Goal: Task Accomplishment & Management: Manage account settings

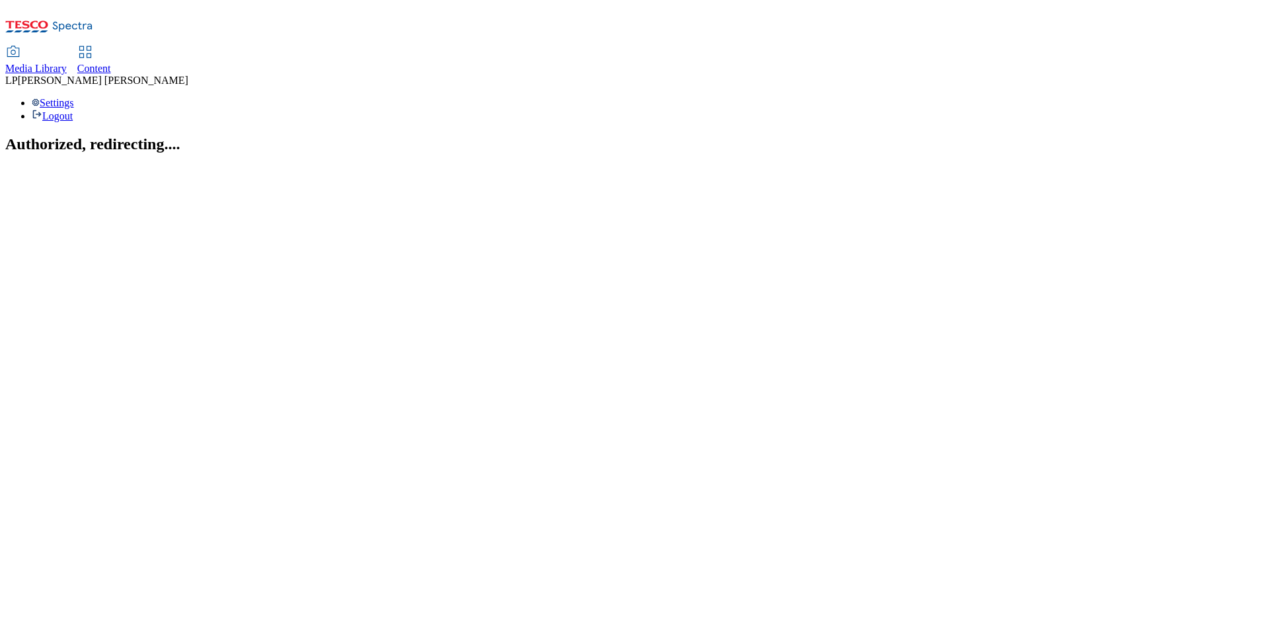
click at [67, 63] on span "Media Library" at bounding box center [35, 68] width 61 height 11
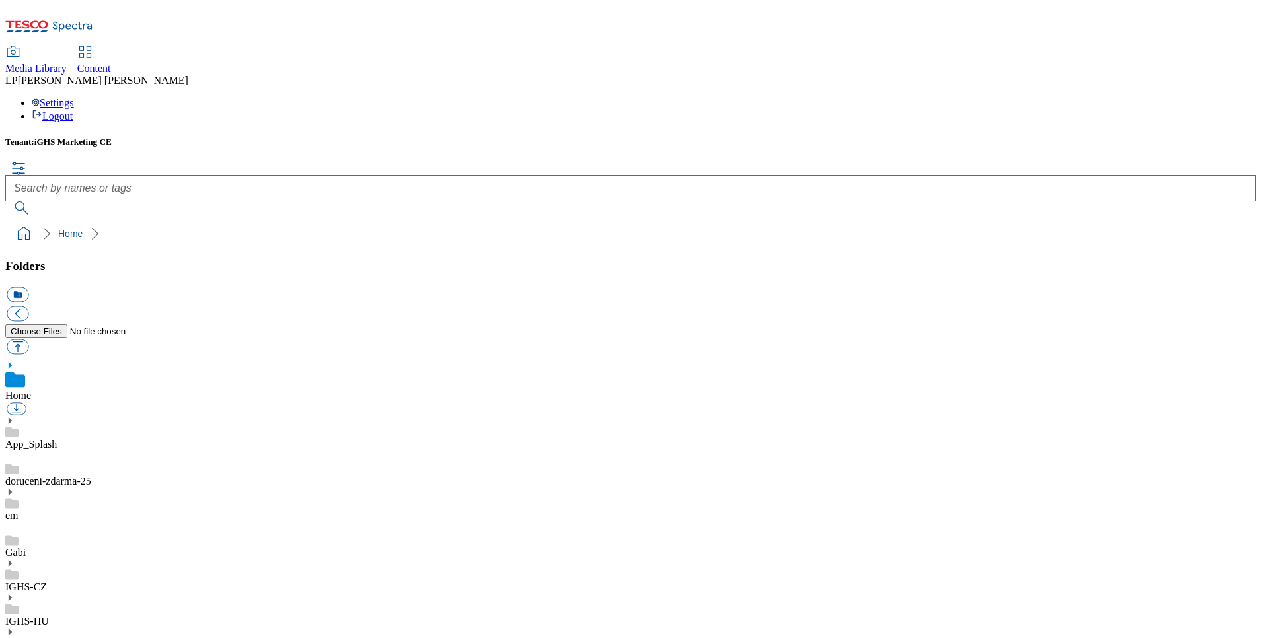
scroll to position [20, 0]
click at [15, 559] on icon at bounding box center [9, 563] width 9 height 9
click at [12, 546] on use at bounding box center [10, 549] width 3 height 7
click at [111, 63] on span "Content" at bounding box center [94, 68] width 34 height 11
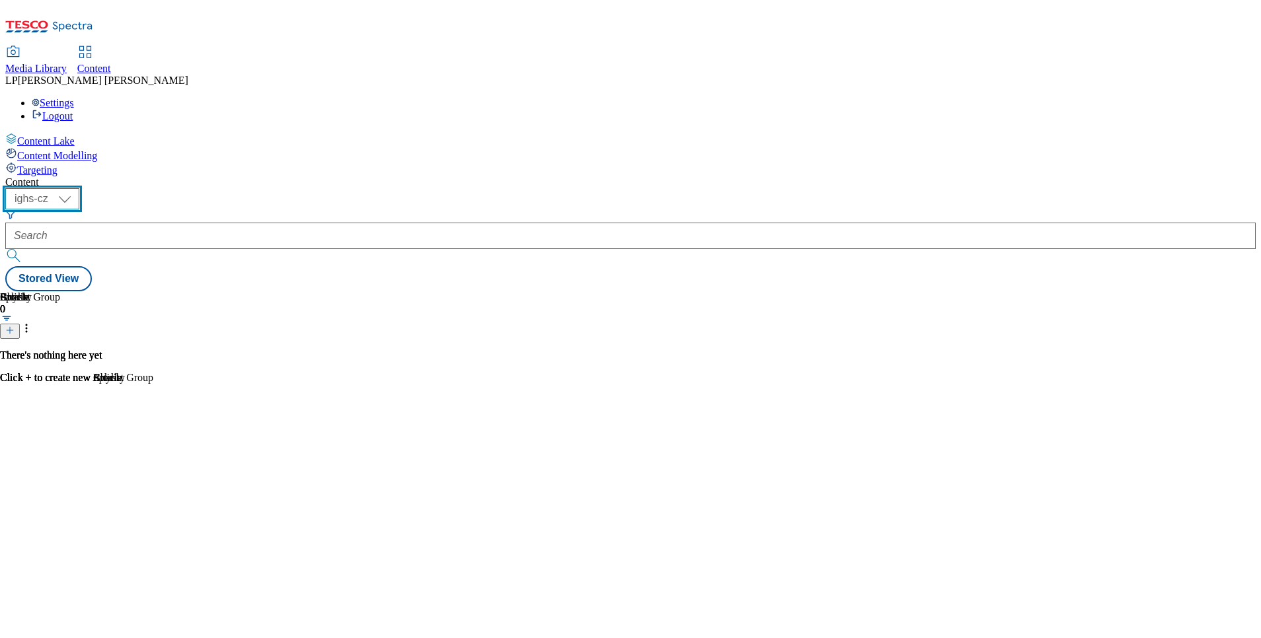
click at [79, 188] on select "ighs-cz ighs-hu ighs-sk" at bounding box center [42, 198] width 74 height 21
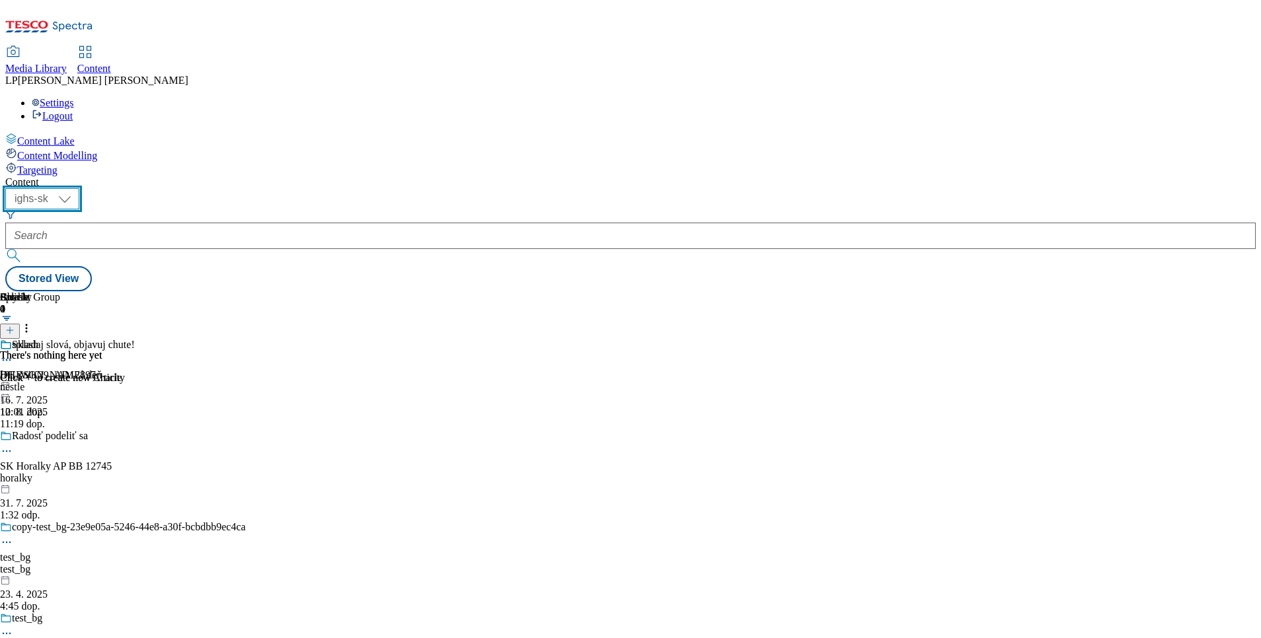
click at [79, 188] on select "ighs-cz ighs-hu ighs-sk" at bounding box center [42, 198] width 74 height 21
select select "ighs-cz"
click at [79, 188] on select "ighs-cz ighs-hu ighs-sk" at bounding box center [42, 198] width 74 height 21
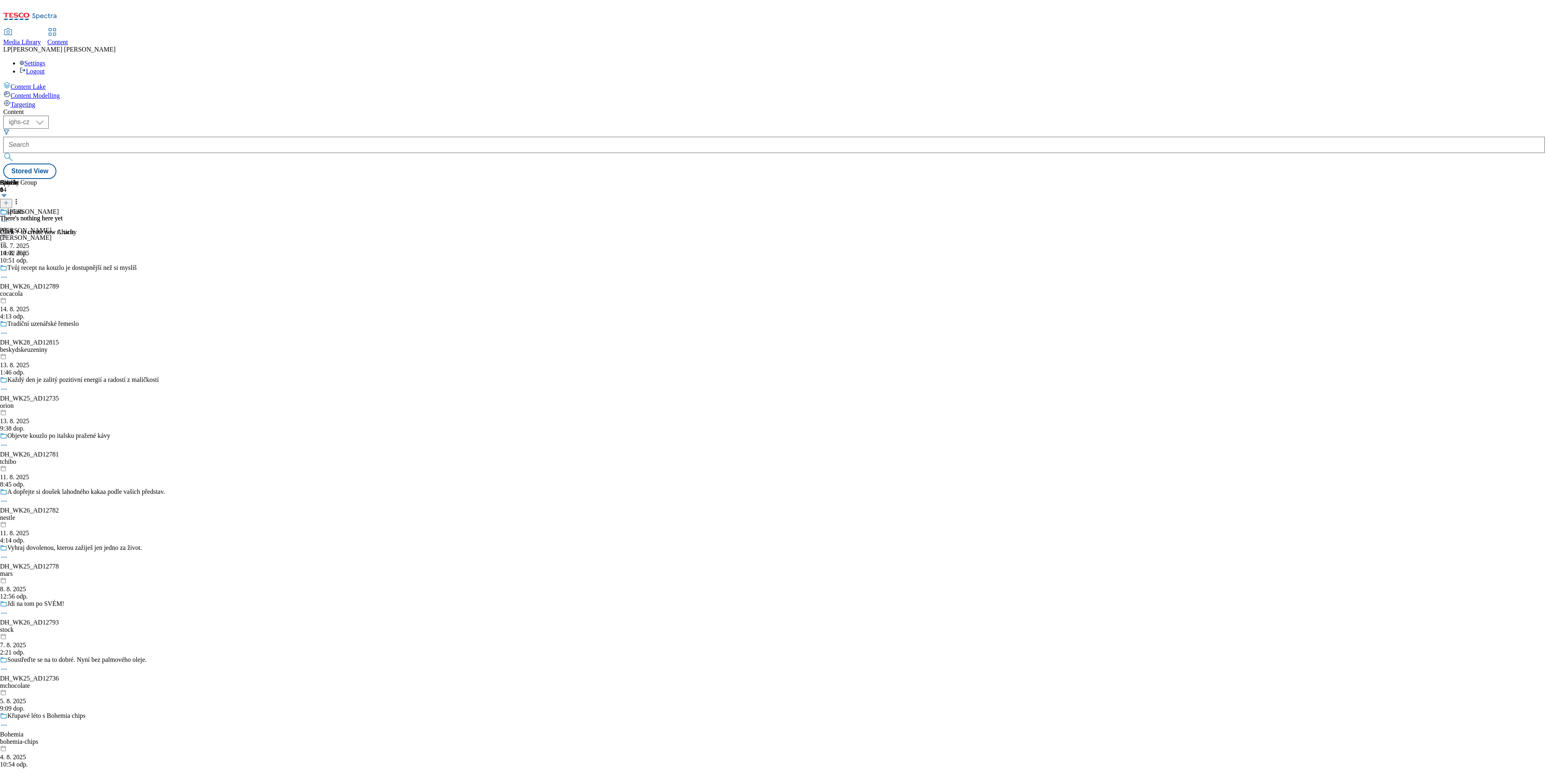
drag, startPoint x: 757, startPoint y: 2, endPoint x: 712, endPoint y: 516, distance: 516.0
click at [712, 179] on div "Content ( optional ) ighs-cz ighs-hu ighs-sk ighs-cz Stored View Charity 0 Ther…" at bounding box center [774, 143] width 1542 height 71
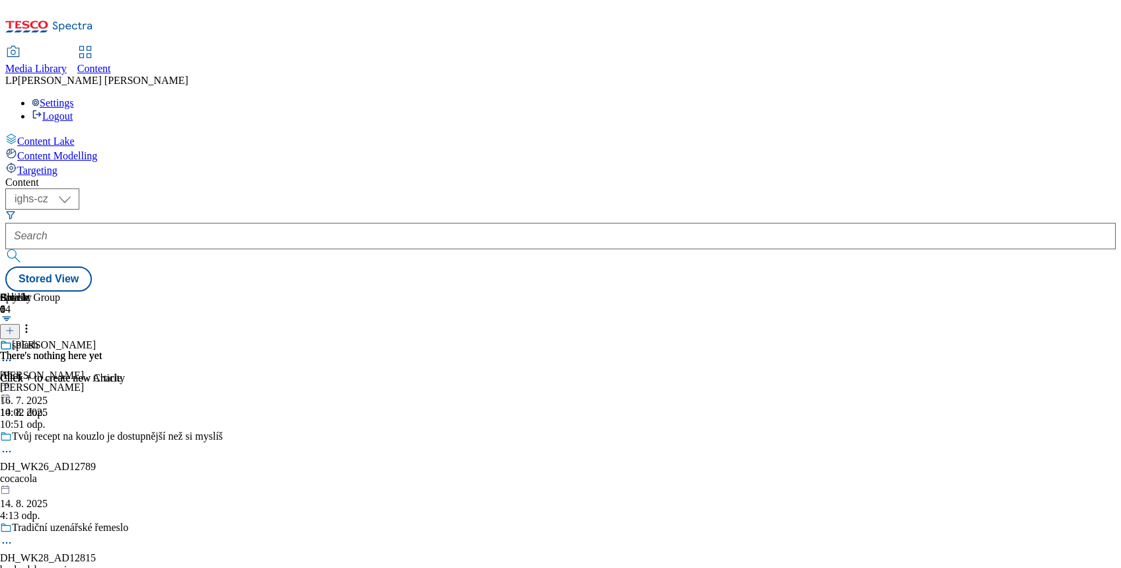
drag, startPoint x: 2441, startPoint y: 4, endPoint x: 624, endPoint y: 99, distance: 1819.6
click at [585, 188] on div "( optional ) ighs-cz ighs-hu ighs-sk ighs-cz Stored View" at bounding box center [560, 239] width 1110 height 103
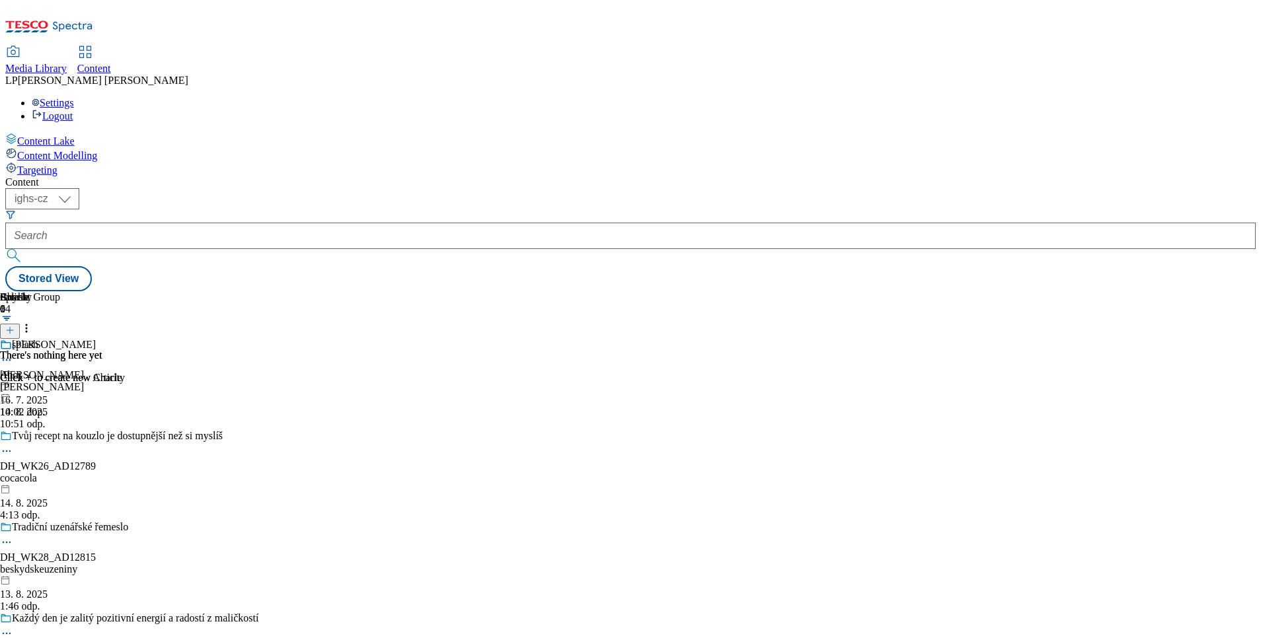
drag, startPoint x: 1074, startPoint y: 0, endPoint x: 762, endPoint y: 75, distance: 321.3
click at [762, 176] on div "Content ( optional ) ighs-cz ighs-hu ighs-sk ighs-cz Stored View Charity 0 Ther…" at bounding box center [630, 233] width 1250 height 115
click at [15, 326] on icon at bounding box center [9, 330] width 9 height 9
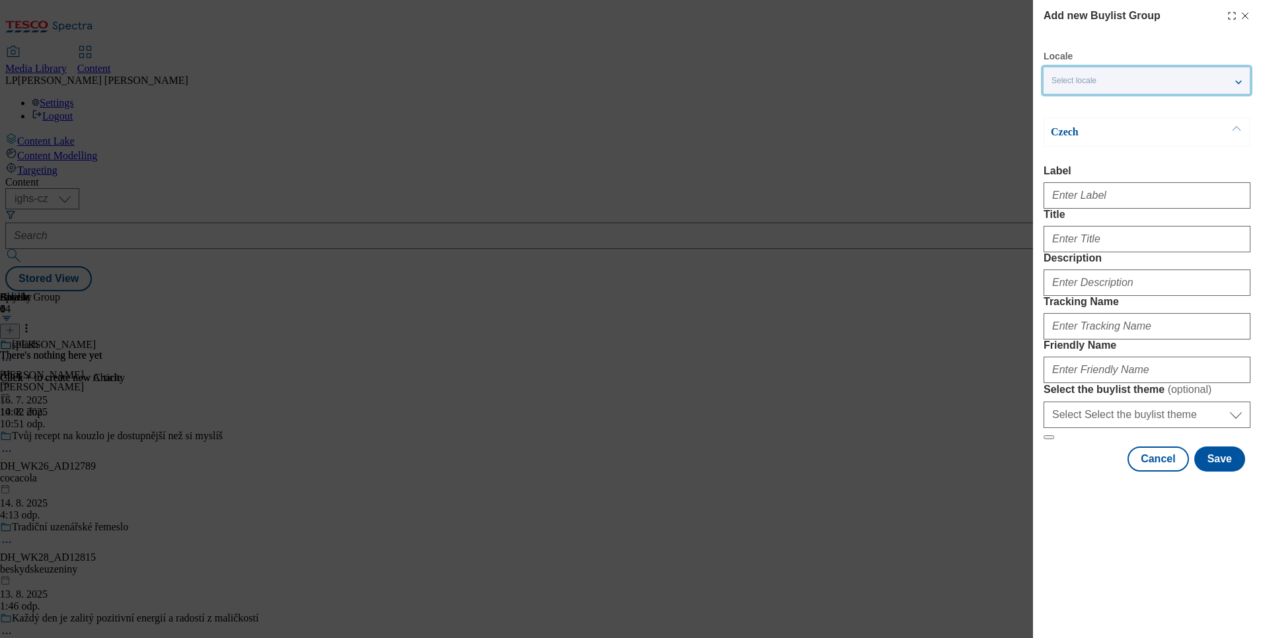
click at [1238, 80] on div "Select locale" at bounding box center [1146, 80] width 206 height 26
click at [1090, 102] on span "English" at bounding box center [1090, 105] width 30 height 7
click at [1067, 99] on input "English" at bounding box center [1059, 107] width 16 height 16
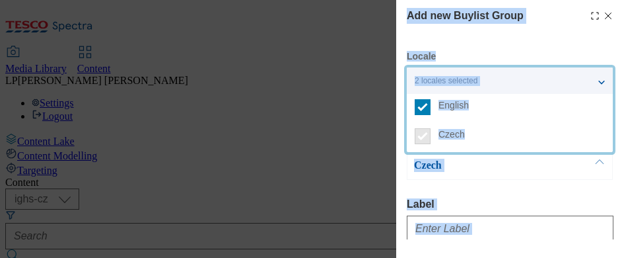
drag, startPoint x: 288, startPoint y: 260, endPoint x: 315, endPoint y: 515, distance: 255.8
click at [315, 297] on html "Icons icon_account icon_add icon_backward_link icon_basket icon_benefits icon_c…" at bounding box center [312, 148] width 624 height 297
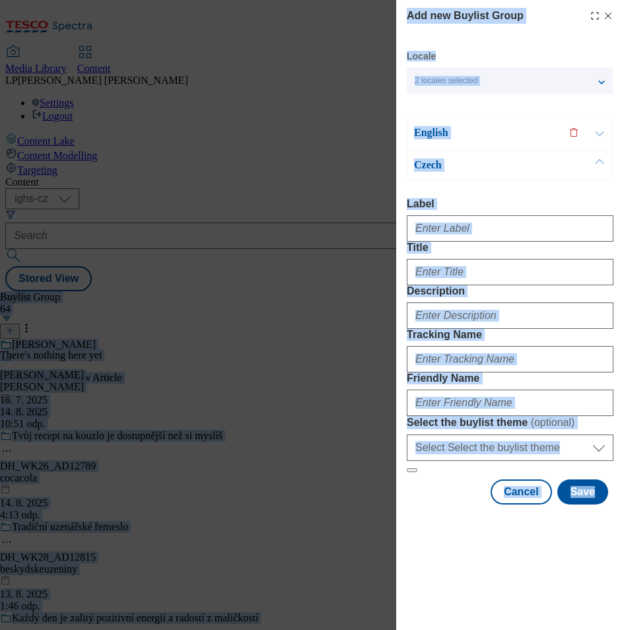
click at [313, 484] on div "Add new Buylist Group Locale 2 locales selected English Czech English Label Tit…" at bounding box center [312, 315] width 624 height 630
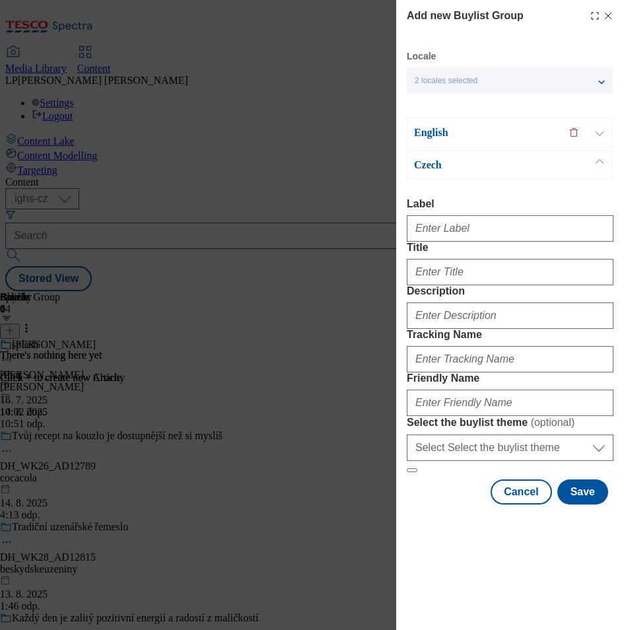
click at [603, 11] on icon "Modal" at bounding box center [608, 16] width 11 height 11
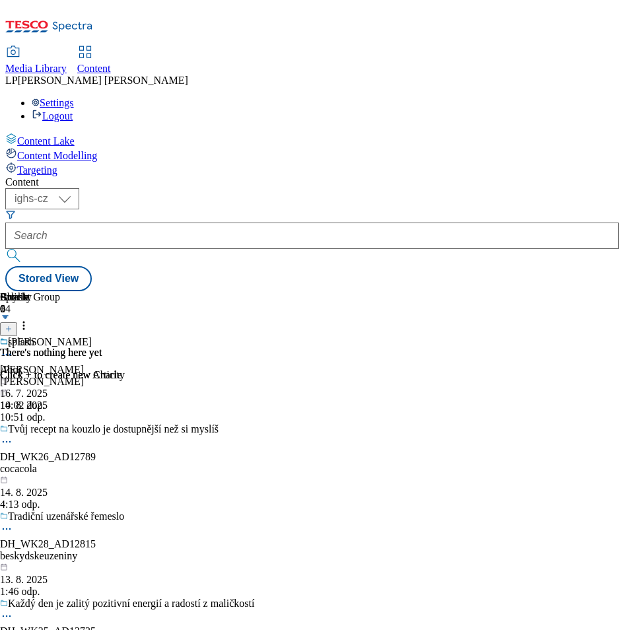
scroll to position [0, 91]
click at [92, 336] on div "[PERSON_NAME]" at bounding box center [50, 342] width 84 height 12
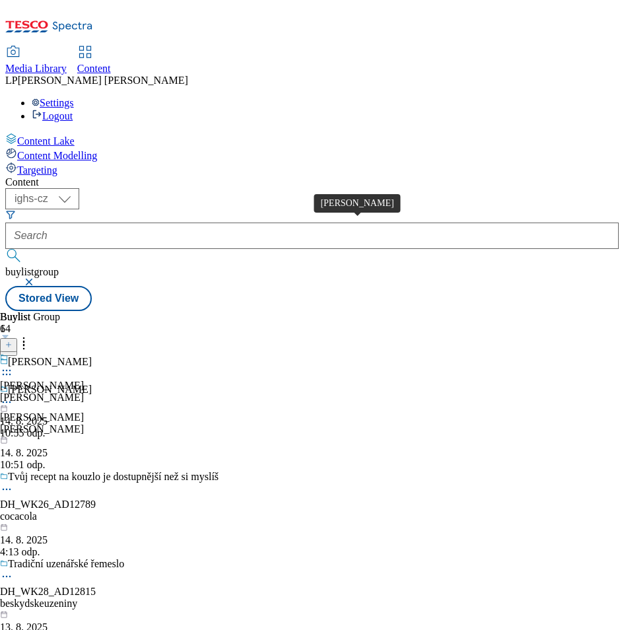
click at [84, 380] on div "[PERSON_NAME]" at bounding box center [42, 386] width 84 height 12
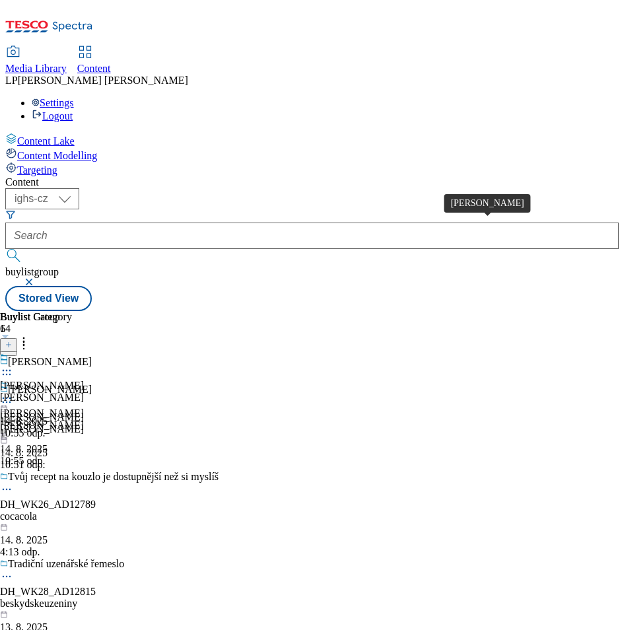
click at [84, 380] on div "[PERSON_NAME]" at bounding box center [42, 386] width 84 height 12
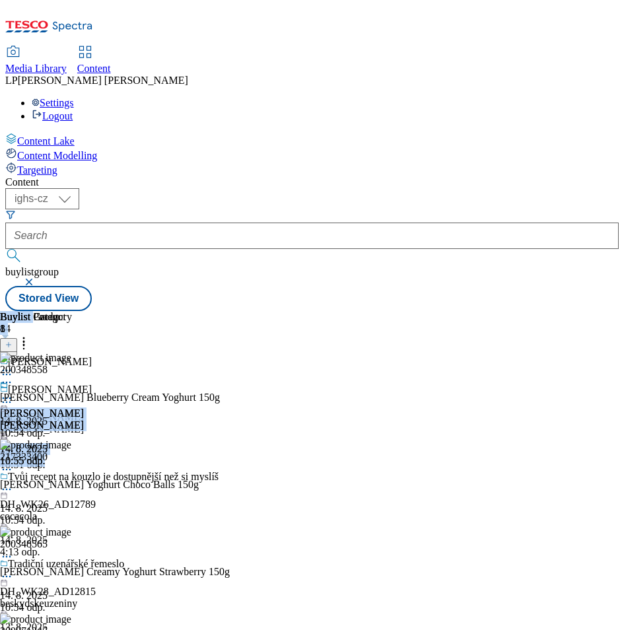
scroll to position [3, 0]
drag, startPoint x: 233, startPoint y: 586, endPoint x: 466, endPoint y: 636, distance: 238.6
click at [466, 317] on html "Icons icon_account icon_add icon_backward_link icon_basket icon_benefits icon_c…" at bounding box center [312, 158] width 624 height 317
drag, startPoint x: 466, startPoint y: 636, endPoint x: 395, endPoint y: 547, distance: 113.8
click at [84, 467] on div "Florian florian 14. 8. 2025 10:55 odp." at bounding box center [42, 423] width 84 height 87
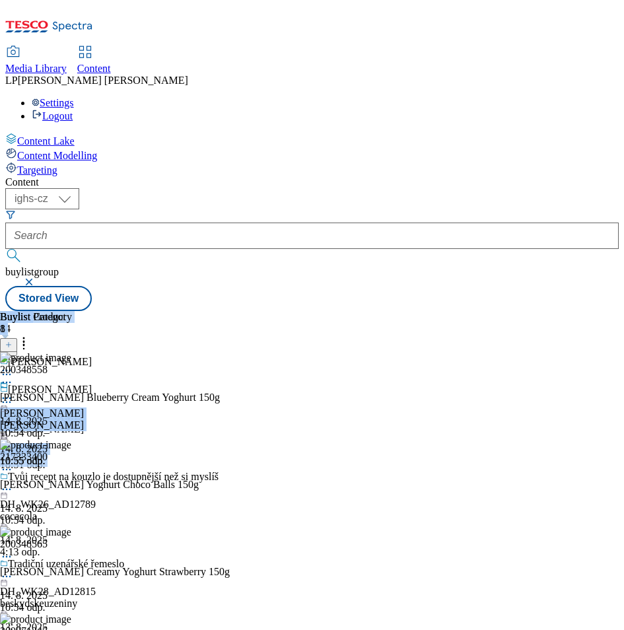
scroll to position [0, 0]
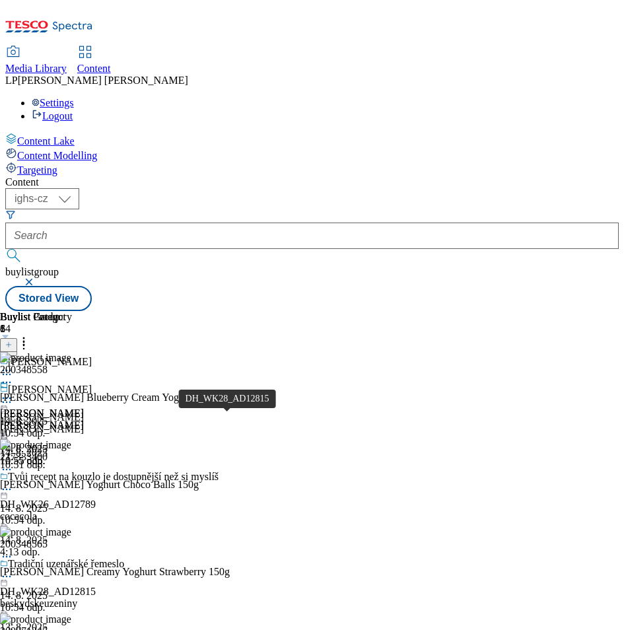
click at [124, 558] on span "Tradiční uzenářské řemeslo" at bounding box center [66, 564] width 116 height 12
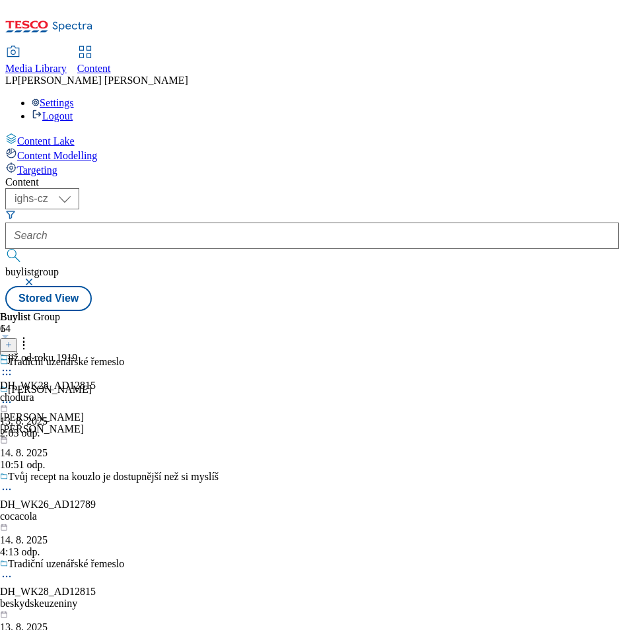
click at [37, 278] on button "button" at bounding box center [30, 282] width 13 height 8
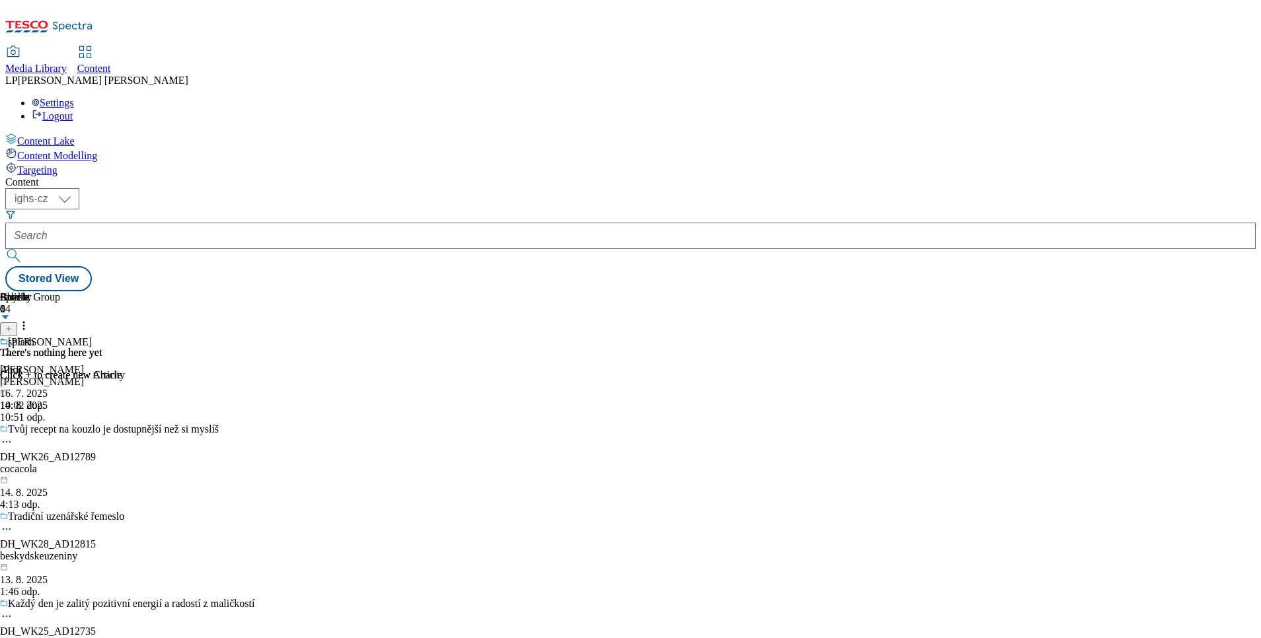
click at [17, 322] on button at bounding box center [8, 329] width 17 height 14
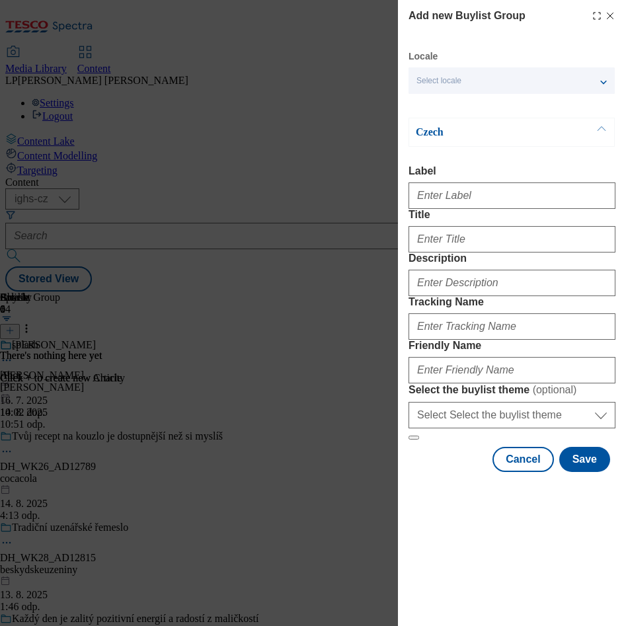
click at [228, 334] on div "Add new Buylist Group Locale Select locale English Czech Czech Label Title Desc…" at bounding box center [313, 313] width 626 height 626
click at [276, 514] on div "Add new Buylist Group Locale Select locale English Czech Czech Label Title Desc…" at bounding box center [313, 313] width 626 height 626
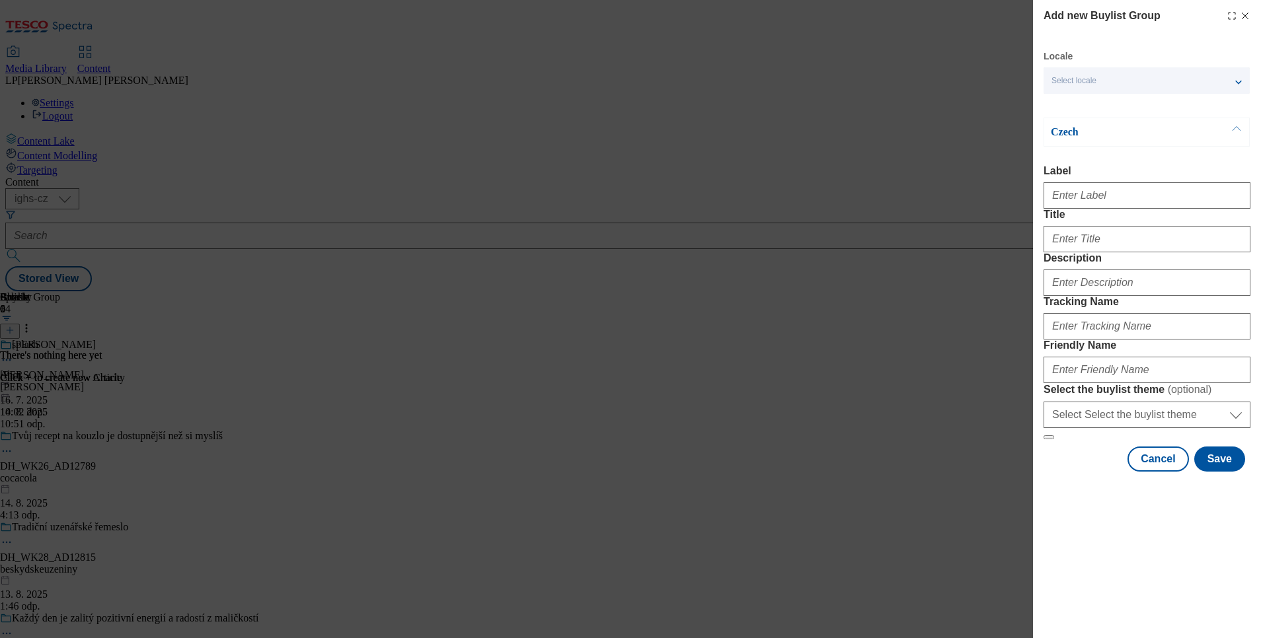
click at [807, 44] on div "Add new Buylist Group Locale Select locale English Czech Czech Label Title Desc…" at bounding box center [630, 319] width 1261 height 638
click at [1243, 18] on line "Modal" at bounding box center [1245, 16] width 6 height 6
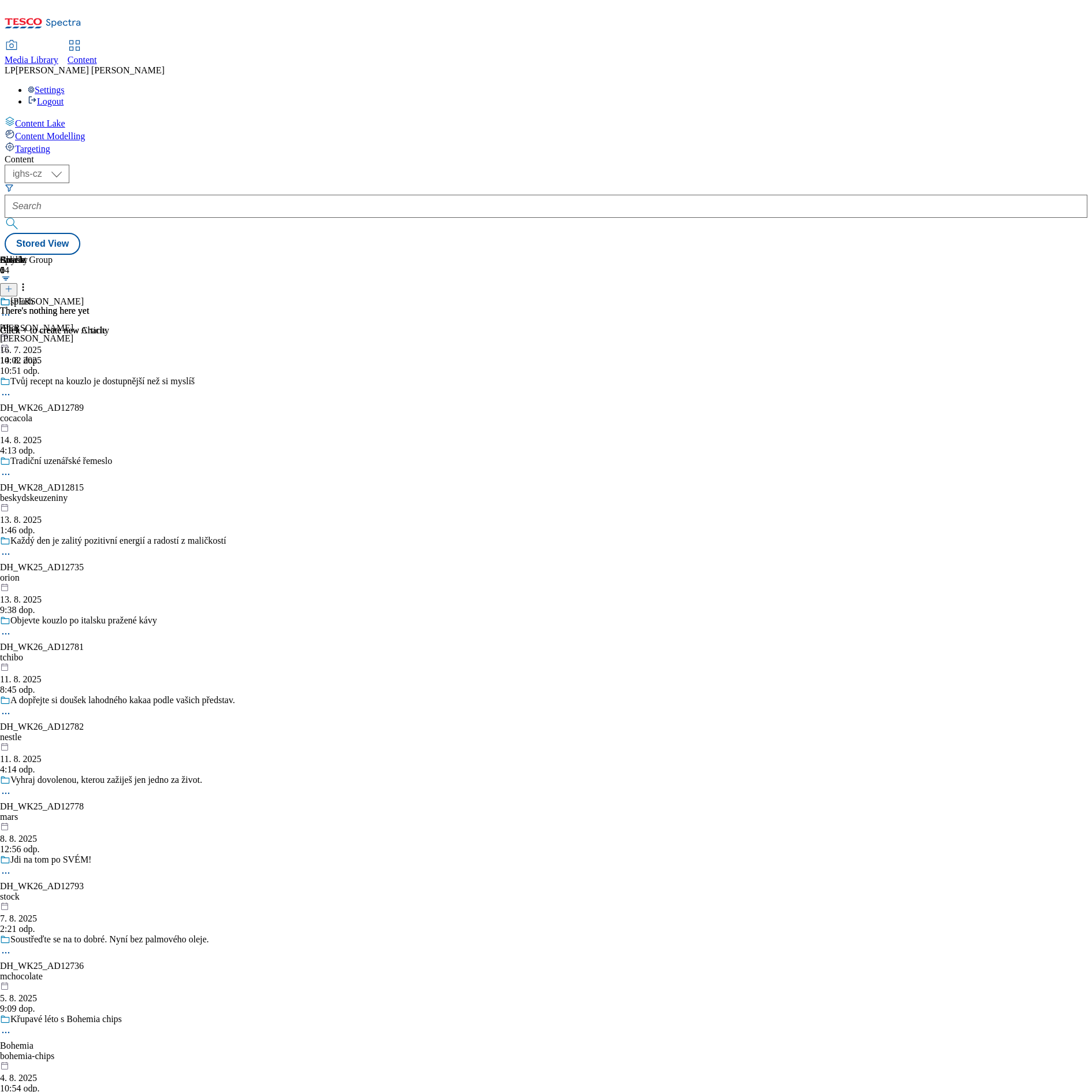
drag, startPoint x: 477, startPoint y: 4, endPoint x: 277, endPoint y: 168, distance: 258.6
click at [109, 306] on div "There's nothing here yet Click + to create new Charity" at bounding box center [54, 321] width 109 height 30
click at [11, 289] on line at bounding box center [9, 289] width 6 height 0
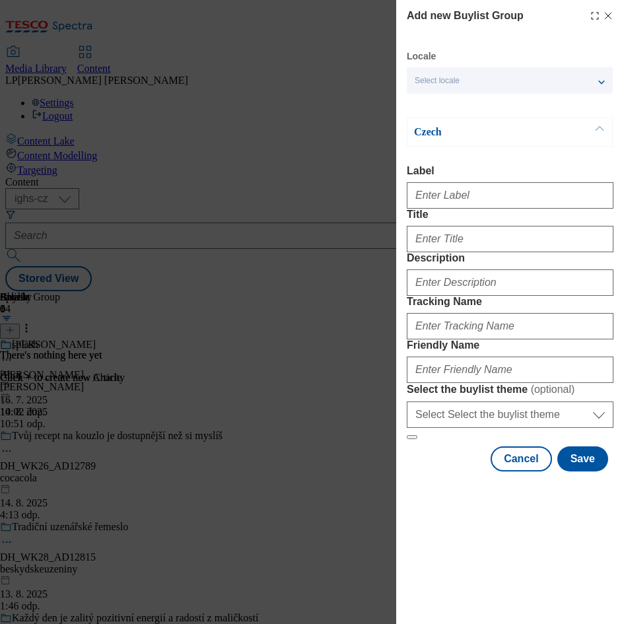
click at [472, 80] on div "Select locale" at bounding box center [510, 80] width 206 height 26
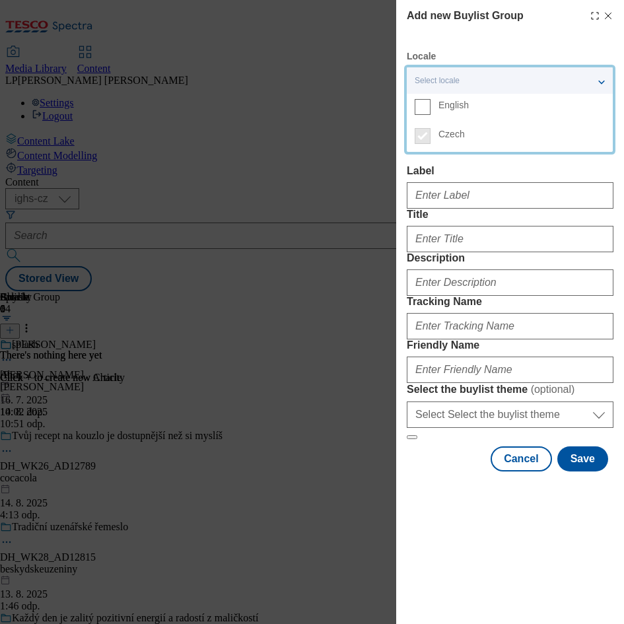
click at [468, 105] on span "English" at bounding box center [522, 105] width 167 height 12
click at [431, 105] on input "English" at bounding box center [423, 107] width 16 height 16
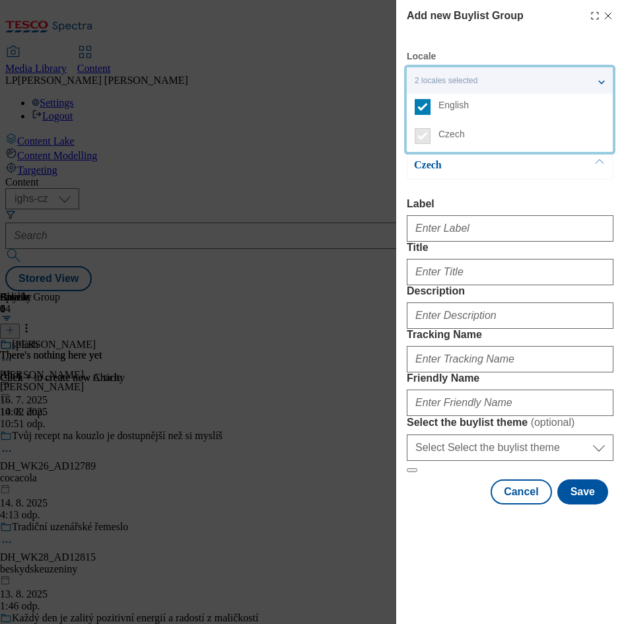
click at [470, 170] on p "Czech" at bounding box center [483, 165] width 139 height 13
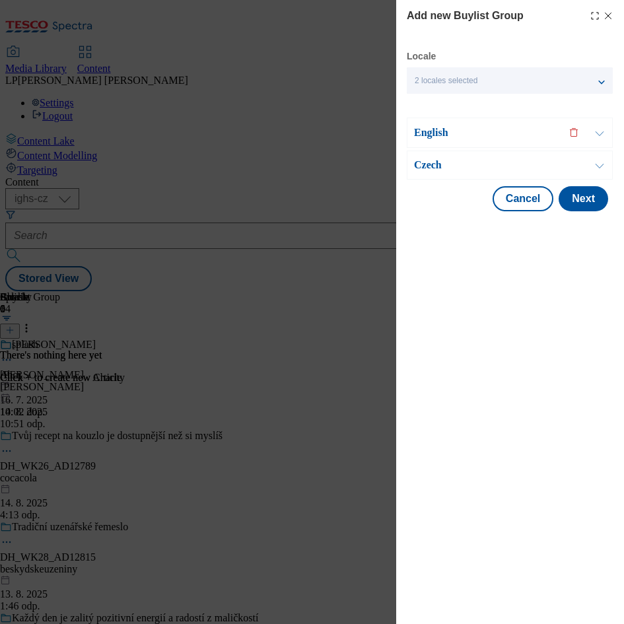
click at [431, 168] on p "Czech" at bounding box center [483, 165] width 139 height 13
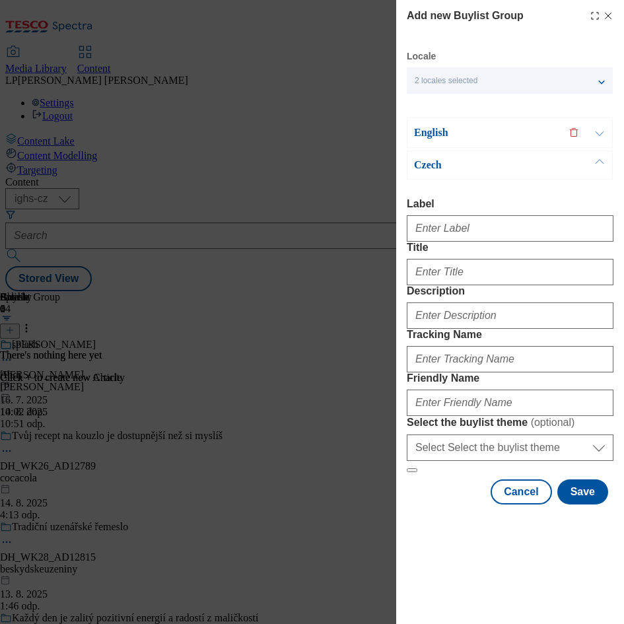
click at [456, 73] on div "2 locales selected" at bounding box center [510, 80] width 206 height 26
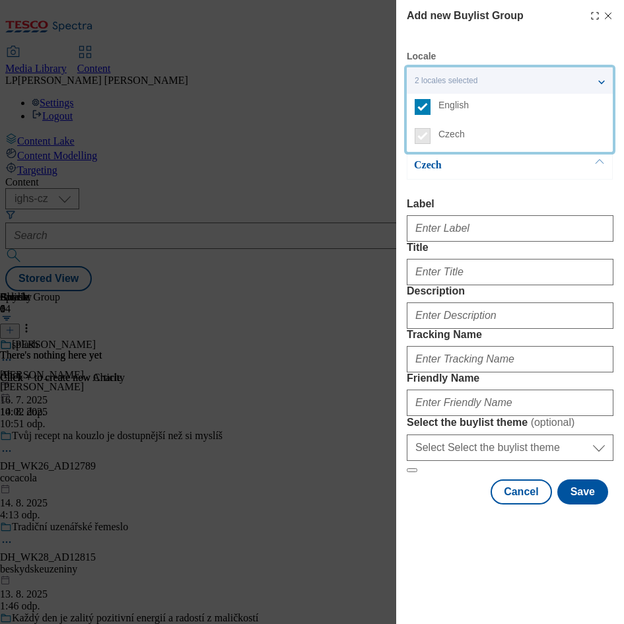
click at [475, 196] on div "Czech Label Title Description Tracking Name Friendly Name Select the buylist th…" at bounding box center [510, 312] width 207 height 322
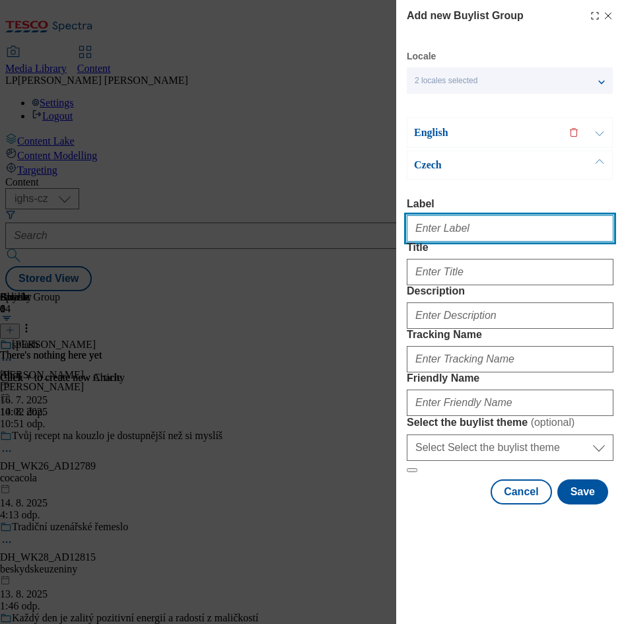
click at [446, 233] on input "Label" at bounding box center [510, 228] width 207 height 26
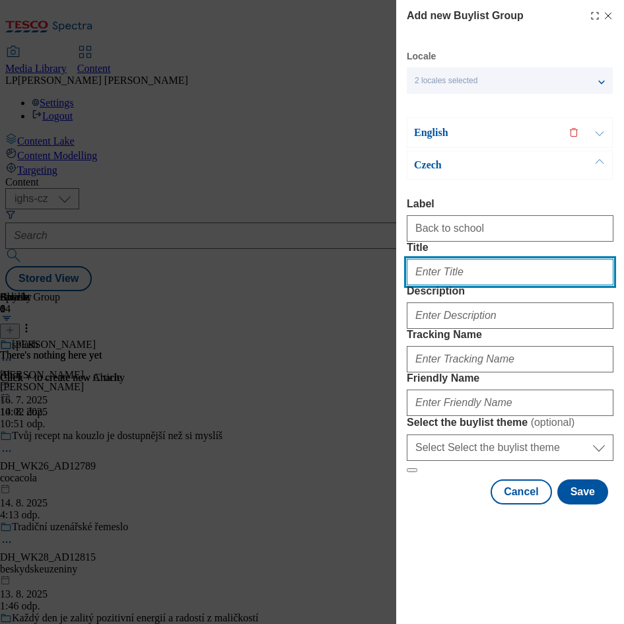
click at [500, 285] on input "Title" at bounding box center [510, 272] width 207 height 26
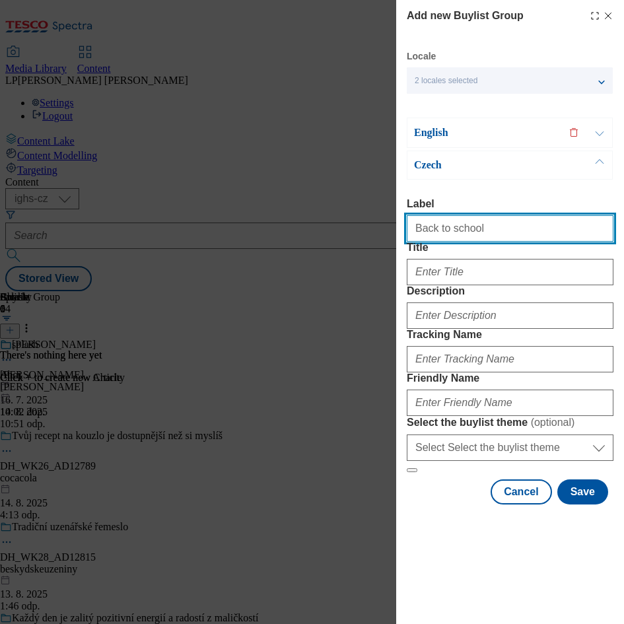
click at [504, 231] on input "Back to school" at bounding box center [510, 228] width 207 height 26
type input "Back to school"
drag, startPoint x: 504, startPoint y: 231, endPoint x: 281, endPoint y: 233, distance: 223.4
click at [281, 233] on div "Add new Buylist Group Locale 2 locales selected English Czech English Label Tit…" at bounding box center [312, 312] width 624 height 624
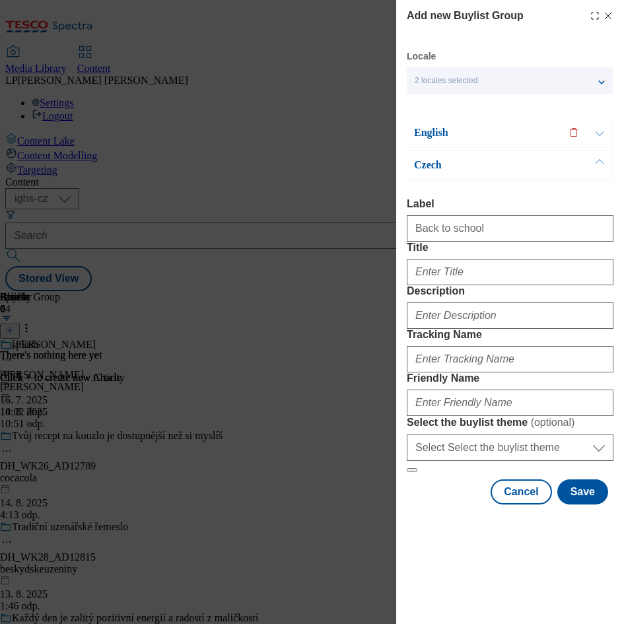
click at [429, 164] on p "Czech" at bounding box center [483, 165] width 139 height 13
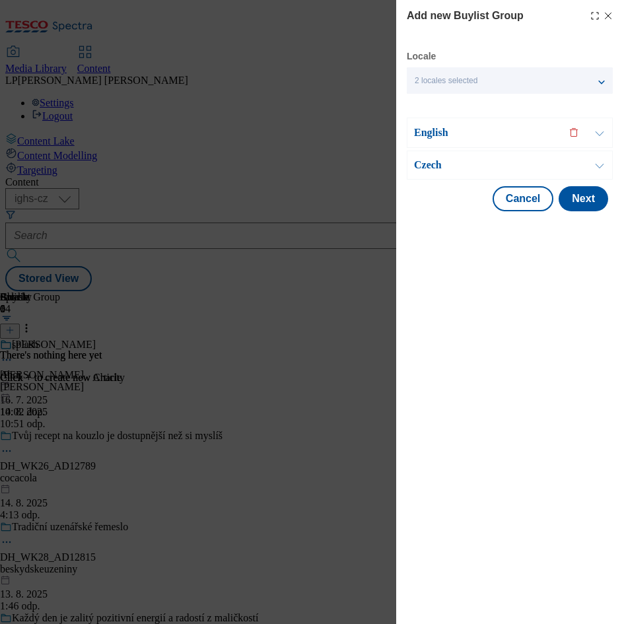
click at [429, 164] on p "Czech" at bounding box center [483, 165] width 139 height 13
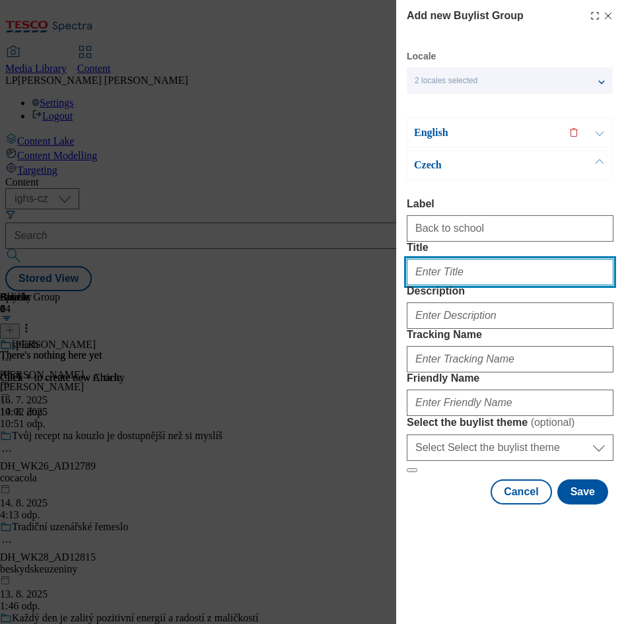
click at [436, 285] on input "Title" at bounding box center [510, 272] width 207 height 26
type input "Zpátky do školy"
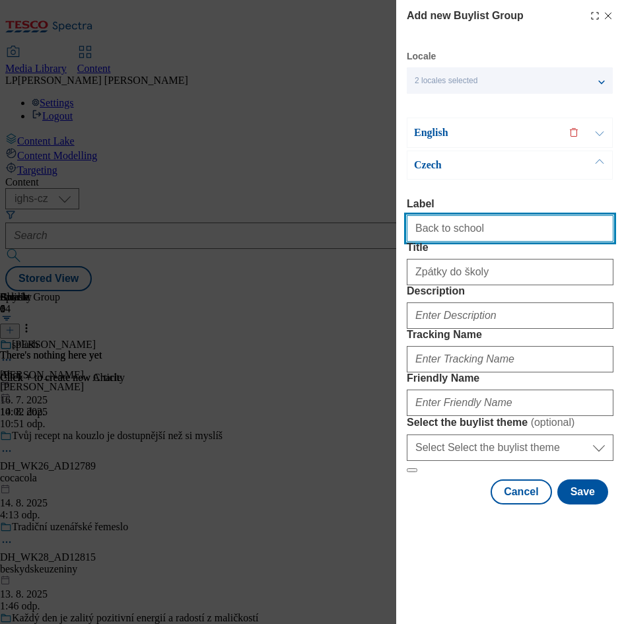
drag, startPoint x: 492, startPoint y: 228, endPoint x: 351, endPoint y: 214, distance: 141.4
click at [351, 214] on div "Add new Buylist Group Locale 2 locales selected English Czech English Label Tit…" at bounding box center [312, 312] width 624 height 624
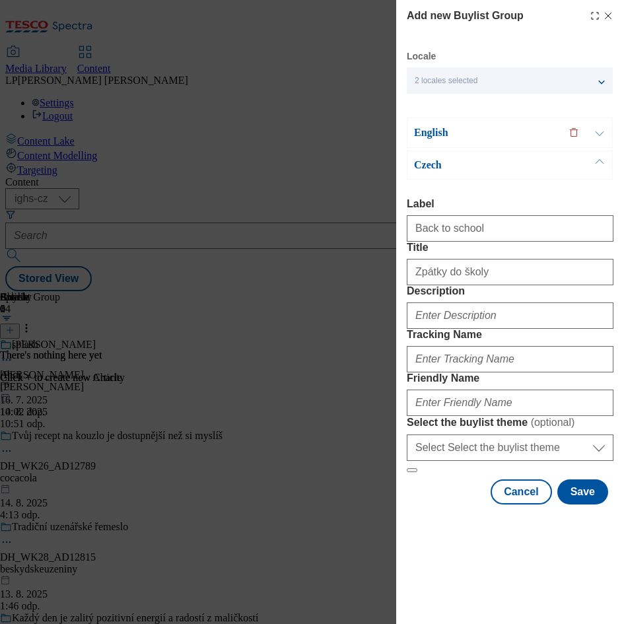
click at [351, 214] on div "Add new Buylist Group Locale 2 locales selected English Czech English Label Tit…" at bounding box center [312, 312] width 624 height 624
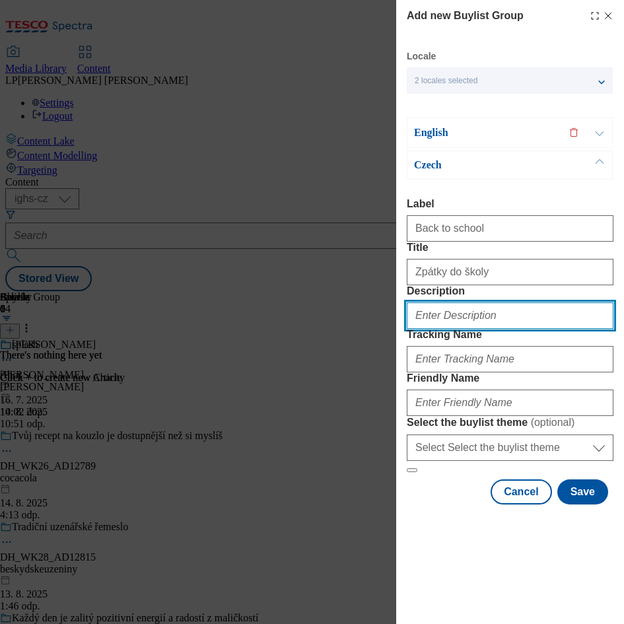
click at [454, 329] on input "Description" at bounding box center [510, 316] width 207 height 26
paste input "Back to school"
type input "Back to school"
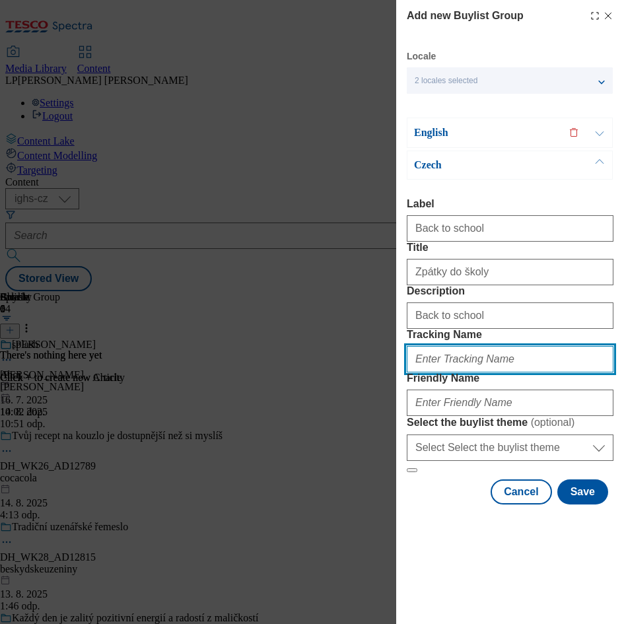
click at [480, 373] on input "Tracking Name" at bounding box center [510, 359] width 207 height 26
paste input "Back to school"
type input "Back to school"
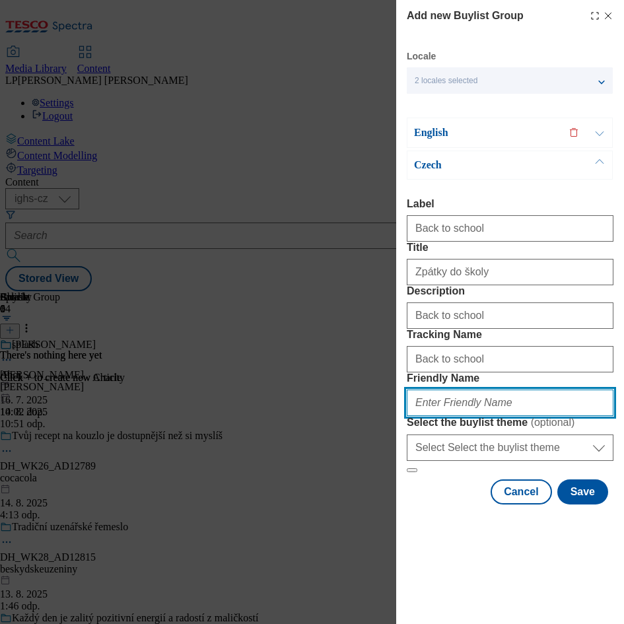
click at [488, 416] on input "Friendly Name" at bounding box center [510, 403] width 207 height 26
type input "zpatky-do-skoly"
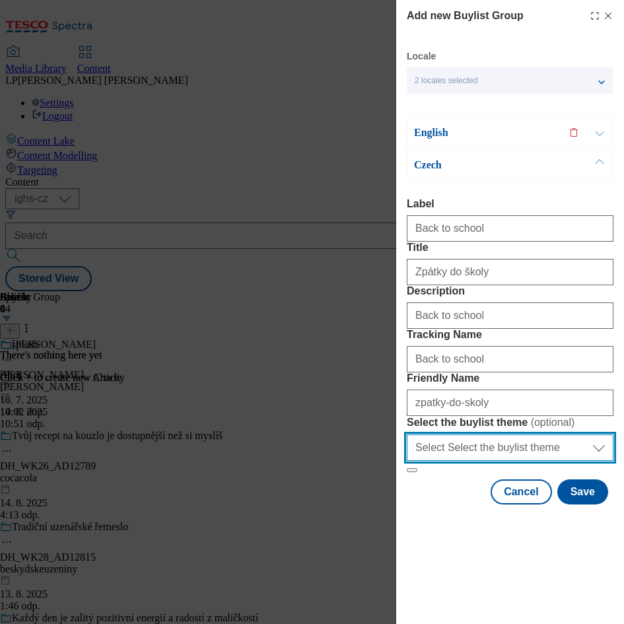
click at [597, 461] on select "Select Select the buylist theme default fandf" at bounding box center [510, 448] width 207 height 26
select select "default"
click at [407, 461] on select "Select Select the buylist theme default fandf" at bounding box center [510, 448] width 207 height 26
click at [601, 461] on select "Select Select the buylist theme default fandf" at bounding box center [510, 448] width 207 height 26
select select "Modal"
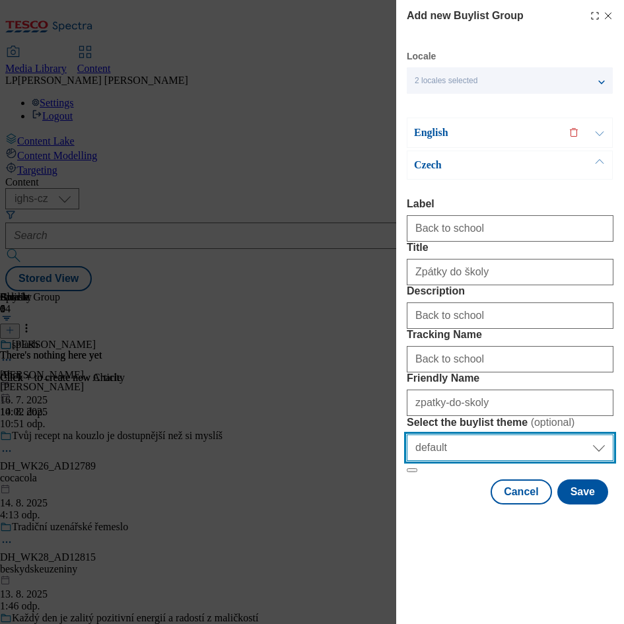
click at [407, 461] on select "Select Select the buylist theme default fandf" at bounding box center [510, 448] width 207 height 26
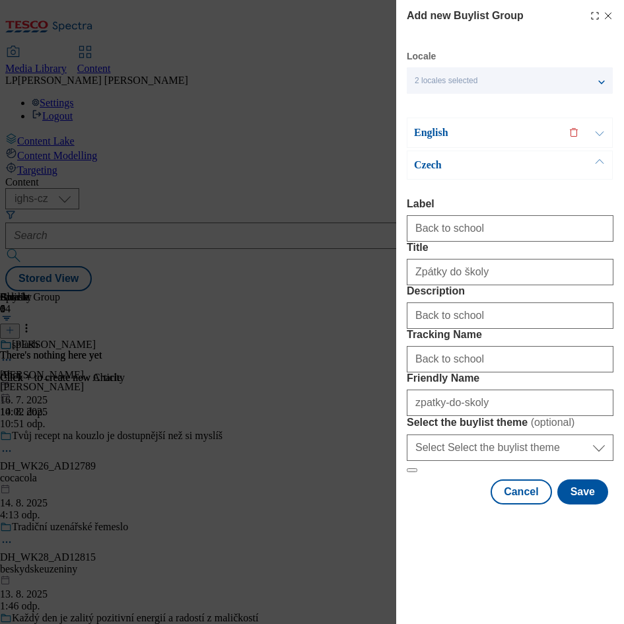
click at [429, 126] on p "English" at bounding box center [483, 132] width 139 height 13
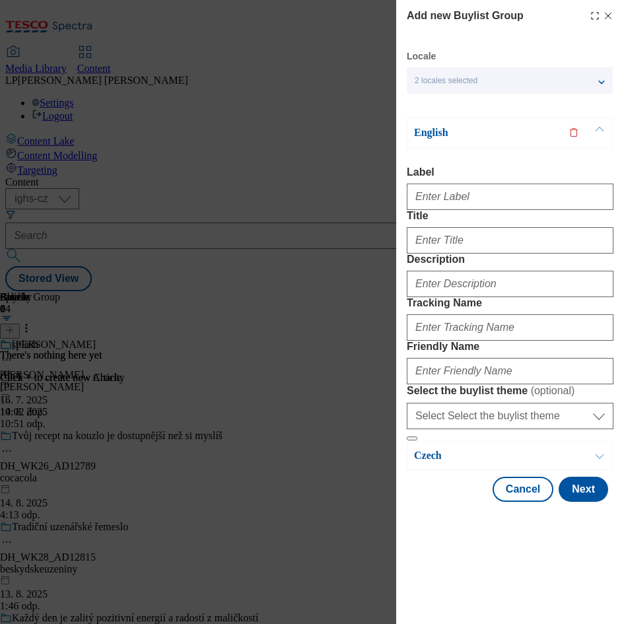
scroll to position [22, 0]
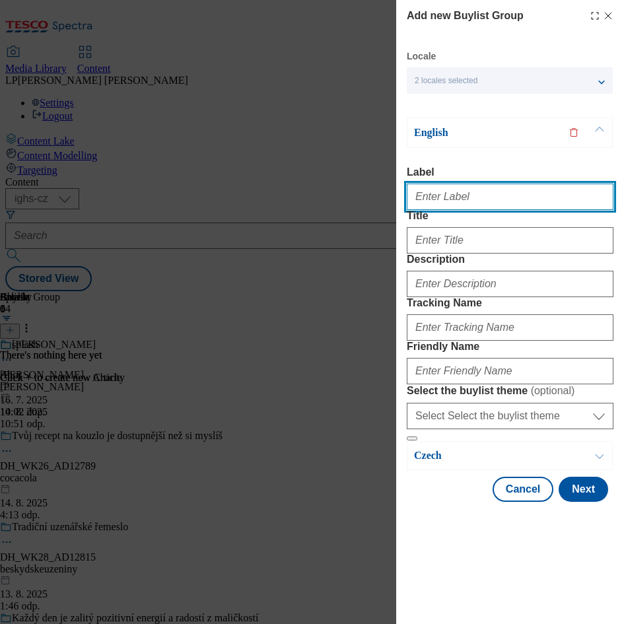
click at [451, 184] on input "Label" at bounding box center [510, 197] width 207 height 26
type input "Back to school"
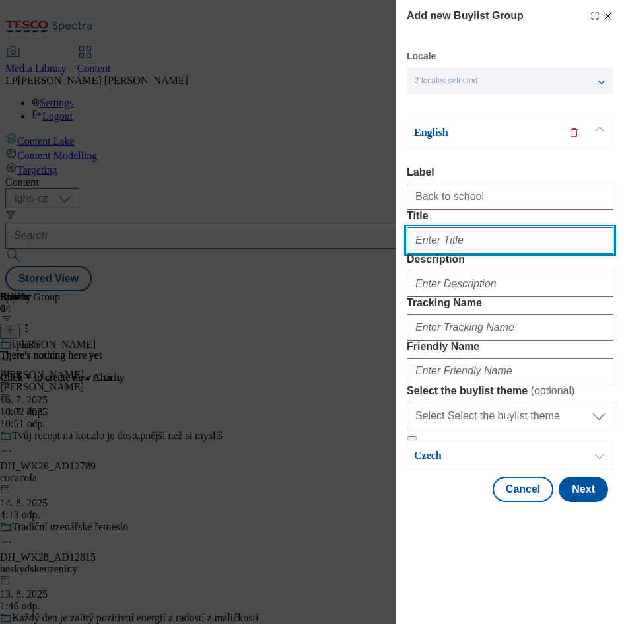
click at [451, 236] on input "Title" at bounding box center [510, 240] width 207 height 26
type input "Back to school"
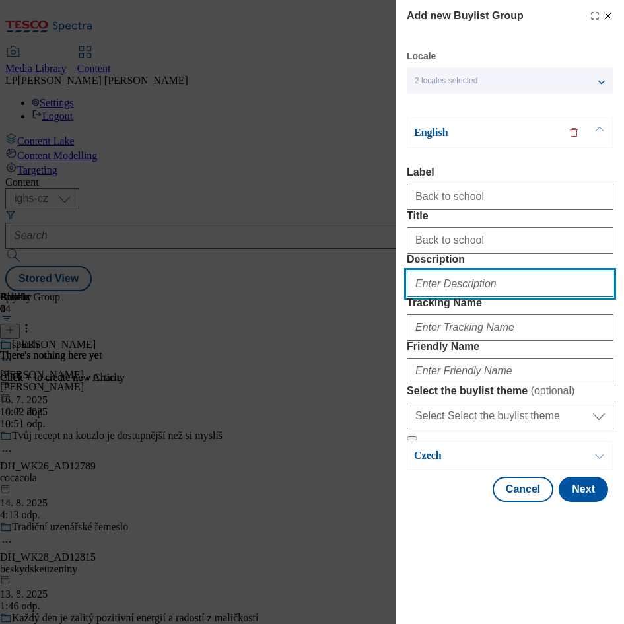
click at [430, 297] on input "Description" at bounding box center [510, 284] width 207 height 26
type input "Back to school"
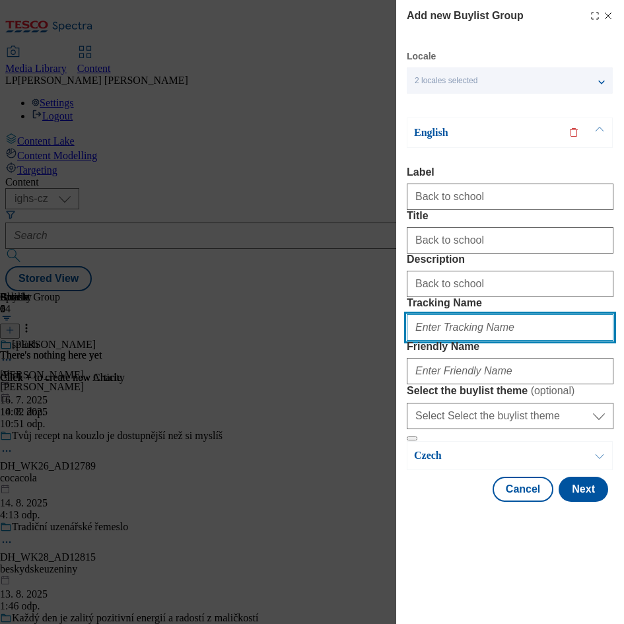
click at [439, 341] on input "Tracking Name" at bounding box center [510, 328] width 207 height 26
type input "Back to school"
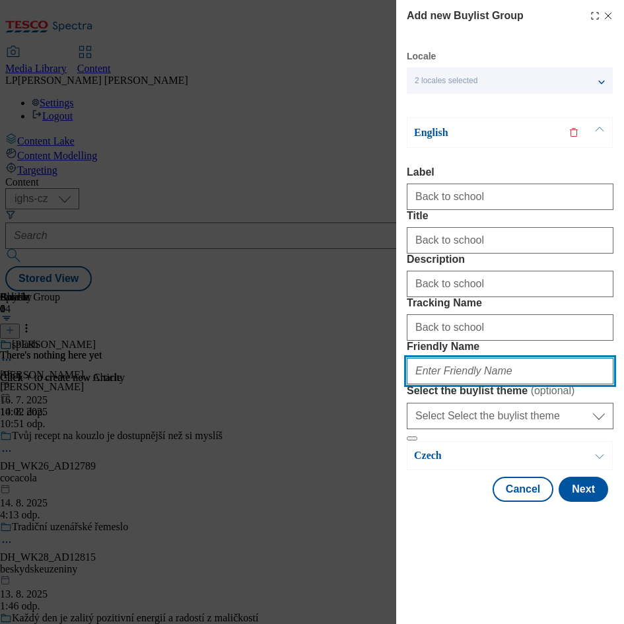
click at [463, 385] on input "Friendly Name" at bounding box center [510, 371] width 207 height 26
type input "zpatky-do-skoly"
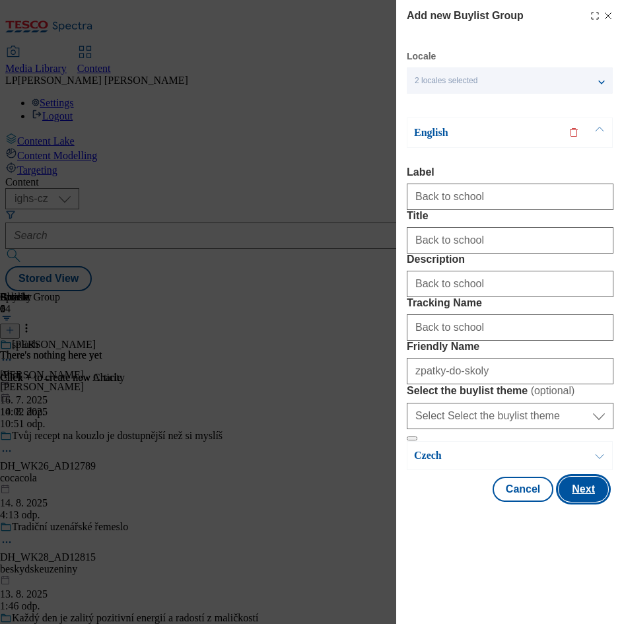
click at [581, 502] on button "Next" at bounding box center [584, 489] width 50 height 25
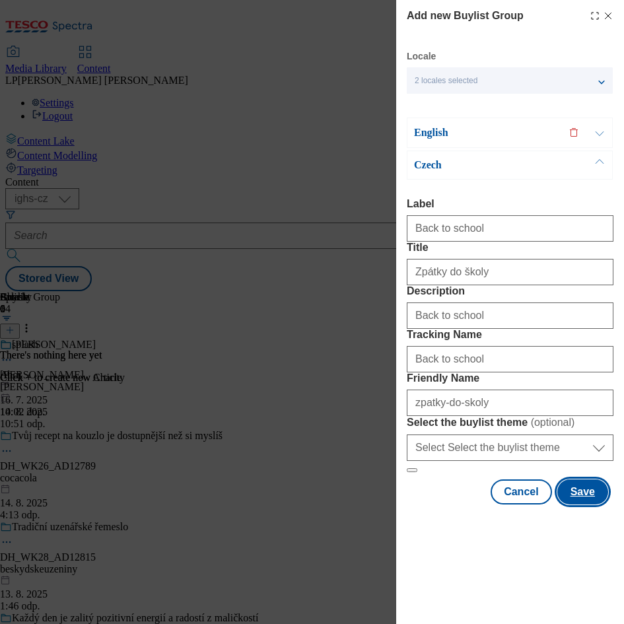
click at [581, 505] on button "Save" at bounding box center [583, 492] width 51 height 25
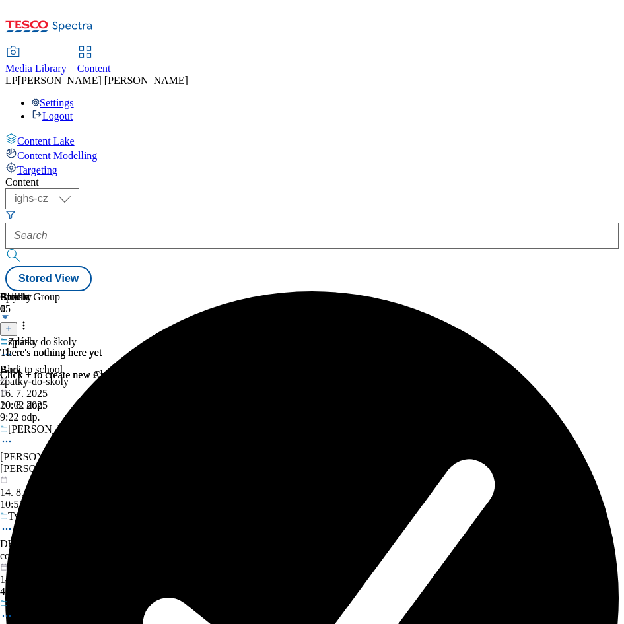
scroll to position [0, 91]
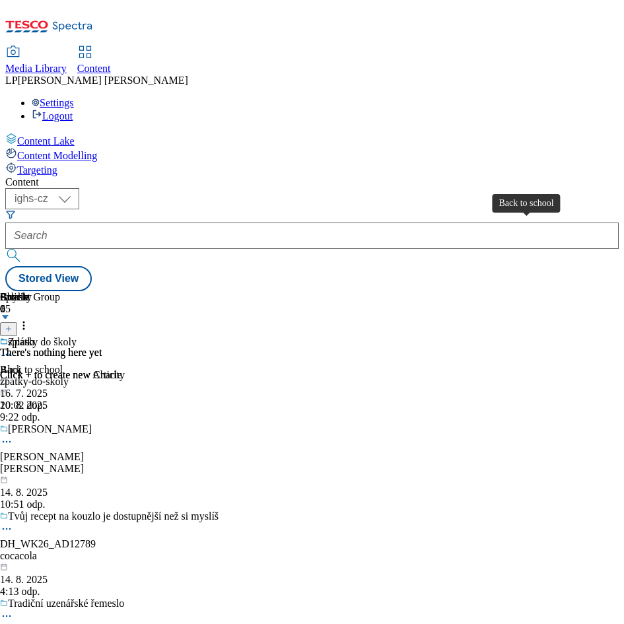
click at [63, 364] on div "Back to school" at bounding box center [31, 370] width 63 height 12
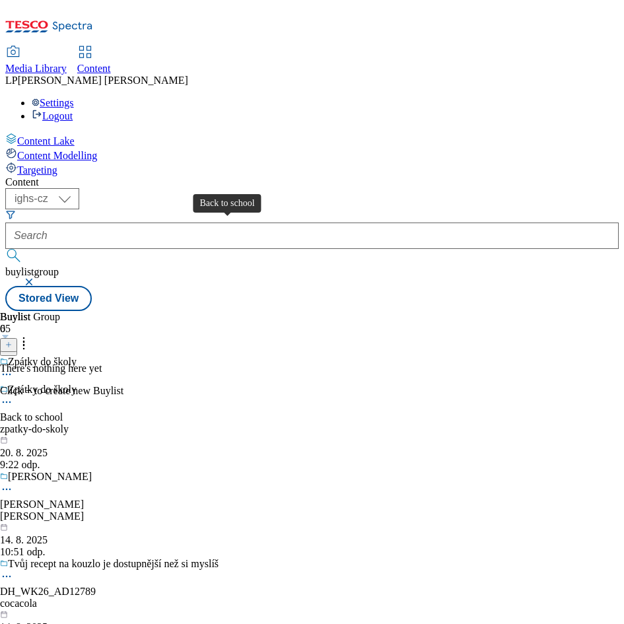
click at [63, 412] on div "Back to school" at bounding box center [31, 418] width 63 height 12
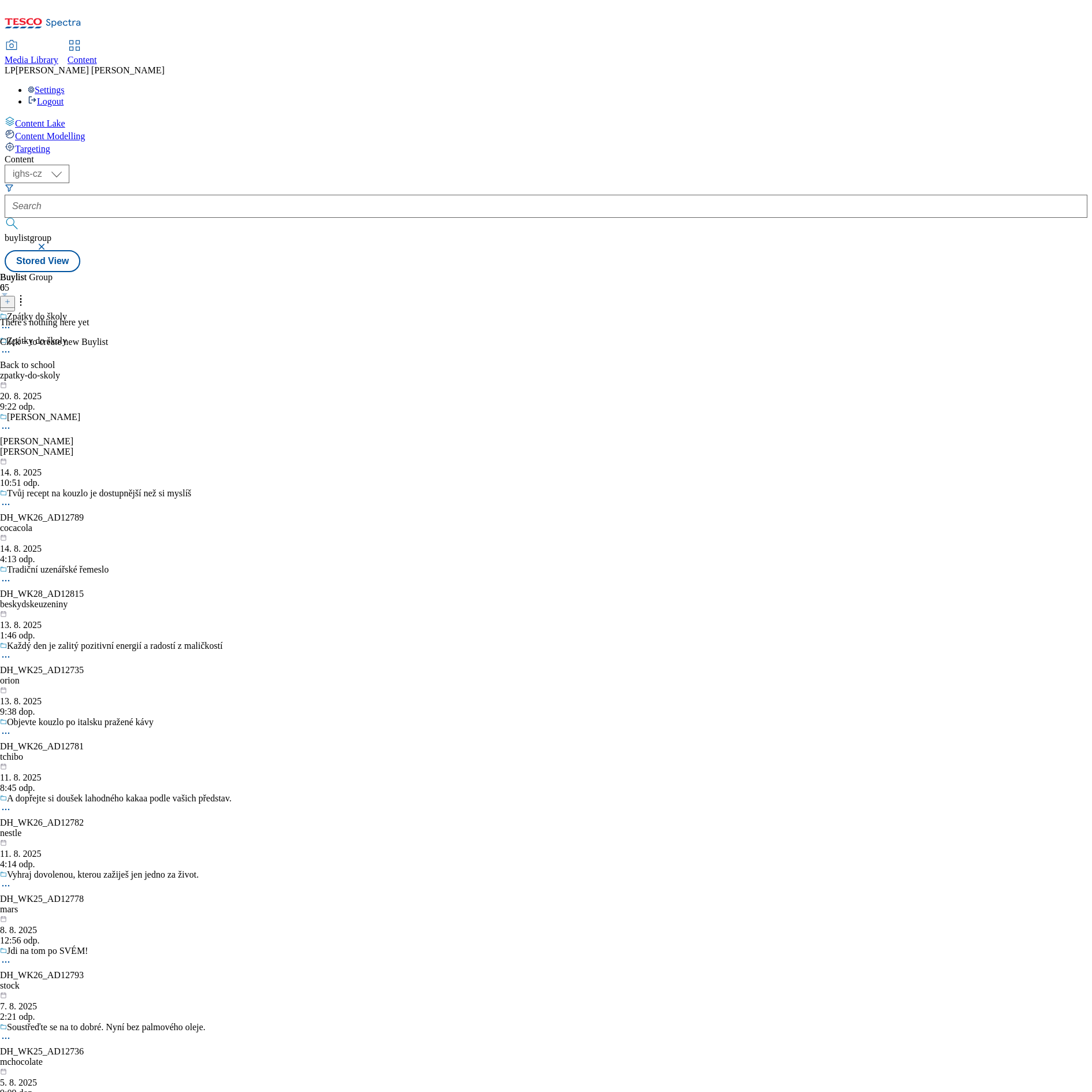
drag, startPoint x: 490, startPoint y: 2, endPoint x: 80, endPoint y: 464, distance: 617.7
click at [80, 154] on div "Content Lake Content Modelling Targeting" at bounding box center [546, 136] width 1082 height 38
click at [15, 296] on button at bounding box center [7, 302] width 15 height 12
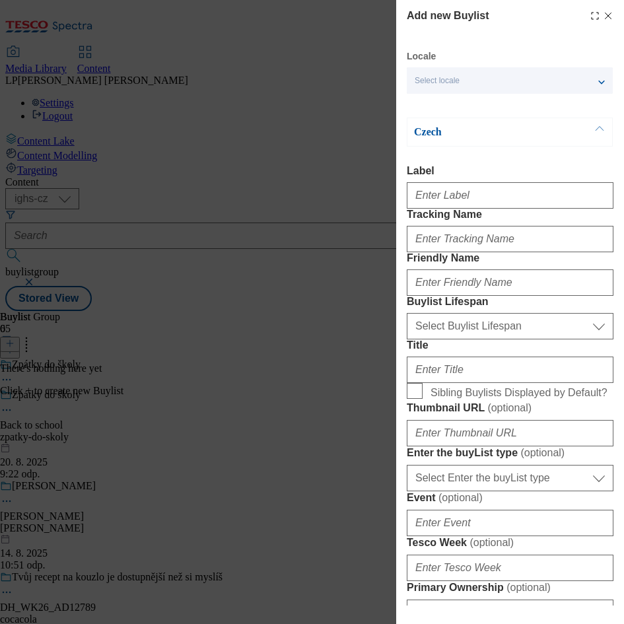
click at [507, 86] on div "Select locale" at bounding box center [510, 80] width 206 height 26
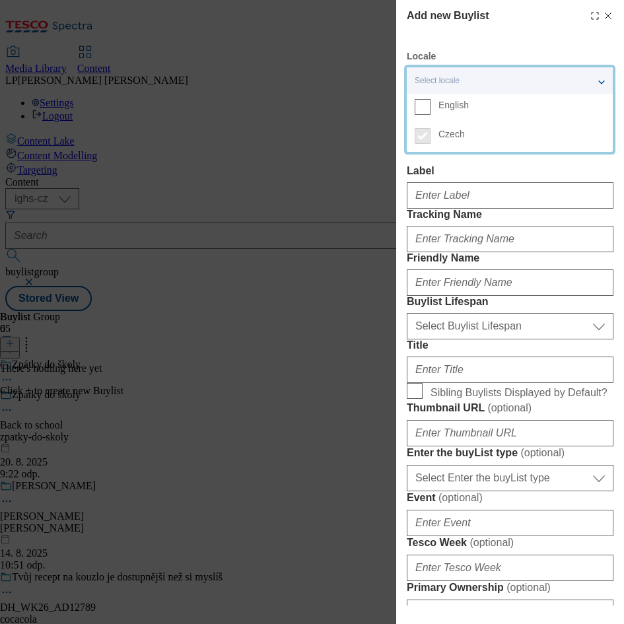
click at [447, 109] on span "English" at bounding box center [454, 105] width 30 height 7
click at [431, 109] on input "English" at bounding box center [423, 107] width 16 height 16
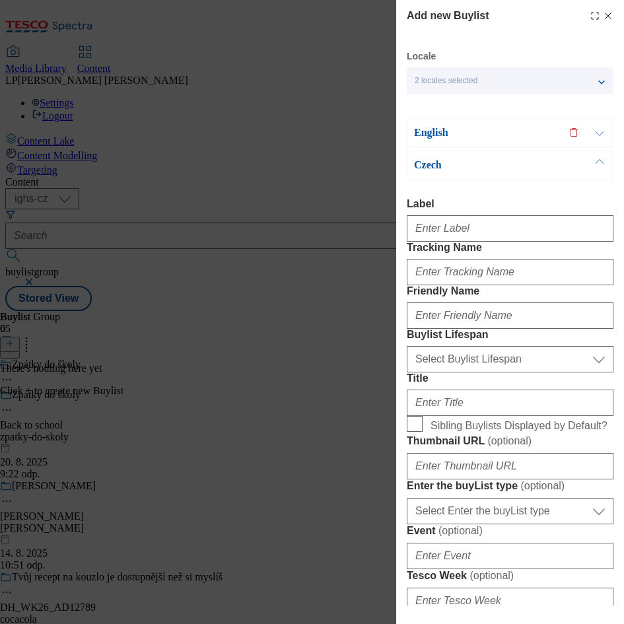
click at [437, 143] on div "English" at bounding box center [510, 133] width 206 height 30
click at [435, 137] on p "English" at bounding box center [483, 132] width 139 height 13
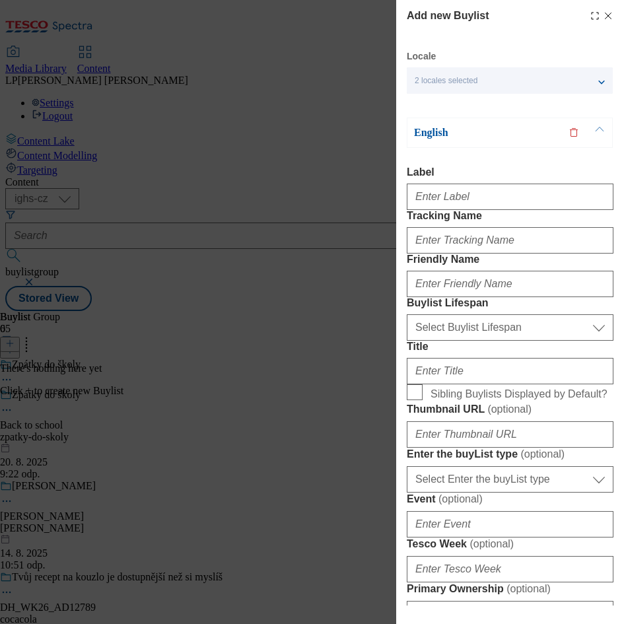
click at [435, 137] on p "English" at bounding box center [483, 132] width 139 height 13
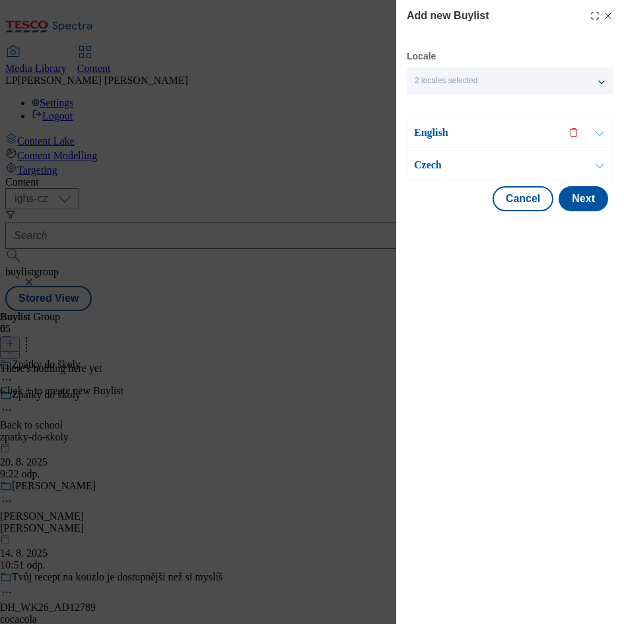
click at [436, 159] on p "Czech" at bounding box center [483, 165] width 139 height 13
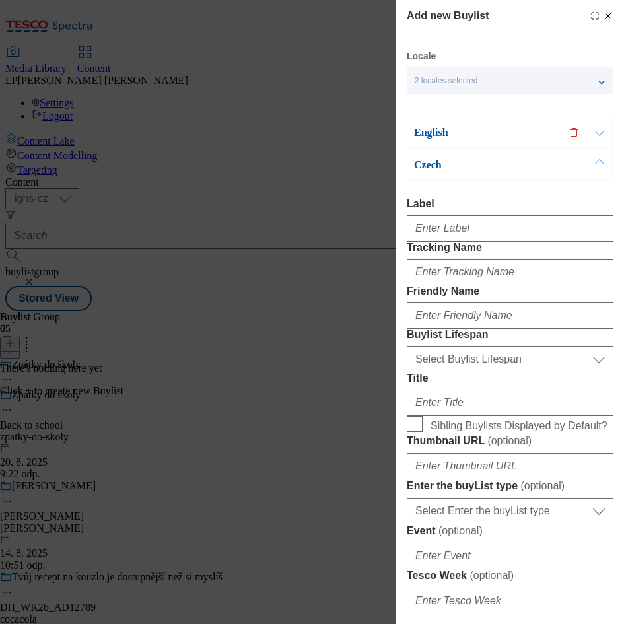
drag, startPoint x: 433, startPoint y: 159, endPoint x: 441, endPoint y: 209, distance: 50.1
click at [433, 160] on p "Czech" at bounding box center [483, 165] width 139 height 13
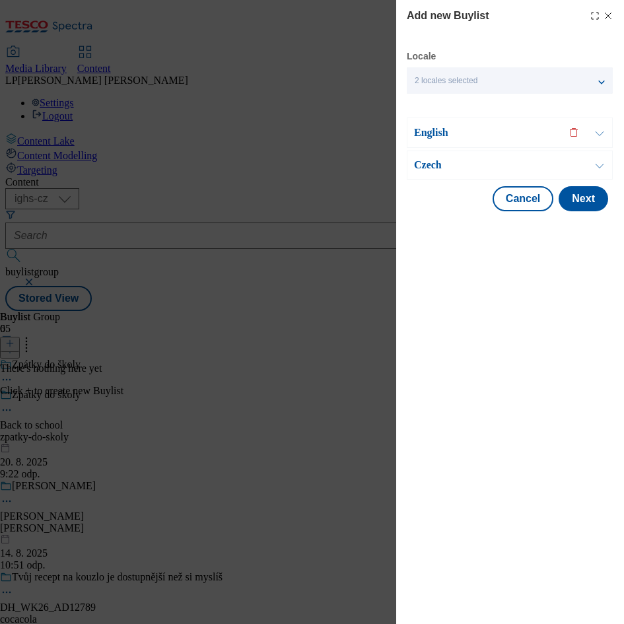
click at [429, 163] on p "Czech" at bounding box center [483, 165] width 139 height 13
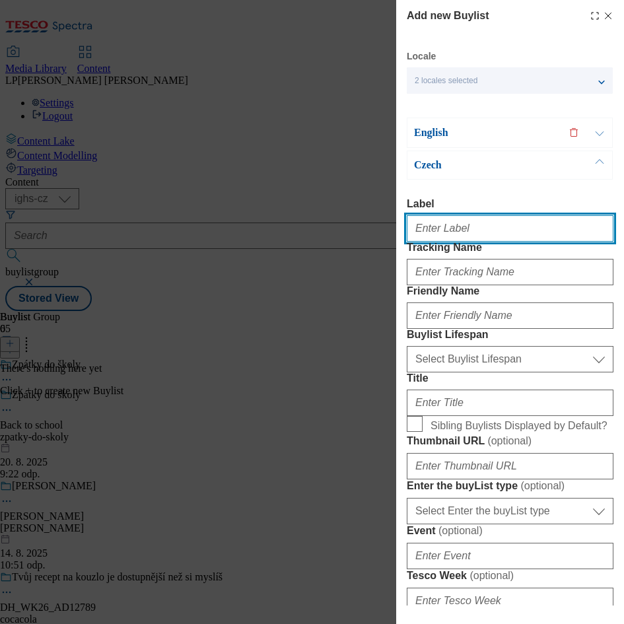
click at [441, 224] on input "Label" at bounding box center [510, 228] width 207 height 26
type input "Back to school"
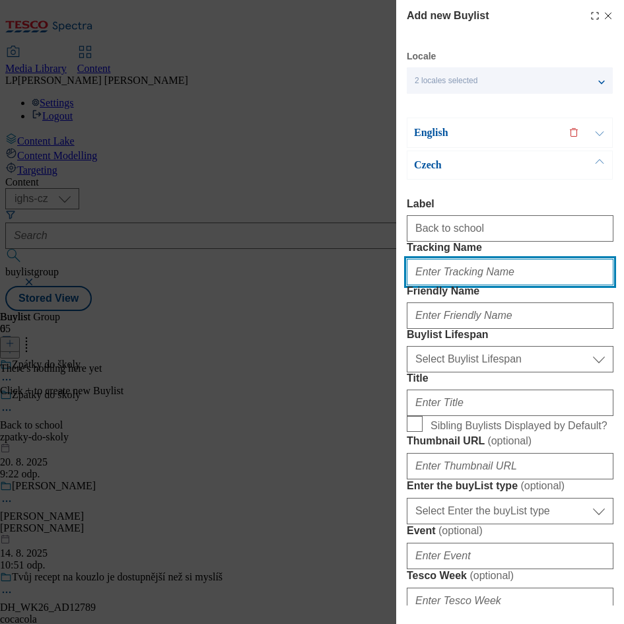
type input "Back to school"
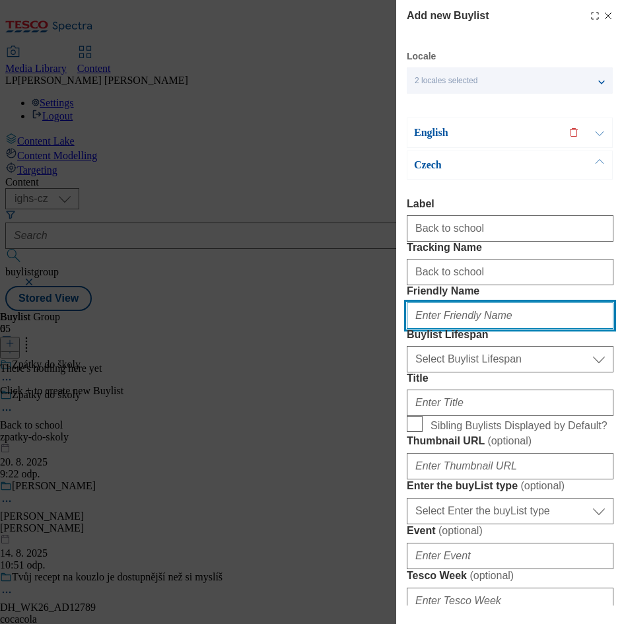
type input "zpatky-do-skoly"
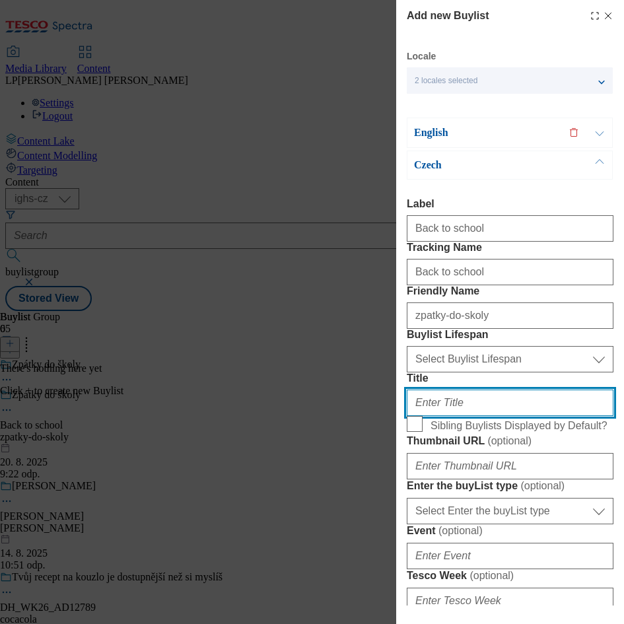
type input "Zpátky do školy"
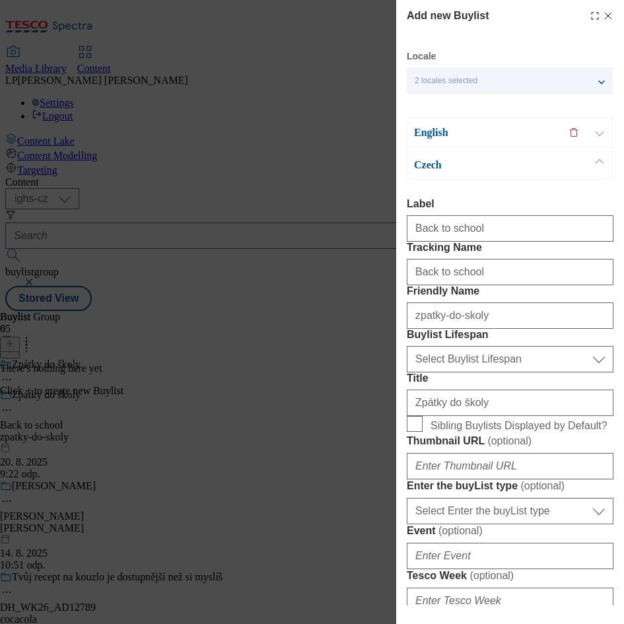
type input "Back to school"
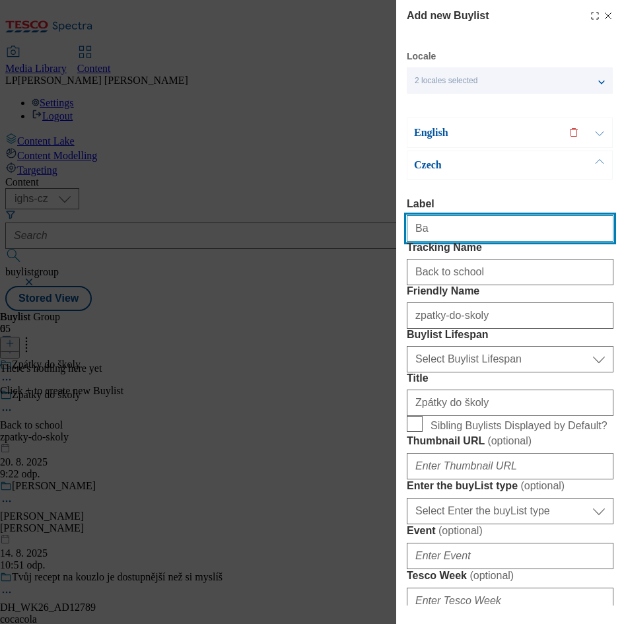
type input "B"
click at [452, 222] on input "Label" at bounding box center [510, 228] width 207 height 26
type input "Top offers"
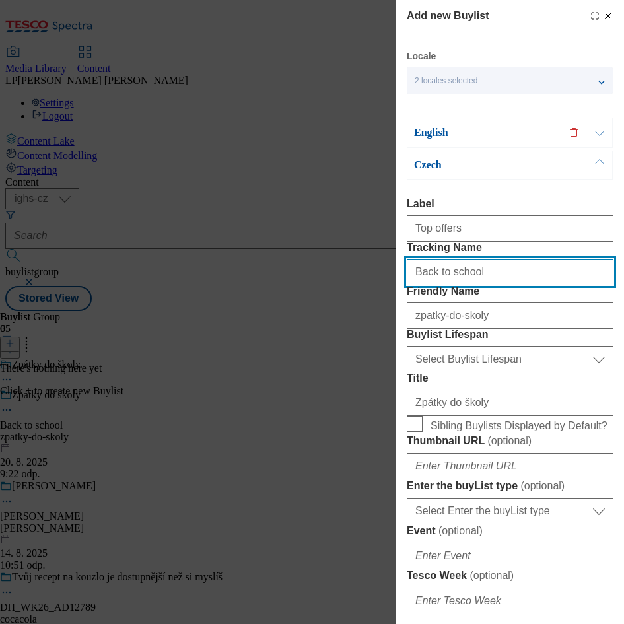
drag, startPoint x: 490, startPoint y: 297, endPoint x: 380, endPoint y: 289, distance: 110.7
click at [380, 289] on div "Add new Buylist Locale 2 locales selected English Czech English Label Tracking …" at bounding box center [312, 312] width 624 height 624
type input "t"
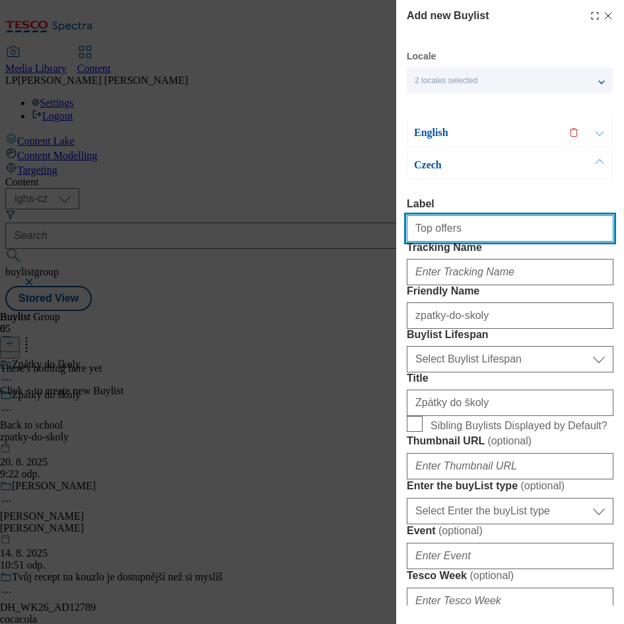
drag, startPoint x: 416, startPoint y: 224, endPoint x: 458, endPoint y: 264, distance: 58.4
click at [422, 226] on input "Top offers" at bounding box center [510, 228] width 207 height 26
type input "BTS Top offers"
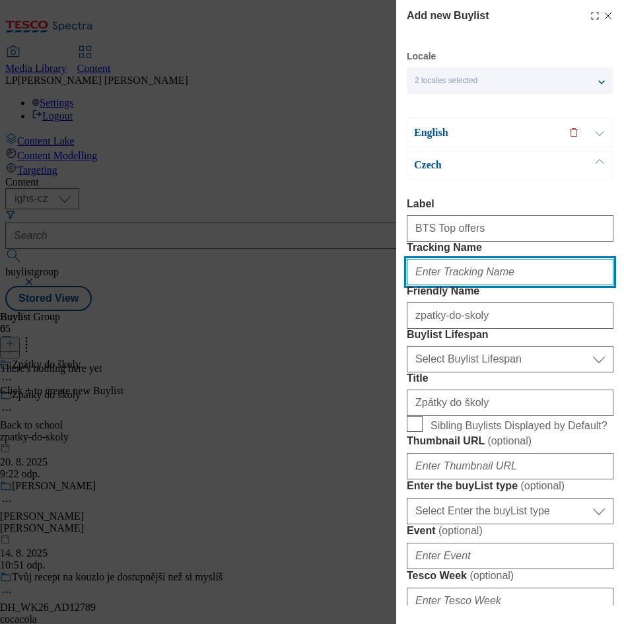
click at [450, 285] on input "Tracking Name" at bounding box center [510, 272] width 207 height 26
type input "B"
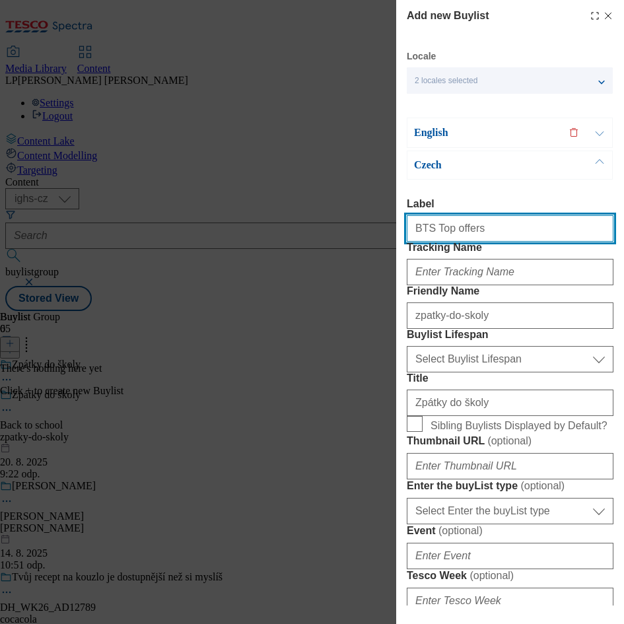
drag, startPoint x: 478, startPoint y: 226, endPoint x: 381, endPoint y: 213, distance: 97.9
click at [381, 213] on div "Add new Buylist Locale 2 locales selected English Czech English Label Tracking …" at bounding box center [312, 312] width 624 height 624
type input "Top offers"
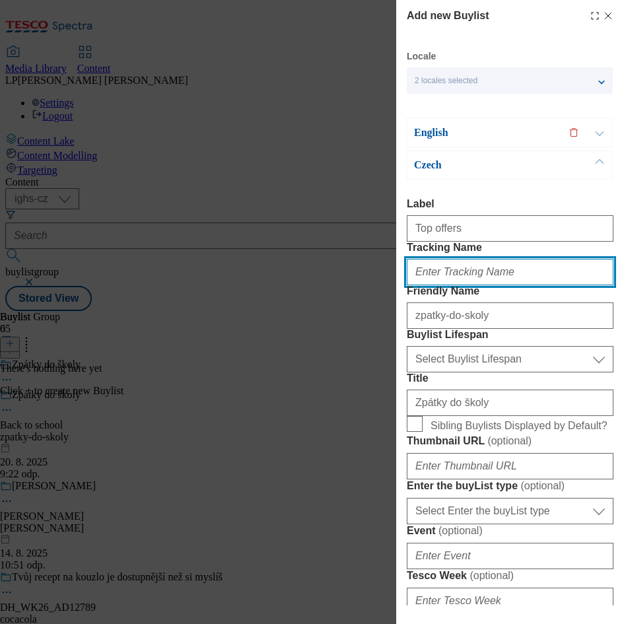
click at [471, 285] on input "Tracking Name" at bounding box center [510, 272] width 207 height 26
type input "t"
type input "Z"
type input "Top offers"
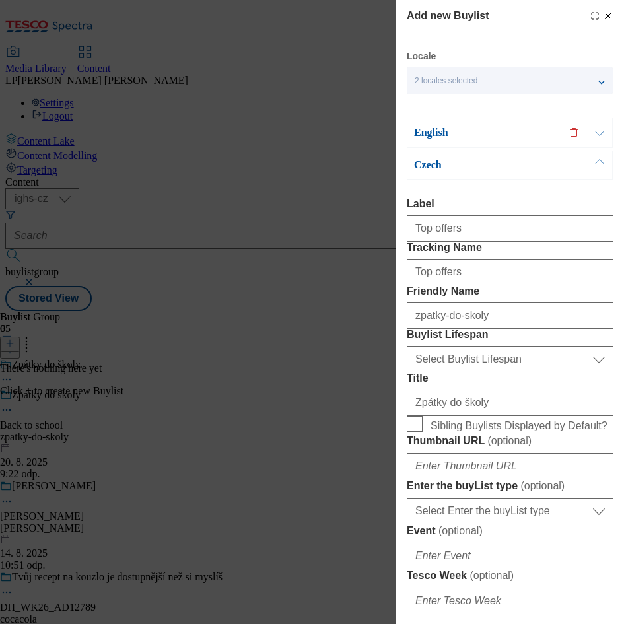
click at [464, 137] on p "English" at bounding box center [483, 132] width 139 height 13
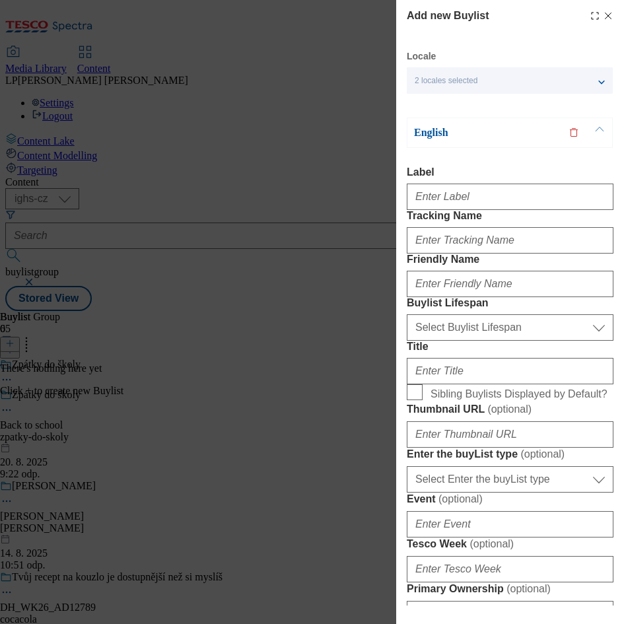
click at [439, 135] on p "English" at bounding box center [483, 132] width 139 height 13
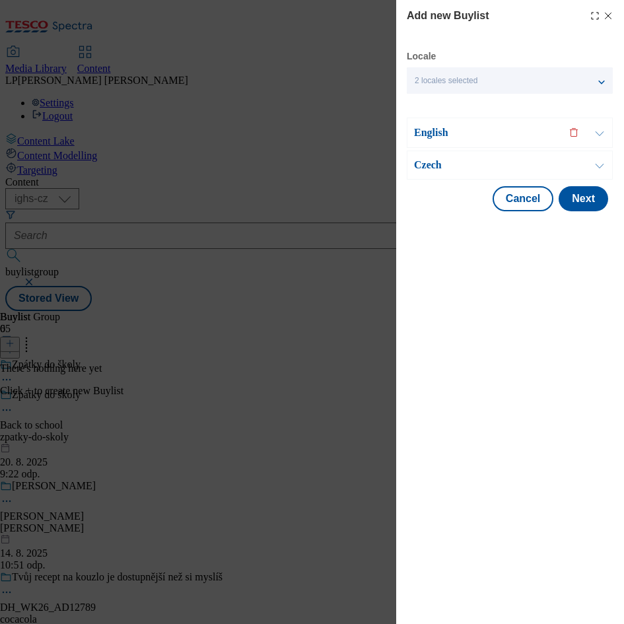
click at [429, 163] on p "Czech" at bounding box center [483, 165] width 139 height 13
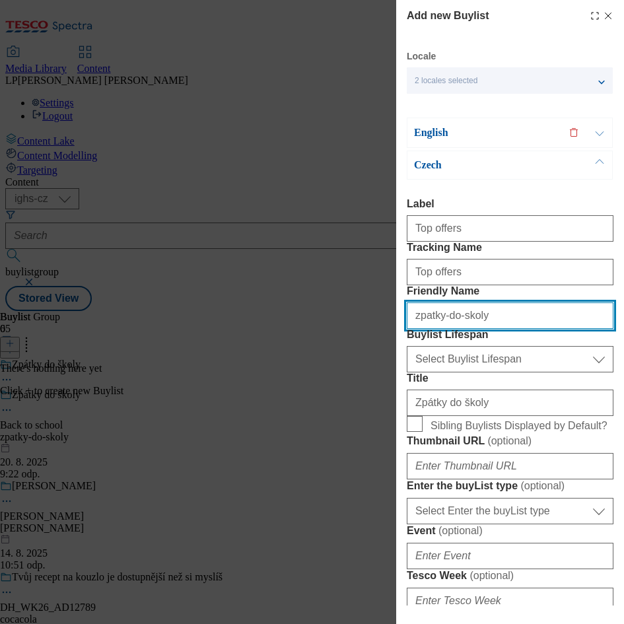
click at [498, 329] on input "zpatky-do-skoly" at bounding box center [510, 316] width 207 height 26
type input "z"
click at [460, 329] on input "top" at bounding box center [510, 316] width 207 height 26
type input "top-picks"
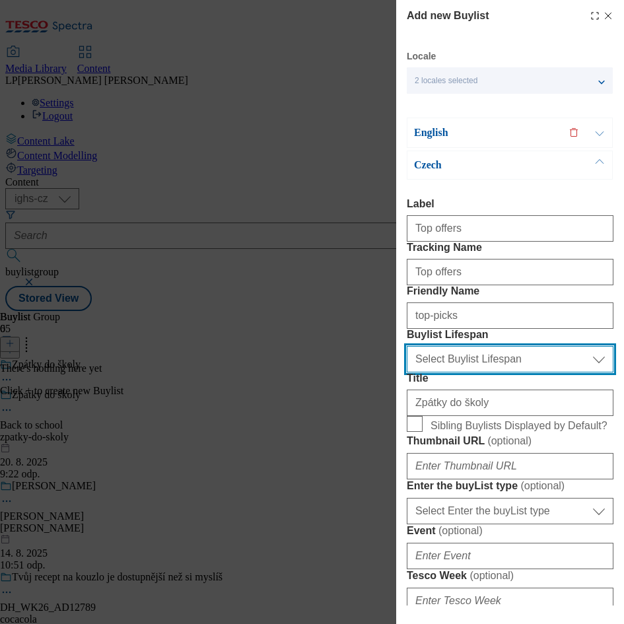
click at [442, 373] on select "Select Buylist Lifespan evergreen seasonal tactical" at bounding box center [510, 359] width 207 height 26
select select "evergreen"
click at [407, 373] on select "Select Buylist Lifespan evergreen seasonal tactical" at bounding box center [510, 359] width 207 height 26
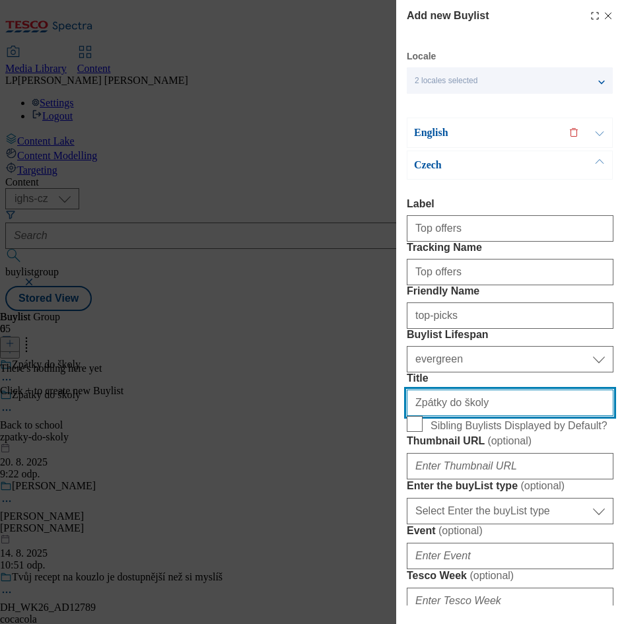
click at [494, 416] on input "Zpátky do školy" at bounding box center [510, 403] width 207 height 26
type input "Z"
type input "Top nabídky"
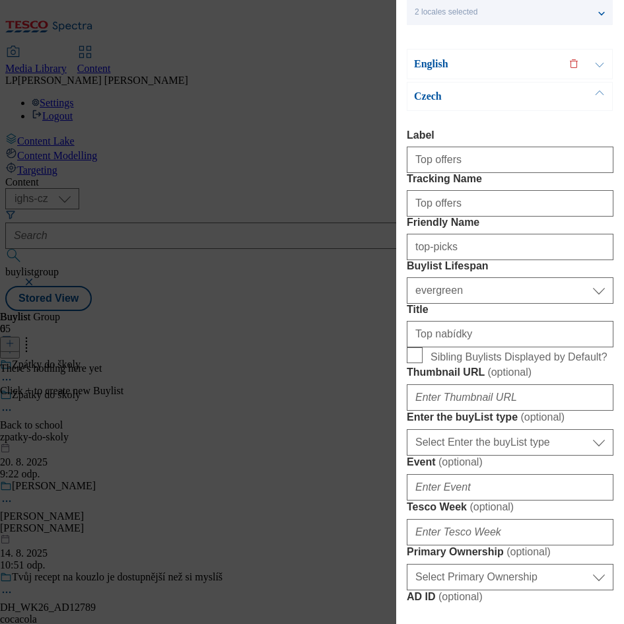
scroll to position [99, 0]
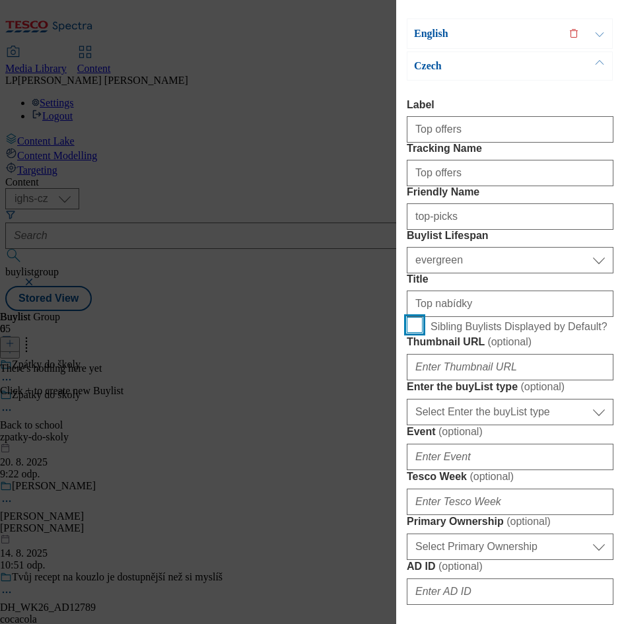
click at [412, 333] on input "Sibling Buylists Displayed by Default?" at bounding box center [415, 325] width 16 height 16
checkbox input "true"
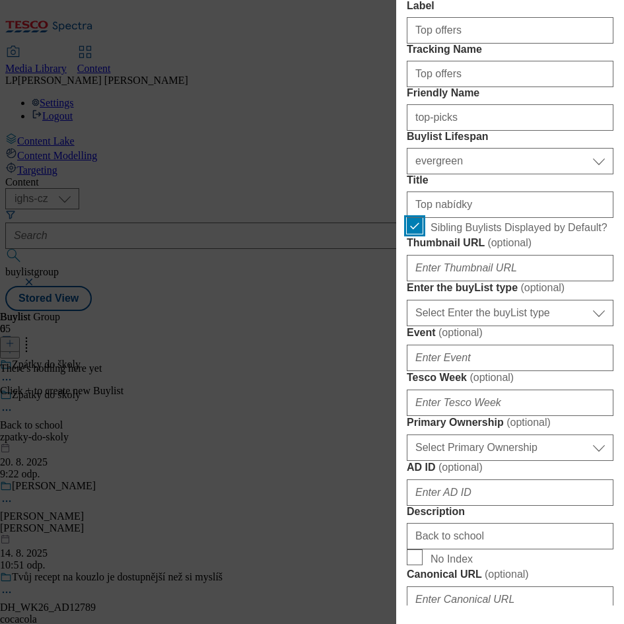
scroll to position [297, 0]
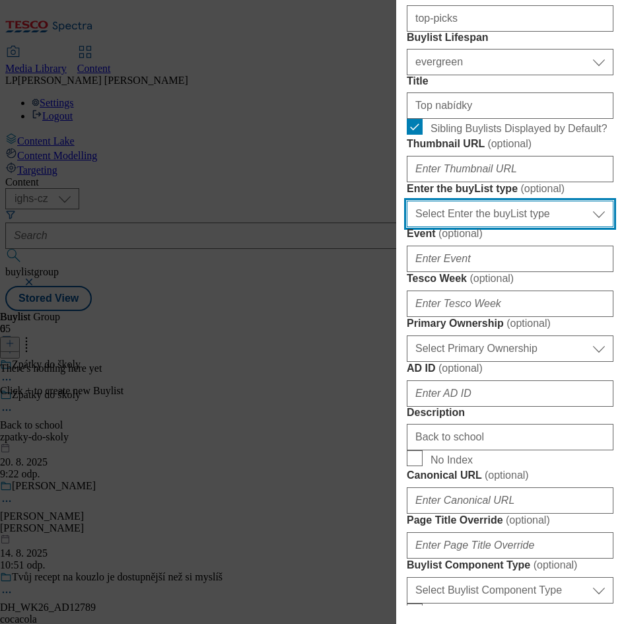
click at [596, 227] on select "Select Enter the buyList type event supplier funded long term >4 weeks supplier…" at bounding box center [510, 214] width 207 height 26
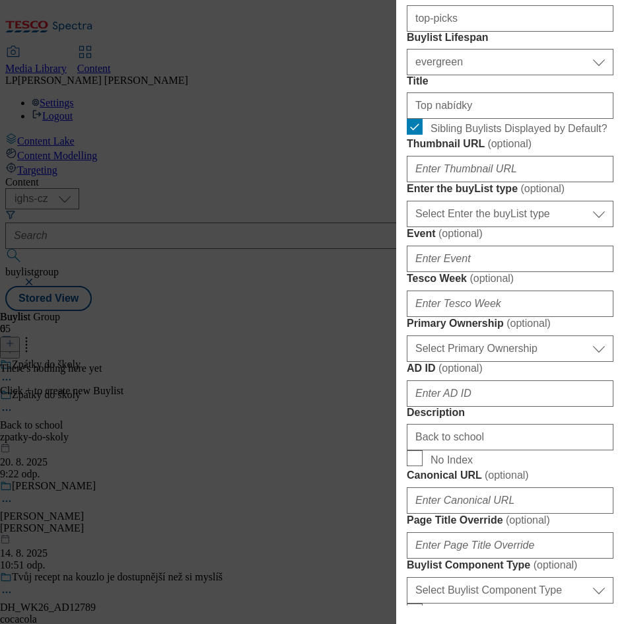
click at [572, 196] on label "Enter the buyList type ( optional )" at bounding box center [510, 188] width 207 height 13
click at [0, 0] on select "Select Enter the buyList type event supplier funded long term >4 weeks supplier…" at bounding box center [0, 0] width 0 height 0
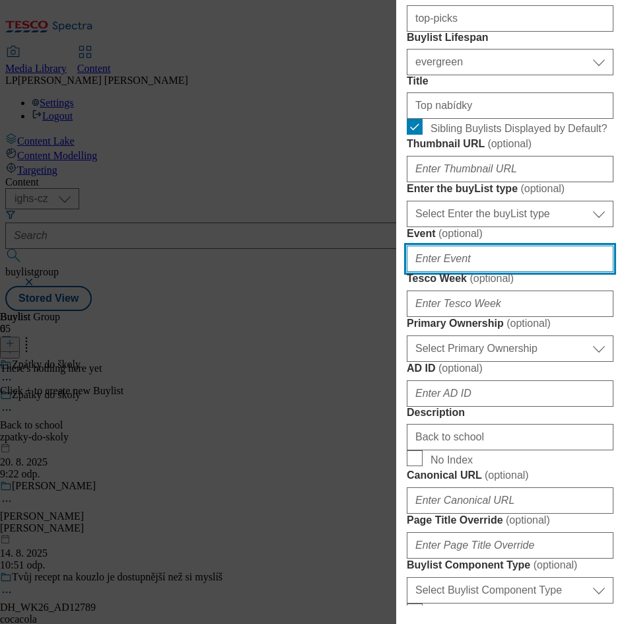
click at [474, 272] on input "Event ( optional )" at bounding box center [510, 259] width 207 height 26
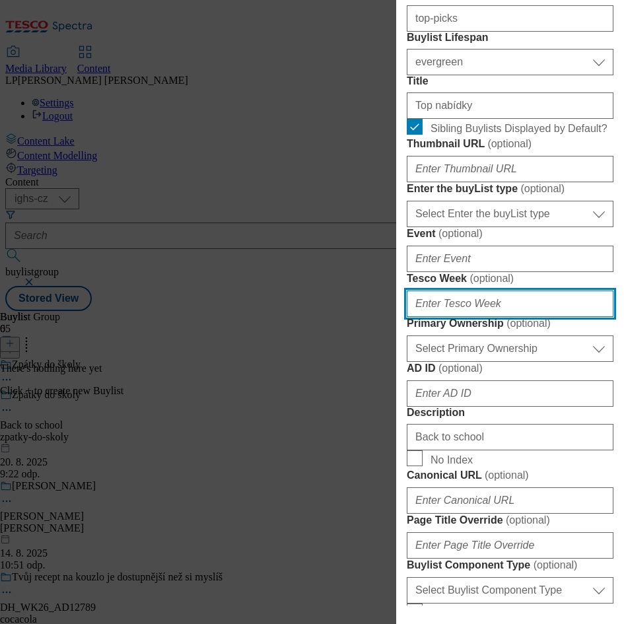
click at [508, 317] on input "Tesco Week ( optional )" at bounding box center [510, 304] width 207 height 26
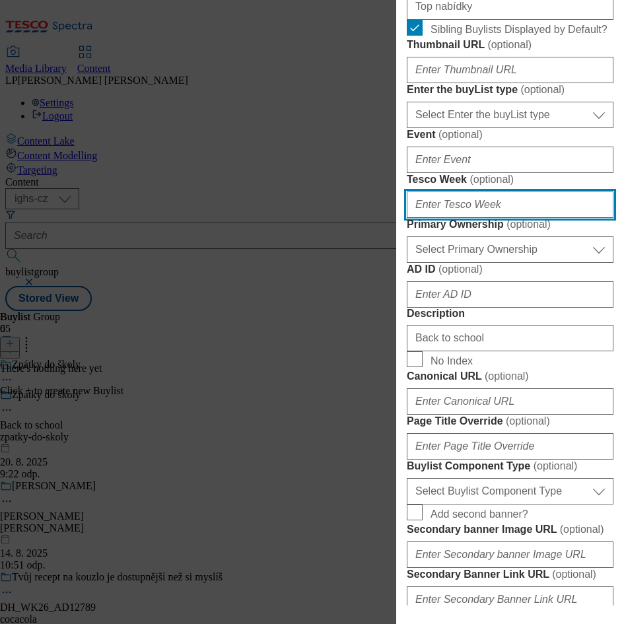
scroll to position [496, 0]
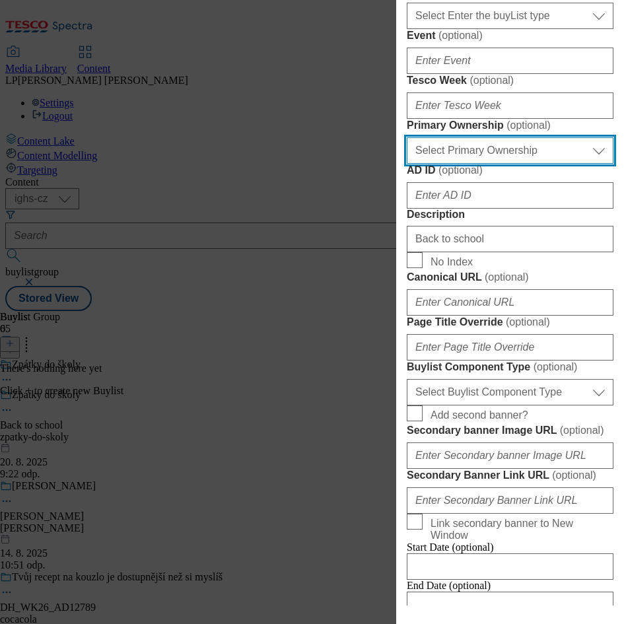
click at [593, 164] on select "Select Primary Ownership [PERSON_NAME]" at bounding box center [510, 150] width 207 height 26
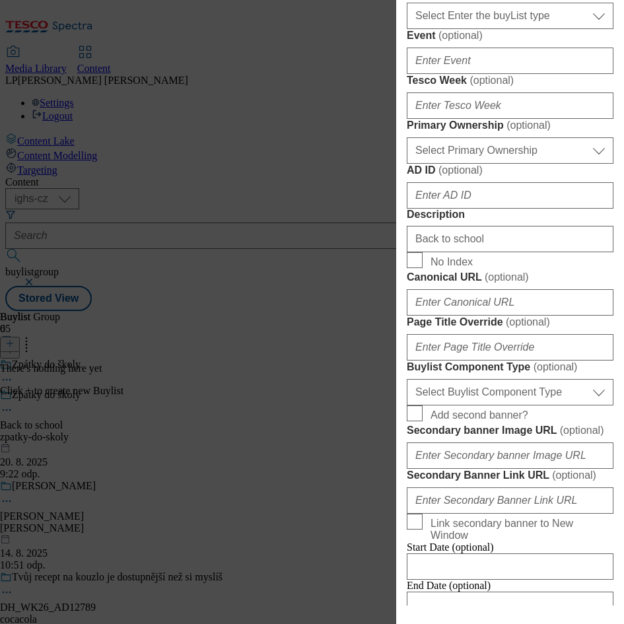
click at [570, 332] on form "Label Top offers Tracking Name Top offers Friendly Name top-picks Buylist Lifes…" at bounding box center [510, 167] width 207 height 928
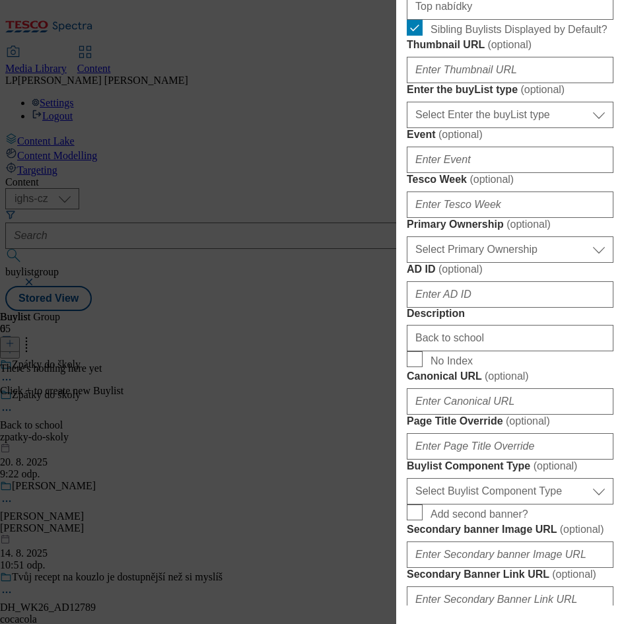
scroll to position [595, 0]
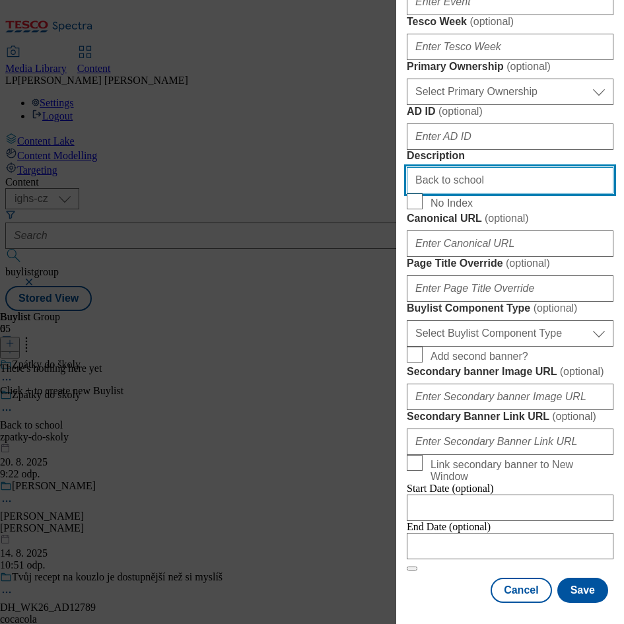
drag, startPoint x: 509, startPoint y: 400, endPoint x: 357, endPoint y: 392, distance: 151.5
click at [357, 392] on div "Add new Buylist Locale 2 locales selected English Czech English Label Tracking …" at bounding box center [312, 312] width 624 height 624
type input "BTS top offers"
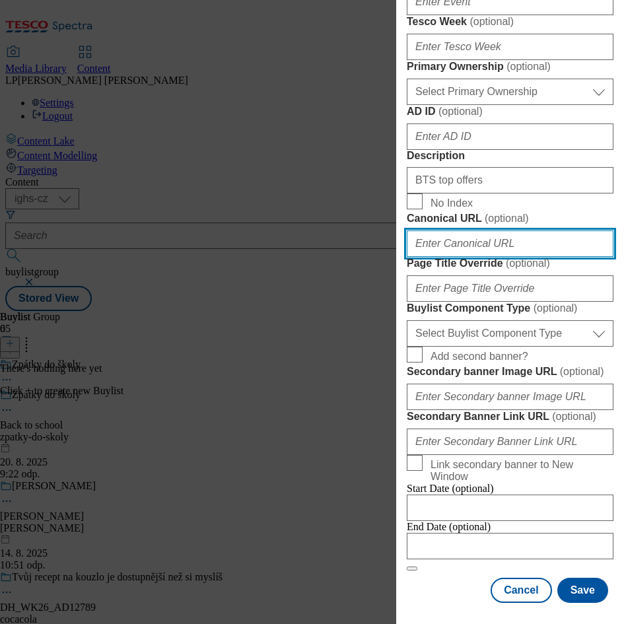
click at [495, 257] on input "Canonical URL ( optional )" at bounding box center [510, 244] width 207 height 26
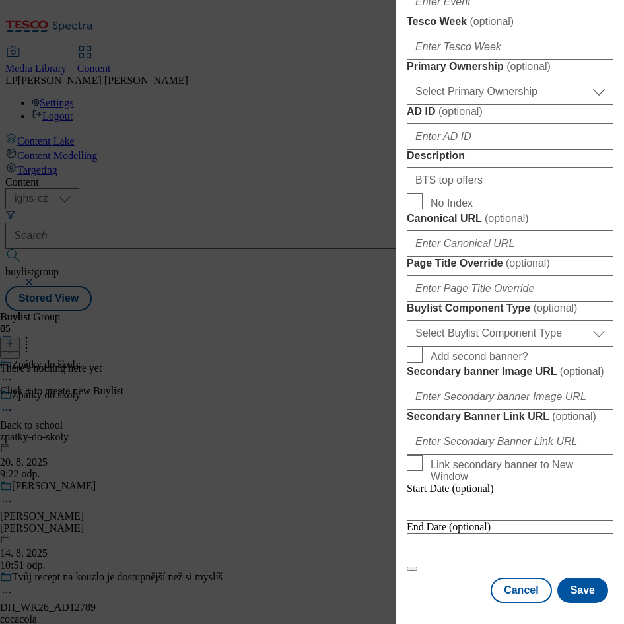
click at [539, 354] on form "Label Top offers Tracking Name Top offers Friendly Name top-picks Buylist Lifes…" at bounding box center [510, 108] width 207 height 928
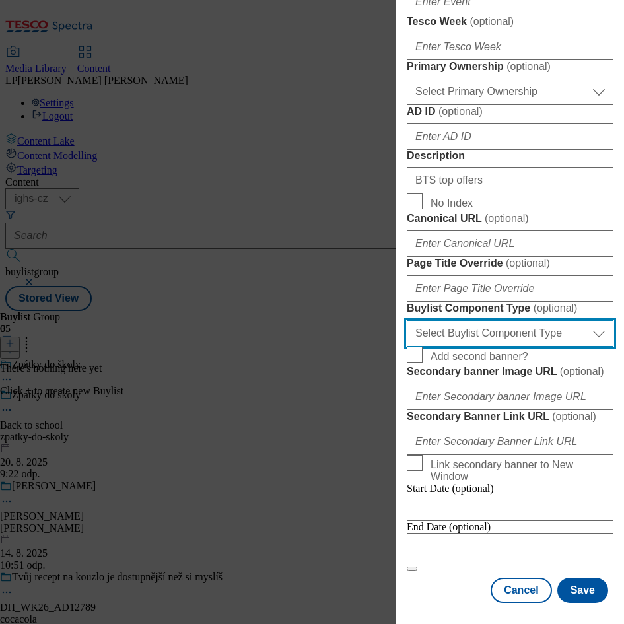
click at [590, 347] on select "Select Buylist Component Type Banner Competition Header Meal" at bounding box center [510, 333] width 207 height 26
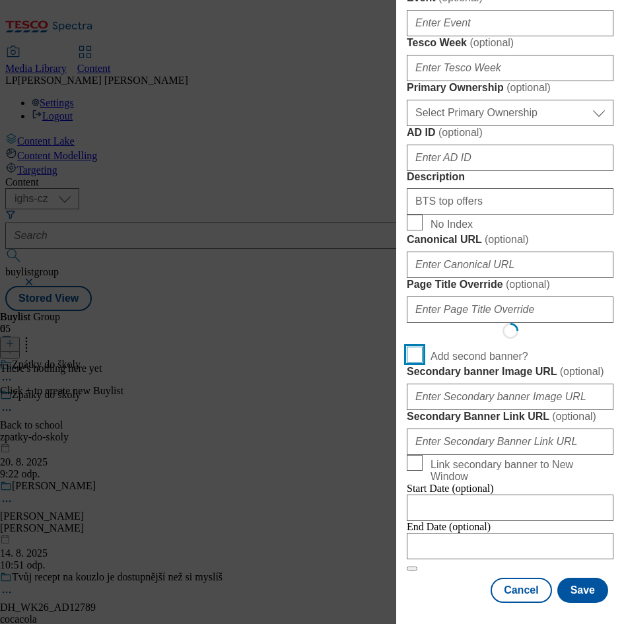
select select "Banner"
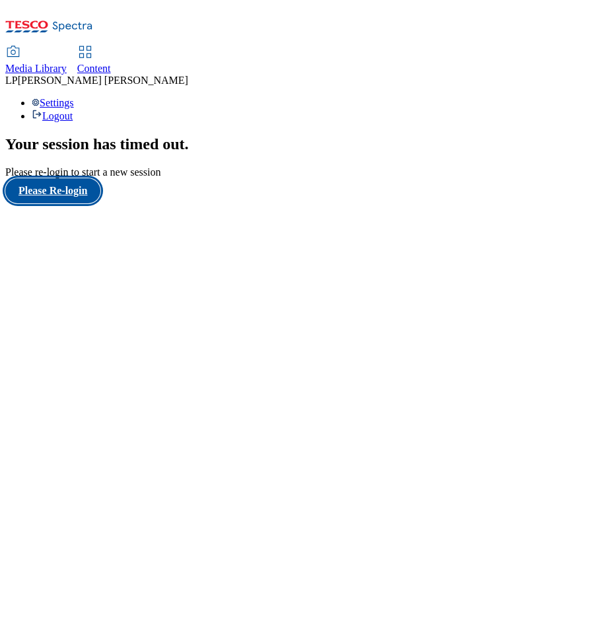
click at [71, 204] on button "Please Re-login" at bounding box center [52, 190] width 95 height 25
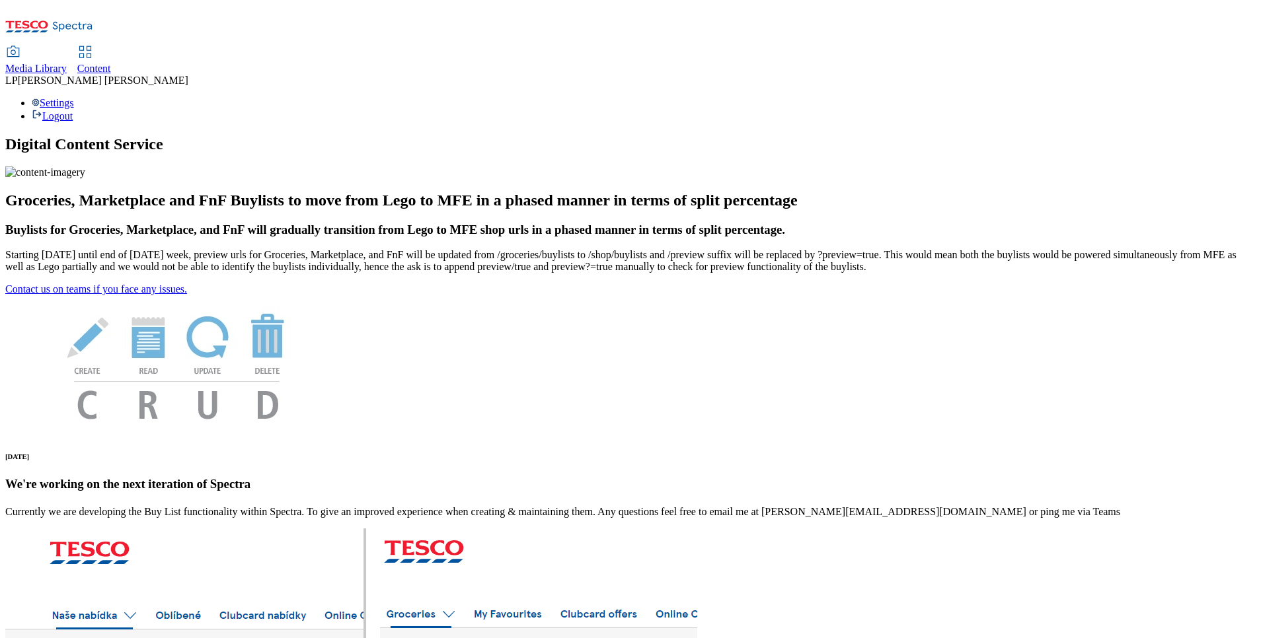
click at [111, 63] on span "Content" at bounding box center [94, 68] width 34 height 11
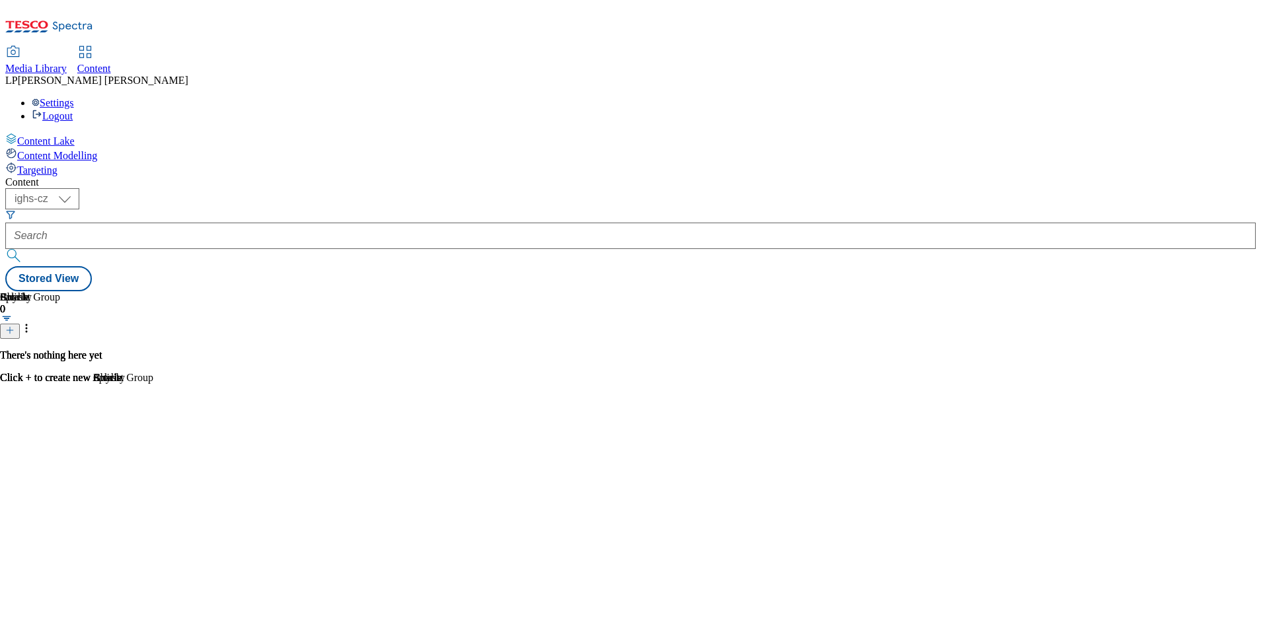
click at [111, 63] on span "Content" at bounding box center [94, 68] width 34 height 11
click at [79, 188] on select "ighs-cz ighs-hu ighs-sk" at bounding box center [42, 198] width 74 height 21
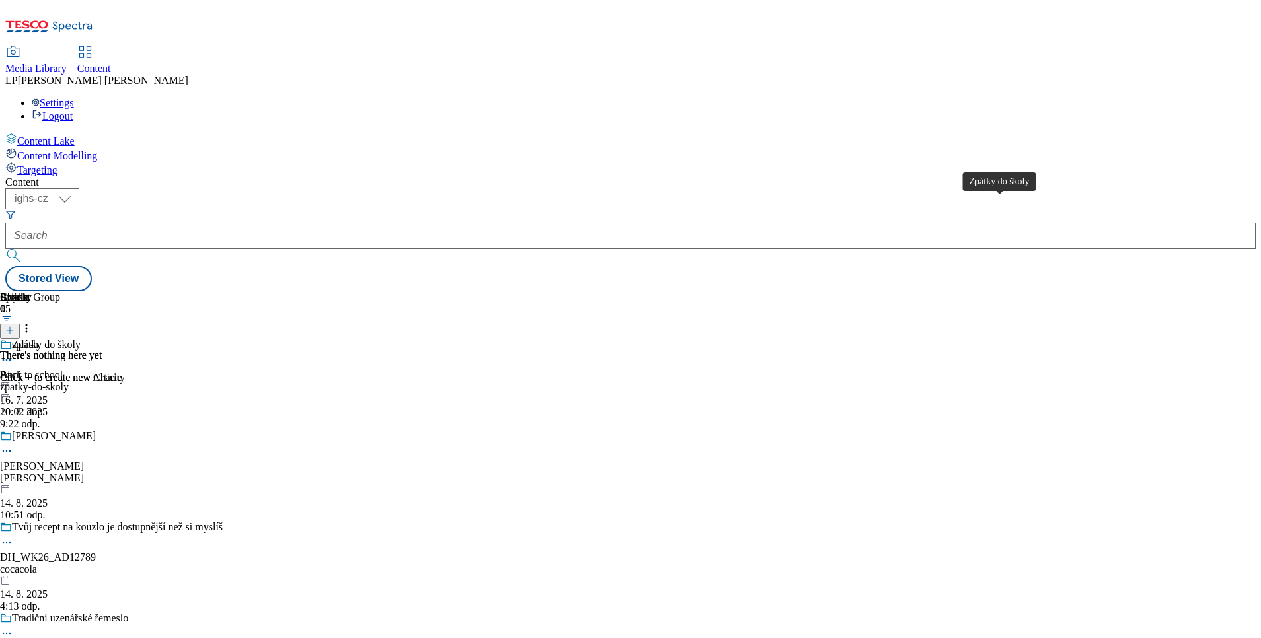
click at [81, 339] on div "Zpátky do školy" at bounding box center [46, 345] width 69 height 12
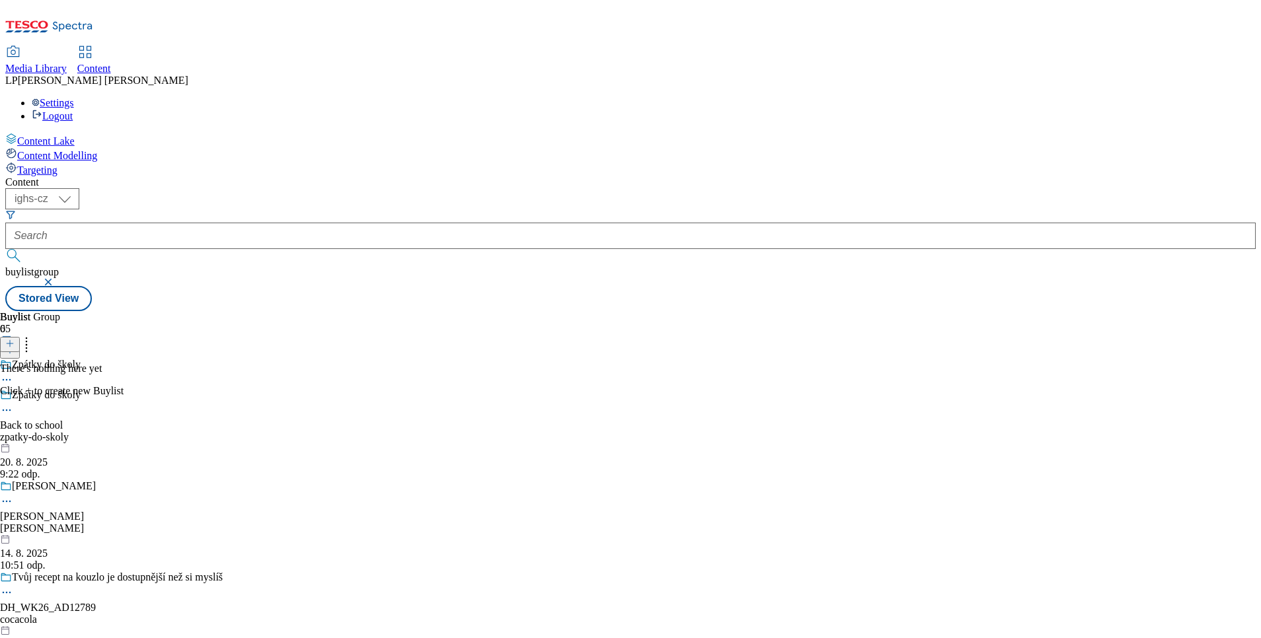
click at [15, 339] on icon at bounding box center [9, 343] width 9 height 9
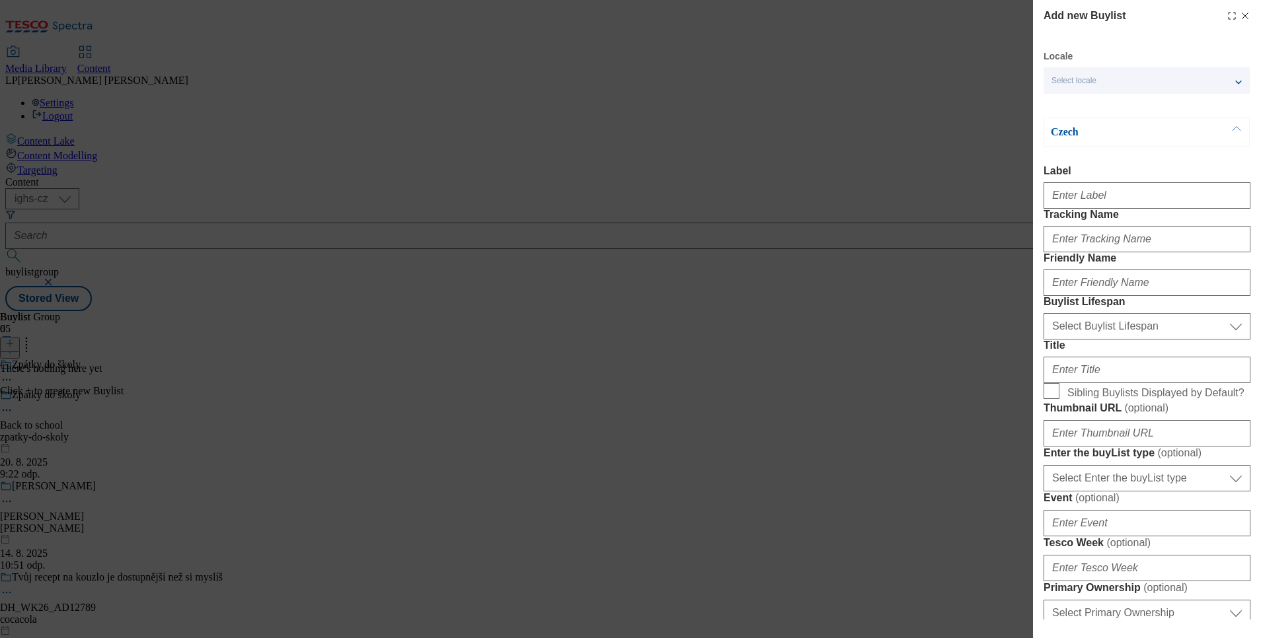
click at [1063, 85] on span "Select locale" at bounding box center [1073, 81] width 45 height 10
click at [1088, 108] on span "English" at bounding box center [1090, 105] width 30 height 7
click at [1067, 108] on input "English" at bounding box center [1059, 107] width 16 height 16
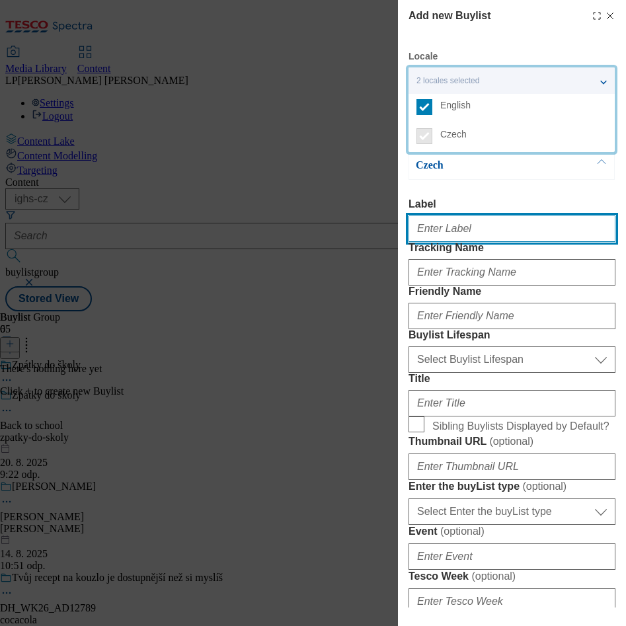
click at [444, 225] on input "Label" at bounding box center [511, 228] width 207 height 26
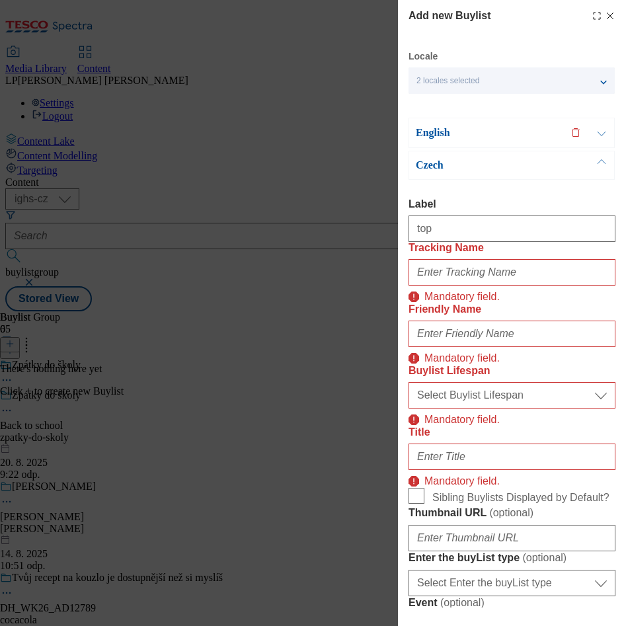
click at [496, 285] on input "Tracking Name" at bounding box center [511, 272] width 207 height 26
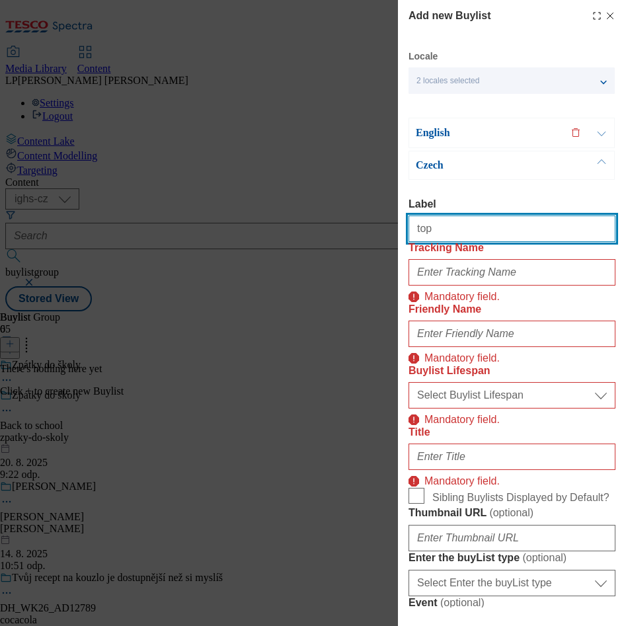
click at [467, 223] on input "top" at bounding box center [511, 228] width 207 height 26
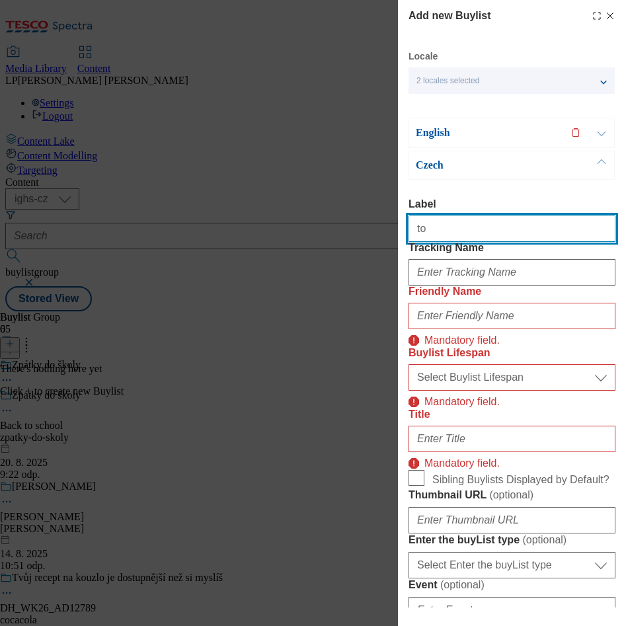
type input "t"
type input "BTS top offerts"
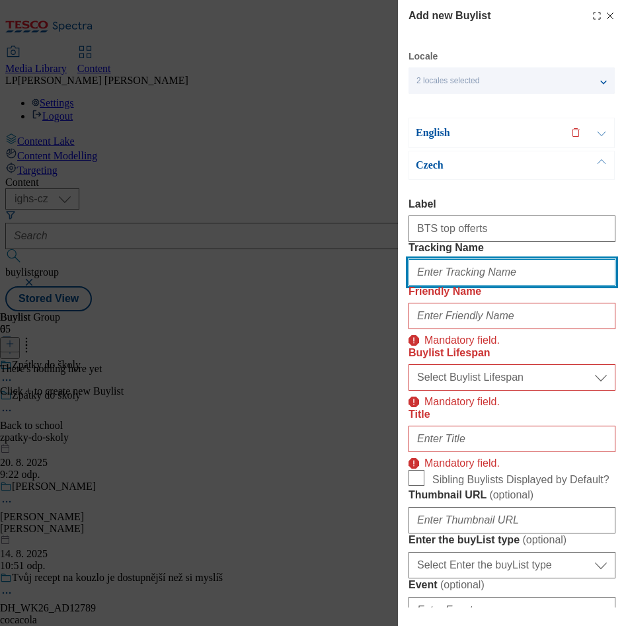
click at [494, 285] on input "Tracking Name" at bounding box center [511, 272] width 207 height 26
type input "BTS"
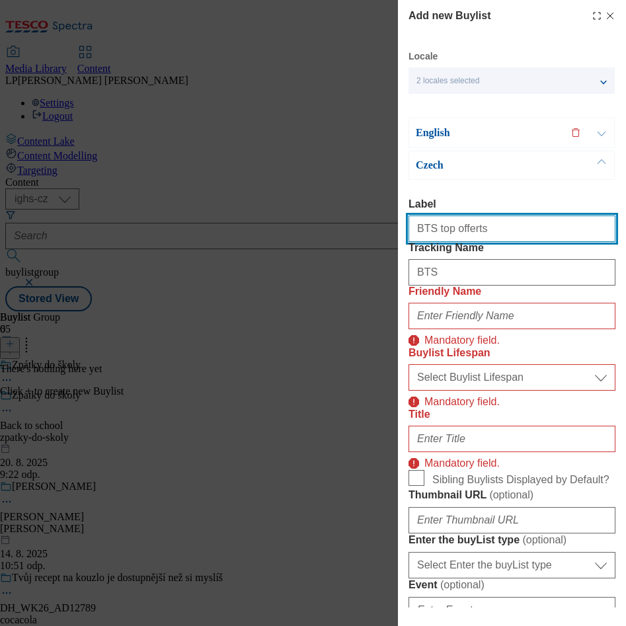
drag, startPoint x: 498, startPoint y: 232, endPoint x: 369, endPoint y: 222, distance: 129.2
click at [369, 222] on div "Add new Buylist Locale 2 locales selected English Czech English Label Tracking …" at bounding box center [313, 313] width 626 height 626
click at [492, 231] on input "BTS top offerts" at bounding box center [511, 228] width 207 height 26
type input "BTS top offers"
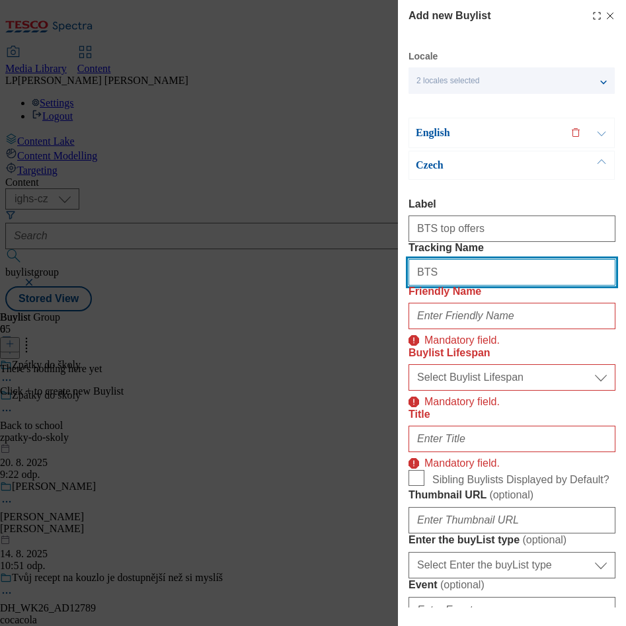
click at [475, 285] on input "BTS" at bounding box center [511, 272] width 207 height 26
type input "B"
paste input "BTS top offerts"
type input "BTS top offerts"
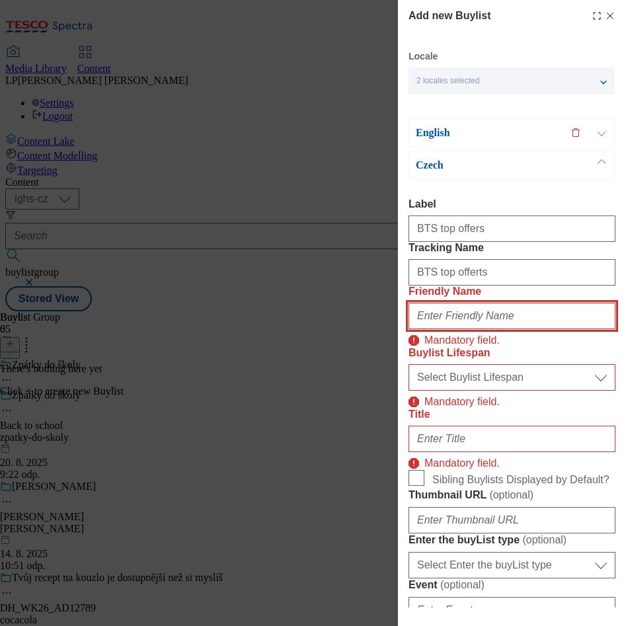
click at [474, 329] on input "Friendly Name" at bounding box center [511, 316] width 207 height 26
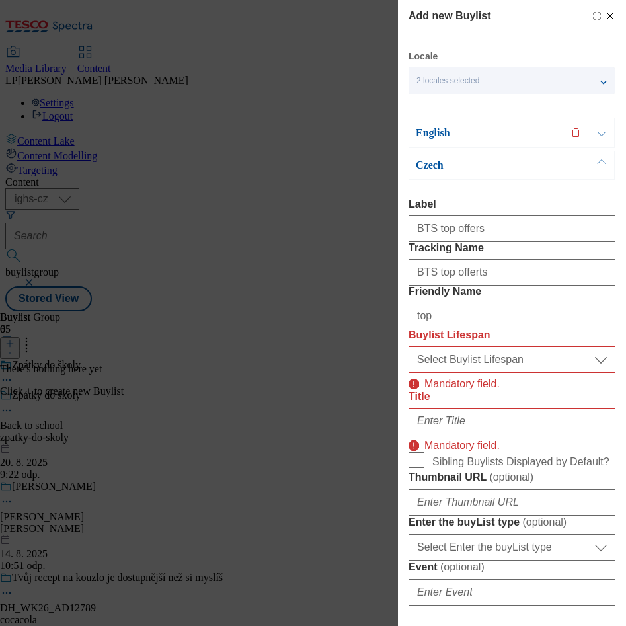
click at [520, 297] on label "Friendly Name" at bounding box center [511, 291] width 207 height 12
click at [0, 0] on input "Friendly Name" at bounding box center [0, 0] width 0 height 0
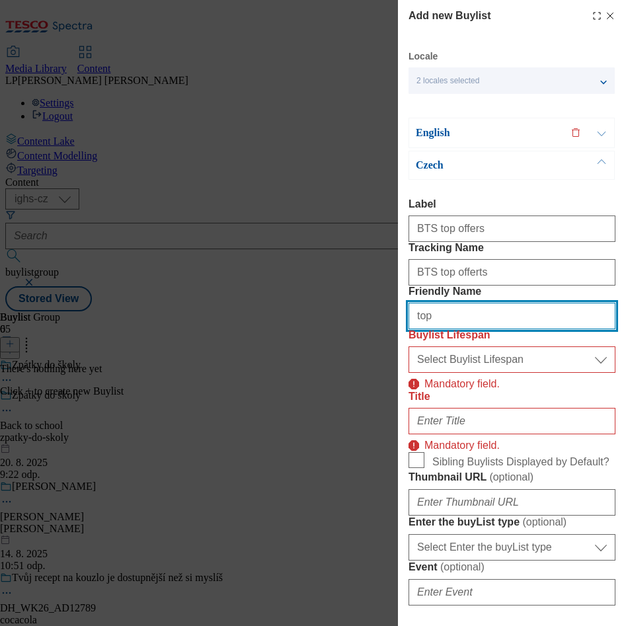
click at [483, 329] on input "top" at bounding box center [511, 316] width 207 height 26
type input "top-picks"
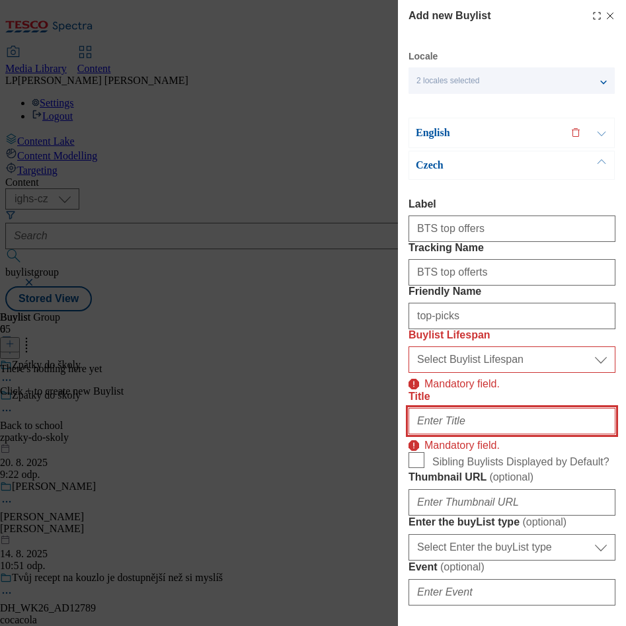
type input "Top nabídky"
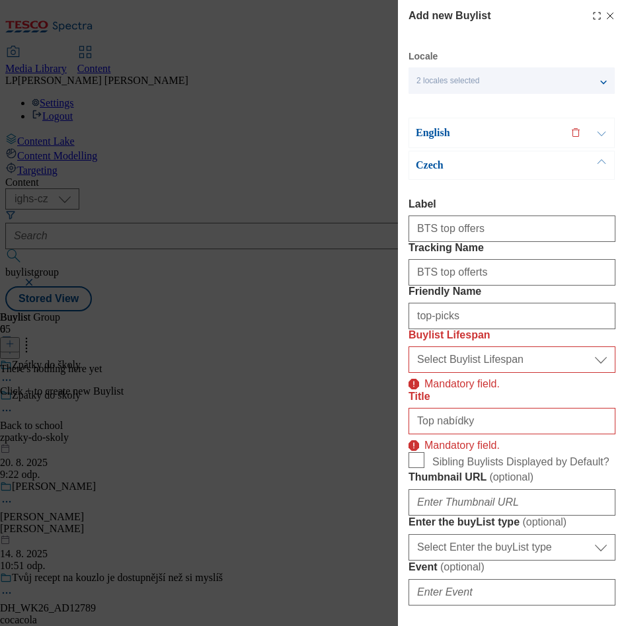
type input "BTS top offers"
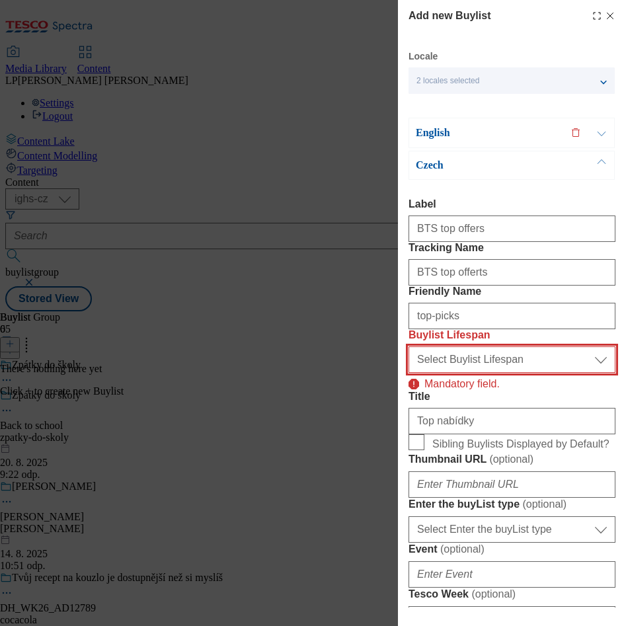
click at [591, 373] on select "Select Buylist Lifespan evergreen seasonal tactical" at bounding box center [511, 359] width 207 height 26
select select "evergreen"
click at [408, 373] on select "Select Buylist Lifespan evergreen seasonal tactical" at bounding box center [511, 359] width 207 height 26
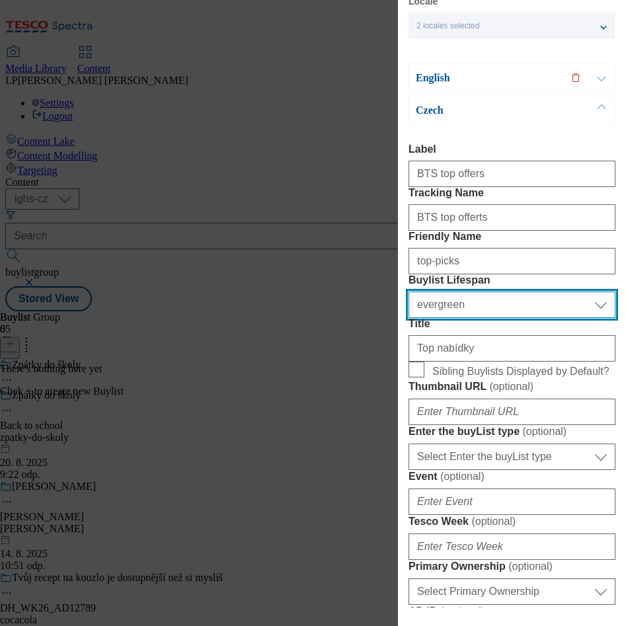
scroll to position [99, 0]
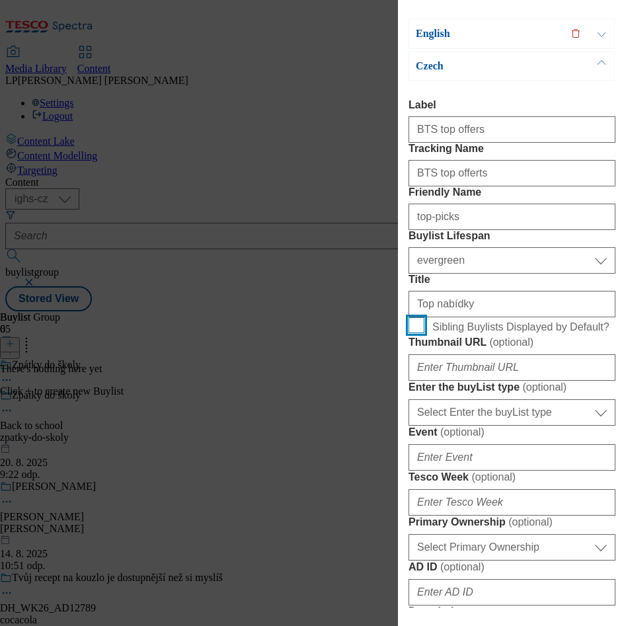
click at [418, 333] on input "Sibling Buylists Displayed by Default?" at bounding box center [416, 325] width 16 height 16
checkbox input "true"
click at [528, 381] on input "Thumbnail URL ( optional )" at bounding box center [511, 367] width 207 height 26
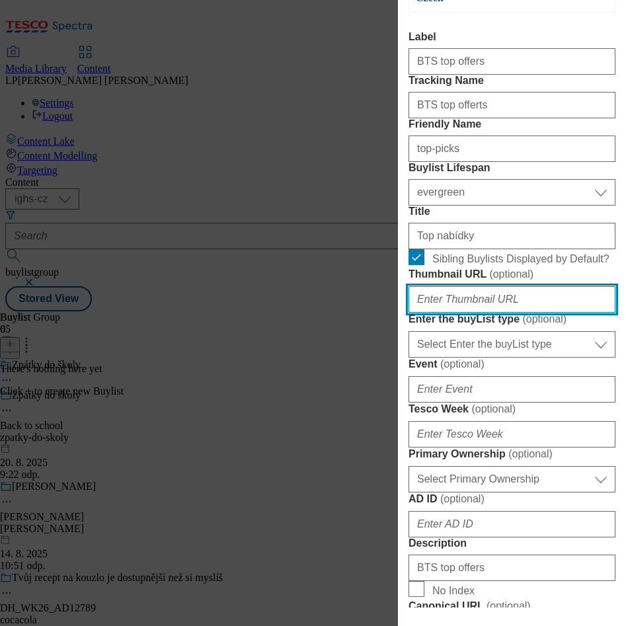
scroll to position [198, 0]
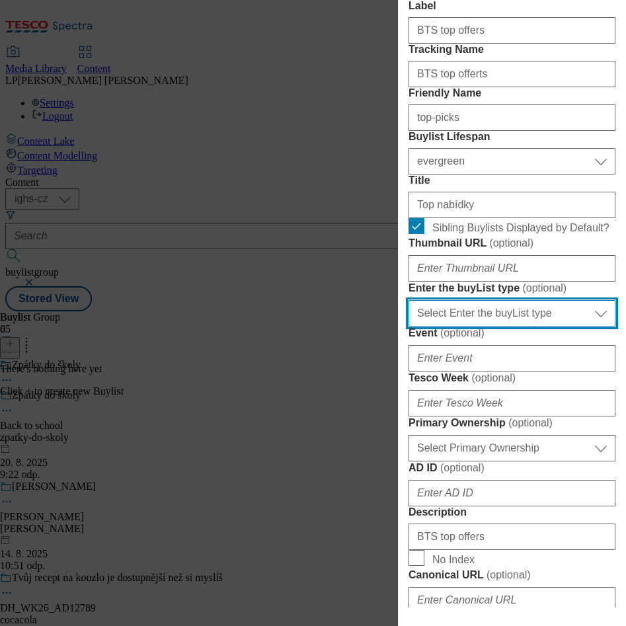
click at [583, 326] on select "Select Enter the buyList type event supplier funded long term >4 weeks supplier…" at bounding box center [511, 313] width 207 height 26
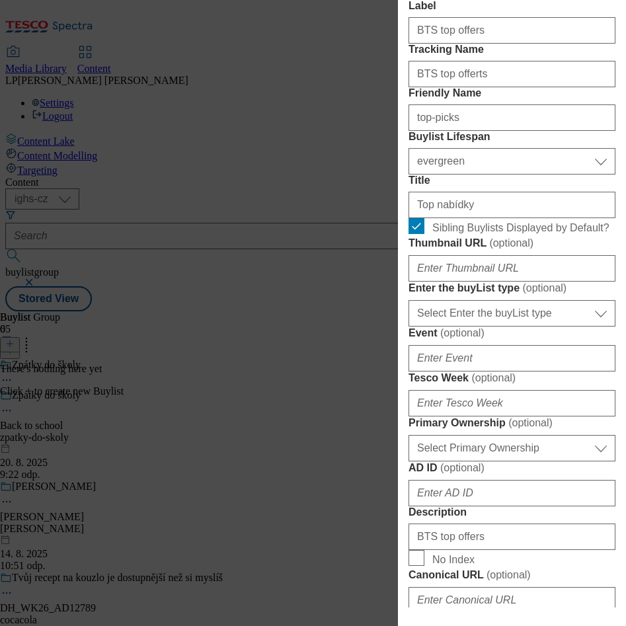
click at [558, 340] on label "Event ( optional )" at bounding box center [511, 332] width 207 height 13
click at [0, 0] on input "Event ( optional )" at bounding box center [0, 0] width 0 height 0
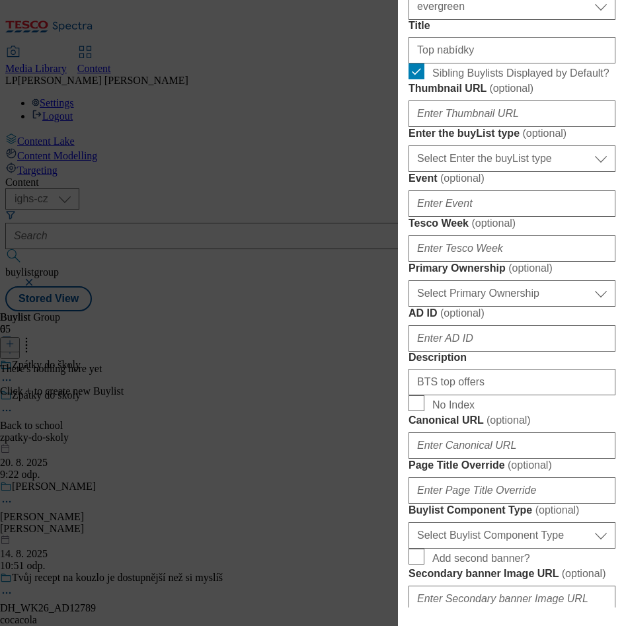
scroll to position [396, 0]
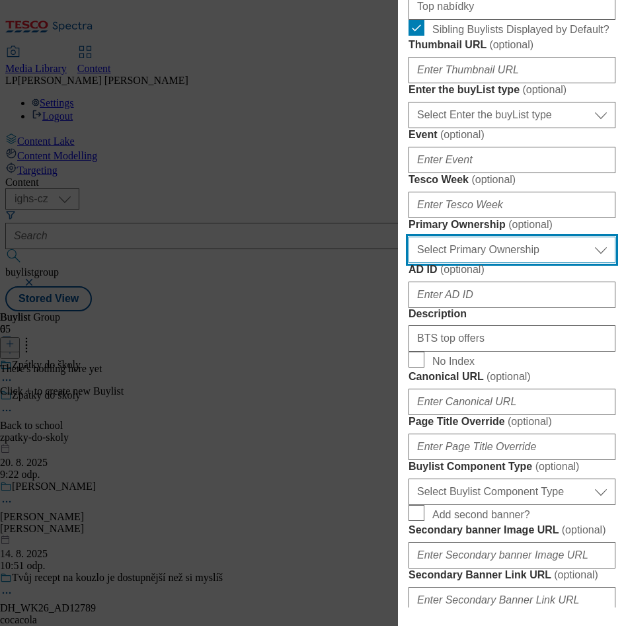
click at [587, 263] on select "Select Primary Ownership [PERSON_NAME]" at bounding box center [511, 250] width 207 height 26
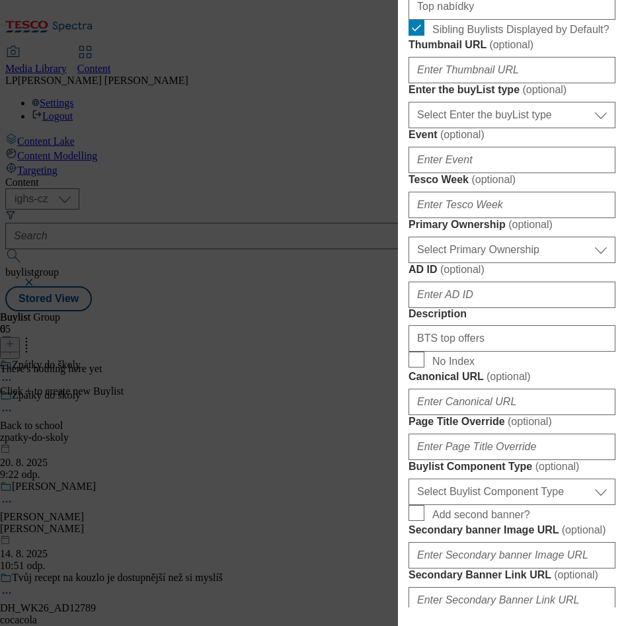
click at [576, 429] on form "Label BTS top offers Tracking Name BTS top offerts Friendly Name top-picks Buyl…" at bounding box center [511, 266] width 207 height 928
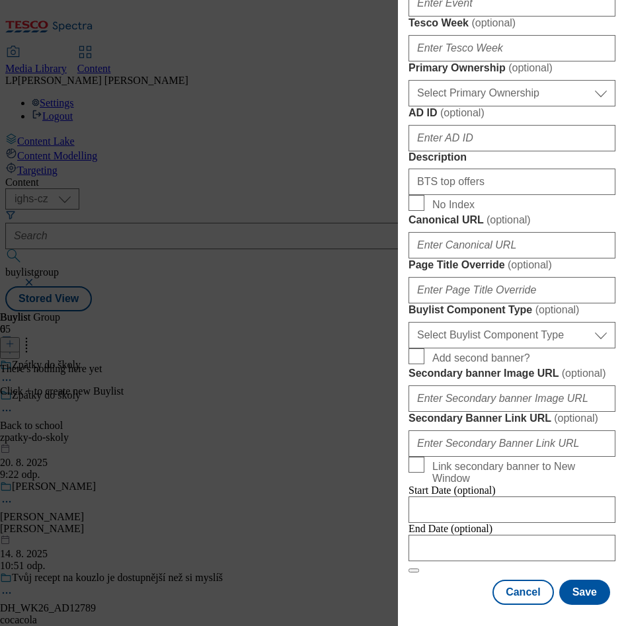
scroll to position [793, 0]
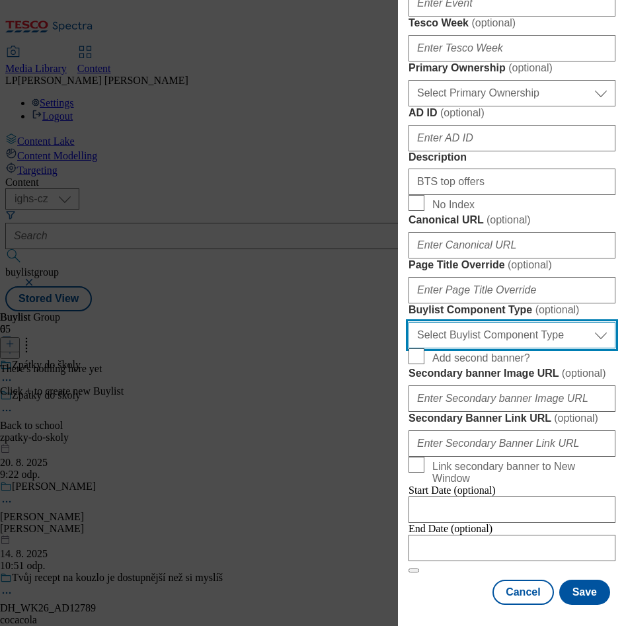
click at [585, 348] on select "Select Buylist Component Type Banner Competition Header Meal" at bounding box center [511, 335] width 207 height 26
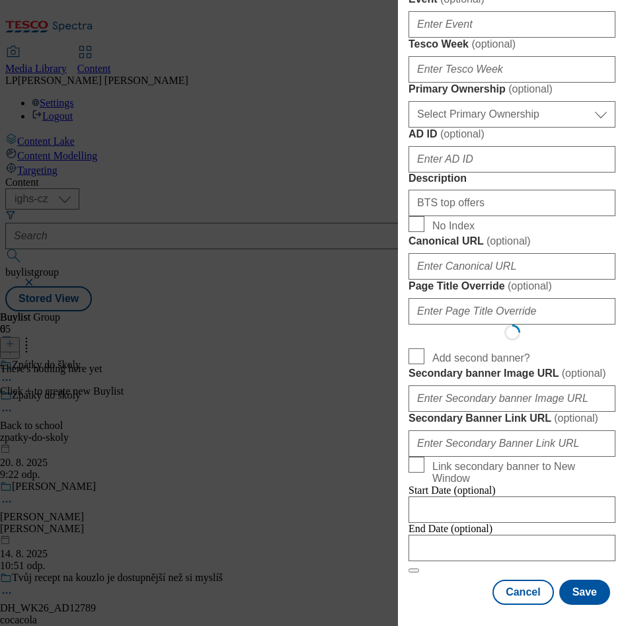
select select "Banner"
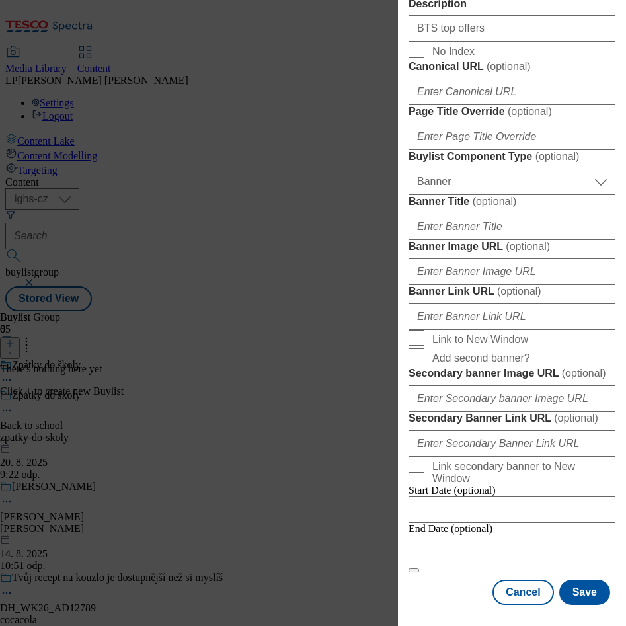
scroll to position [991, 0]
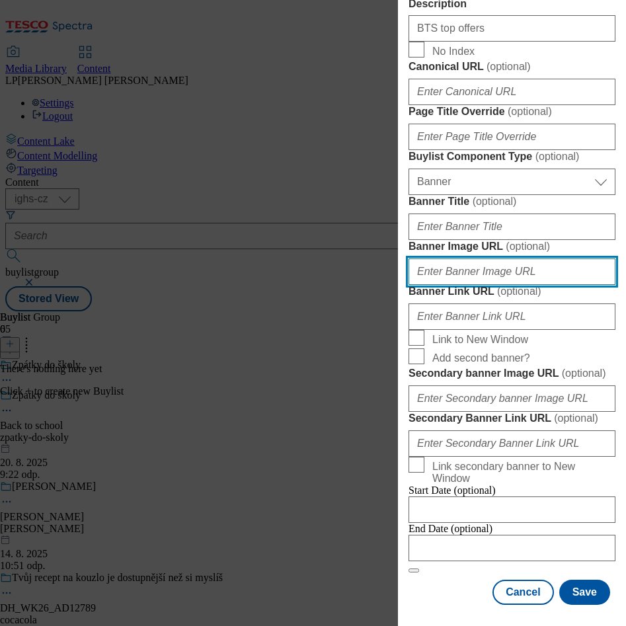
click at [475, 285] on input "Banner Image URL ( optional )" at bounding box center [511, 271] width 207 height 26
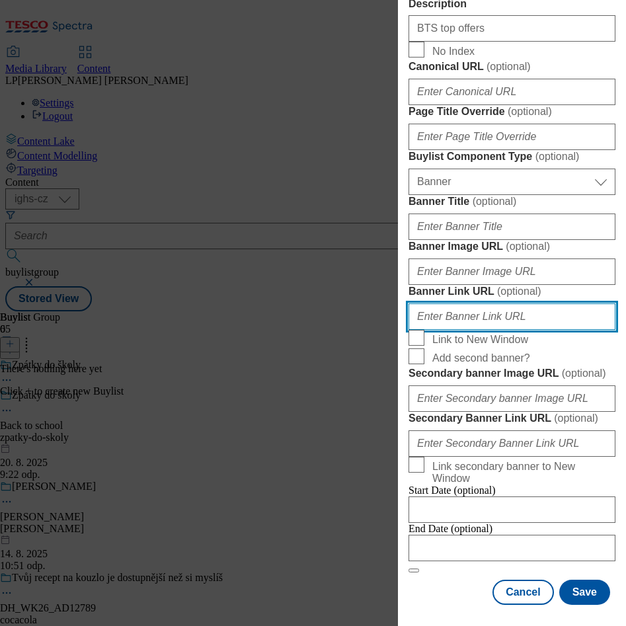
click at [465, 330] on input "Banner Link URL ( optional )" at bounding box center [511, 316] width 207 height 26
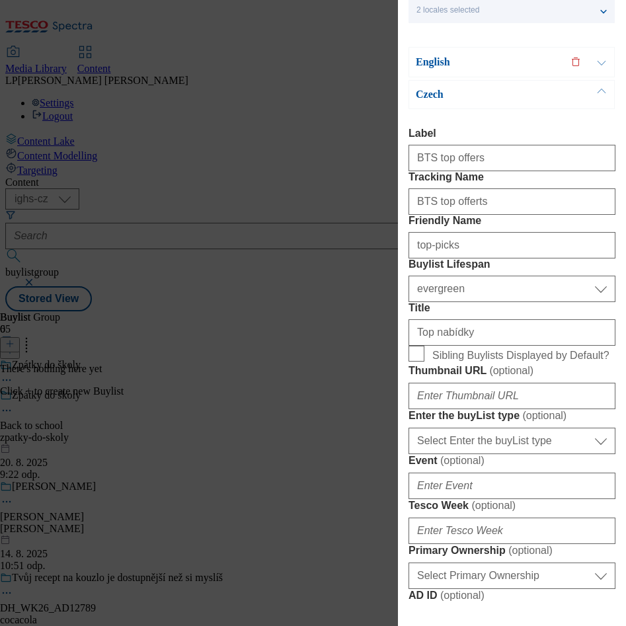
scroll to position [0, 0]
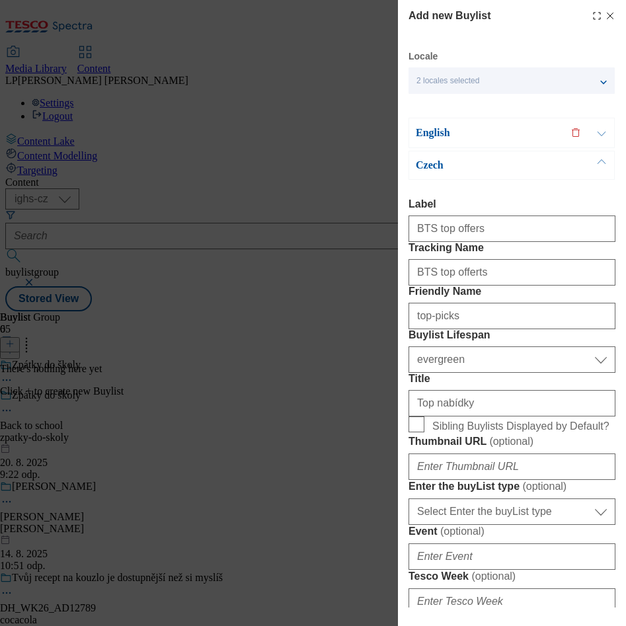
click at [444, 136] on p "English" at bounding box center [485, 132] width 139 height 13
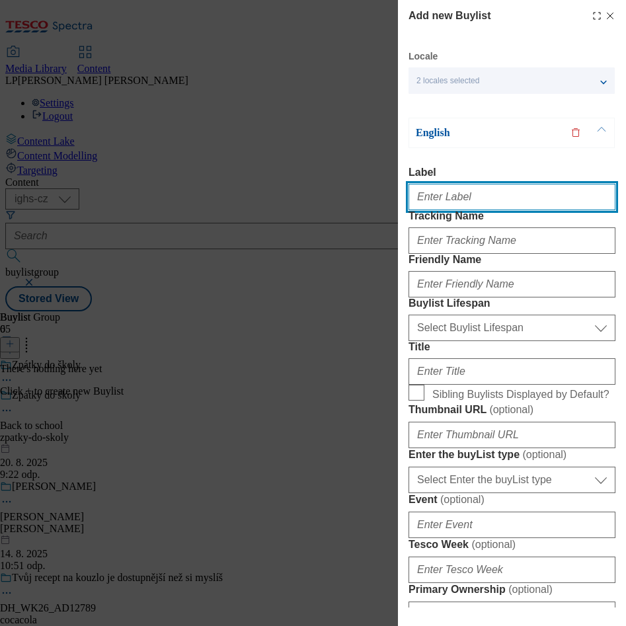
click at [465, 201] on input "Label" at bounding box center [511, 197] width 207 height 26
type input "b"
type input "BTS top offers"
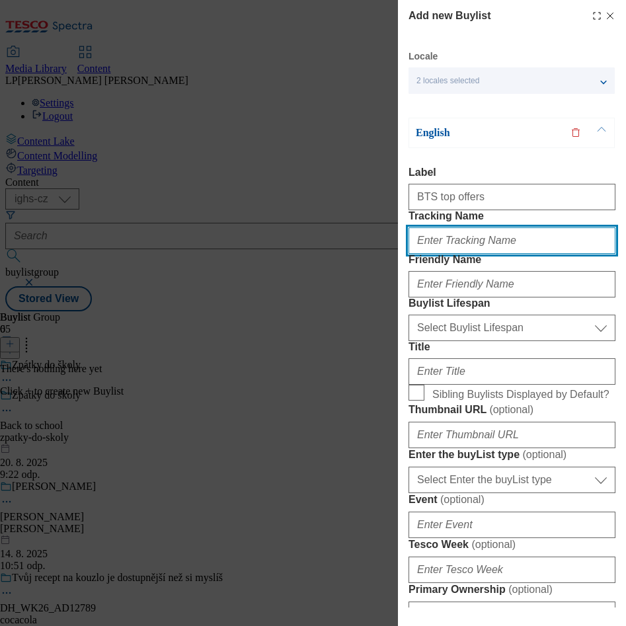
click at [487, 254] on input "Tracking Name" at bounding box center [511, 240] width 207 height 26
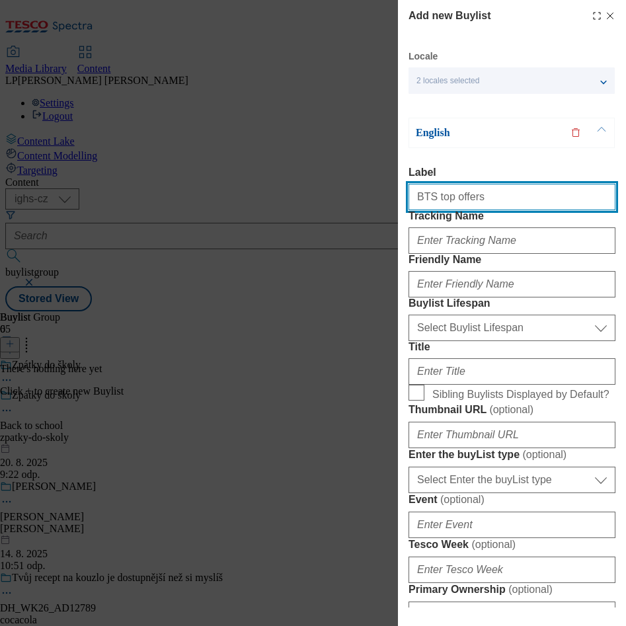
click at [495, 198] on input "BTS top offers" at bounding box center [511, 197] width 207 height 26
drag, startPoint x: 495, startPoint y: 198, endPoint x: 345, endPoint y: 188, distance: 150.4
click at [345, 188] on div "Add new Buylist Locale 2 locales selected English Czech English Label BTS top o…" at bounding box center [313, 313] width 626 height 626
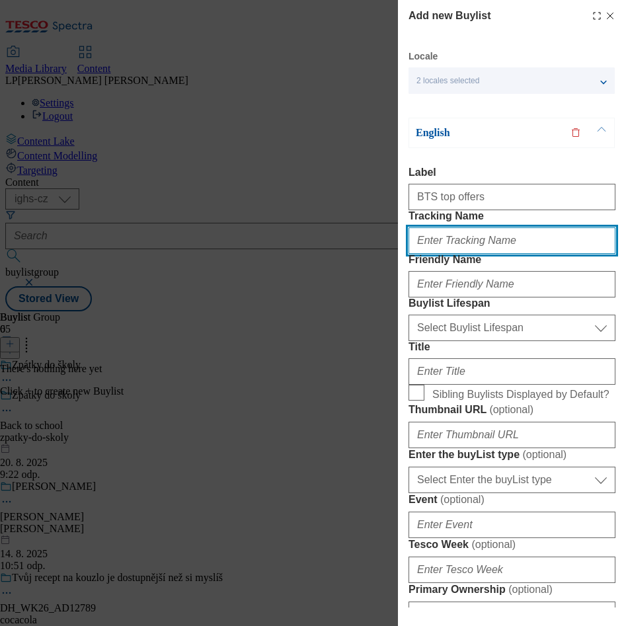
click at [429, 254] on input "Tracking Name" at bounding box center [511, 240] width 207 height 26
paste input "BTS top offers"
type input "BTS top offers"
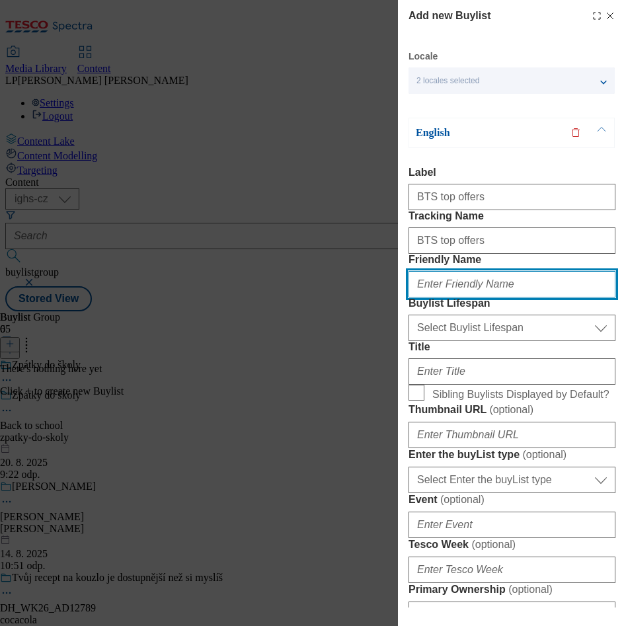
click at [473, 297] on input "Friendly Name" at bounding box center [511, 284] width 207 height 26
type input "top-picks"
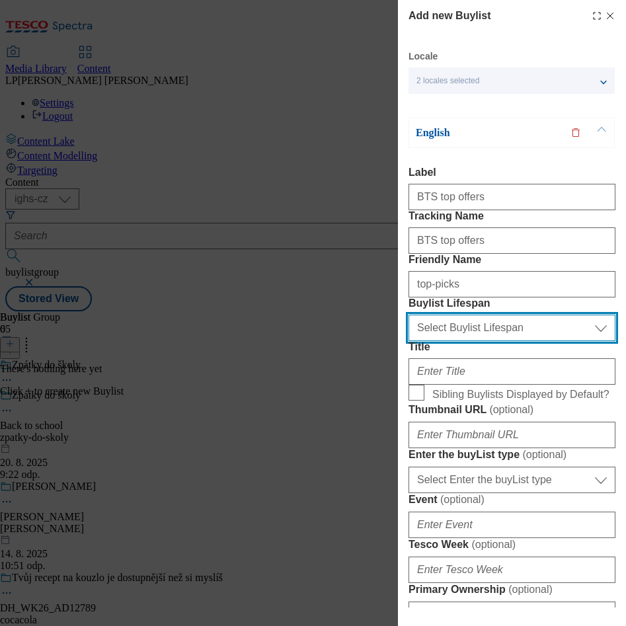
click at [450, 341] on select "Select Buylist Lifespan evergreen seasonal tactical" at bounding box center [511, 328] width 207 height 26
select select "evergreen"
click at [408, 341] on select "Select Buylist Lifespan evergreen seasonal tactical" at bounding box center [511, 328] width 207 height 26
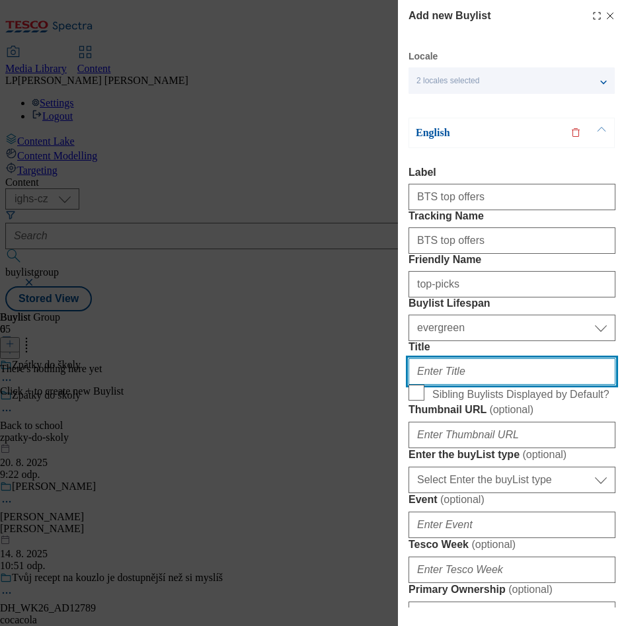
click at [439, 385] on input "Title" at bounding box center [511, 371] width 207 height 26
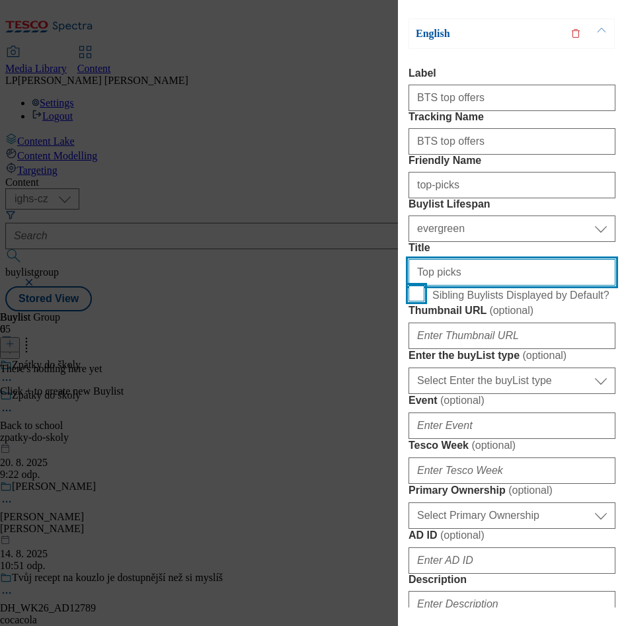
type input "Top picks"
click at [422, 301] on input "Sibling Buylists Displayed by Default?" at bounding box center [416, 293] width 16 height 16
checkbox input "true"
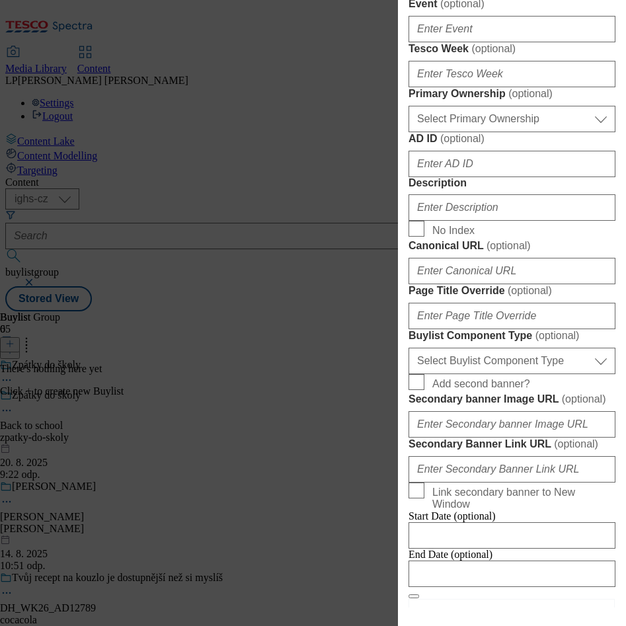
scroll to position [595, 0]
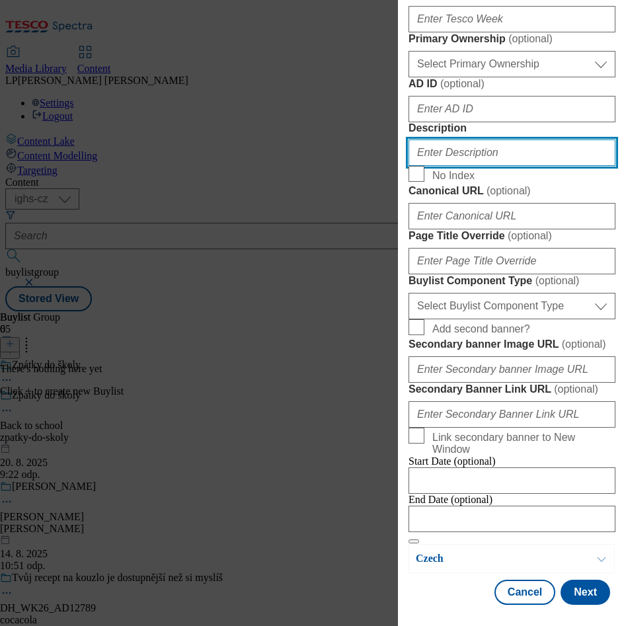
click at [476, 166] on input "Description" at bounding box center [511, 152] width 207 height 26
type input "t"
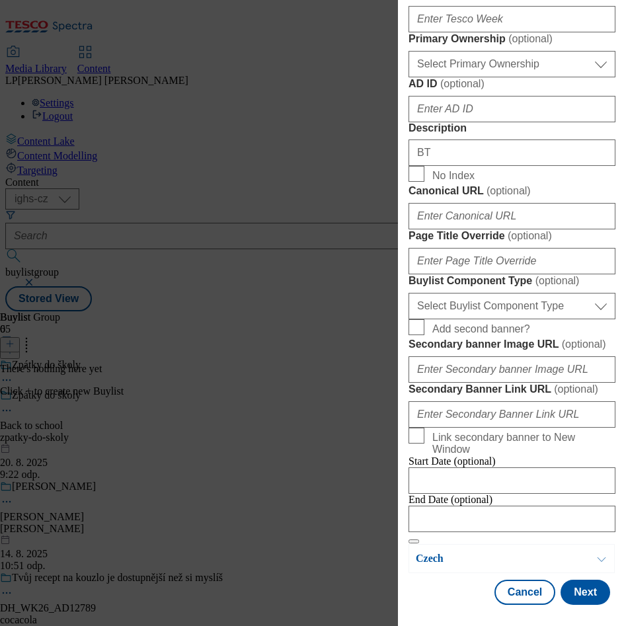
click at [507, 332] on form "Label BTS top offers Tracking Name BTS top offers Friendly Name top-picks Buyli…" at bounding box center [511, 80] width 207 height 928
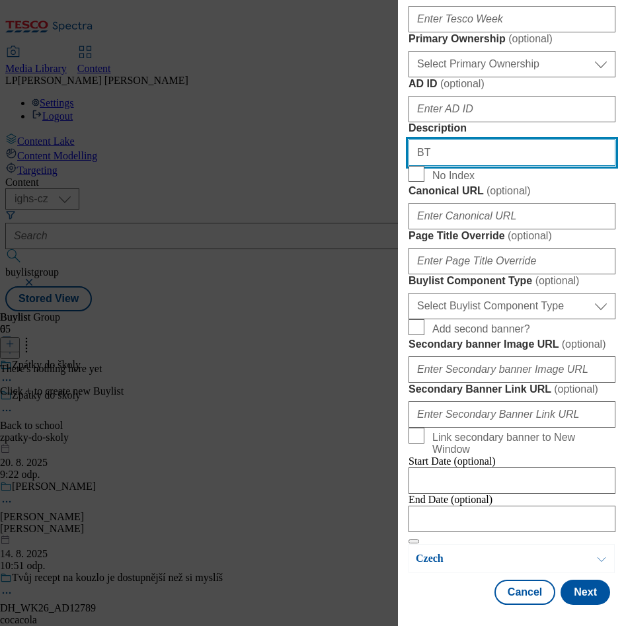
click at [505, 166] on input "BT" at bounding box center [511, 152] width 207 height 26
click at [408, 539] on button "Modal" at bounding box center [413, 541] width 11 height 4
type input "BTS top offers"
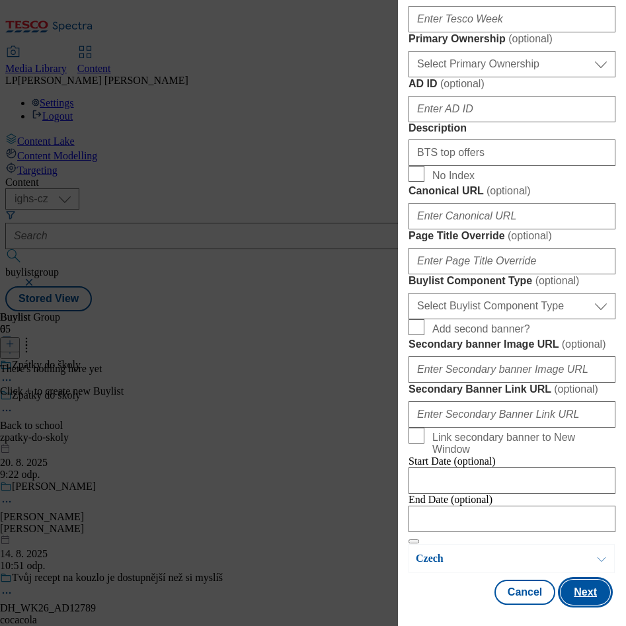
click at [578, 579] on button "Next" at bounding box center [585, 591] width 50 height 25
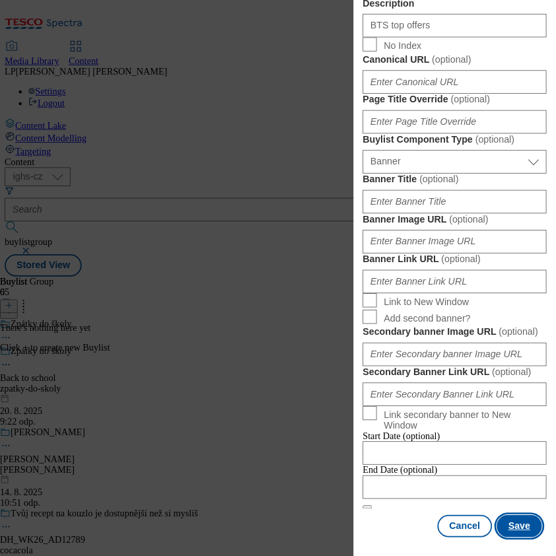
scroll to position [1286, 0]
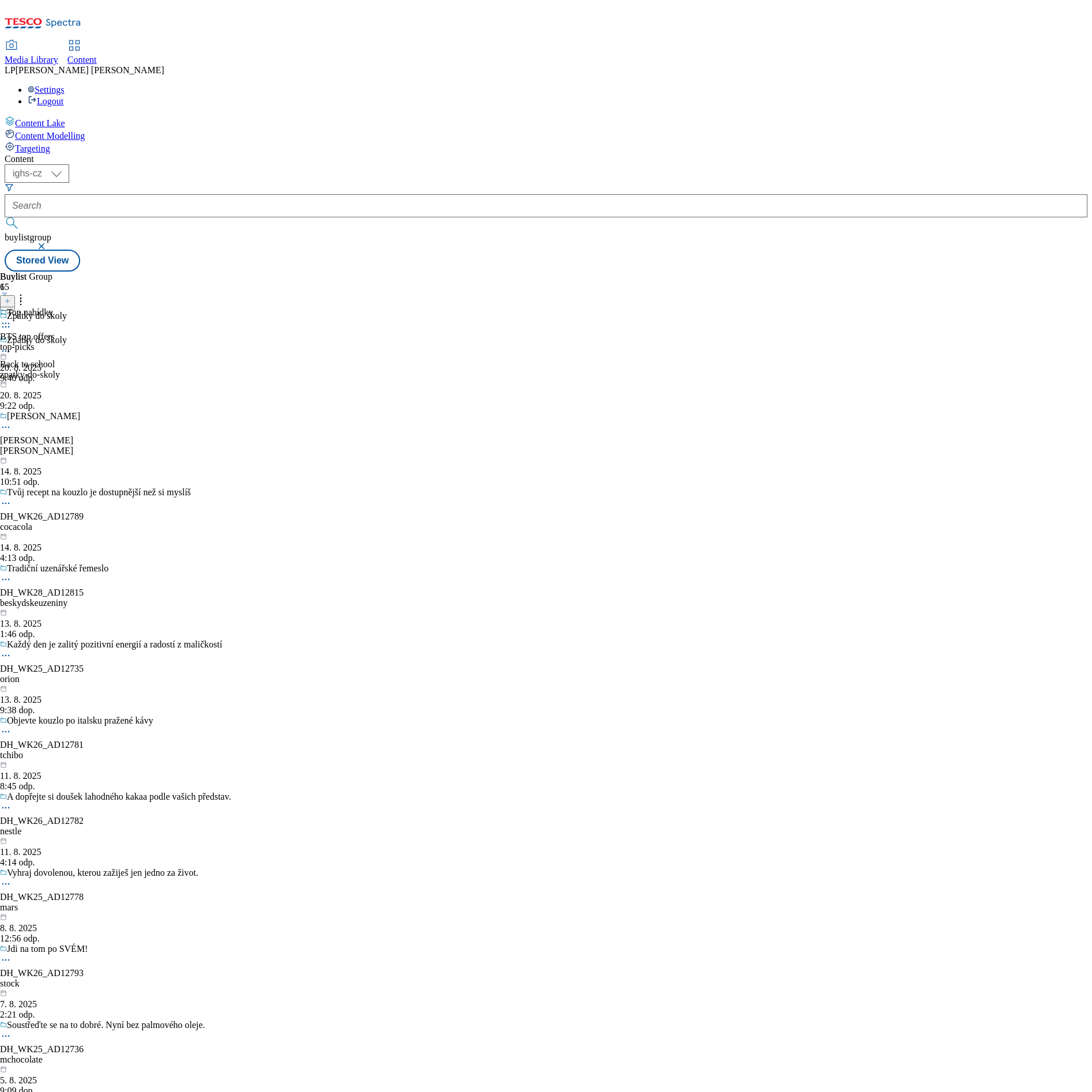
drag, startPoint x: 519, startPoint y: 1, endPoint x: 269, endPoint y: 677, distance: 720.7
click at [244, 271] on div "Content ( optional ) ighs-cz ighs-hu ighs-sk ighs-cz buylistgroup Stored View B…" at bounding box center [546, 212] width 1083 height 118
click at [26, 292] on icon at bounding box center [20, 298] width 11 height 11
click at [649, 271] on div "Buylist Group 65 Zpátky do školy Zpátky do školy Back to school zpatky-do-skoly…" at bounding box center [546, 271] width 1083 height 0
click at [11, 318] on icon at bounding box center [5, 323] width 11 height 11
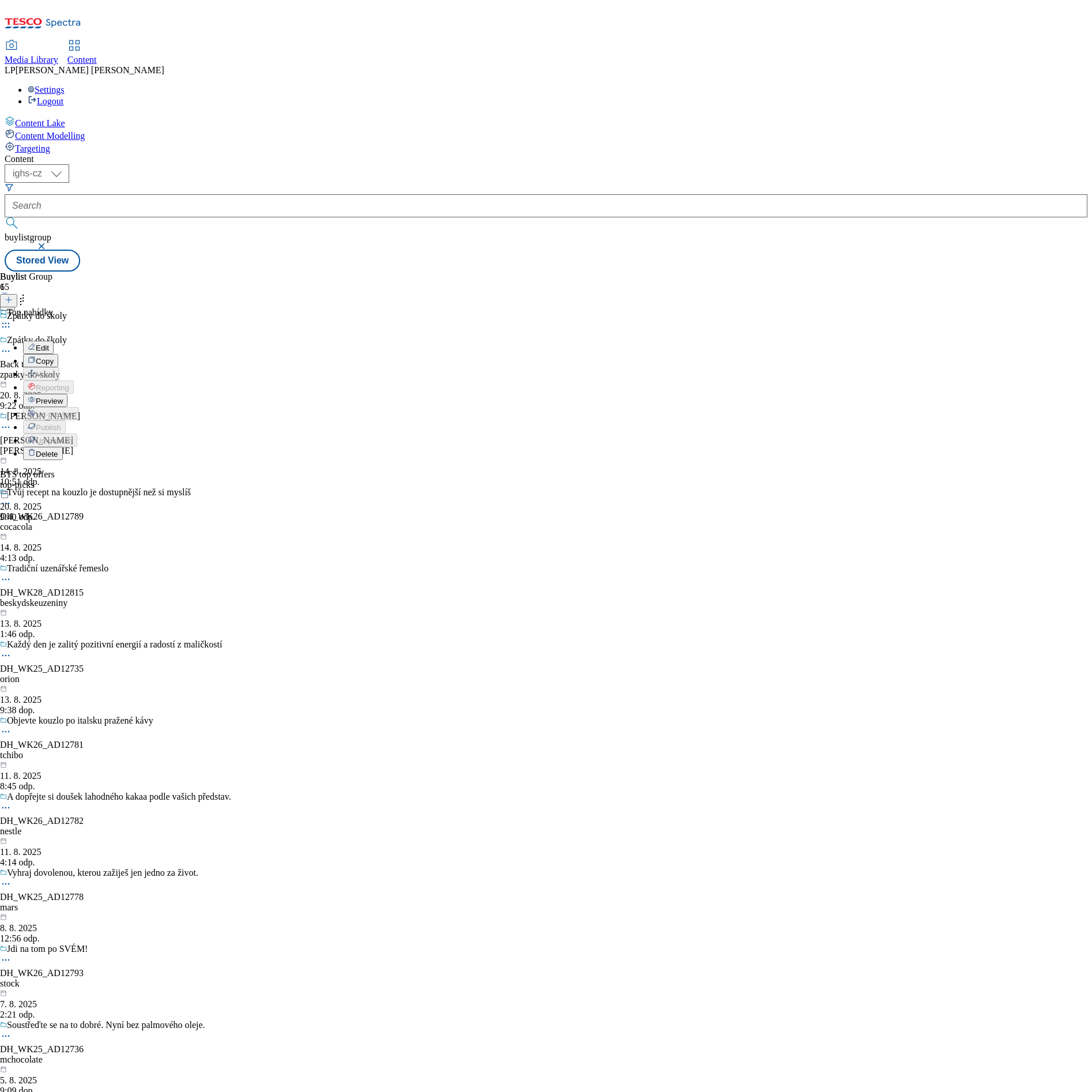
click at [58, 354] on button "Copy" at bounding box center [40, 361] width 35 height 13
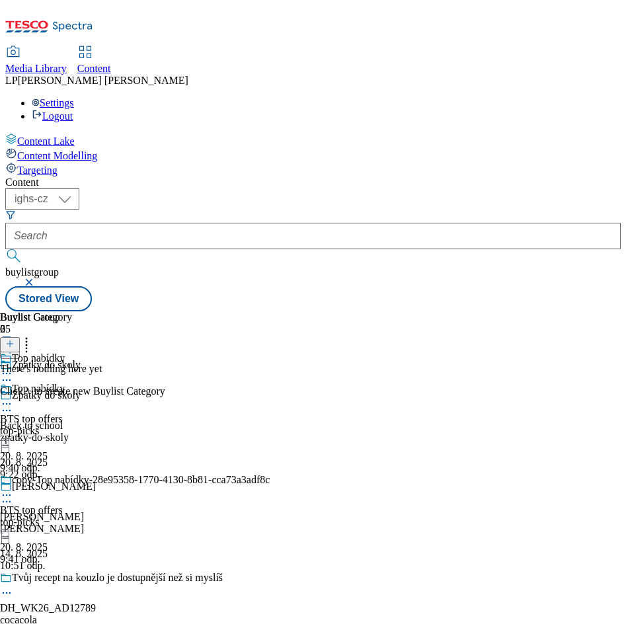
drag, startPoint x: 1163, startPoint y: 11, endPoint x: 149, endPoint y: 282, distance: 1049.8
click at [141, 267] on div "Content ( optional ) ighs-cz ighs-hu ighs-sk ighs-cz buylistgroup Stored View B…" at bounding box center [312, 243] width 615 height 135
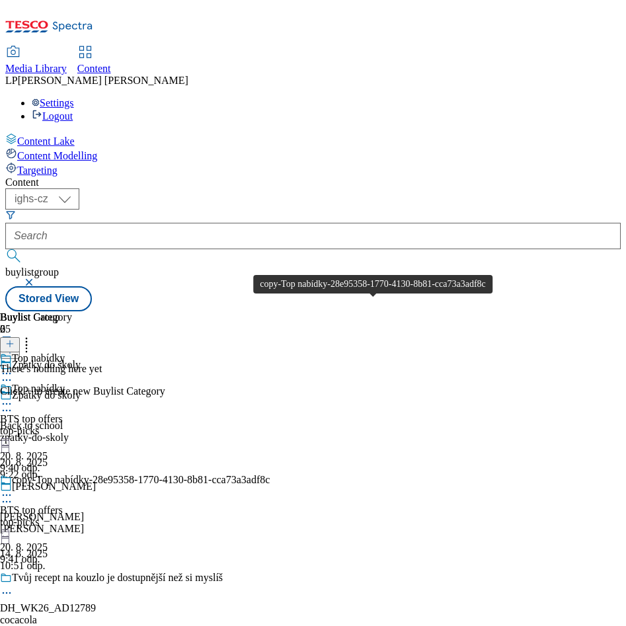
click at [270, 474] on div "copy-Top nabídky-28e95358-1770-4130-8b81-cca73a3adf8c" at bounding box center [141, 480] width 258 height 12
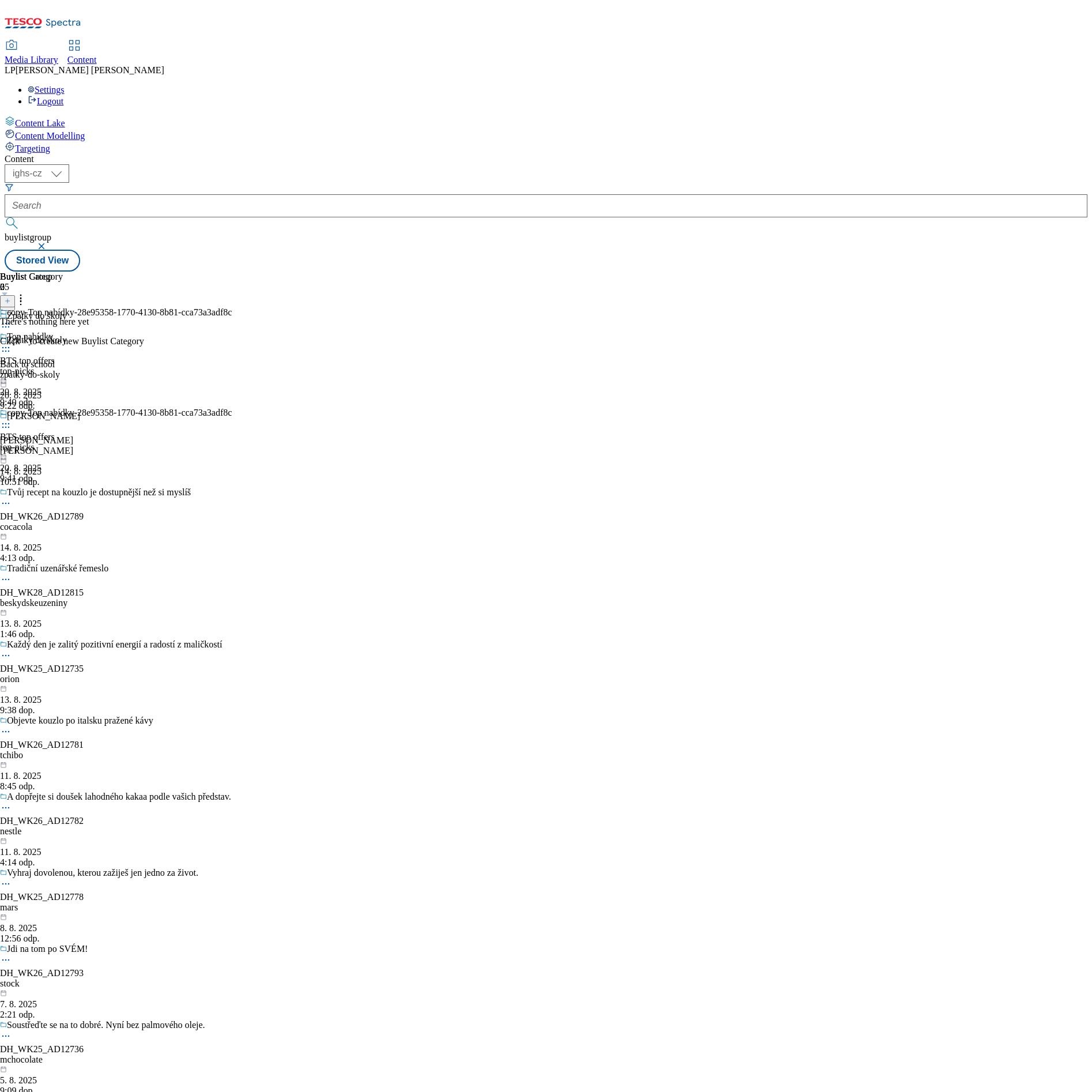
drag, startPoint x: 495, startPoint y: 0, endPoint x: 137, endPoint y: 636, distance: 729.8
click at [21, 154] on div "Content Lake Content Modelling Targeting" at bounding box center [546, 135] width 1083 height 38
click at [11, 418] on icon at bounding box center [5, 423] width 11 height 11
click at [49, 444] on span "Edit" at bounding box center [42, 449] width 13 height 9
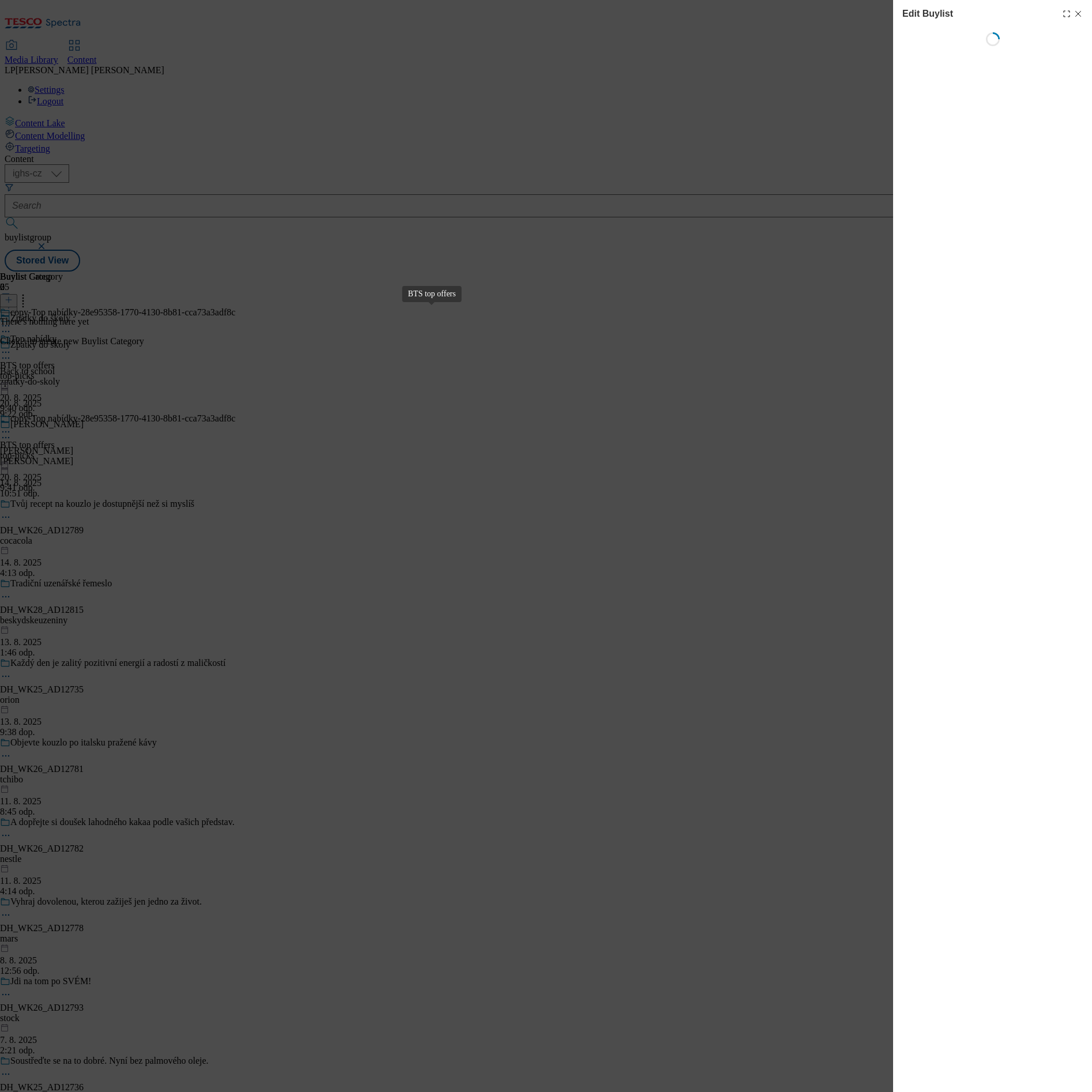
select select "evergreen"
select select "Banner"
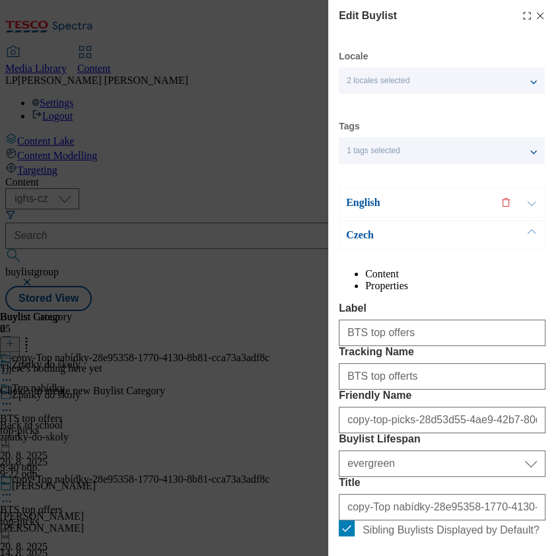
drag, startPoint x: 1167, startPoint y: 7, endPoint x: 121, endPoint y: 231, distance: 1069.6
click at [116, 228] on div "Edit Buylist Locale 2 locales selected English Czech Tags 1 tags selected buyli…" at bounding box center [278, 278] width 556 height 556
click at [410, 78] on span "2 locales selected" at bounding box center [378, 81] width 63 height 10
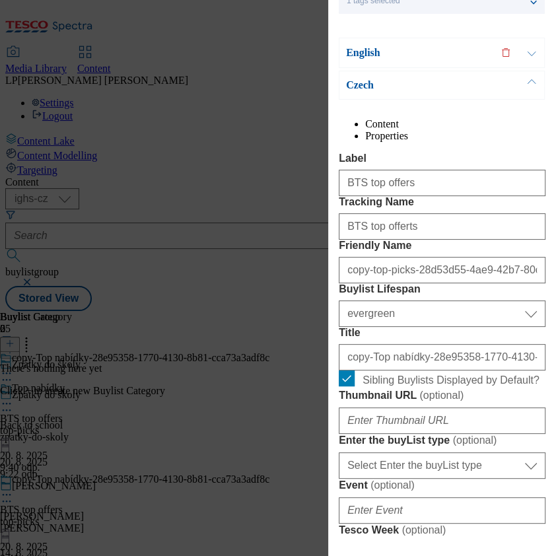
scroll to position [176, 0]
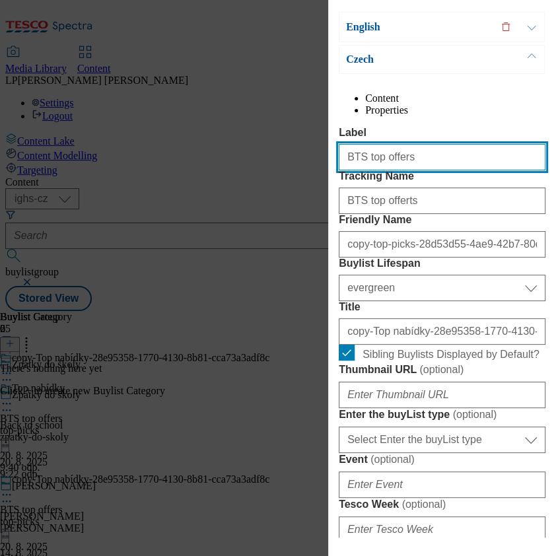
click at [427, 170] on input "BTS top offers" at bounding box center [442, 157] width 207 height 26
type input "B"
drag, startPoint x: 416, startPoint y: 188, endPoint x: 278, endPoint y: 188, distance: 138.8
click at [278, 188] on div "Edit Buylist Locale 2 locales selected English Czech Tags 1 tags selected buyli…" at bounding box center [278, 278] width 556 height 556
type input "Boys uniform"
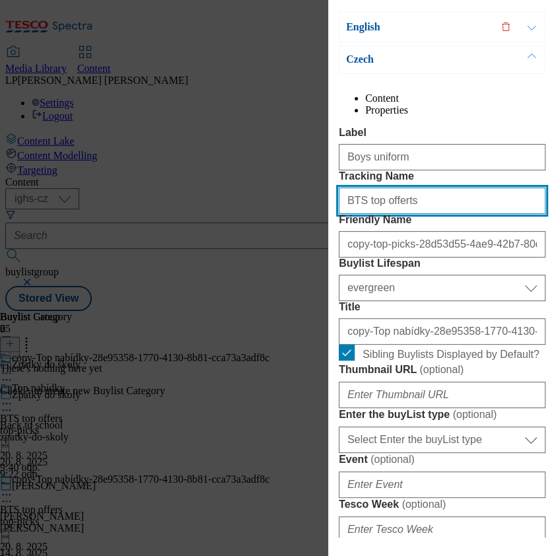
drag, startPoint x: 441, startPoint y: 242, endPoint x: 259, endPoint y: 246, distance: 182.4
click at [259, 246] on div "Edit Buylist Locale 2 locales selected English Czech Tags 1 tags selected buyli…" at bounding box center [278, 278] width 556 height 556
paste input "Boys uniform"
type input "Boys uniform"
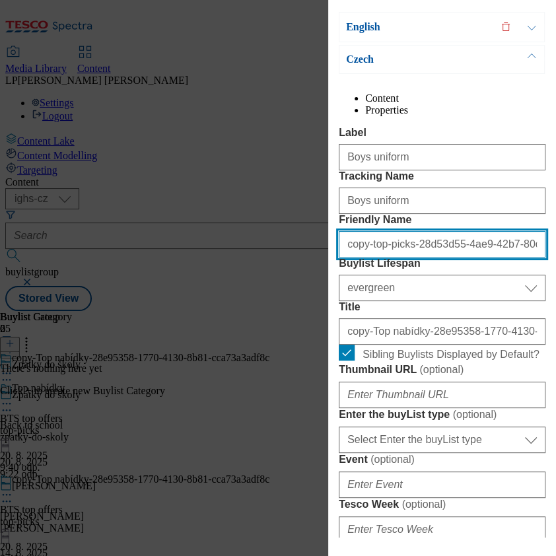
click at [386, 258] on input "copy-top-picks-28d53d55-4ae9-42b7-80c8-0ed09b4219fc" at bounding box center [442, 244] width 207 height 26
drag, startPoint x: 488, startPoint y: 311, endPoint x: 172, endPoint y: 313, distance: 315.8
click at [172, 313] on div "Edit Buylist Locale 2 locales selected English Czech Tags 1 tags selected buyli…" at bounding box center [278, 278] width 556 height 556
type input "80c8-0ed09b4219fc"
drag, startPoint x: 444, startPoint y: 314, endPoint x: 181, endPoint y: 321, distance: 263.1
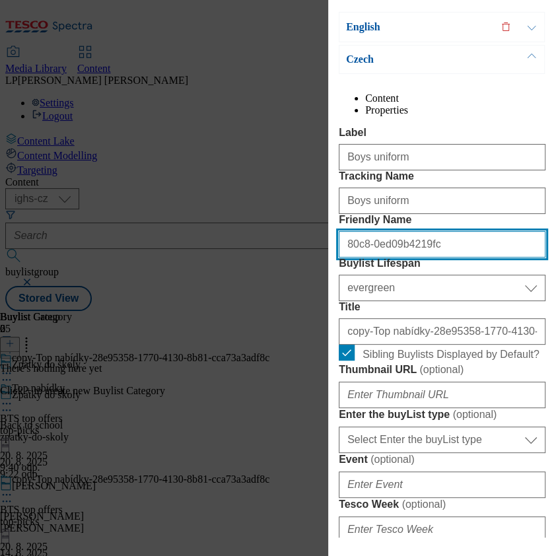
click at [181, 321] on div "Edit Buylist Locale 2 locales selected English Czech Tags 1 tags selected buyli…" at bounding box center [278, 278] width 556 height 556
paste input "Boys uniform"
drag, startPoint x: 350, startPoint y: 315, endPoint x: 369, endPoint y: 336, distance: 28.5
click at [351, 258] on input "Boys uniform" at bounding box center [442, 244] width 207 height 26
type input "boys-uniform"
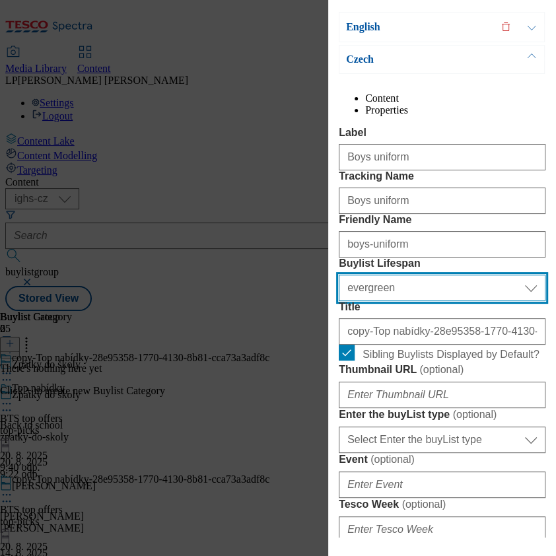
click at [471, 301] on select "Select Buylist Lifespan evergreen seasonal tactical" at bounding box center [442, 288] width 207 height 26
click at [339, 301] on select "Select Buylist Lifespan evergreen seasonal tactical" at bounding box center [442, 288] width 207 height 26
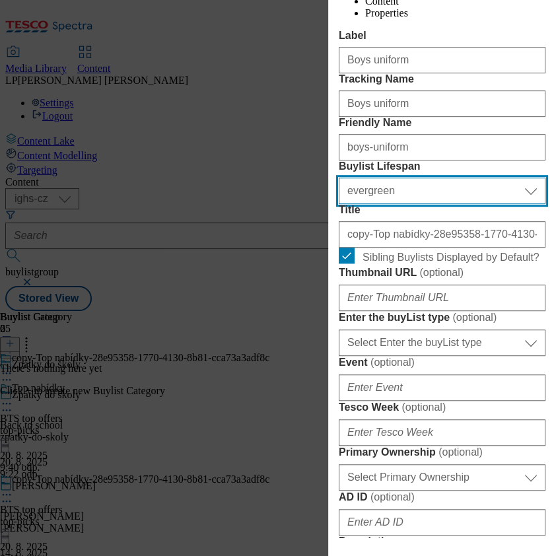
scroll to position [352, 0]
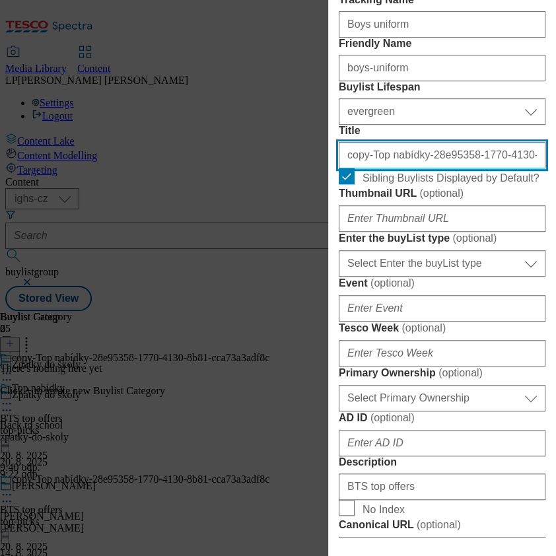
click at [460, 168] on input "copy-Top nabídky-28e95358-1770-4130-8b81-cca73a3adf8c" at bounding box center [442, 155] width 207 height 26
drag, startPoint x: 495, startPoint y: 272, endPoint x: 264, endPoint y: 256, distance: 231.2
click at [264, 256] on div "Edit Buylist Locale 2 locales selected English Czech Tags 1 tags selected buyli…" at bounding box center [278, 278] width 556 height 556
type input "b81-cca73a3adf8c"
drag, startPoint x: 437, startPoint y: 263, endPoint x: 282, endPoint y: 268, distance: 155.3
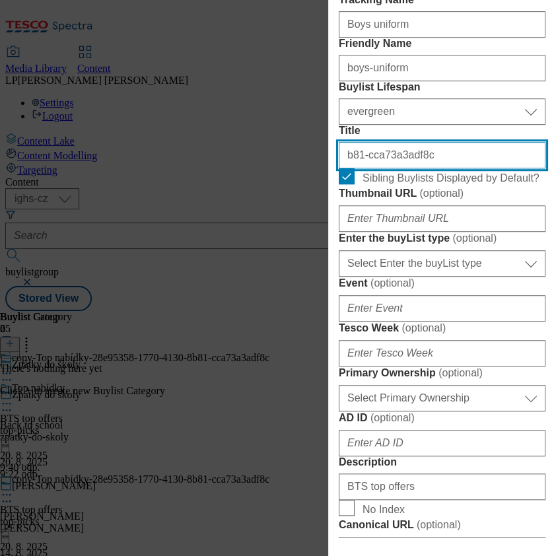
click at [282, 268] on div "Edit Buylist Locale 2 locales selected English Czech Tags 1 tags selected buyli…" at bounding box center [278, 278] width 556 height 556
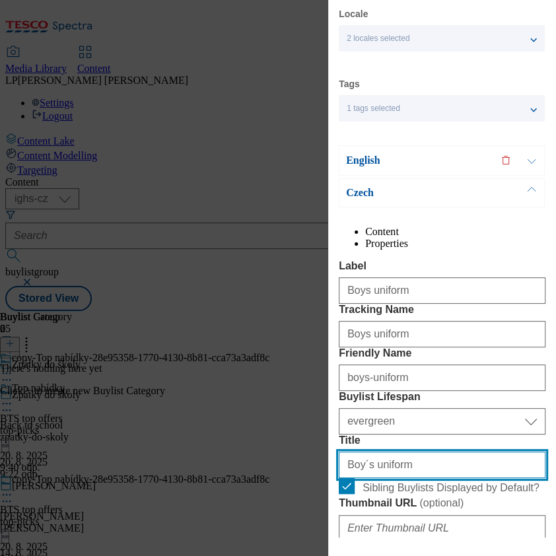
scroll to position [0, 0]
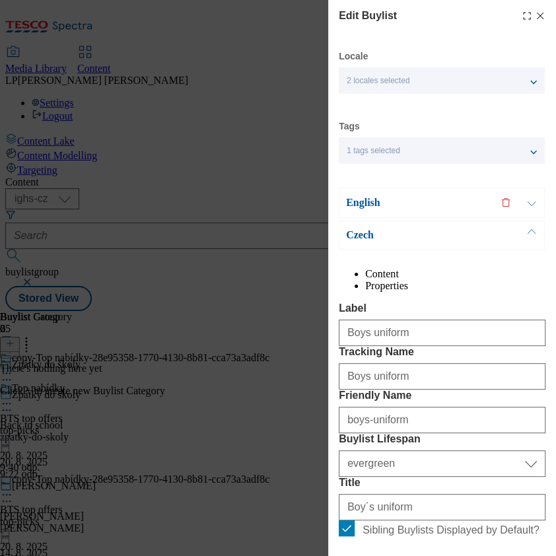
click at [359, 243] on div "Czech" at bounding box center [442, 235] width 206 height 29
click at [365, 236] on p "Czech" at bounding box center [415, 235] width 139 height 13
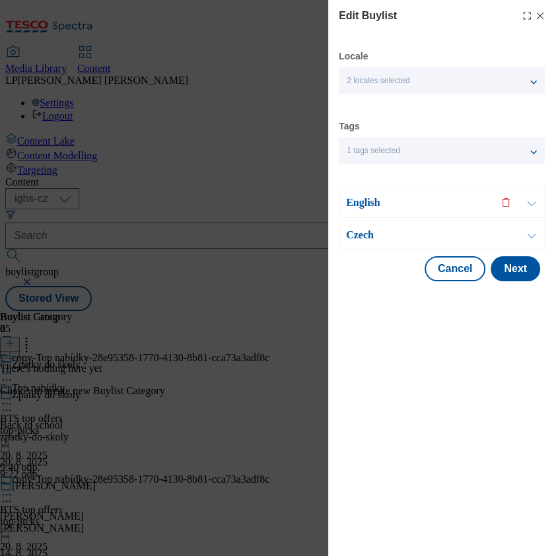
click at [357, 232] on p "Czech" at bounding box center [415, 235] width 139 height 13
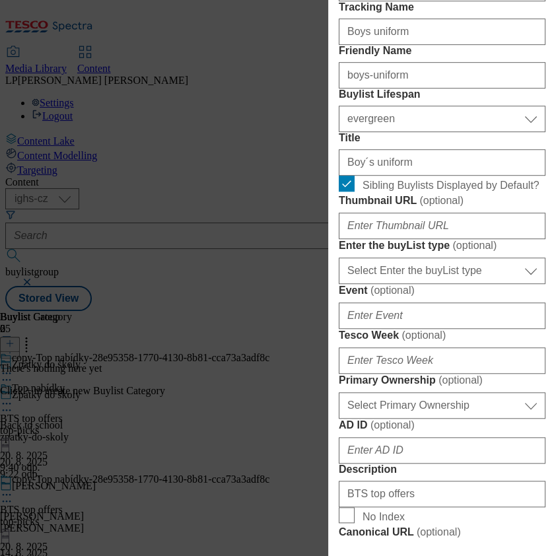
scroll to position [352, 0]
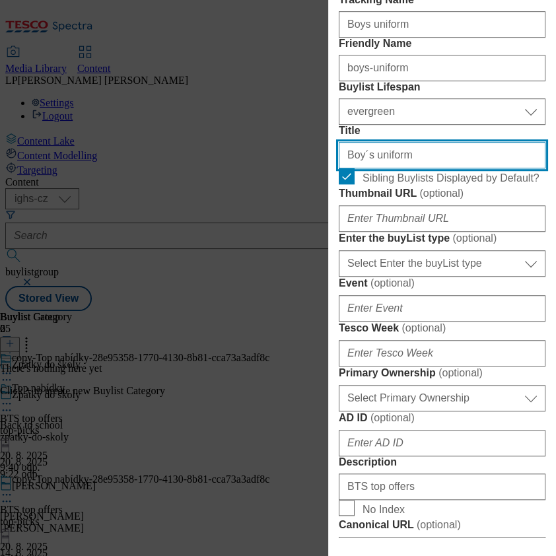
drag, startPoint x: 423, startPoint y: 273, endPoint x: 313, endPoint y: 272, distance: 109.7
click at [313, 272] on div "Edit Buylist Locale 2 locales selected English Czech Tags 1 tags selected buyli…" at bounding box center [278, 278] width 556 height 556
type input "C"
type input "U"
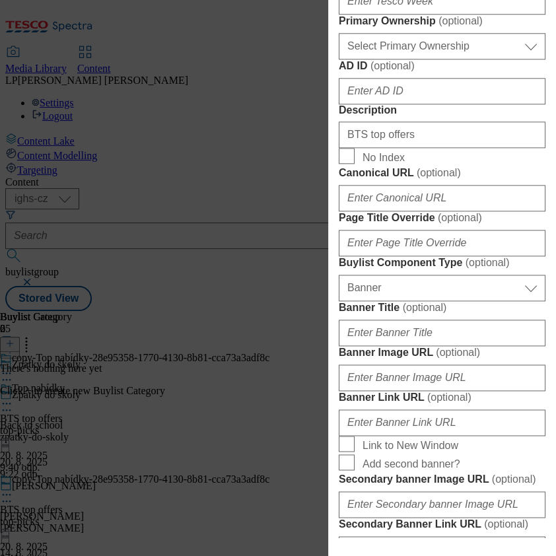
scroll to position [793, 0]
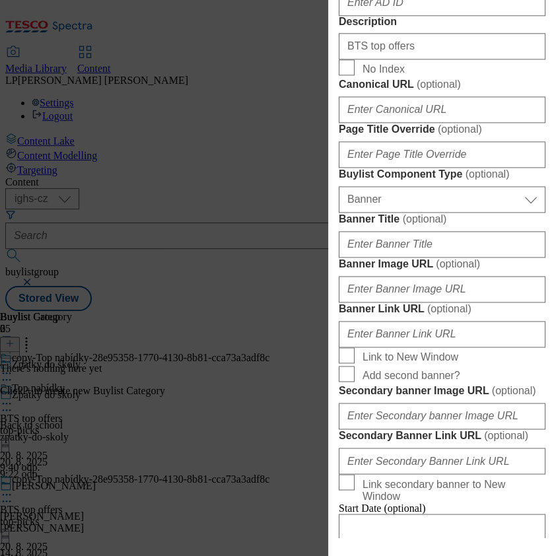
type input "Chlapecké uniformy"
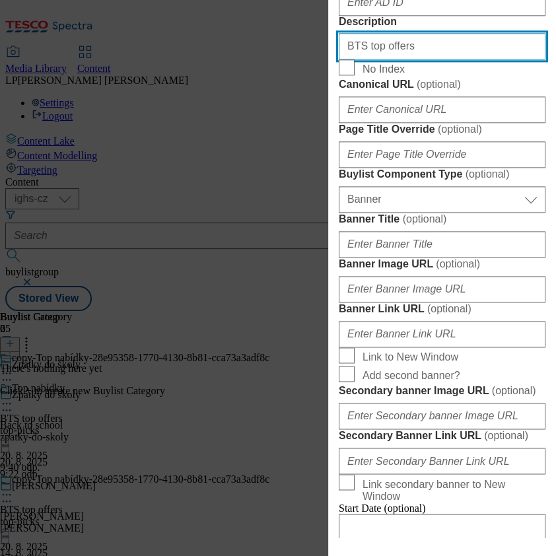
drag, startPoint x: 435, startPoint y: 336, endPoint x: 285, endPoint y: 313, distance: 151.1
click at [285, 313] on div "Edit Buylist Locale 2 locales selected English Czech Tags 1 tags selected buyli…" at bounding box center [278, 278] width 556 height 556
type input "Boys uniform"
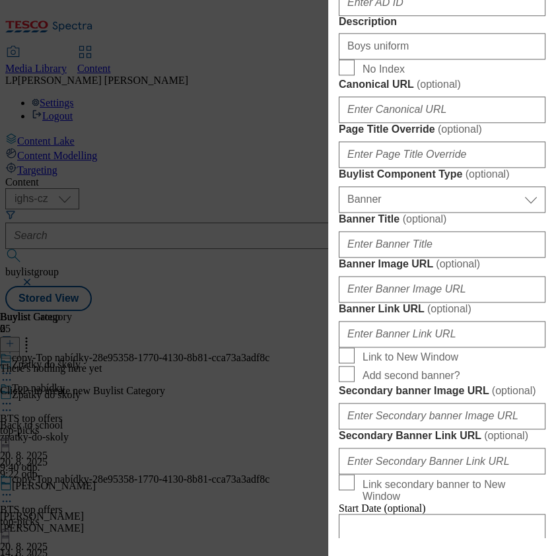
click at [439, 28] on label "Description" at bounding box center [442, 22] width 207 height 12
click at [0, 0] on input "BTS top offers" at bounding box center [0, 0] width 0 height 0
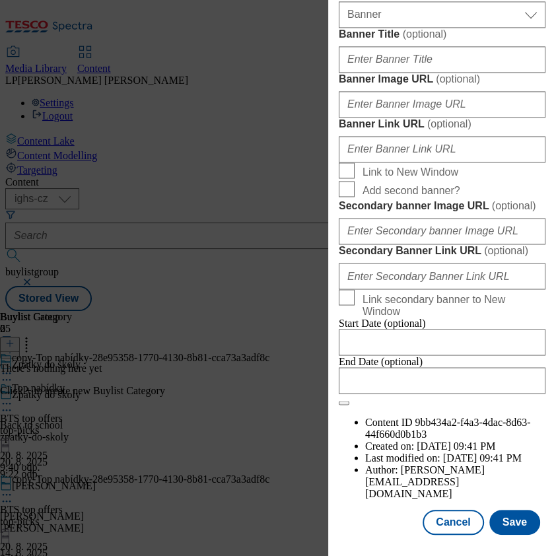
scroll to position [1481, 0]
click at [504, 510] on button "Save" at bounding box center [515, 522] width 51 height 25
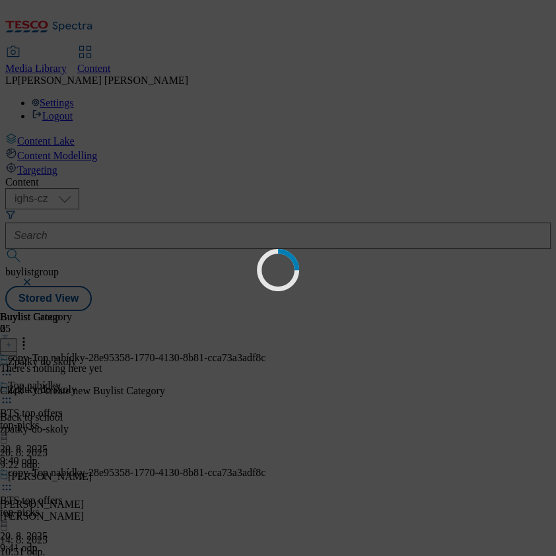
select select "evergreen"
select select "Banner"
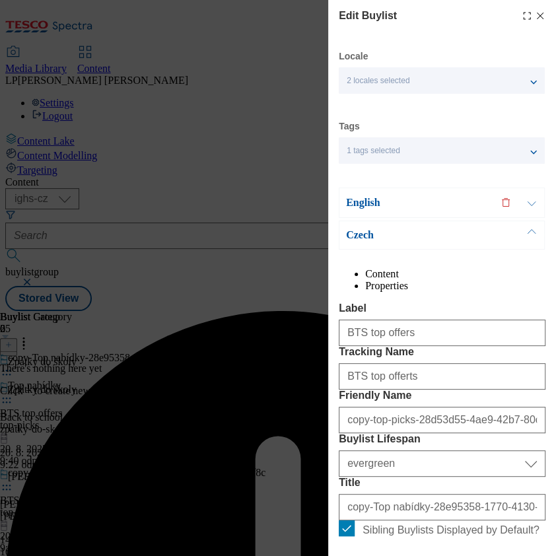
click at [367, 198] on p "English" at bounding box center [415, 202] width 139 height 13
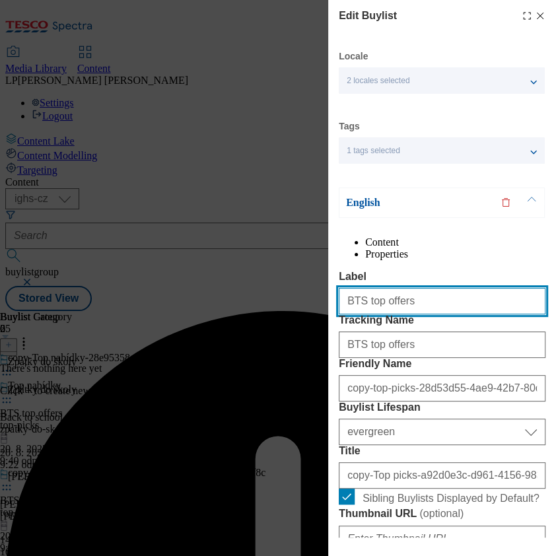
drag, startPoint x: 437, startPoint y: 333, endPoint x: 274, endPoint y: 315, distance: 164.8
click at [274, 315] on div "Edit Buylist Locale 2 locales selected English Czech Tags 1 tags selected buyli…" at bounding box center [278, 278] width 556 height 556
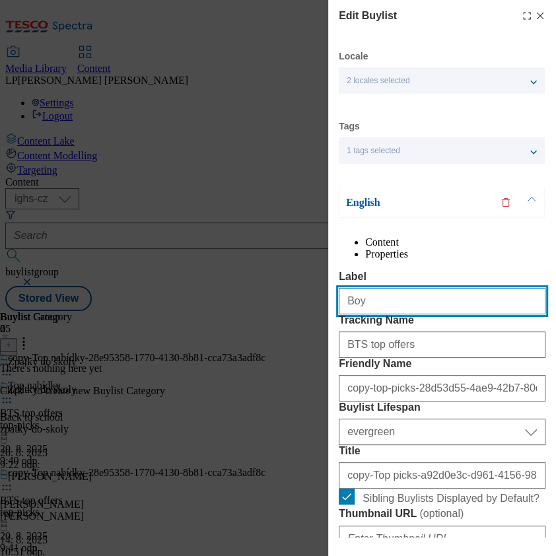
type input "Boys uniform"
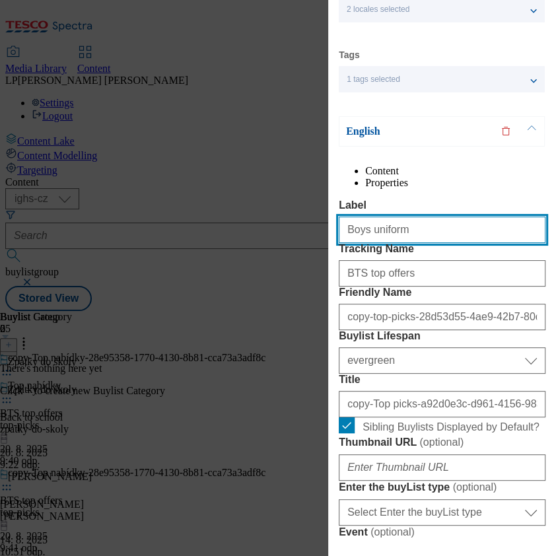
scroll to position [88, 0]
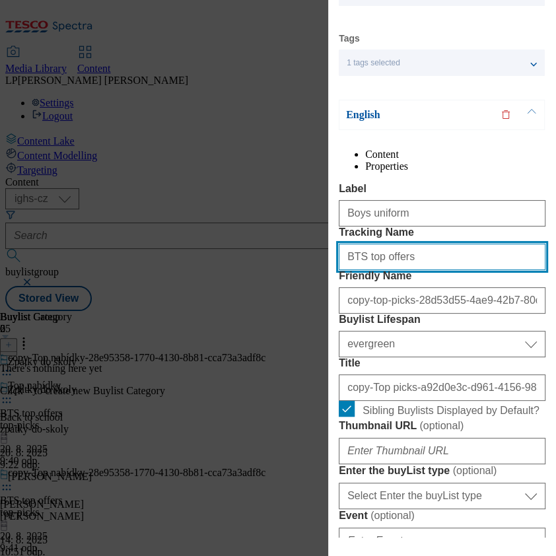
click at [407, 270] on input "BTS top offers" at bounding box center [442, 257] width 207 height 26
type input "B"
type input "Boys uniform"
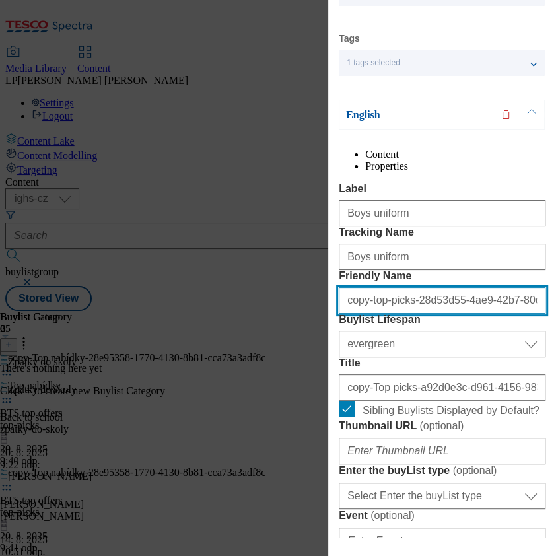
click at [417, 314] on input "copy-top-picks-28d53d55-4ae9-42b7-80c8-0ed09b4219fc" at bounding box center [442, 300] width 207 height 26
drag, startPoint x: 443, startPoint y: 373, endPoint x: 277, endPoint y: 361, distance: 167.0
click at [277, 361] on div "Edit Buylist Locale 2 locales selected English Czech Tags 1 tags selected buyli…" at bounding box center [278, 278] width 556 height 556
type input "-4ae9-42b7-80c8-0ed09b4219fc"
drag, startPoint x: 480, startPoint y: 380, endPoint x: 95, endPoint y: 375, distance: 384.6
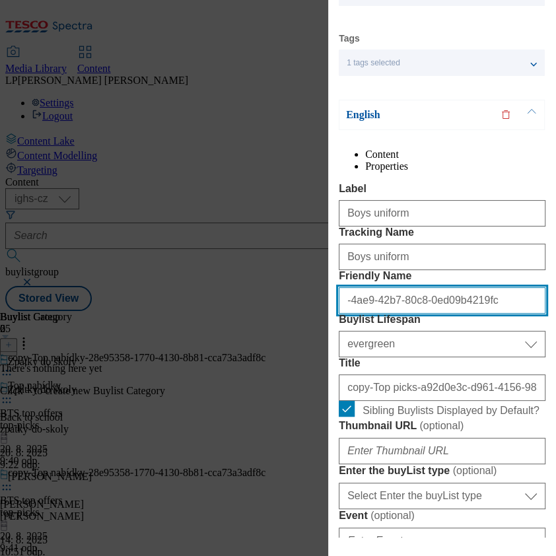
click at [95, 375] on div "Edit Buylist Locale 2 locales selected English Czech Tags 1 tags selected buyli…" at bounding box center [278, 278] width 556 height 556
type input "boys-uniform"
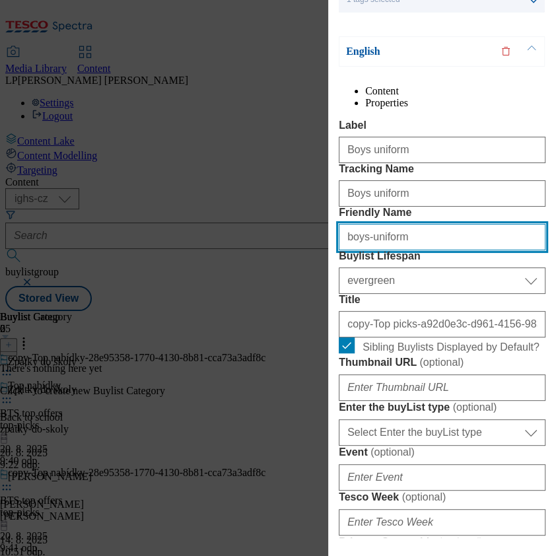
scroll to position [176, 0]
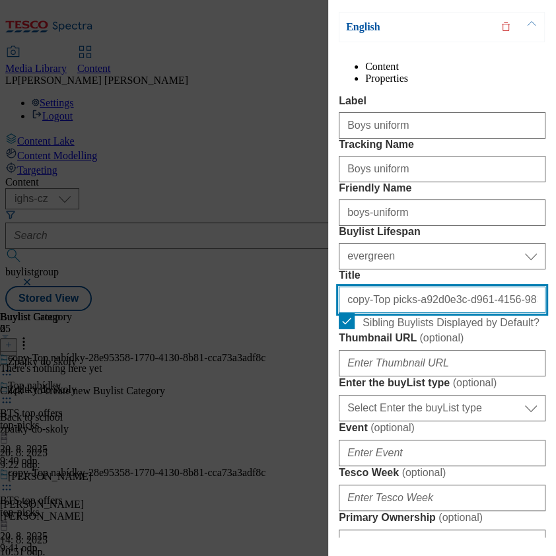
drag, startPoint x: 449, startPoint y: 421, endPoint x: 315, endPoint y: 406, distance: 134.3
click at [315, 406] on div "Edit Buylist Locale 2 locales selected English Czech Tags 1 tags selected buyli…" at bounding box center [278, 278] width 556 height 556
type input "961-4156-983d-f1bcf71e548b"
drag, startPoint x: 483, startPoint y: 418, endPoint x: 109, endPoint y: 420, distance: 374.0
click at [109, 420] on div "Edit Buylist Locale 2 locales selected English Czech Tags 1 tags selected buyli…" at bounding box center [278, 278] width 556 height 556
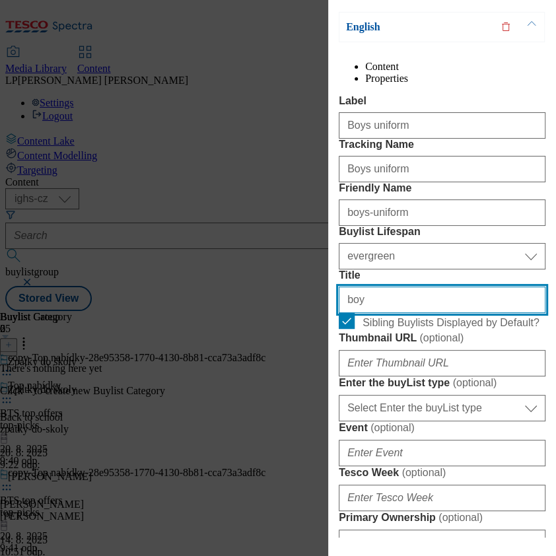
type input "Boy´s uniform"
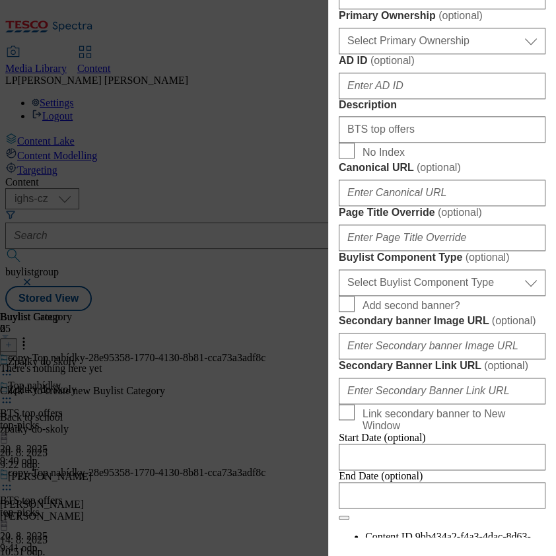
scroll to position [704, 0]
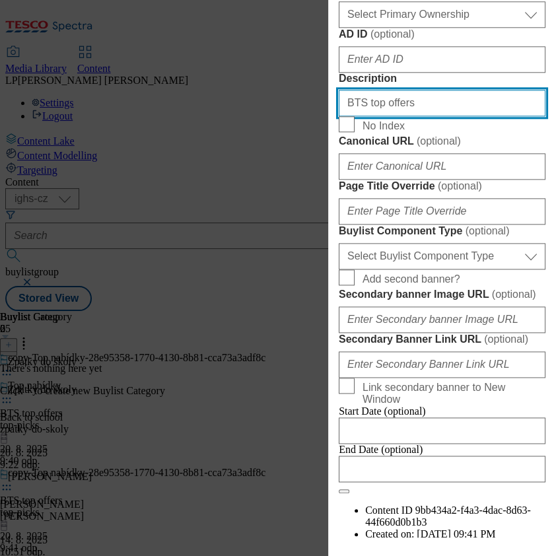
drag, startPoint x: 429, startPoint y: 381, endPoint x: 164, endPoint y: 390, distance: 265.8
click at [164, 390] on div "Edit Buylist Locale 2 locales selected English Czech Tags 1 tags selected buyli…" at bounding box center [278, 278] width 556 height 556
type input "Boys uniform"
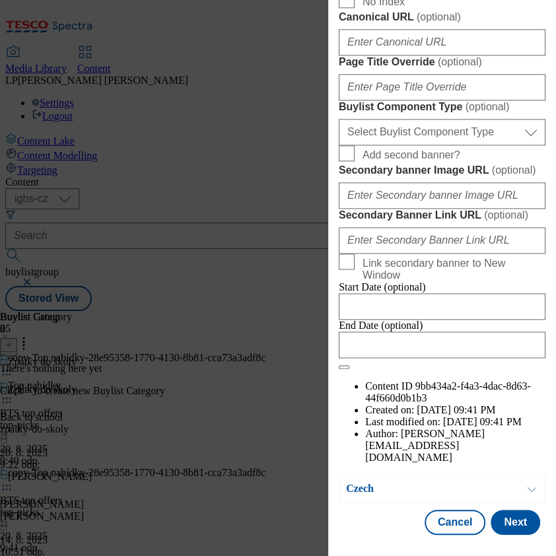
scroll to position [1241, 0]
click at [502, 510] on button "Next" at bounding box center [516, 522] width 50 height 25
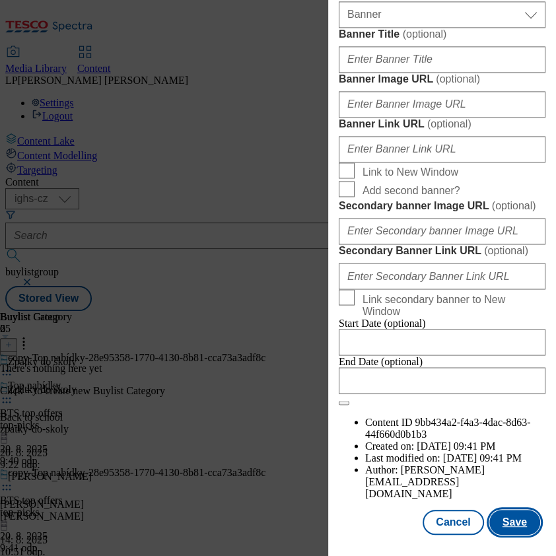
scroll to position [1481, 0]
click at [507, 510] on button "Save" at bounding box center [515, 522] width 51 height 25
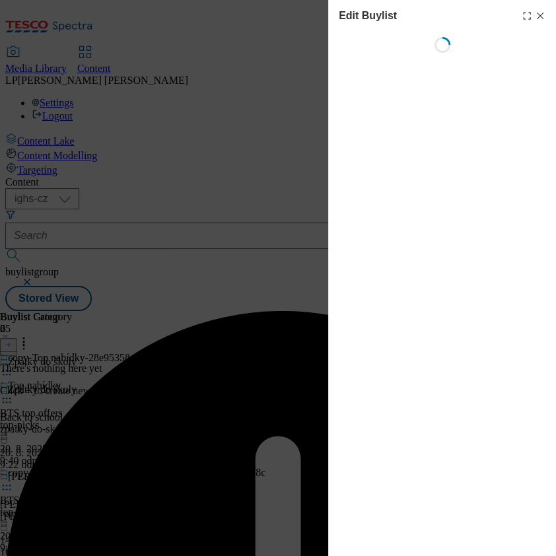
select select "evergreen"
select select "Banner"
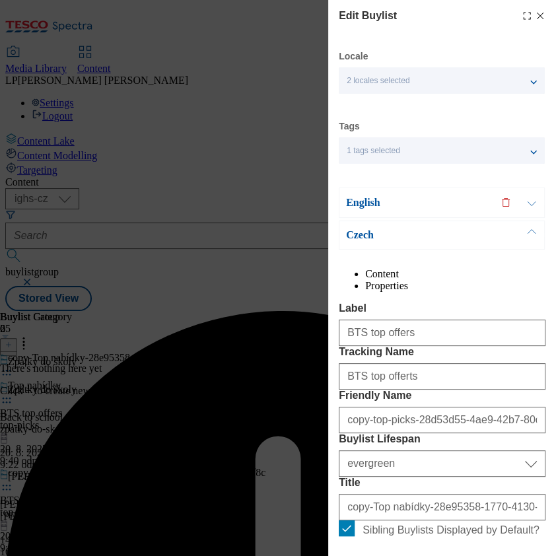
click at [354, 234] on p "Czech" at bounding box center [415, 235] width 139 height 13
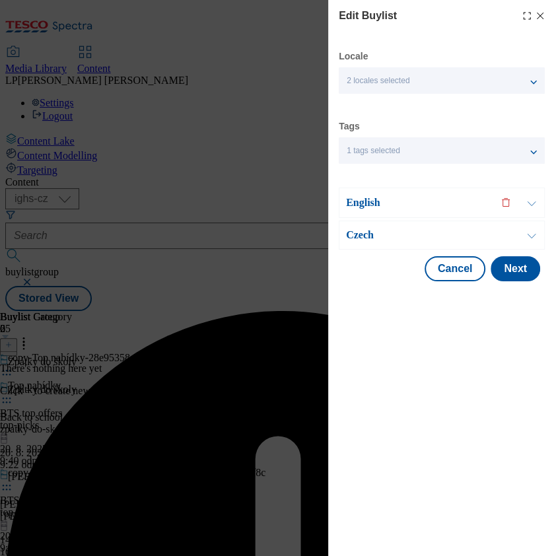
click at [354, 234] on p "Czech" at bounding box center [415, 235] width 139 height 13
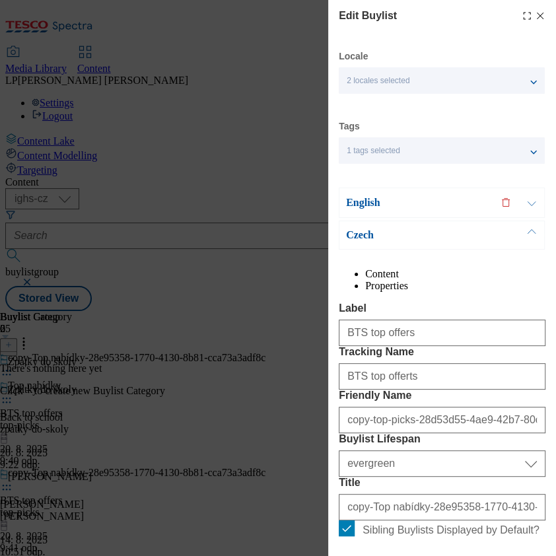
scroll to position [176, 0]
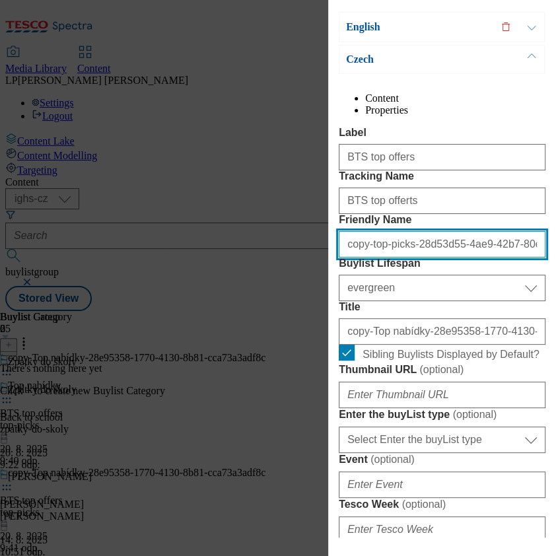
drag, startPoint x: 463, startPoint y: 310, endPoint x: 297, endPoint y: 299, distance: 165.6
click at [297, 299] on div "Edit Buylist Locale 2 locales selected English Czech Tags 1 tags selected buyli…" at bounding box center [278, 278] width 556 height 556
drag, startPoint x: 476, startPoint y: 320, endPoint x: 268, endPoint y: 318, distance: 207.5
click at [268, 318] on div "Edit Buylist Locale 2 locales selected English Czech Tags 1 tags selected buyli…" at bounding box center [278, 278] width 556 height 556
type input "-42b7-80c8-0ed09b4219fc"
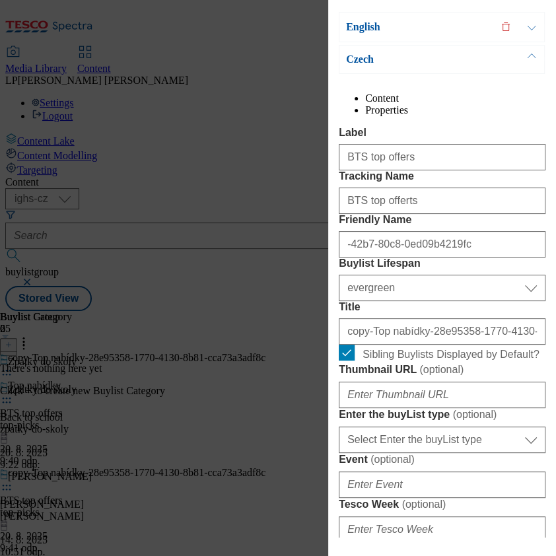
click at [277, 135] on div "Edit Buylist Locale 2 locales selected English Czech Tags 1 tags selected buyli…" at bounding box center [278, 278] width 556 height 556
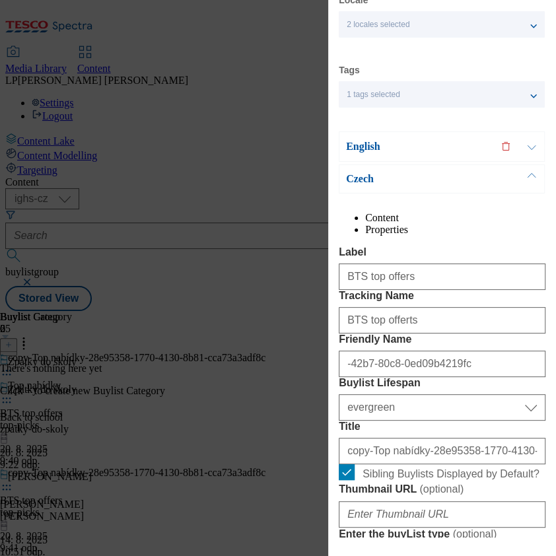
scroll to position [0, 0]
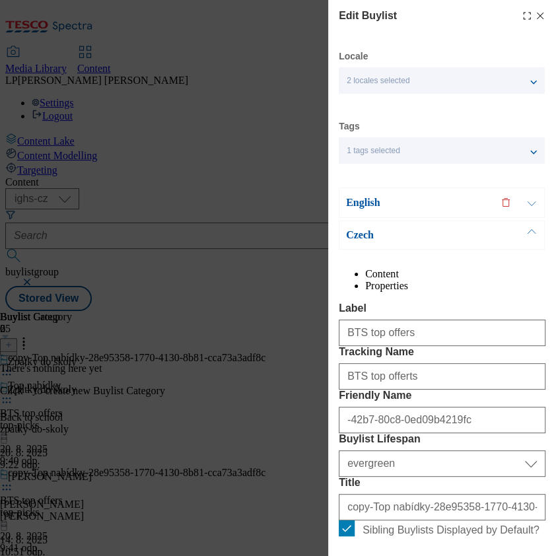
click at [350, 204] on p "English" at bounding box center [415, 202] width 139 height 13
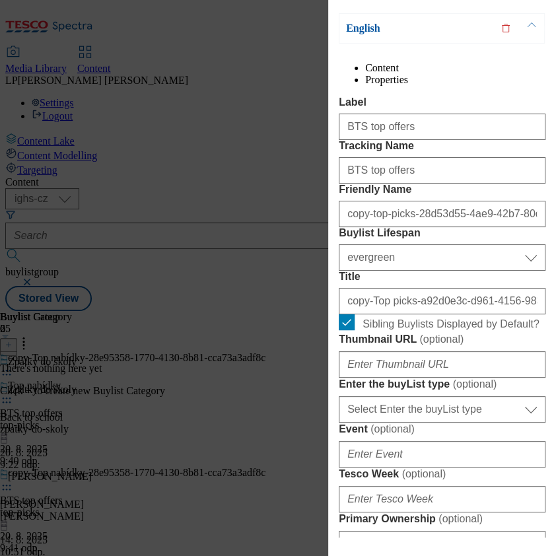
scroll to position [176, 0]
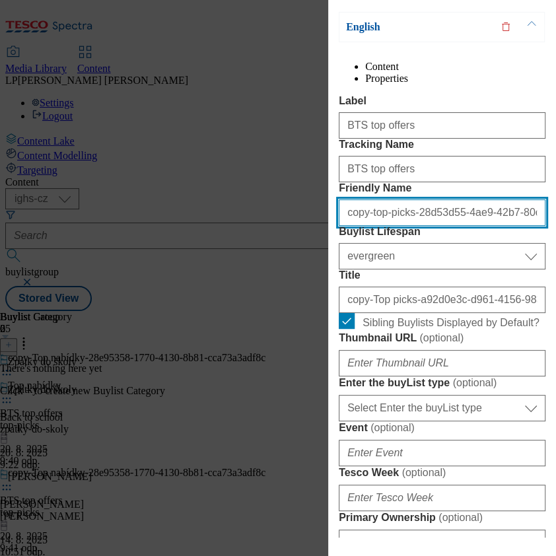
drag, startPoint x: 465, startPoint y: 295, endPoint x: 326, endPoint y: 292, distance: 138.8
click at [326, 292] on div "Edit Buylist Locale 2 locales selected English Czech Tags 1 tags selected buyli…" at bounding box center [278, 278] width 556 height 556
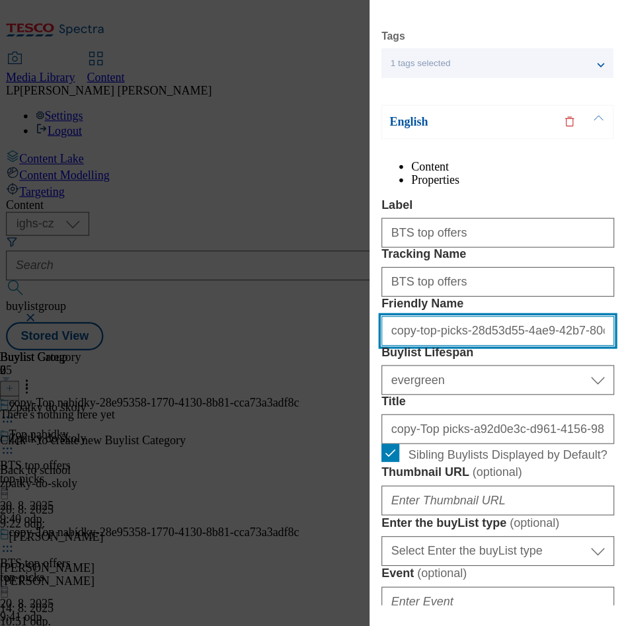
scroll to position [0, 0]
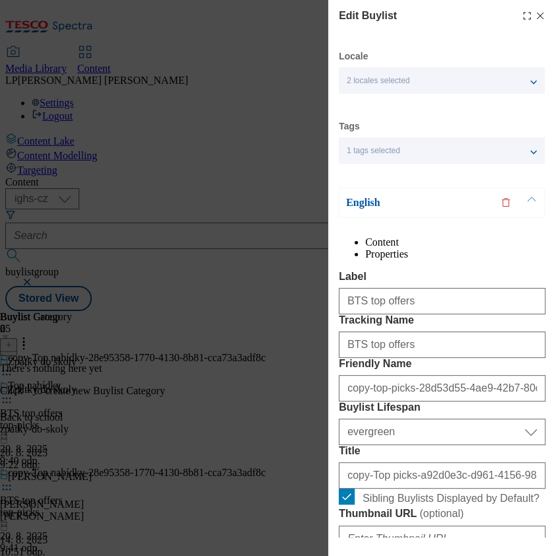
click at [535, 19] on icon "Modal" at bounding box center [540, 16] width 11 height 11
select select "evergreen"
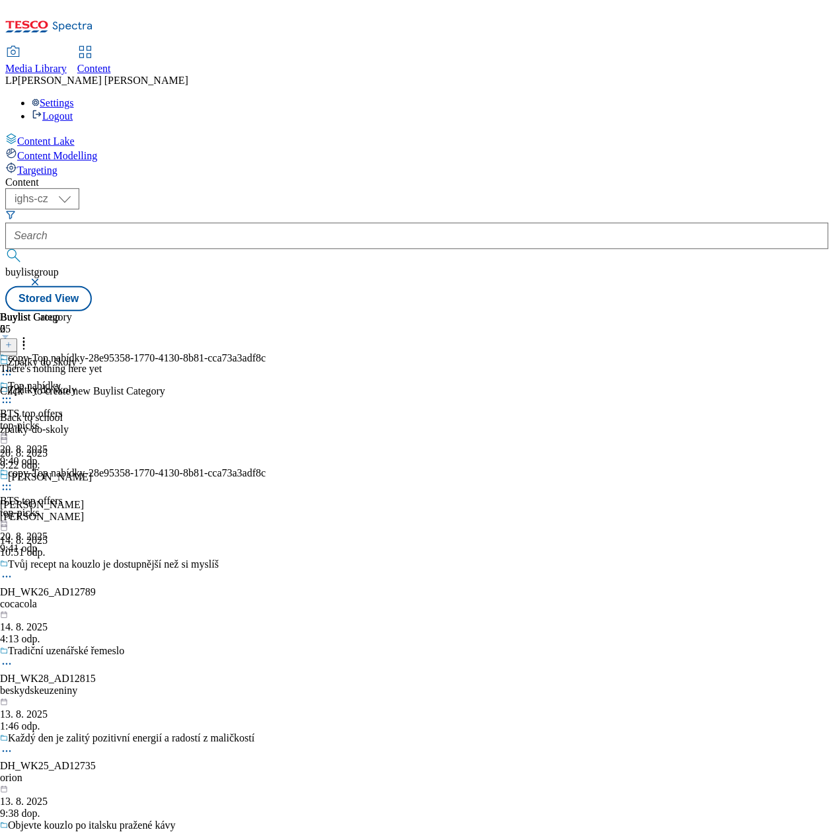
drag, startPoint x: 500, startPoint y: 1, endPoint x: 94, endPoint y: 428, distance: 588.9
click at [56, 176] on div "Content Lake Content Modelling Targeting" at bounding box center [416, 155] width 823 height 44
click at [13, 479] on icon at bounding box center [6, 485] width 13 height 13
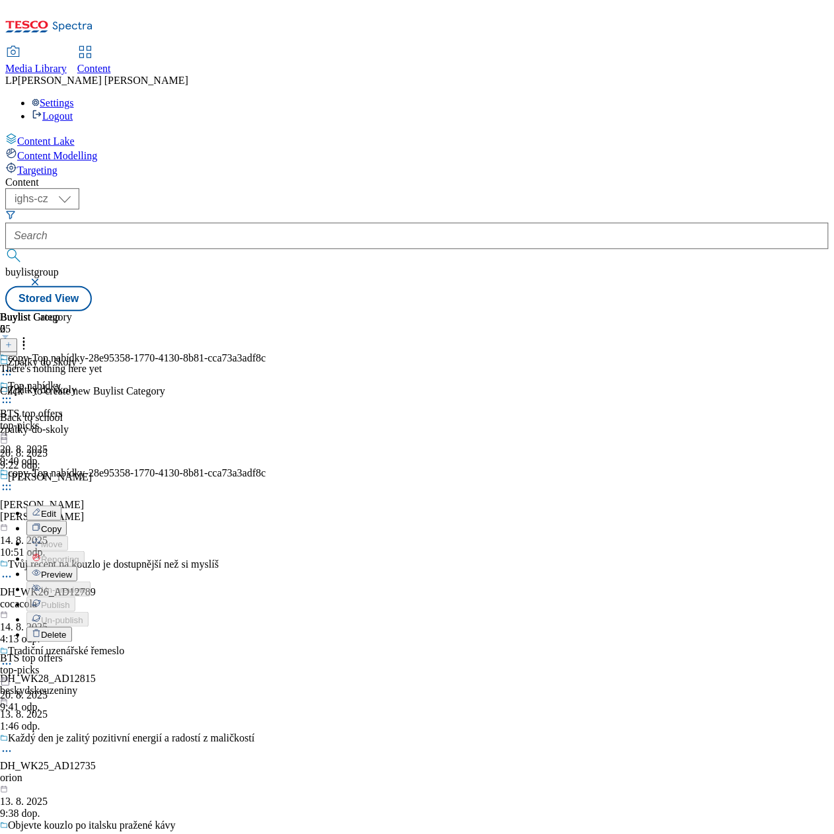
click at [56, 509] on span "Edit" at bounding box center [48, 514] width 15 height 10
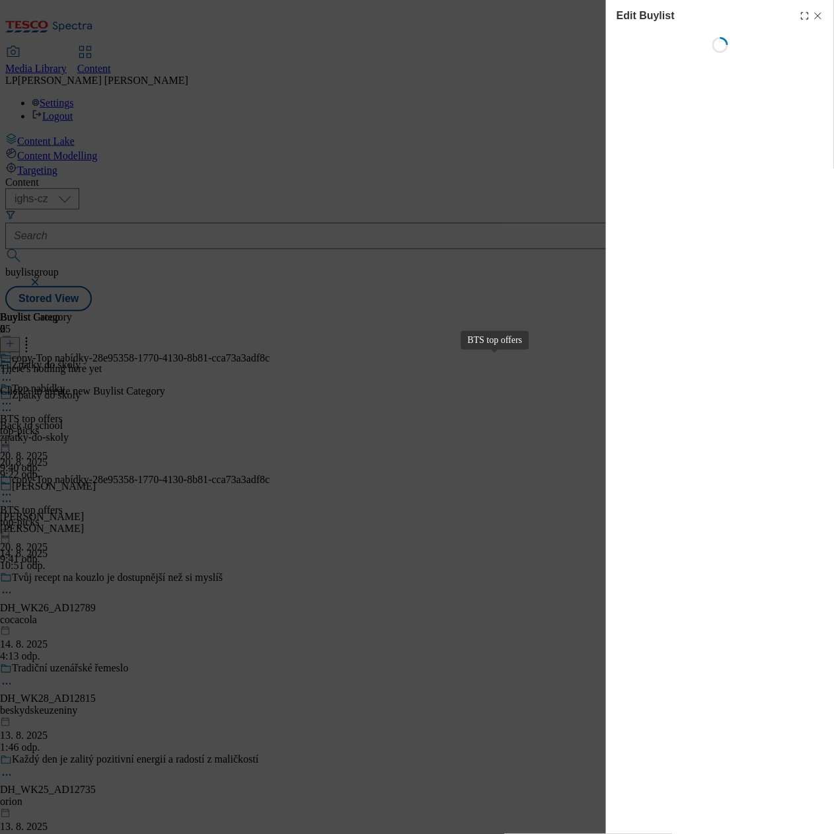
select select "evergreen"
select select "Banner"
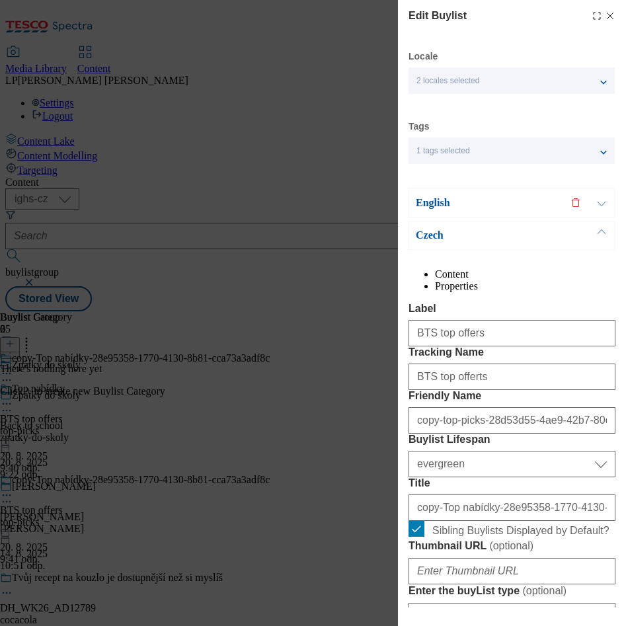
drag, startPoint x: 776, startPoint y: 0, endPoint x: 93, endPoint y: 282, distance: 738.6
click at [93, 282] on div "Edit Buylist Locale 2 locales selected English Czech Tags 1 tags selected buyli…" at bounding box center [313, 313] width 626 height 626
click at [446, 205] on p "English" at bounding box center [485, 202] width 139 height 13
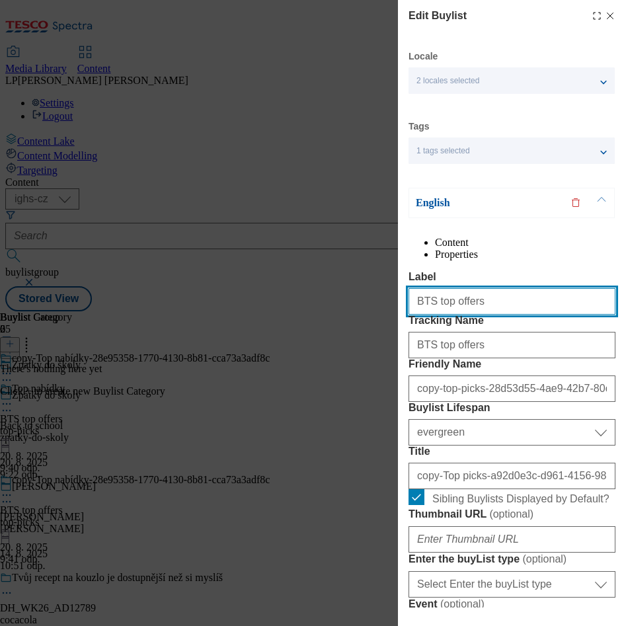
drag, startPoint x: 484, startPoint y: 322, endPoint x: 350, endPoint y: 316, distance: 134.3
click at [350, 316] on div "Edit Buylist Locale 2 locales selected English Czech Tags 1 tags selected buyli…" at bounding box center [313, 313] width 626 height 626
type input "Boys uniform"
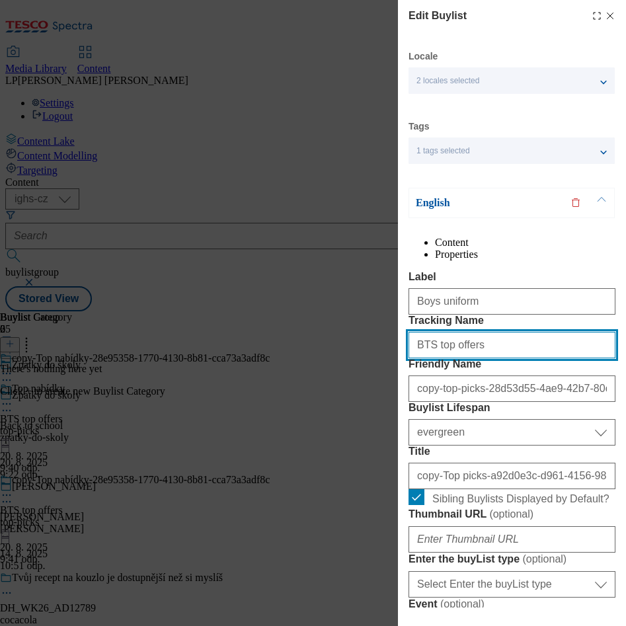
drag, startPoint x: 488, startPoint y: 396, endPoint x: 371, endPoint y: 381, distance: 117.9
click at [371, 381] on div "Edit Buylist Locale 2 locales selected English Czech Tags 1 tags selected buyli…" at bounding box center [313, 313] width 626 height 626
type input "Boys uniform"
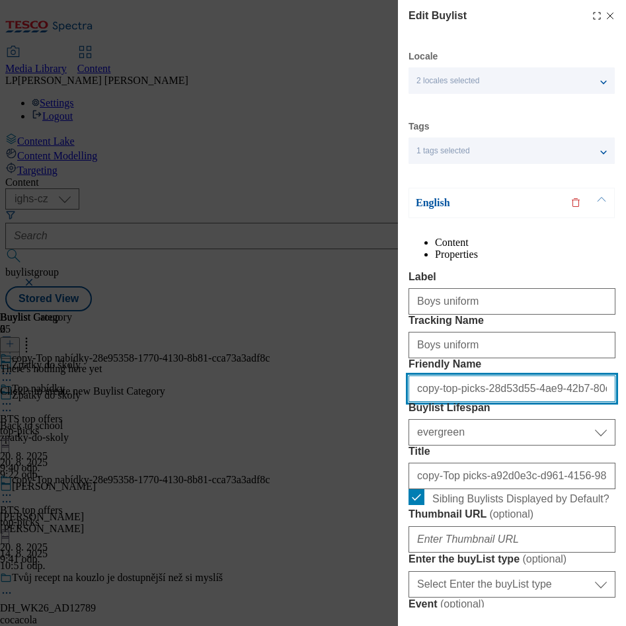
click at [499, 402] on input "copy-top-picks-28d53d55-4ae9-42b7-80c8-0ed09b4219fc" at bounding box center [511, 388] width 207 height 26
type input "d55-4ae9-42b7-80c8-0ed09b4219fc"
drag, startPoint x: 563, startPoint y: 470, endPoint x: 222, endPoint y: 474, distance: 341.0
click at [222, 474] on div "Edit Buylist Locale 2 locales selected English Czech Tags 1 tags selected buyli…" at bounding box center [313, 313] width 626 height 626
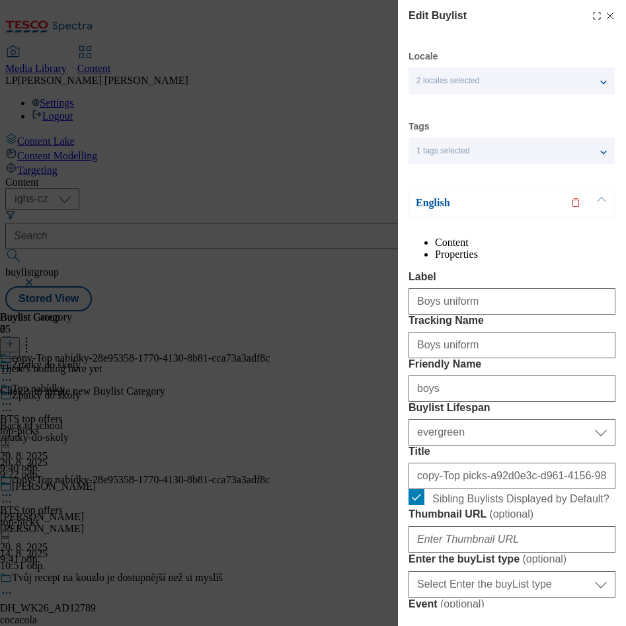
click at [328, 480] on div "Edit Buylist Locale 2 locales selected English Czech Tags 1 tags selected buyli…" at bounding box center [313, 313] width 626 height 626
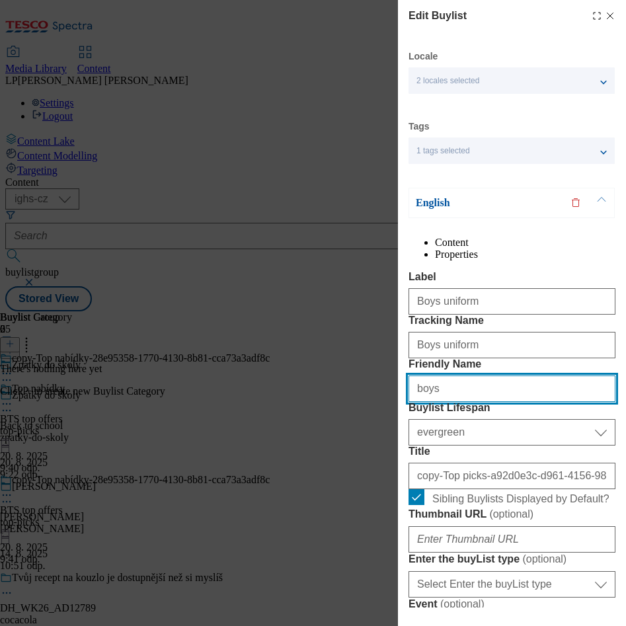
click at [451, 402] on input "boys" at bounding box center [511, 388] width 207 height 26
type input "boys-uniform"
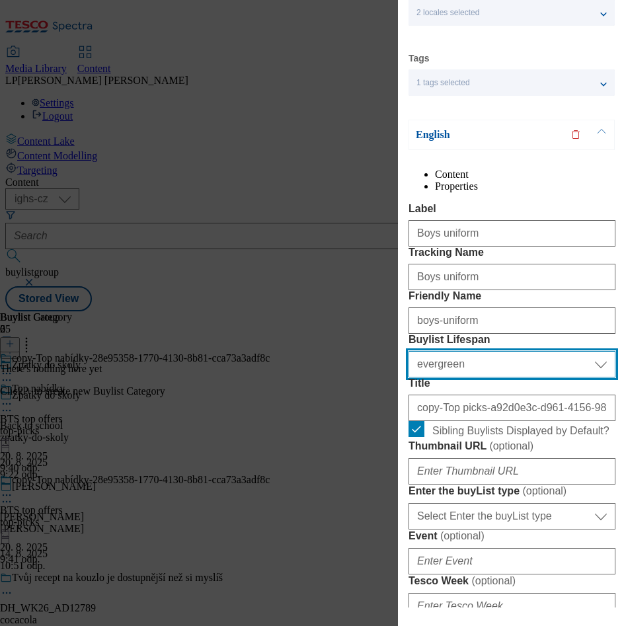
scroll to position [99, 0]
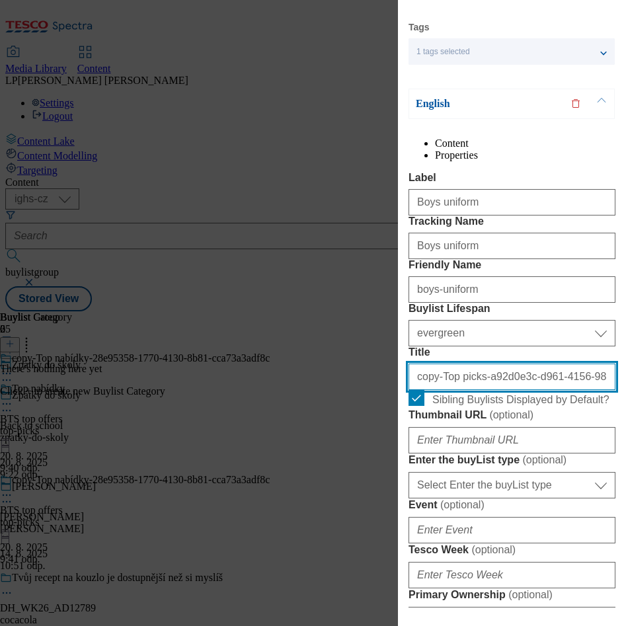
drag, startPoint x: 505, startPoint y: 495, endPoint x: 377, endPoint y: 481, distance: 128.9
click at [377, 481] on div "Edit Buylist Locale 2 locales selected English Czech Tags 1 tags selected buyli…" at bounding box center [313, 313] width 626 height 626
type input "c-d961-4156-983d-f1bcf71e548b"
drag, startPoint x: 583, startPoint y: 492, endPoint x: 203, endPoint y: 494, distance: 379.9
click at [203, 494] on div "Edit Buylist Locale 2 locales selected English Czech Tags 1 tags selected buyli…" at bounding box center [313, 313] width 626 height 626
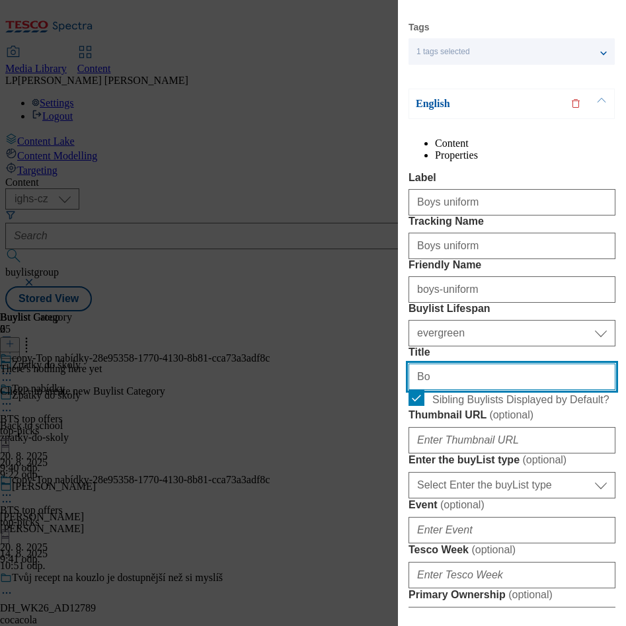
type input "Boy´s uniform"
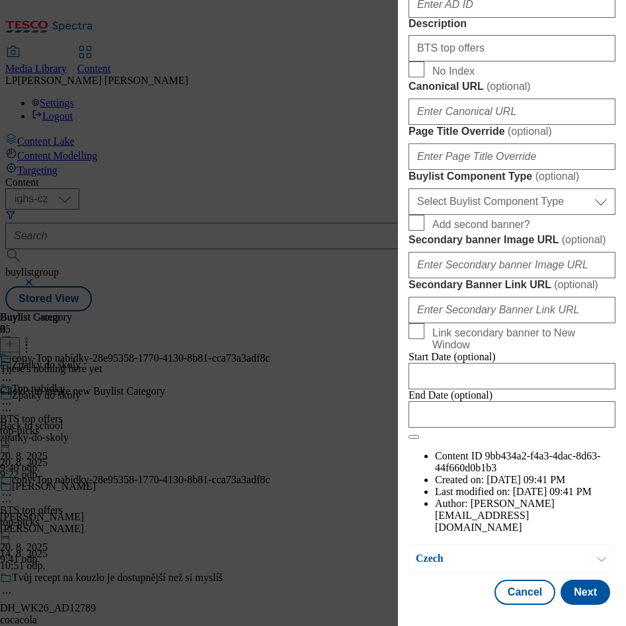
scroll to position [877, 0]
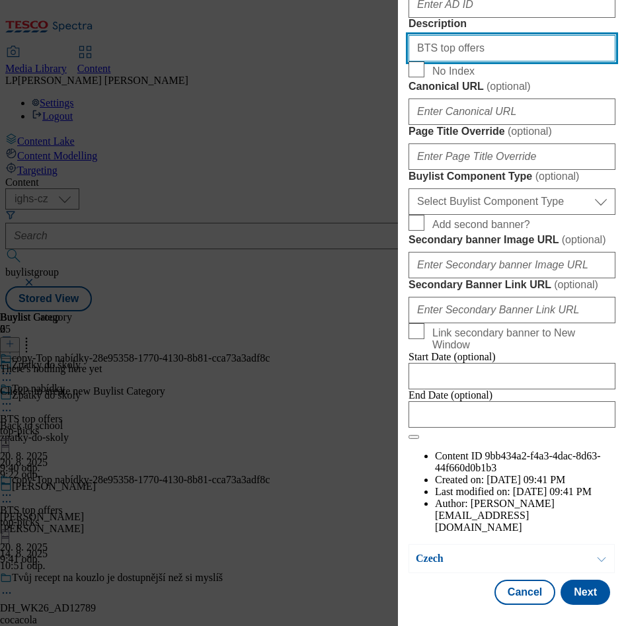
click at [500, 61] on input "BTS top offers" at bounding box center [511, 48] width 207 height 26
type input "B"
type input "Boys uniform"
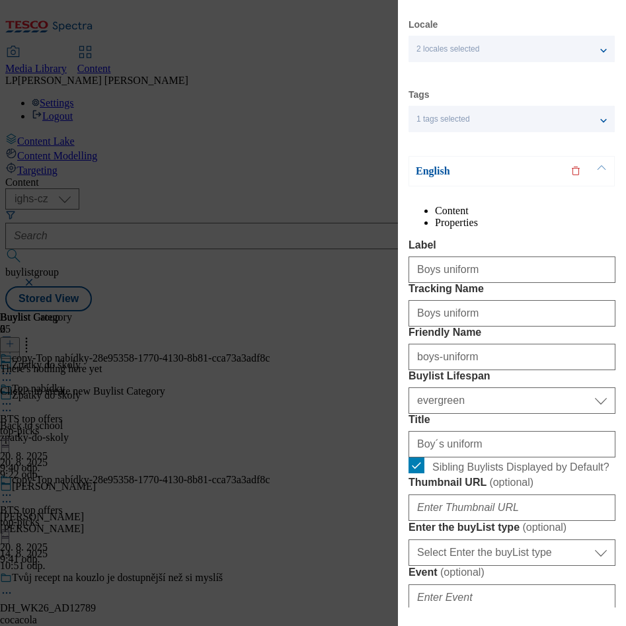
scroll to position [0, 0]
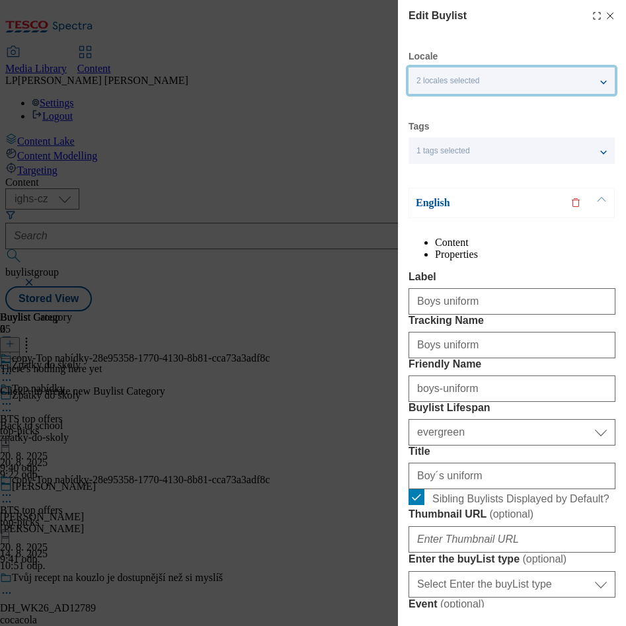
click at [493, 83] on div "2 locales selected" at bounding box center [511, 80] width 206 height 26
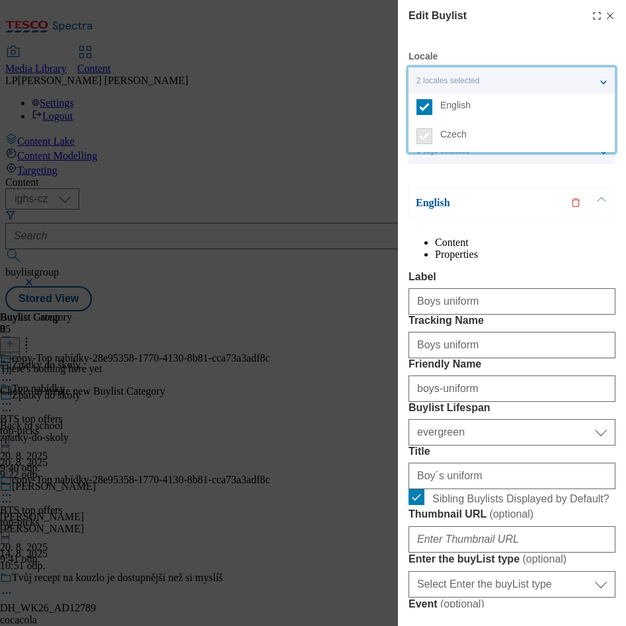
click at [455, 133] on span "Czech" at bounding box center [453, 134] width 26 height 7
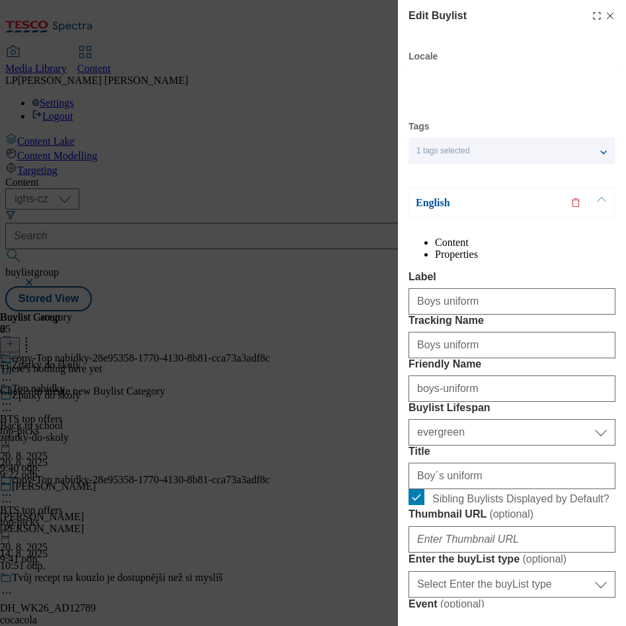
click at [439, 196] on p "English" at bounding box center [485, 202] width 139 height 13
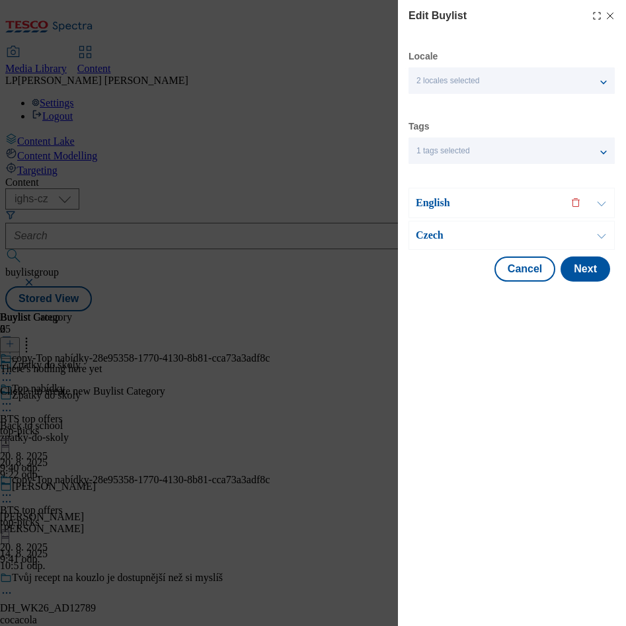
click at [439, 196] on p "English" at bounding box center [485, 202] width 139 height 13
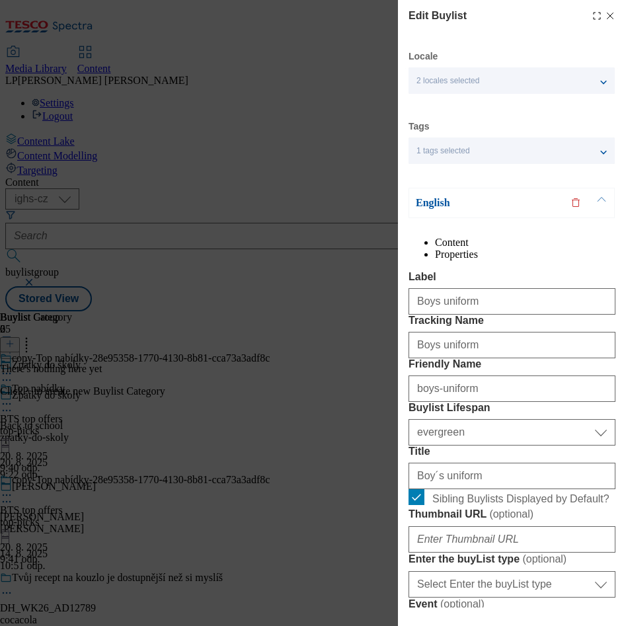
click at [439, 196] on p "English" at bounding box center [485, 202] width 139 height 13
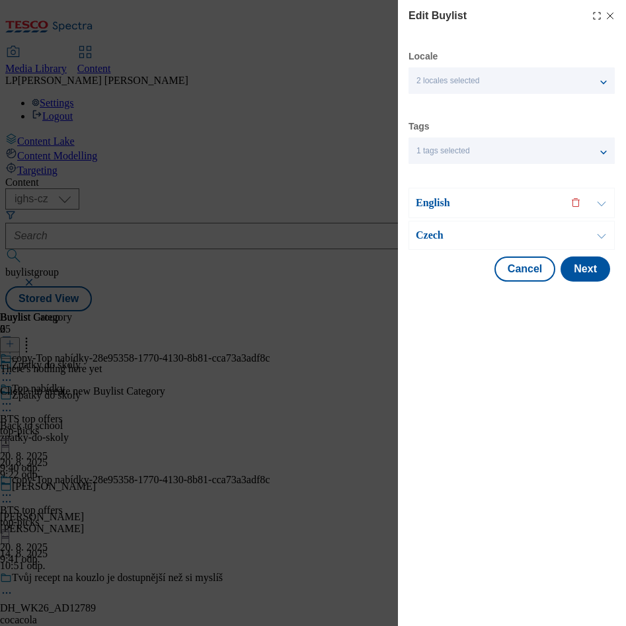
click at [429, 233] on p "Czech" at bounding box center [485, 235] width 139 height 13
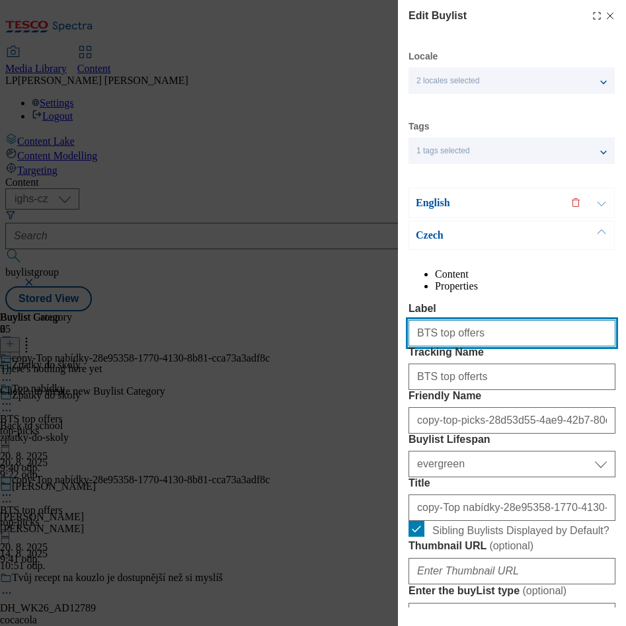
drag, startPoint x: 482, startPoint y: 364, endPoint x: 352, endPoint y: 381, distance: 131.2
click at [352, 381] on div "Edit Buylist Locale 2 locales selected English Czech Tags 1 tags selected buyli…" at bounding box center [313, 313] width 626 height 626
type input "Boys uniform"
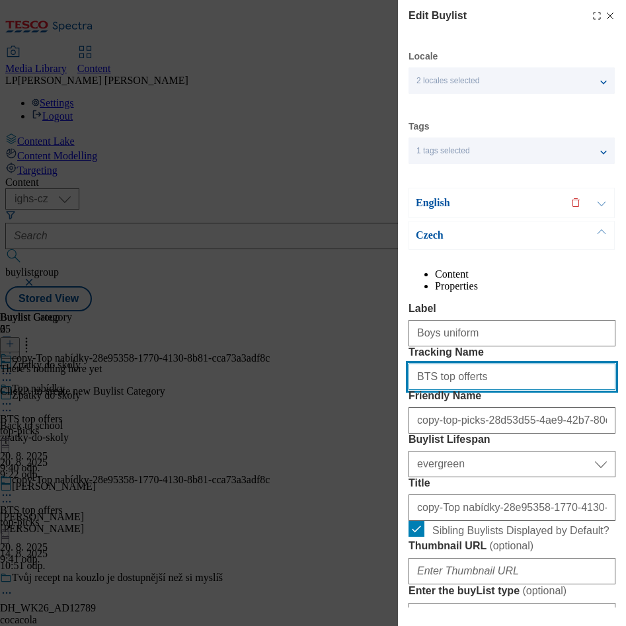
click at [513, 390] on input "BTS top offerts" at bounding box center [511, 376] width 207 height 26
type input "B"
type input "b"
type input "Boys uniform"
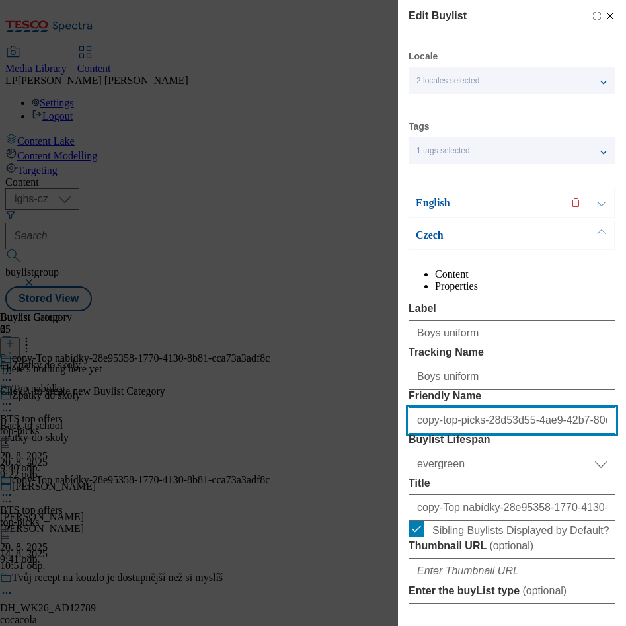
drag, startPoint x: 558, startPoint y: 496, endPoint x: 276, endPoint y: 480, distance: 283.3
click at [276, 480] on div "Edit Buylist Locale 2 locales selected English Czech Tags 1 tags selected buyli…" at bounding box center [313, 313] width 626 height 626
type input "80c8-0ed09b4219fc"
drag, startPoint x: 475, startPoint y: 492, endPoint x: 353, endPoint y: 490, distance: 122.3
click at [353, 490] on div "Edit Buylist Locale 2 locales selected English Czech Tags 1 tags selected buyli…" at bounding box center [313, 313] width 626 height 626
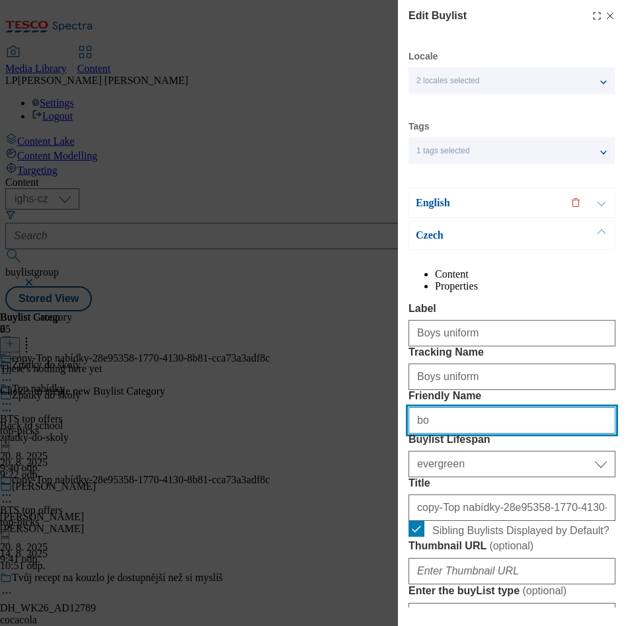
type input "boys-uniform"
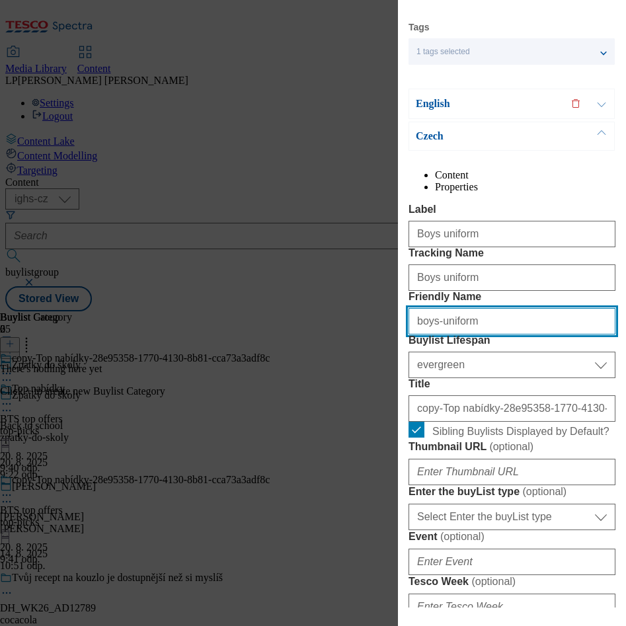
scroll to position [198, 0]
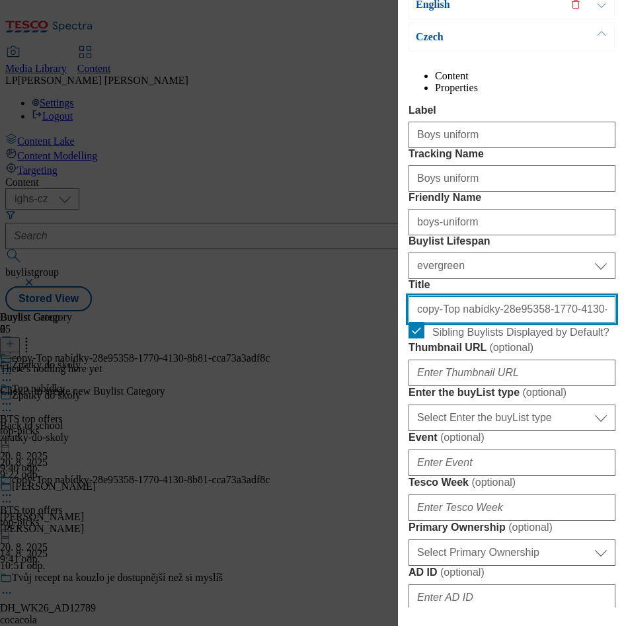
drag, startPoint x: 516, startPoint y: 430, endPoint x: 311, endPoint y: 433, distance: 205.5
click at [311, 433] on div "Edit Buylist Locale 2 locales selected English Czech Tags 1 tags selected buyli…" at bounding box center [313, 313] width 626 height 626
type input "8-1770-4130-8b81-cca73a3adf8c"
drag, startPoint x: 559, startPoint y: 424, endPoint x: 214, endPoint y: 406, distance: 345.4
click at [214, 406] on div "Edit Buylist Locale 2 locales selected English Czech Tags 1 tags selected buyli…" at bounding box center [313, 313] width 626 height 626
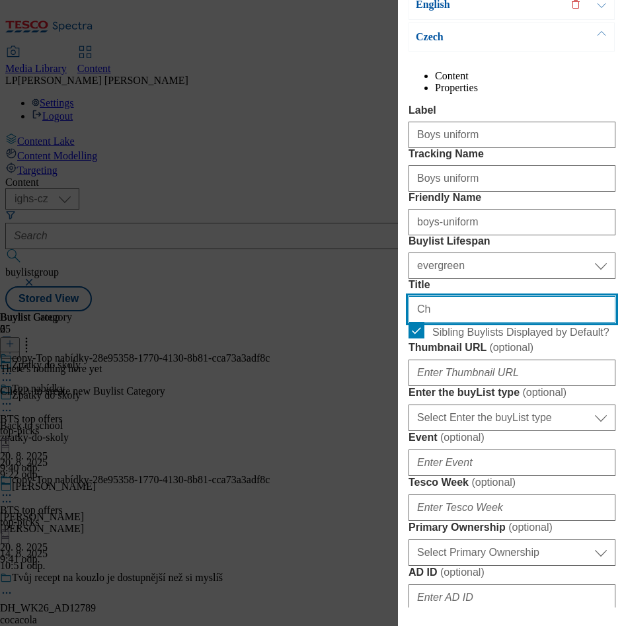
type input "Chlapecké uniformy"
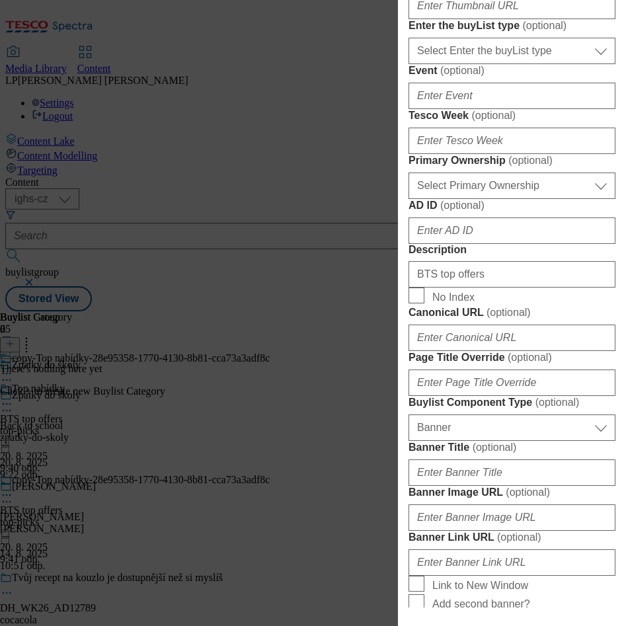
scroll to position [595, 0]
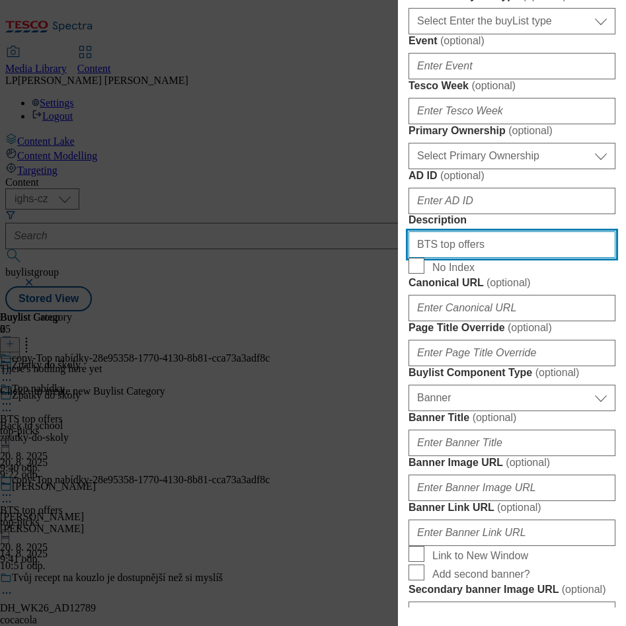
drag, startPoint x: 508, startPoint y: 533, endPoint x: 323, endPoint y: 518, distance: 185.6
click at [323, 518] on div "Edit Buylist Locale 2 locales selected English Czech Tags 1 tags selected buyli…" at bounding box center [313, 313] width 626 height 626
type input "Boys uniform"
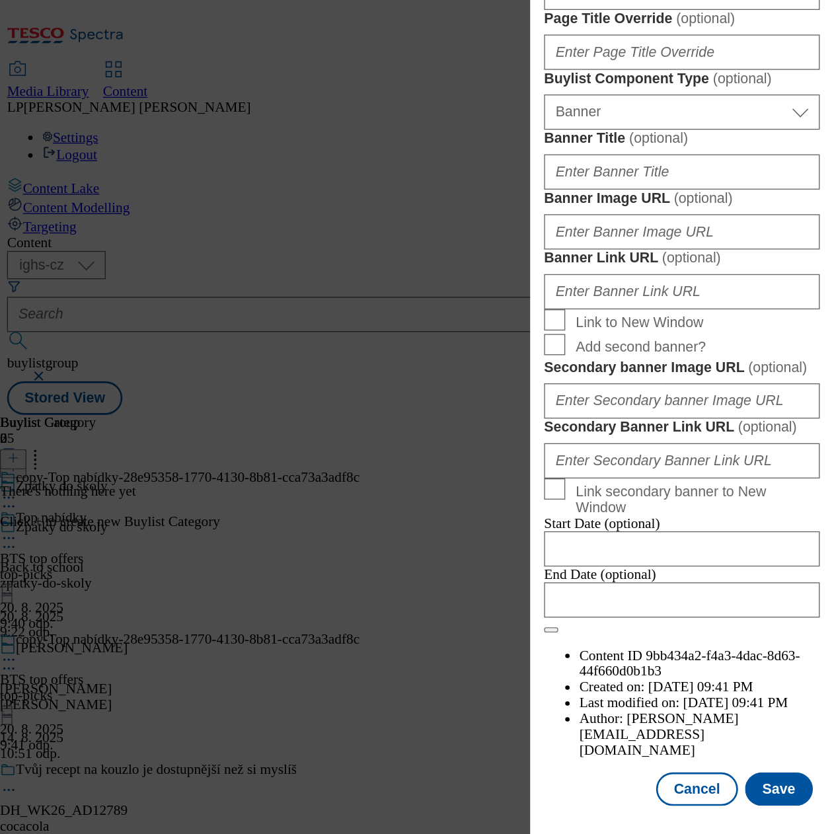
scroll to position [1415, 0]
click at [571, 579] on button "Save" at bounding box center [584, 591] width 51 height 25
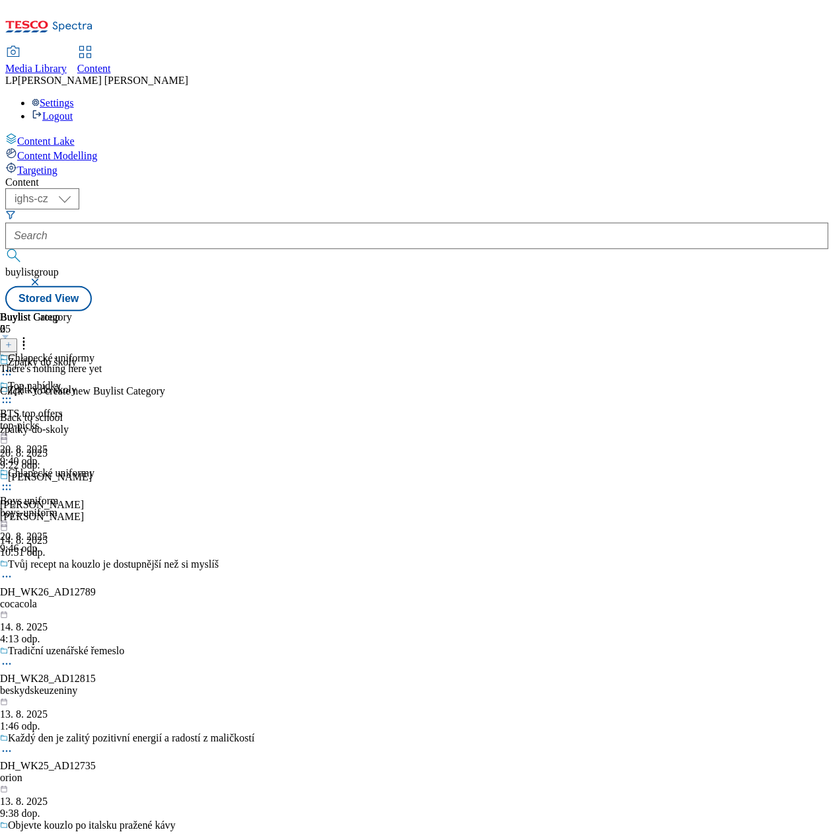
drag, startPoint x: 523, startPoint y: 0, endPoint x: 15, endPoint y: 504, distance: 716.3
click at [15, 176] on div "Content Lake Content Modelling Targeting" at bounding box center [416, 155] width 823 height 44
click at [12, 342] on icon at bounding box center [8, 345] width 7 height 7
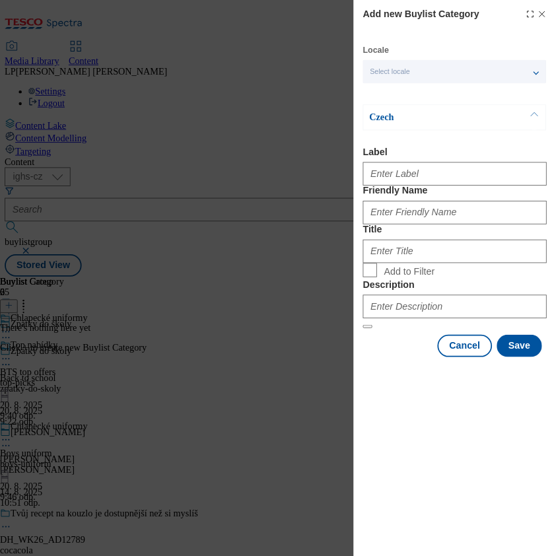
scroll to position [0, 0]
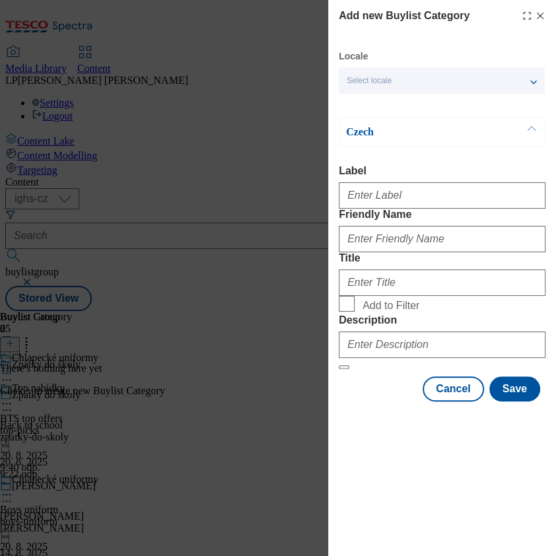
drag, startPoint x: 788, startPoint y: 5, endPoint x: 125, endPoint y: 241, distance: 703.5
click at [125, 241] on div "Add new Buylist Category Locale Select locale English Czech Czech Label Friendl…" at bounding box center [278, 278] width 556 height 556
click at [67, 266] on div "Add new Buylist Category Locale Select locale English Czech Czech Label Friendl…" at bounding box center [278, 278] width 556 height 556
click at [537, 16] on icon "Modal" at bounding box center [540, 16] width 11 height 11
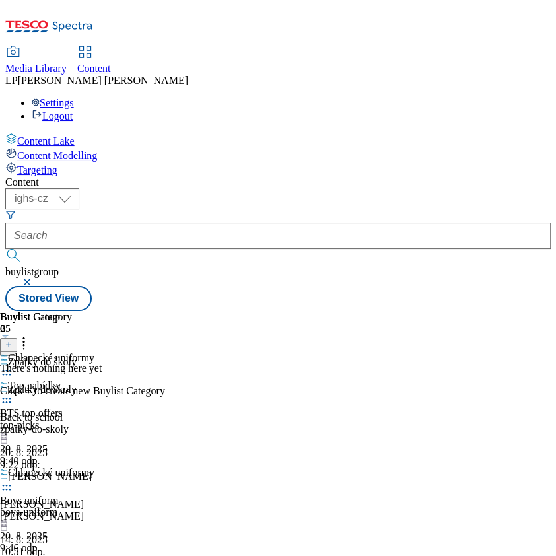
drag, startPoint x: 365, startPoint y: 444, endPoint x: 385, endPoint y: 317, distance: 128.5
click at [94, 444] on div "Top nabídky BTS top offers top-picks 20. 8. 2025 9:40 odp. Chlapecké uniformy B…" at bounding box center [47, 467] width 94 height 174
click at [63, 408] on div "BTS top offers" at bounding box center [31, 414] width 63 height 12
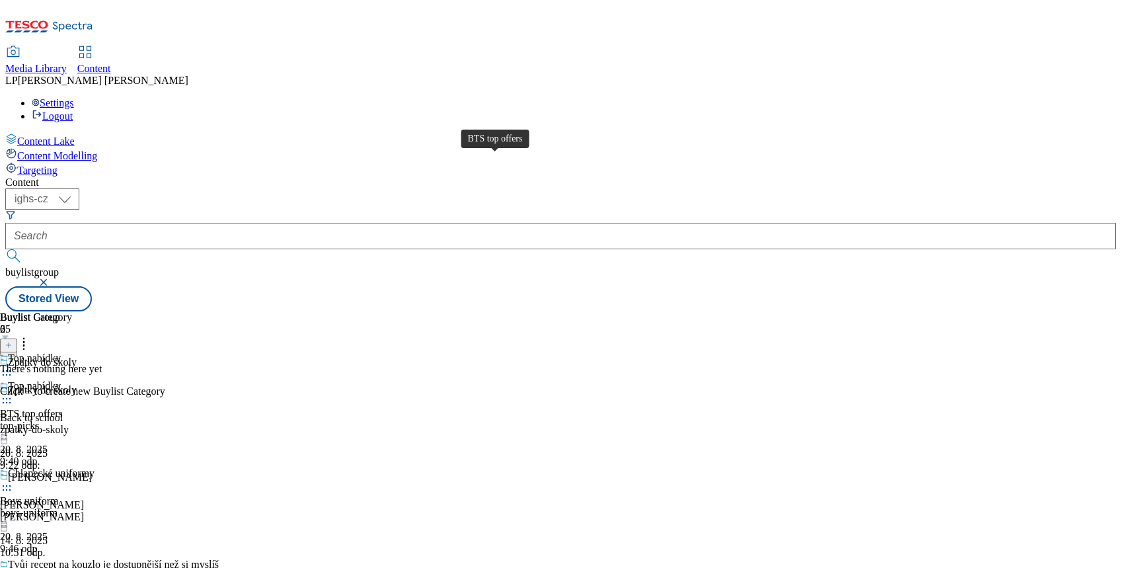
click at [63, 408] on div "BTS top offers" at bounding box center [31, 414] width 63 height 12
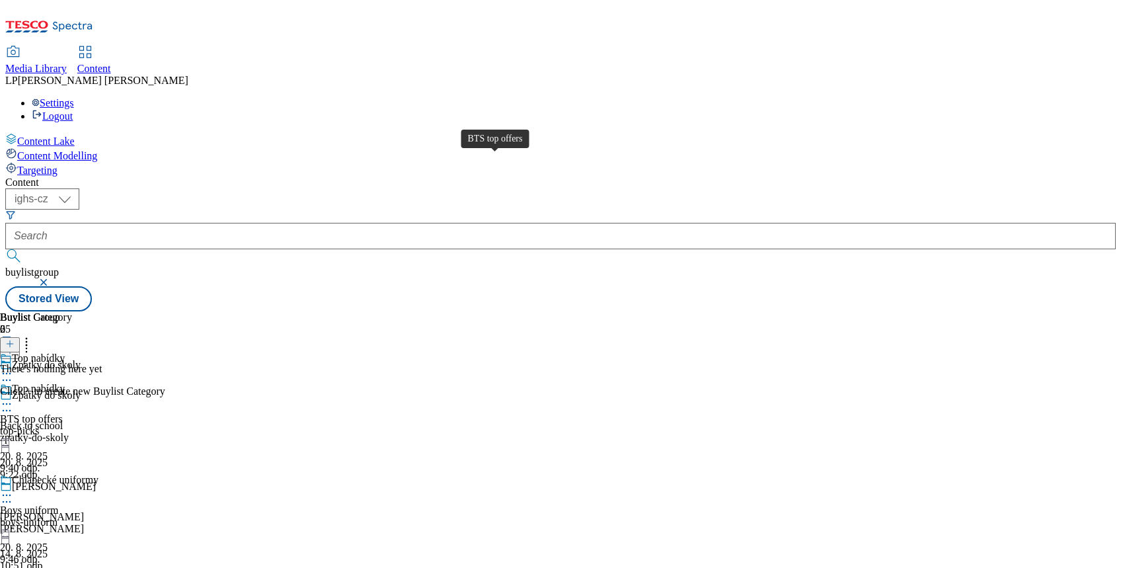
click at [63, 413] on div "BTS top offers" at bounding box center [31, 419] width 63 height 12
click at [15, 339] on icon at bounding box center [9, 343] width 9 height 9
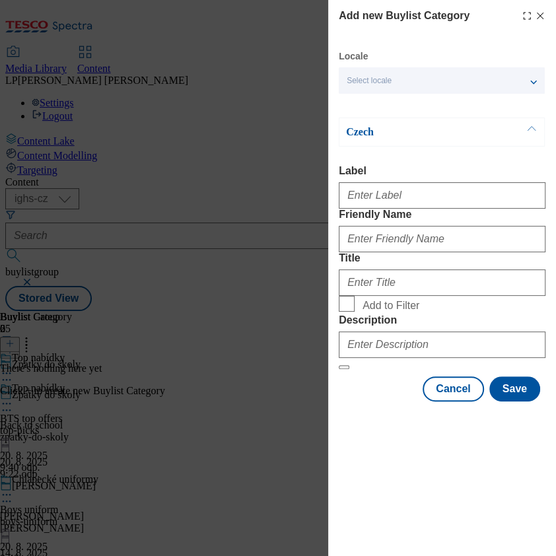
scroll to position [68, 0]
click at [459, 87] on div "Select locale" at bounding box center [442, 80] width 206 height 26
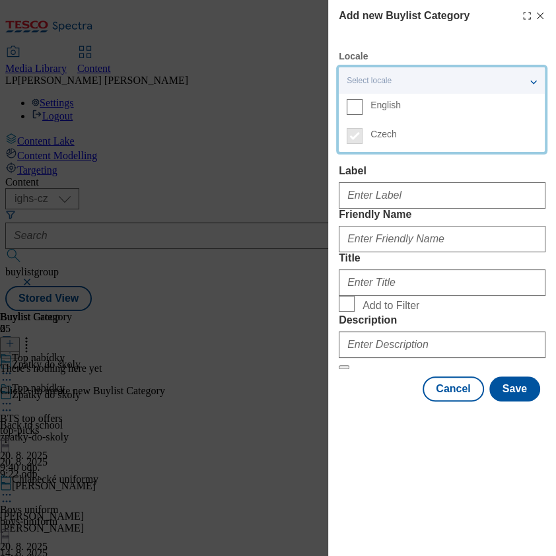
click at [395, 106] on span "English" at bounding box center [386, 105] width 30 height 7
click at [363, 106] on input "English" at bounding box center [355, 107] width 16 height 16
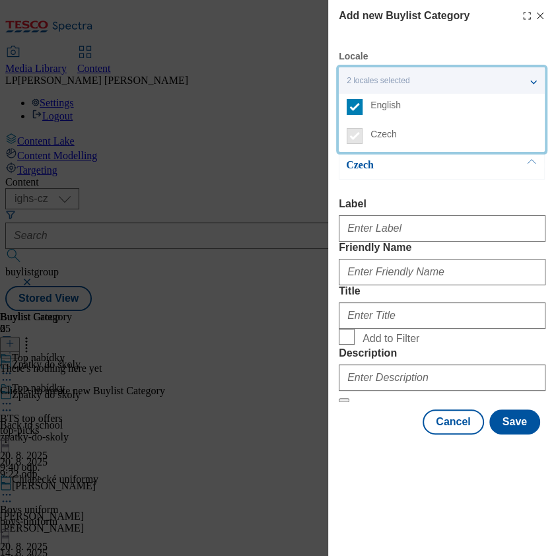
click at [410, 183] on div "Czech Label Friendly Name Title Add to Filter Description" at bounding box center [442, 277] width 207 height 252
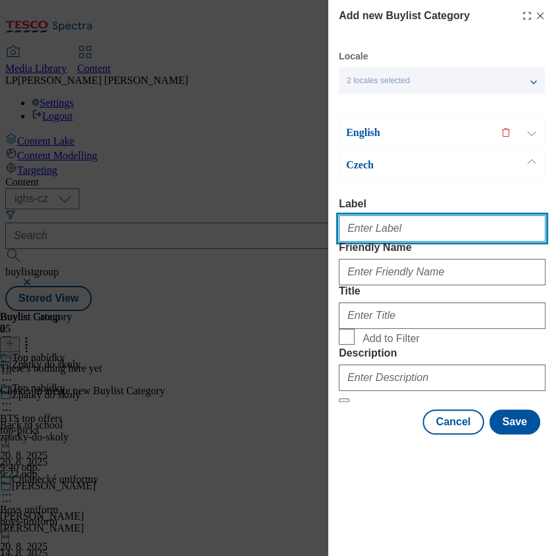
click at [381, 230] on input "Label" at bounding box center [442, 228] width 207 height 26
type input "t"
type input "BTS top offers"
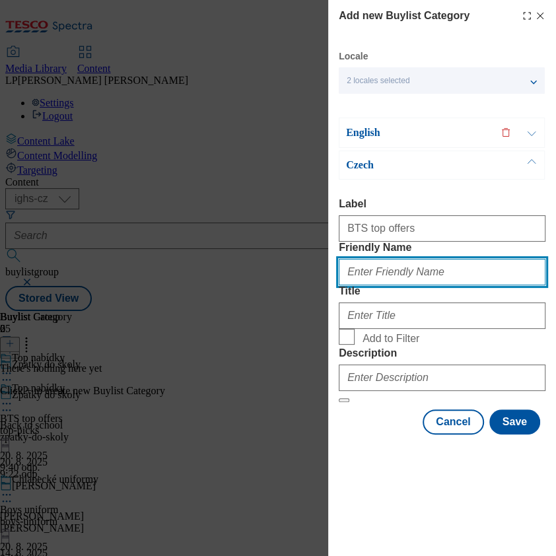
click at [430, 285] on input "Friendly Name" at bounding box center [442, 272] width 207 height 26
click at [429, 285] on input "Friendly Name" at bounding box center [442, 272] width 207 height 26
type input "top-picks"
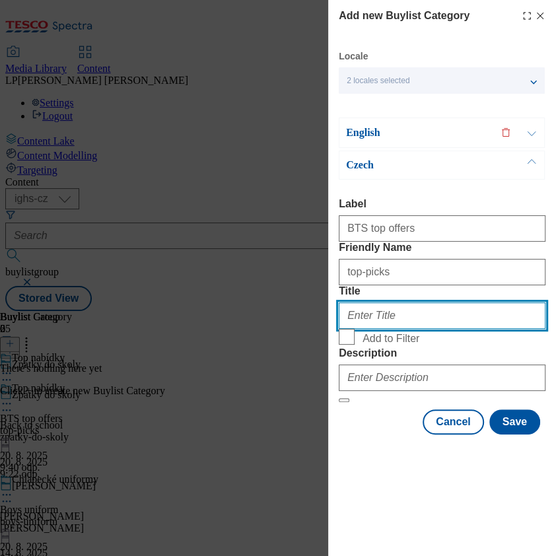
click at [370, 329] on input "Title" at bounding box center [442, 316] width 207 height 26
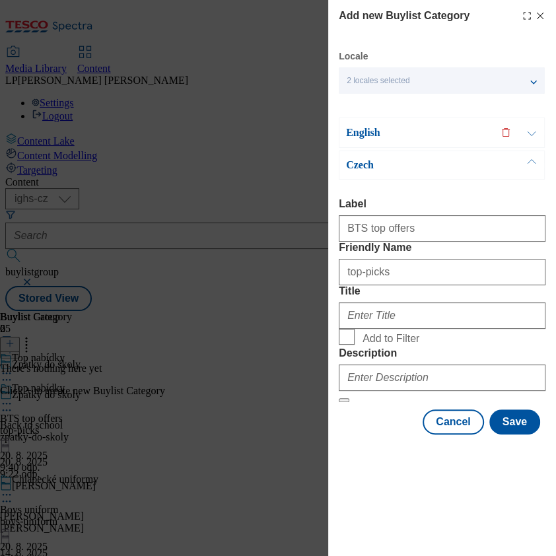
click at [354, 131] on p "English" at bounding box center [415, 132] width 139 height 13
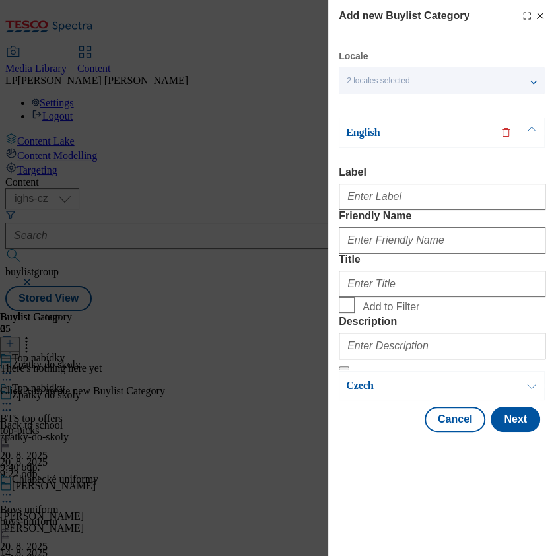
click at [365, 126] on p "English" at bounding box center [415, 132] width 139 height 13
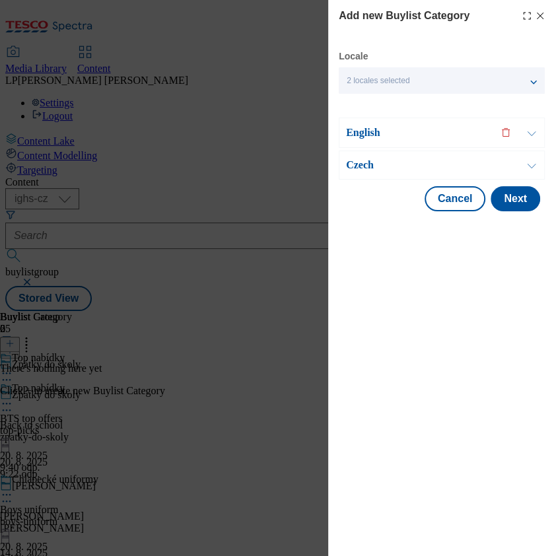
click at [365, 163] on p "Czech" at bounding box center [415, 165] width 139 height 13
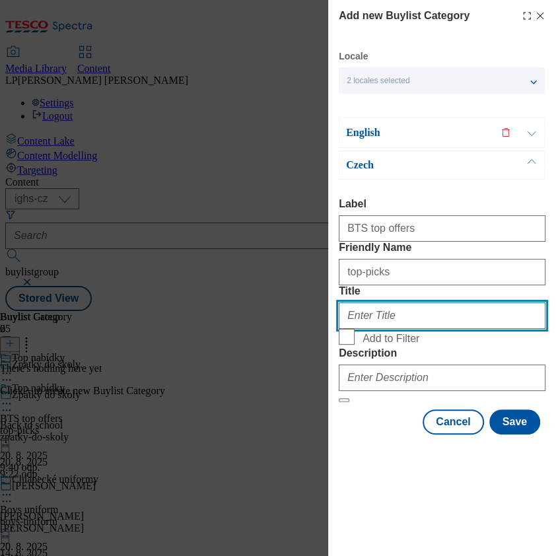
click at [373, 329] on input "Title" at bounding box center [442, 316] width 207 height 26
type input "Top nabídky"
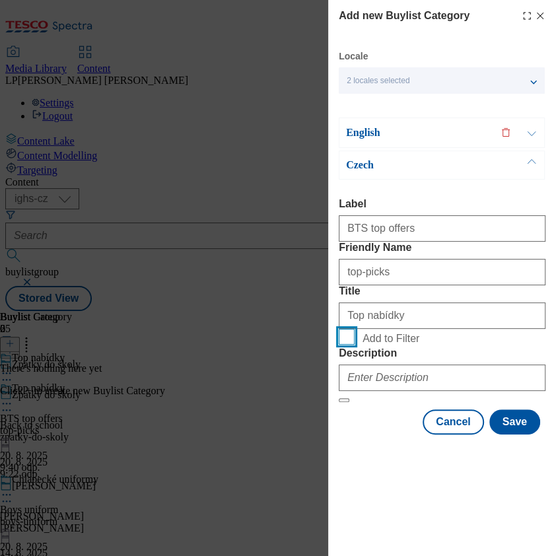
click at [351, 345] on input "Add to Filter" at bounding box center [347, 337] width 16 height 16
checkbox input "true"
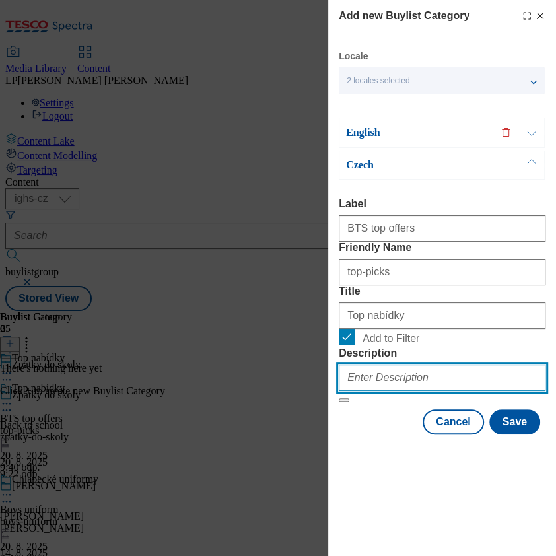
click at [395, 391] on input "Description" at bounding box center [442, 378] width 207 height 26
type input "BTS top offers"
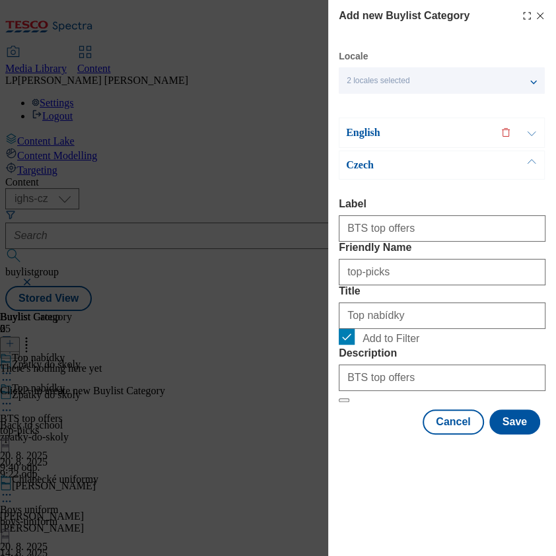
click at [379, 135] on p "English" at bounding box center [415, 132] width 139 height 13
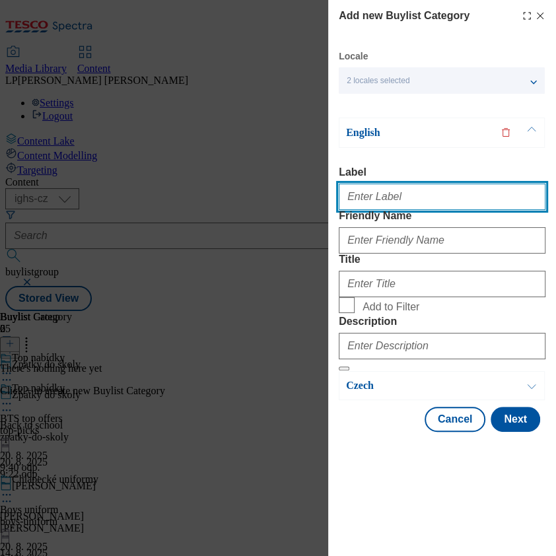
click at [374, 204] on input "Label" at bounding box center [442, 197] width 207 height 26
type input "Top offers"
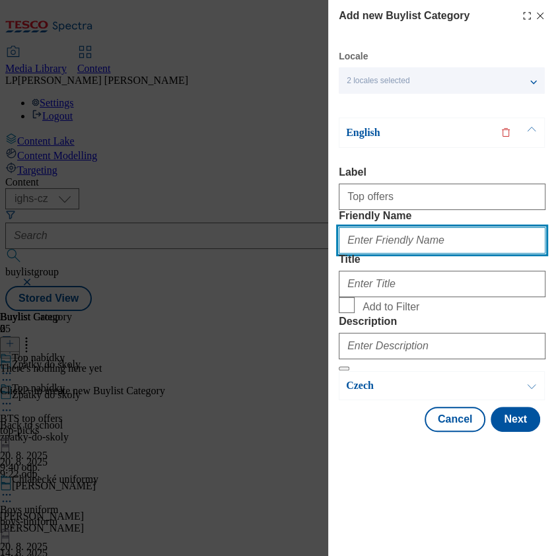
click at [402, 254] on input "Friendly Name" at bounding box center [442, 240] width 207 height 26
type input "top-picks"
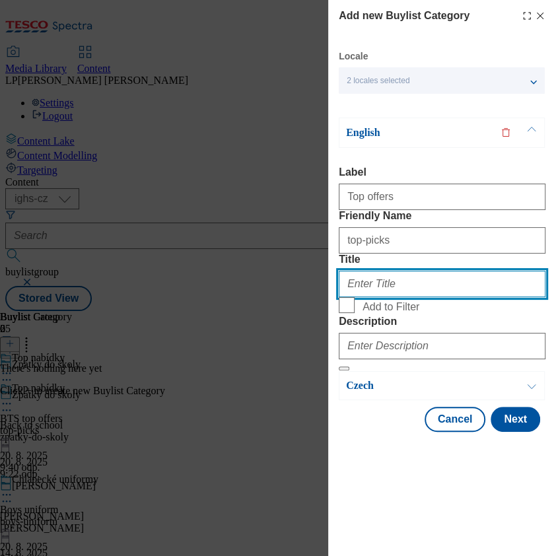
click at [387, 297] on input "Title" at bounding box center [442, 284] width 207 height 26
type input "Top nabídky"
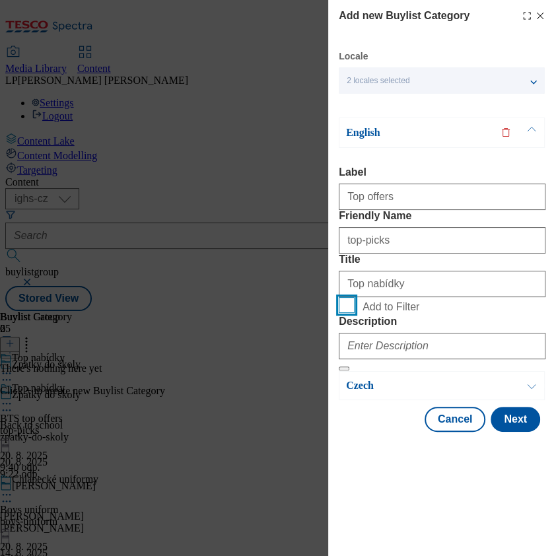
click at [348, 313] on input "Add to Filter" at bounding box center [347, 305] width 16 height 16
checkbox input "true"
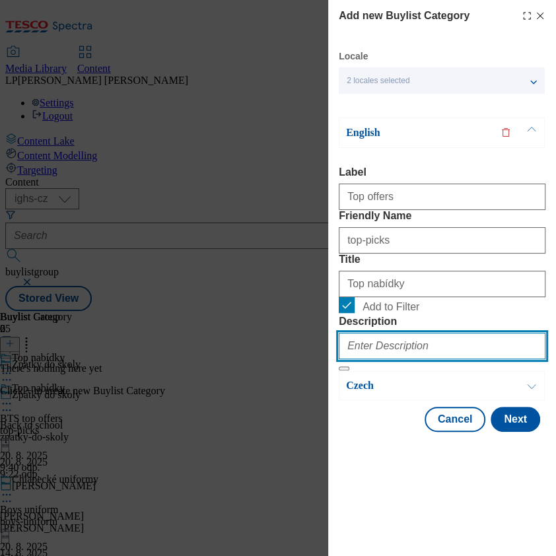
click at [367, 359] on input "Description" at bounding box center [442, 346] width 207 height 26
type input "T"
click at [393, 359] on input "BT" at bounding box center [442, 346] width 207 height 26
type input "BTS top offers"
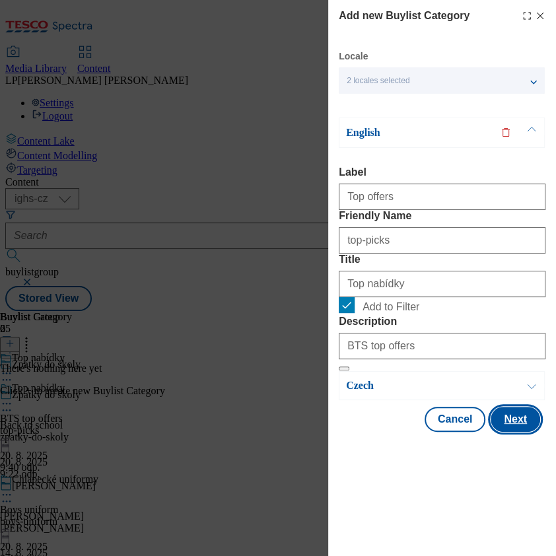
click at [523, 432] on button "Next" at bounding box center [516, 419] width 50 height 25
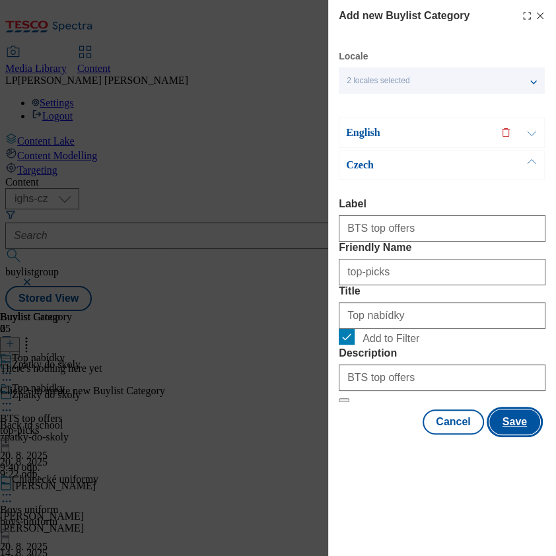
click at [521, 435] on button "Save" at bounding box center [515, 422] width 51 height 25
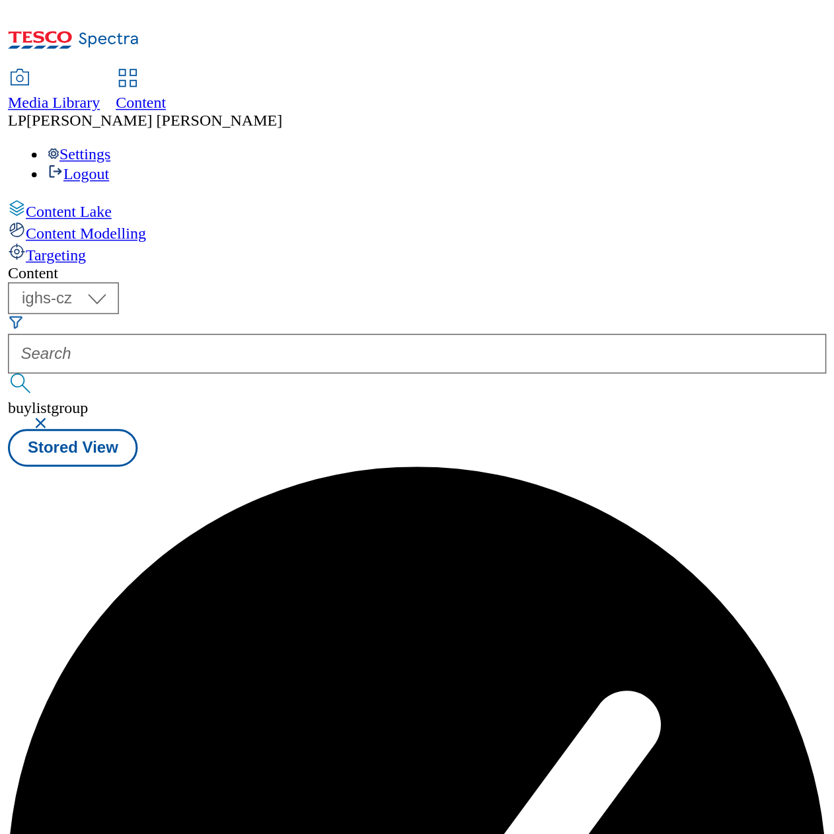
scroll to position [0, 0]
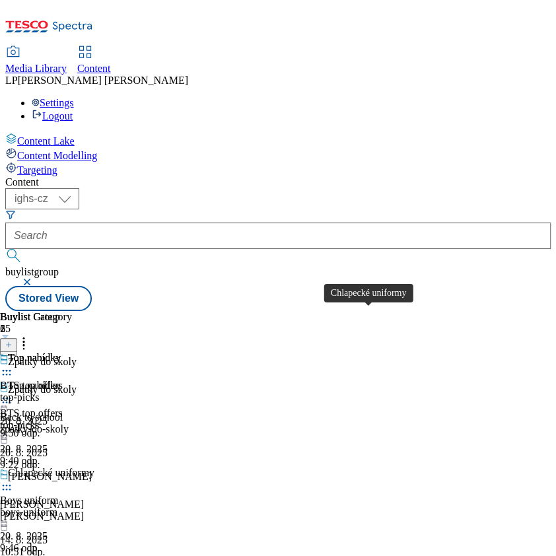
click at [94, 467] on div "Chlapecké uniformy" at bounding box center [51, 473] width 87 height 12
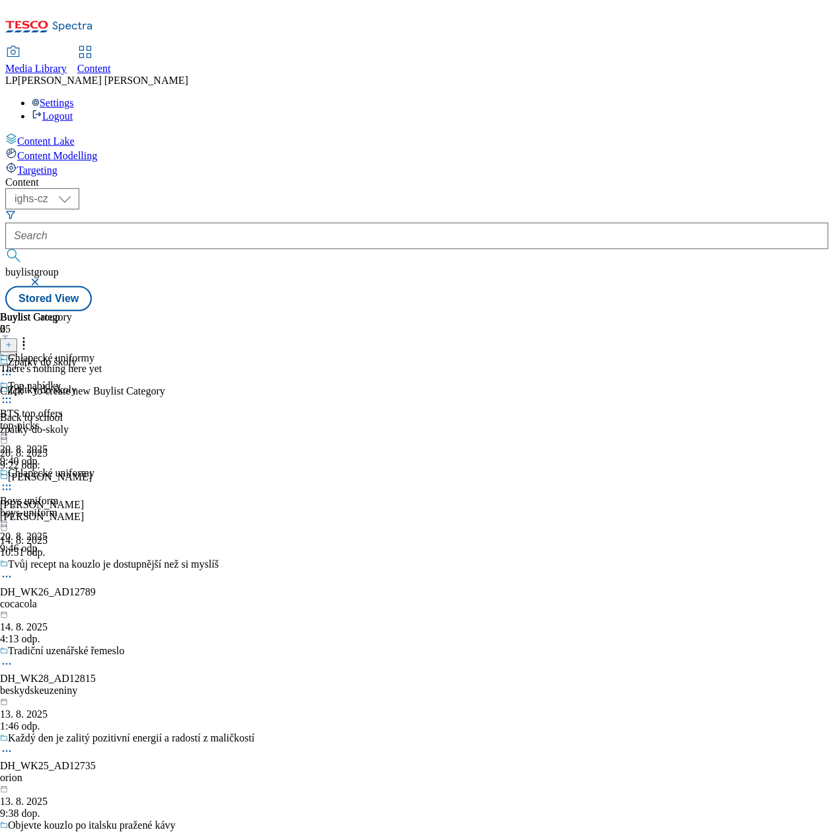
drag, startPoint x: 515, startPoint y: 19, endPoint x: 101, endPoint y: 420, distance: 577.1
click at [112, 176] on div "Content Lake Content Modelling Targeting" at bounding box center [416, 155] width 823 height 44
click at [94, 467] on div "Chlapecké uniformy" at bounding box center [51, 473] width 87 height 12
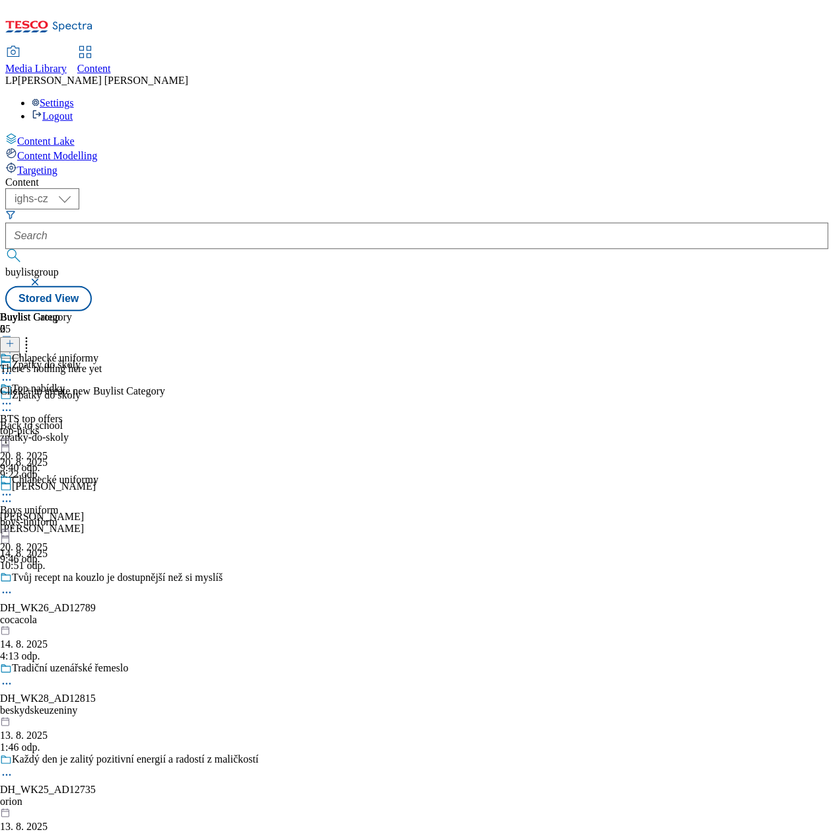
scroll to position [0, 94]
click at [15, 339] on icon at bounding box center [9, 343] width 9 height 9
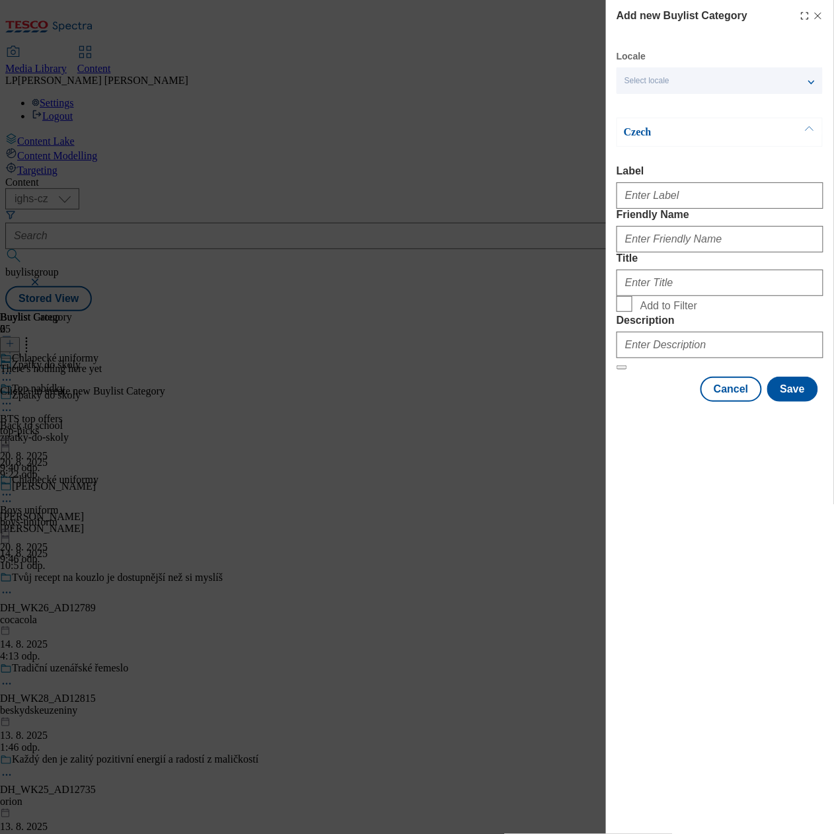
click at [85, 407] on div "Add new Buylist Category Locale Select locale English Czech Czech Label Friendl…" at bounding box center [417, 417] width 834 height 834
click at [817, 15] on line "Modal" at bounding box center [818, 16] width 6 height 6
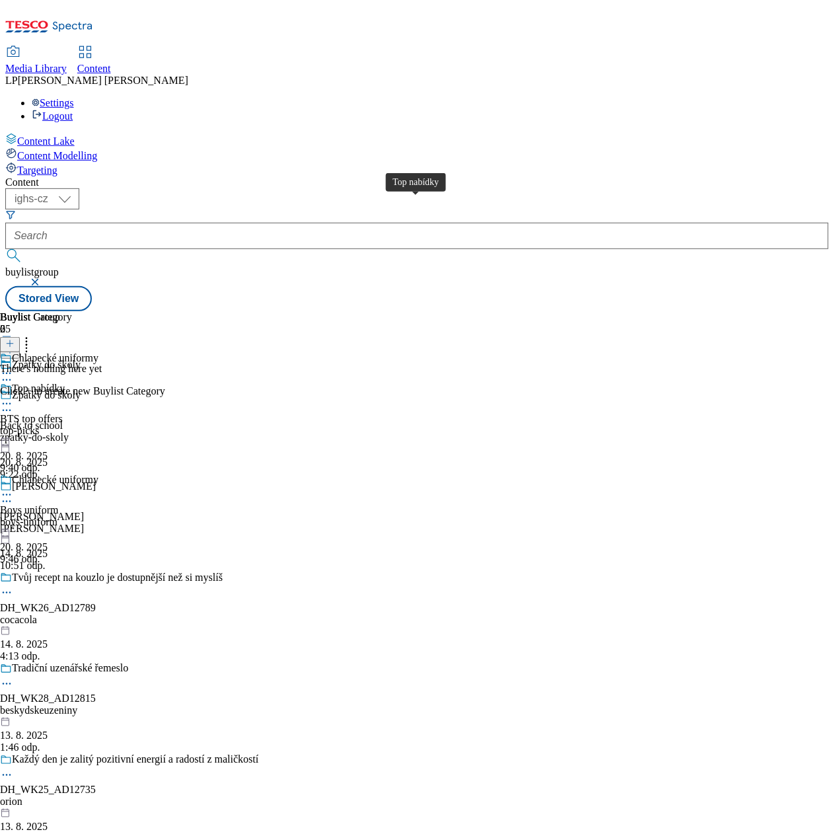
click at [65, 383] on div "Top nabídky" at bounding box center [38, 389] width 53 height 12
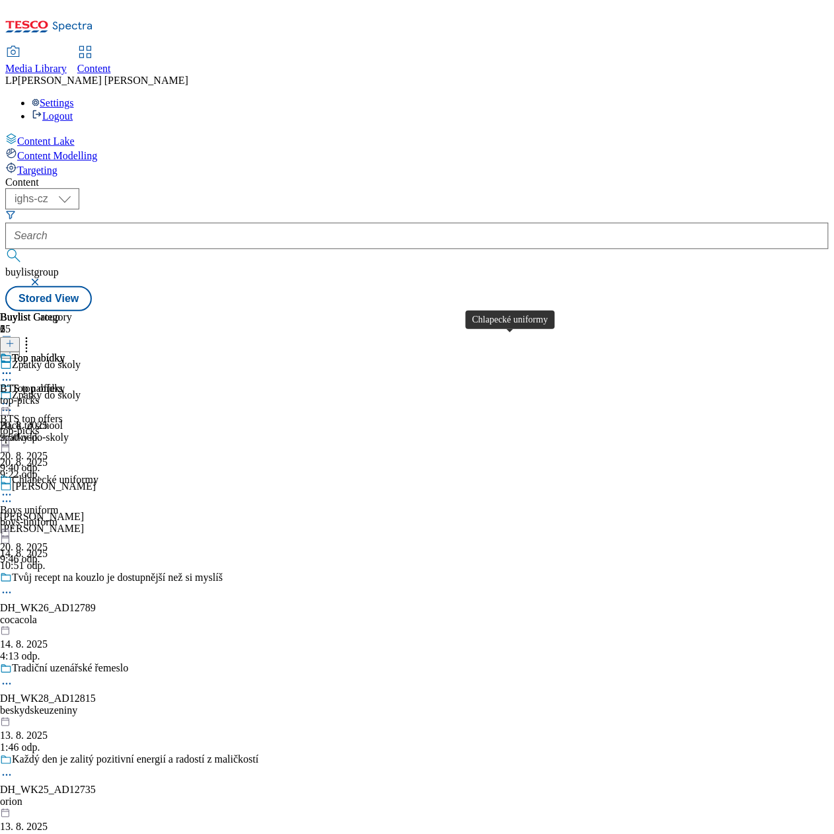
click at [98, 474] on div "Chlapecké uniformy" at bounding box center [55, 480] width 87 height 12
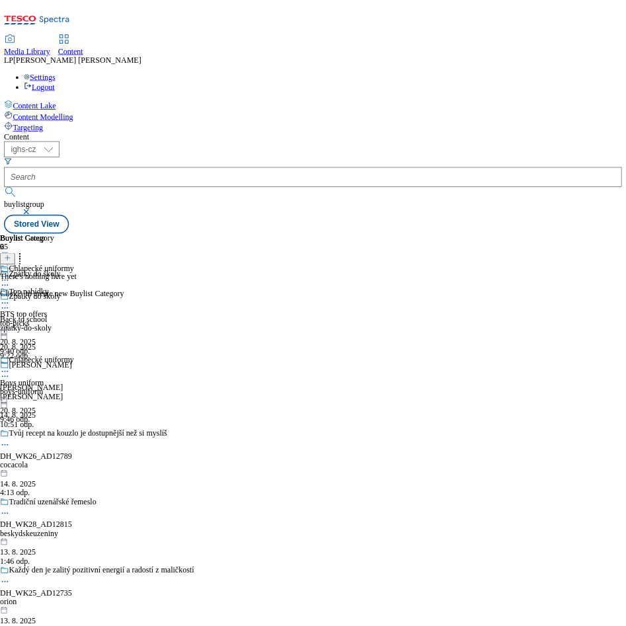
scroll to position [0, 94]
click at [10, 340] on line at bounding box center [10, 343] width 0 height 7
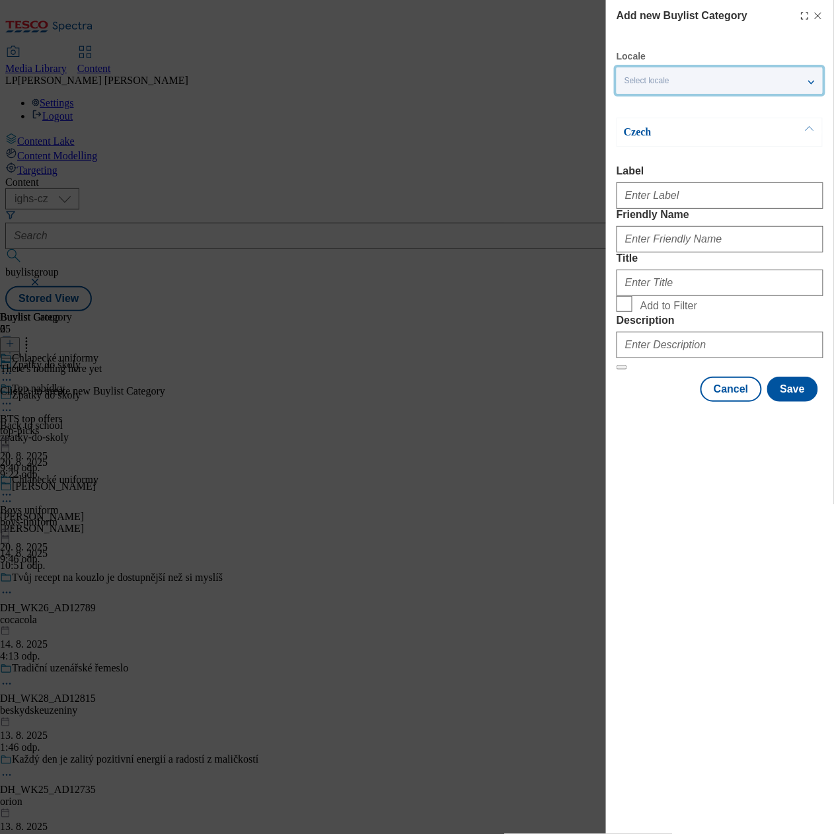
click at [683, 81] on div "Select locale" at bounding box center [719, 80] width 206 height 26
click at [669, 109] on span "English" at bounding box center [663, 105] width 30 height 7
click at [640, 110] on input "English" at bounding box center [632, 107] width 16 height 16
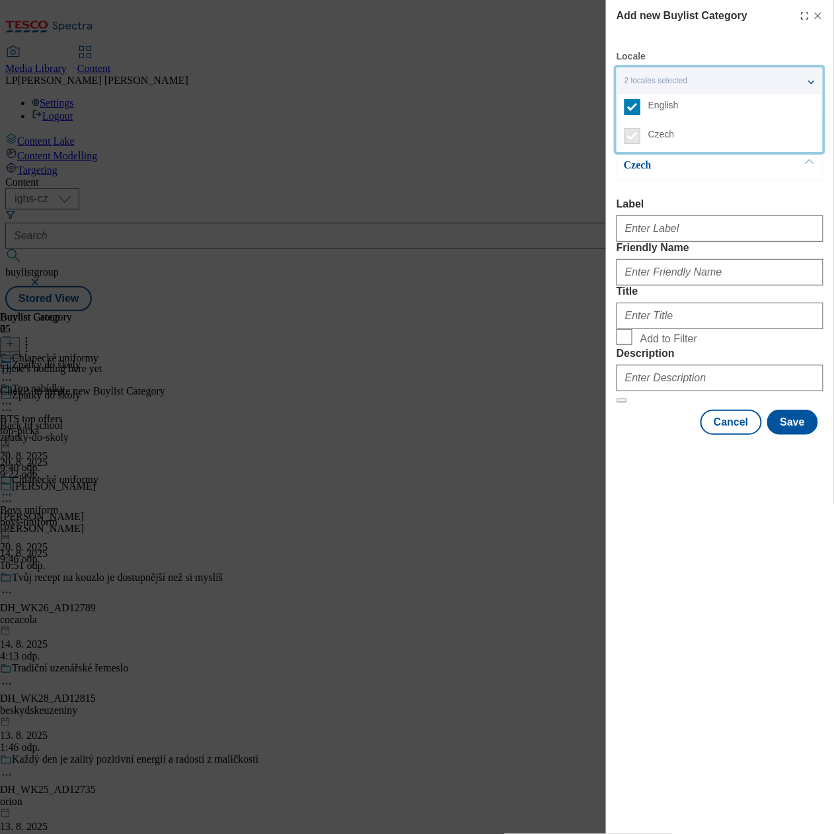
click at [690, 165] on p "Czech" at bounding box center [693, 165] width 139 height 13
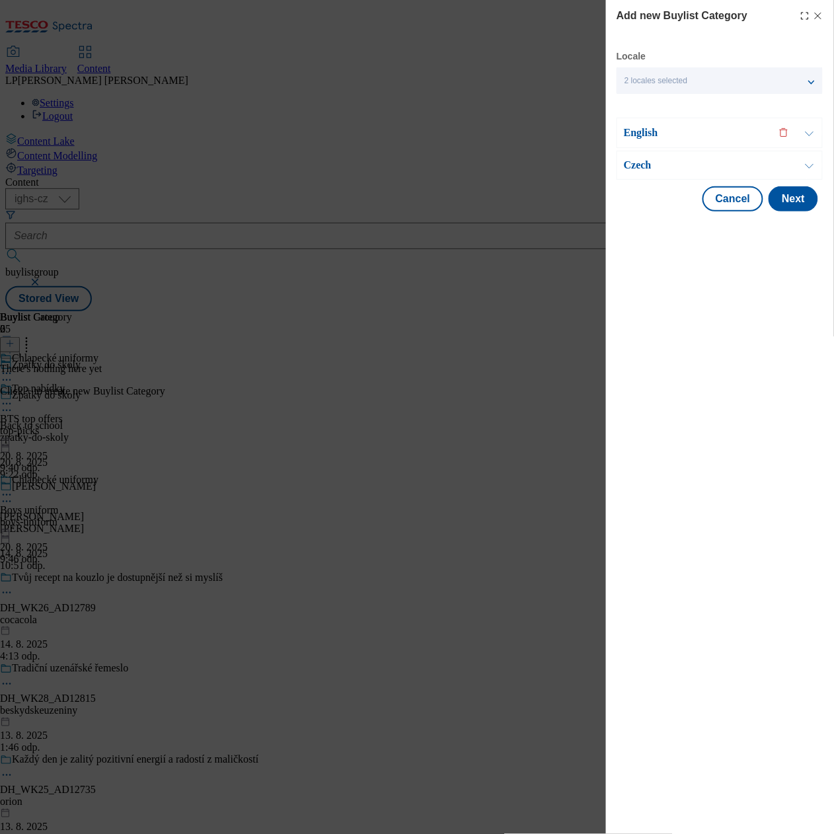
click at [645, 136] on p "English" at bounding box center [693, 132] width 139 height 13
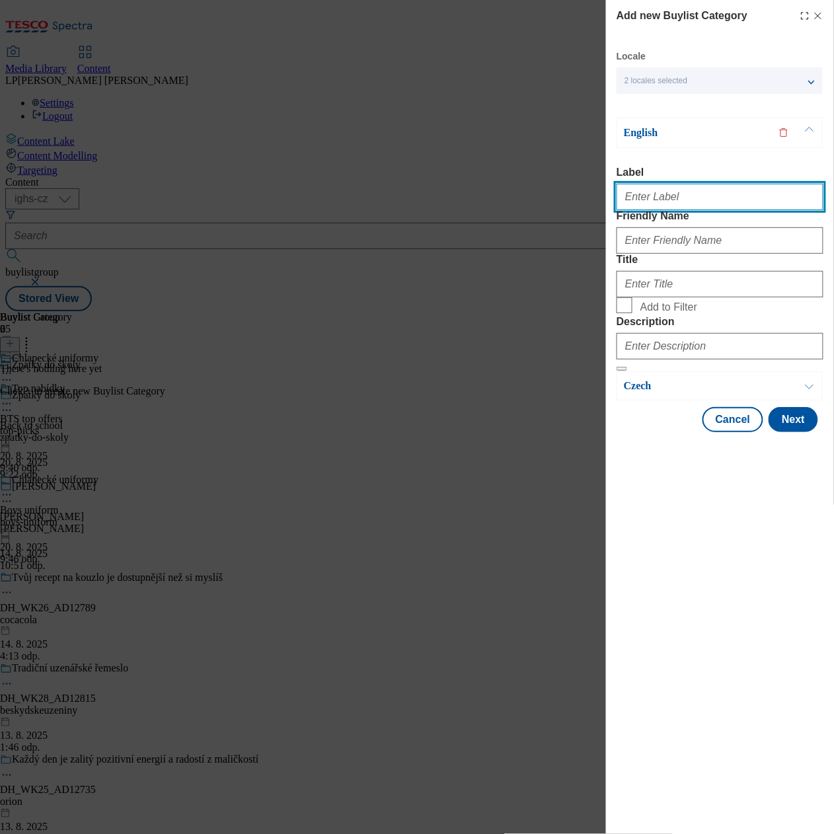
click at [677, 202] on input "Label" at bounding box center [719, 197] width 207 height 26
type input "Boys polos"
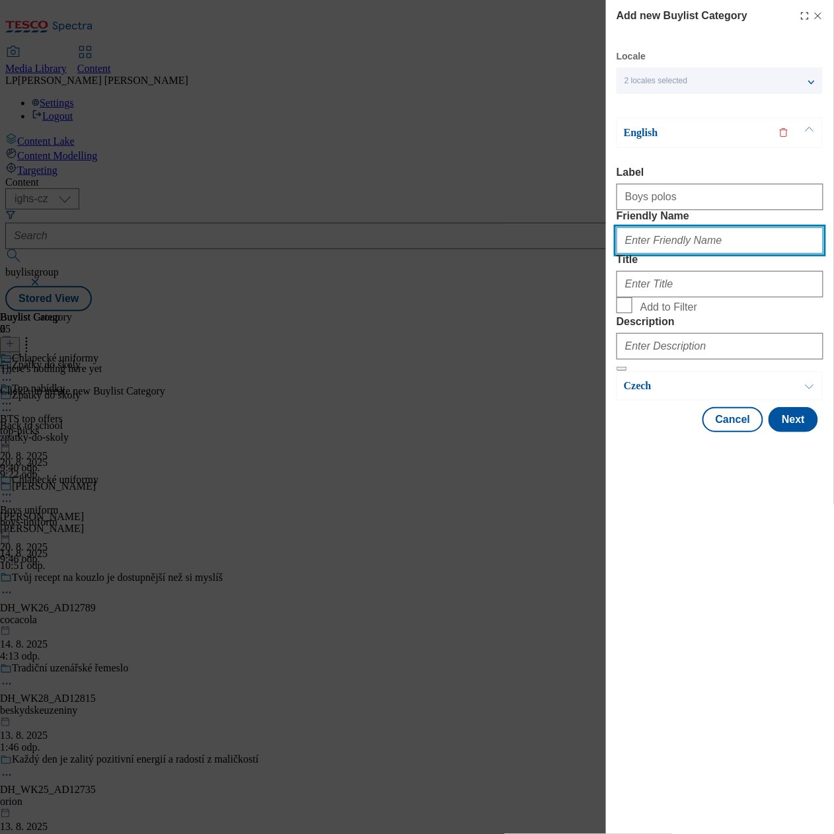
click at [642, 254] on input "Friendly Name" at bounding box center [719, 240] width 207 height 26
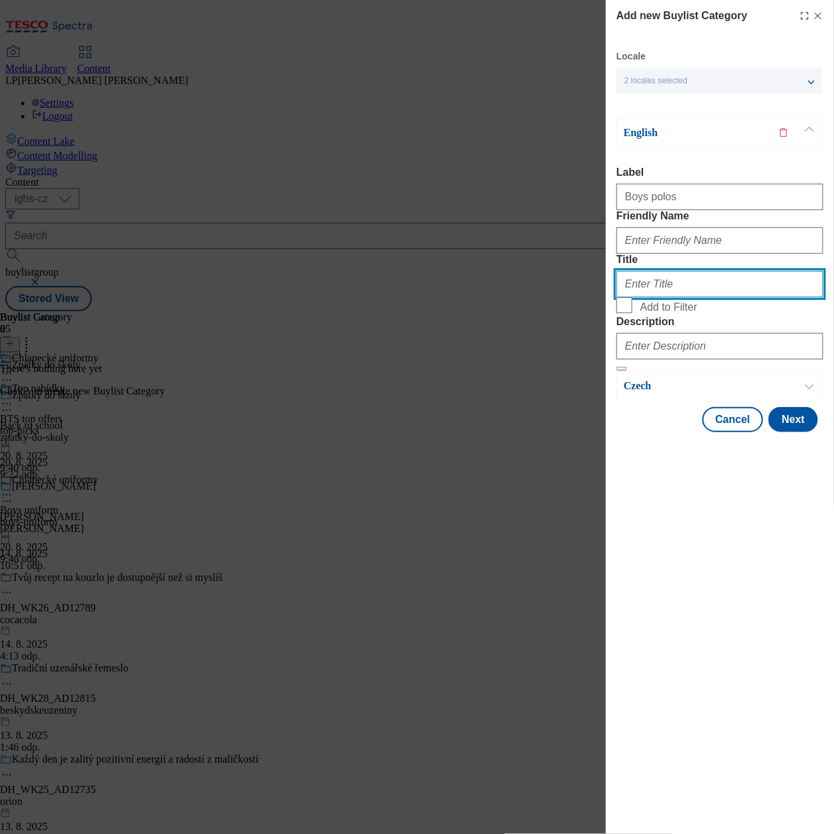
click at [677, 297] on input "Title" at bounding box center [719, 284] width 207 height 26
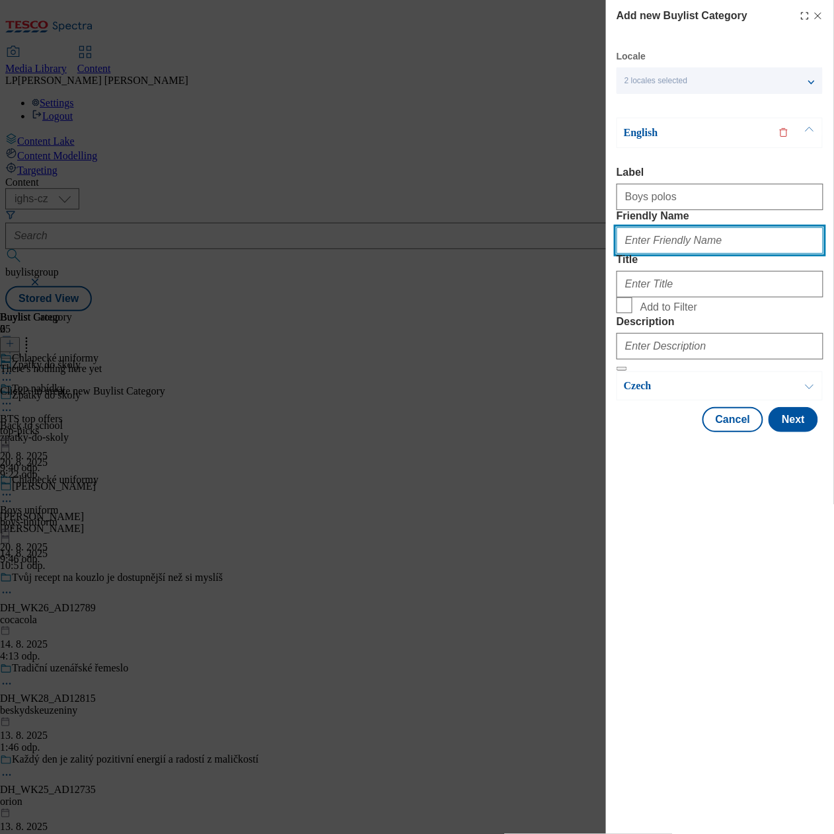
click at [716, 254] on input "Friendly Name" at bounding box center [719, 240] width 207 height 26
type input "B"
type input "Boys polos"
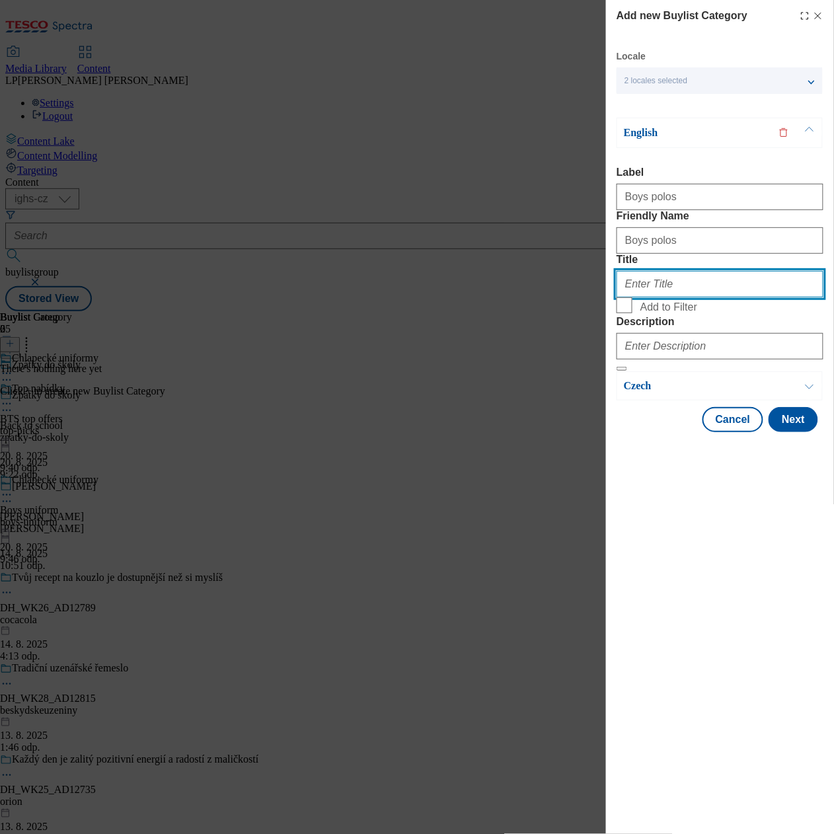
click at [665, 297] on input "Title" at bounding box center [719, 284] width 207 height 26
click at [707, 297] on input "Boy´s uniform" at bounding box center [719, 284] width 207 height 26
type input "Boy´s polos"
click at [627, 313] on input "Add to Filter" at bounding box center [624, 305] width 16 height 16
checkbox input "true"
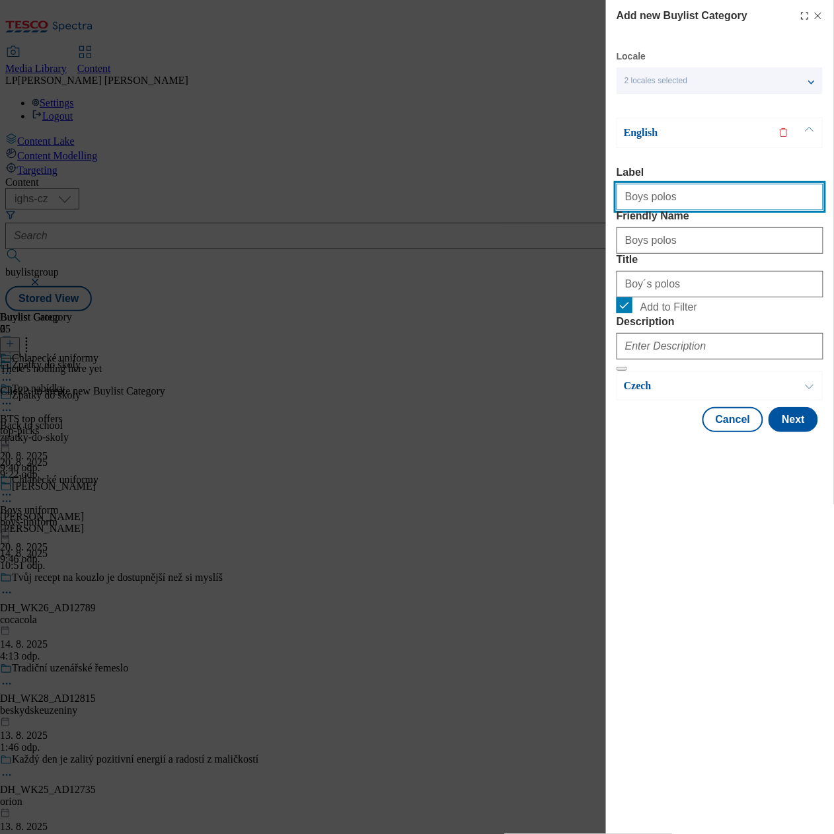
drag, startPoint x: 692, startPoint y: 190, endPoint x: 620, endPoint y: 190, distance: 72.7
click at [620, 190] on input "Boys polos" at bounding box center [719, 197] width 207 height 26
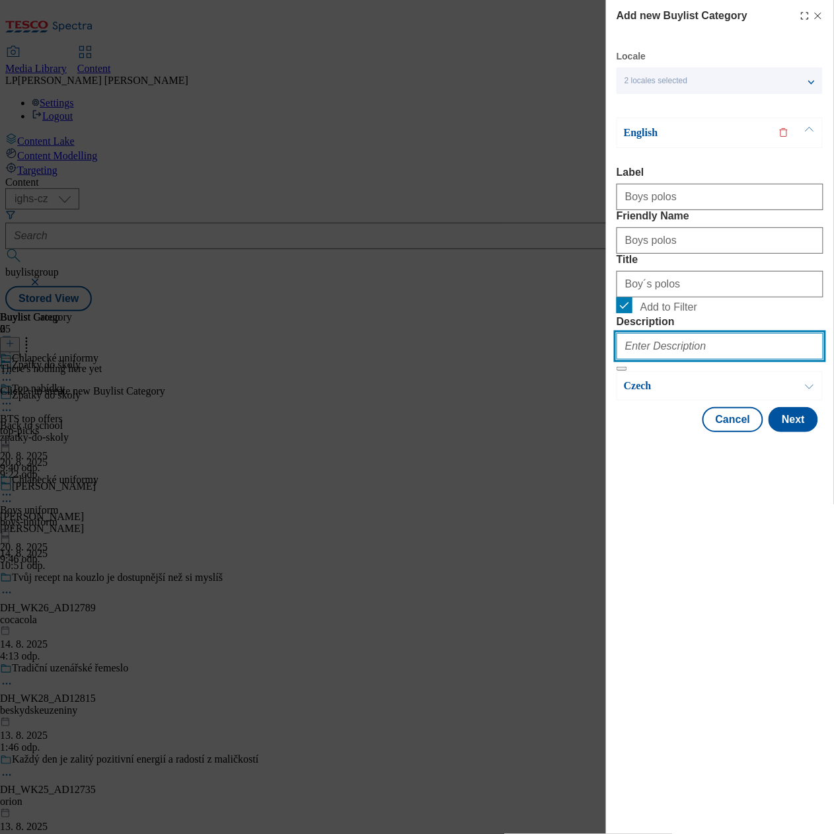
drag, startPoint x: 648, startPoint y: 424, endPoint x: 624, endPoint y: 426, distance: 23.2
click at [648, 359] on input "Description" at bounding box center [719, 346] width 207 height 26
paste input "Boys polos"
type input "Boys polos"
click at [650, 137] on p "English" at bounding box center [693, 132] width 139 height 13
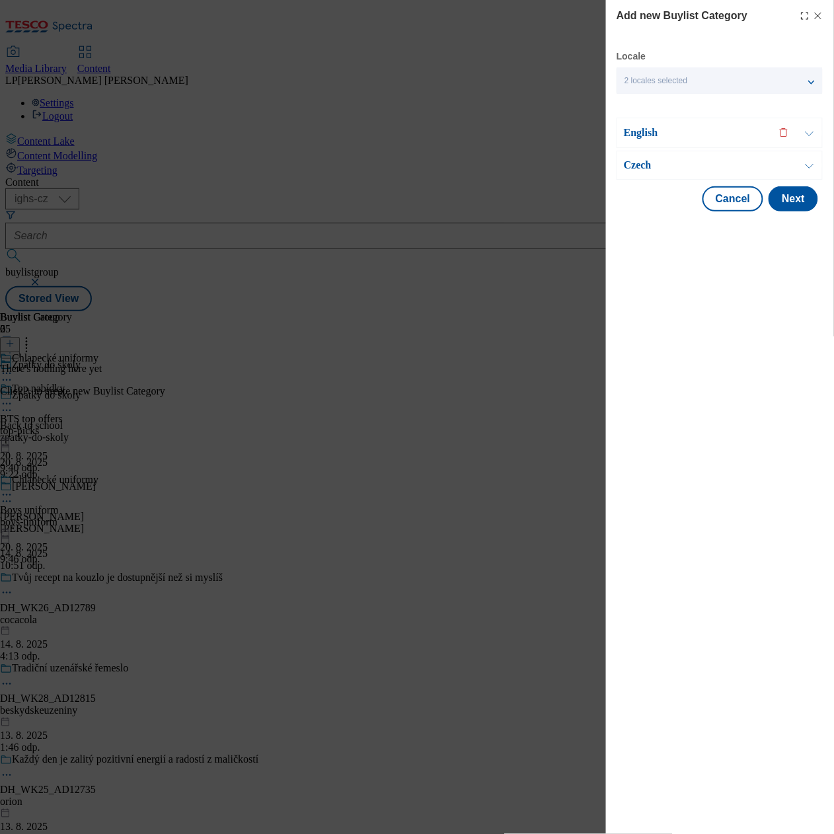
click at [649, 176] on div "Czech" at bounding box center [719, 165] width 206 height 29
click at [640, 170] on p "Czech" at bounding box center [693, 165] width 139 height 13
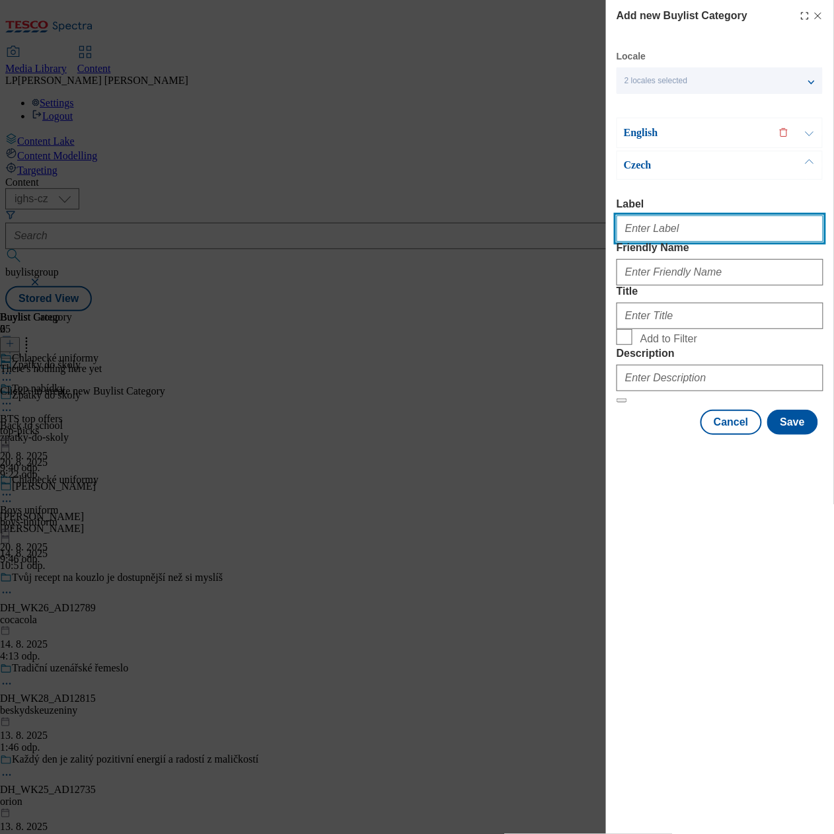
click at [653, 227] on input "Label" at bounding box center [719, 228] width 207 height 26
type input "Boys polos"
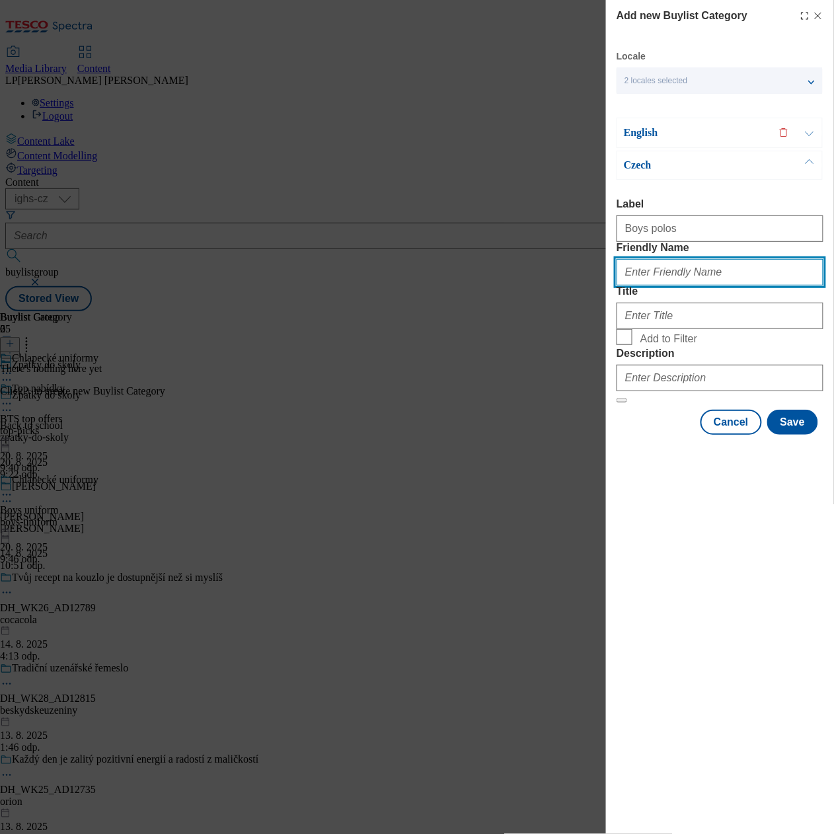
click at [704, 285] on input "Friendly Name" at bounding box center [719, 272] width 207 height 26
type input "boys"
click at [644, 134] on p "English" at bounding box center [693, 132] width 139 height 13
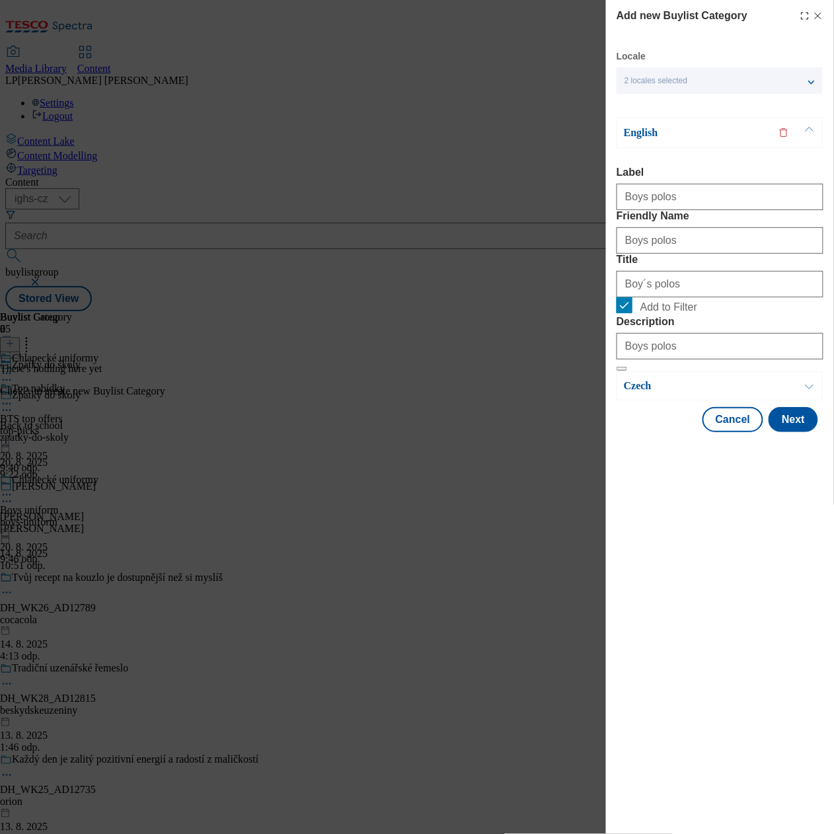
click at [644, 134] on p "English" at bounding box center [693, 132] width 139 height 13
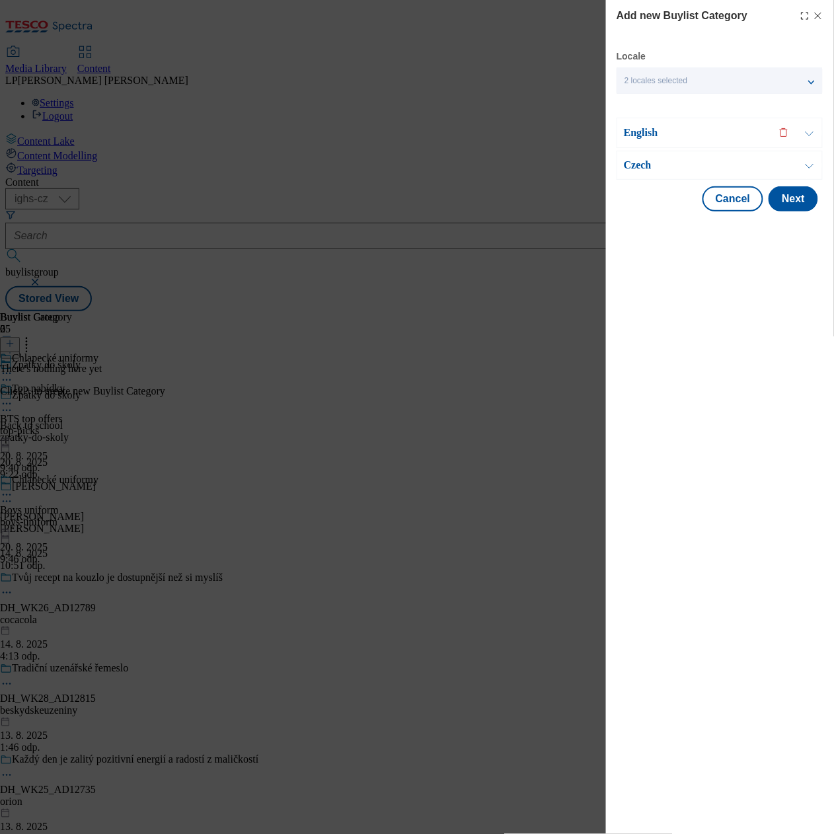
click at [644, 134] on p "English" at bounding box center [693, 132] width 139 height 13
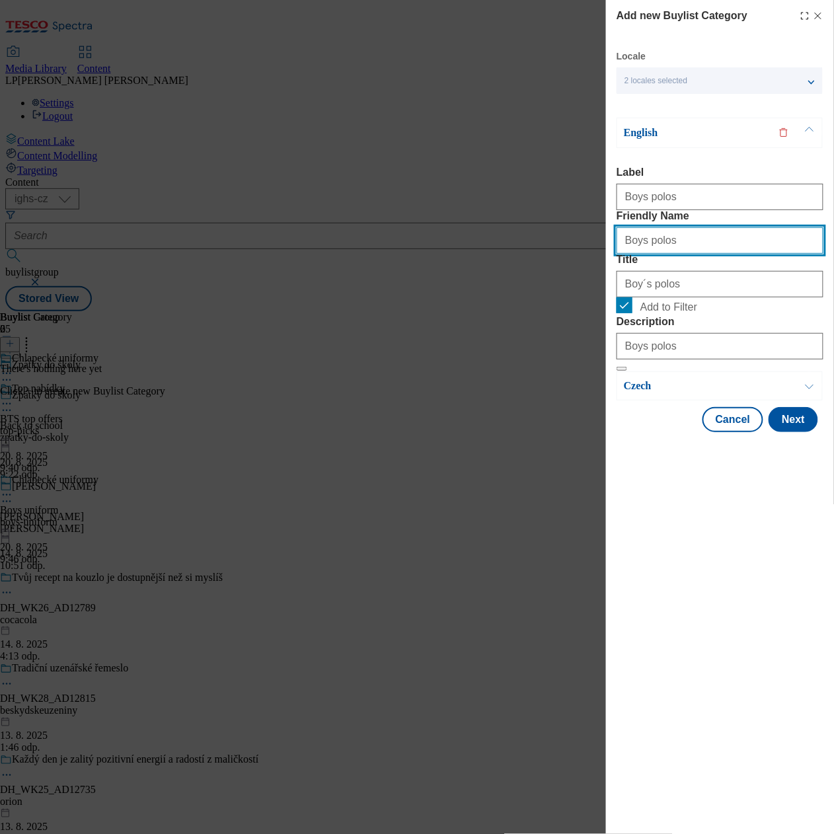
click at [682, 254] on input "Boys polos" at bounding box center [719, 240] width 207 height 26
type input "B"
drag, startPoint x: 681, startPoint y: 258, endPoint x: 579, endPoint y: 282, distance: 103.9
click at [579, 282] on div "Add new Buylist Category Locale 2 locales selected English Czech English Label …" at bounding box center [417, 417] width 834 height 834
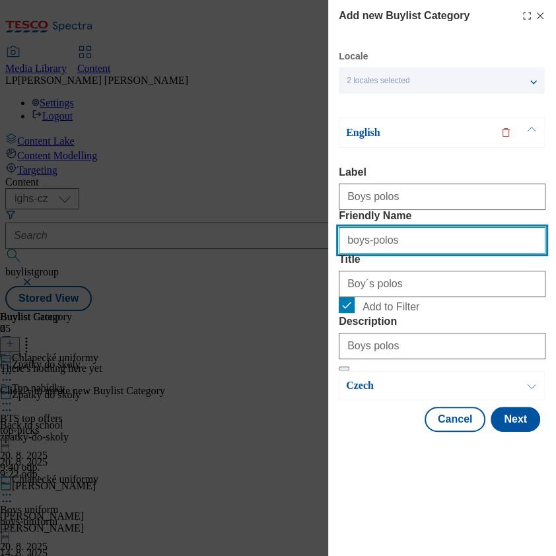
type input "boys-polos"
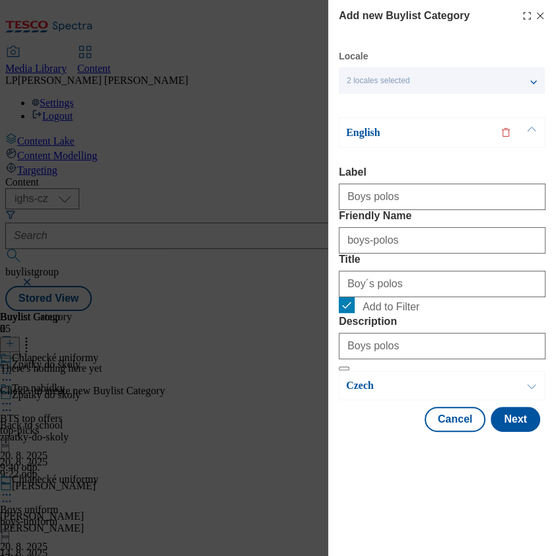
drag, startPoint x: 797, startPoint y: 71, endPoint x: 95, endPoint y: 216, distance: 716.5
click at [86, 209] on div "Add new Buylist Category Locale 2 locales selected English Czech English Label …" at bounding box center [278, 278] width 556 height 556
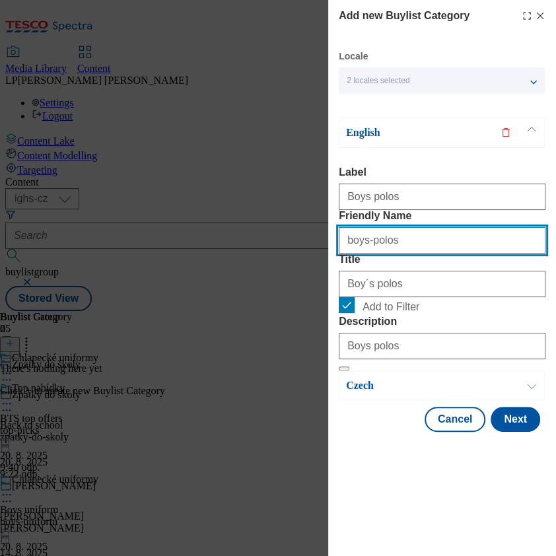
click at [425, 254] on input "boys-polos" at bounding box center [442, 240] width 207 height 26
drag, startPoint x: 424, startPoint y: 268, endPoint x: 303, endPoint y: 278, distance: 121.3
click at [303, 278] on div "Add new Buylist Category Locale 2 locales selected English Czech English Label …" at bounding box center [278, 278] width 556 height 556
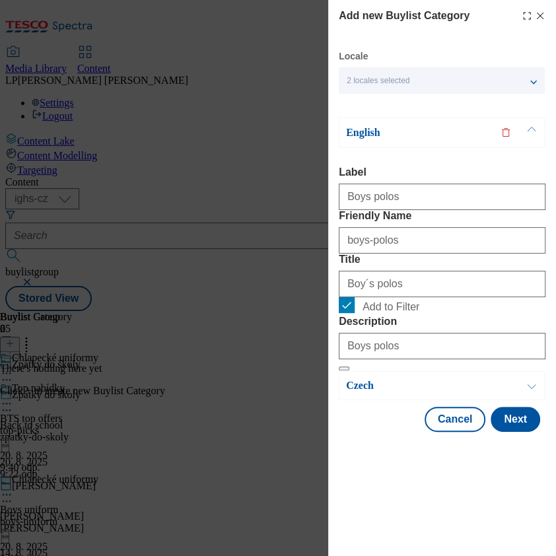
click at [357, 135] on p "English" at bounding box center [415, 132] width 139 height 13
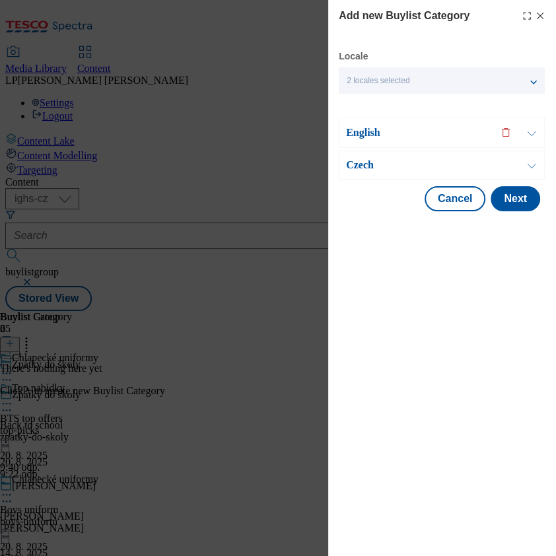
click at [370, 163] on p "Czech" at bounding box center [415, 165] width 139 height 13
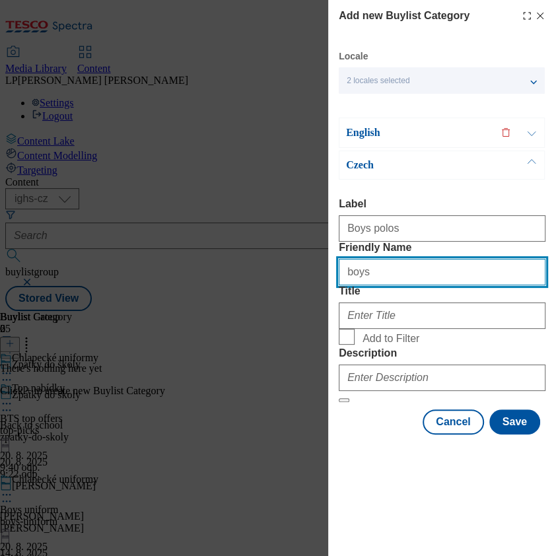
drag, startPoint x: 397, startPoint y: 295, endPoint x: 278, endPoint y: 295, distance: 119.6
click at [280, 297] on div "Add new Buylist Category Locale 2 locales selected English Czech English Label …" at bounding box center [278, 278] width 556 height 556
paste input "boys-polos"
type input "boys-polos"
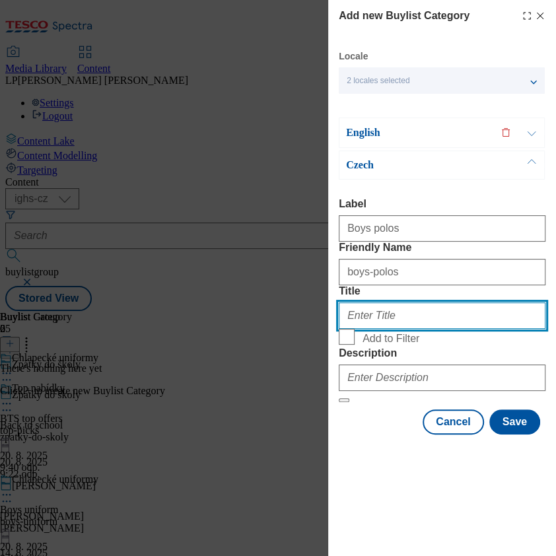
click at [364, 329] on input "Title" at bounding box center [442, 316] width 207 height 26
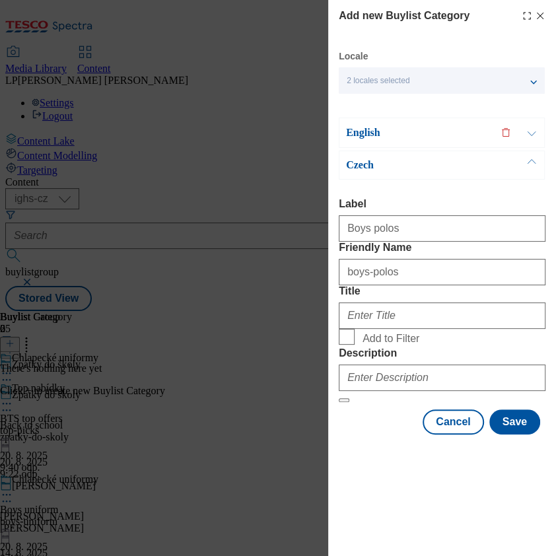
click at [368, 165] on p "Czech" at bounding box center [415, 165] width 139 height 13
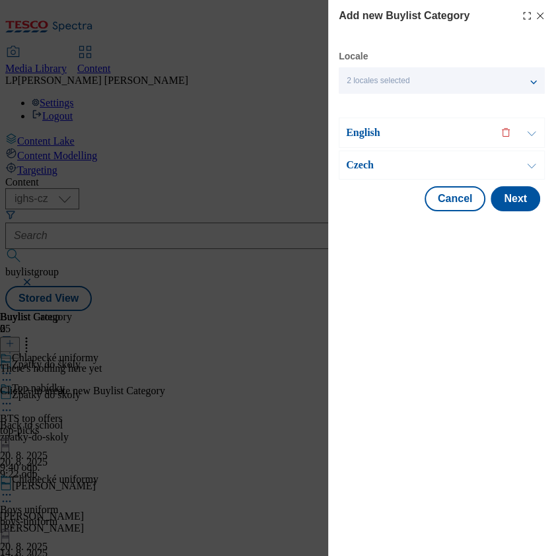
click at [368, 165] on p "Czech" at bounding box center [415, 165] width 139 height 13
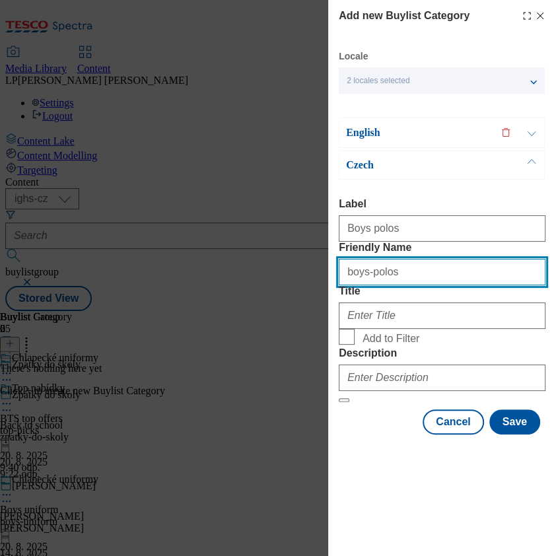
click at [390, 285] on input "boys-polos" at bounding box center [442, 272] width 207 height 26
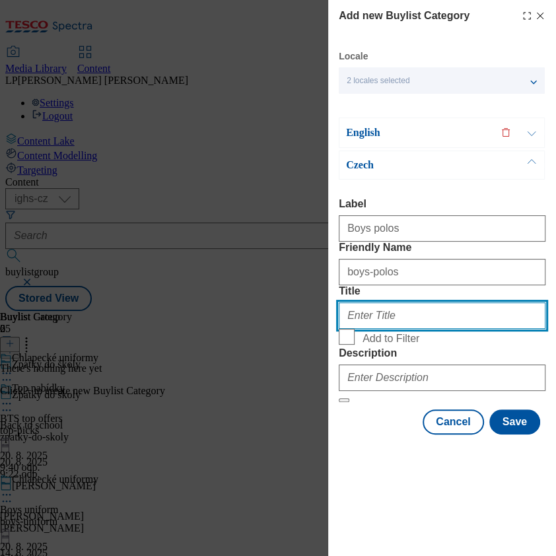
click at [384, 329] on input "Title" at bounding box center [442, 316] width 207 height 26
type input "Chlapecké polokošile"
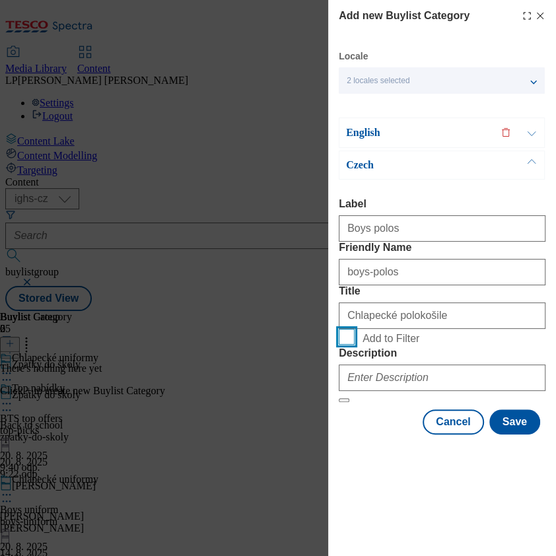
click at [343, 345] on input "Add to Filter" at bounding box center [347, 337] width 16 height 16
checkbox input "true"
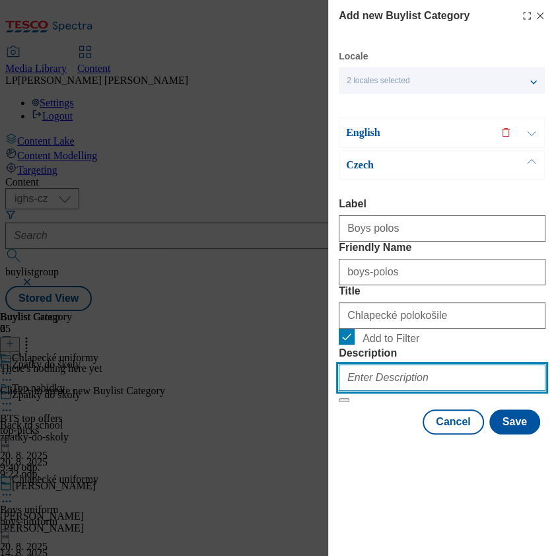
click at [405, 391] on input "Description" at bounding box center [442, 378] width 207 height 26
type input "Boys polos"
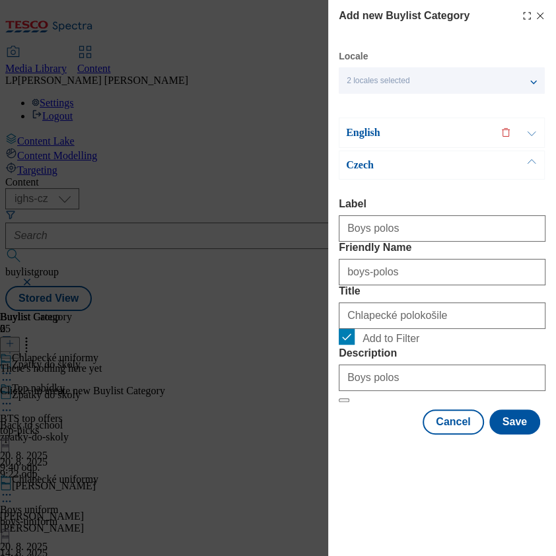
click at [459, 403] on form "Label Boys polos Friendly Name boys-polos Title Chlapecké polokošile Add to Fil…" at bounding box center [442, 300] width 207 height 205
click at [505, 435] on button "Save" at bounding box center [515, 422] width 51 height 25
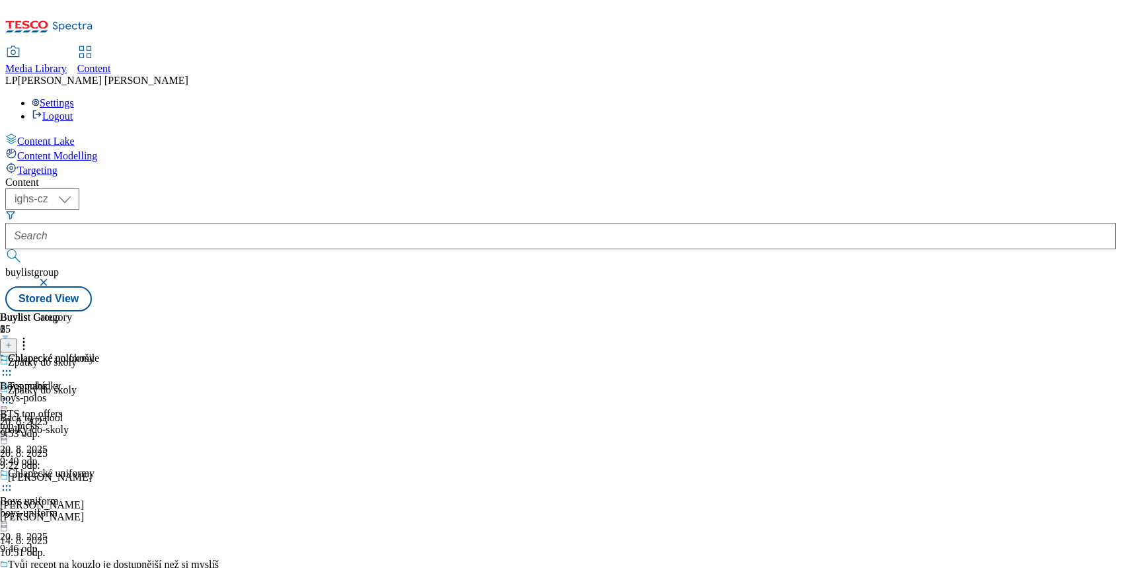
click at [30, 335] on icon at bounding box center [23, 341] width 13 height 13
click at [99, 311] on div "Buylist Category 1 Bulk Delete Reorder Chlapecké polokošile Boys polos boys-pol…" at bounding box center [49, 403] width 99 height 184
click at [15, 339] on icon at bounding box center [9, 343] width 9 height 9
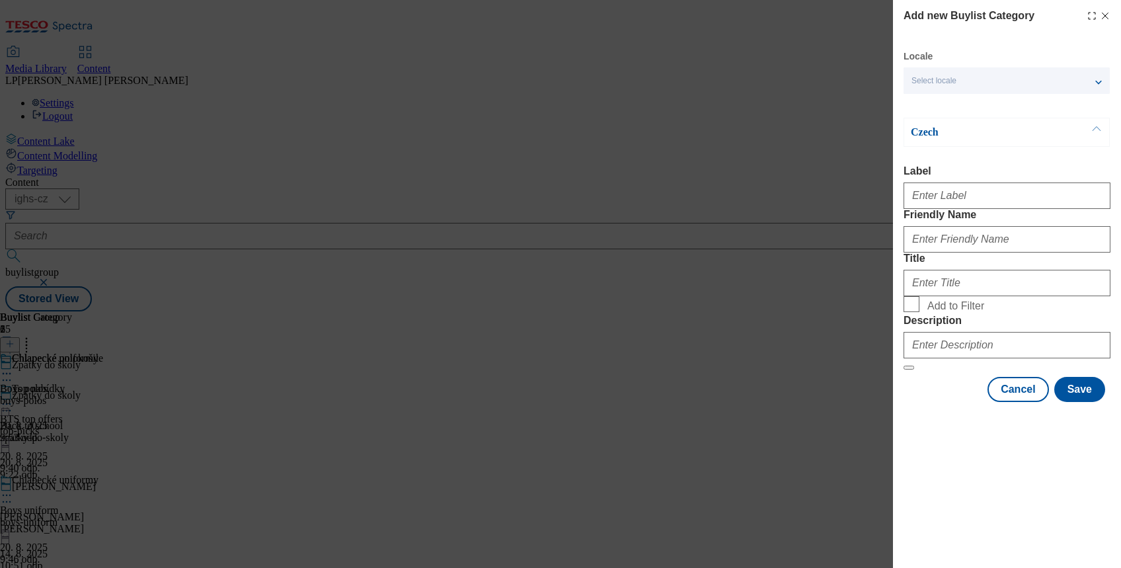
click at [1104, 16] on line "Modal" at bounding box center [1105, 16] width 6 height 6
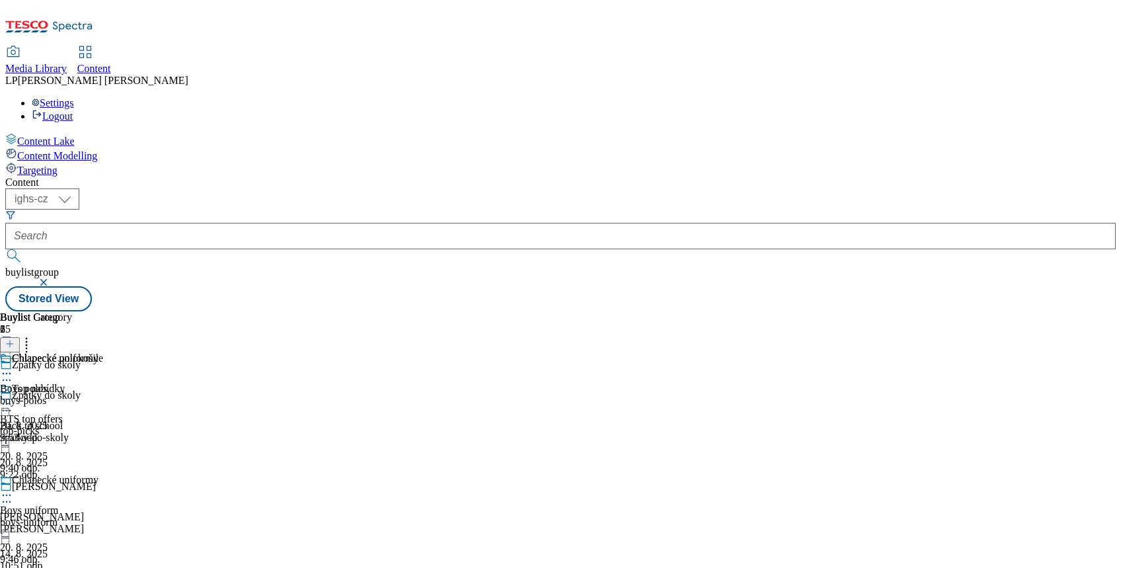
click at [13, 367] on icon at bounding box center [6, 373] width 13 height 13
click at [61, 412] on span "Copy" at bounding box center [51, 417] width 20 height 10
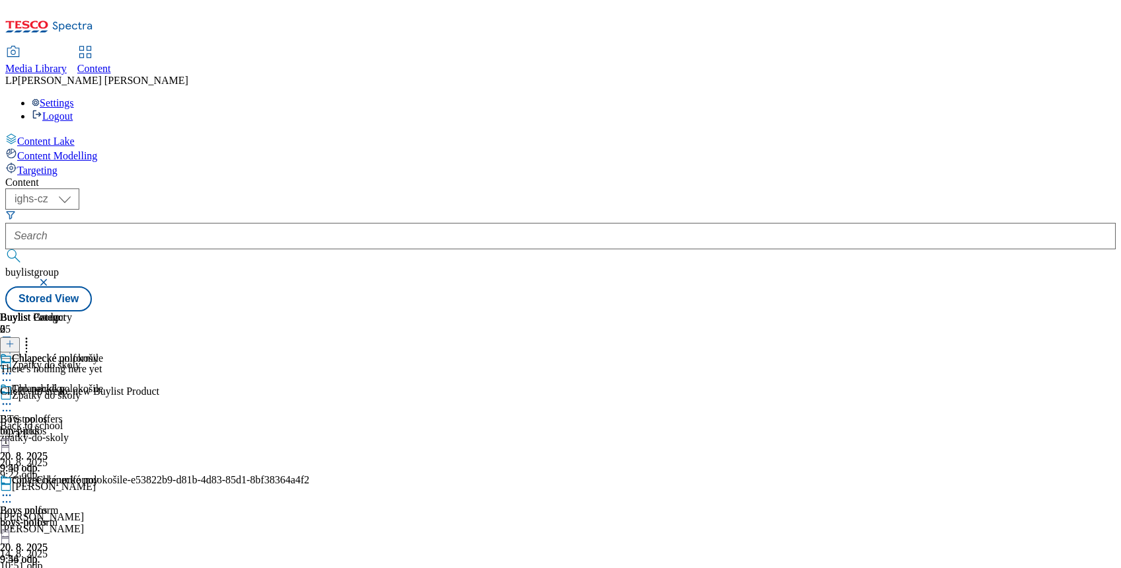
click at [13, 488] on icon at bounding box center [6, 494] width 13 height 13
click at [56, 518] on span "Edit" at bounding box center [48, 523] width 15 height 10
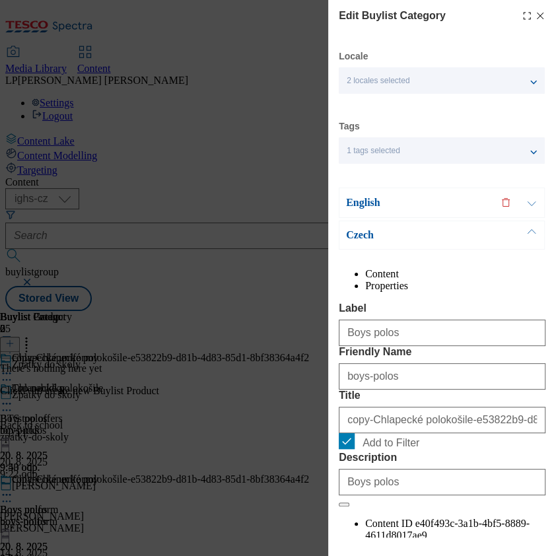
click at [373, 82] on span "2 locales selected" at bounding box center [378, 81] width 63 height 10
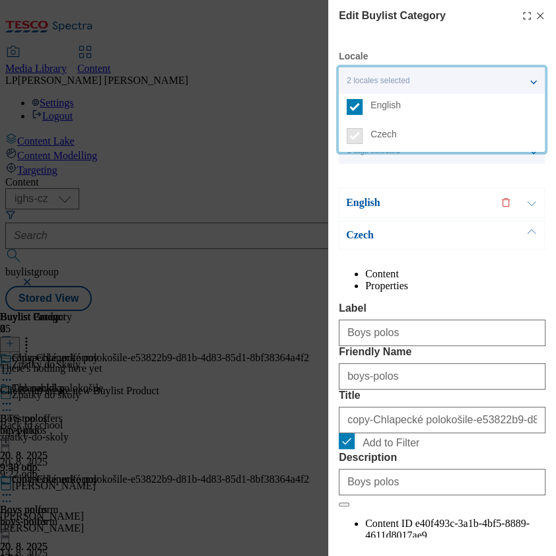
click at [404, 174] on div "Locale 2 locales selected English Czech Tags 1 tags selected buylist category E…" at bounding box center [442, 343] width 207 height 587
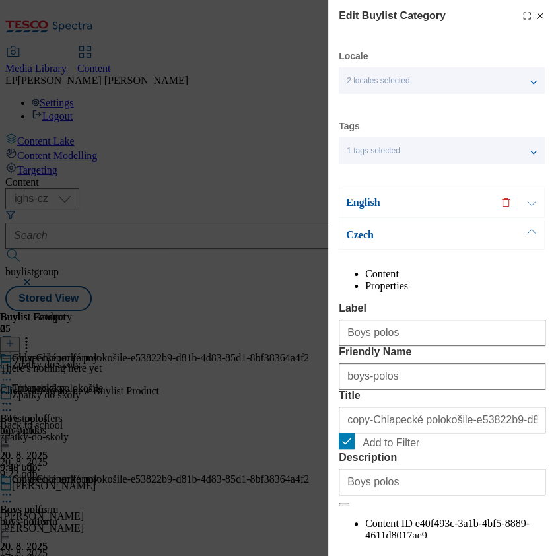
click at [343, 200] on div "English" at bounding box center [442, 203] width 206 height 30
click at [361, 209] on p "English" at bounding box center [415, 202] width 139 height 13
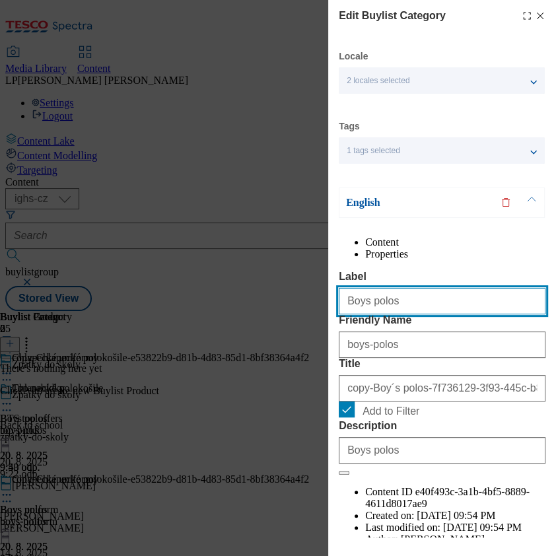
click at [418, 315] on input "Boys polos" at bounding box center [442, 301] width 207 height 26
type input "Boys shirts tops"
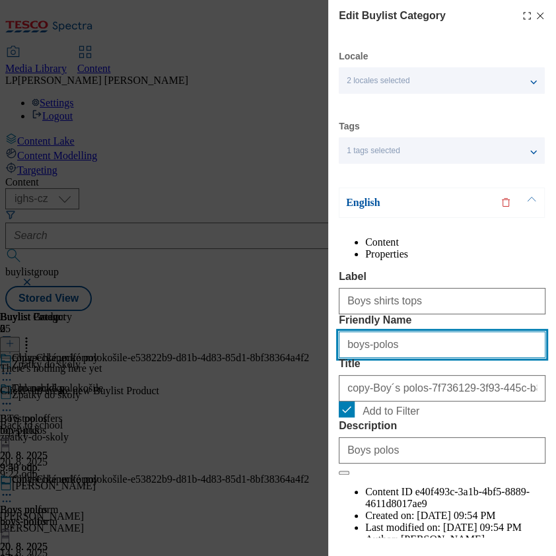
click at [422, 358] on input "boys-polos" at bounding box center [442, 345] width 207 height 26
click at [398, 358] on input "boys-" at bounding box center [442, 345] width 207 height 26
type input "b"
paste input "boys-shirts-and-tops"
type input "boys-shirts-and-tops"
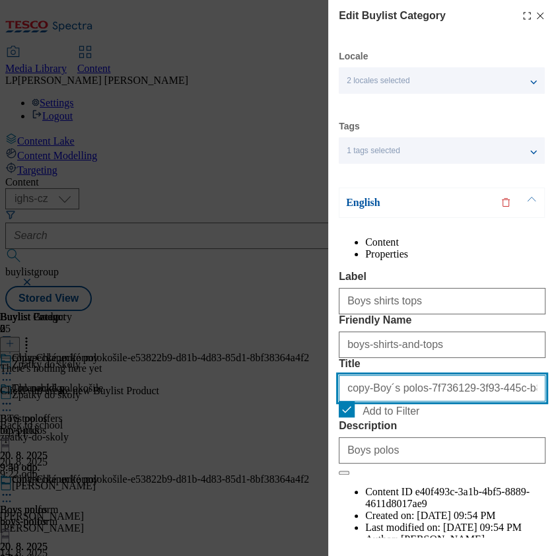
drag, startPoint x: 453, startPoint y: 460, endPoint x: 317, endPoint y: 464, distance: 136.2
click at [317, 464] on div "Edit Buylist Category Locale 2 locales selected English Czech Tags 1 tags selec…" at bounding box center [278, 278] width 556 height 556
type input "93-445c-b81c-135a6df59cf4"
drag, startPoint x: 476, startPoint y: 463, endPoint x: 259, endPoint y: 463, distance: 216.7
click at [259, 463] on div "Edit Buylist Category Locale 2 locales selected English Czech Tags 1 tags selec…" at bounding box center [278, 278] width 556 height 556
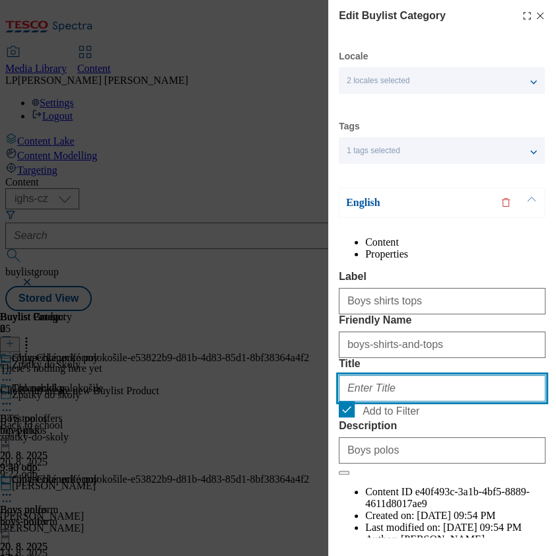
paste input "boys-shirts-and-tops"
click at [351, 402] on input "boys-shirts-and-tops" at bounding box center [442, 388] width 207 height 26
click at [370, 402] on input "Boy´s -shirts-and-tops" at bounding box center [442, 388] width 207 height 26
drag, startPoint x: 408, startPoint y: 463, endPoint x: 443, endPoint y: 470, distance: 35.8
click at [409, 402] on input "Boy´s shirts-and-tops" at bounding box center [442, 388] width 207 height 26
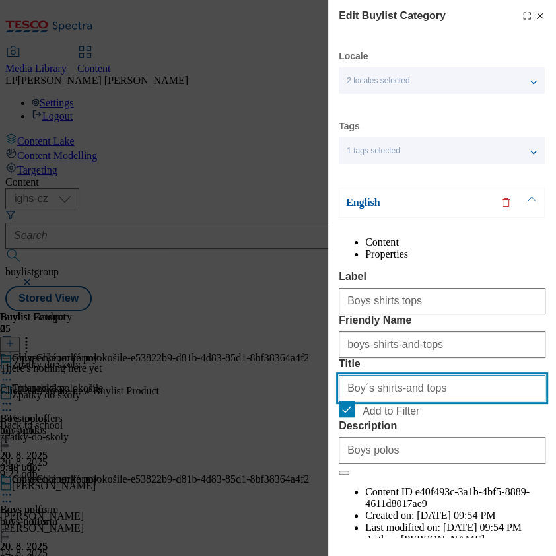
click at [453, 402] on input "Boy´s shirts-and tops" at bounding box center [442, 388] width 207 height 26
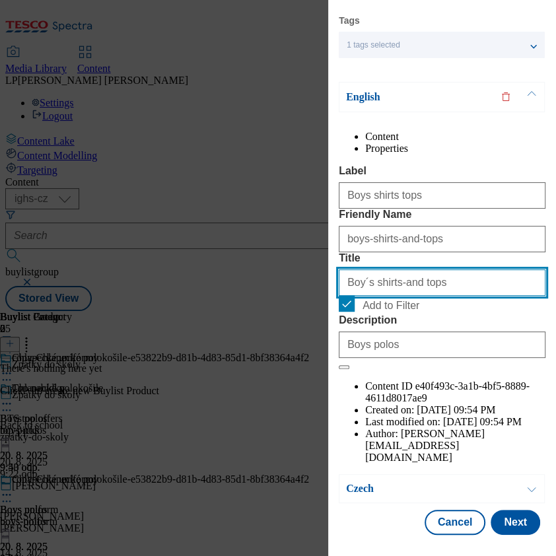
type input "Boy´s shirts-and tops"
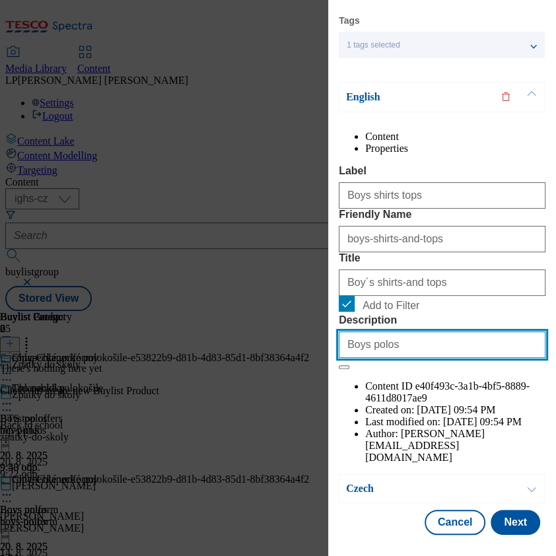
drag, startPoint x: 428, startPoint y: 429, endPoint x: 225, endPoint y: 425, distance: 202.9
click at [225, 425] on div "Edit Buylist Category Locale 2 locales selected English Czech Tags 1 tags selec…" at bounding box center [278, 278] width 556 height 556
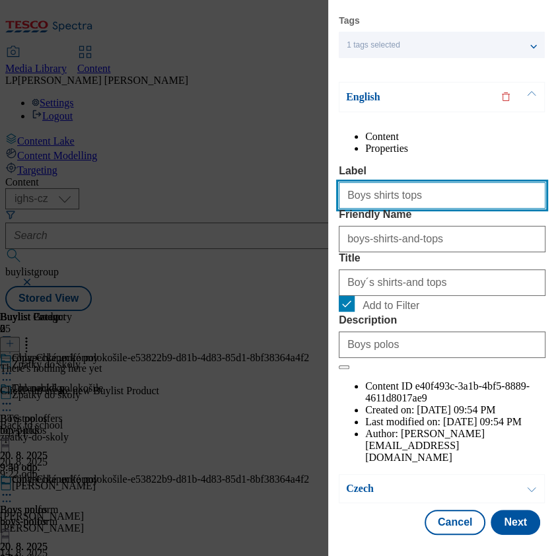
drag, startPoint x: 419, startPoint y: 192, endPoint x: 282, endPoint y: 163, distance: 139.7
click at [282, 163] on div "Edit Buylist Category Locale 2 locales selected English Czech Tags 1 tags selec…" at bounding box center [278, 278] width 556 height 556
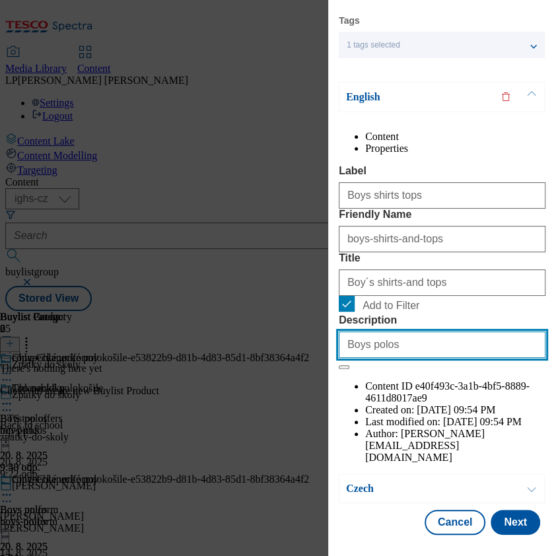
drag, startPoint x: 403, startPoint y: 428, endPoint x: 336, endPoint y: 433, distance: 67.0
click at [336, 433] on div "Edit Buylist Category Locale 2 locales selected English Czech Tags 1 tags selec…" at bounding box center [442, 269] width 228 height 538
paste input "Boys shirts tops"
type input "Boys shirts tops"
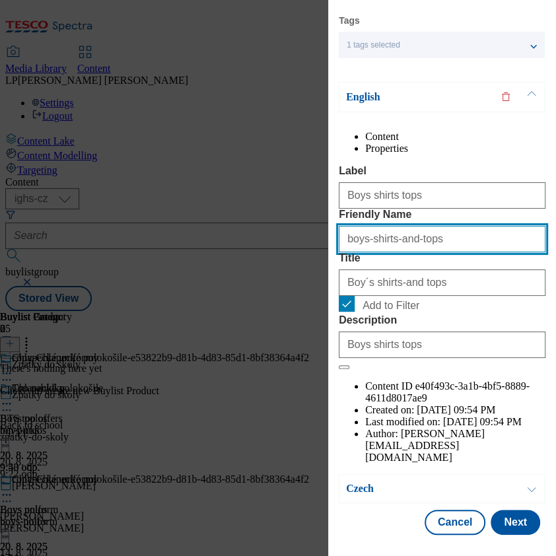
drag, startPoint x: 458, startPoint y: 262, endPoint x: 313, endPoint y: 256, distance: 144.8
click at [313, 256] on div "Edit Buylist Category Locale 2 locales selected English Czech Tags 1 tags selec…" at bounding box center [278, 278] width 556 height 556
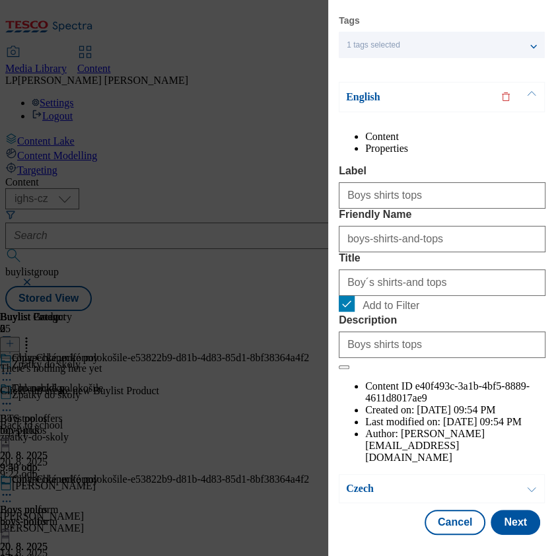
click at [361, 91] on p "English" at bounding box center [415, 97] width 139 height 13
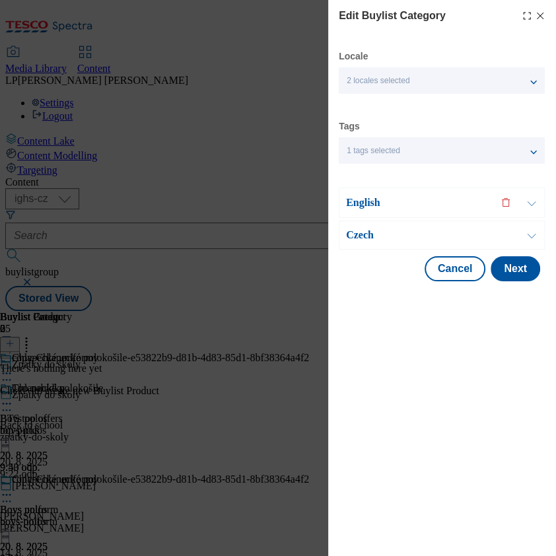
click at [367, 202] on p "English" at bounding box center [415, 202] width 139 height 13
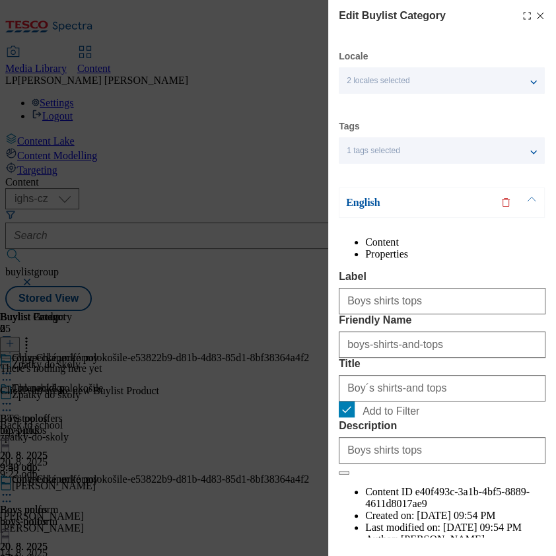
click at [370, 205] on p "English" at bounding box center [415, 202] width 139 height 13
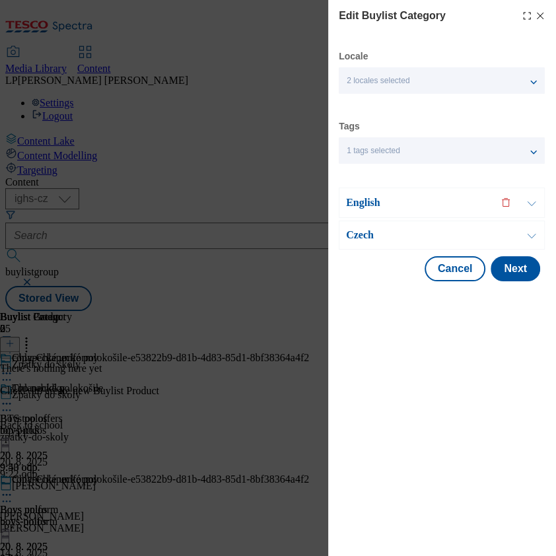
click at [367, 234] on p "Czech" at bounding box center [415, 235] width 139 height 13
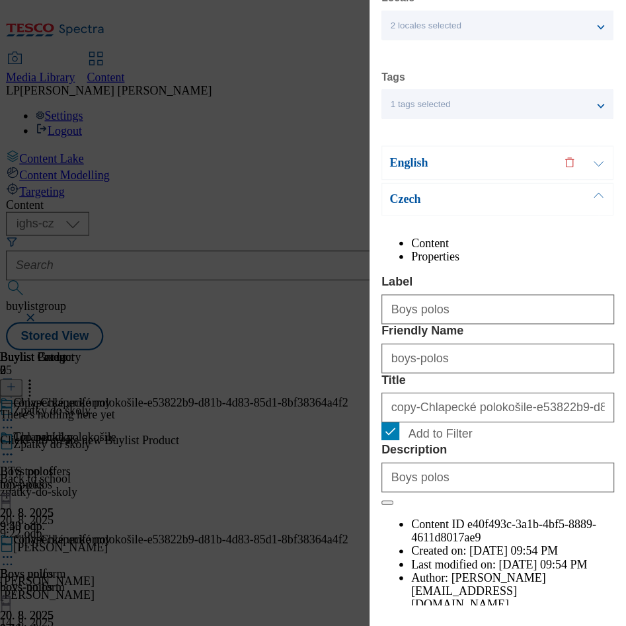
scroll to position [138, 0]
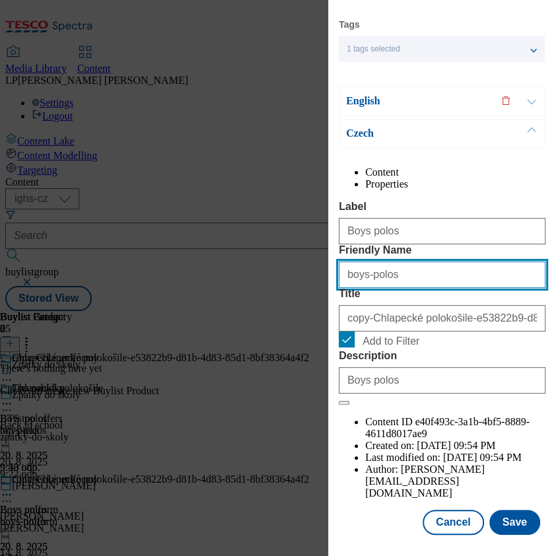
drag, startPoint x: 433, startPoint y: 289, endPoint x: 190, endPoint y: 278, distance: 244.1
click at [190, 278] on div "Edit Buylist Category Locale 2 locales selected English Czech Tags 1 tags selec…" at bounding box center [278, 278] width 556 height 556
paste input "boys-shirts-and-tops"
type input "boys-shirts-and-tops"
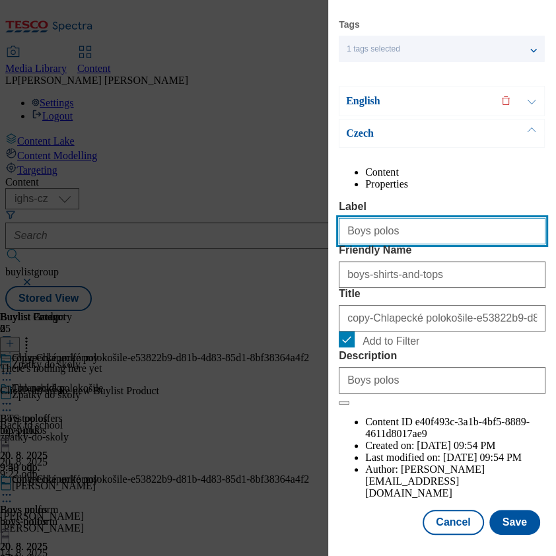
drag, startPoint x: 412, startPoint y: 224, endPoint x: 285, endPoint y: 225, distance: 126.2
click at [285, 225] on div "Edit Buylist Category Locale 2 locales selected English Czech Tags 1 tags selec…" at bounding box center [278, 278] width 556 height 556
type input "Boys shirts tops"
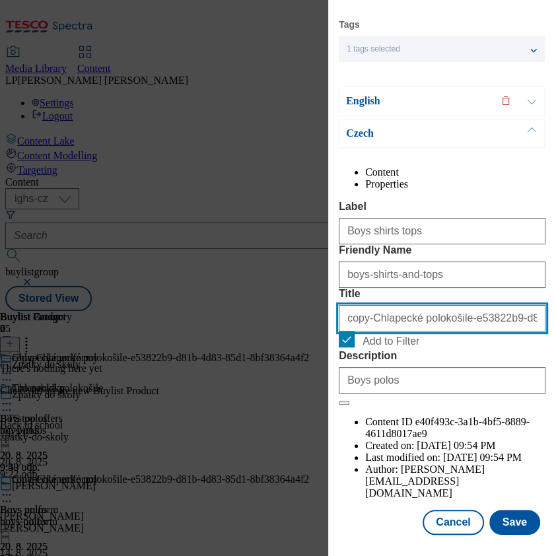
drag, startPoint x: 424, startPoint y: 357, endPoint x: 303, endPoint y: 346, distance: 122.0
click at [303, 346] on div "Edit Buylist Category Locale 2 locales selected English Czech Tags 1 tags selec…" at bounding box center [278, 278] width 556 height 556
drag, startPoint x: 465, startPoint y: 349, endPoint x: 249, endPoint y: 346, distance: 216.1
click at [249, 346] on div "Edit Buylist Category Locale 2 locales selected English Czech Tags 1 tags selec…" at bounding box center [278, 278] width 556 height 556
type input "1-8bf38364a4f2"
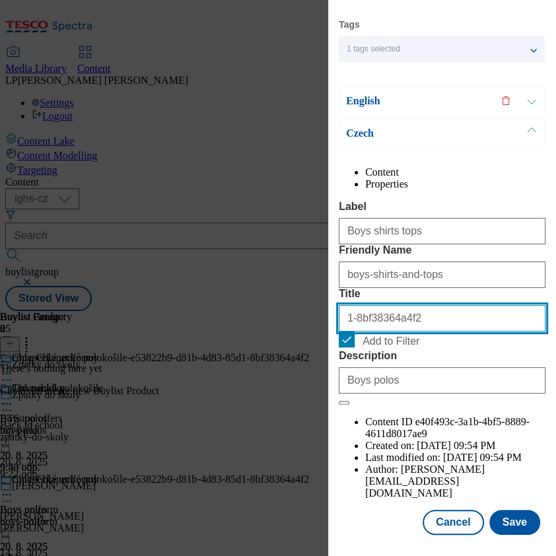
drag, startPoint x: 371, startPoint y: 355, endPoint x: 291, endPoint y: 365, distance: 80.6
click at [291, 365] on div "Edit Buylist Category Locale 2 locales selected English Czech Tags 1 tags selec…" at bounding box center [278, 278] width 556 height 556
paste input "Chlapecké košile a topy"
type input "Chlapecké košile a topy"
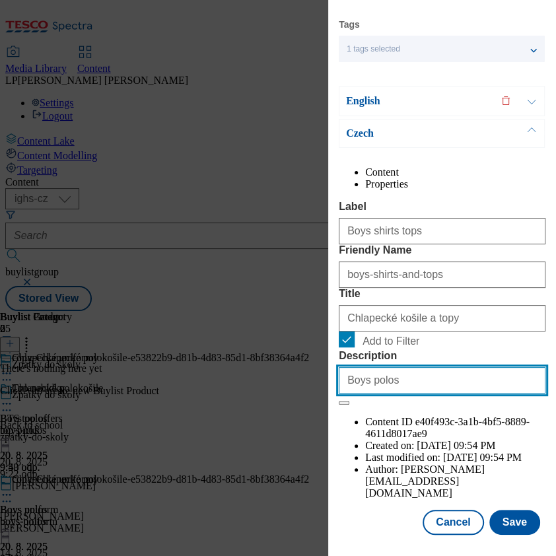
click at [364, 394] on input "Boys polos" at bounding box center [442, 380] width 207 height 26
drag, startPoint x: 397, startPoint y: 459, endPoint x: 317, endPoint y: 459, distance: 80.0
click at [317, 459] on div "Edit Buylist Category Locale 2 locales selected English Czech Tags 1 tags selec…" at bounding box center [278, 278] width 556 height 556
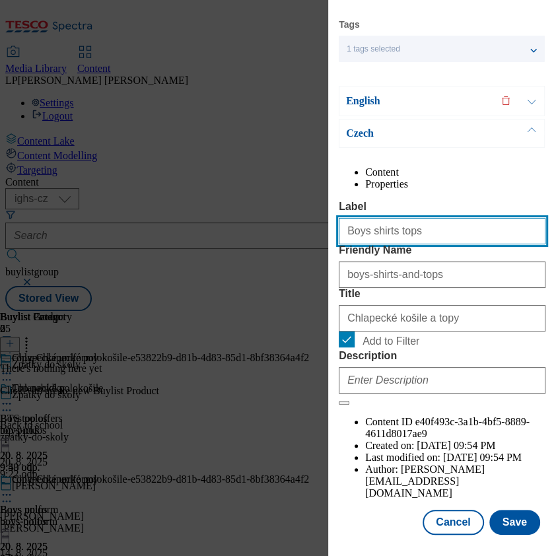
drag, startPoint x: 422, startPoint y: 219, endPoint x: 175, endPoint y: 249, distance: 249.0
click at [175, 249] on div "Edit Buylist Category Locale 2 locales selected English Czech Tags 1 tags selec…" at bounding box center [278, 278] width 556 height 556
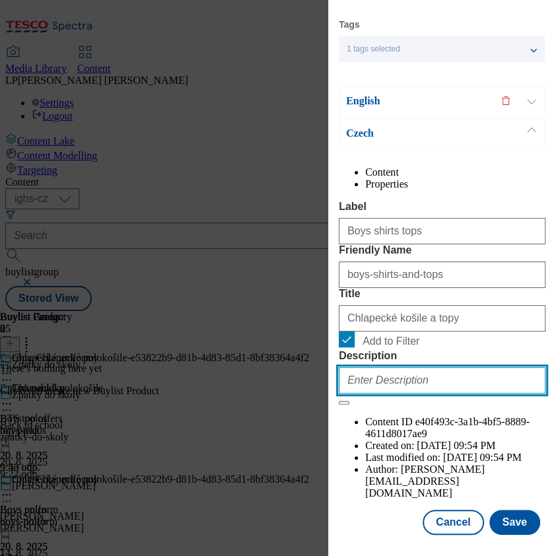
click at [371, 394] on input "Description" at bounding box center [442, 380] width 207 height 26
paste input "Boys shirts tops"
type input "Boys shirts tops"
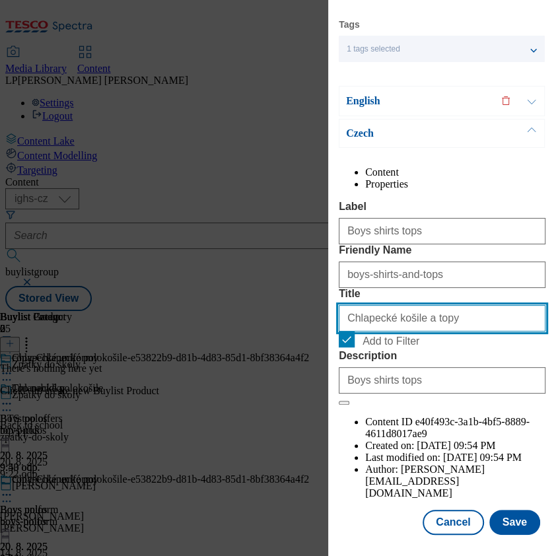
drag, startPoint x: 348, startPoint y: 354, endPoint x: 413, endPoint y: 379, distance: 70.3
click at [360, 332] on input "Chlapecké košile a topy" at bounding box center [442, 318] width 207 height 26
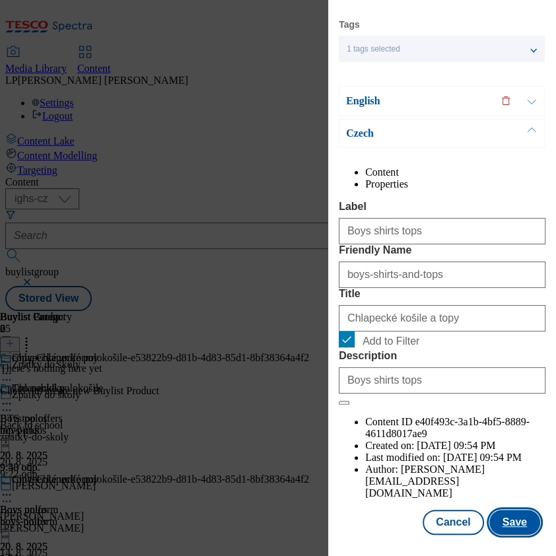
click at [497, 513] on button "Save" at bounding box center [515, 522] width 51 height 25
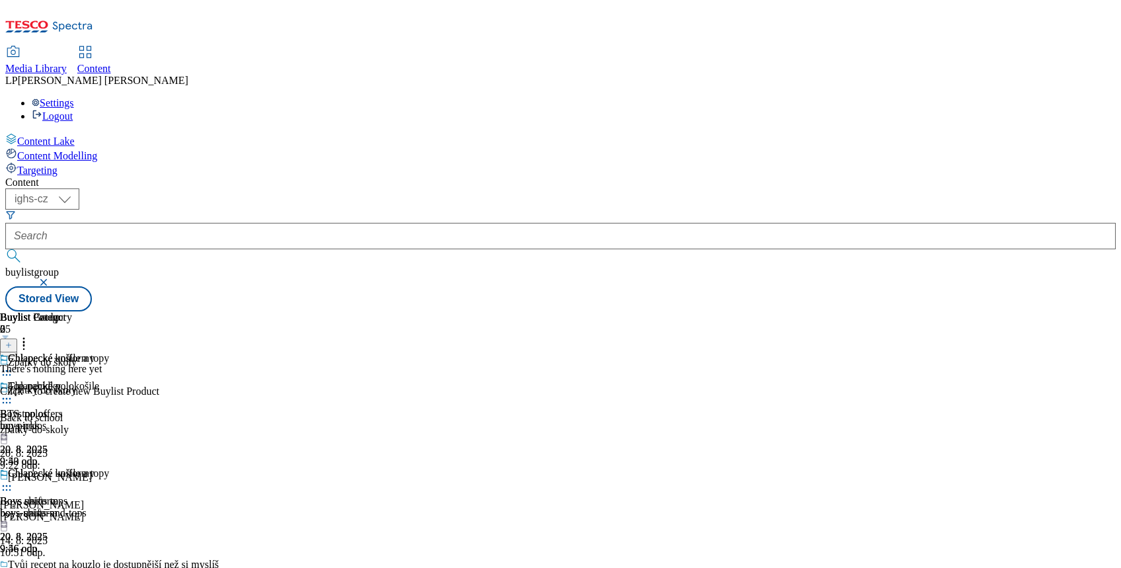
click at [109, 380] on div "Chlapecké polokošile Boys polos boys-polos 20. 8. 2025 9:53 odp." at bounding box center [54, 423] width 109 height 87
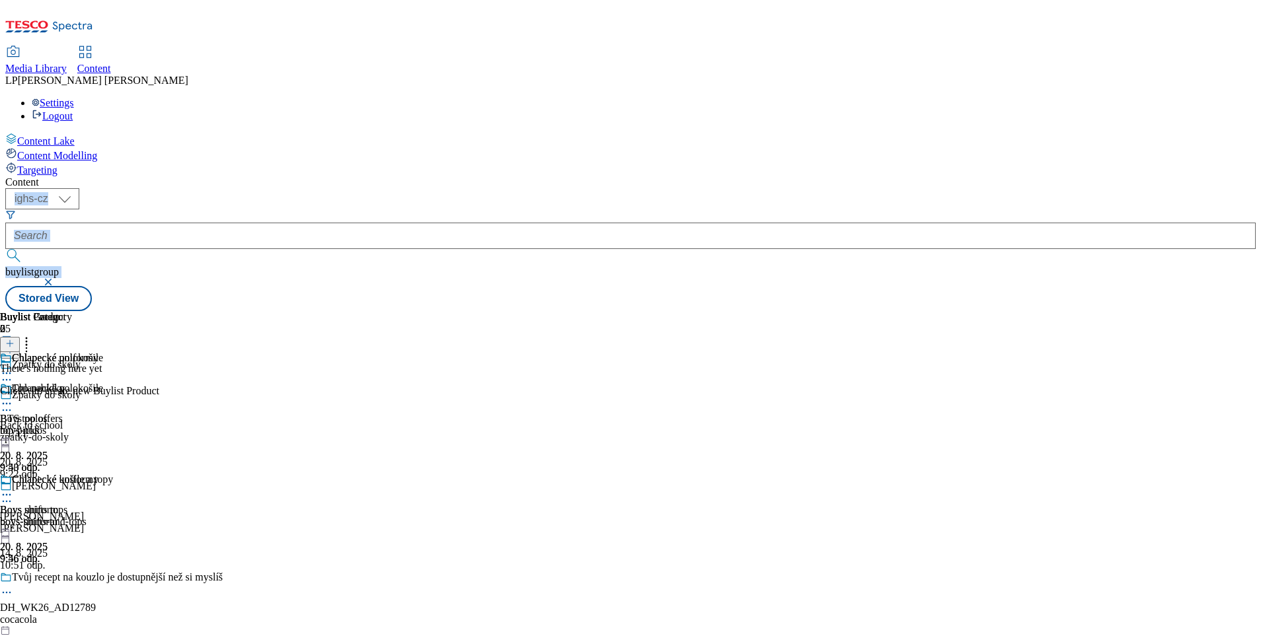
drag, startPoint x: 1041, startPoint y: 3, endPoint x: 788, endPoint y: 69, distance: 261.6
click at [788, 176] on div "Content ( optional ) ighs-cz ighs-hu ighs-sk ighs-cz buylistgroup Stored View B…" at bounding box center [630, 243] width 1250 height 135
drag, startPoint x: 788, startPoint y: 69, endPoint x: 1104, endPoint y: 151, distance: 326.1
click at [15, 339] on icon at bounding box center [9, 343] width 9 height 9
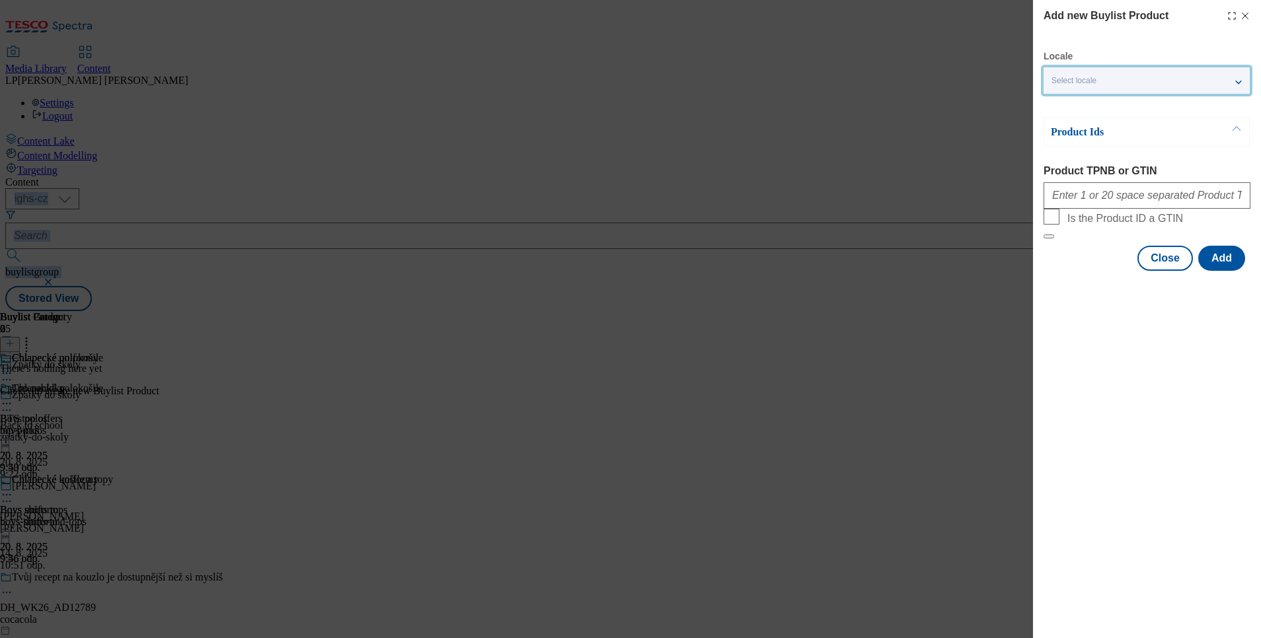
click at [1098, 86] on div "Select locale" at bounding box center [1146, 80] width 206 height 26
click at [1092, 112] on label "English" at bounding box center [1146, 108] width 206 height 29
click at [1067, 112] on input "English" at bounding box center [1059, 107] width 16 height 16
click at [1095, 350] on div "Add new Buylist Product Locale 2 locales selected English Czech Product Ids Pro…" at bounding box center [1147, 319] width 228 height 638
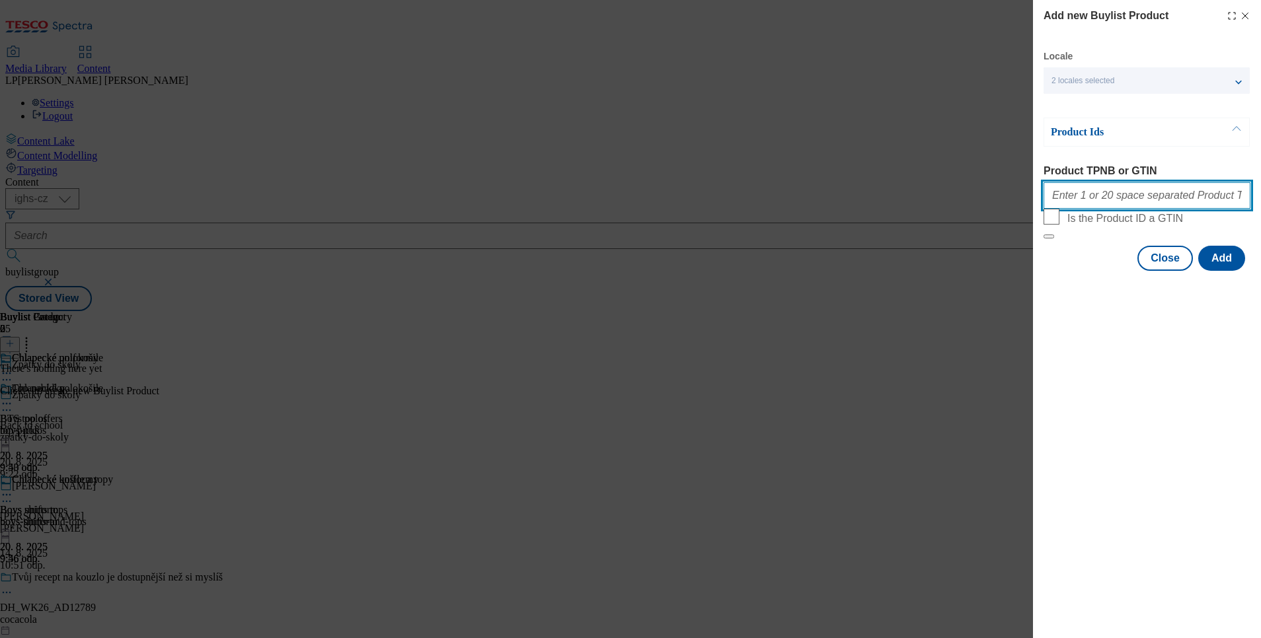
click at [1070, 207] on input "Product TPNB or GTIN" at bounding box center [1146, 195] width 207 height 26
type input "220343465 220343464 220343467 220343466 220343470 220343469 220343468"
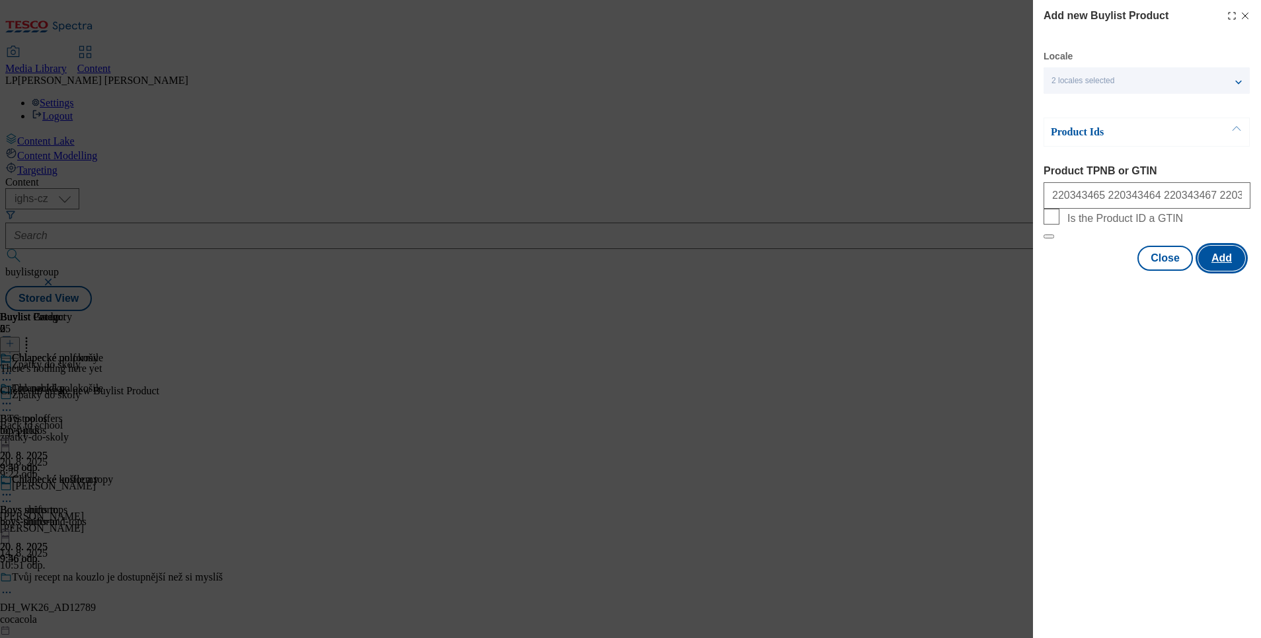
click at [1220, 271] on button "Add" at bounding box center [1221, 258] width 47 height 25
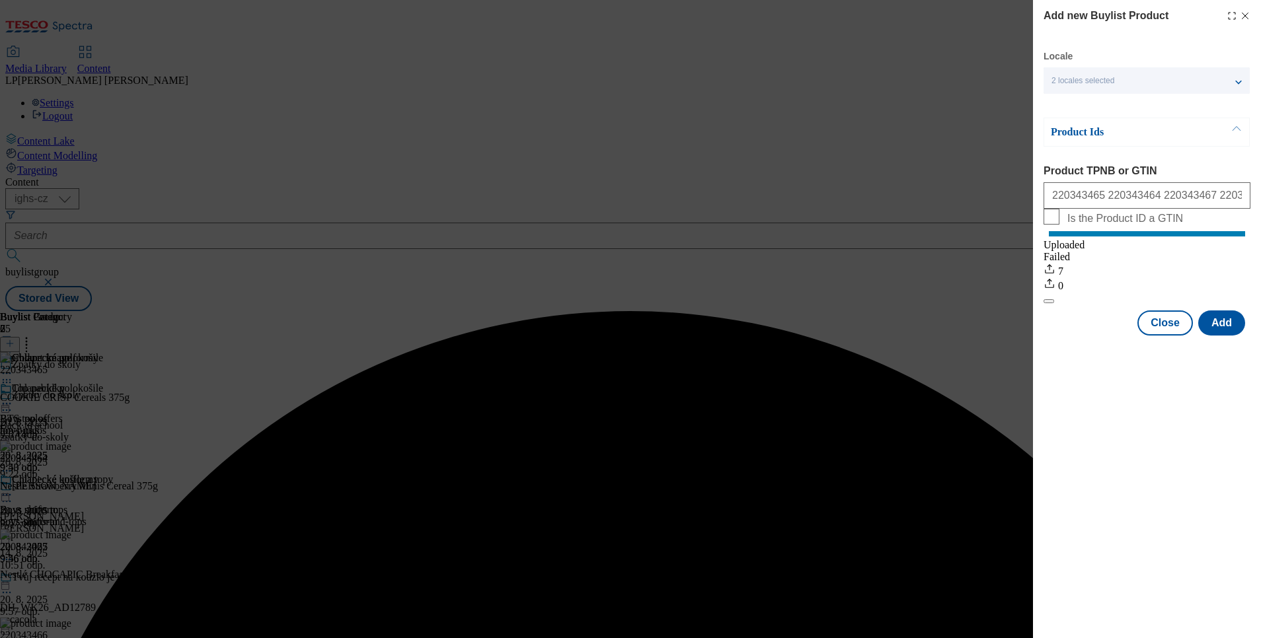
click at [823, 563] on div "Add new Buylist Product Locale 2 locales selected English Czech Product Ids Pro…" at bounding box center [630, 319] width 1261 height 638
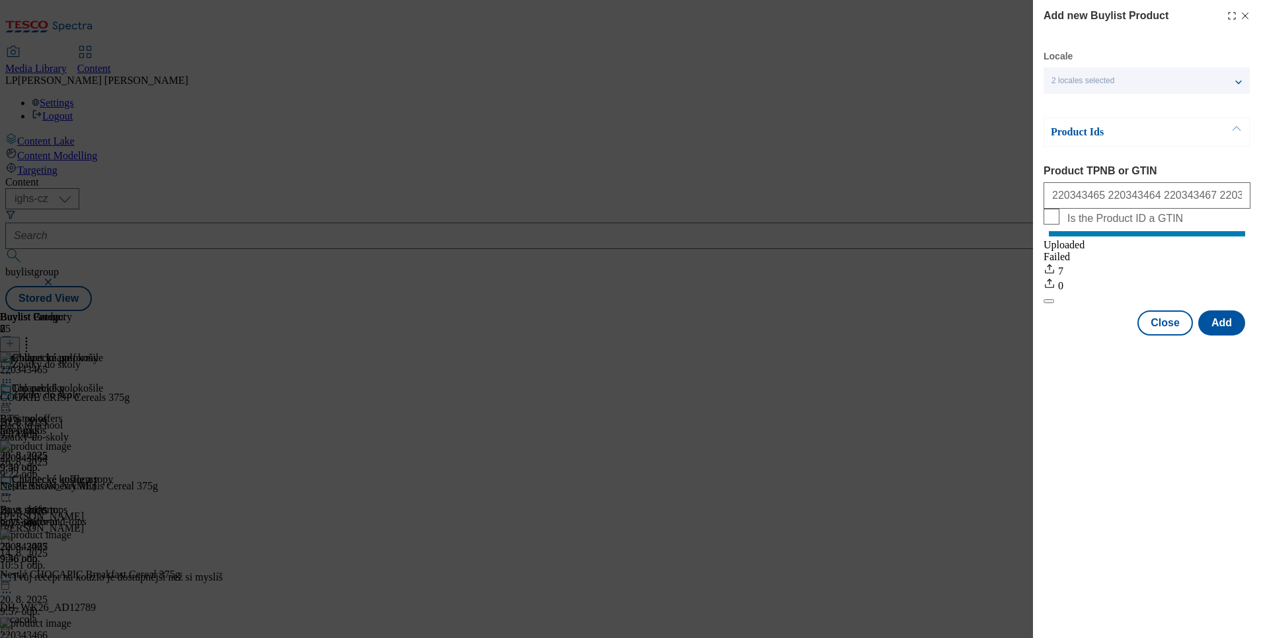
click at [1248, 14] on icon "Modal" at bounding box center [1245, 16] width 11 height 11
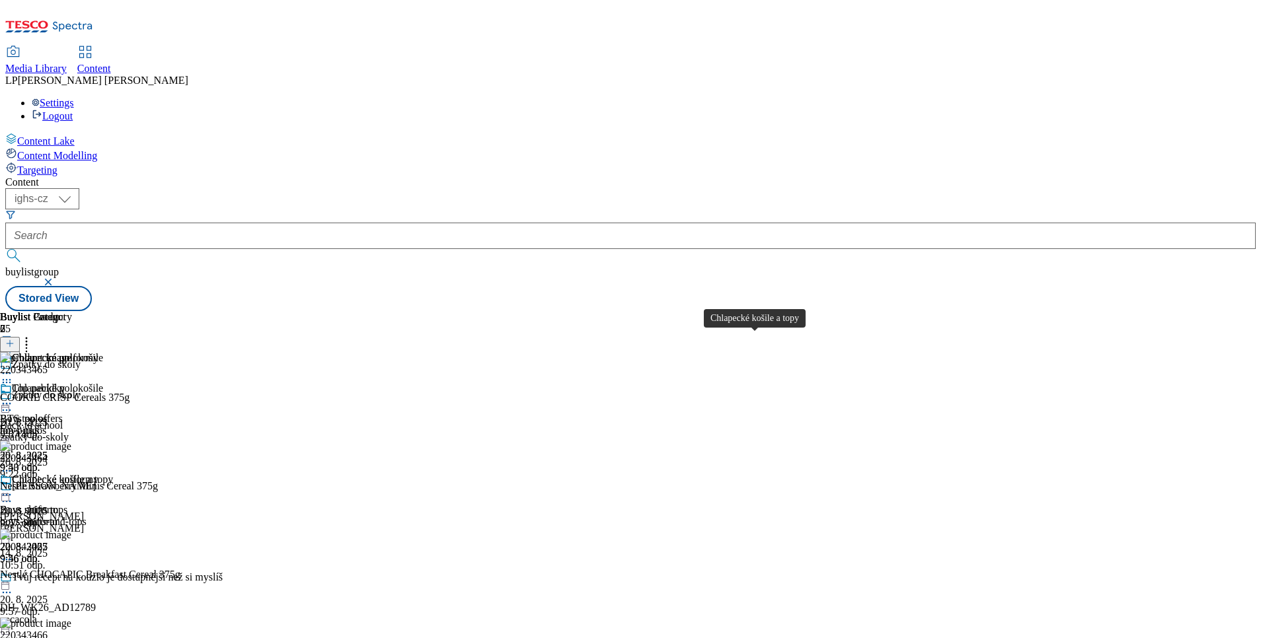
click at [113, 474] on div "Chlapecké košile a topy" at bounding box center [62, 480] width 101 height 12
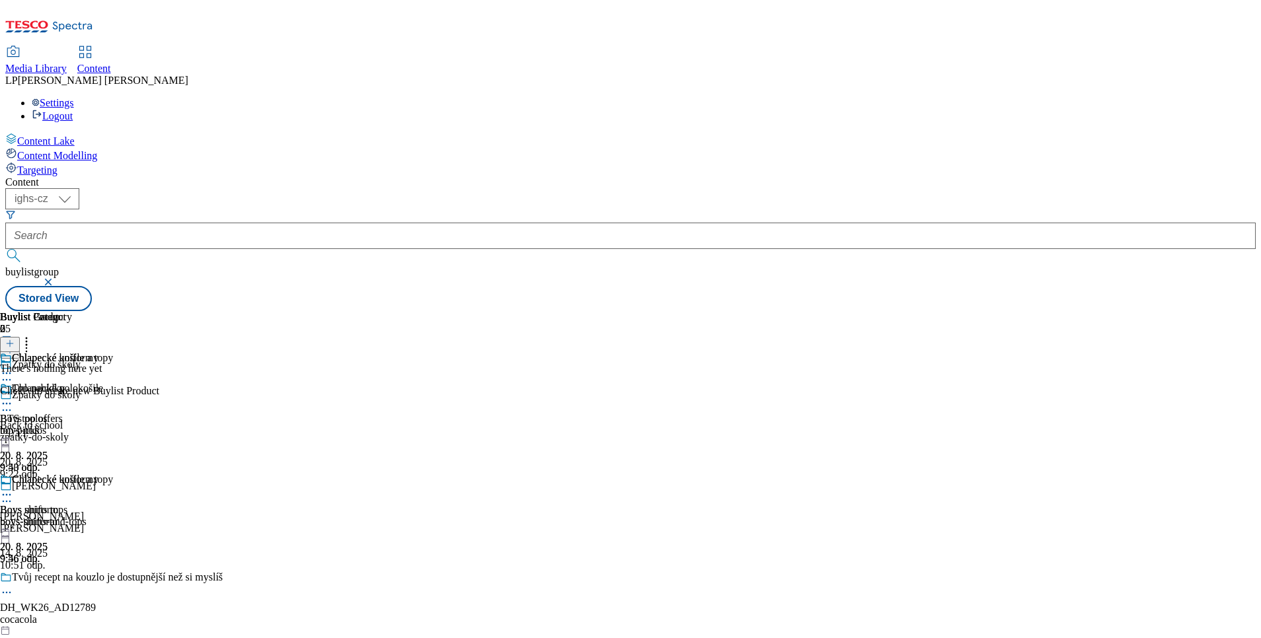
click at [15, 339] on icon at bounding box center [9, 343] width 9 height 9
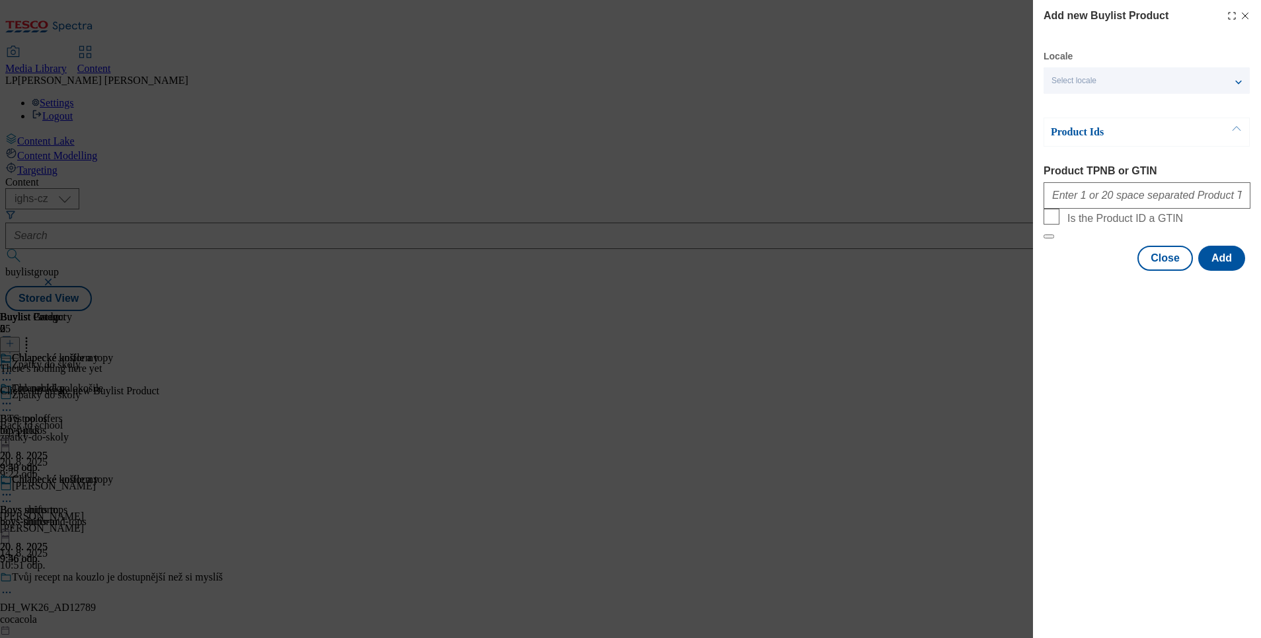
click at [1100, 67] on div "Select locale" at bounding box center [1146, 80] width 206 height 26
click at [1076, 112] on label "English" at bounding box center [1146, 108] width 206 height 29
click at [1067, 112] on input "English" at bounding box center [1059, 107] width 16 height 16
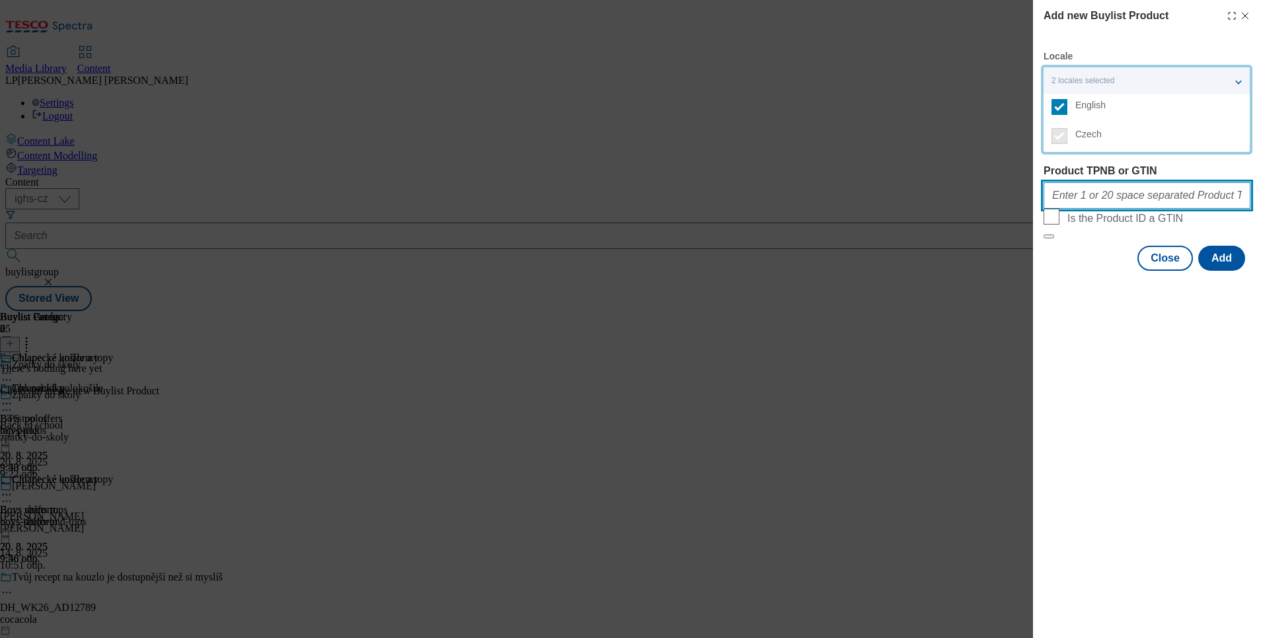
click at [1098, 198] on input "Product TPNB or GTIN" at bounding box center [1146, 195] width 207 height 26
type input "209255932 218295707 130345003 215442944 105009096 105009097 210143716 220314658…"
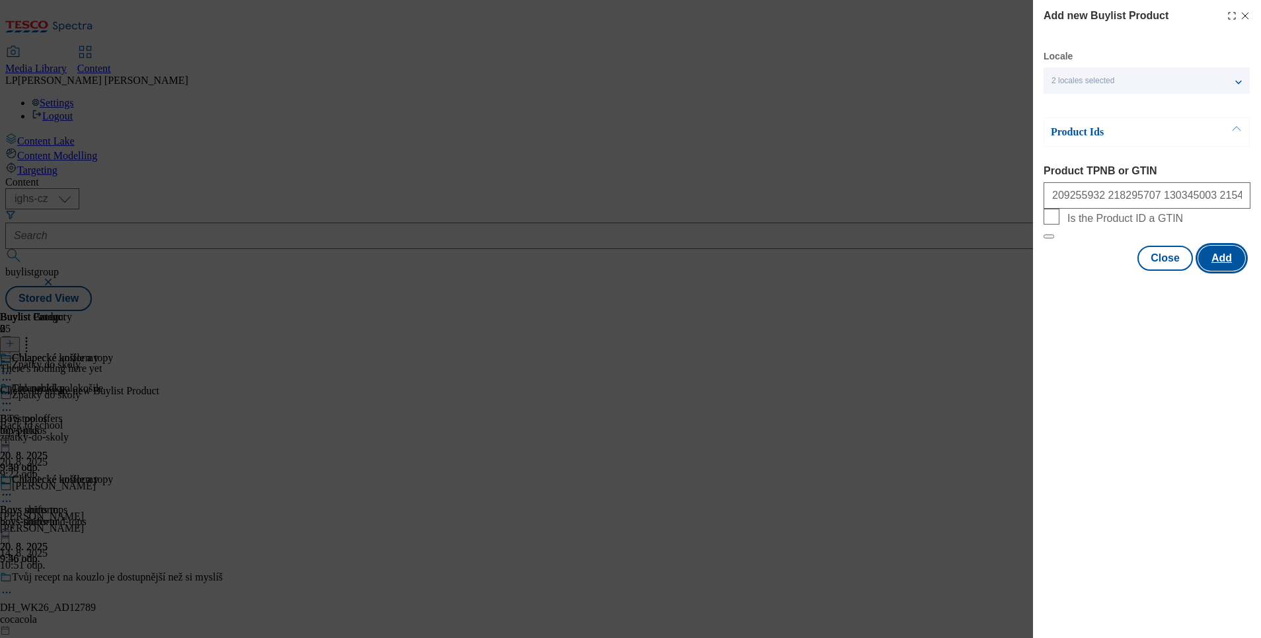
click at [1218, 271] on button "Add" at bounding box center [1221, 258] width 47 height 25
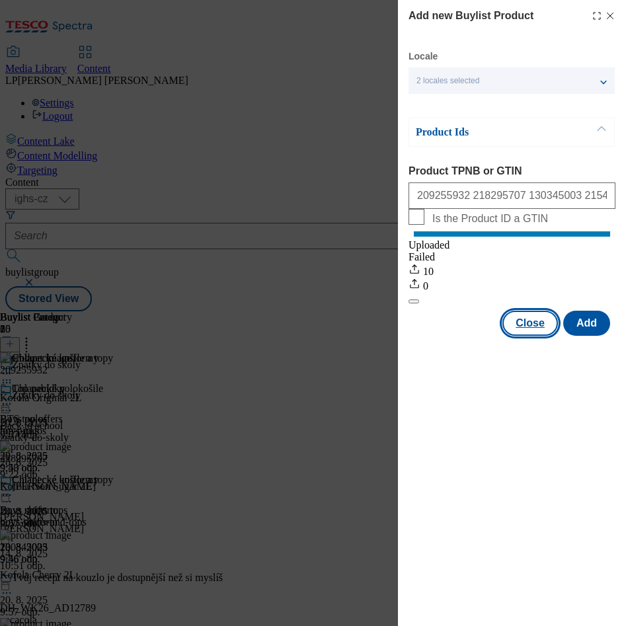
click at [517, 331] on button "Close" at bounding box center [530, 323] width 56 height 25
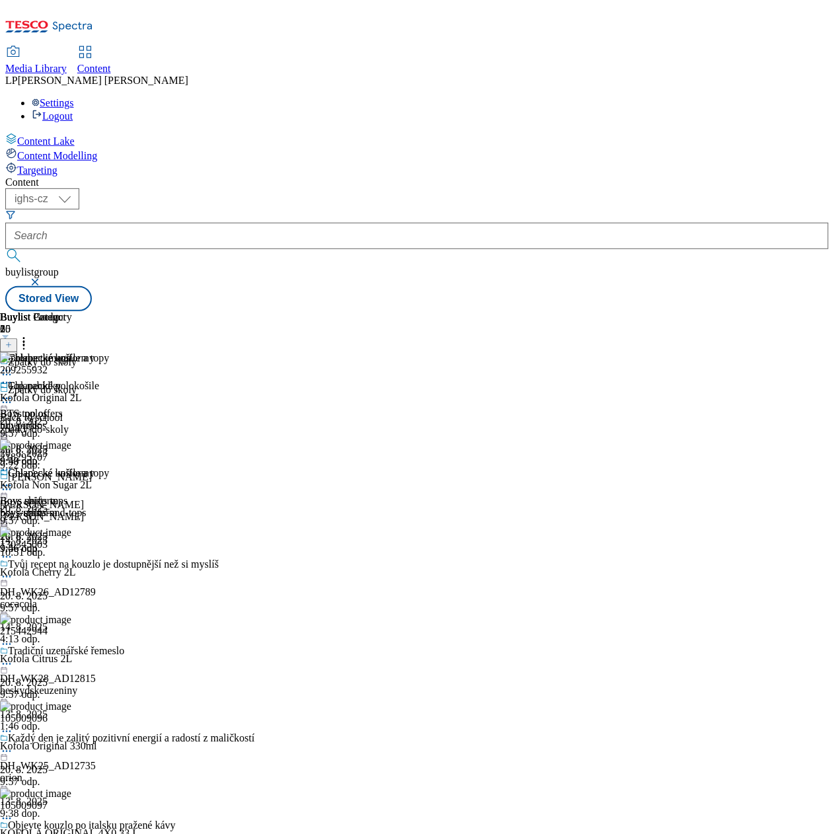
drag, startPoint x: 575, startPoint y: 1, endPoint x: 64, endPoint y: 482, distance: 701.6
click at [64, 176] on div "Content Lake Content Modelling Targeting" at bounding box center [416, 155] width 823 height 44
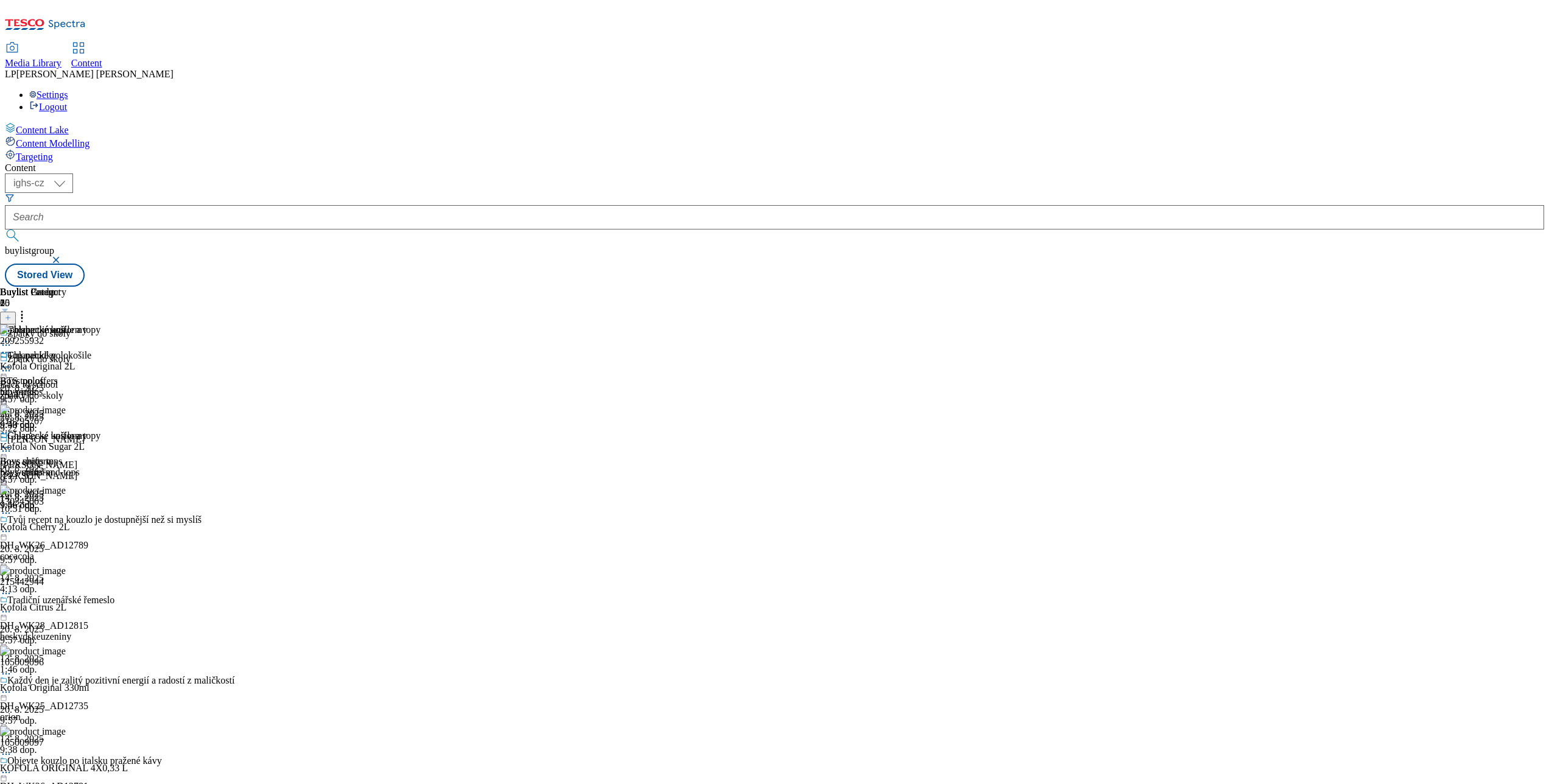
click at [12, 361] on icon at bounding box center [6, 367] width 12 height 12
click at [66, 444] on span "Preview" at bounding box center [52, 449] width 29 height 9
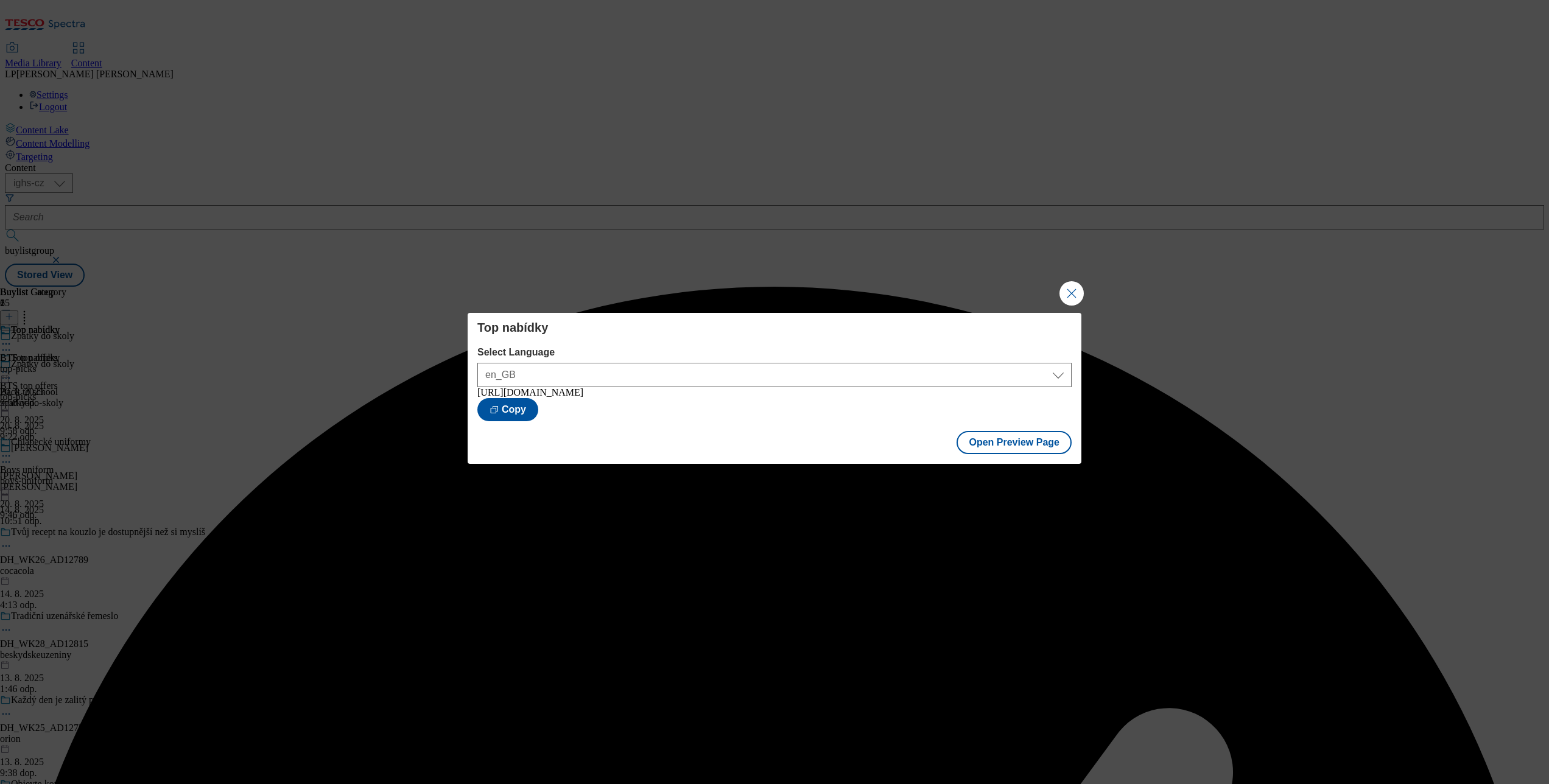
click at [1080, 286] on button "Close Modal" at bounding box center [1072, 293] width 24 height 24
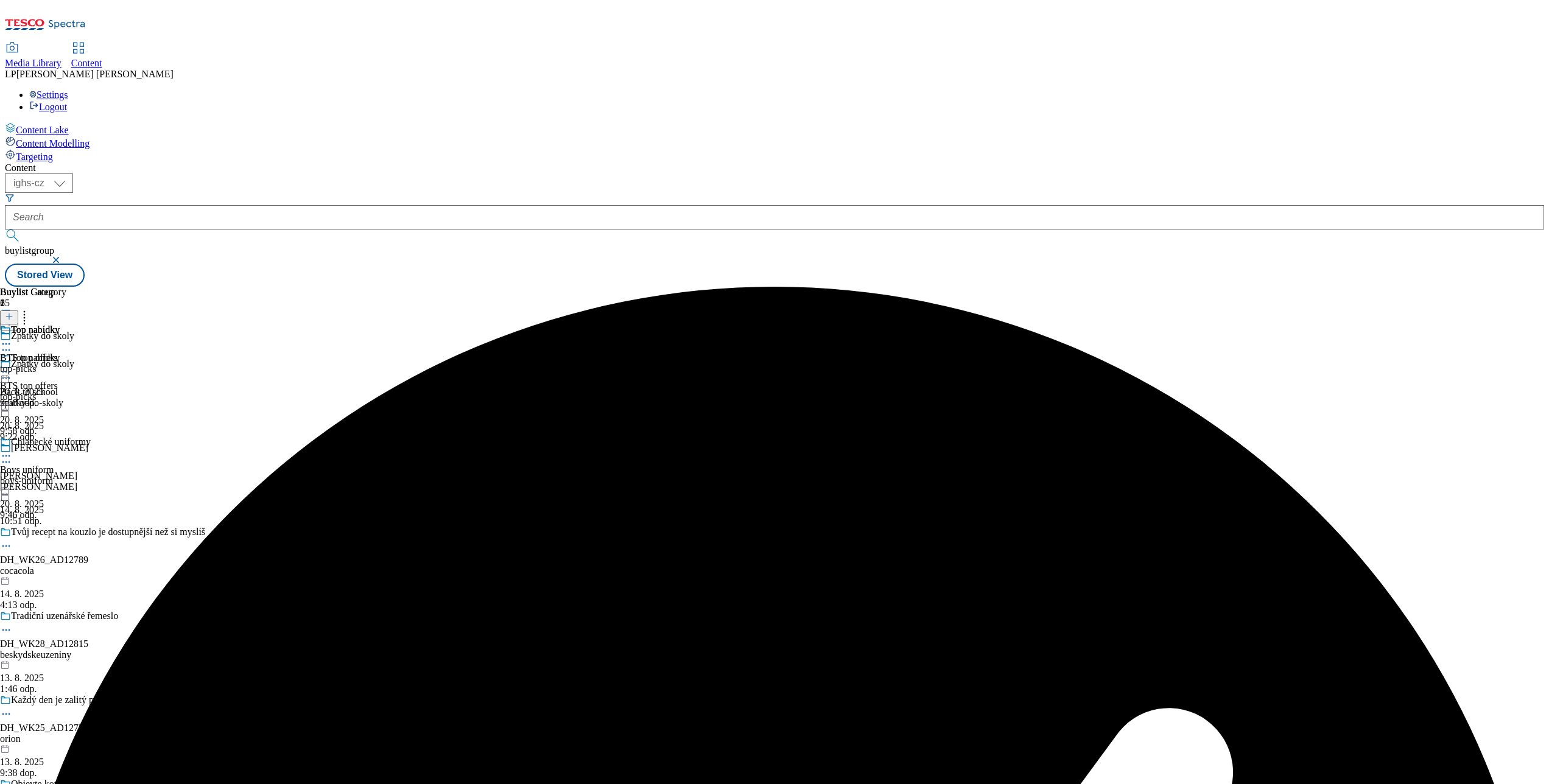
click at [12, 450] on icon at bounding box center [6, 455] width 12 height 12
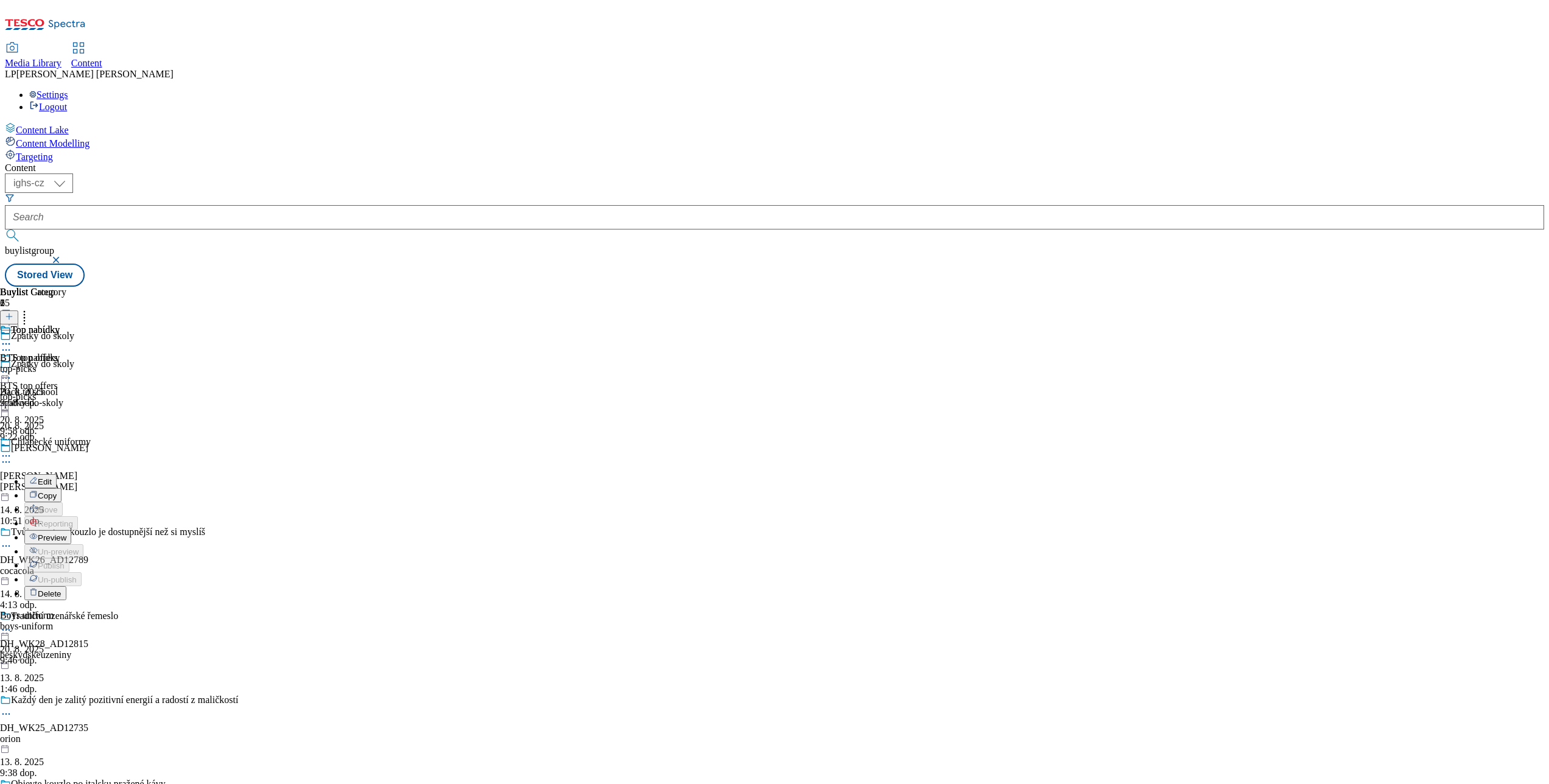
click at [71, 531] on button "Preview" at bounding box center [47, 537] width 47 height 14
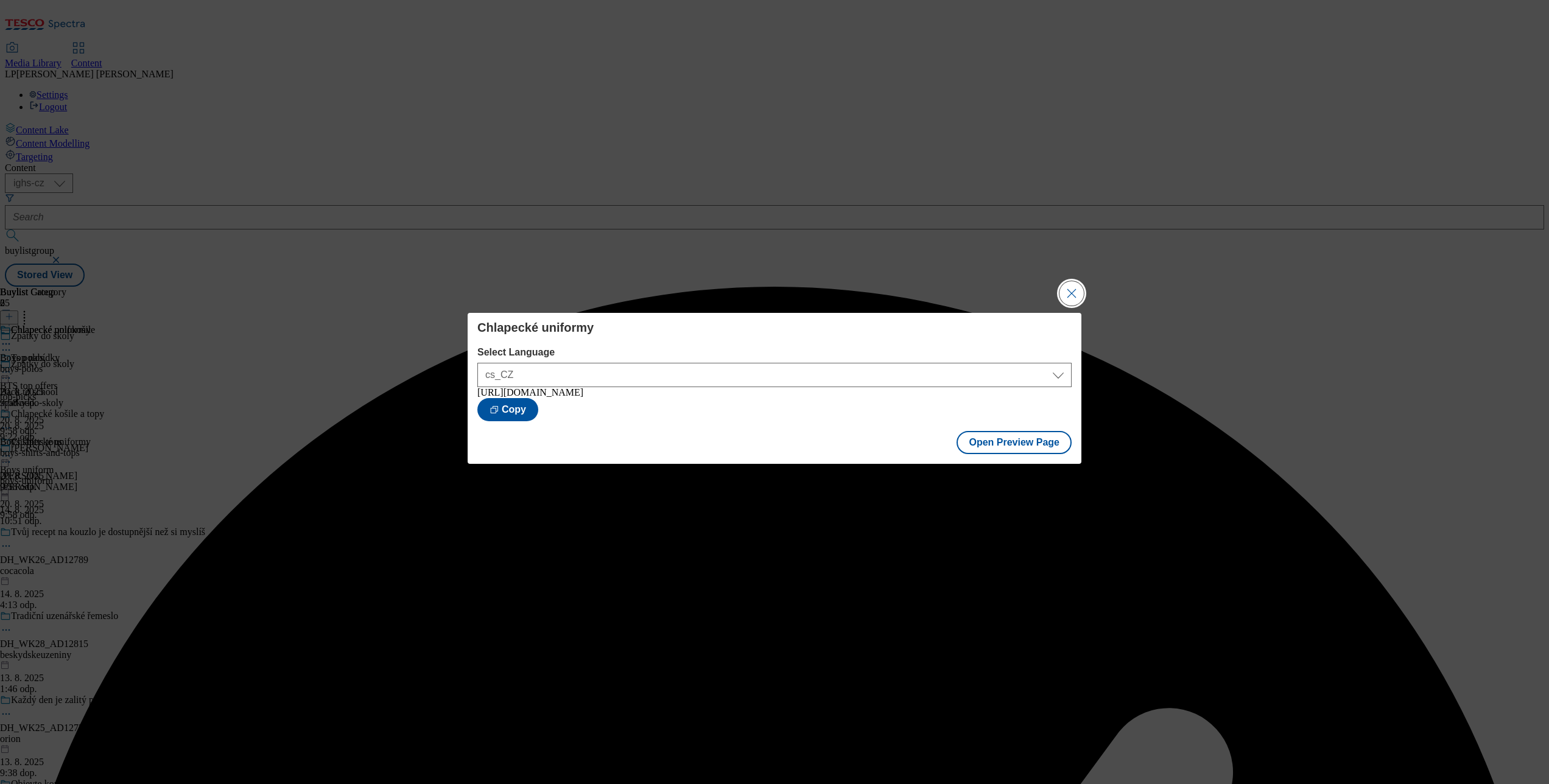
click at [1080, 291] on button "Close Modal" at bounding box center [1072, 293] width 24 height 24
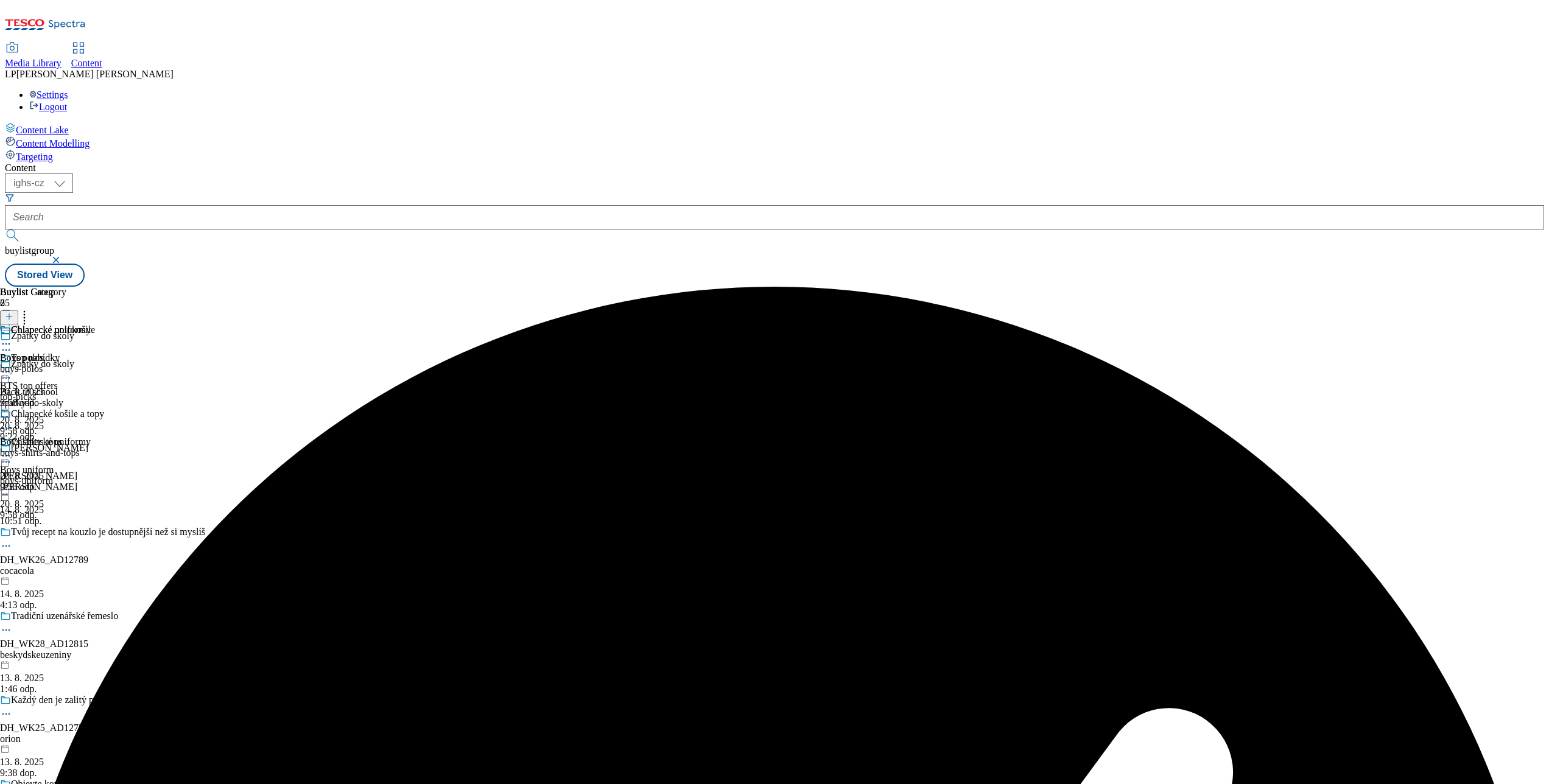
click at [12, 366] on icon at bounding box center [6, 371] width 12 height 12
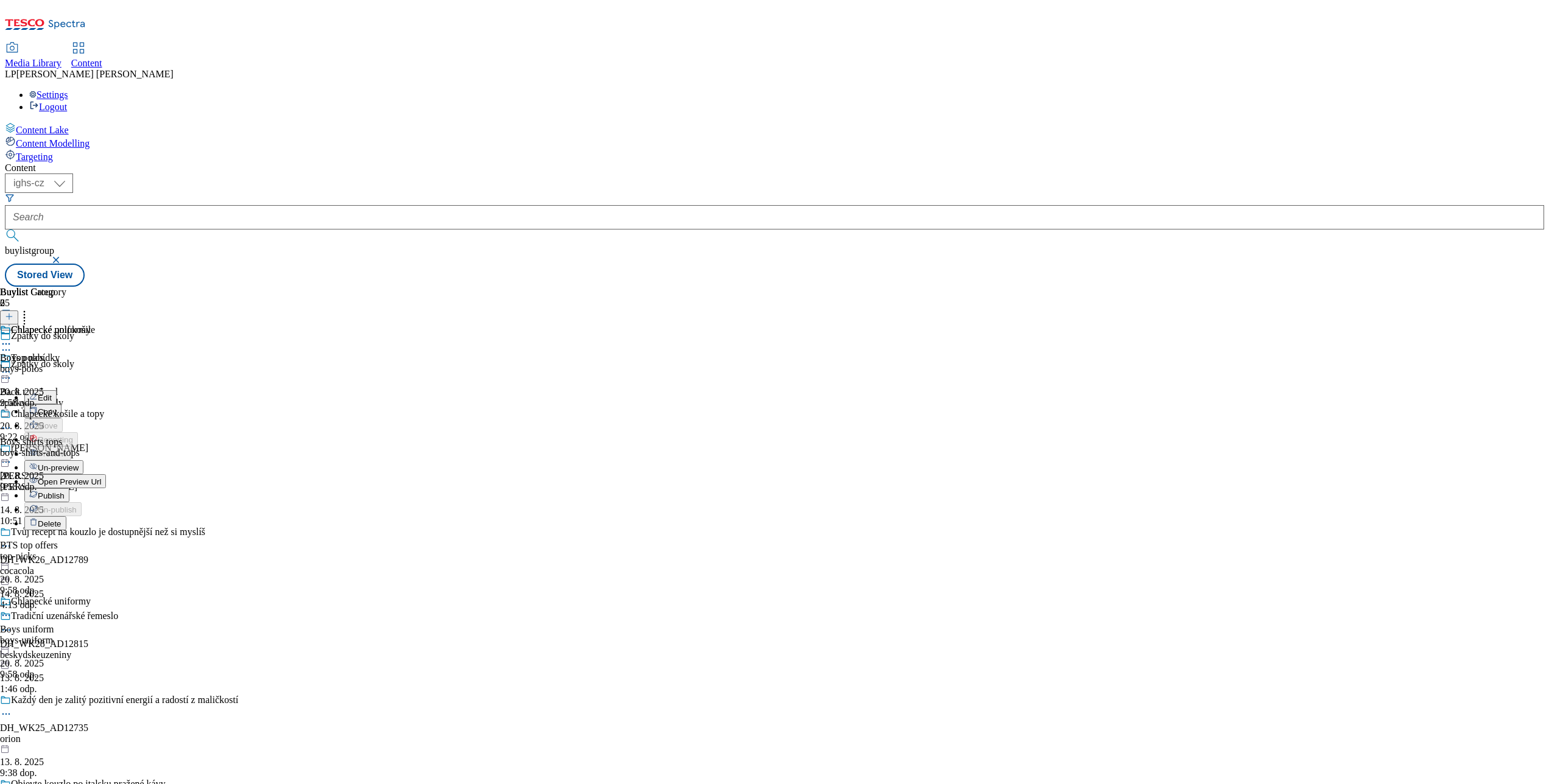
click at [101, 477] on span "Open Preview Url" at bounding box center [69, 482] width 64 height 9
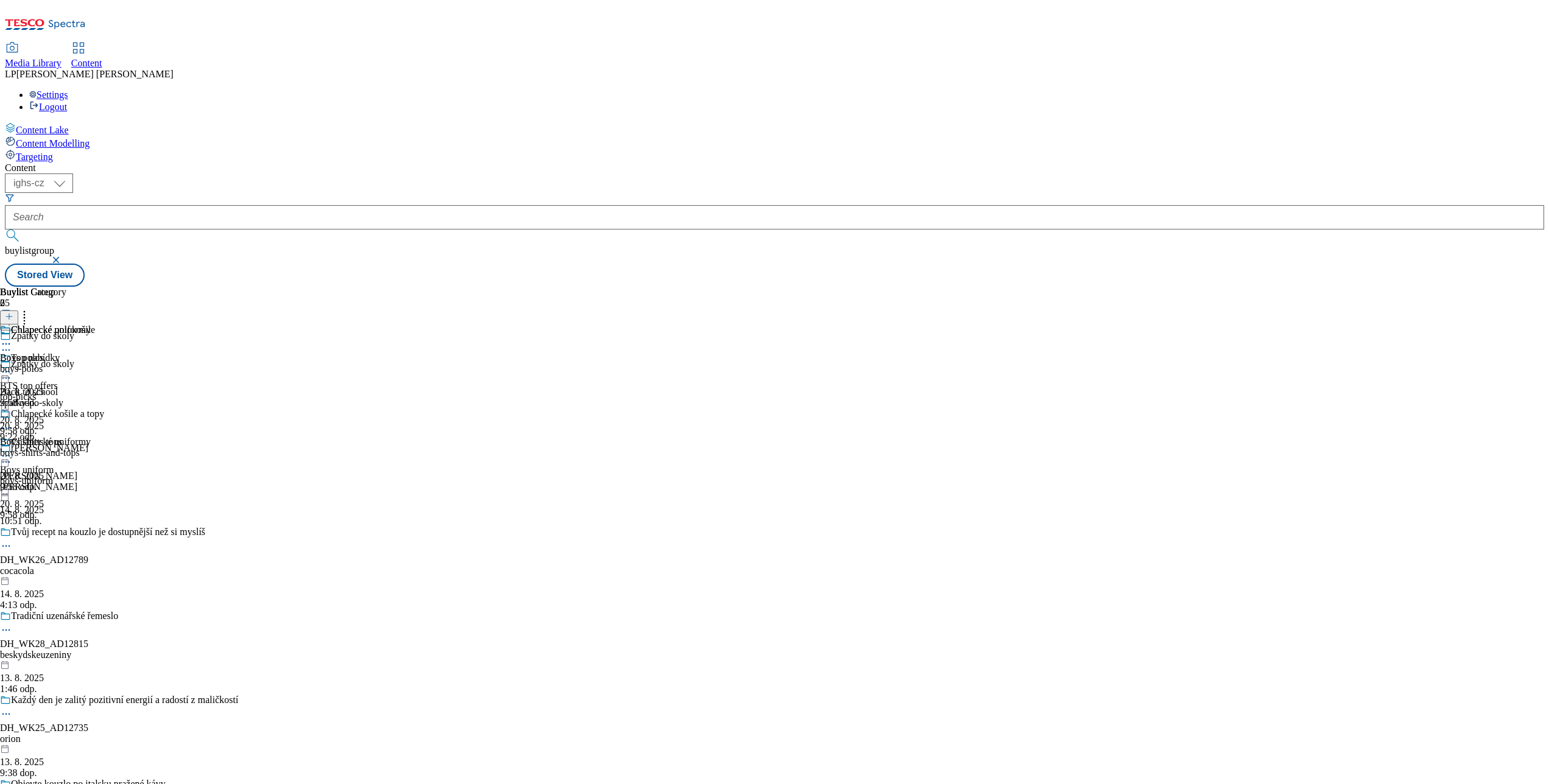
click at [12, 450] on icon at bounding box center [6, 455] width 12 height 12
click at [101, 561] on span "Open Preview Url" at bounding box center [69, 566] width 64 height 9
click at [5, 371] on circle at bounding box center [4, 372] width 2 height 2
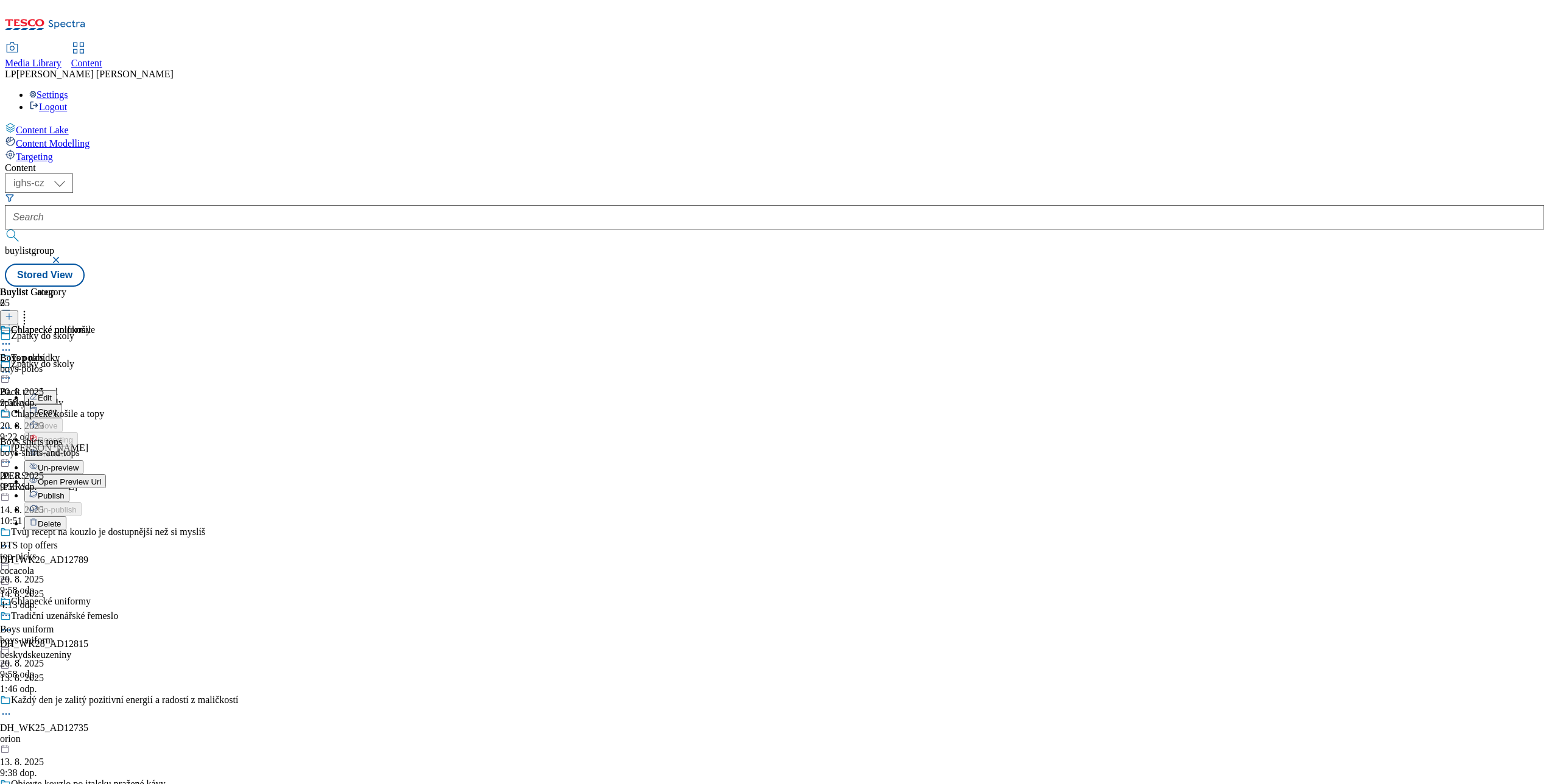
click at [106, 474] on li "Open Preview Url" at bounding box center [65, 481] width 82 height 14
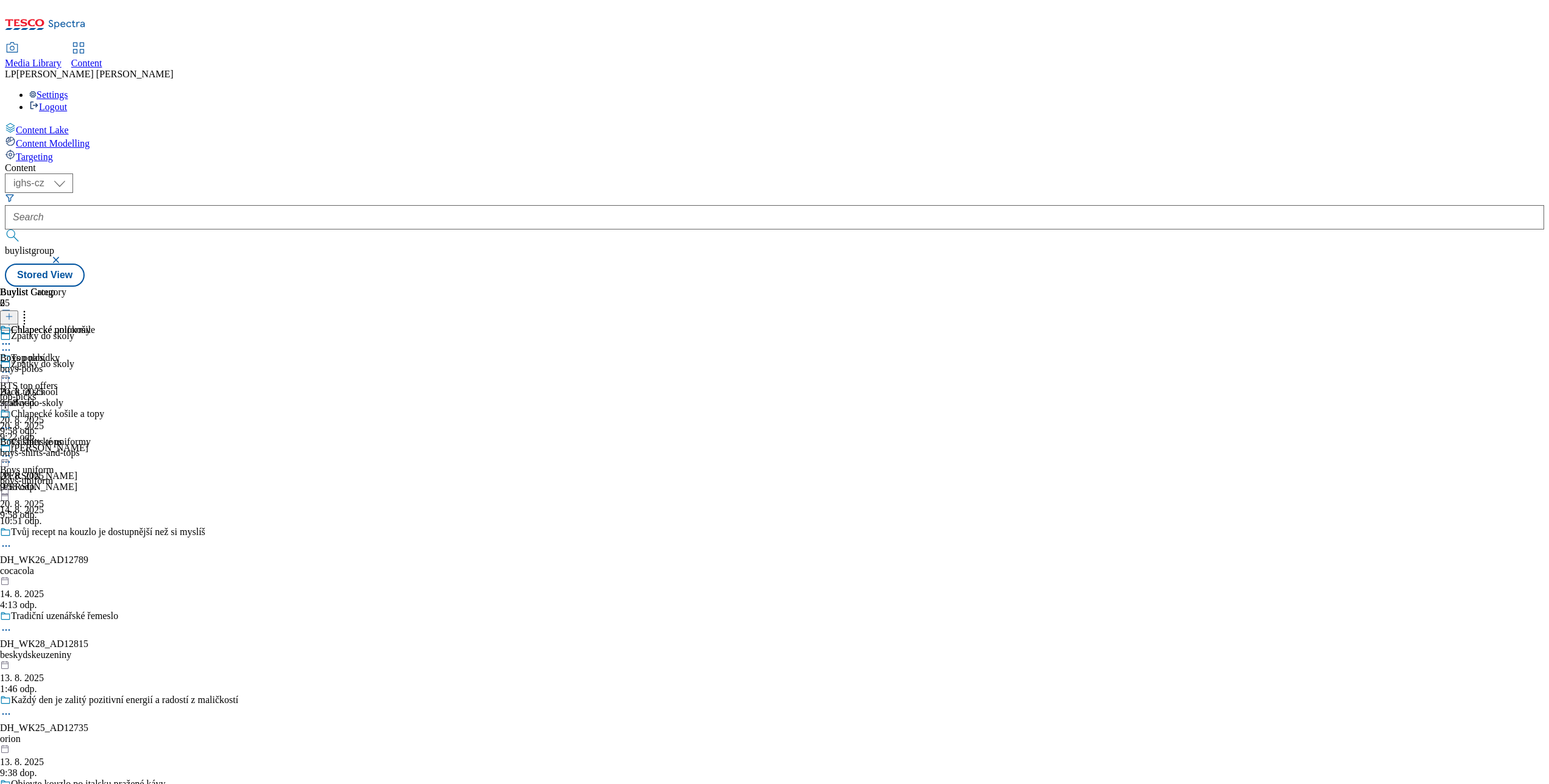
click at [12, 366] on icon at bounding box center [6, 371] width 12 height 12
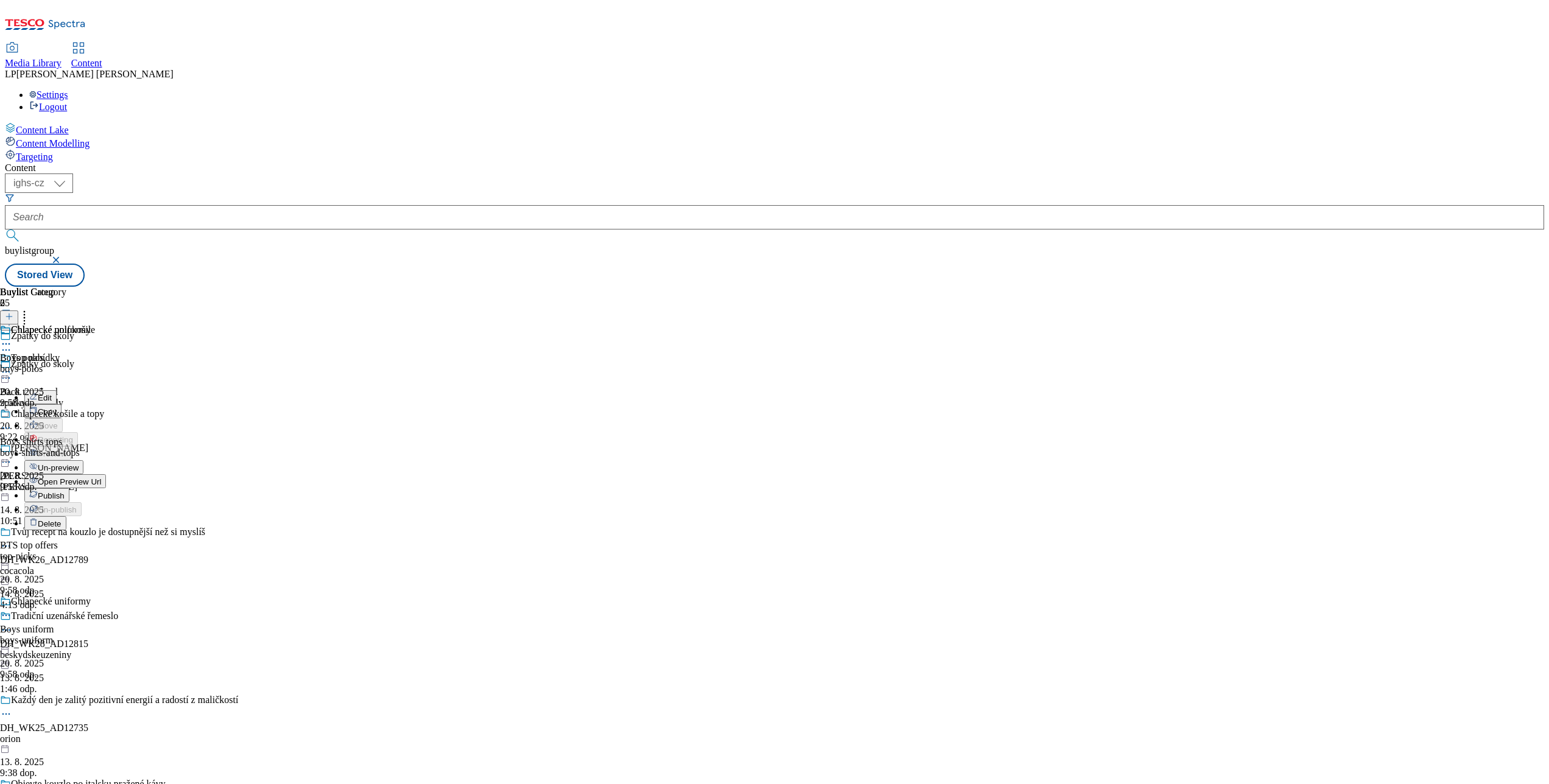
click at [101, 477] on span "Open Preview Url" at bounding box center [69, 482] width 64 height 9
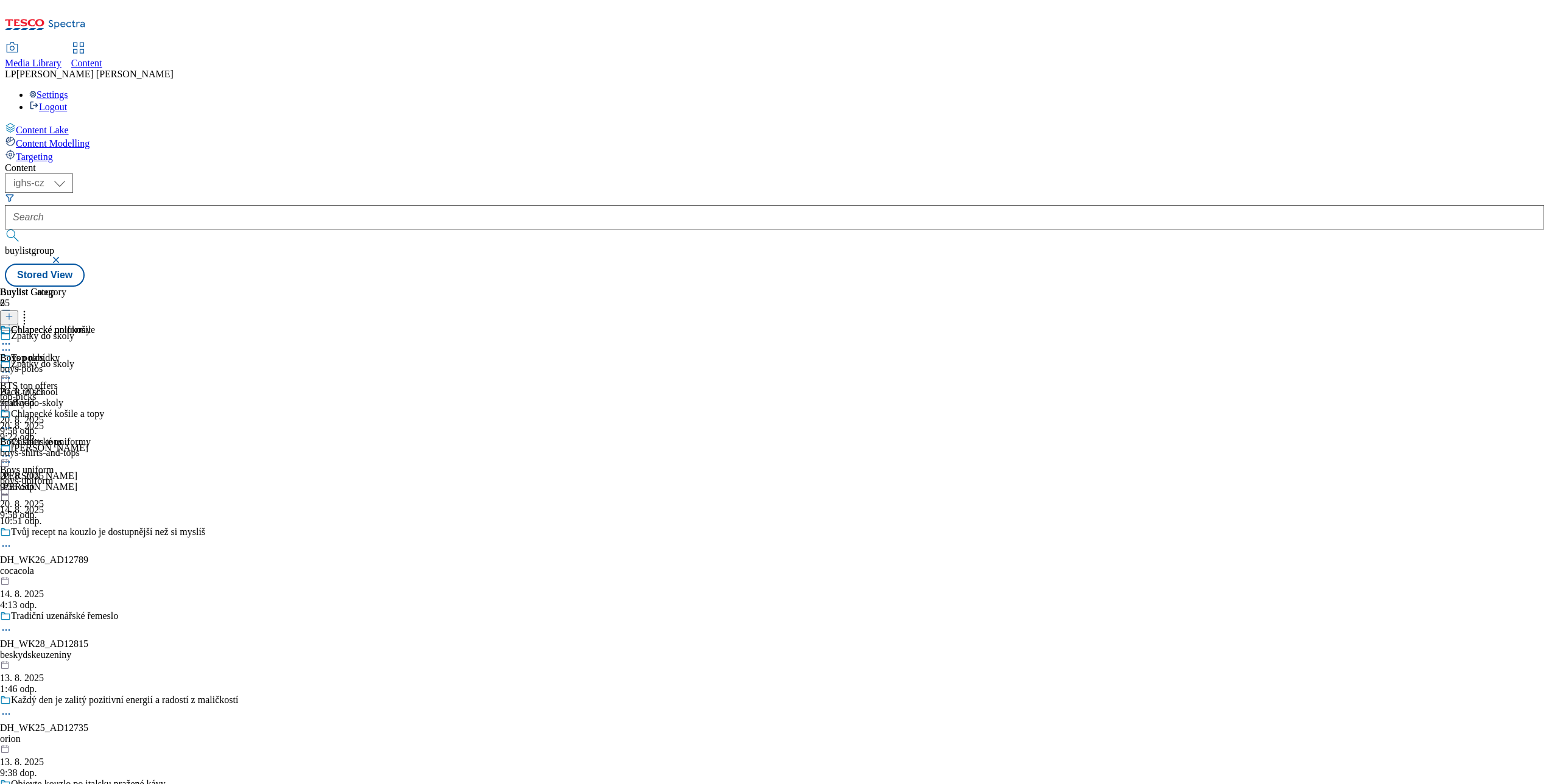
click at [12, 366] on icon at bounding box center [6, 371] width 12 height 12
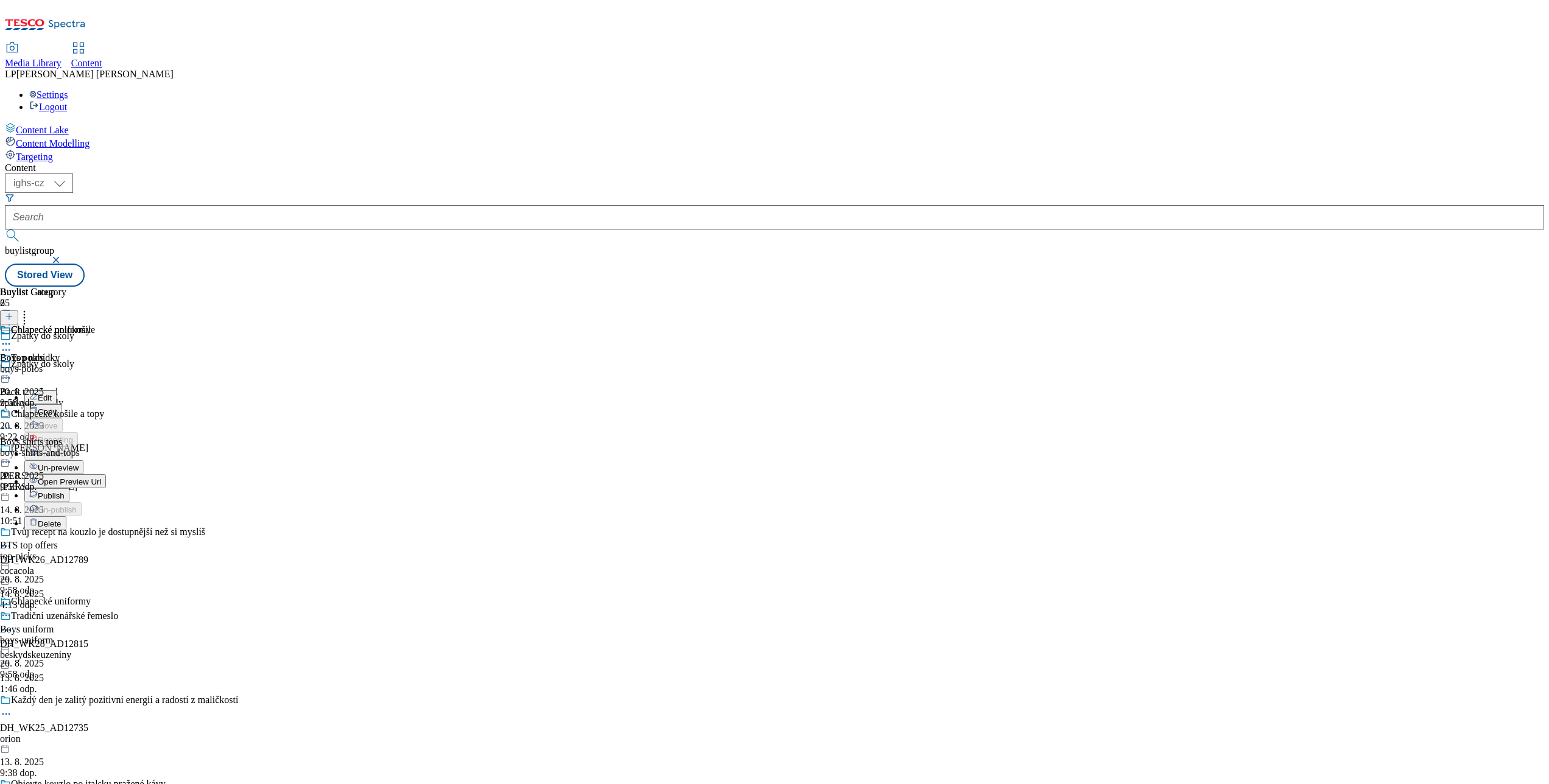
click at [101, 477] on span "Open Preview Url" at bounding box center [69, 482] width 64 height 9
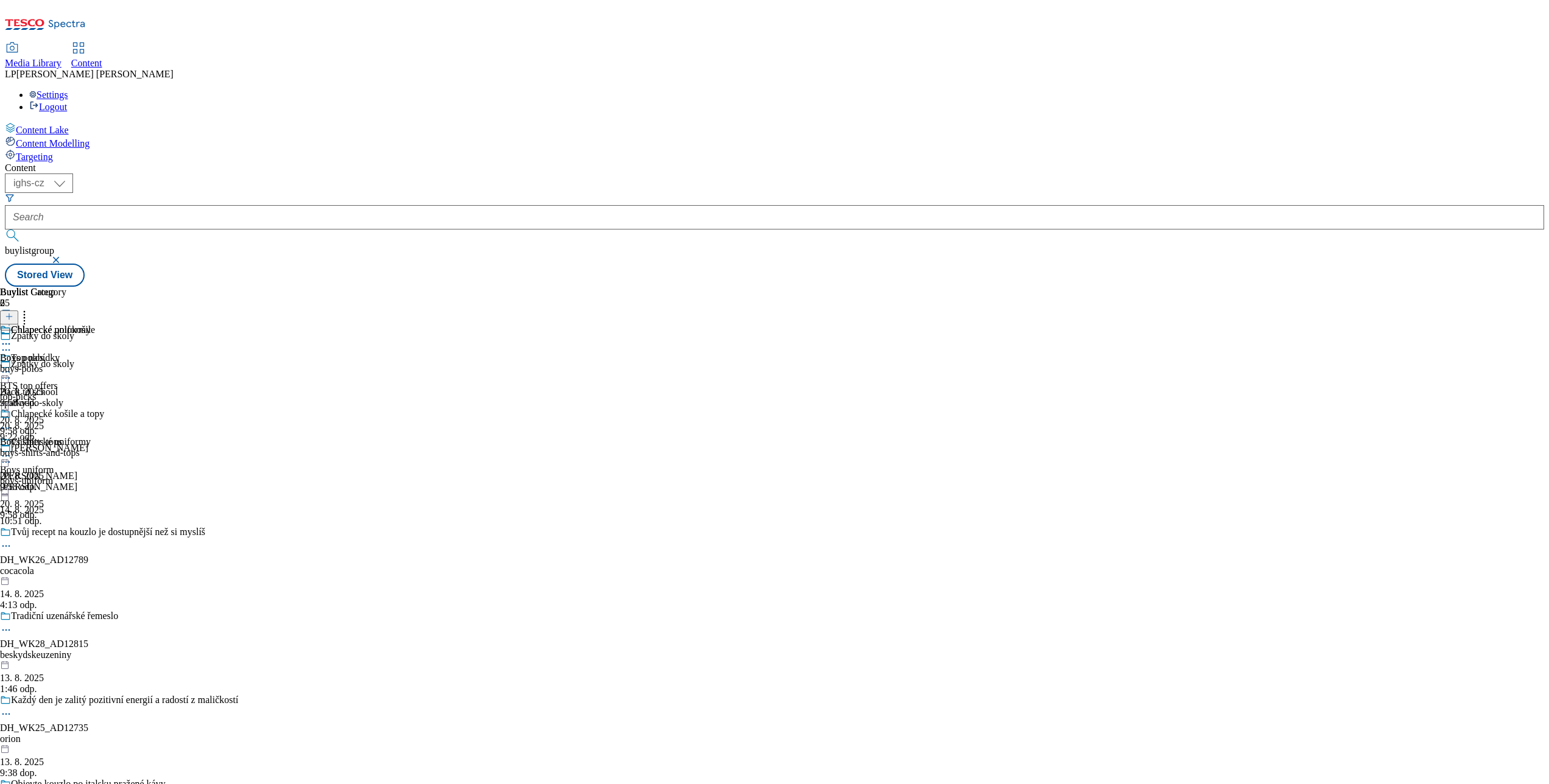
click at [12, 366] on icon at bounding box center [6, 371] width 12 height 12
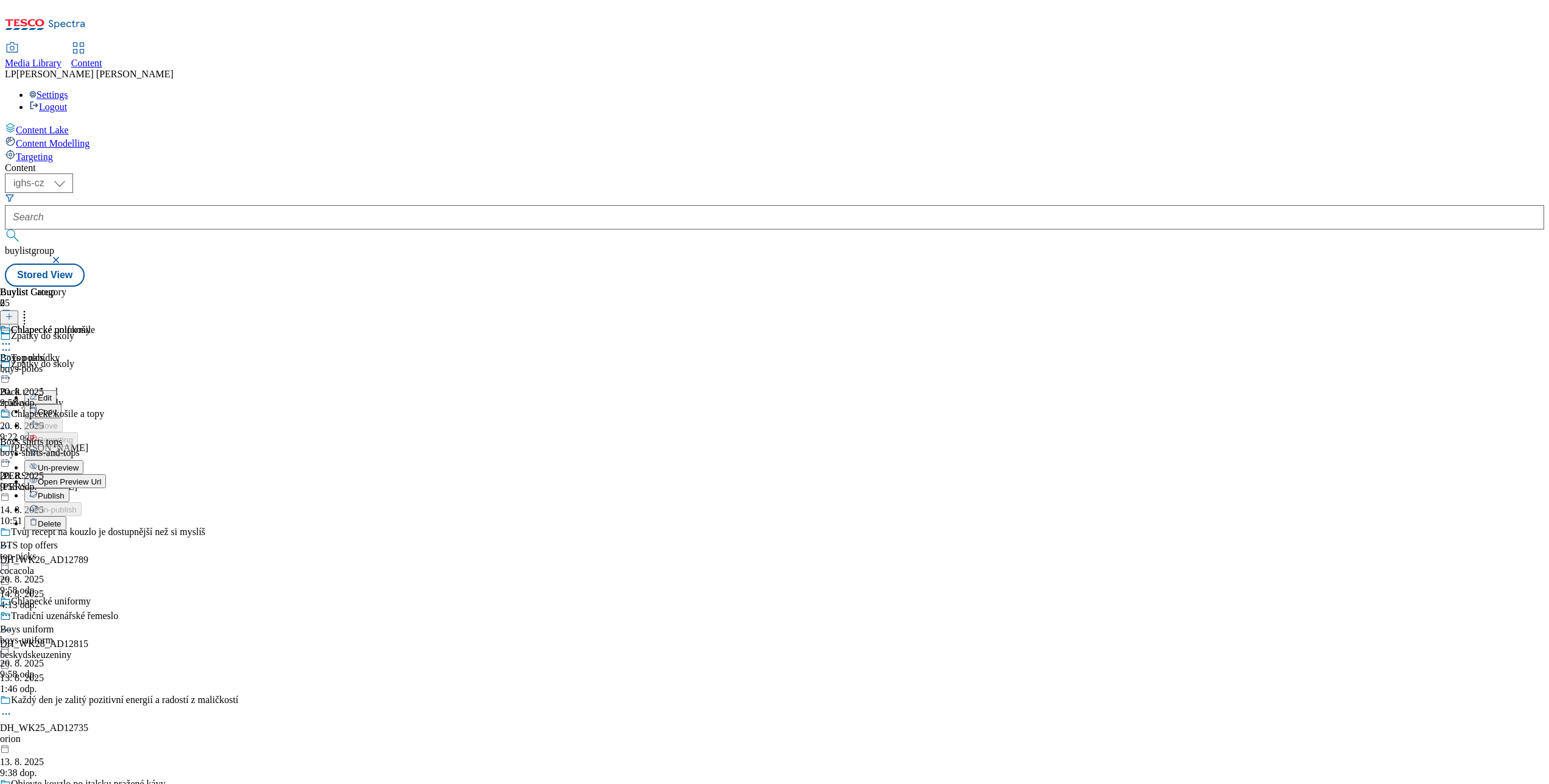
click at [106, 448] on div "Top nabídky Edit Copy Move Reporting Preview Un-preview Open Preview Url Publis…" at bounding box center [53, 516] width 106 height 327
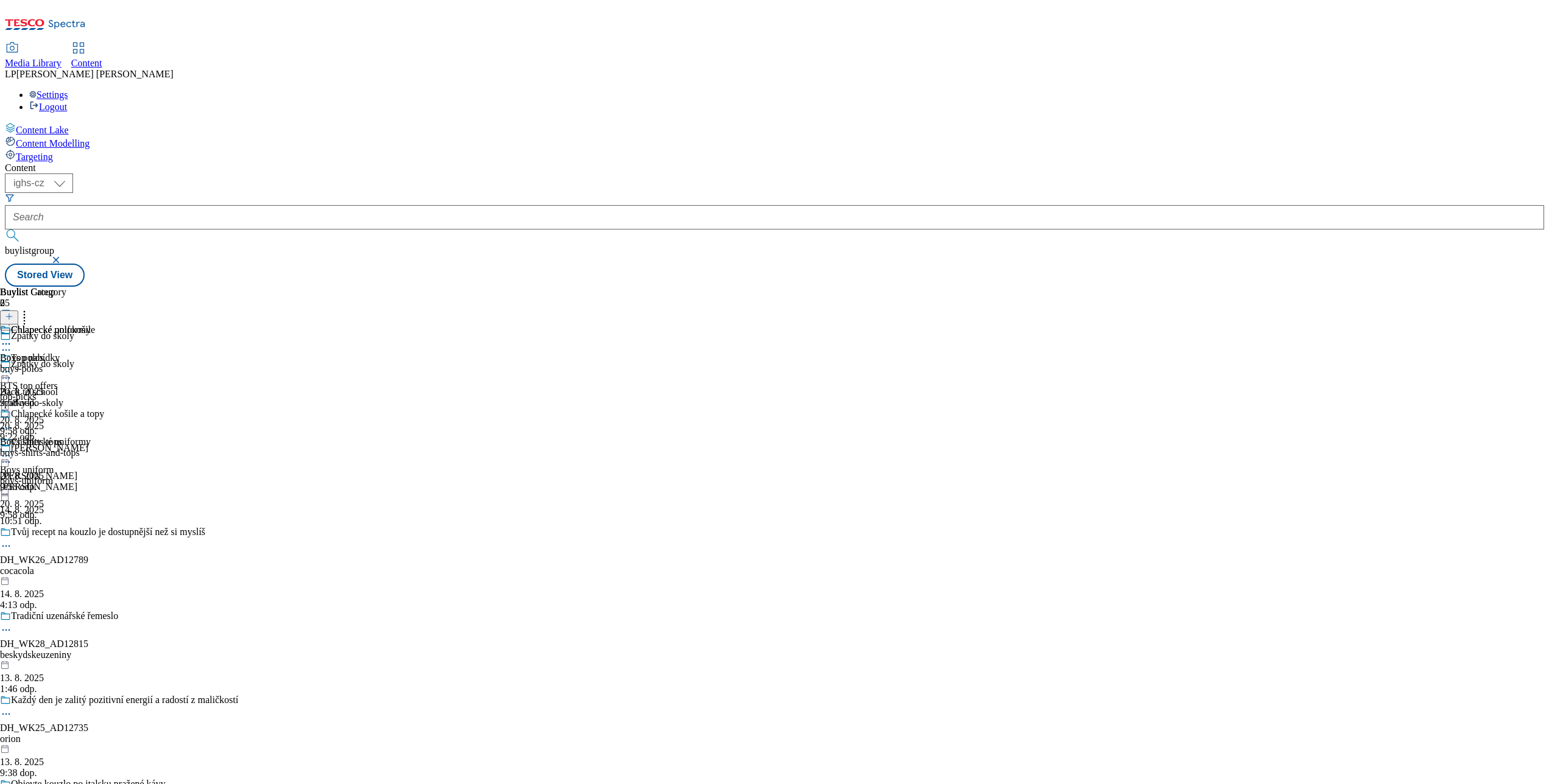
click at [12, 450] on icon at bounding box center [6, 455] width 12 height 12
click at [104, 324] on div "Chlapecké polokošile Boys polos boys-polos 20. 8. 2025 9:58 odp." at bounding box center [52, 366] width 104 height 84
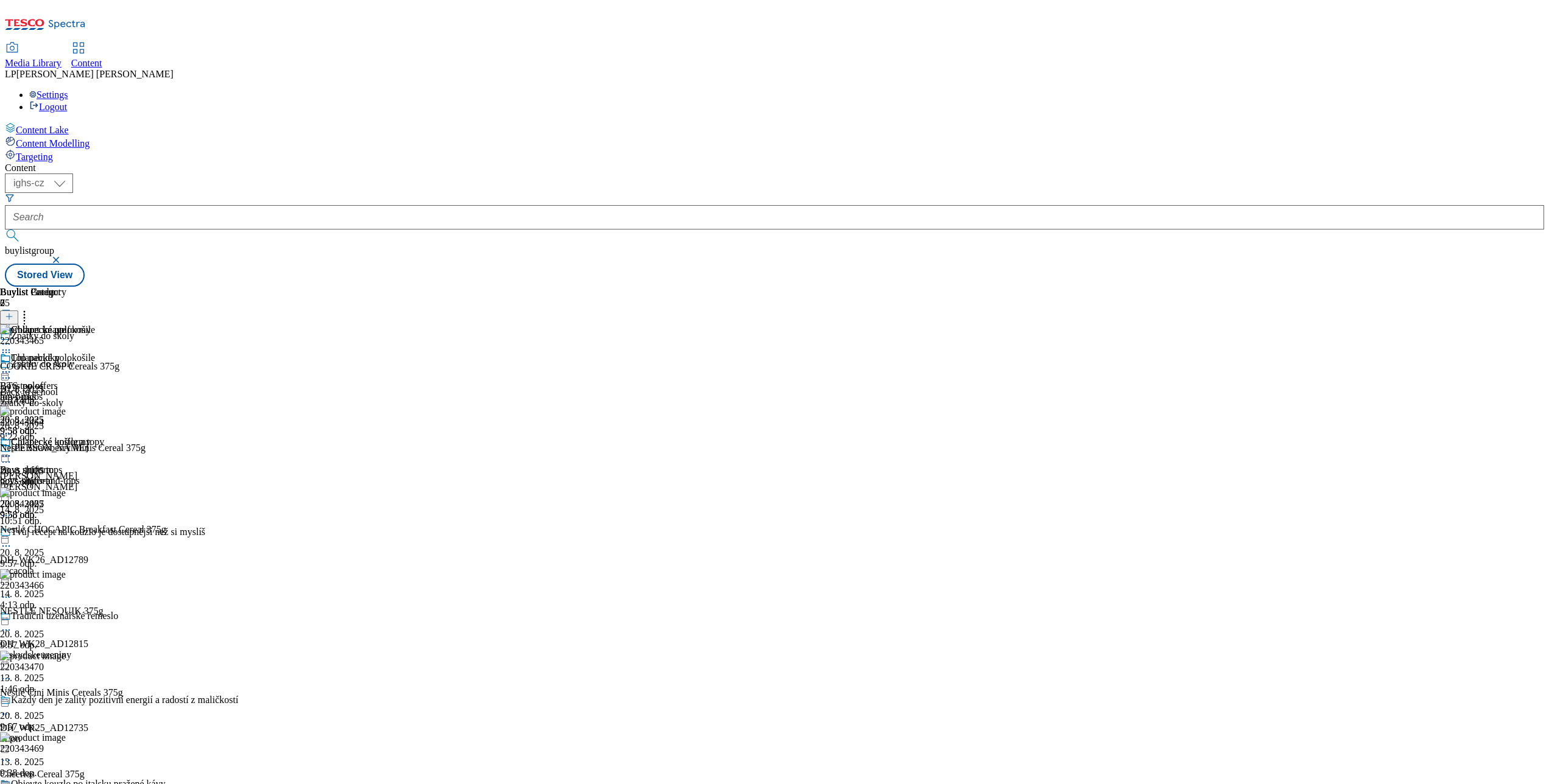
click at [104, 437] on div "Chlapecké košile a topy Boys shirts tops boys-shirts-and-tops 20. 8. 2025 9:58 …" at bounding box center [52, 478] width 104 height 84
click at [104, 499] on div "Chlapecké polokošile Boys polos boys-polos 20. 8. 2025 9:58 odp. Chlapecké koši…" at bounding box center [52, 437] width 104 height 168
click at [30, 309] on icon at bounding box center [24, 314] width 12 height 12
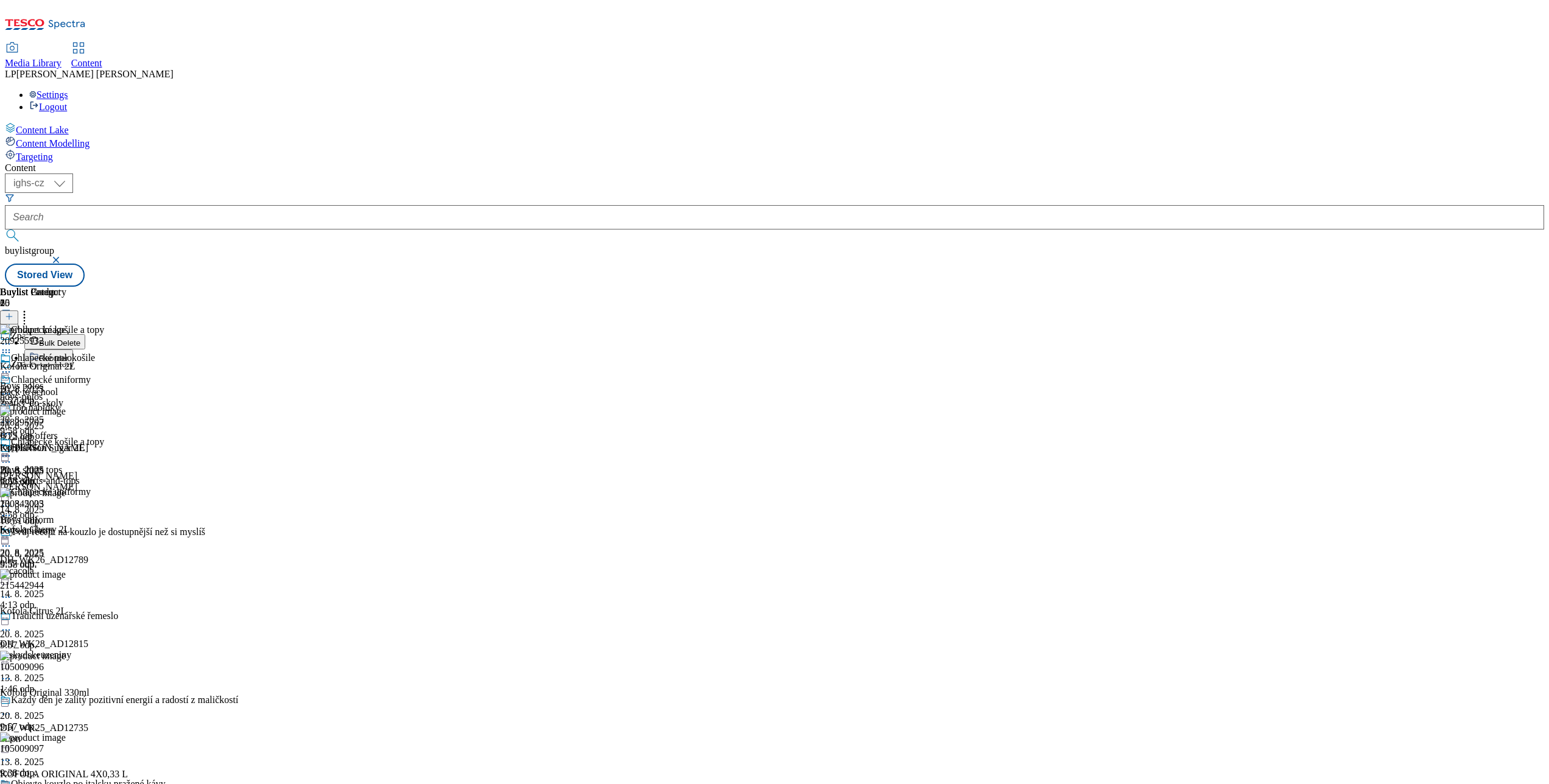
click at [90, 486] on div "Top nabídky BTS top offers top-picks 20. 8. 2025 9:58 odp. Chlapecké uniformy B…" at bounding box center [45, 486] width 90 height 168
click at [12, 372] on icon at bounding box center [6, 378] width 12 height 12
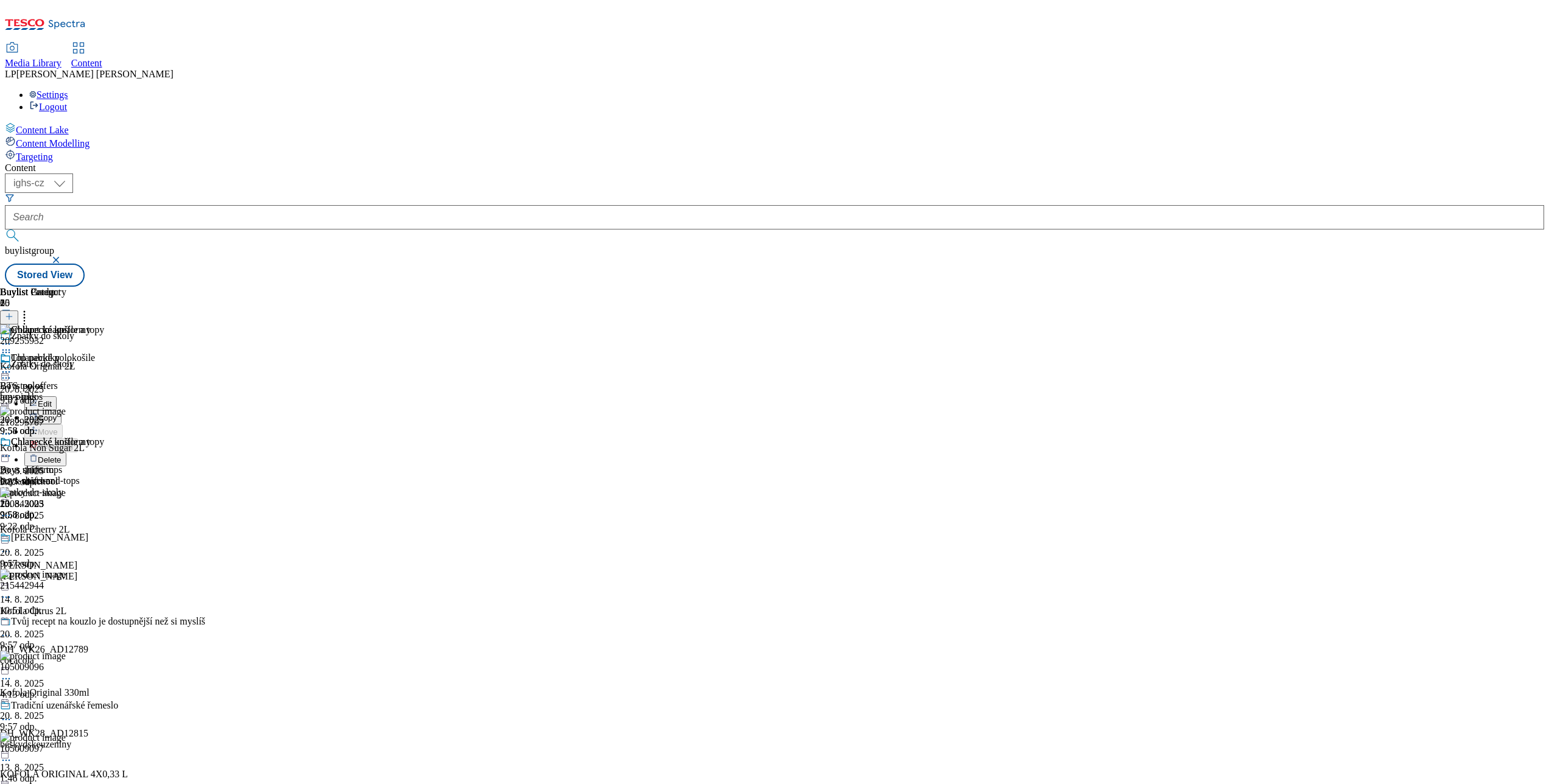
click at [90, 519] on div "Top nabídky BTS top offers top-picks 20. 8. 2025 9:58 odp. Chlapecké uniformy B…" at bounding box center [45, 437] width 90 height 168
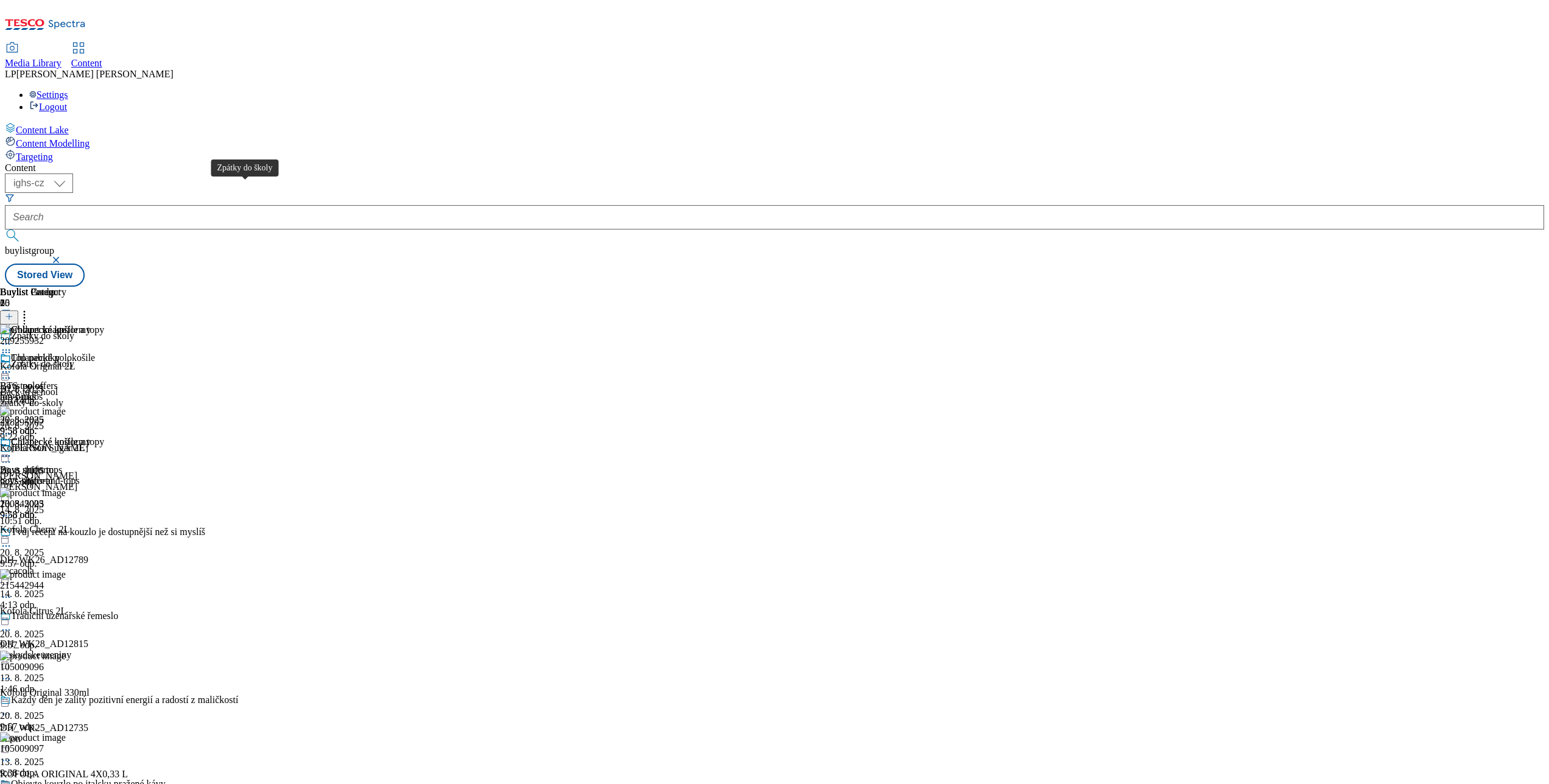
click at [75, 358] on div "Zpátky do školy" at bounding box center [42, 364] width 64 height 11
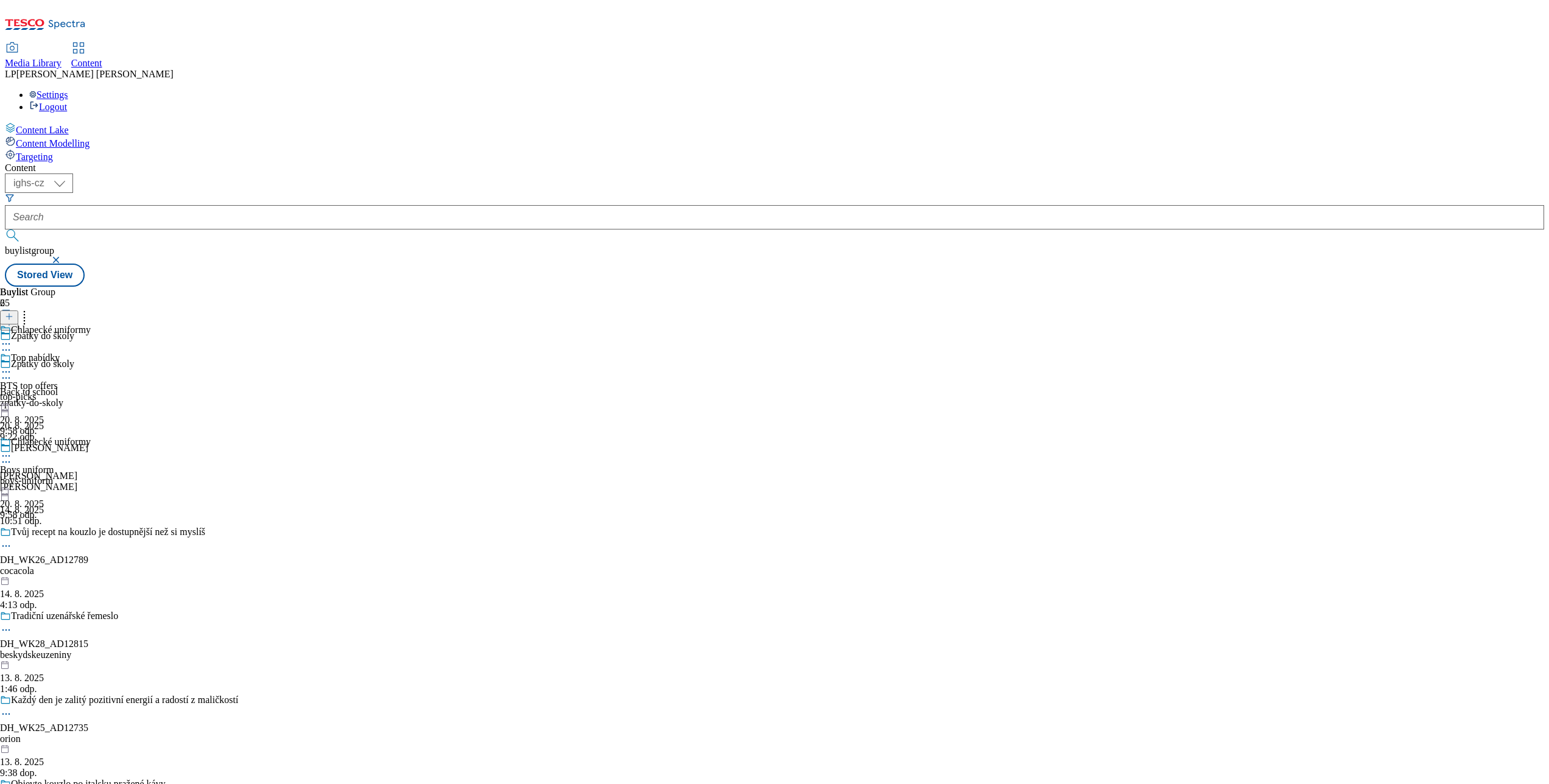
click at [75, 358] on div "Zpátky do školy" at bounding box center [42, 364] width 64 height 11
click at [12, 372] on icon at bounding box center [6, 378] width 12 height 12
drag, startPoint x: 84, startPoint y: 266, endPoint x: 334, endPoint y: 240, distance: 251.3
click at [84, 162] on div "Content Lake Content Modelling Targeting" at bounding box center [774, 143] width 1539 height 41
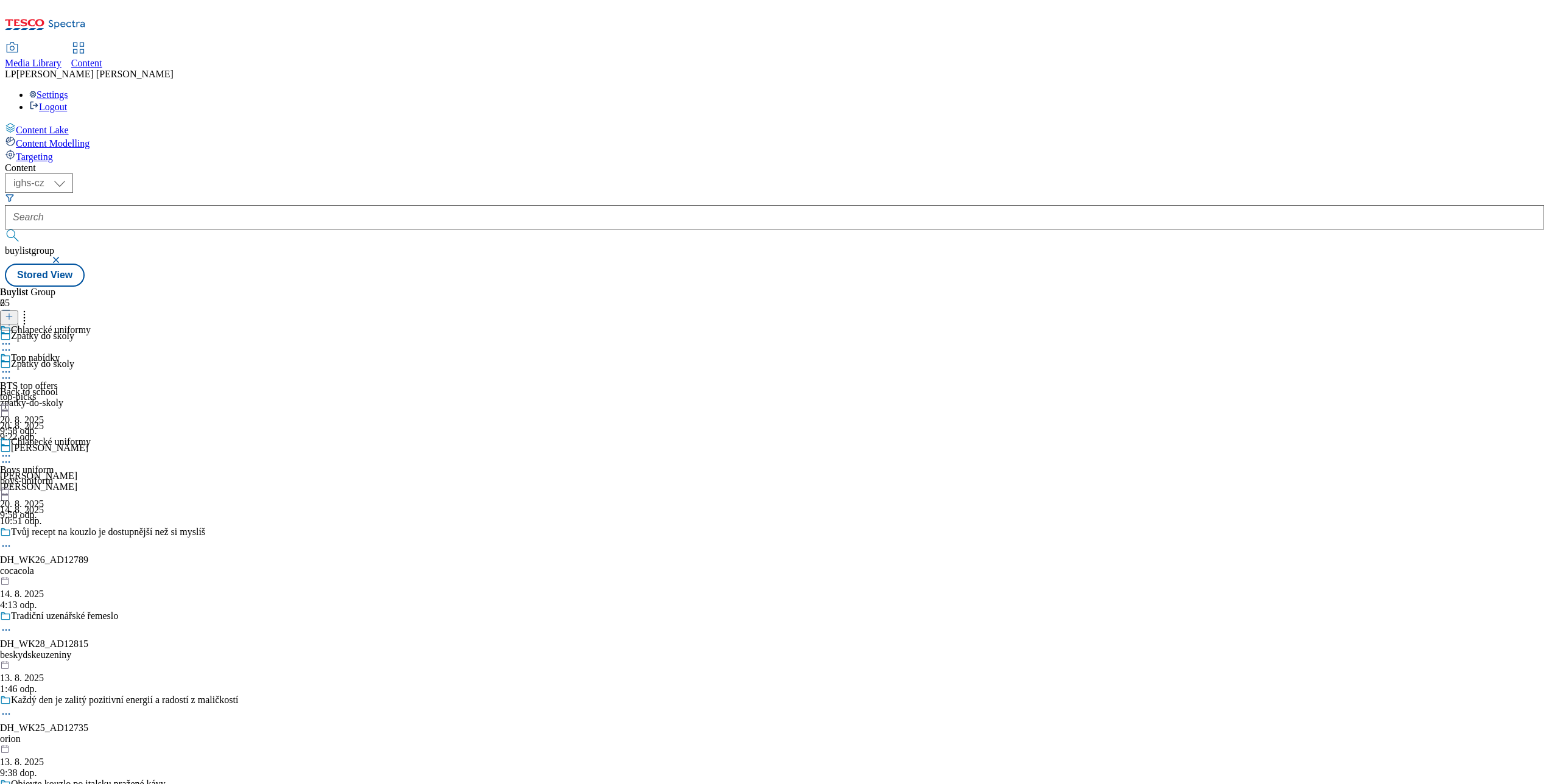
click at [90, 366] on div at bounding box center [45, 373] width 90 height 15
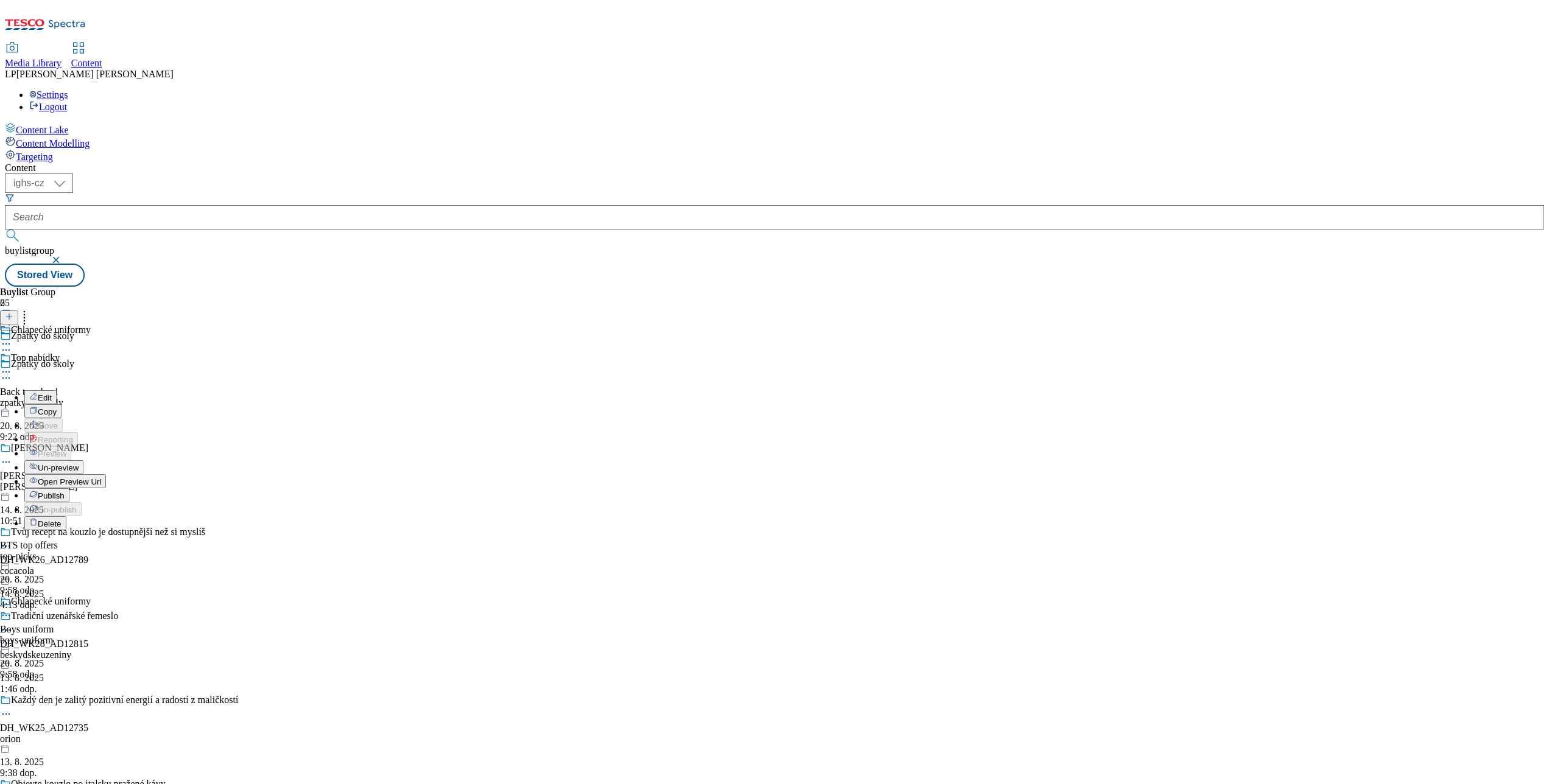
drag, startPoint x: 658, startPoint y: 251, endPoint x: 649, endPoint y: 249, distance: 9.2
click at [658, 287] on div "Buylist Group 65 Zpátky do školy Zpátky do školy Back to school zpatky-do-skoly…" at bounding box center [774, 287] width 1539 height 0
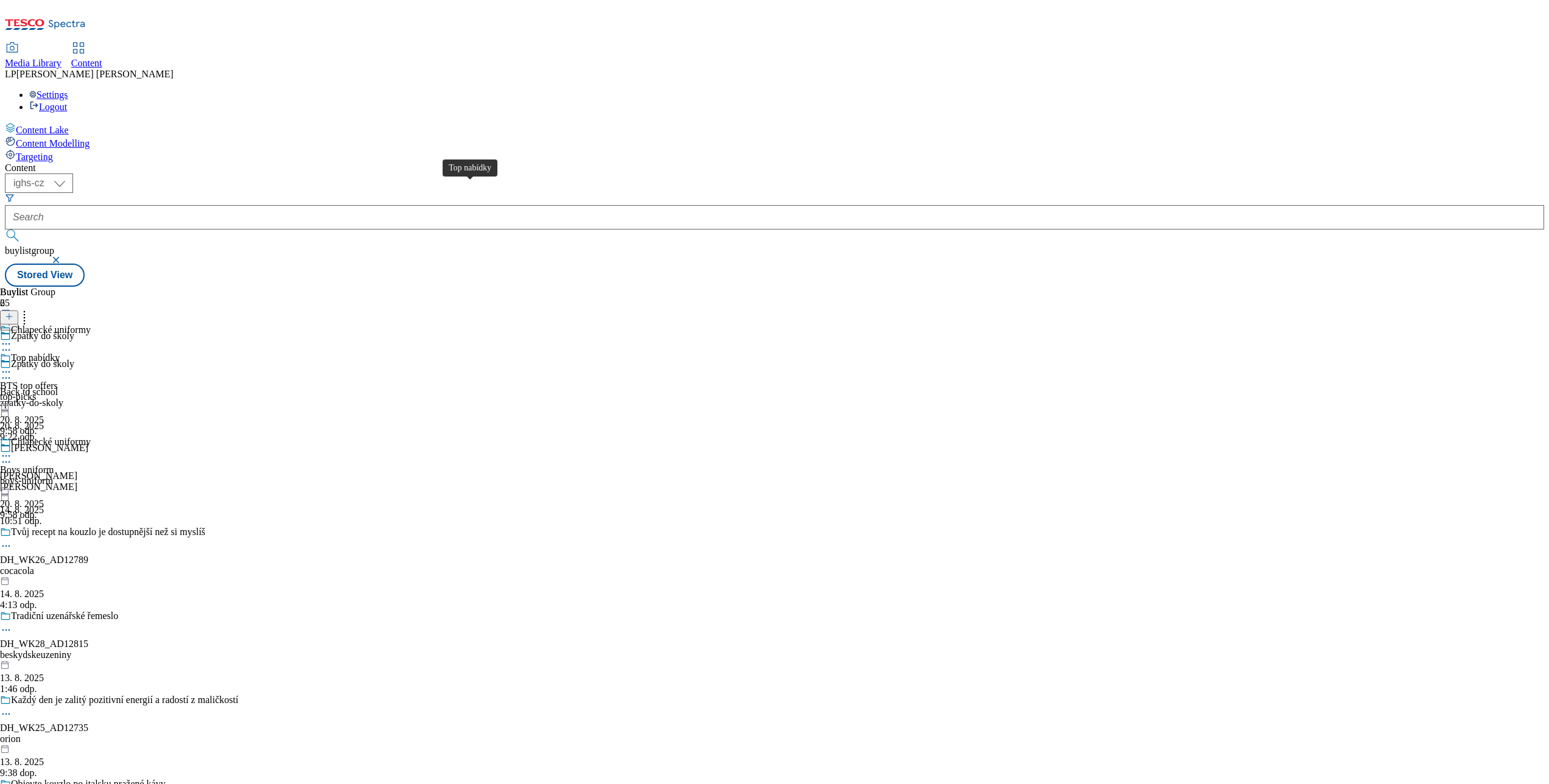
click at [60, 353] on div "Top nabídky" at bounding box center [35, 358] width 49 height 11
click at [90, 437] on span "Chlapecké uniformy" at bounding box center [51, 443] width 80 height 14
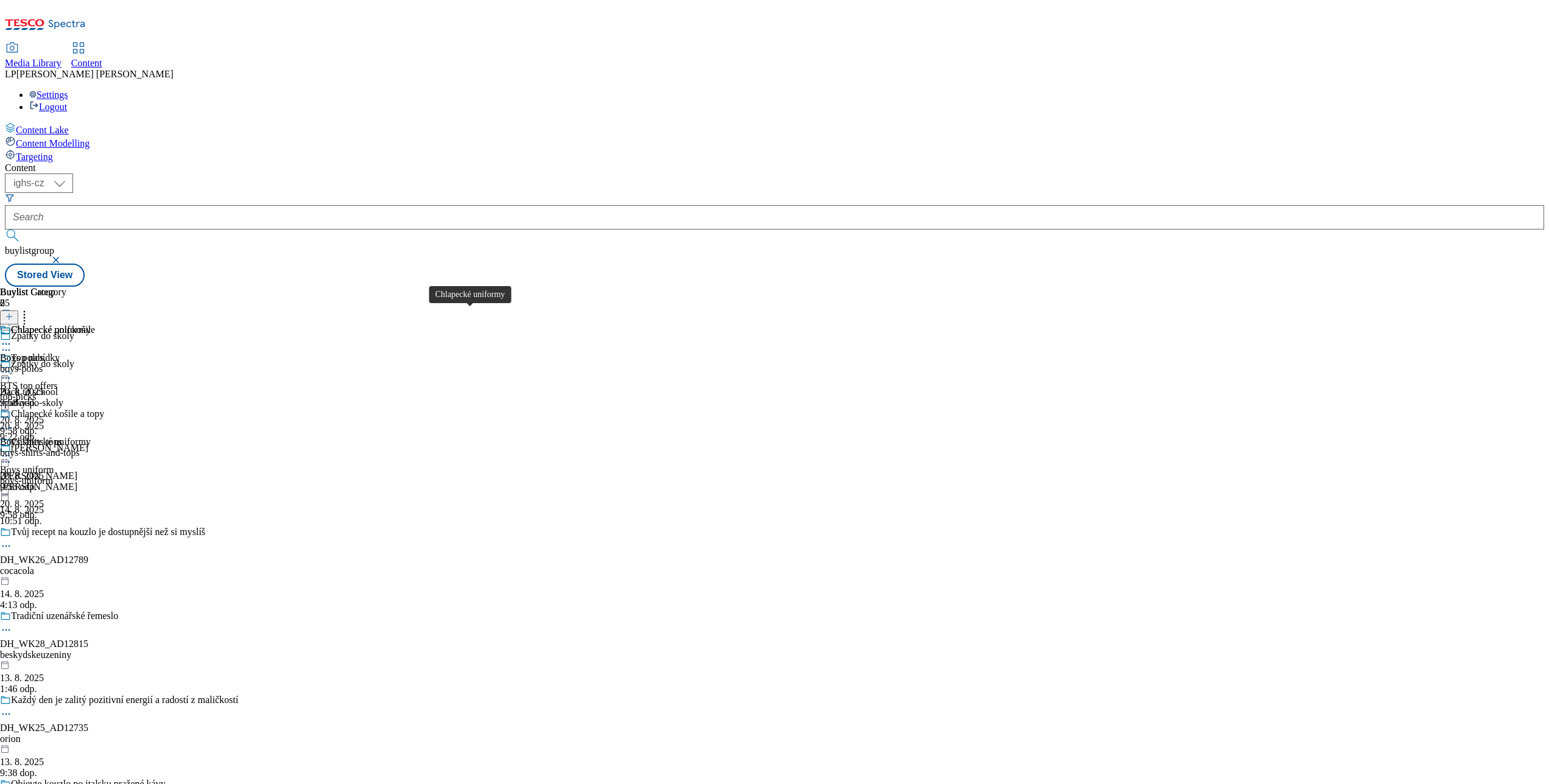
click at [90, 437] on div "Chlapecké uniformy" at bounding box center [51, 442] width 80 height 11
click at [60, 353] on span "Top nabídky" at bounding box center [35, 359] width 49 height 14
click at [90, 437] on div "Chlapecké uniformy" at bounding box center [51, 442] width 80 height 11
click at [104, 324] on div "Chlapecké polokošile Boys polos boys-polos 20. 8. 2025 9:58 odp." at bounding box center [52, 366] width 104 height 84
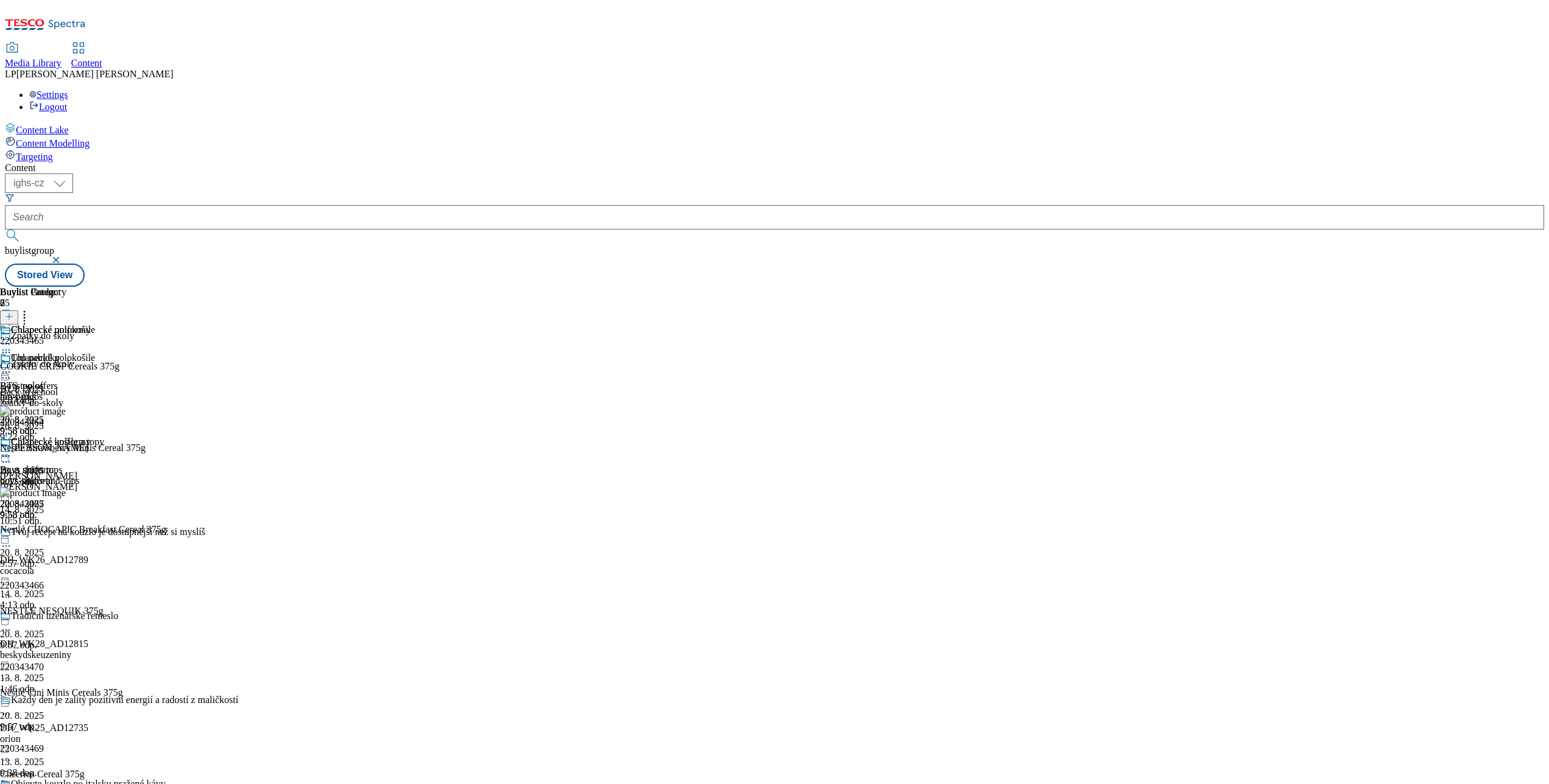
click at [12, 366] on icon at bounding box center [6, 371] width 12 height 12
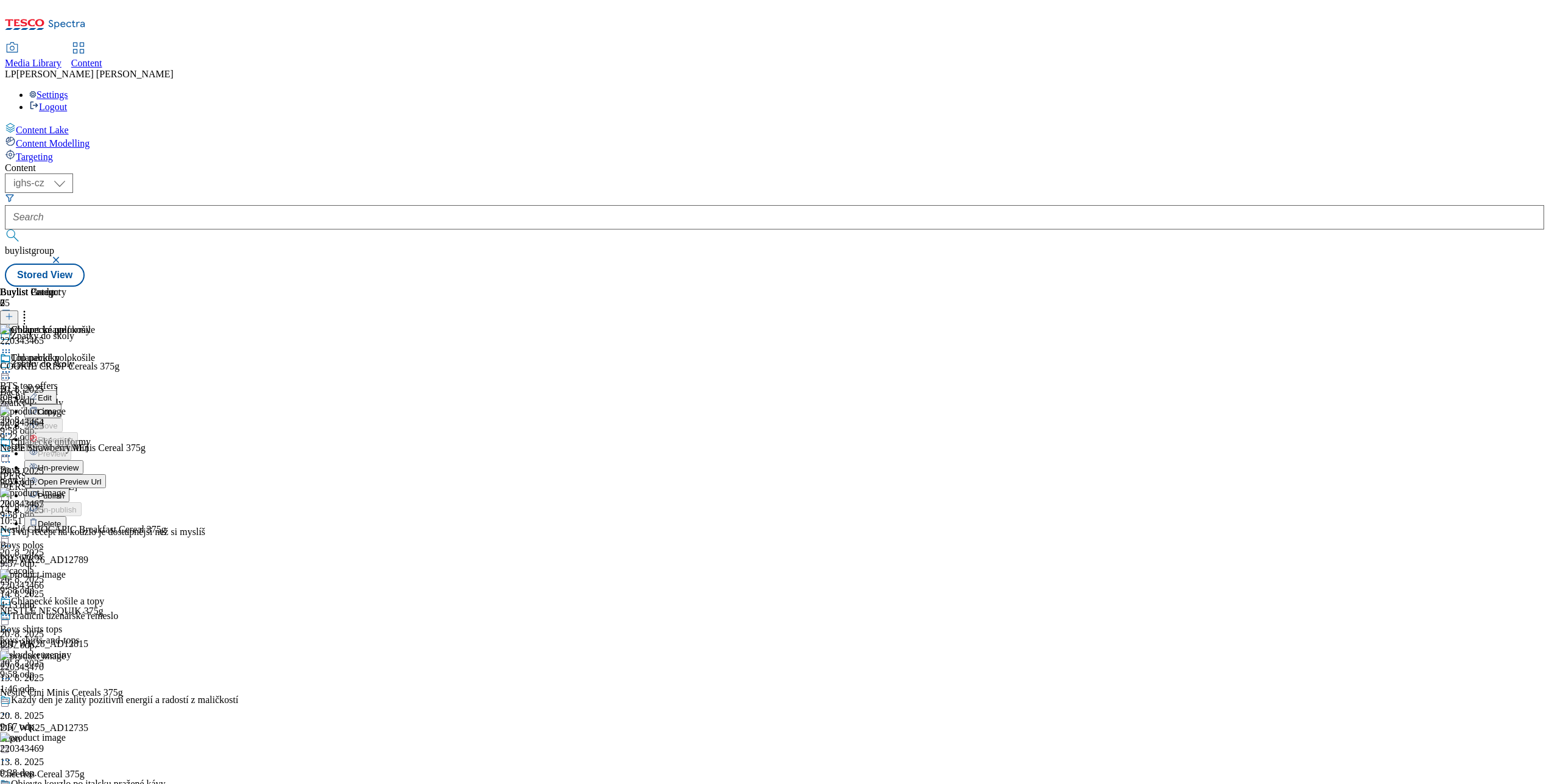
click at [101, 477] on span "Open Preview Url" at bounding box center [69, 482] width 64 height 9
click at [90, 353] on div "Top nabídky BTS top offers top-picks 20. 8. 2025 9:58 odp." at bounding box center [45, 394] width 90 height 84
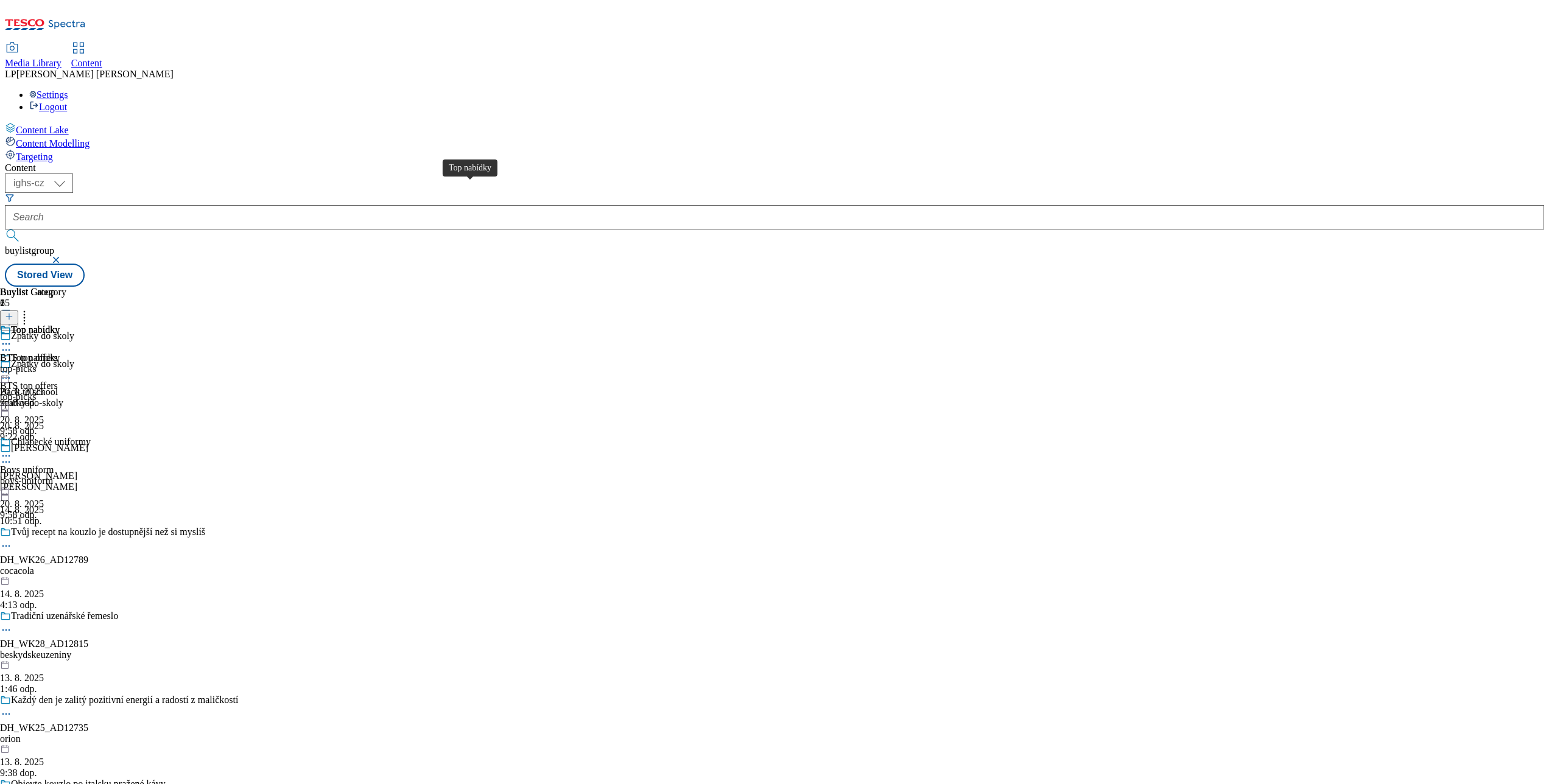
click at [60, 353] on div "Top nabídky" at bounding box center [35, 358] width 49 height 11
click at [60, 324] on div "Top nabídky" at bounding box center [35, 330] width 49 height 11
click at [14, 312] on icon at bounding box center [8, 316] width 8 height 8
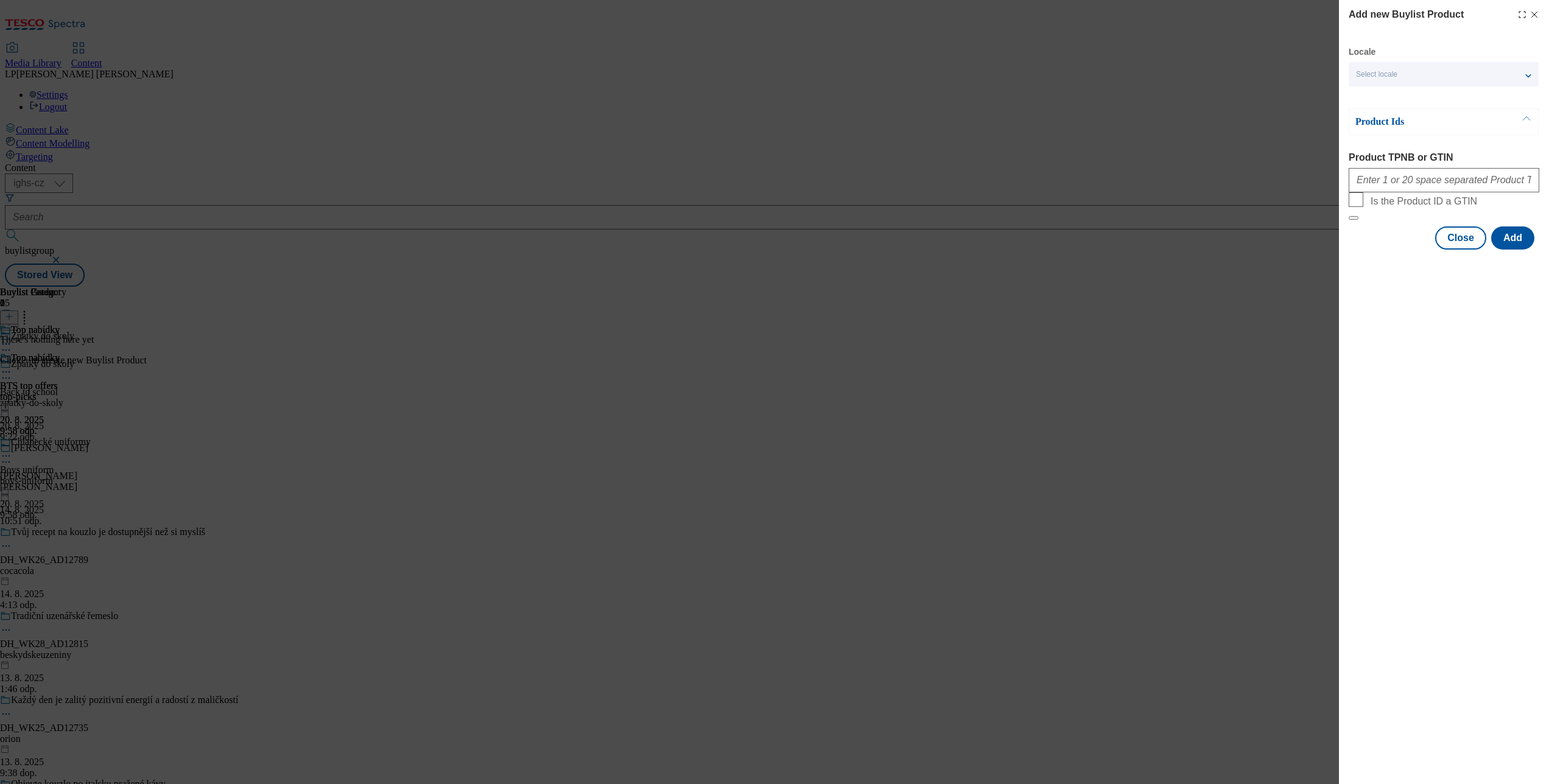
click at [1161, 71] on div "Select locale" at bounding box center [1444, 74] width 190 height 24
click at [1161, 100] on span "English" at bounding box center [1391, 97] width 28 height 6
click at [1161, 100] on input "English" at bounding box center [1364, 99] width 15 height 15
click at [1161, 329] on div "Add new Buylist Product Locale 2 locales selected English Czech Product Ids Pro…" at bounding box center [1444, 392] width 210 height 784
click at [1161, 190] on input "Product TPNB or GTIN" at bounding box center [1444, 180] width 191 height 24
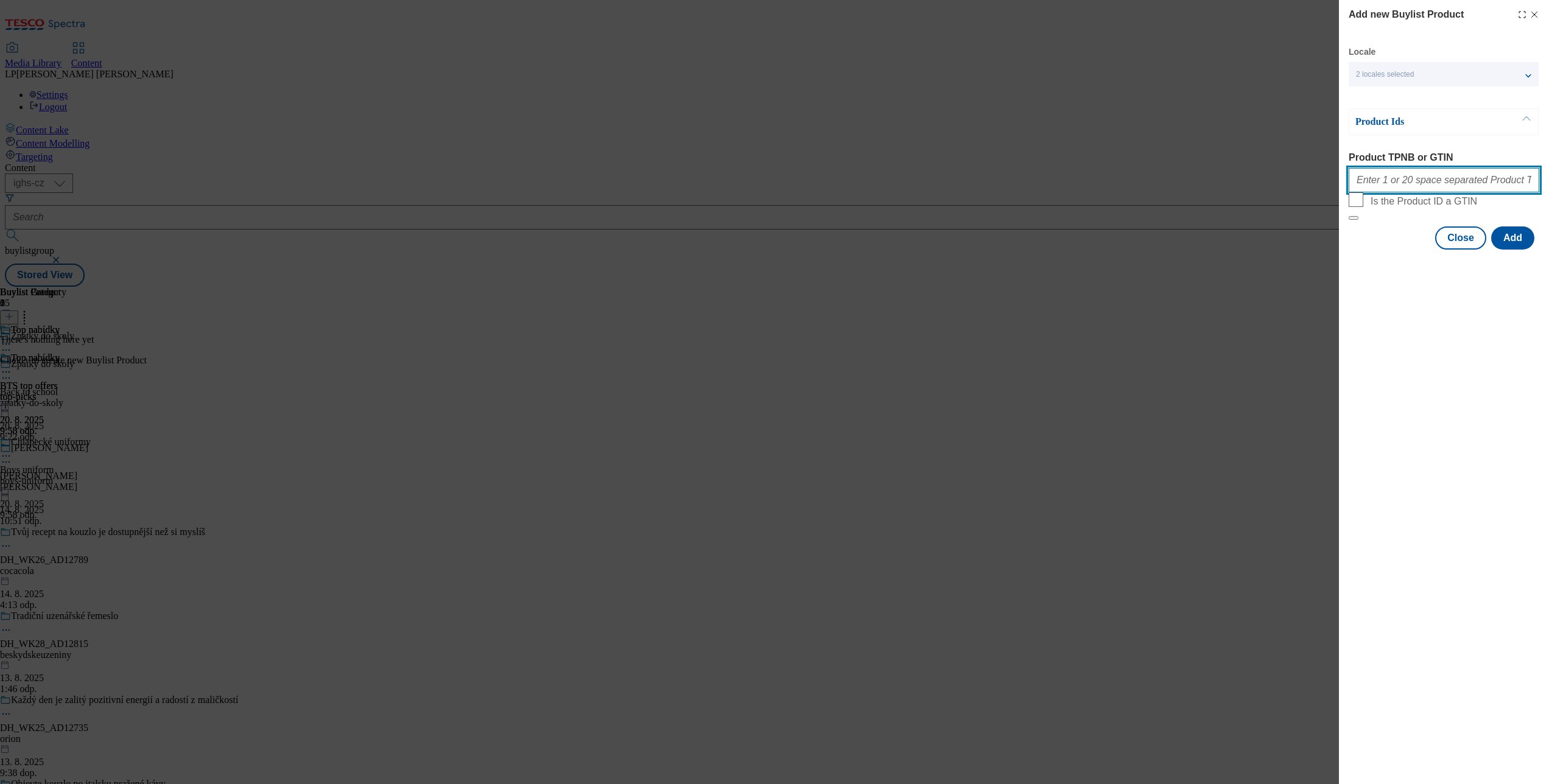
type input "215217993 218780081 215217962 220195026 220303993 220334071 105013921 105028284…"
click at [1161, 250] on button "Add" at bounding box center [1512, 238] width 43 height 23
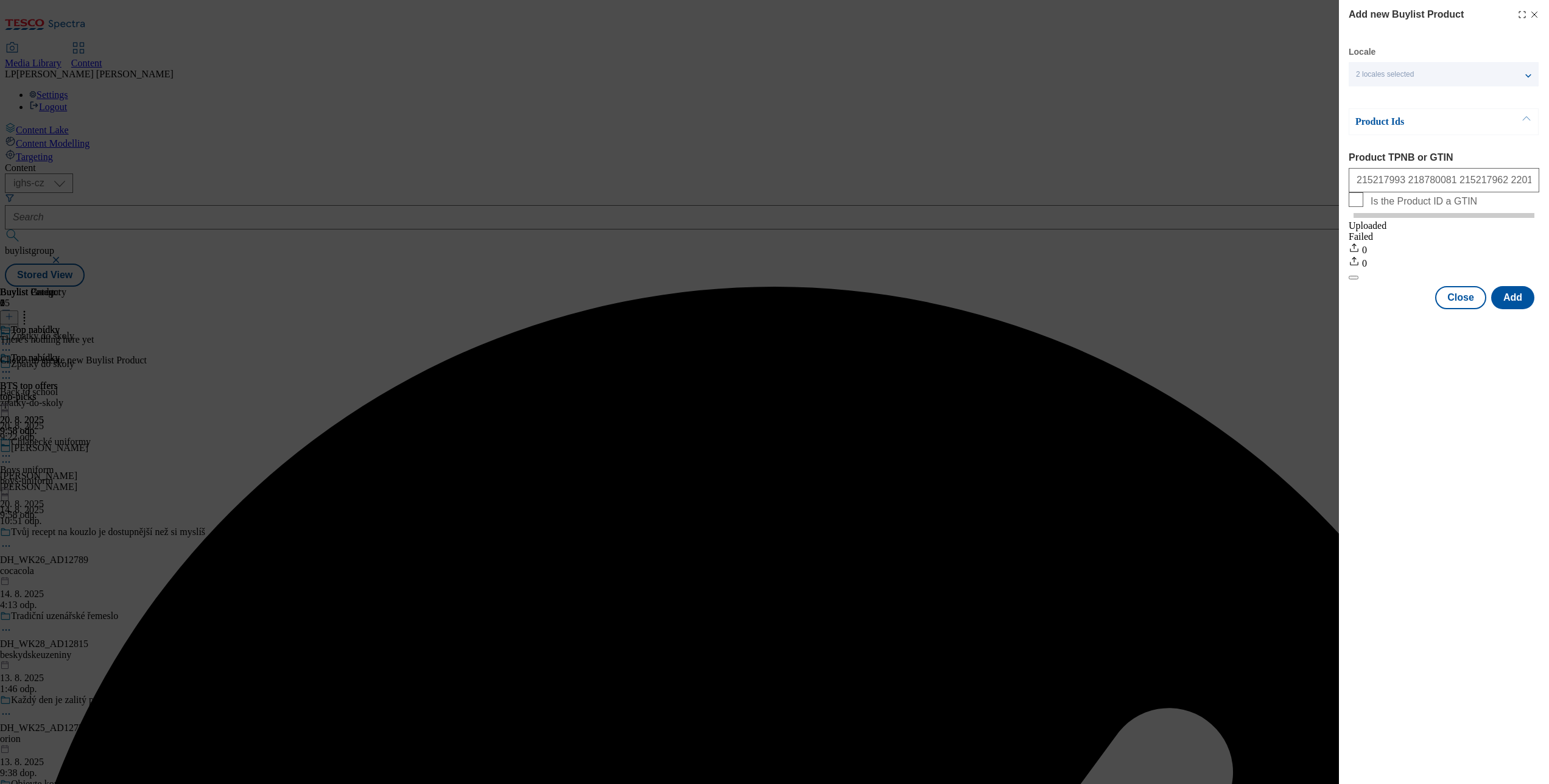
click at [1161, 410] on div "Add new Buylist Product Locale 2 locales selected English Czech Product Ids Pro…" at bounding box center [774, 392] width 1549 height 784
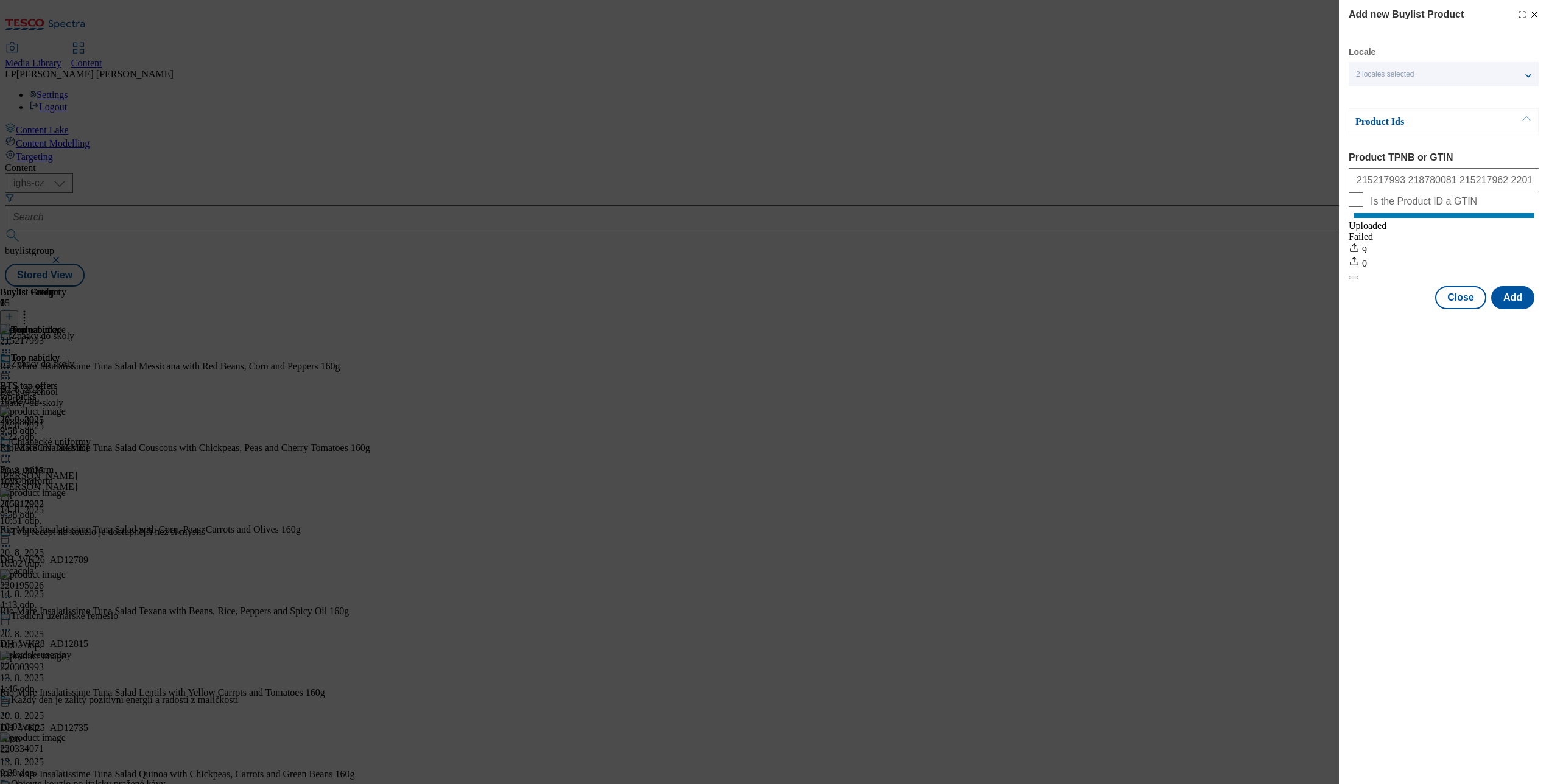
click at [760, 402] on div "Add new Buylist Product Locale 2 locales selected English Czech Product Ids Pro…" at bounding box center [774, 392] width 1549 height 784
click at [726, 588] on div "Add new Buylist Product Locale 2 locales selected English Czech Product Ids Pro…" at bounding box center [774, 392] width 1549 height 784
click at [1161, 16] on line "Modal" at bounding box center [1534, 15] width 6 height 6
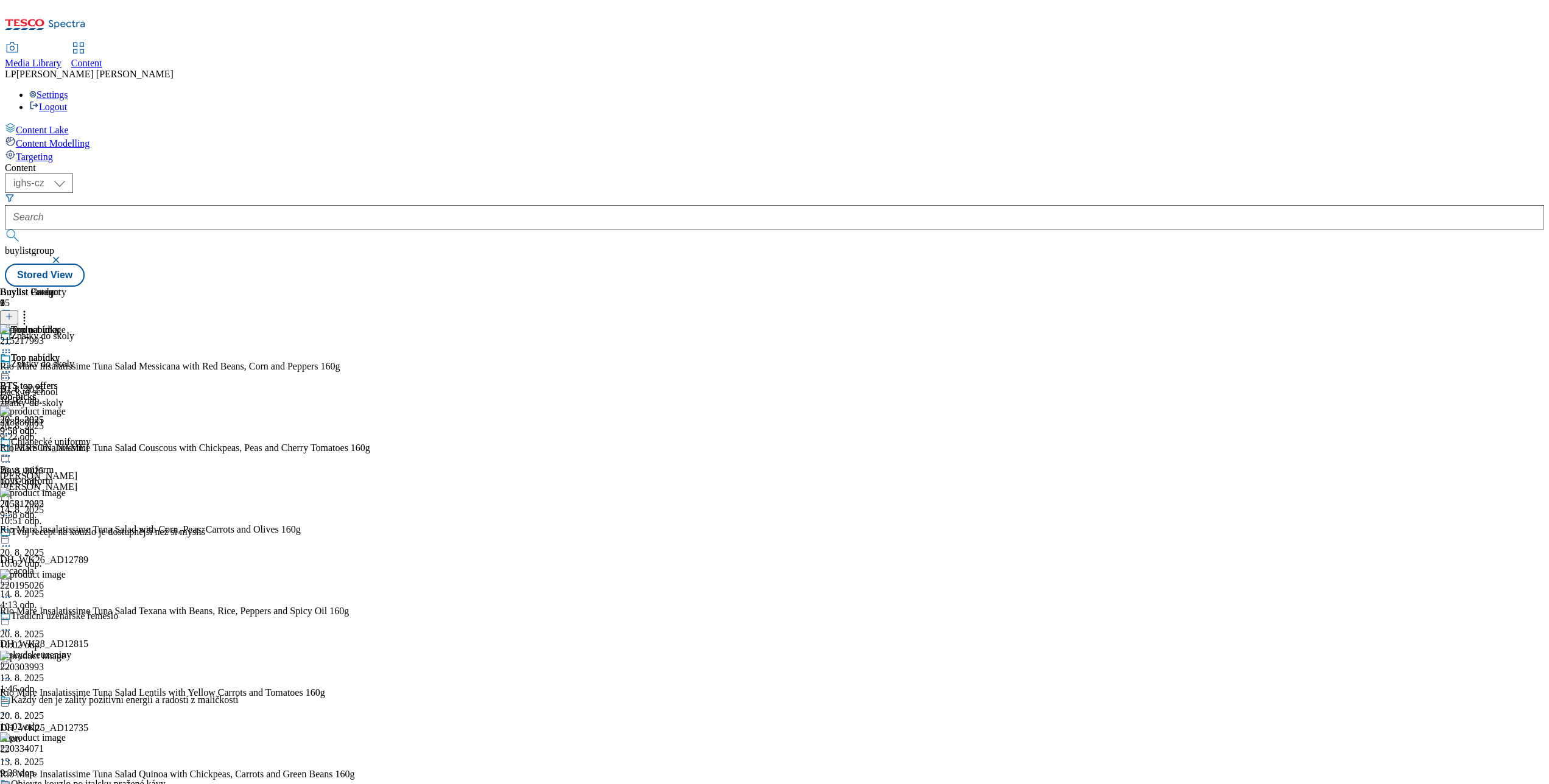
click at [66, 366] on div at bounding box center [33, 373] width 66 height 15
click at [639, 287] on div "Content ( optional ) ighs-cz ighs-hu ighs-sk ighs-cz buylistgroup Stored View B…" at bounding box center [774, 224] width 1539 height 124
click at [12, 366] on icon at bounding box center [6, 371] width 12 height 12
click at [575, 287] on div "Content ( optional ) ighs-cz ighs-hu ighs-sk ighs-cz buylistgroup Stored View B…" at bounding box center [774, 224] width 1539 height 124
click at [75, 358] on div "Zpátky do školy" at bounding box center [42, 364] width 64 height 11
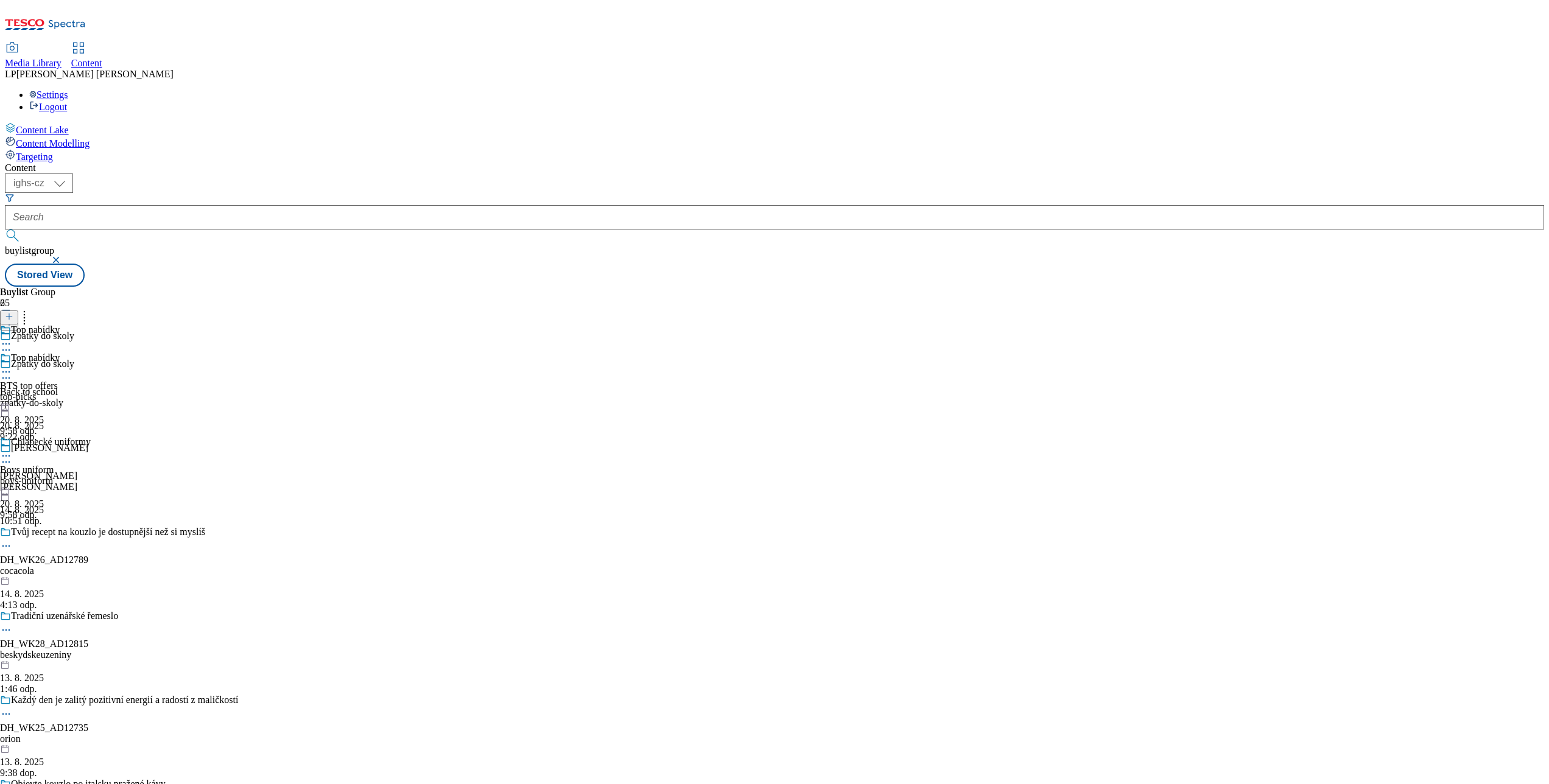
click at [75, 358] on div "Zpátky do školy" at bounding box center [42, 364] width 64 height 11
click at [12, 366] on icon at bounding box center [6, 371] width 12 height 12
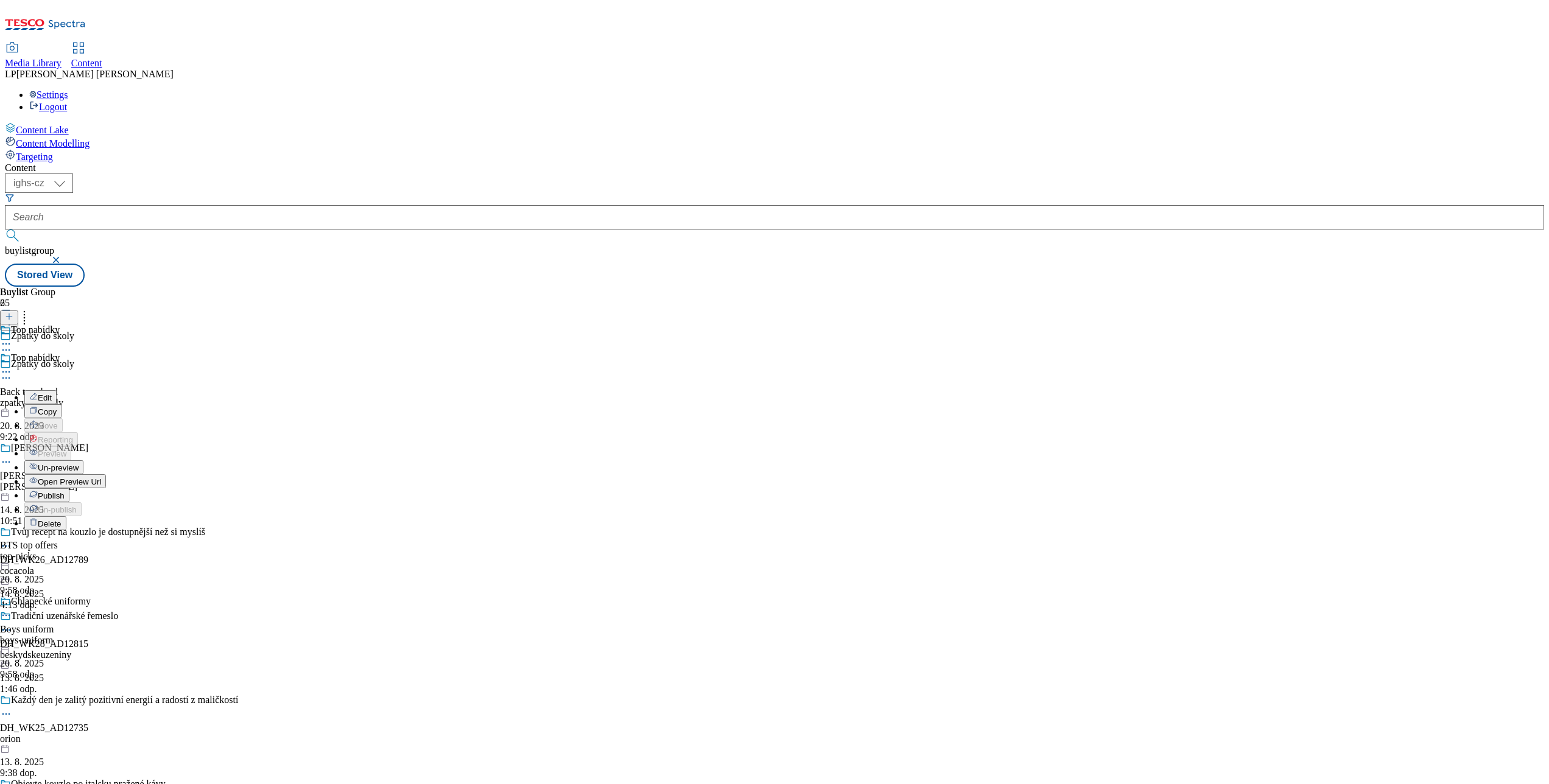
click at [101, 477] on span "Open Preview Url" at bounding box center [69, 482] width 64 height 9
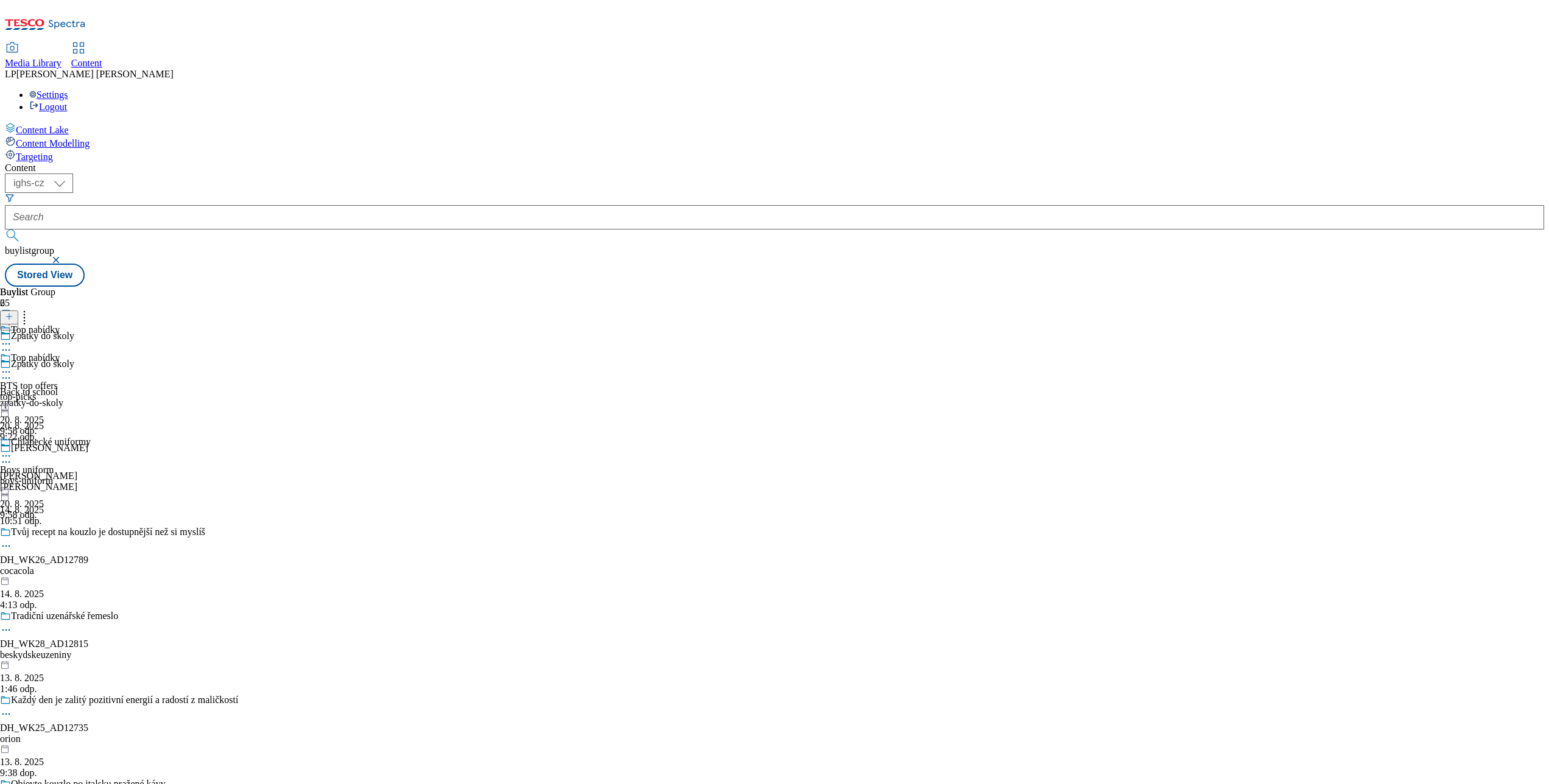
click at [90, 450] on div at bounding box center [45, 457] width 90 height 15
click at [670, 287] on div "Buylist Group 65 Zpátky do školy Zpátky do školy Back to school zpatky-do-skoly…" at bounding box center [774, 287] width 1539 height 0
click at [90, 437] on div "Chlapecké uniformy" at bounding box center [51, 442] width 80 height 11
click at [12, 338] on icon at bounding box center [6, 344] width 12 height 12
click at [101, 450] on span "Open Preview Url" at bounding box center [69, 454] width 64 height 9
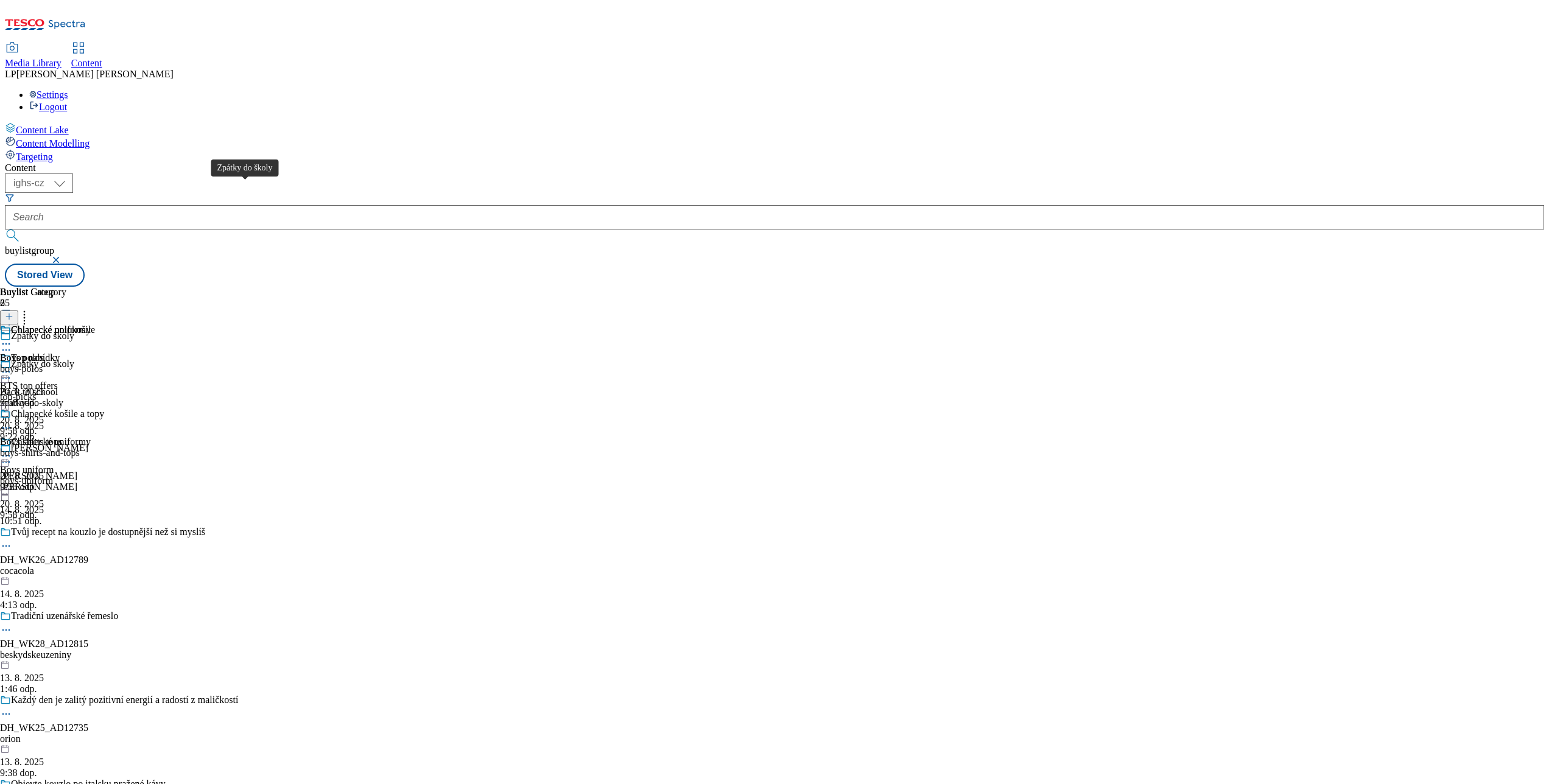
click at [75, 358] on div "Zpátky do školy" at bounding box center [42, 364] width 64 height 11
click at [12, 372] on icon at bounding box center [6, 378] width 12 height 12
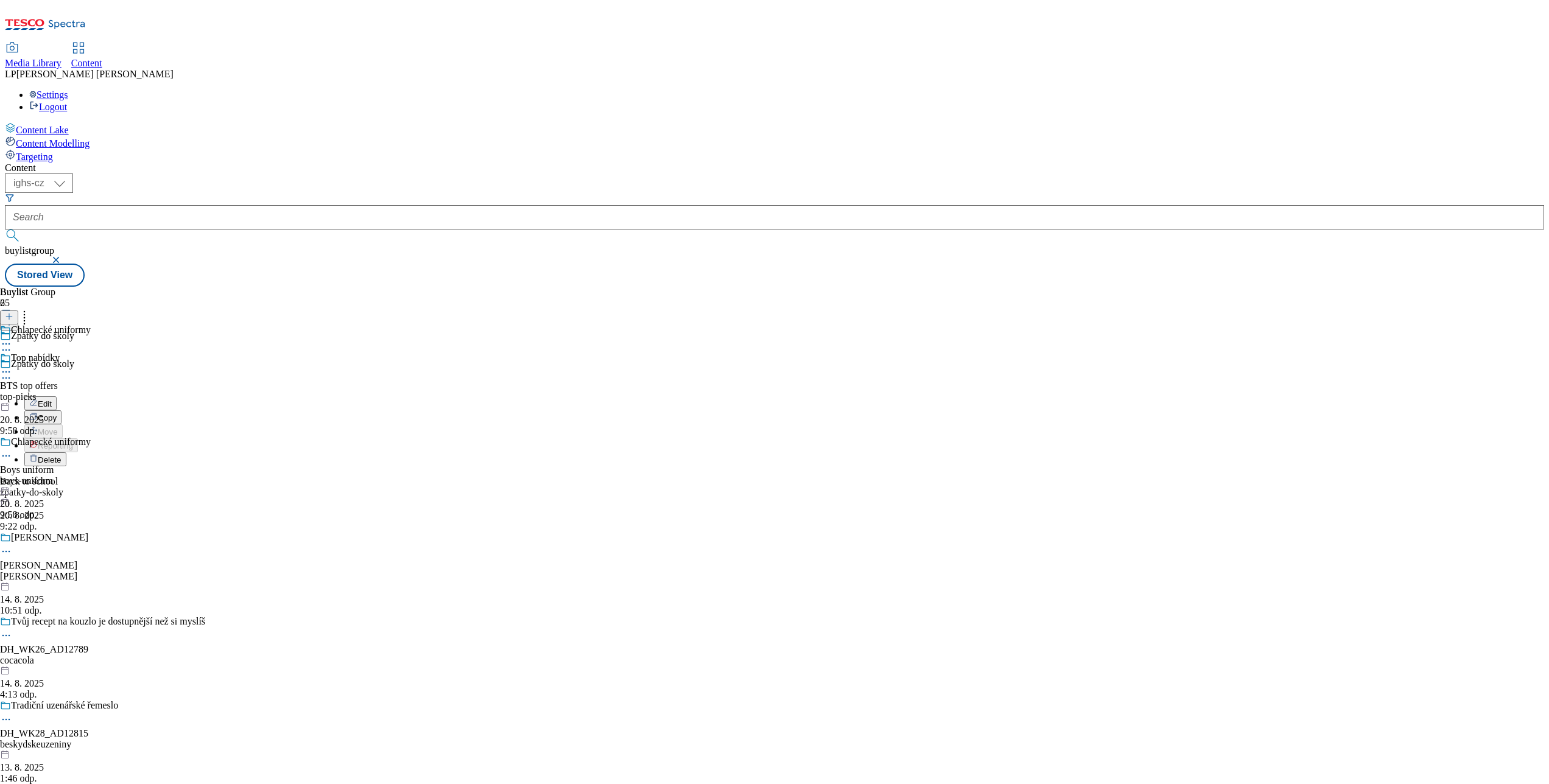
click at [12, 366] on icon at bounding box center [6, 371] width 12 height 12
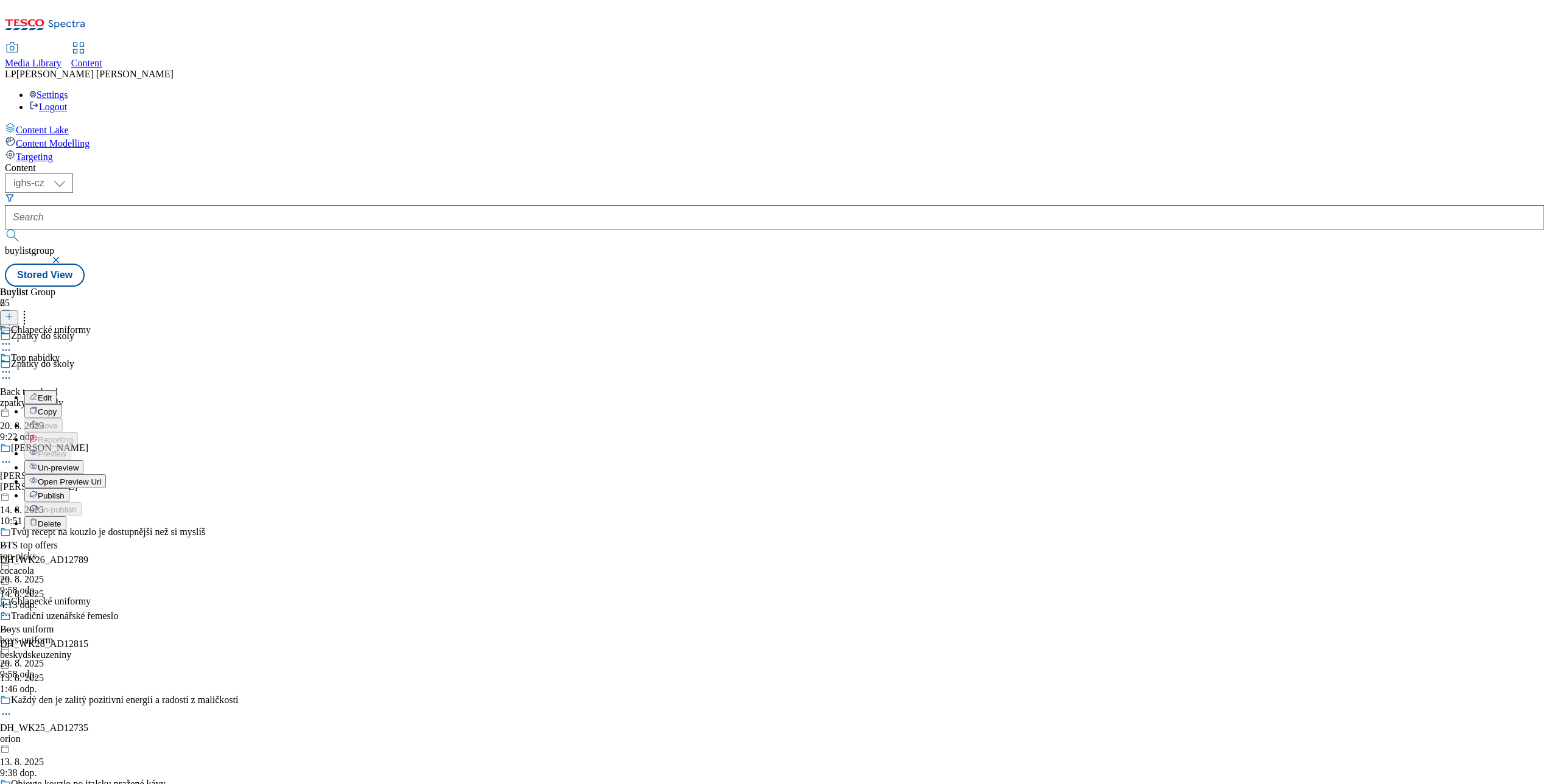
click at [101, 477] on span "Open Preview Url" at bounding box center [69, 482] width 64 height 9
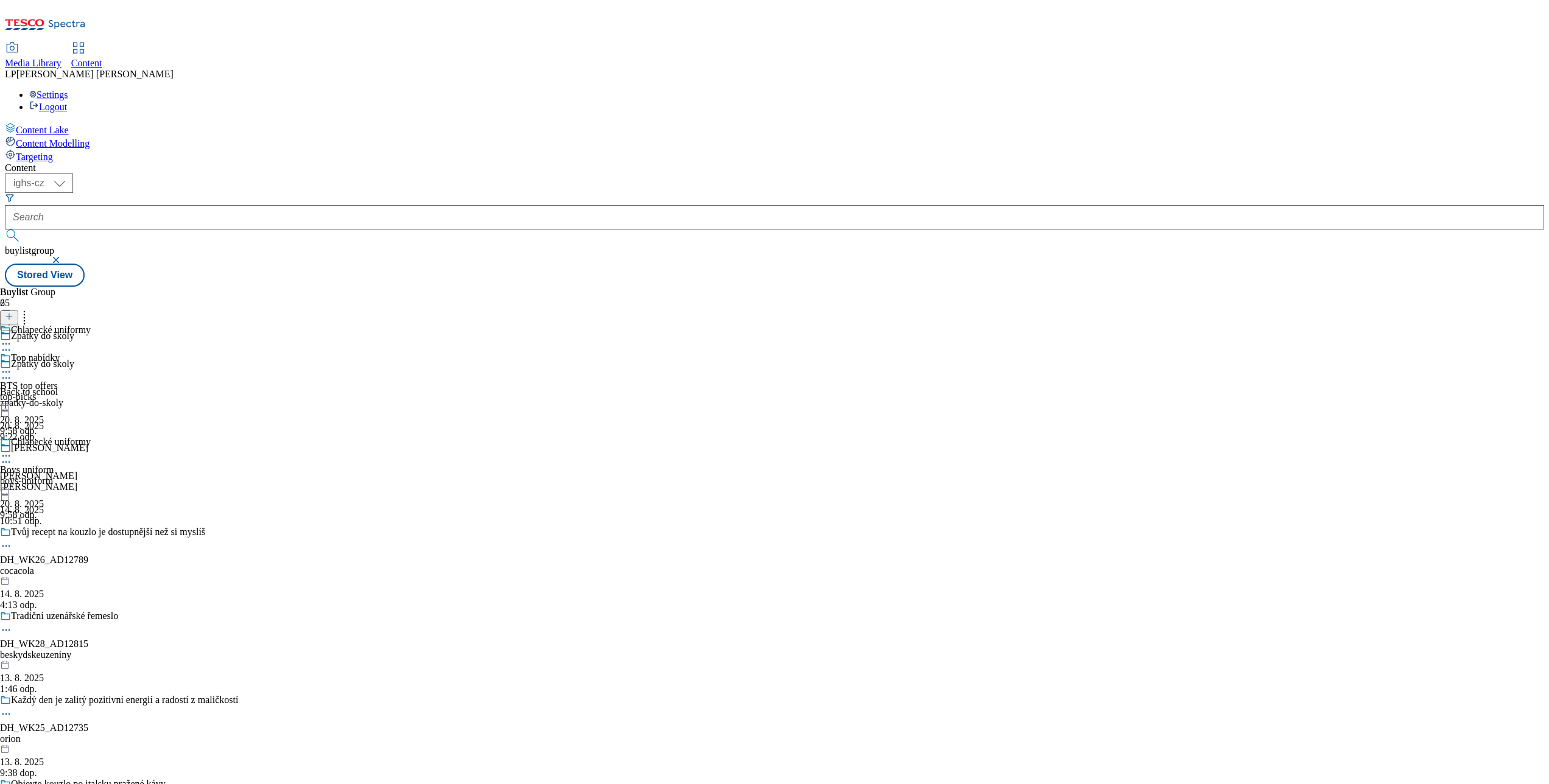
click at [90, 366] on div at bounding box center [45, 373] width 90 height 15
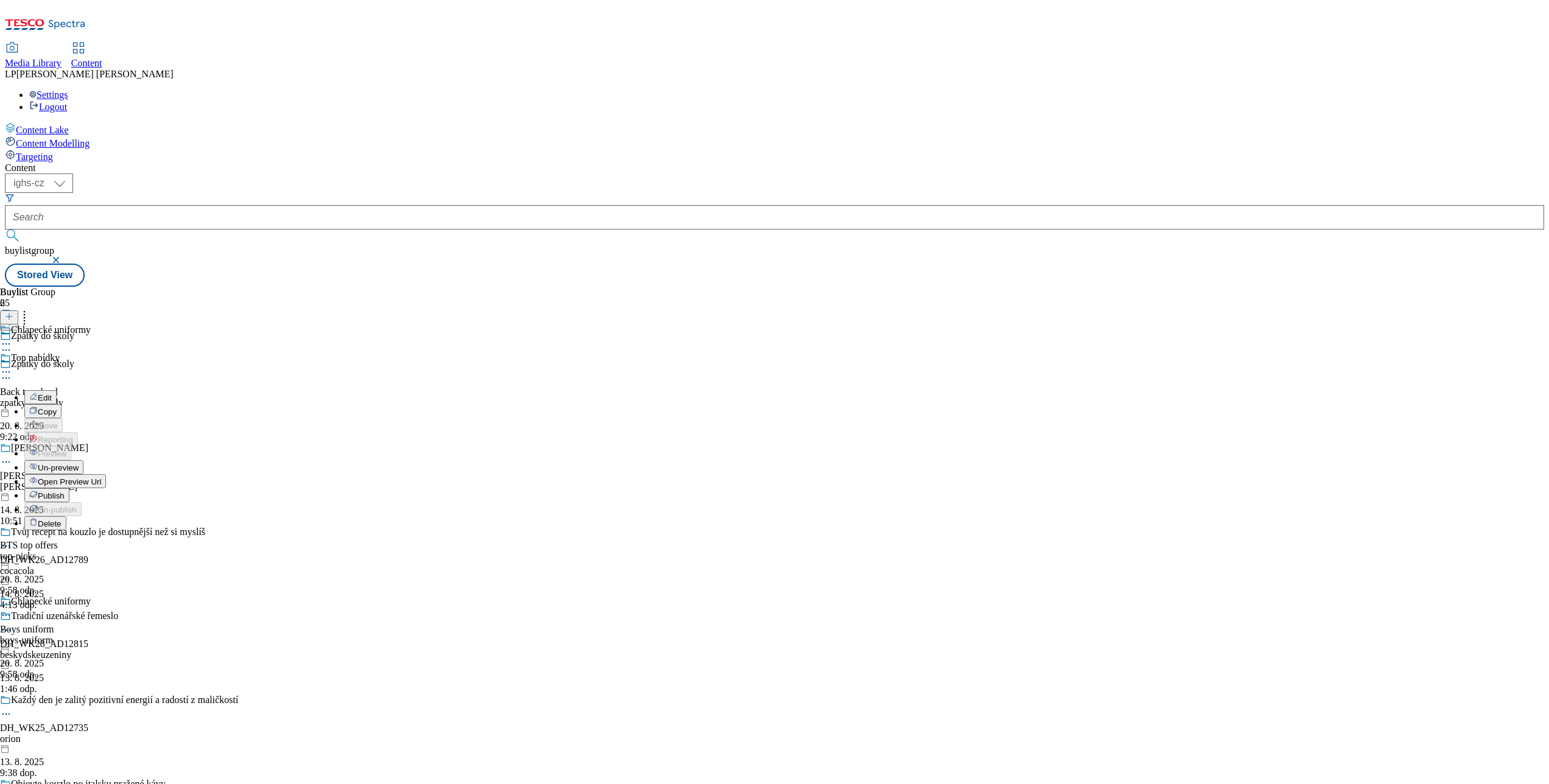
click at [106, 474] on li "Open Preview Url" at bounding box center [65, 481] width 82 height 14
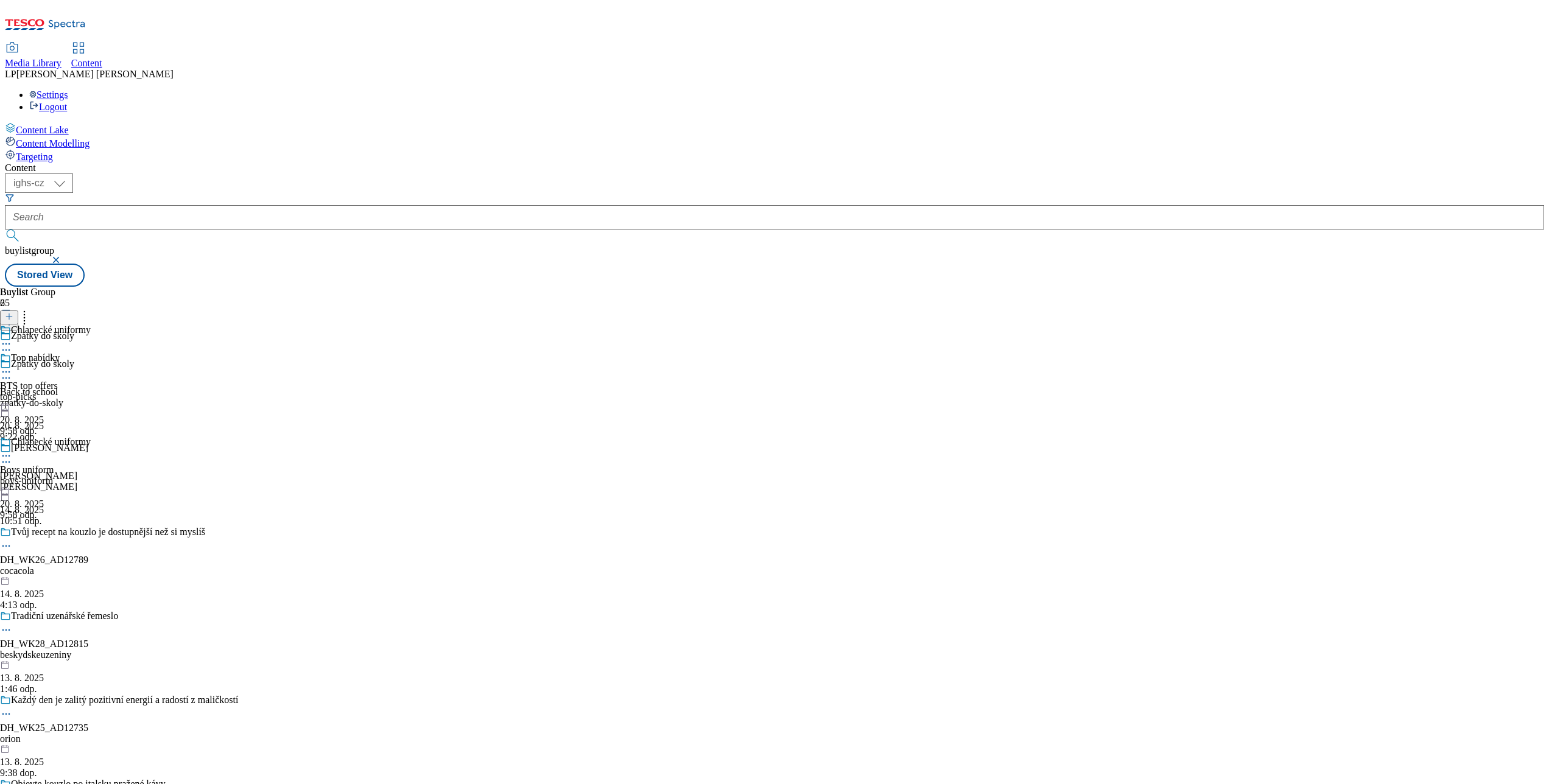
click at [90, 366] on div at bounding box center [45, 373] width 90 height 15
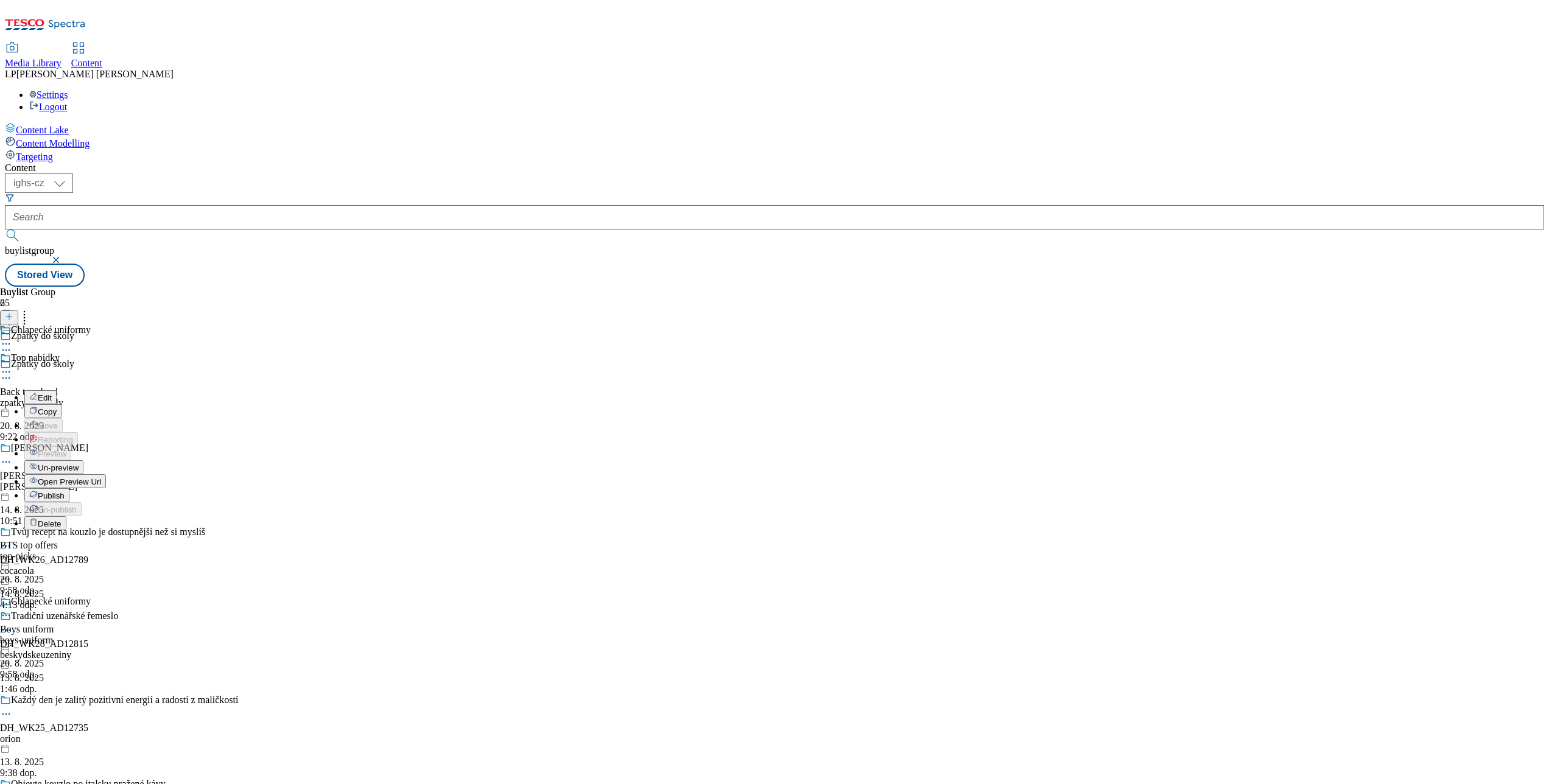
click at [101, 477] on span "Open Preview Url" at bounding box center [69, 482] width 64 height 9
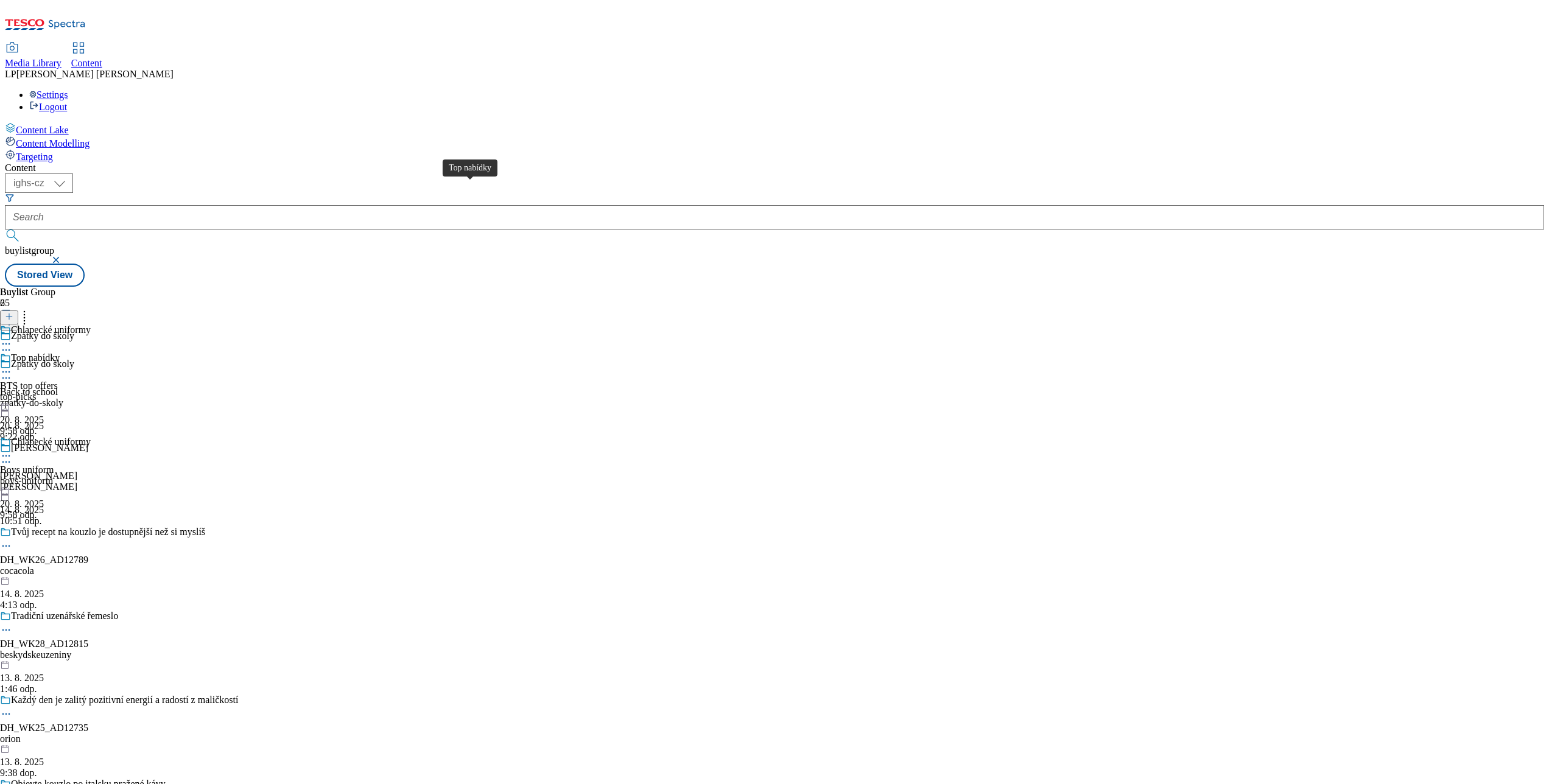
click at [60, 353] on div "Top nabídky" at bounding box center [35, 358] width 49 height 11
click at [12, 338] on icon at bounding box center [6, 344] width 12 height 12
click at [78, 435] on span "Un-preview" at bounding box center [58, 439] width 41 height 9
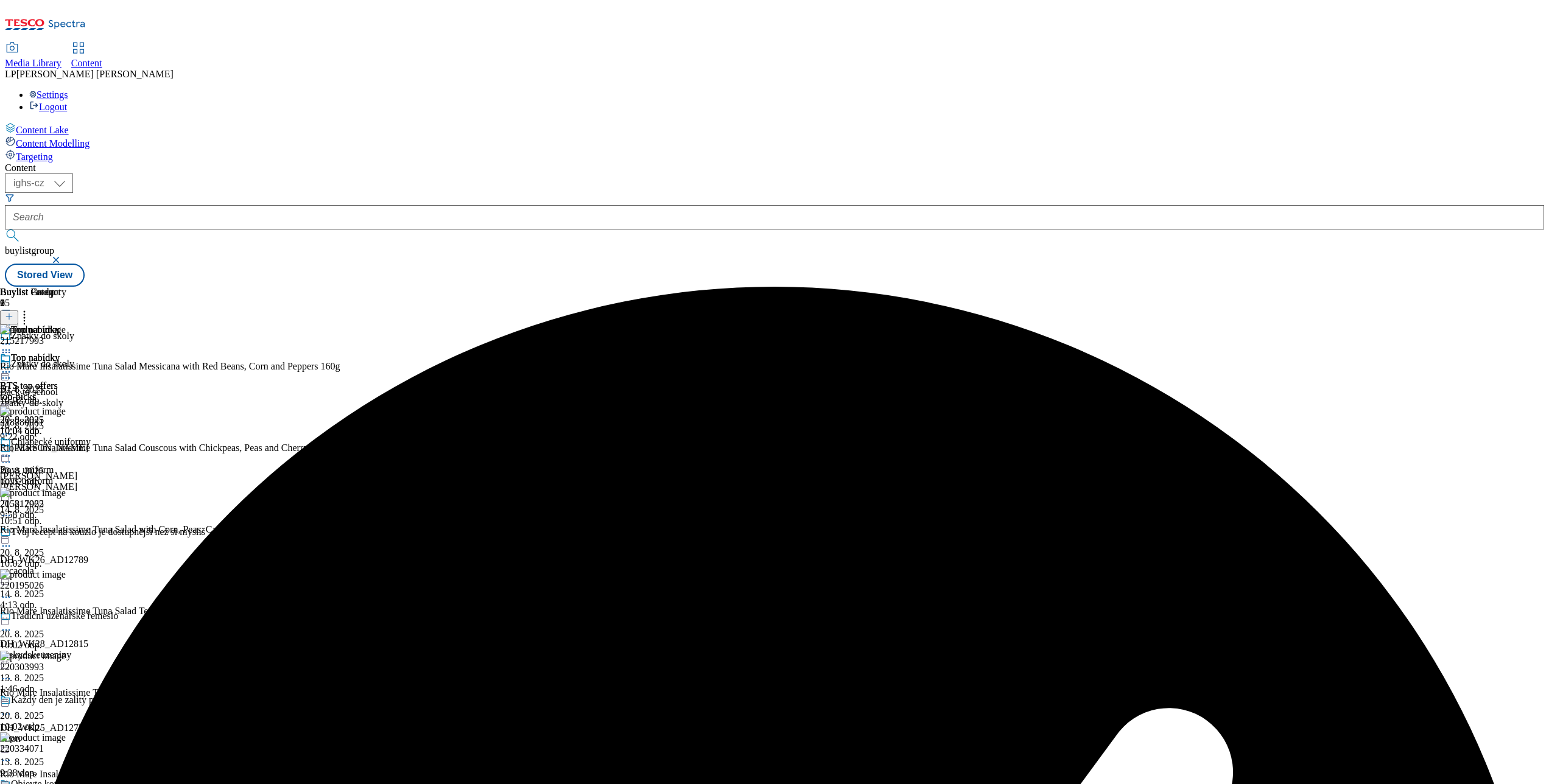
click at [12, 366] on icon at bounding box center [6, 371] width 12 height 12
click at [66, 450] on span "Preview" at bounding box center [52, 454] width 29 height 9
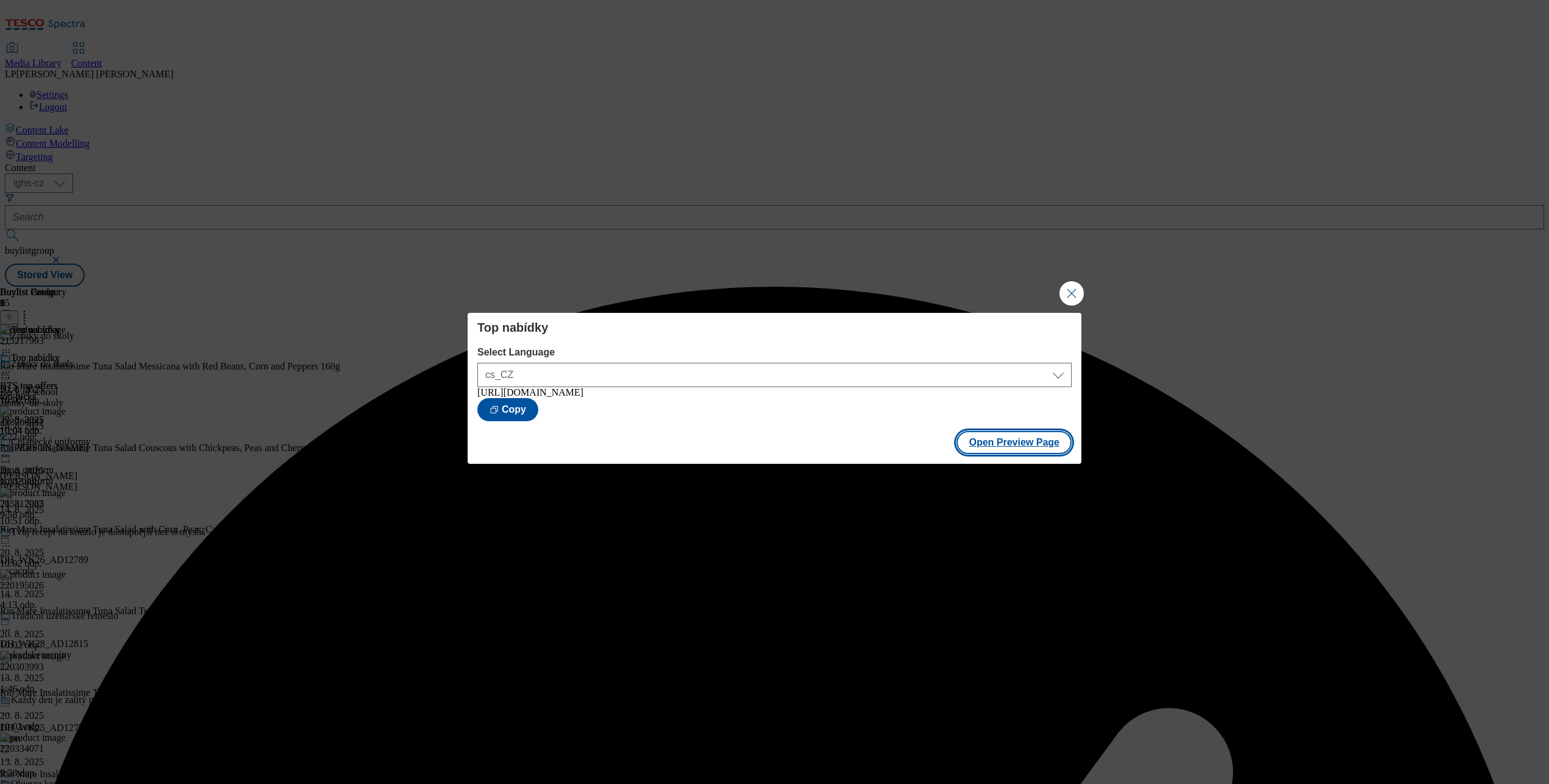
click at [1016, 451] on button "Open Preview Page" at bounding box center [1014, 442] width 115 height 23
click at [1072, 291] on button "Close Modal" at bounding box center [1072, 293] width 24 height 24
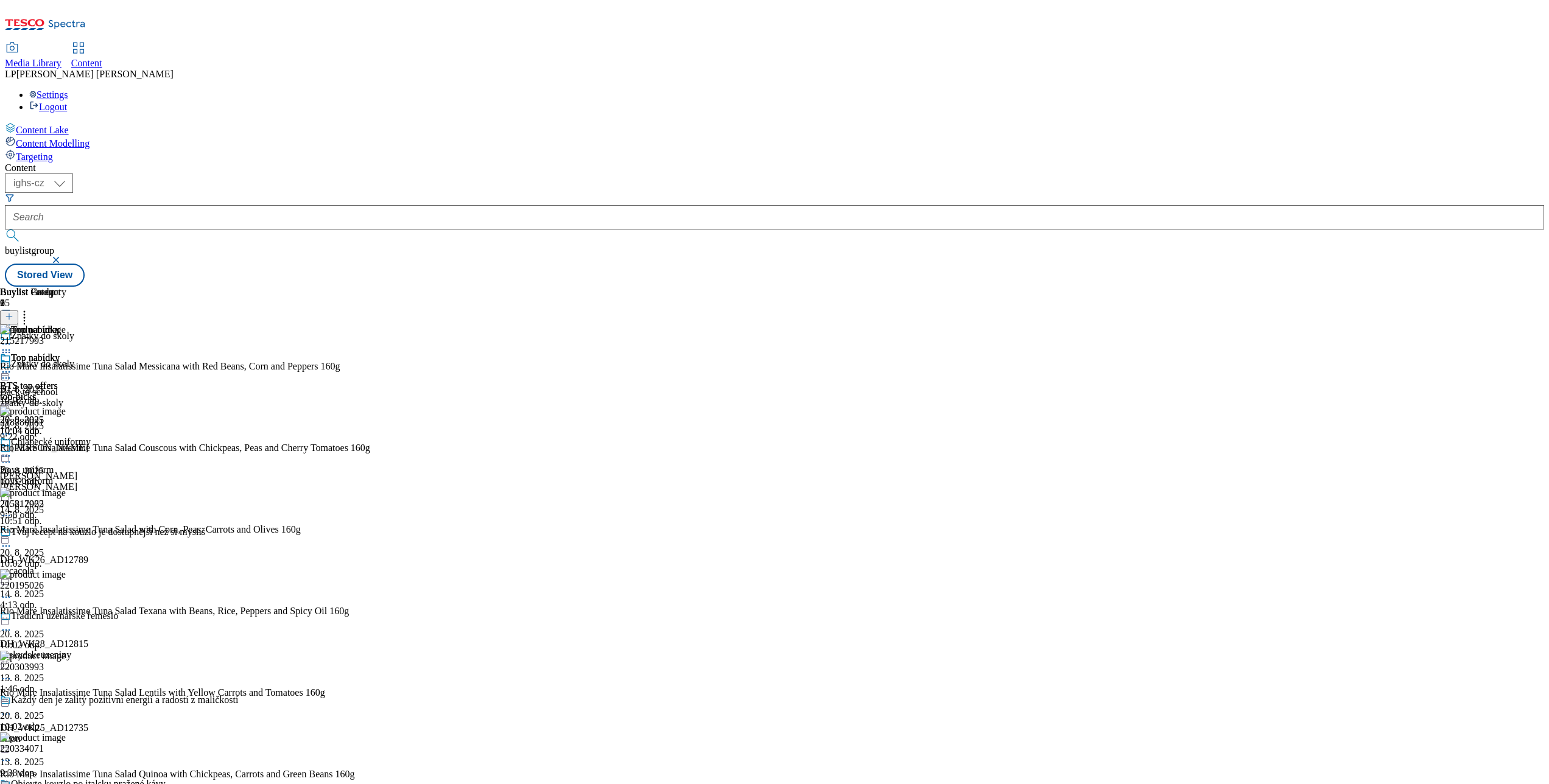
click at [62, 58] on div "Media Library" at bounding box center [32, 64] width 56 height 11
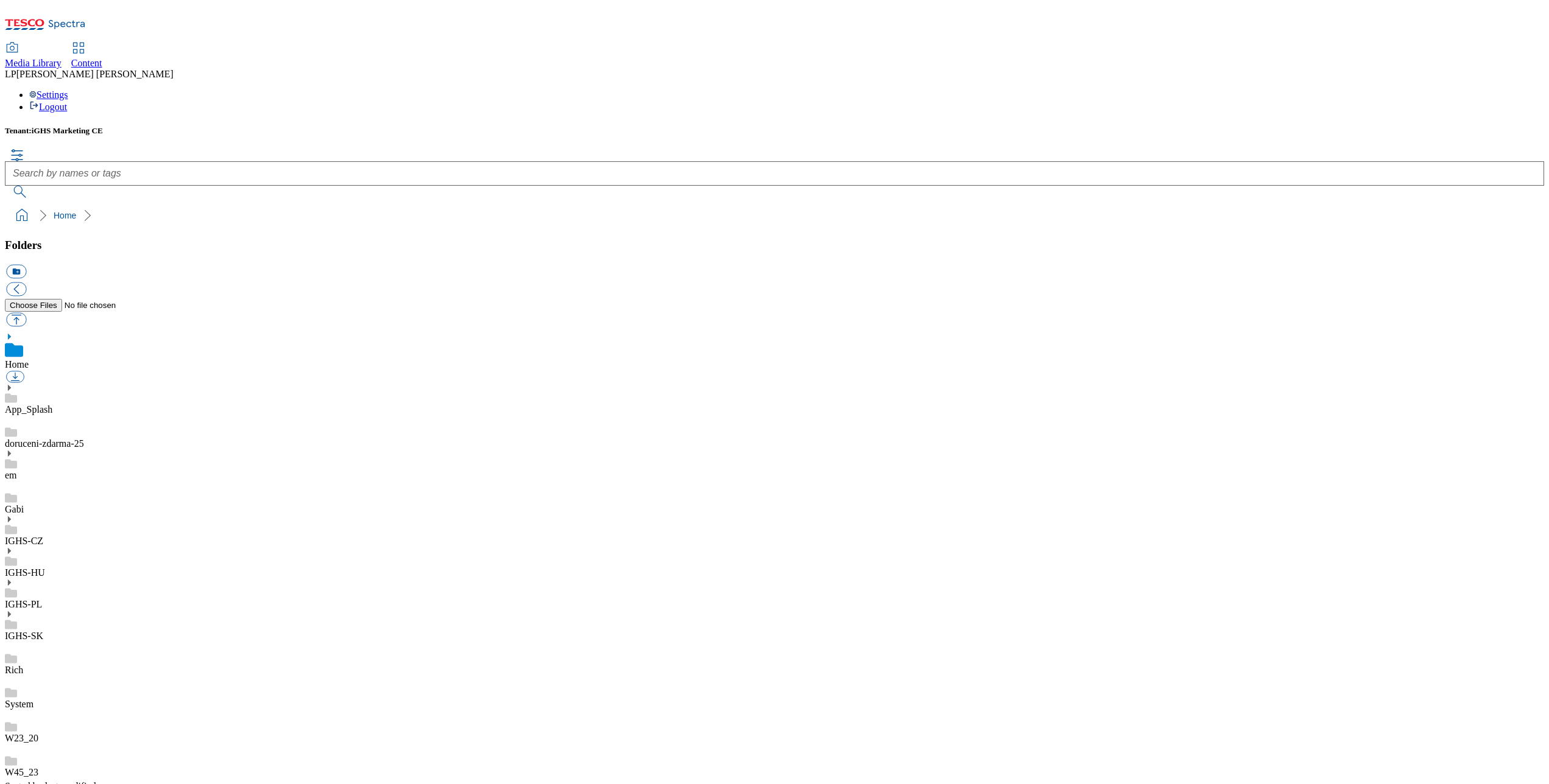
scroll to position [249, 0]
click at [14, 515] on icon at bounding box center [8, 519] width 8 height 8
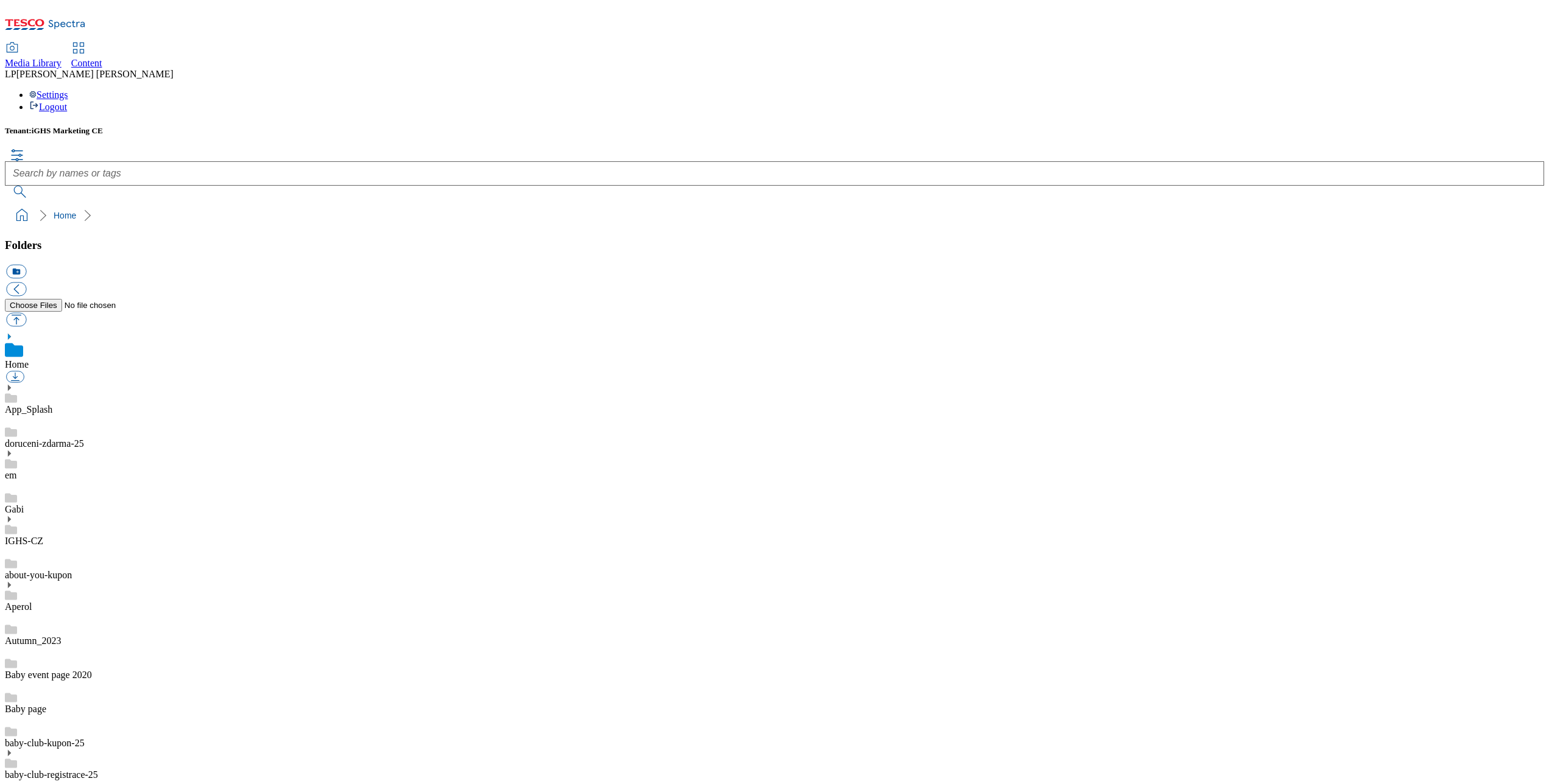
scroll to position [1, 0]
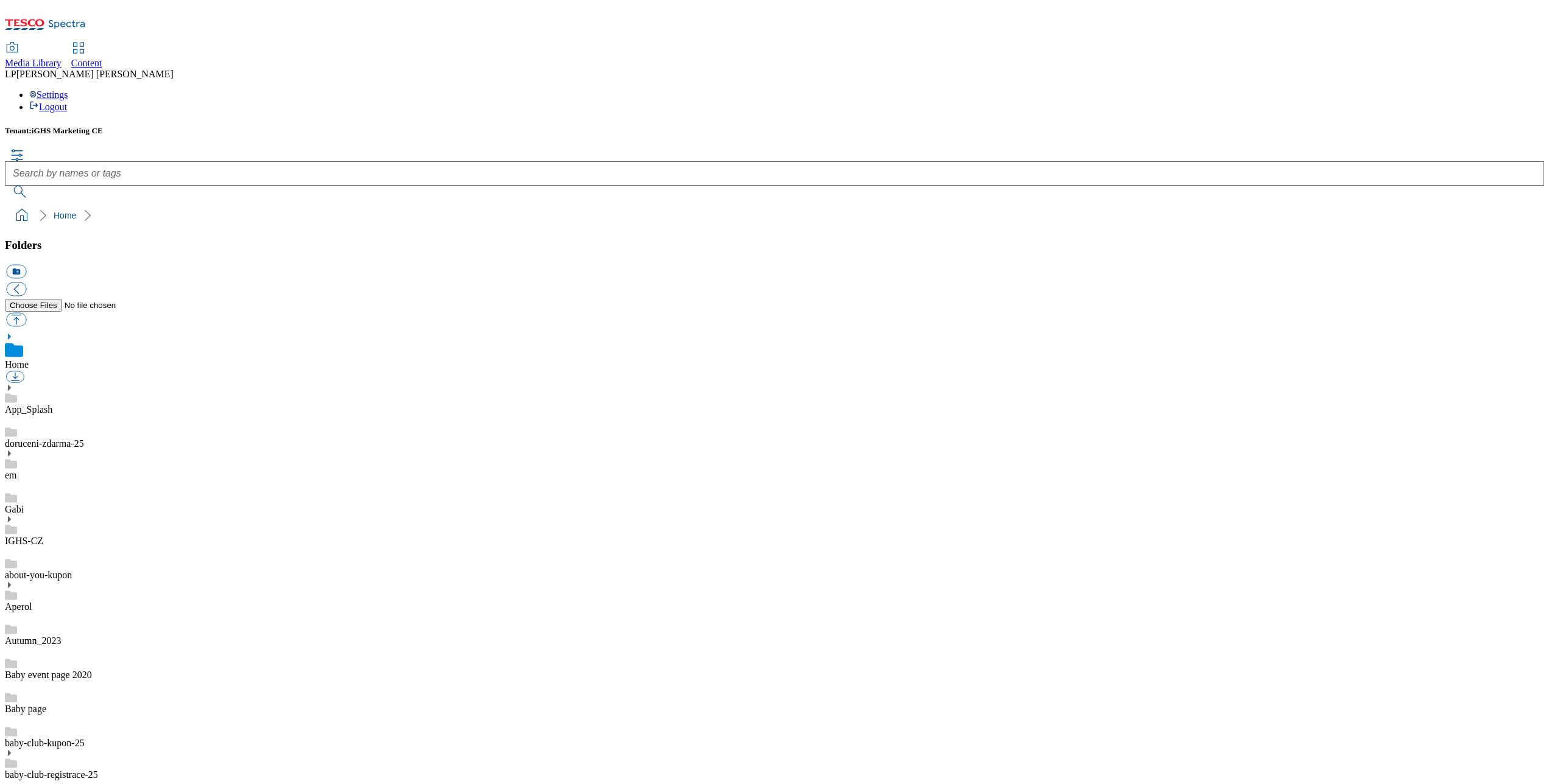
click at [102, 43] on link "Content" at bounding box center [87, 56] width 31 height 26
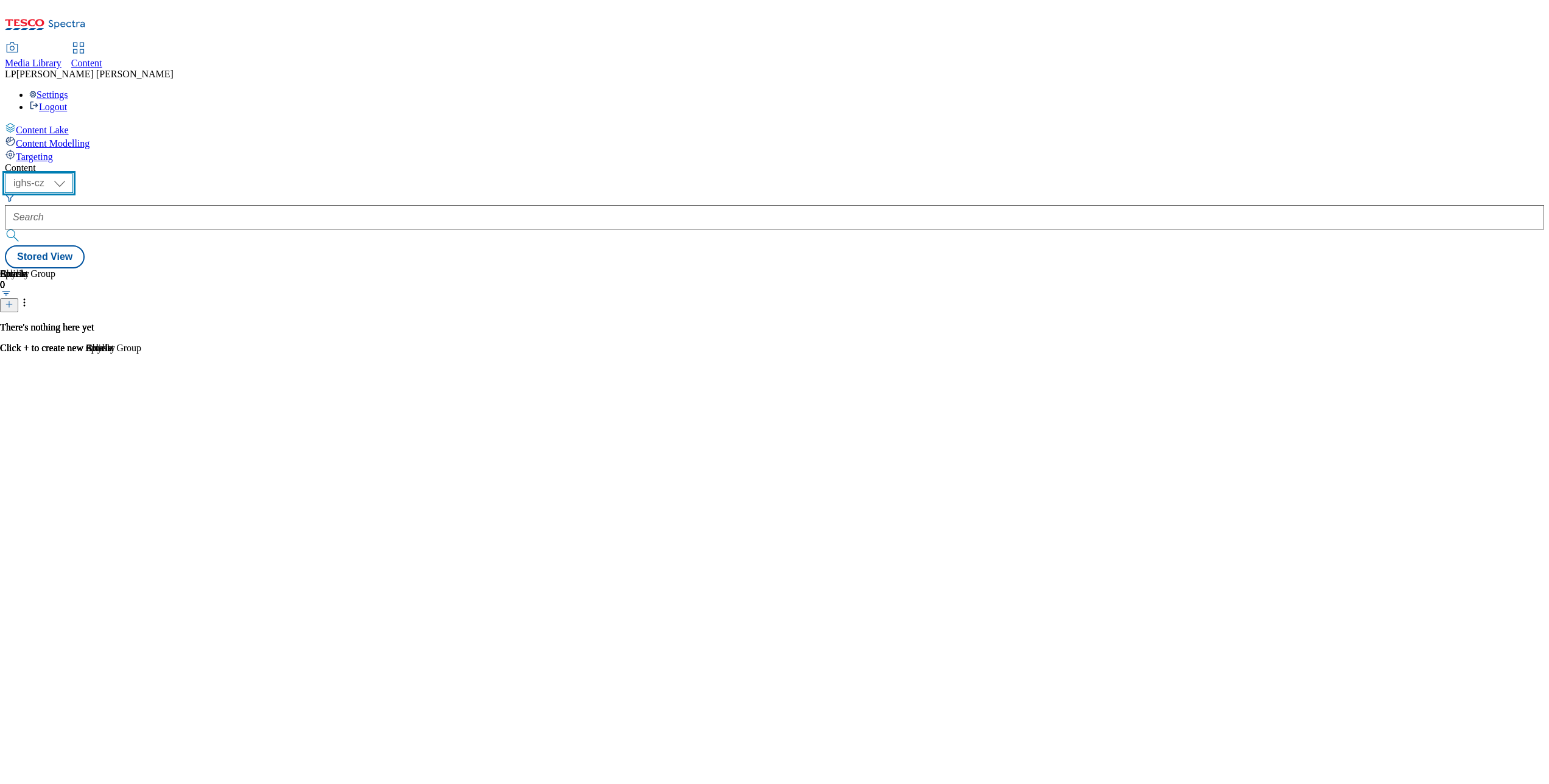
click at [73, 173] on select "ighs-cz ighs-hu ighs-sk" at bounding box center [39, 182] width 68 height 19
select select "ighs-cz"
click at [73, 173] on select "ighs-cz ighs-hu ighs-sk" at bounding box center [39, 182] width 68 height 19
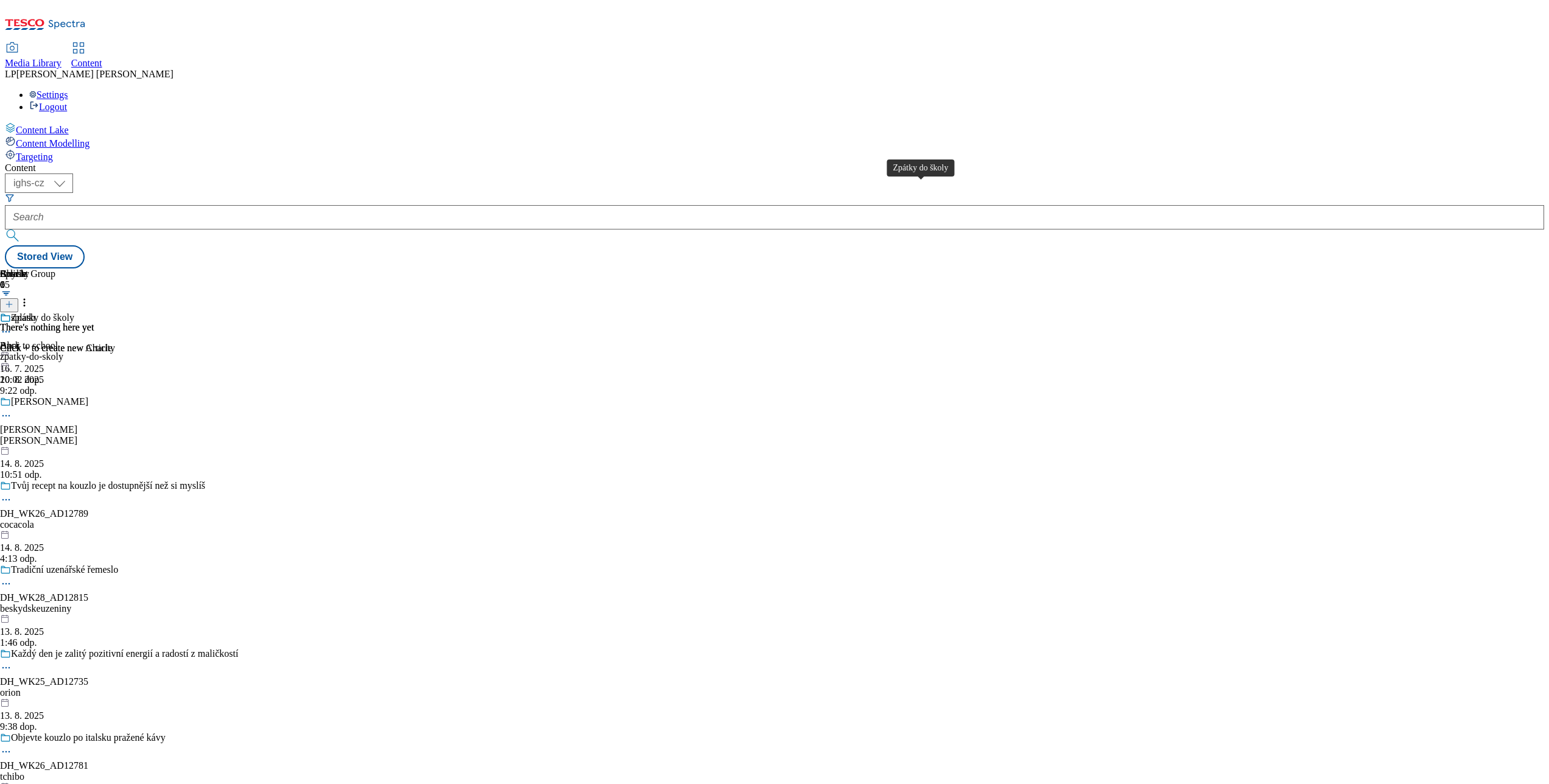
click at [75, 312] on div "Zpátky do školy" at bounding box center [42, 318] width 64 height 11
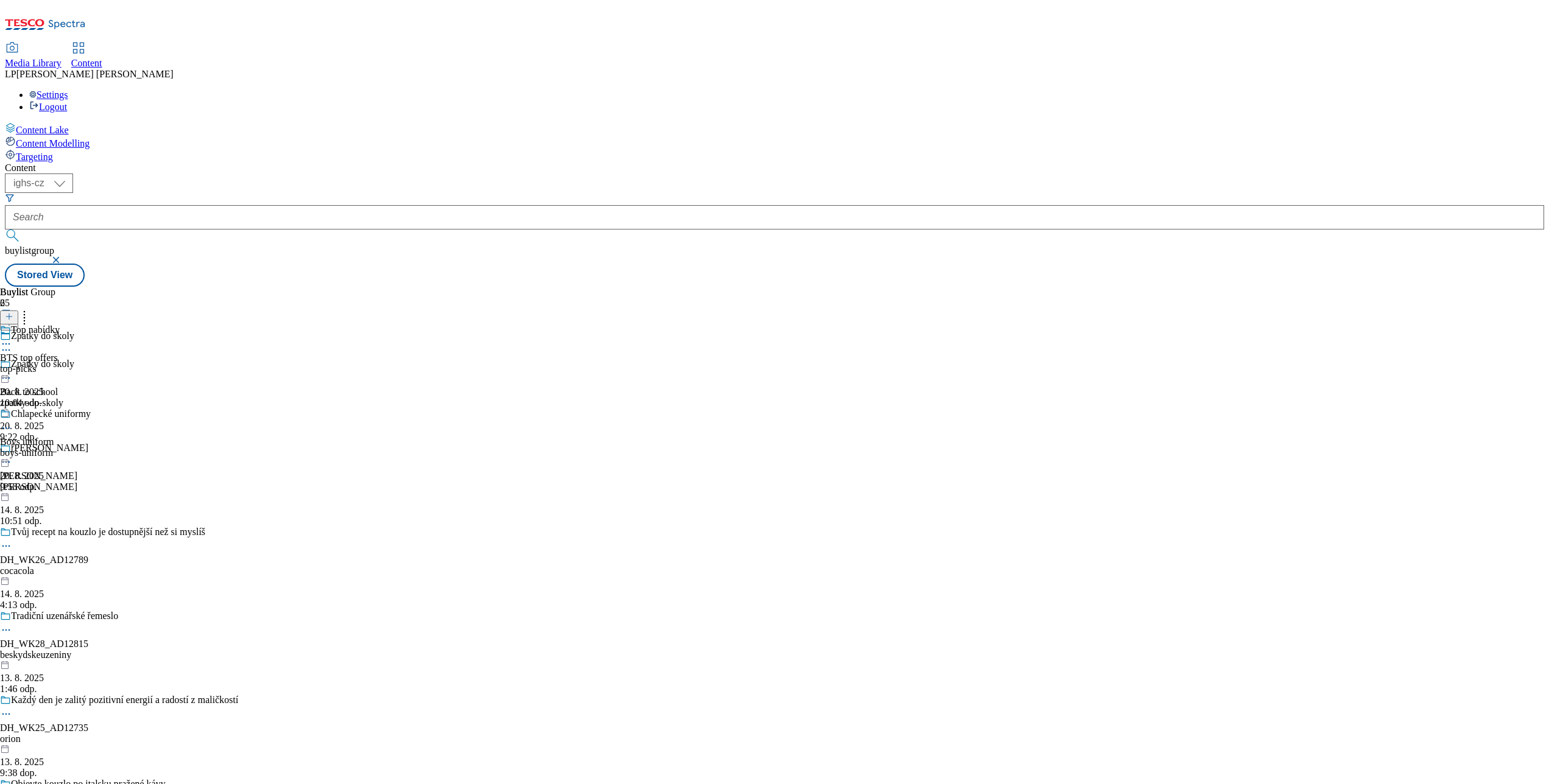
click at [248, 372] on div at bounding box center [123, 380] width 248 height 15
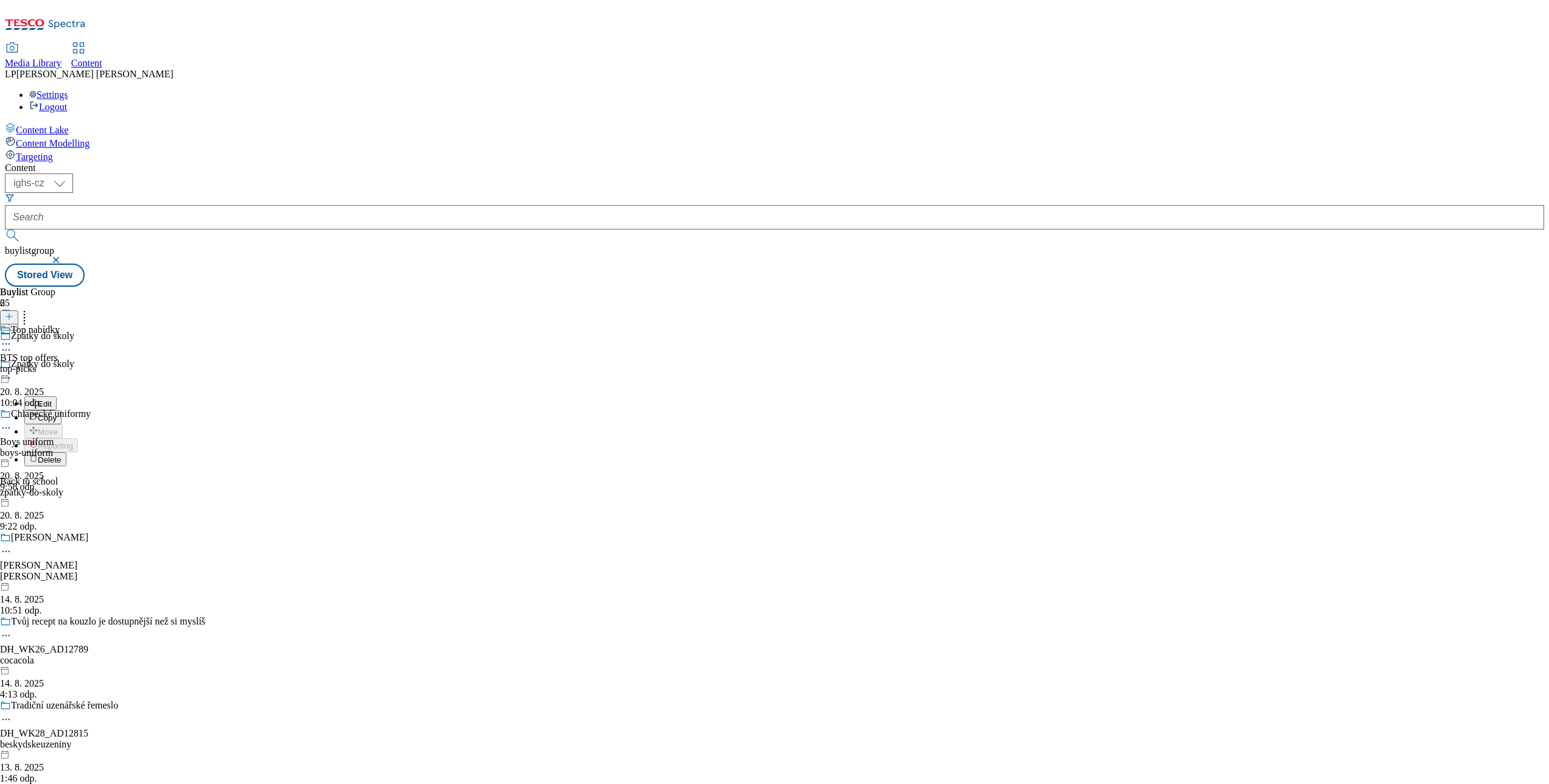
click at [38, 398] on icon at bounding box center [33, 402] width 8 height 8
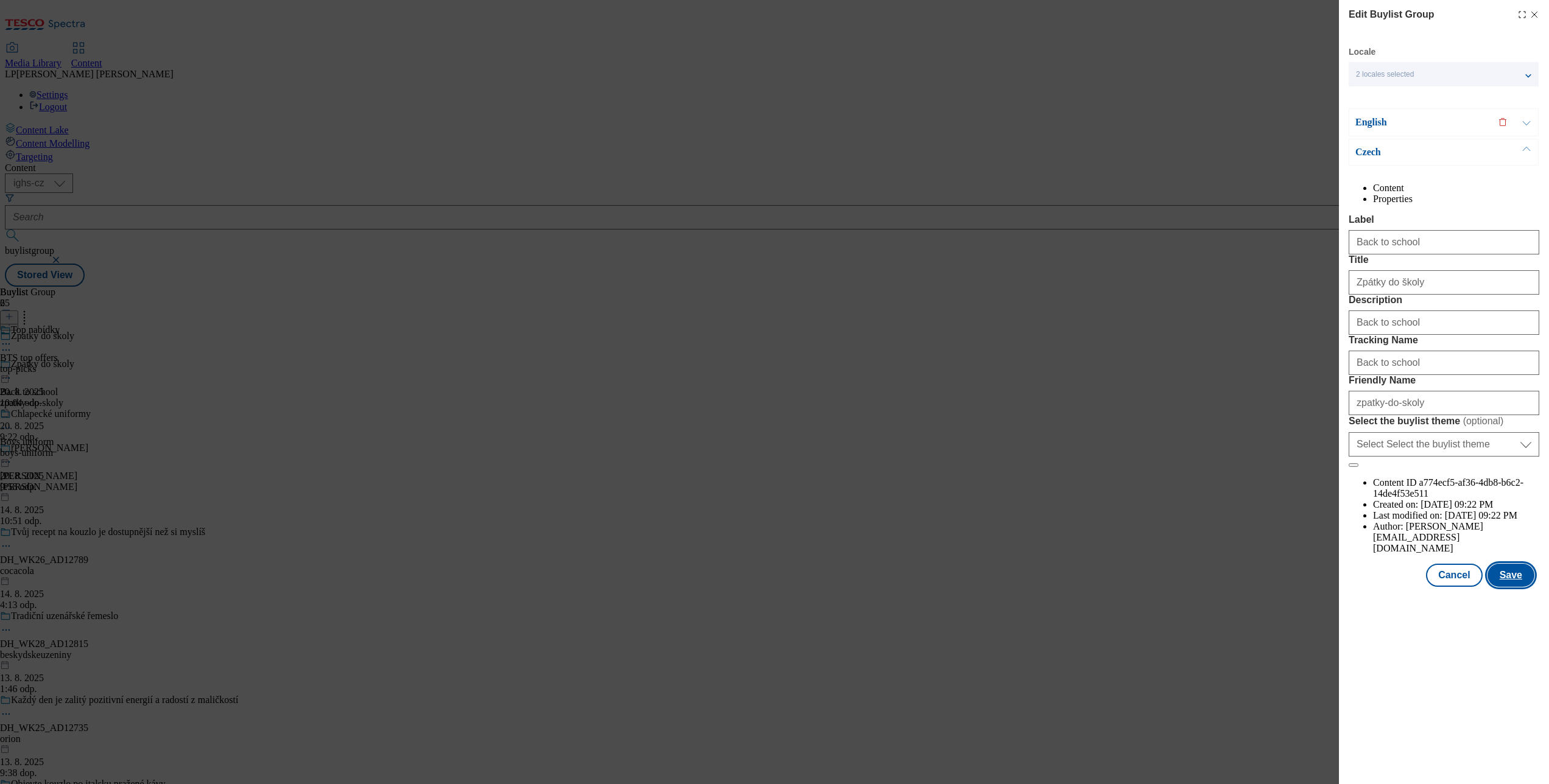
click at [1161, 587] on button "Save" at bounding box center [1510, 575] width 47 height 23
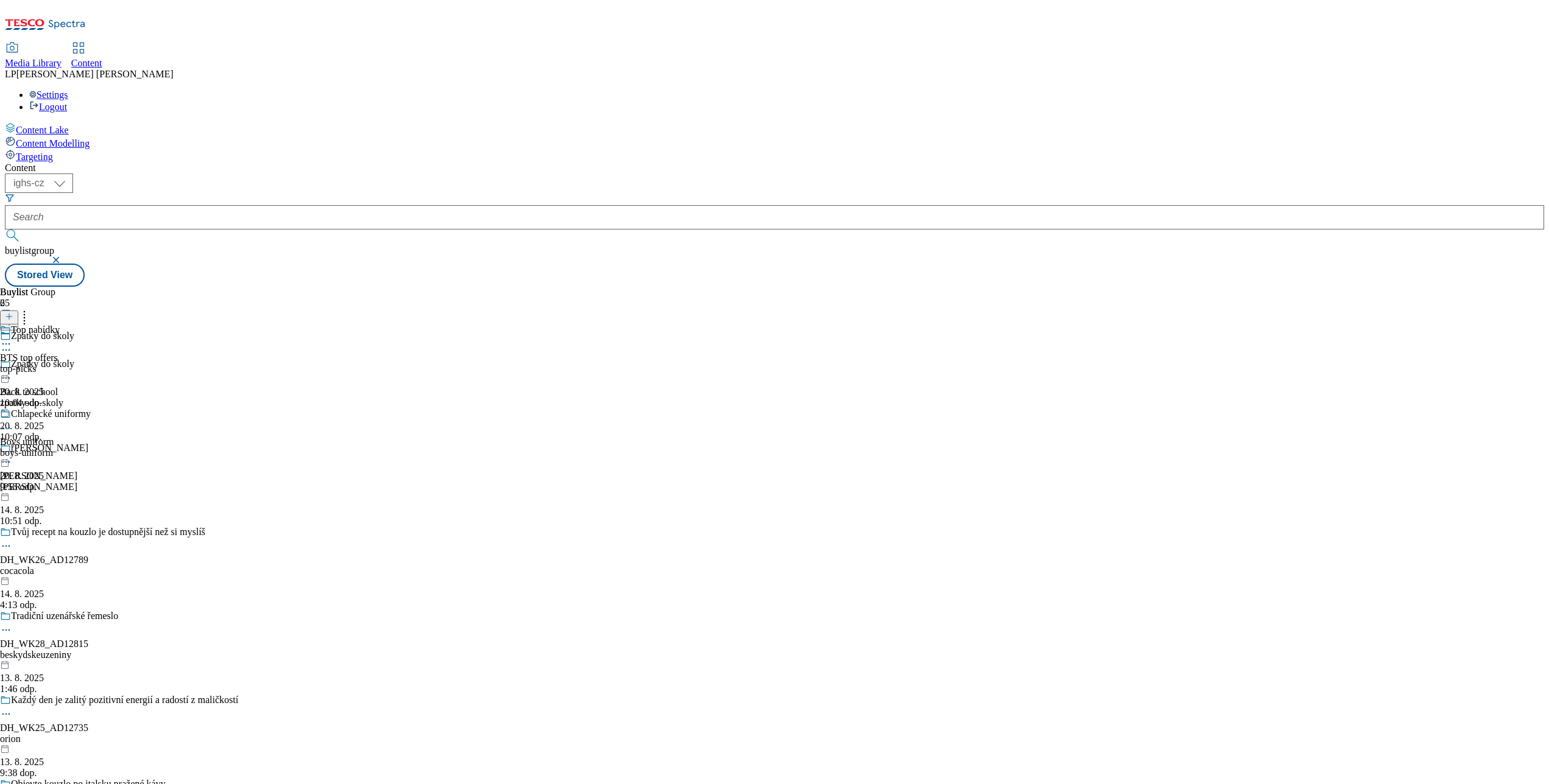
click at [12, 372] on icon at bounding box center [6, 378] width 12 height 12
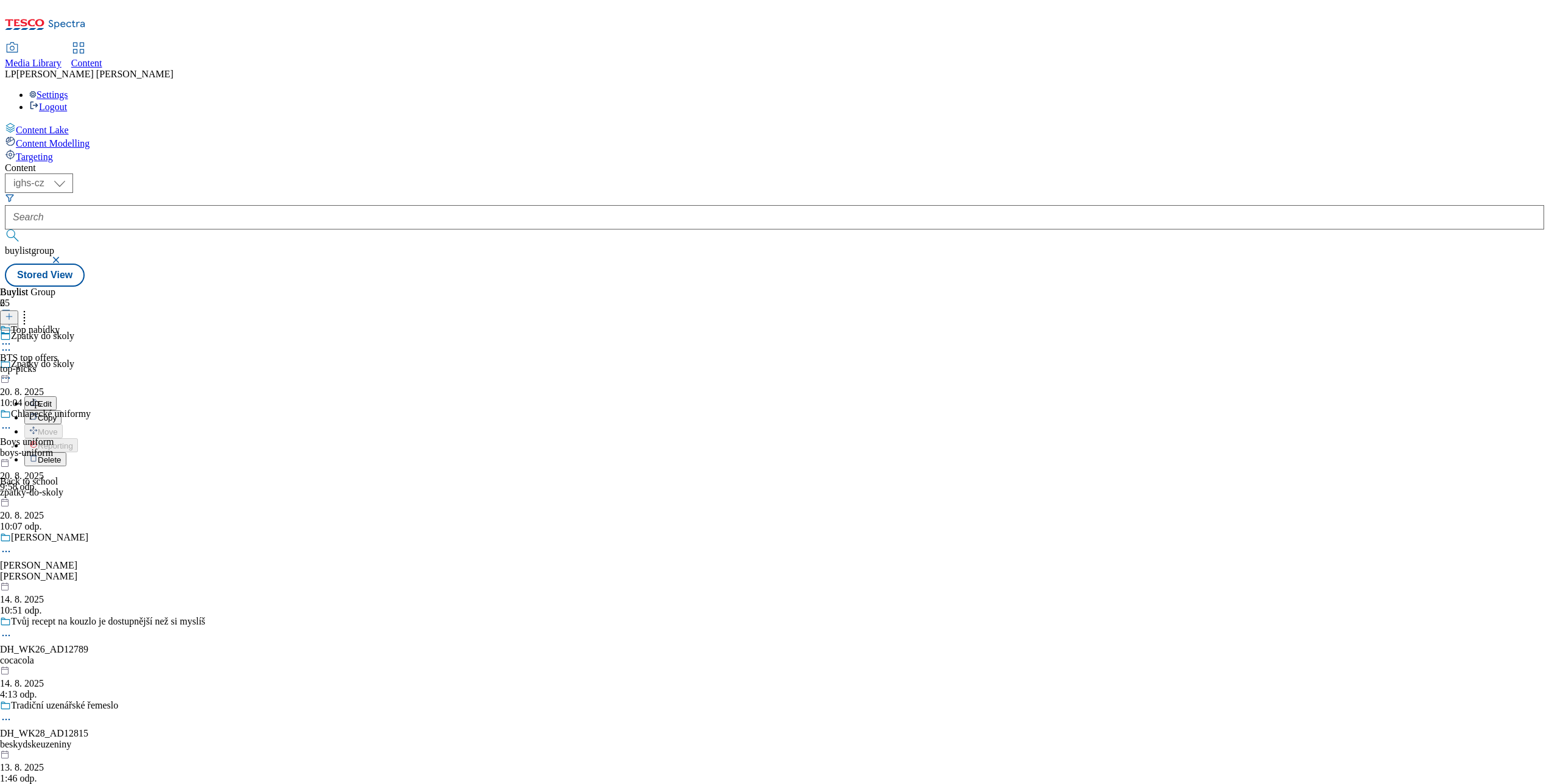
click at [52, 399] on span "Edit" at bounding box center [44, 404] width 14 height 9
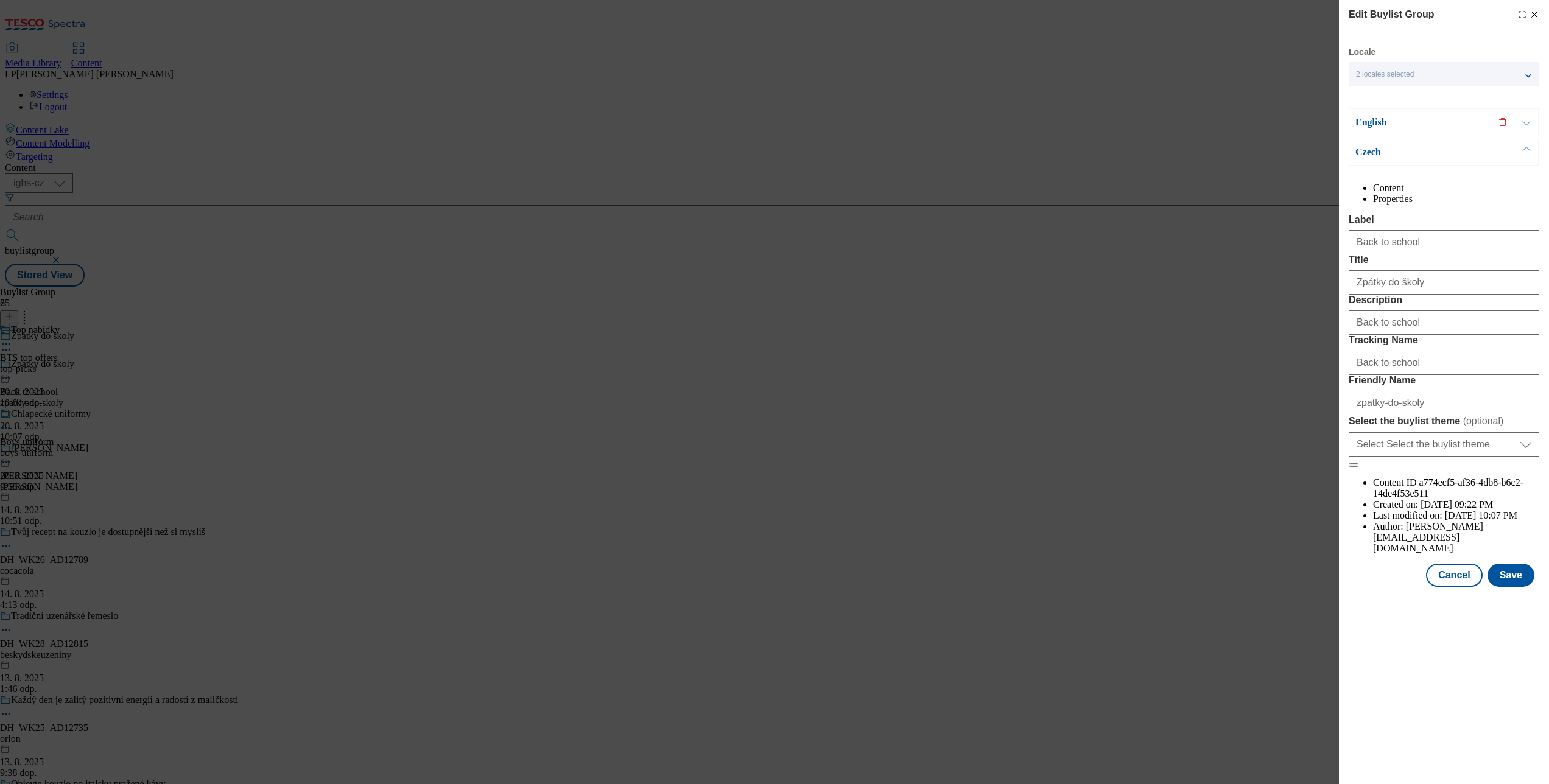
click at [1161, 200] on li "Properties" at bounding box center [1456, 199] width 166 height 11
click at [1161, 215] on div "Content Properties Label Back to school Title Zpátky do školy Description Back …" at bounding box center [1444, 368] width 191 height 371
click at [1161, 193] on li "Content" at bounding box center [1456, 188] width 166 height 11
click at [1161, 457] on select "Select Select the buylist theme default fandf" at bounding box center [1444, 444] width 191 height 24
click at [1161, 588] on div "Edit Buylist Group Locale 2 locales selected English Czech English Content Prop…" at bounding box center [774, 392] width 1549 height 784
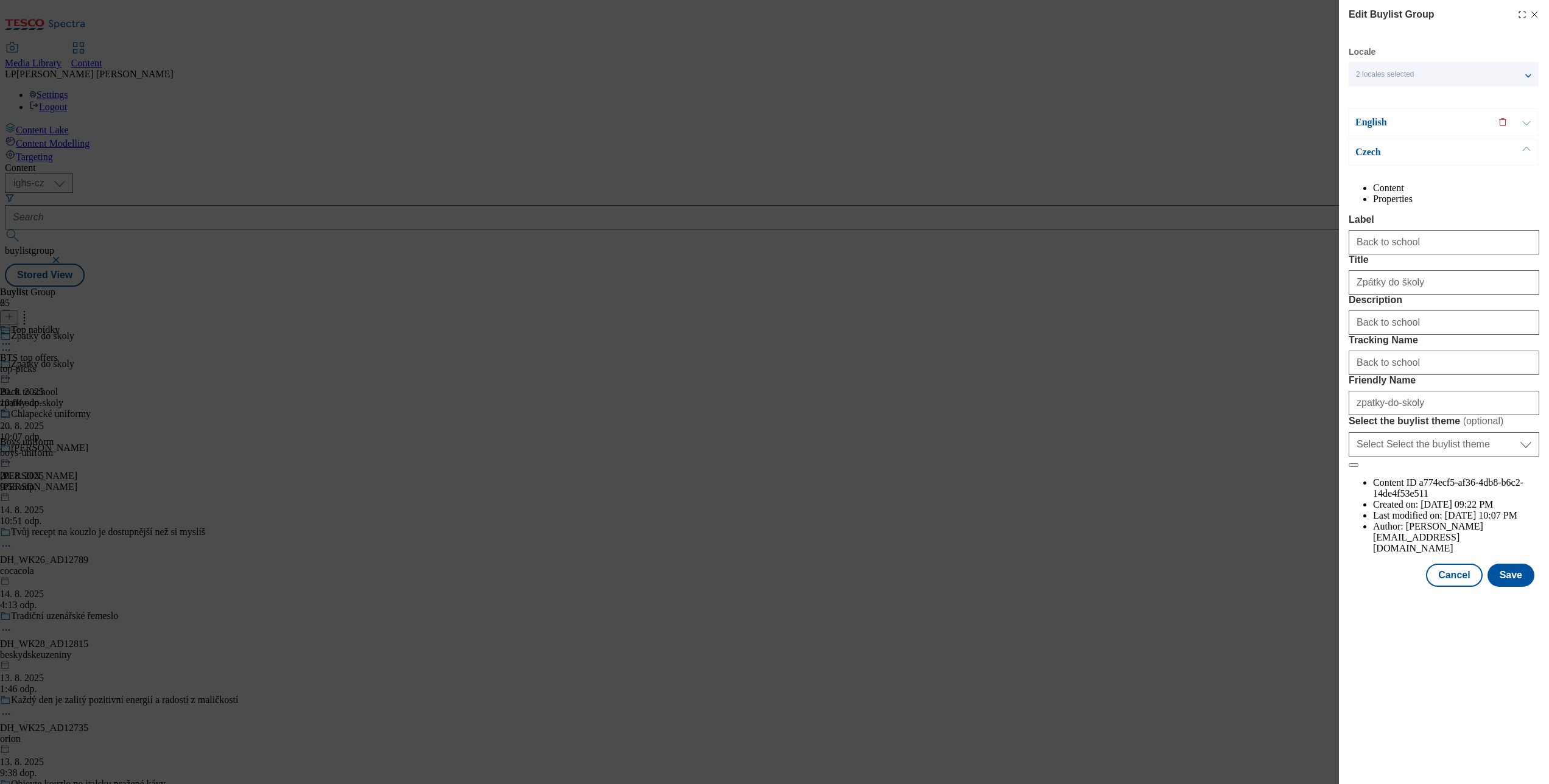
click at [1073, 286] on div "Edit Buylist Group Locale 2 locales selected English Czech English Content Prop…" at bounding box center [774, 392] width 1549 height 784
click at [1161, 16] on icon "Modal" at bounding box center [1534, 15] width 10 height 10
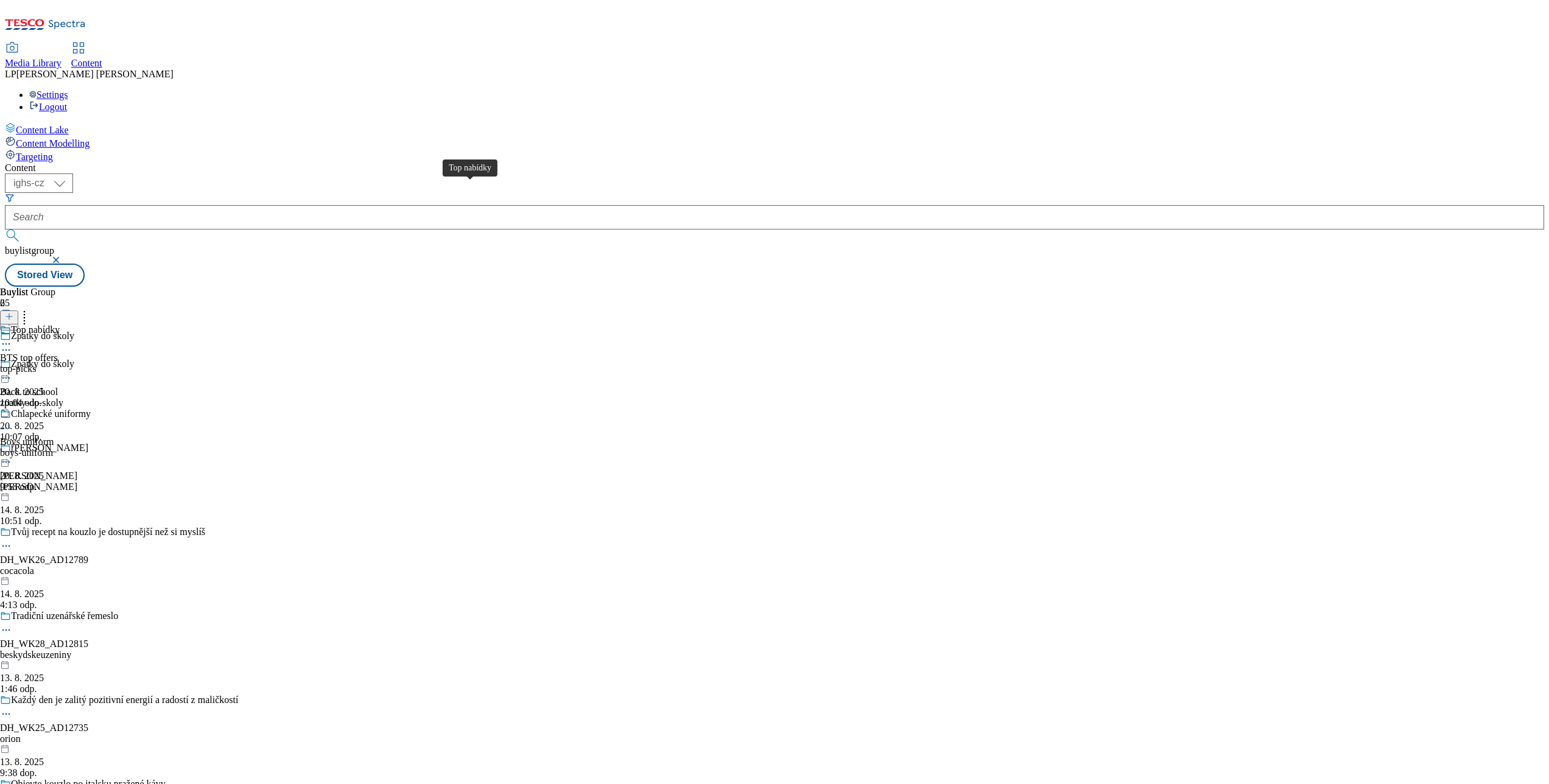
click at [60, 324] on div "Top nabídky" at bounding box center [35, 330] width 49 height 11
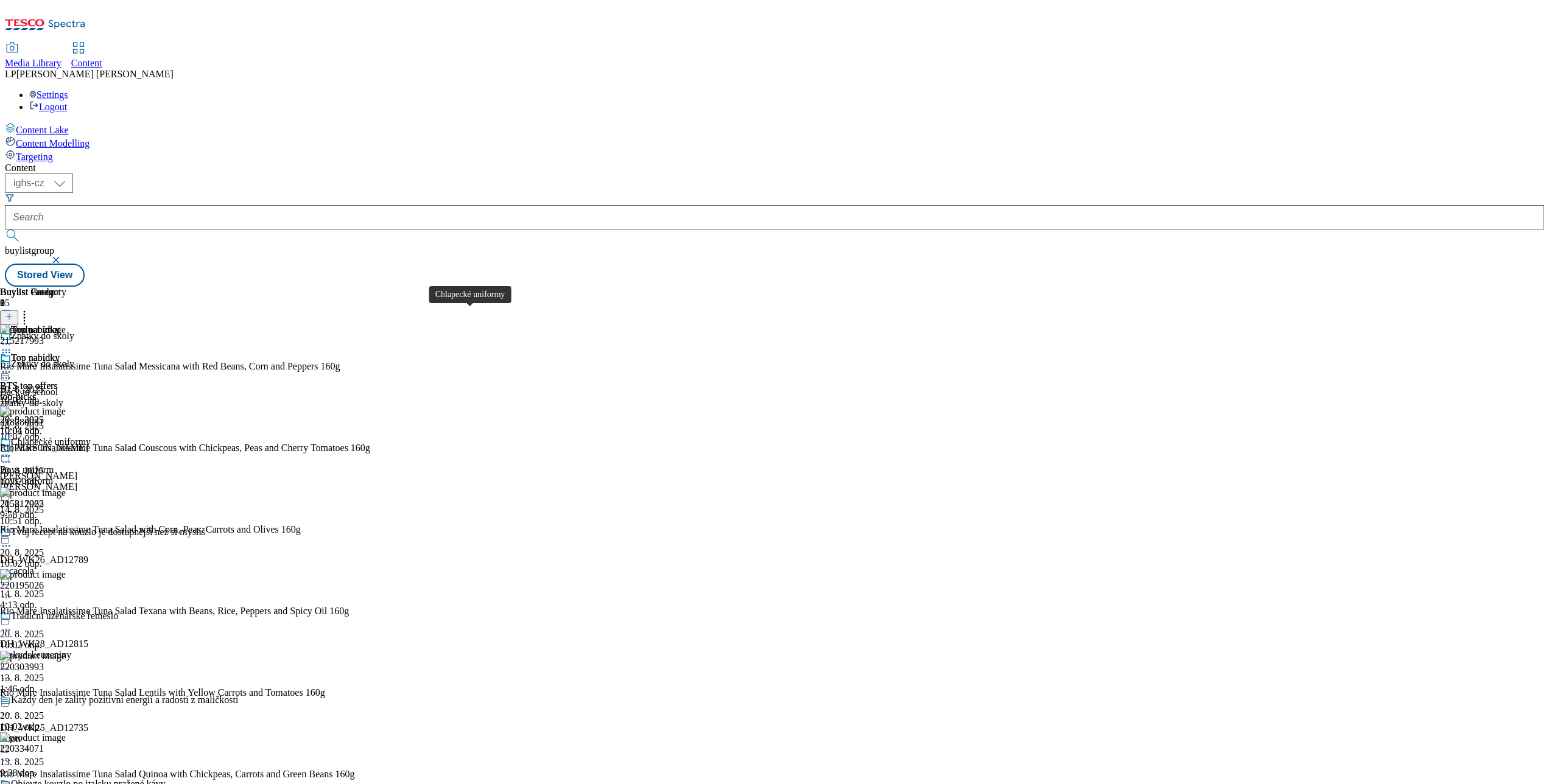
click at [90, 437] on div "Chlapecké uniformy" at bounding box center [51, 442] width 80 height 11
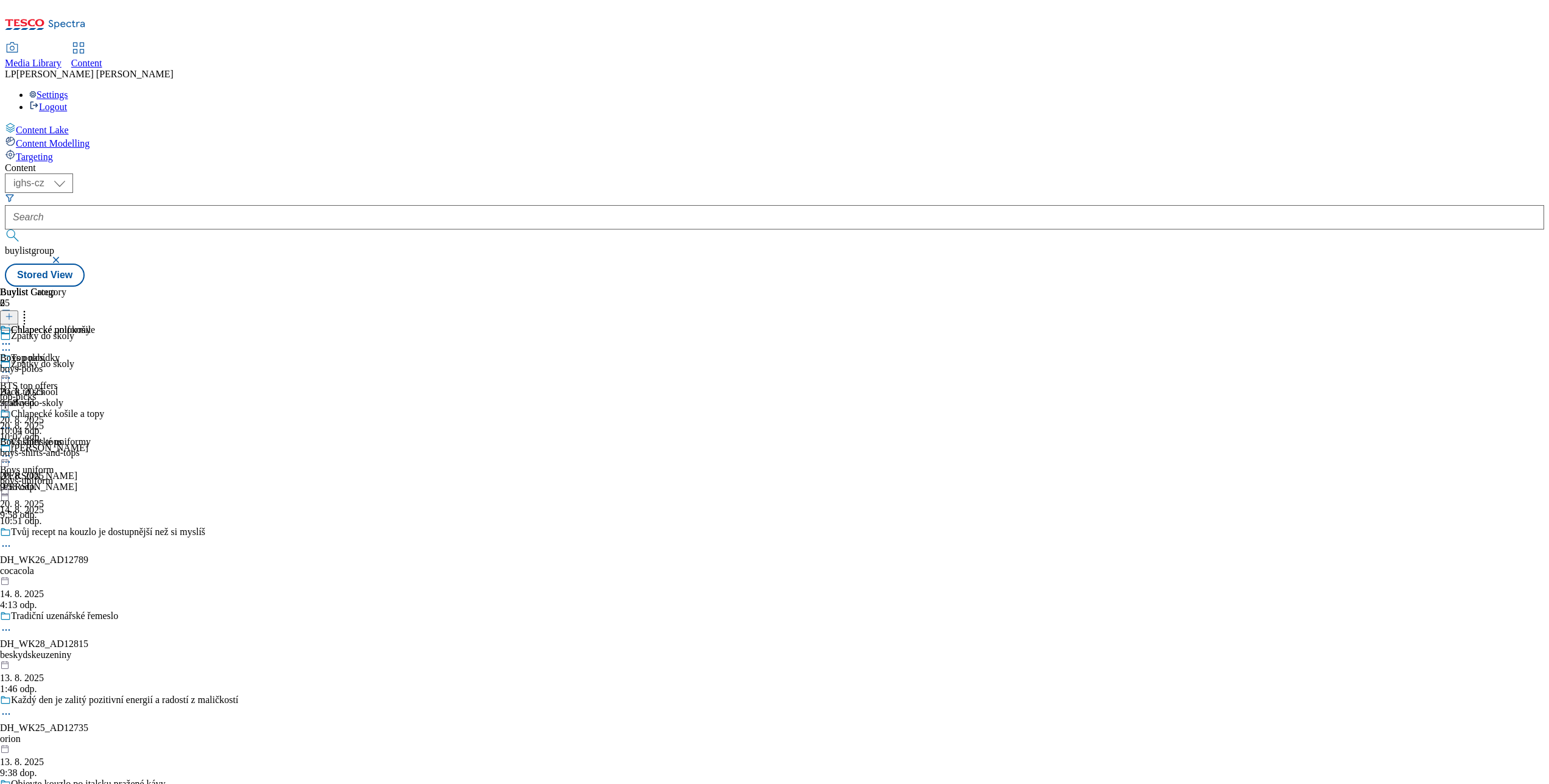
click at [12, 366] on icon at bounding box center [6, 371] width 12 height 12
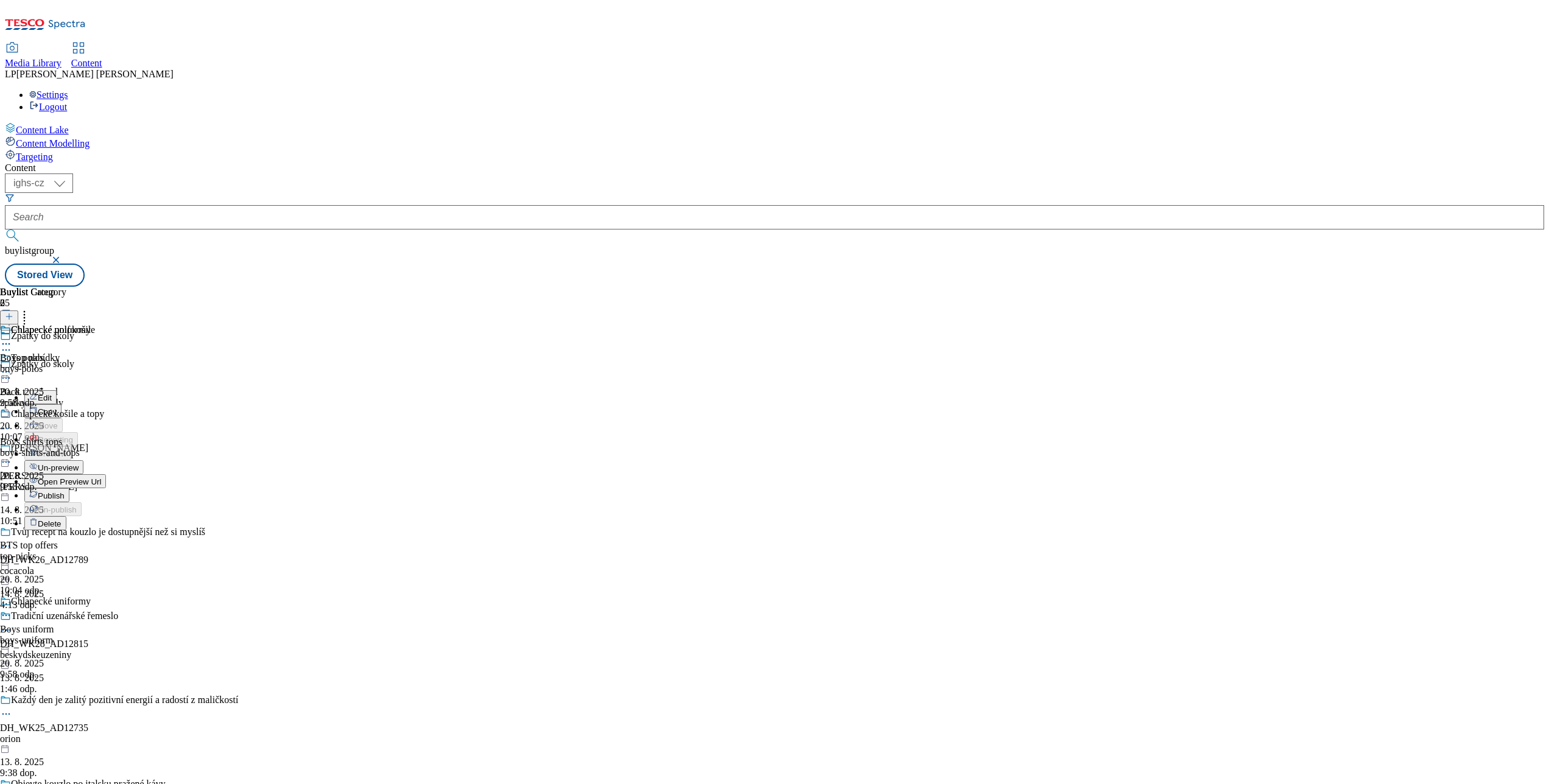
click at [106, 474] on button "Open Preview Url" at bounding box center [65, 481] width 82 height 14
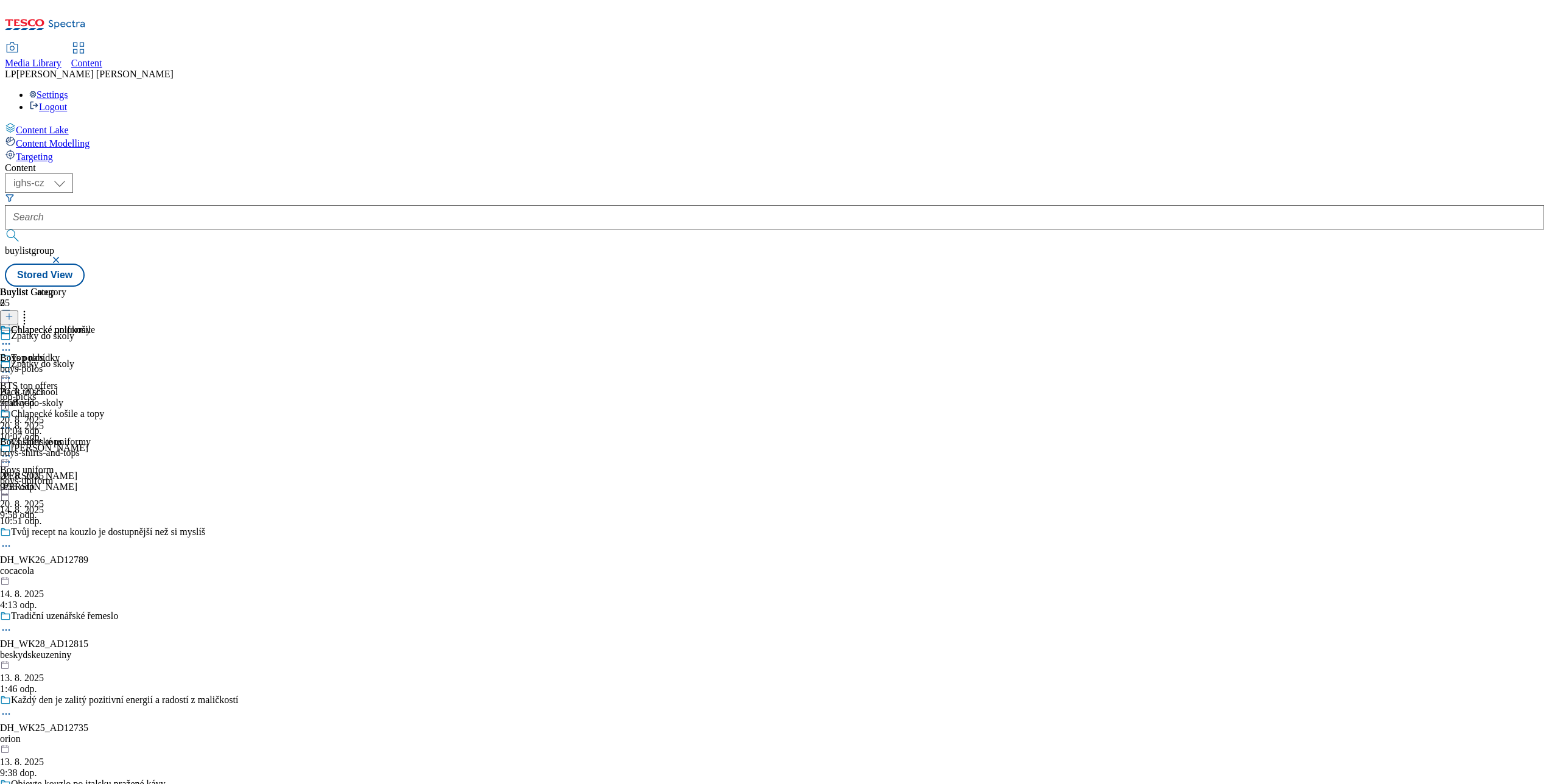
click at [62, 58] on span "Media Library" at bounding box center [32, 63] width 56 height 10
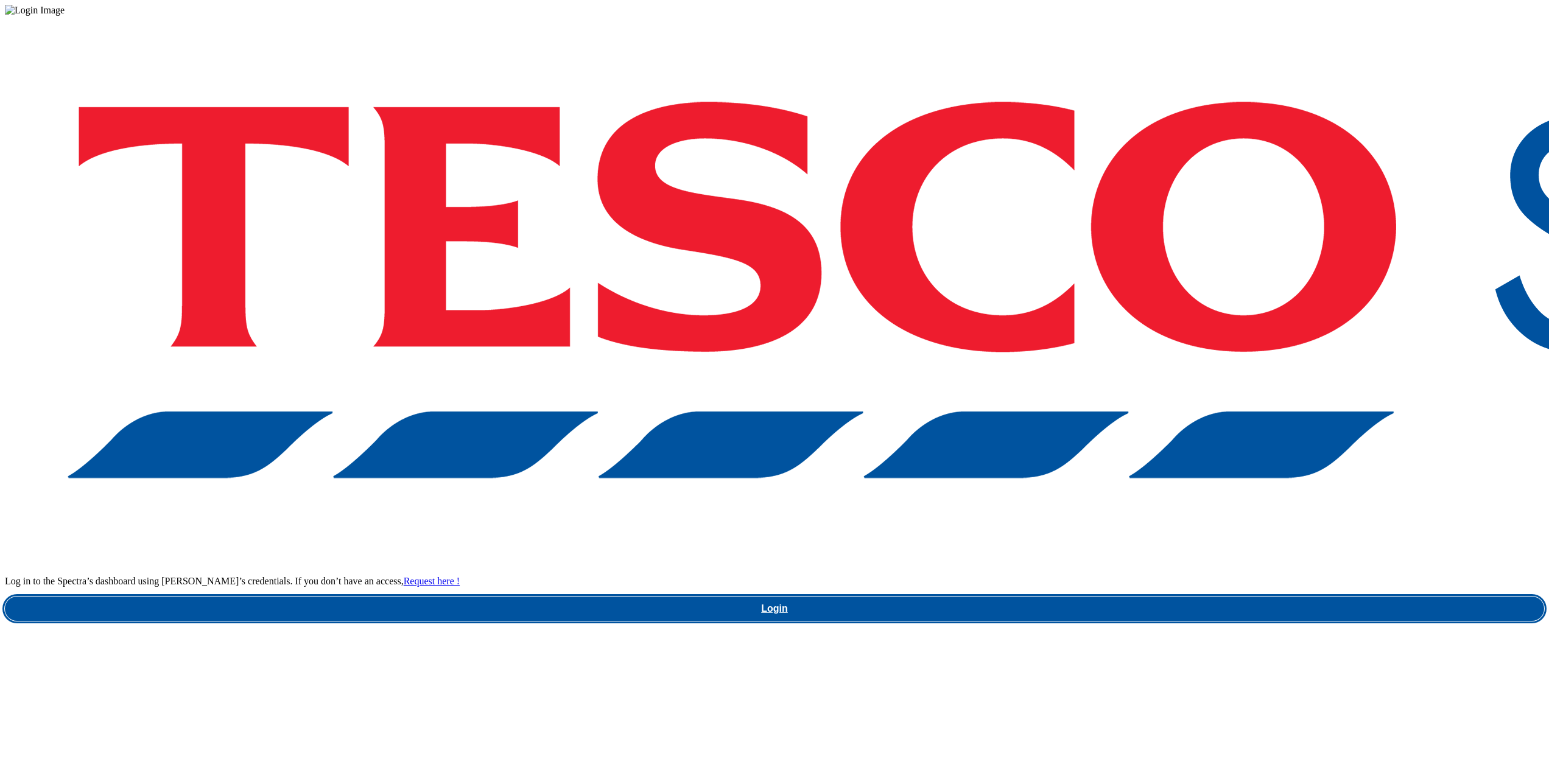
click at [1133, 597] on link "Login" at bounding box center [774, 609] width 1539 height 24
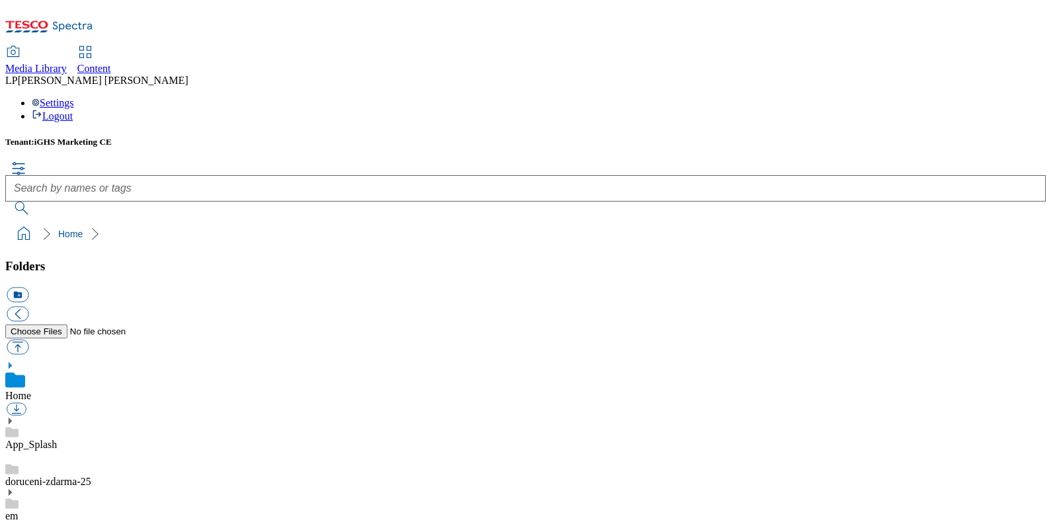
drag, startPoint x: 1526, startPoint y: 1, endPoint x: 265, endPoint y: 384, distance: 1318.1
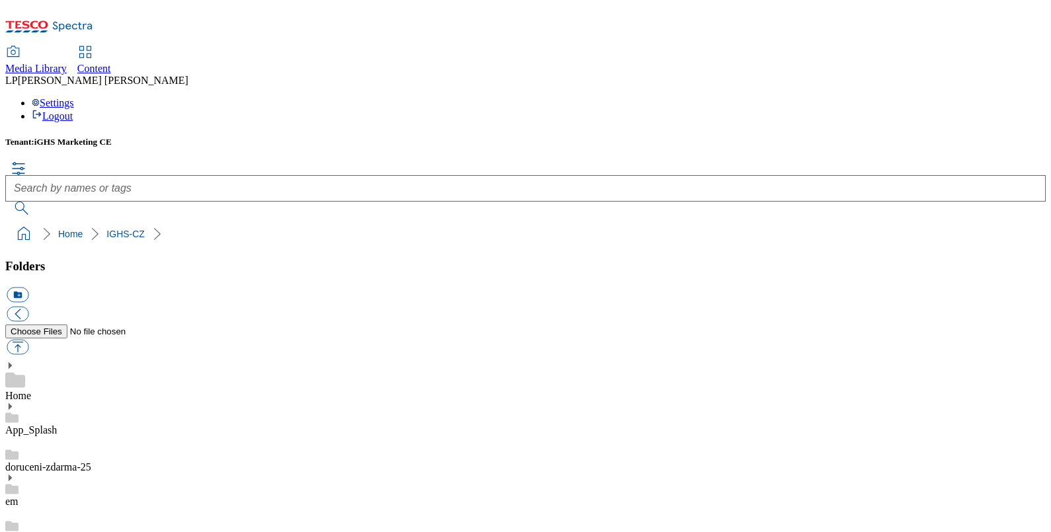
scroll to position [800, 0]
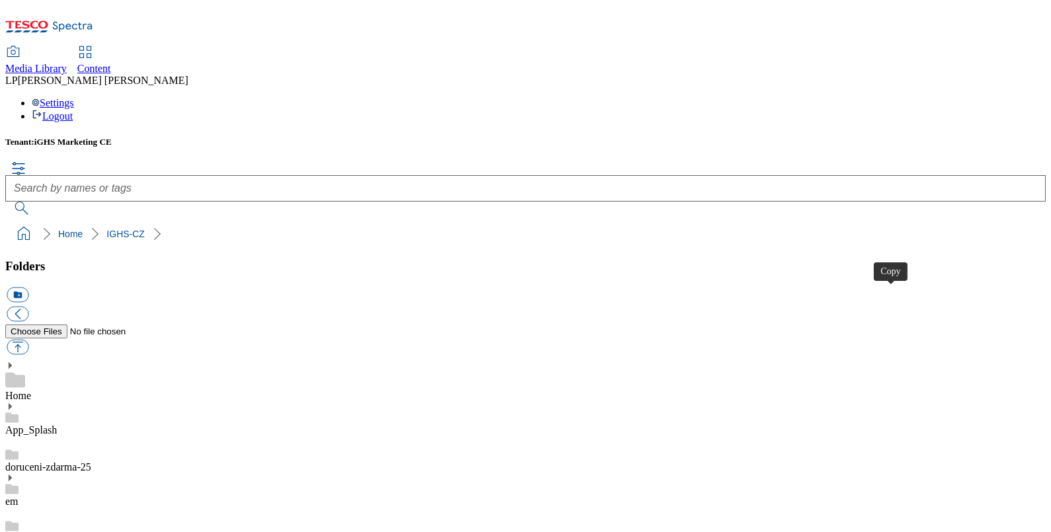
click at [93, 44] on icon at bounding box center [85, 52] width 16 height 16
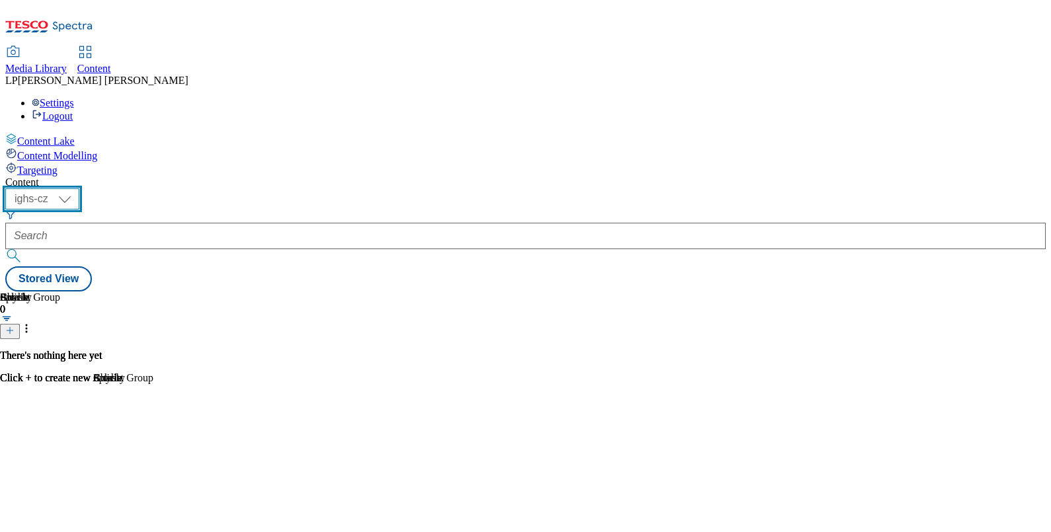
click at [79, 188] on select "ighs-cz ighs-hu ighs-sk" at bounding box center [42, 198] width 74 height 21
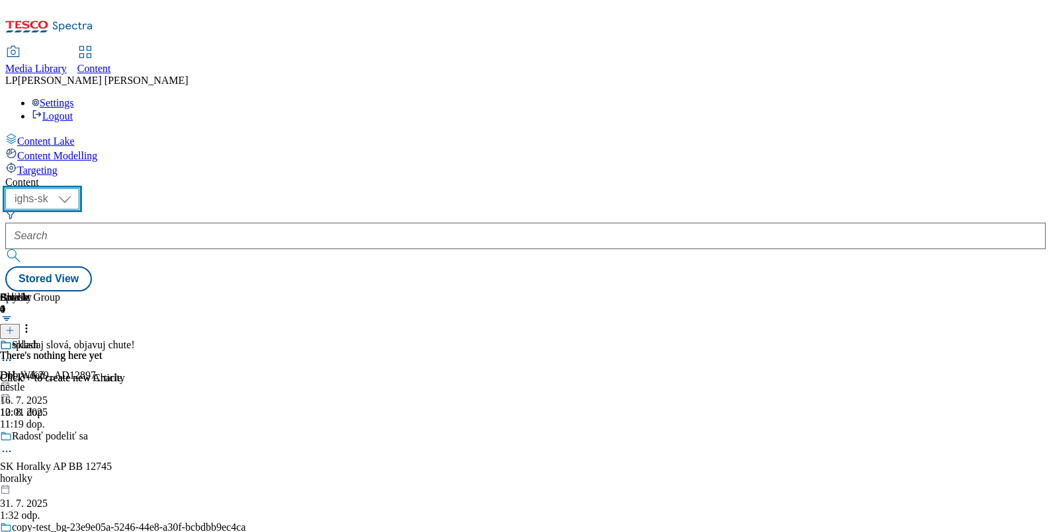
click at [79, 188] on select "ighs-cz ighs-hu ighs-sk" at bounding box center [42, 198] width 74 height 21
select select "ighs-cz"
click at [79, 188] on select "ighs-cz ighs-hu ighs-sk" at bounding box center [42, 198] width 74 height 21
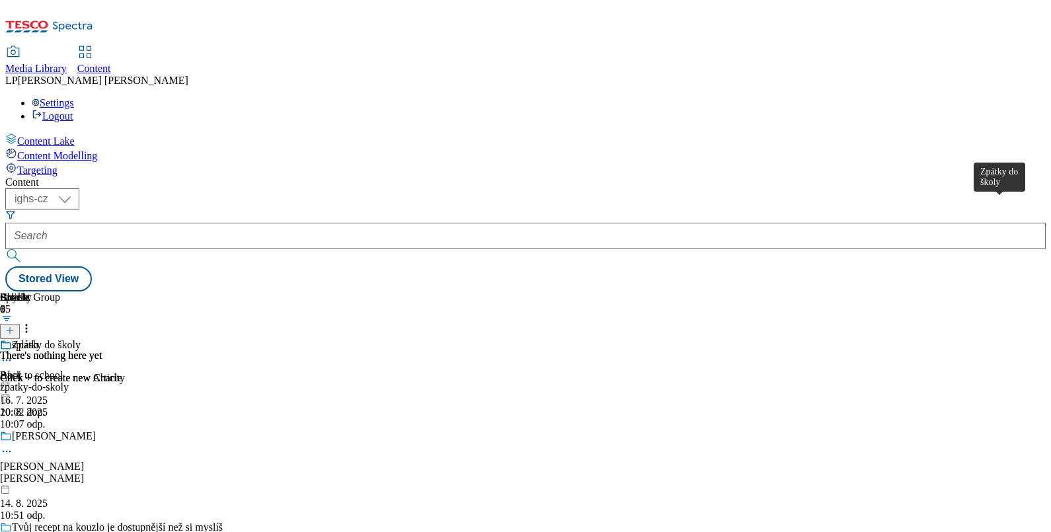
click at [81, 339] on div "Zpátky do školy" at bounding box center [46, 345] width 69 height 12
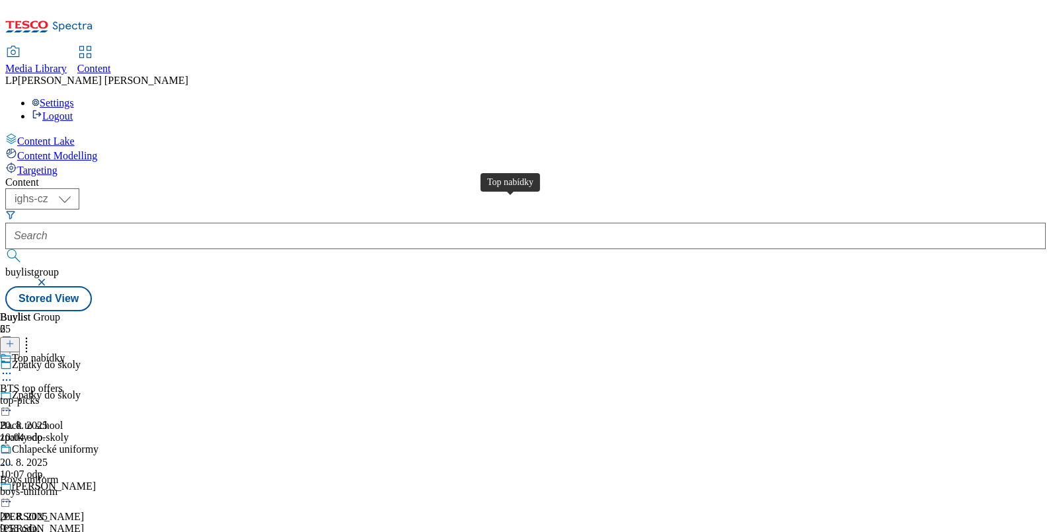
click at [65, 352] on div "Top nabídky" at bounding box center [38, 358] width 53 height 12
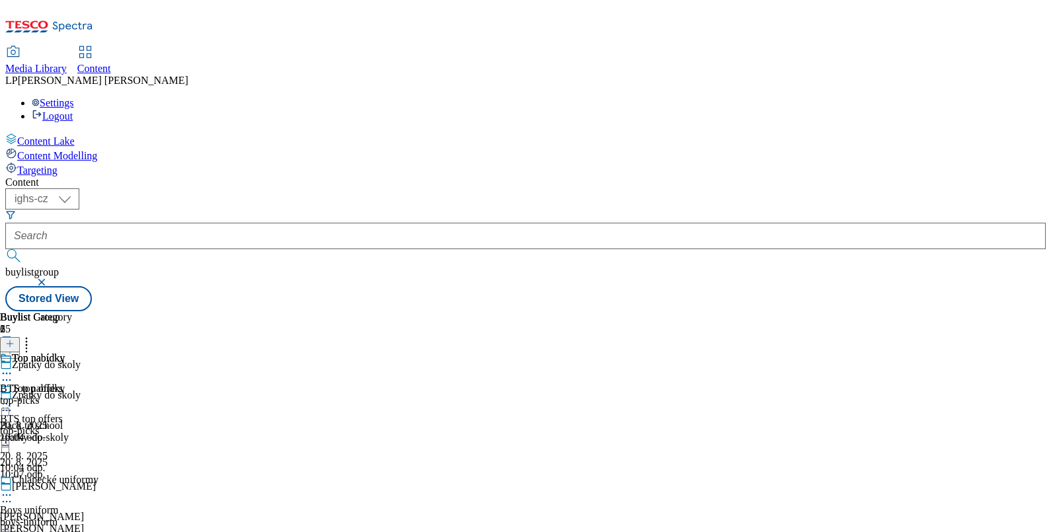
click at [13, 397] on icon at bounding box center [6, 403] width 13 height 13
click at [56, 427] on span "Edit" at bounding box center [48, 432] width 15 height 10
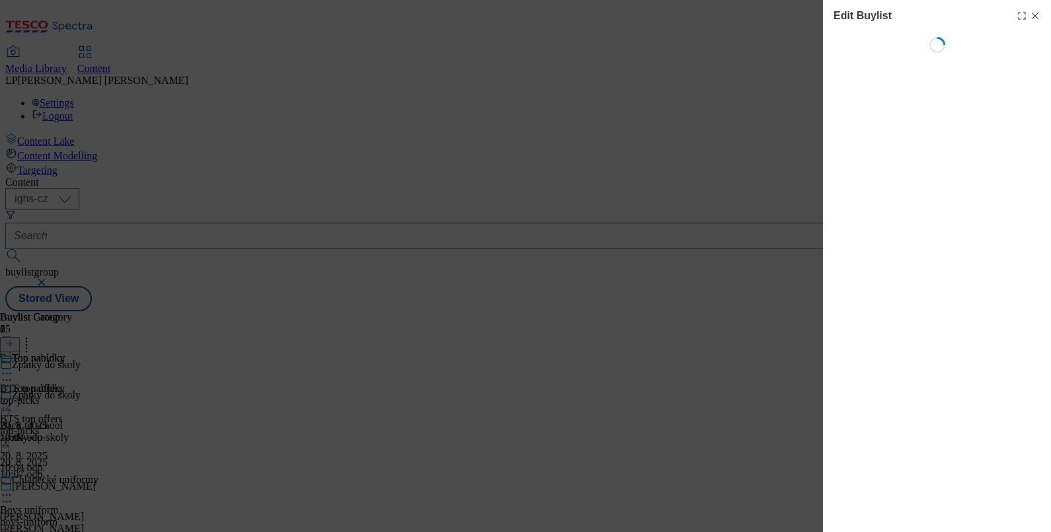
select select "evergreen"
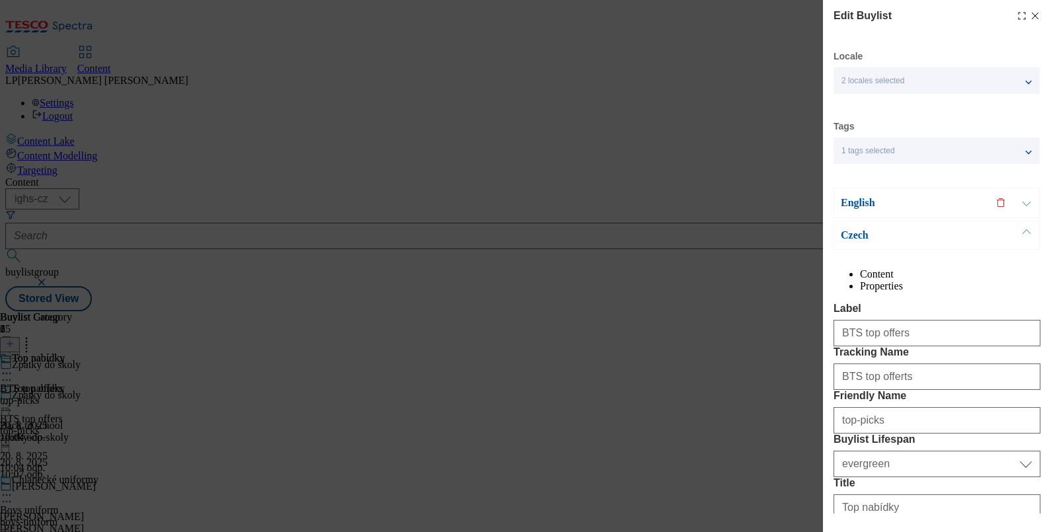
select select "Banner"
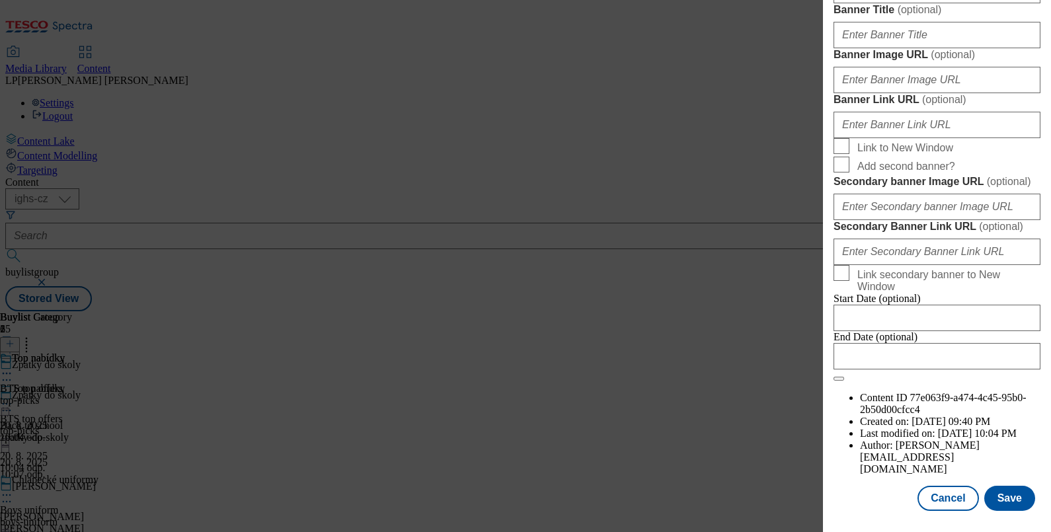
scroll to position [1398, 0]
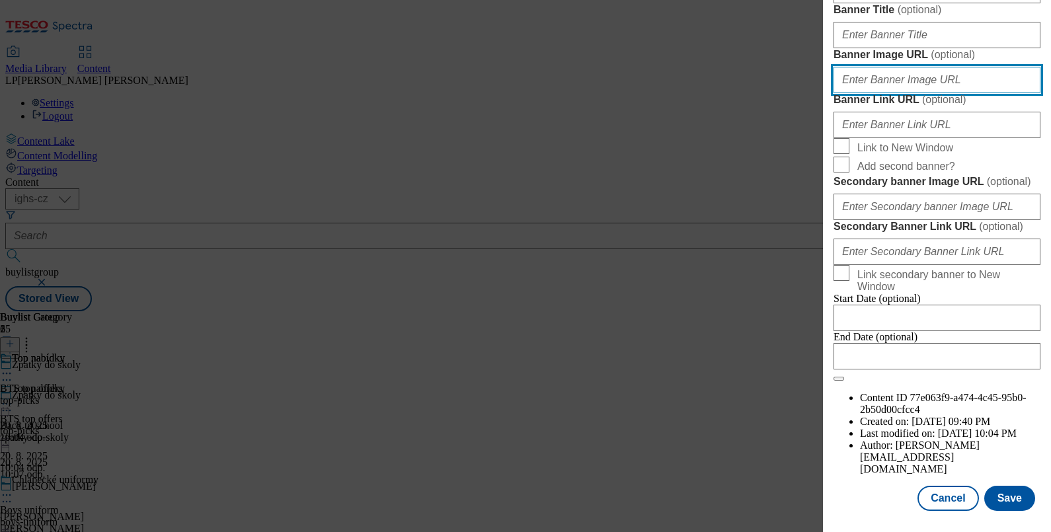
click at [853, 93] on input "Banner Image URL ( optional )" at bounding box center [936, 80] width 207 height 26
paste input "[URL][DOMAIN_NAME]"
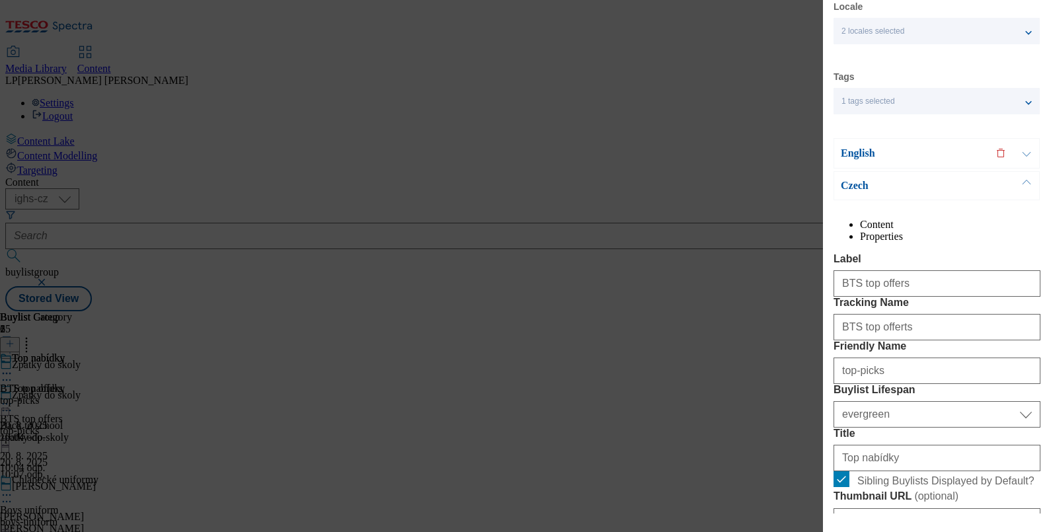
scroll to position [0, 0]
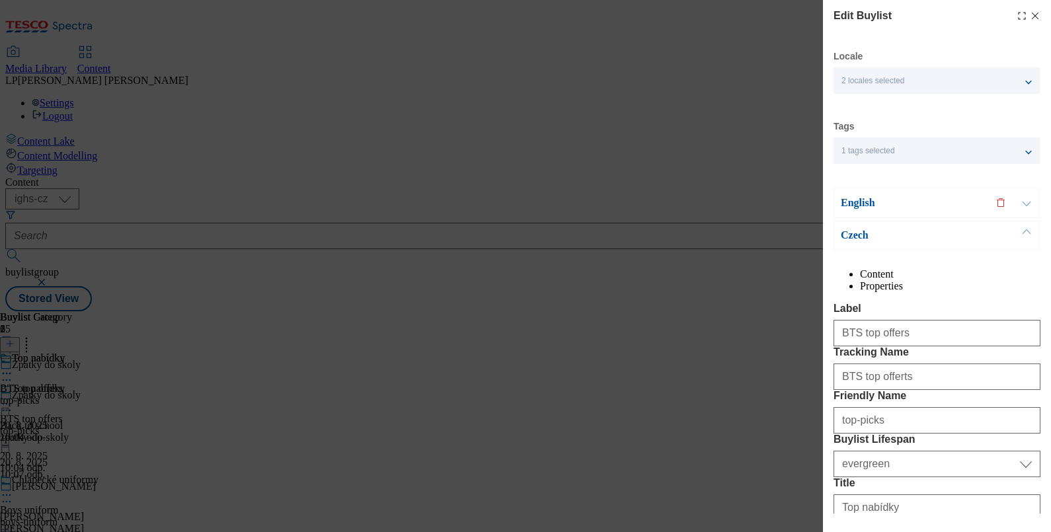
type input "[URL][DOMAIN_NAME]"
click at [865, 207] on p "English" at bounding box center [909, 202] width 139 height 13
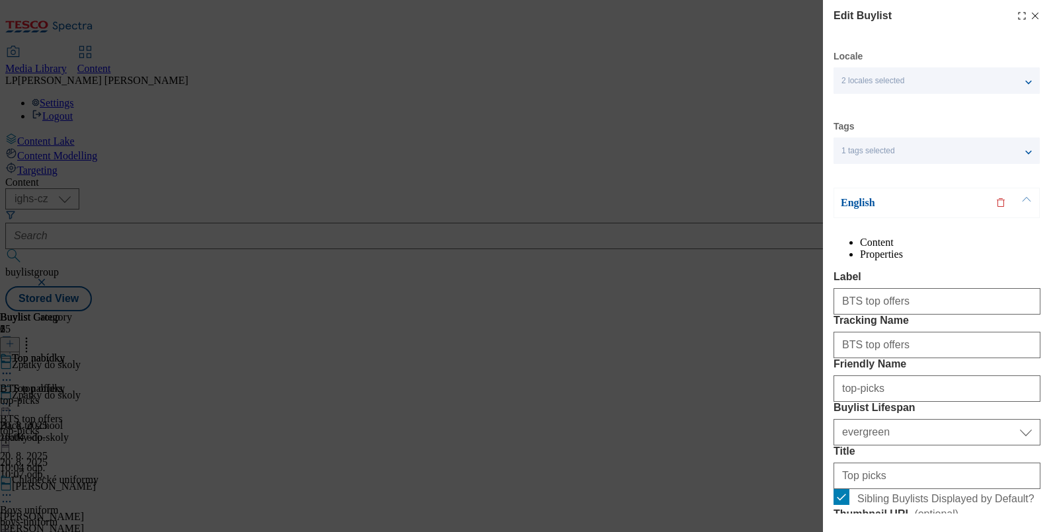
click at [864, 205] on p "English" at bounding box center [909, 202] width 139 height 13
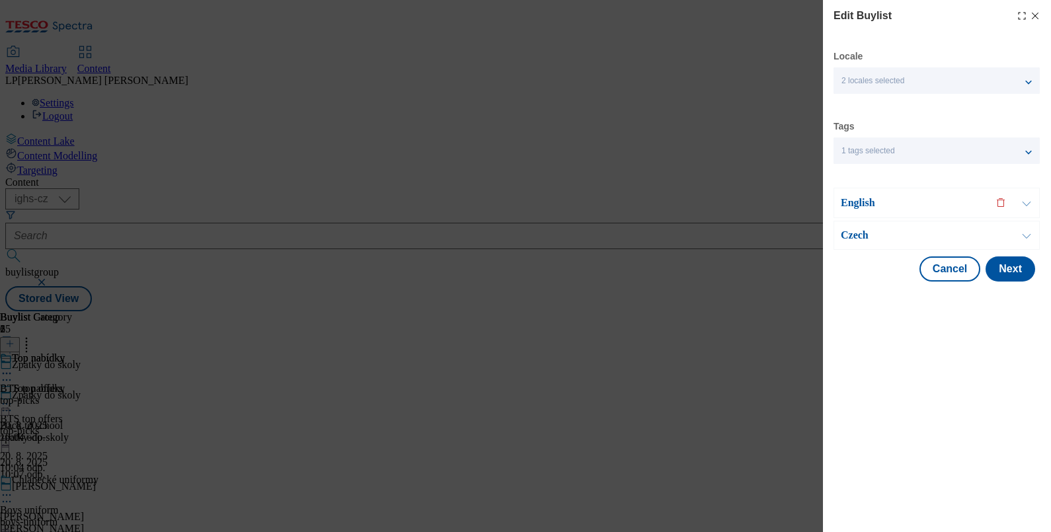
click at [861, 233] on p "Czech" at bounding box center [909, 235] width 139 height 13
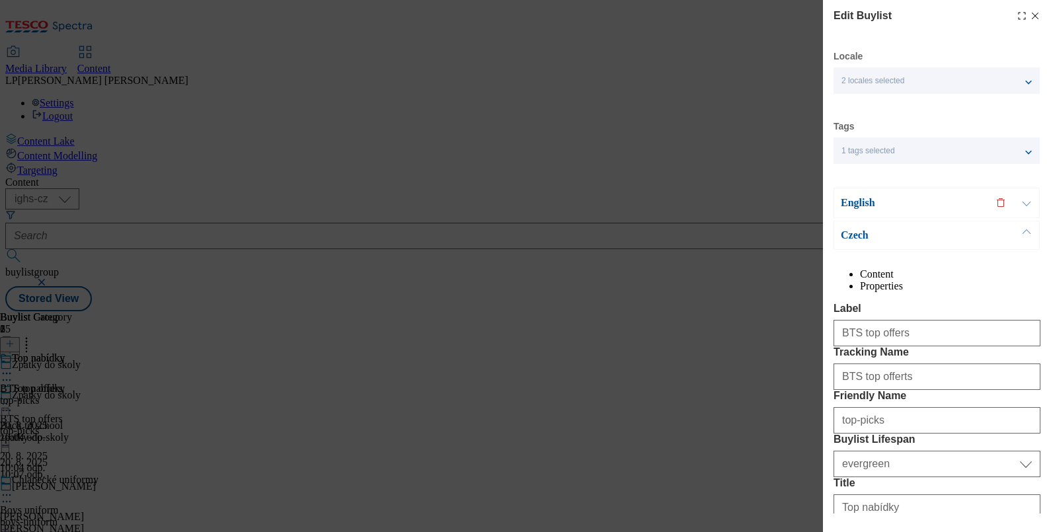
click at [860, 242] on div "Czech" at bounding box center [936, 235] width 206 height 29
click at [859, 238] on p "Czech" at bounding box center [909, 235] width 139 height 13
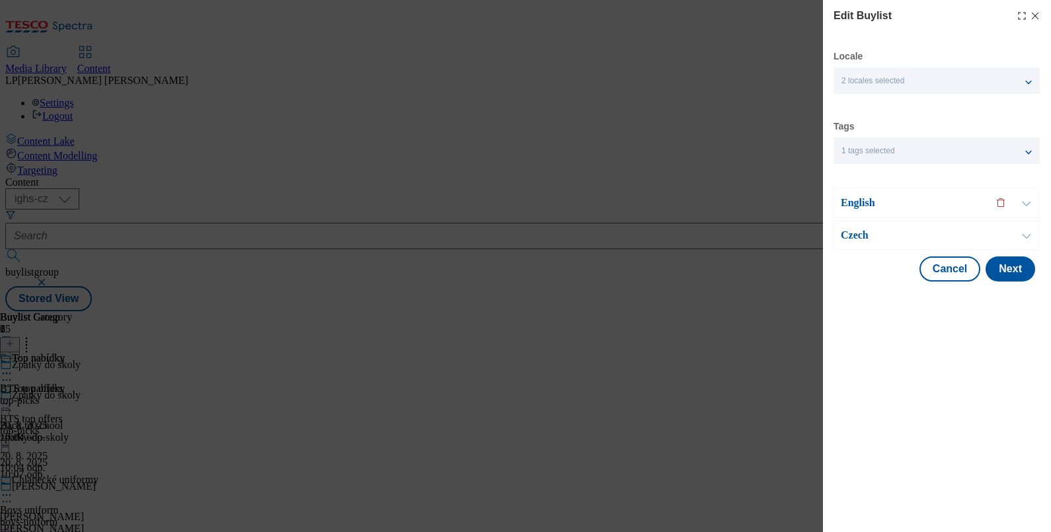
click at [854, 205] on p "English" at bounding box center [909, 202] width 139 height 13
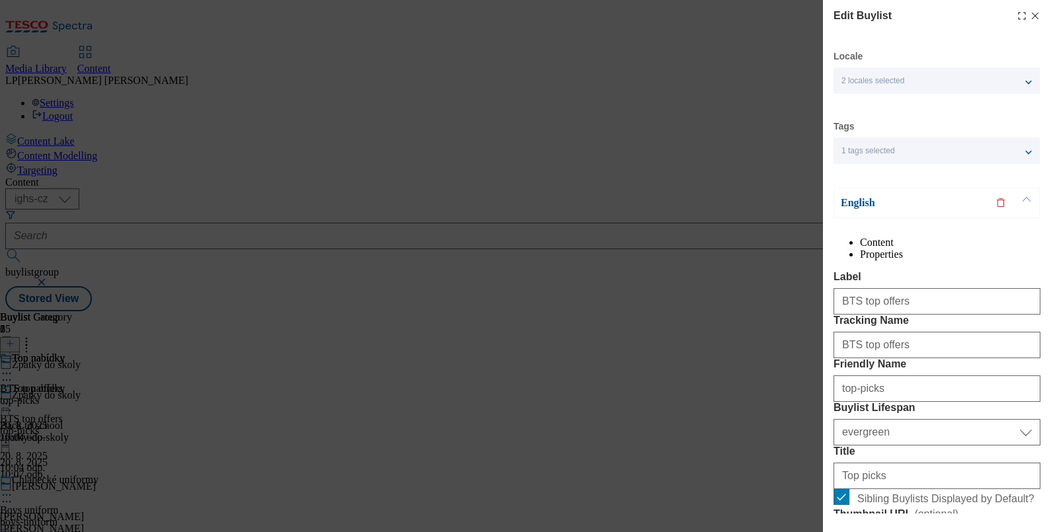
click at [869, 203] on p "English" at bounding box center [909, 202] width 139 height 13
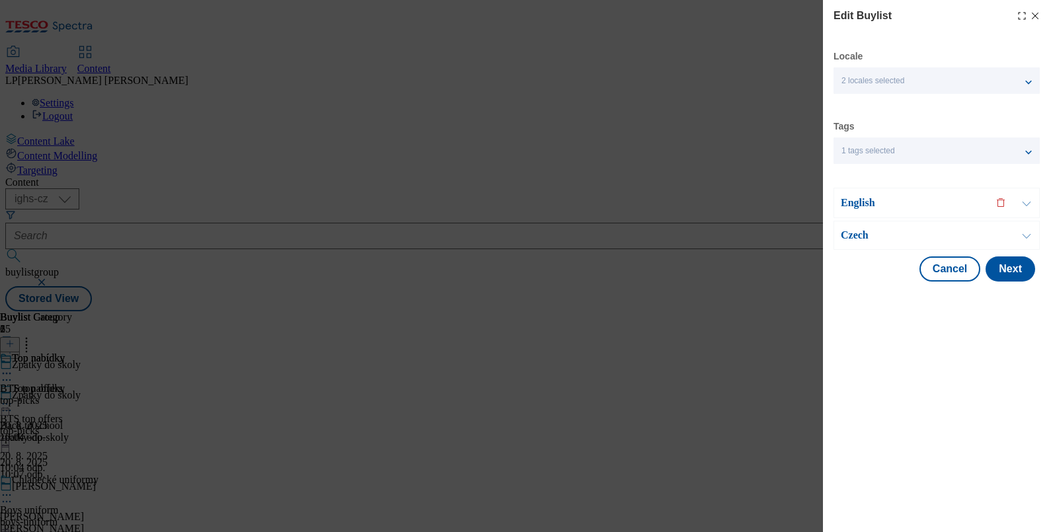
click at [864, 234] on p "Czech" at bounding box center [909, 235] width 139 height 13
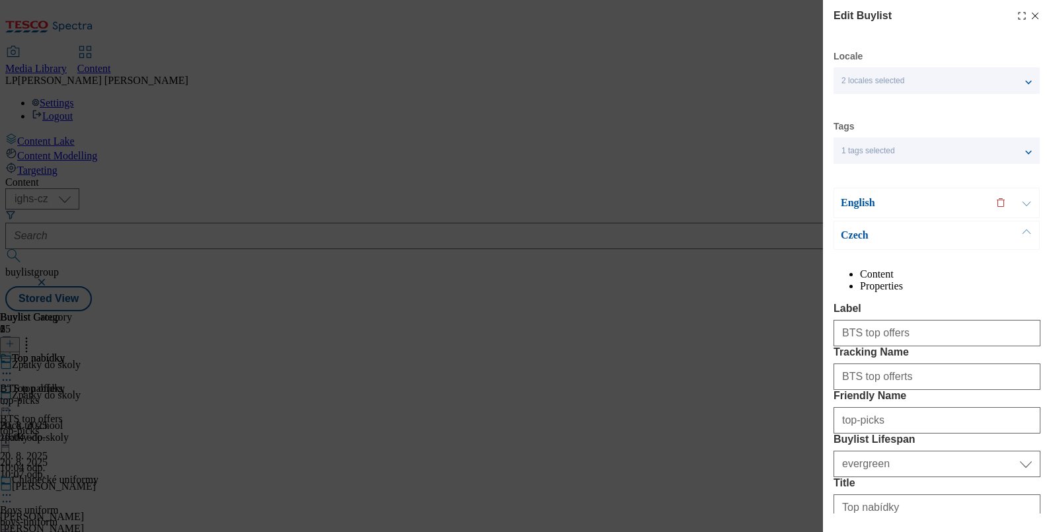
click at [856, 198] on p "English" at bounding box center [909, 202] width 139 height 13
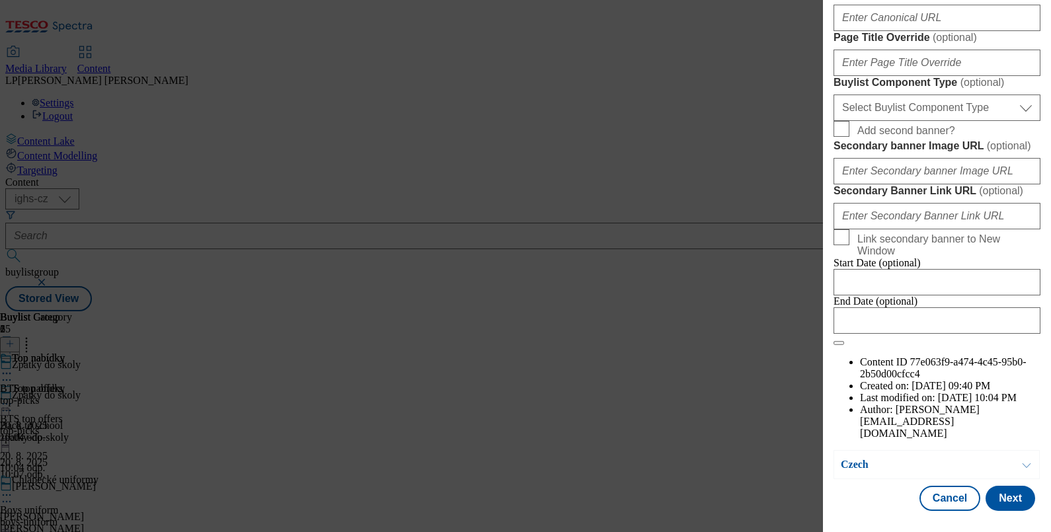
scroll to position [1240, 0]
drag, startPoint x: 1000, startPoint y: 496, endPoint x: 983, endPoint y: 496, distance: 16.5
click at [998, 496] on button "Next" at bounding box center [1010, 498] width 50 height 25
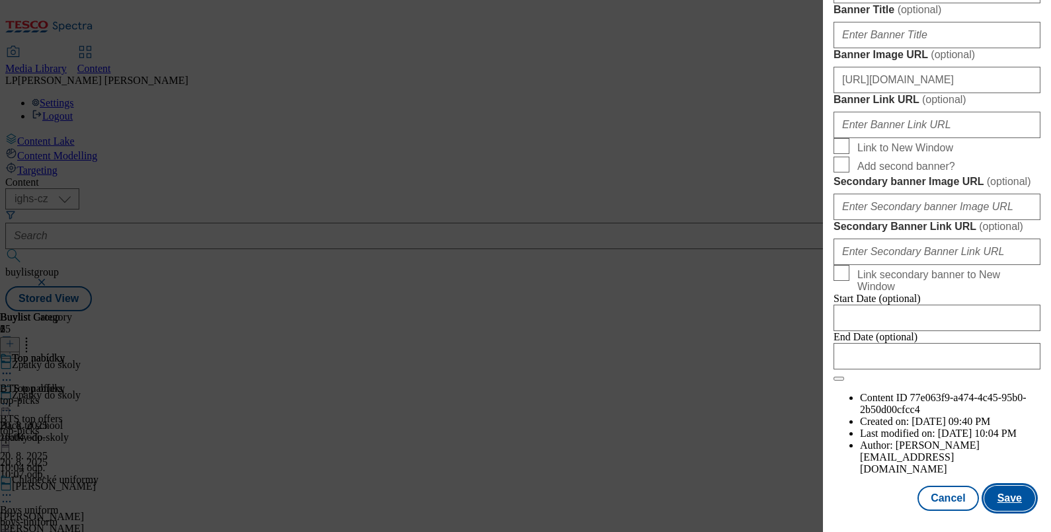
scroll to position [1481, 0]
click at [999, 488] on button "Save" at bounding box center [1009, 498] width 51 height 25
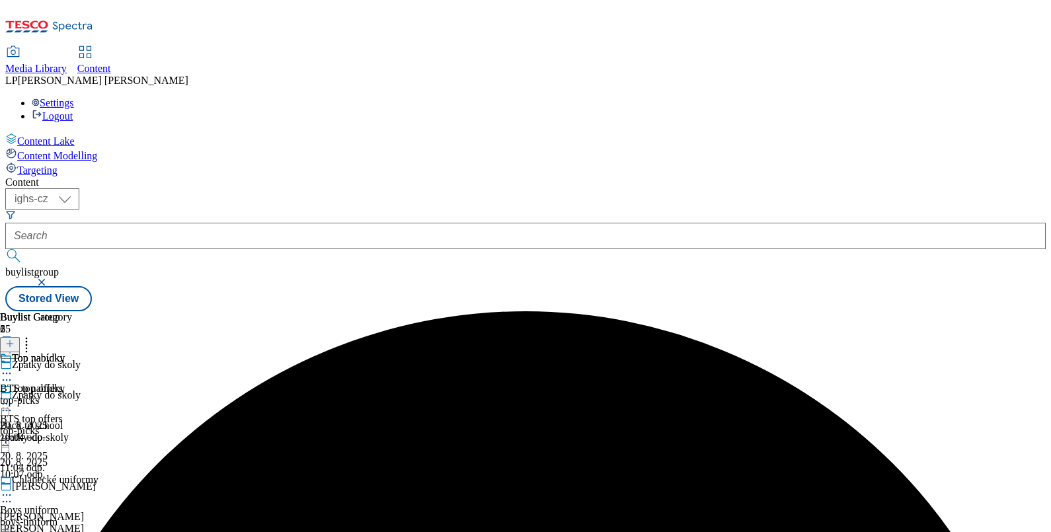
click at [13, 397] on icon at bounding box center [6, 403] width 13 height 13
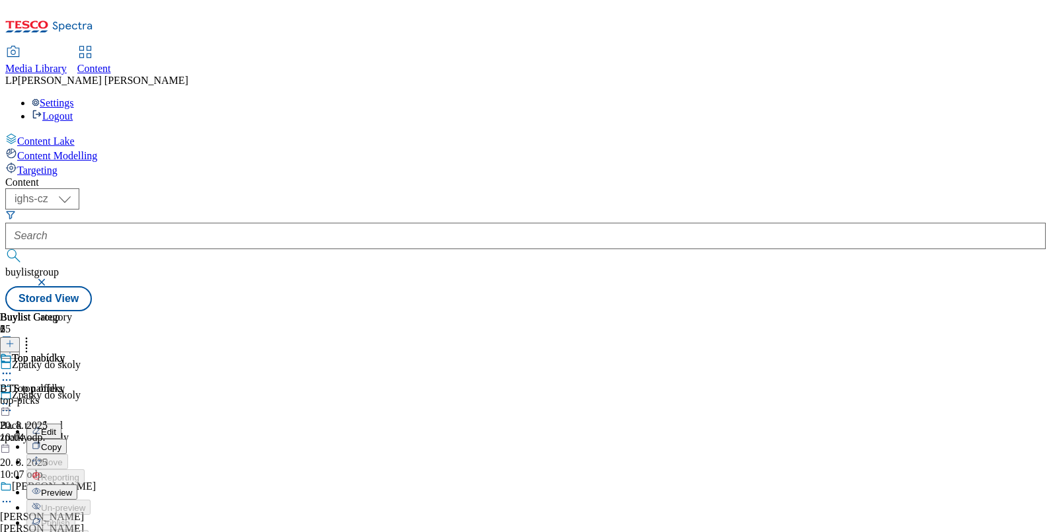
click at [72, 352] on div "Top nabídky BTS top offers top-picks [DATE] 10:04 odp." at bounding box center [36, 397] width 72 height 91
click at [13, 488] on icon at bounding box center [6, 494] width 13 height 13
click at [56, 518] on span "Edit" at bounding box center [48, 523] width 15 height 10
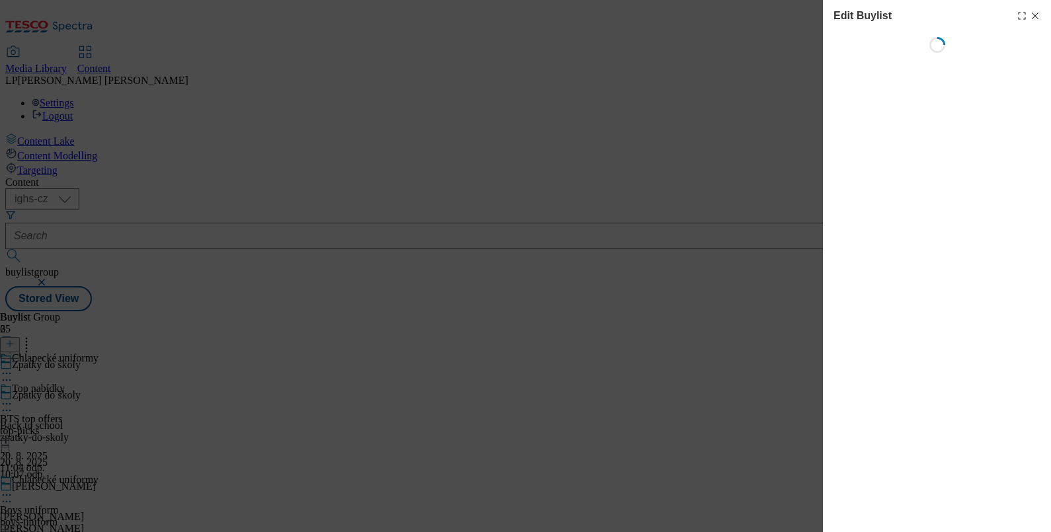
select select "evergreen"
select select "Banner"
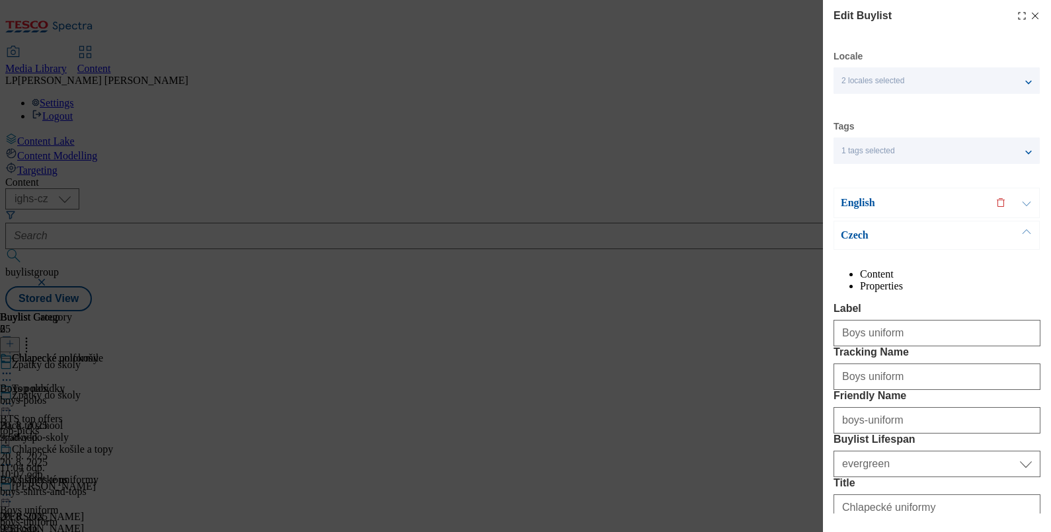
click at [859, 207] on p "English" at bounding box center [909, 202] width 139 height 13
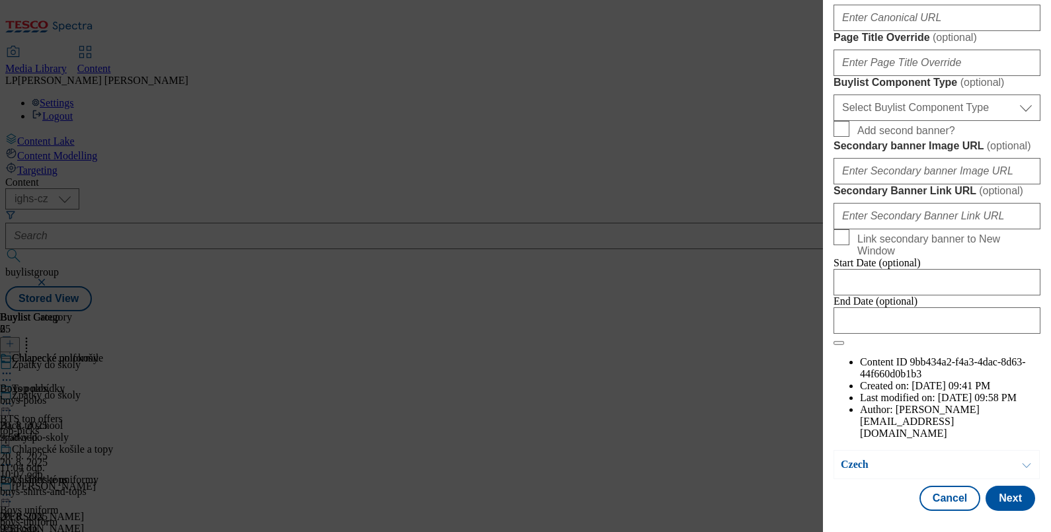
scroll to position [1240, 0]
click at [571, 497] on div "Edit Buylist Locale 2 locales selected English Czech Tags 1 tags selected buyli…" at bounding box center [525, 266] width 1051 height 532
click at [945, 496] on button "Cancel" at bounding box center [949, 498] width 61 height 25
select select "evergreen"
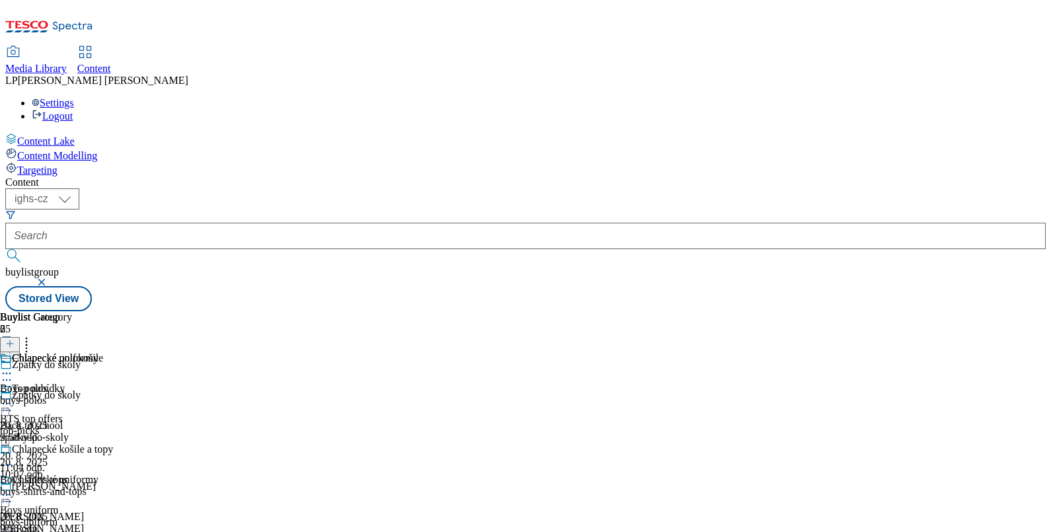
click at [13, 397] on icon at bounding box center [6, 403] width 13 height 13
click at [72, 488] on span "Preview" at bounding box center [56, 493] width 31 height 10
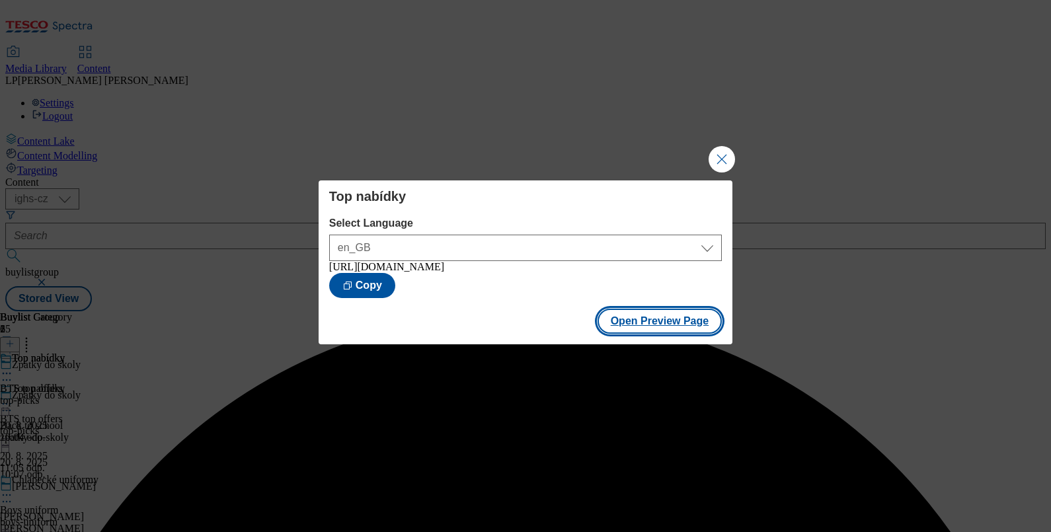
click at [634, 332] on button "Open Preview Page" at bounding box center [659, 321] width 125 height 25
click at [714, 153] on button "Close Modal" at bounding box center [721, 159] width 26 height 26
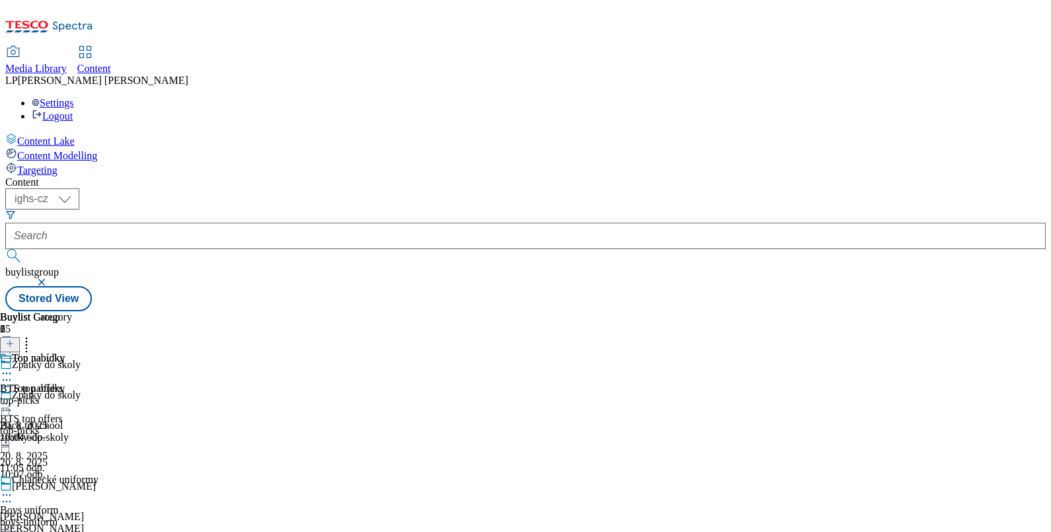
click at [13, 397] on icon at bounding box center [6, 403] width 13 height 13
click at [61, 424] on button "Edit" at bounding box center [43, 431] width 35 height 15
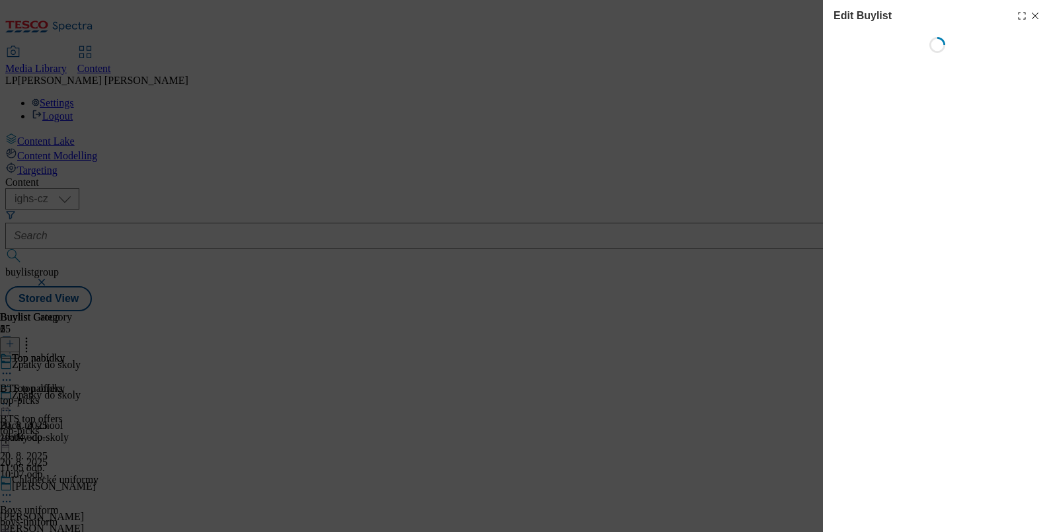
select select "evergreen"
select select "Banner"
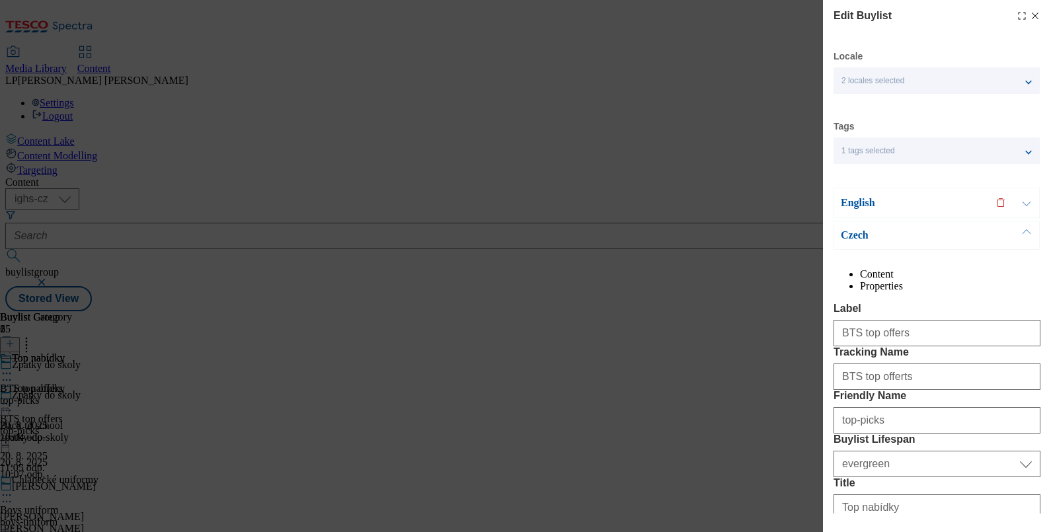
click at [930, 77] on div "2 locales selected" at bounding box center [936, 80] width 206 height 26
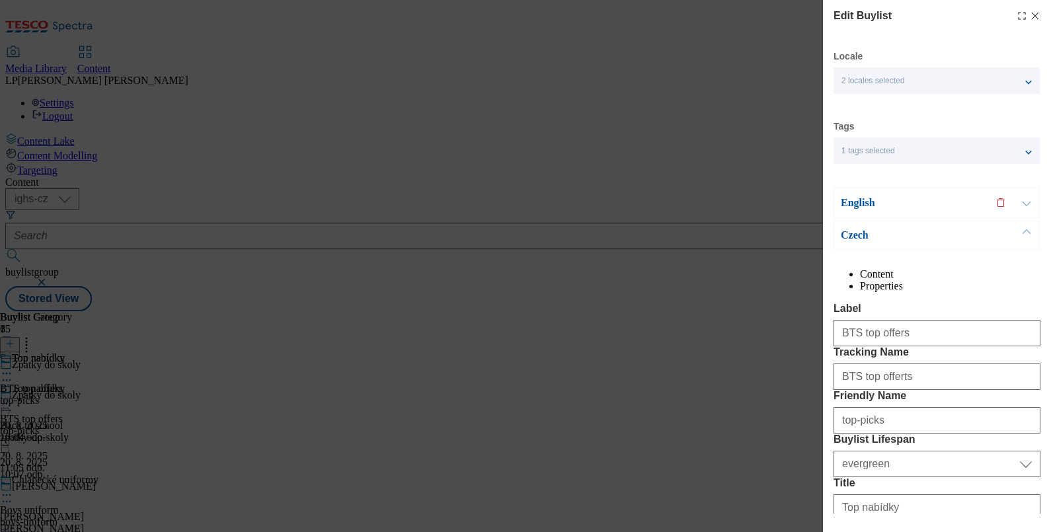
click at [862, 211] on div "English" at bounding box center [936, 203] width 206 height 30
click at [856, 208] on p "English" at bounding box center [909, 202] width 139 height 13
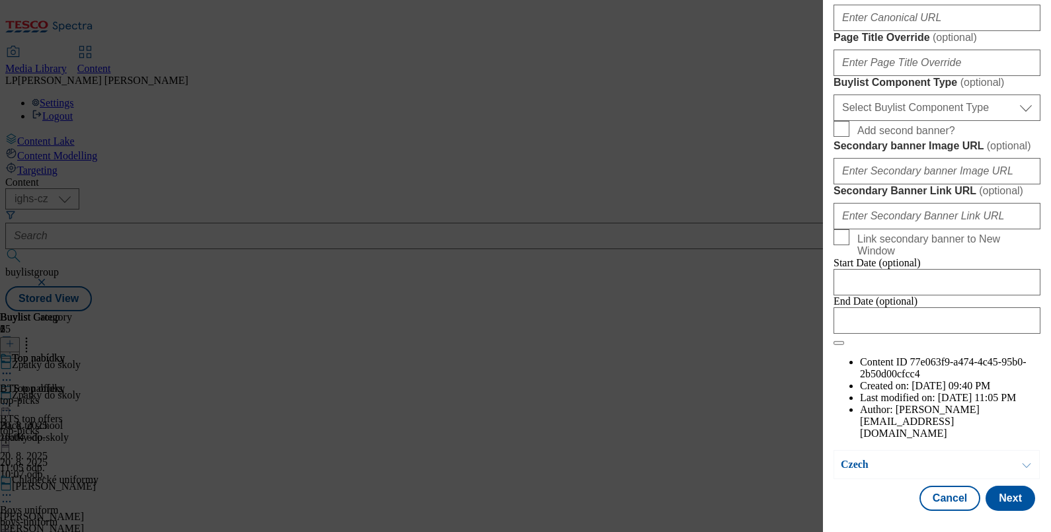
scroll to position [1073, 0]
click at [898, 184] on input "Secondary banner Image URL ( optional )" at bounding box center [936, 171] width 207 height 26
paste input "[URL][DOMAIN_NAME]"
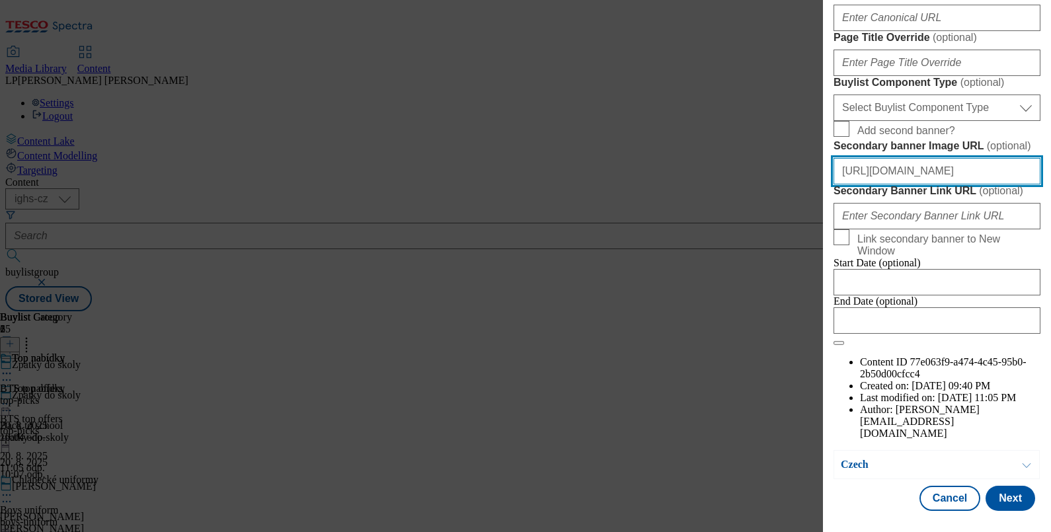
scroll to position [1240, 0]
type input "[URL][DOMAIN_NAME]"
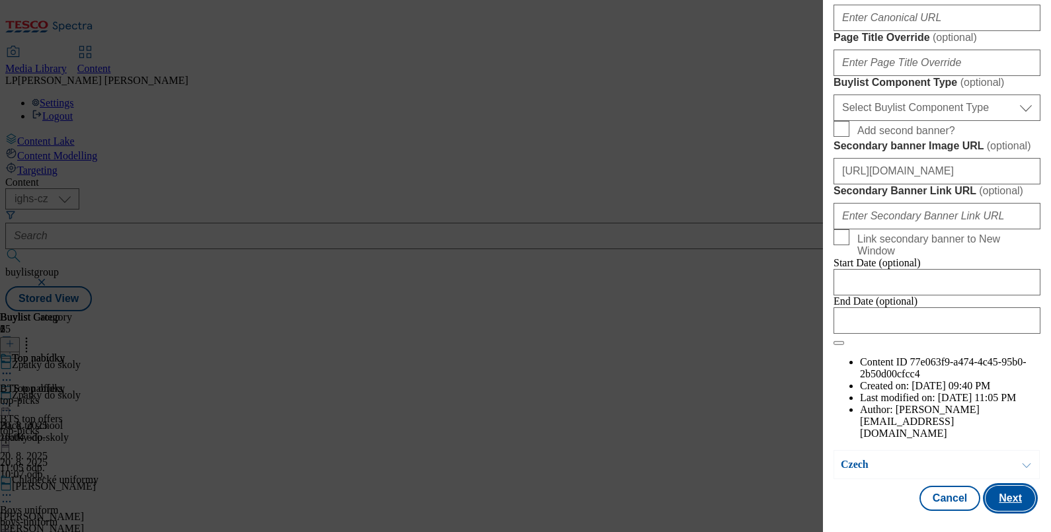
click at [1006, 505] on button "Next" at bounding box center [1010, 498] width 50 height 25
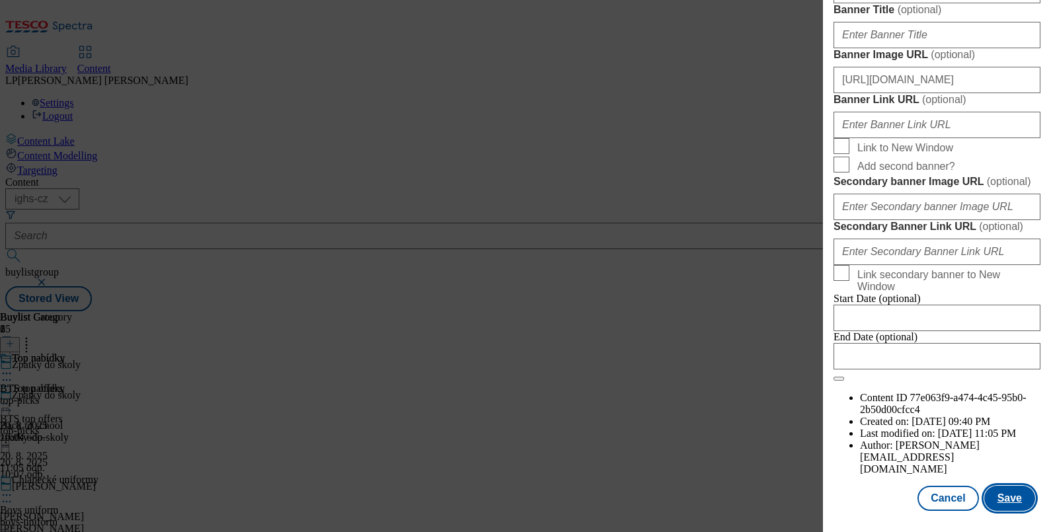
scroll to position [1481, 0]
click at [1012, 494] on button "Save" at bounding box center [1009, 498] width 51 height 25
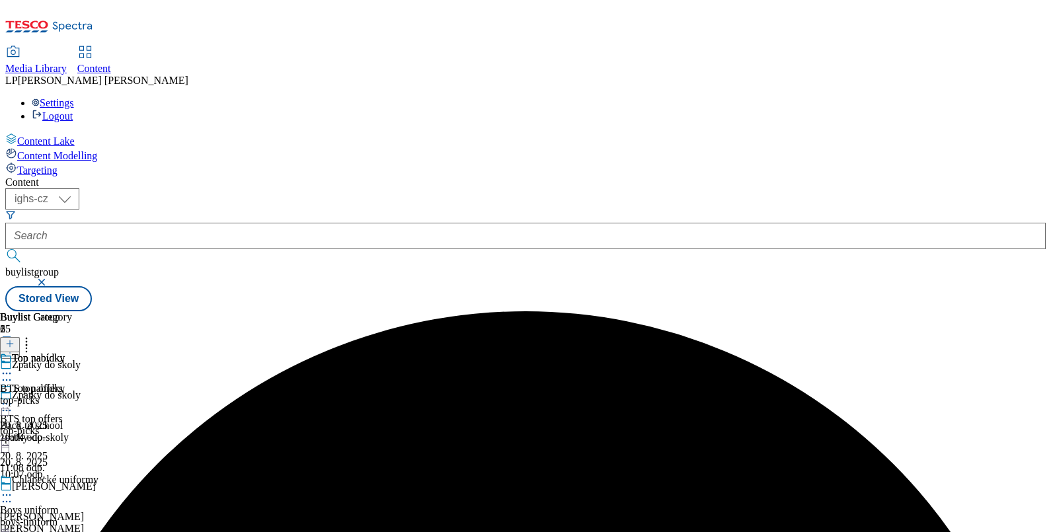
click at [13, 397] on icon at bounding box center [6, 403] width 13 height 13
click at [72, 488] on span "Preview" at bounding box center [56, 493] width 31 height 10
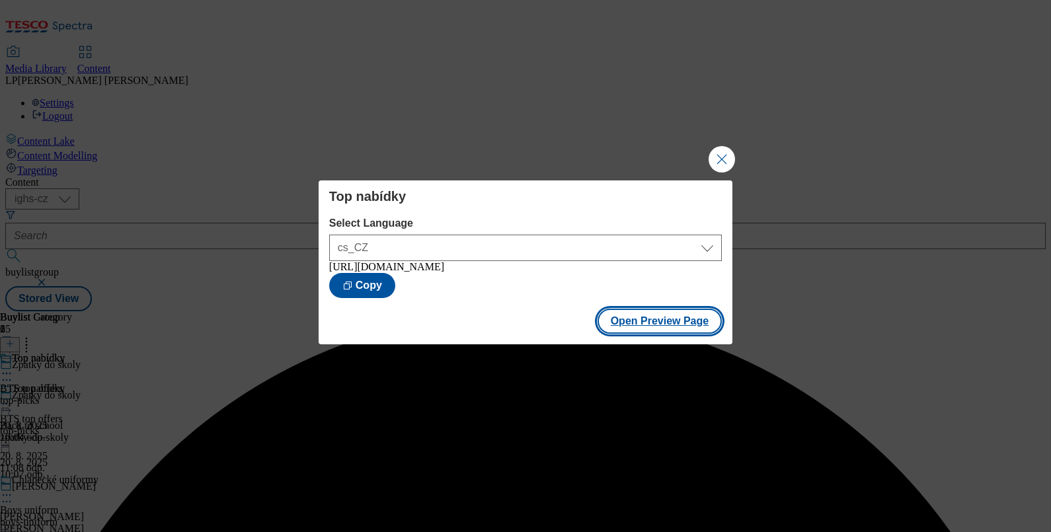
click at [646, 326] on button "Open Preview Page" at bounding box center [659, 321] width 125 height 25
click at [726, 157] on button "Close Modal" at bounding box center [721, 159] width 26 height 26
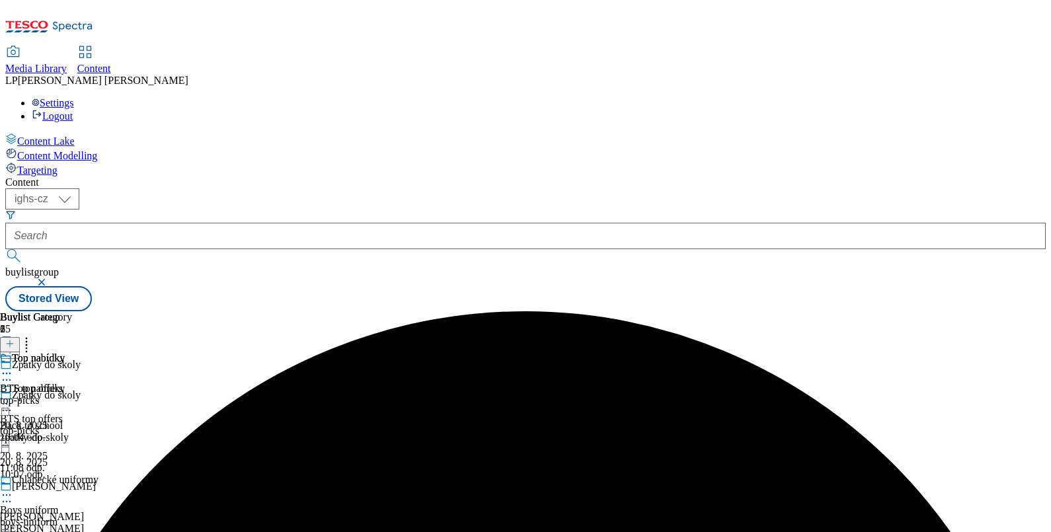
click at [13, 397] on icon at bounding box center [6, 403] width 13 height 13
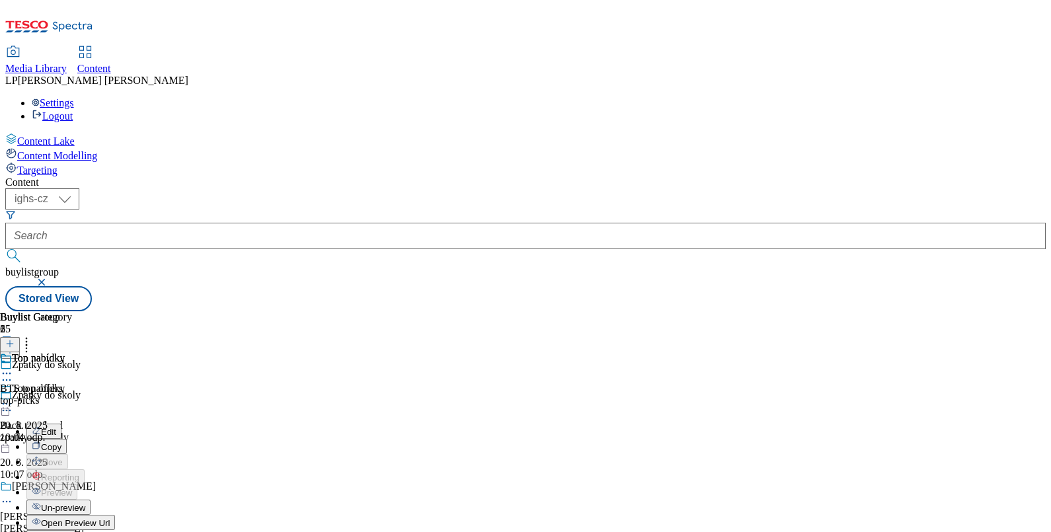
click at [61, 424] on button "Edit" at bounding box center [43, 431] width 35 height 15
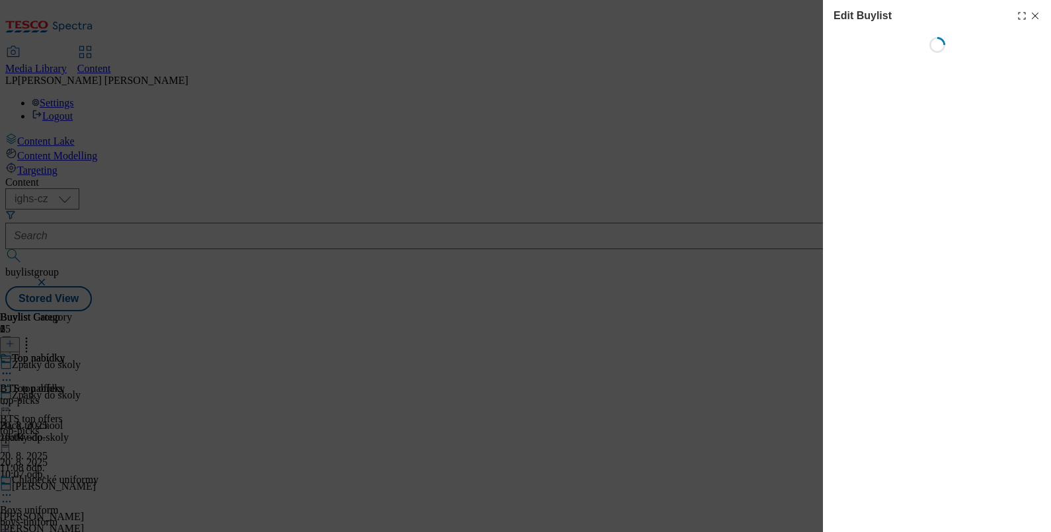
select select "evergreen"
select select "Banner"
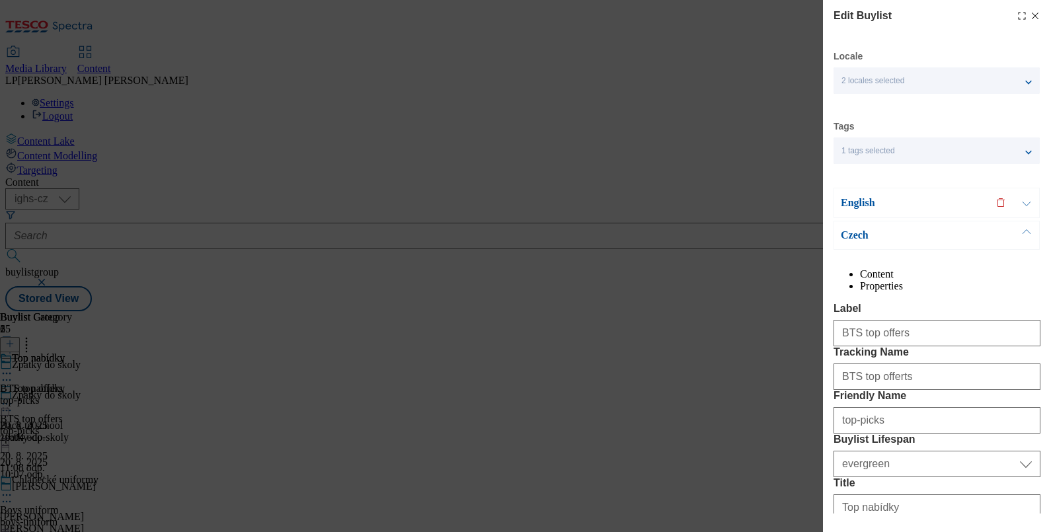
click at [868, 237] on p "Czech" at bounding box center [909, 235] width 139 height 13
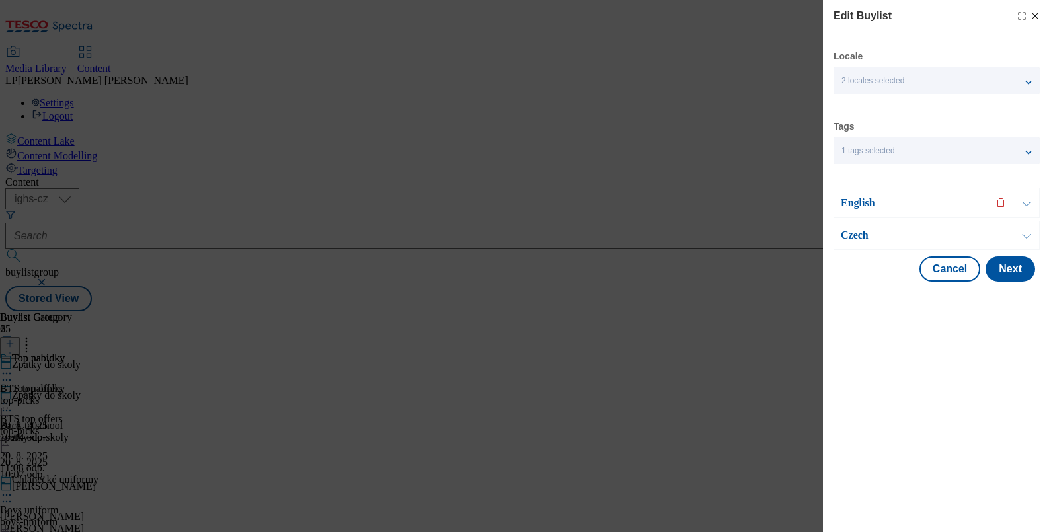
click at [866, 237] on p "Czech" at bounding box center [909, 235] width 139 height 13
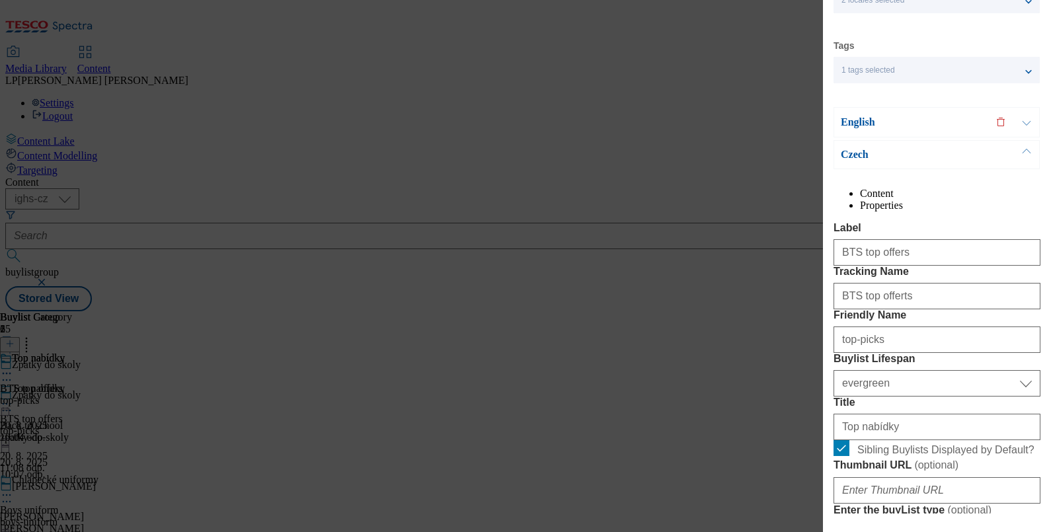
scroll to position [0, 0]
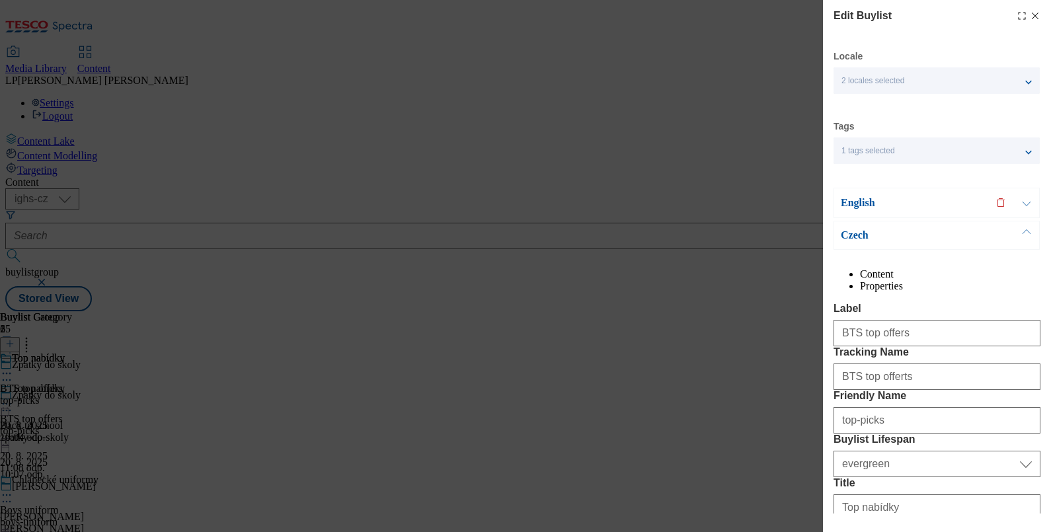
click at [858, 209] on p "English" at bounding box center [909, 202] width 139 height 13
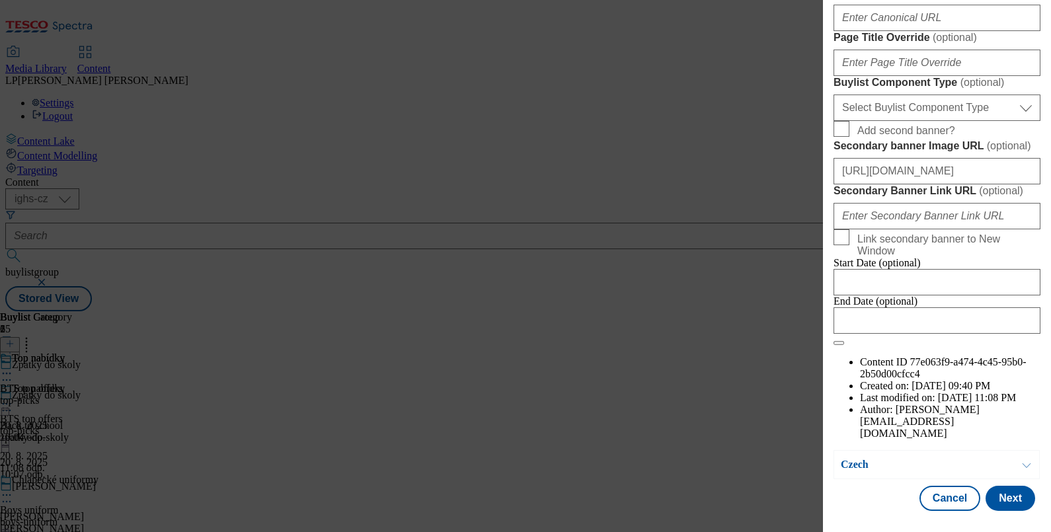
scroll to position [1073, 0]
click at [848, 137] on input "Add second banner?" at bounding box center [841, 129] width 16 height 16
checkbox input "true"
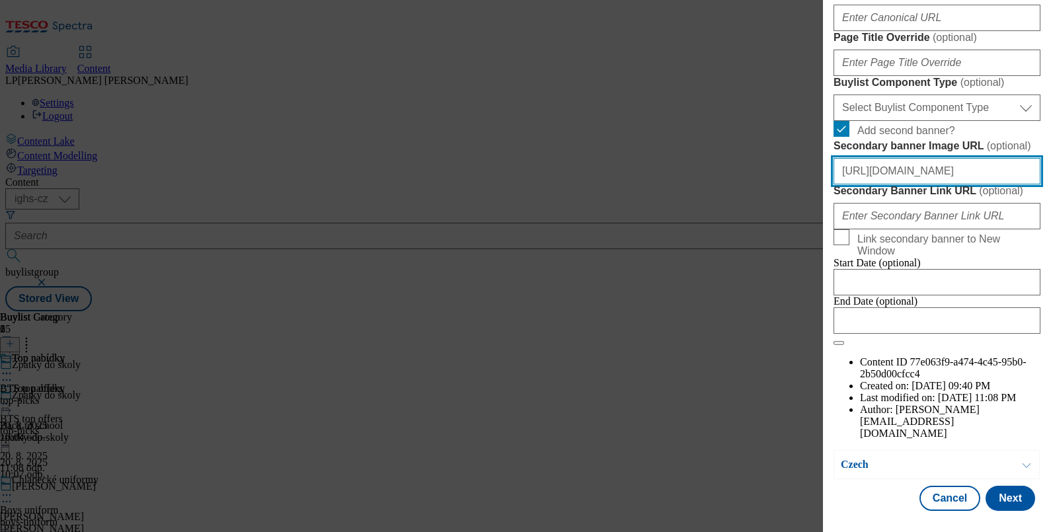
click at [909, 184] on input "[URL][DOMAIN_NAME]" at bounding box center [936, 171] width 207 height 26
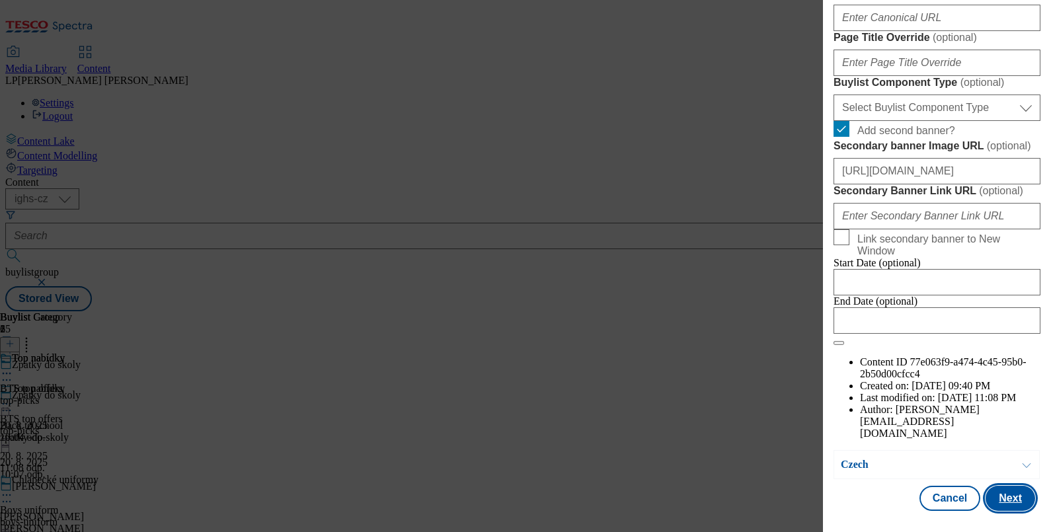
click at [1009, 496] on button "Next" at bounding box center [1010, 498] width 50 height 25
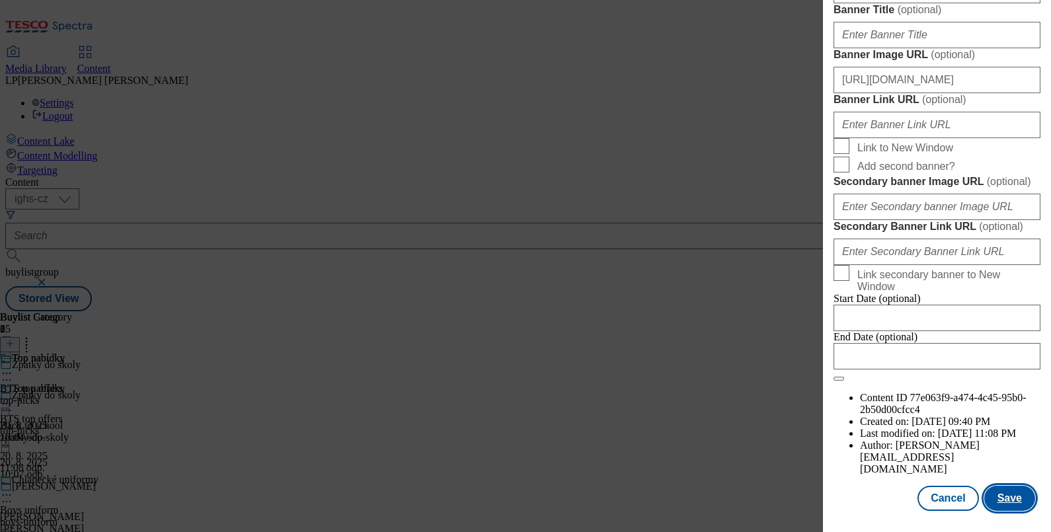
scroll to position [1481, 0]
click at [1008, 497] on button "Save" at bounding box center [1009, 498] width 51 height 25
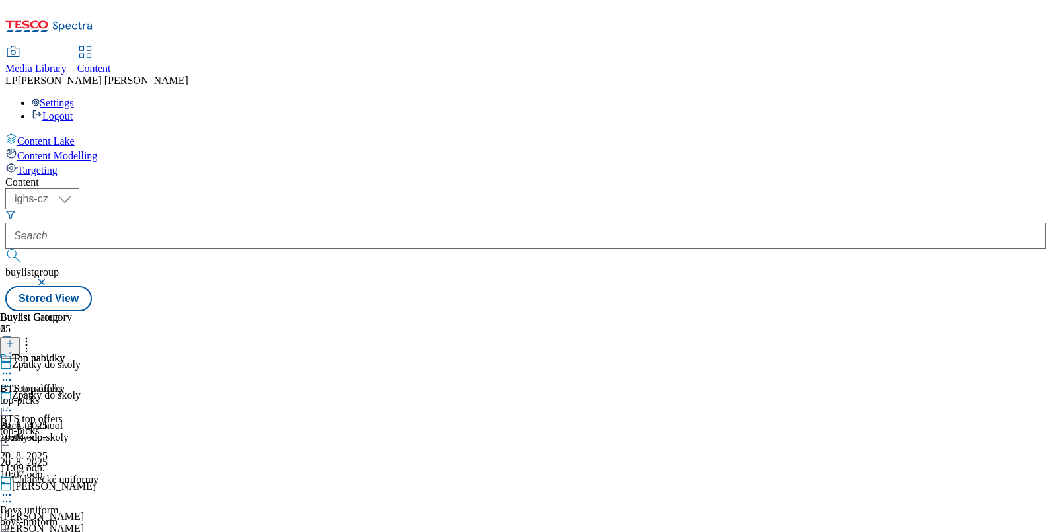
click at [13, 397] on icon at bounding box center [6, 403] width 13 height 13
click at [72, 488] on span "Preview" at bounding box center [56, 493] width 31 height 10
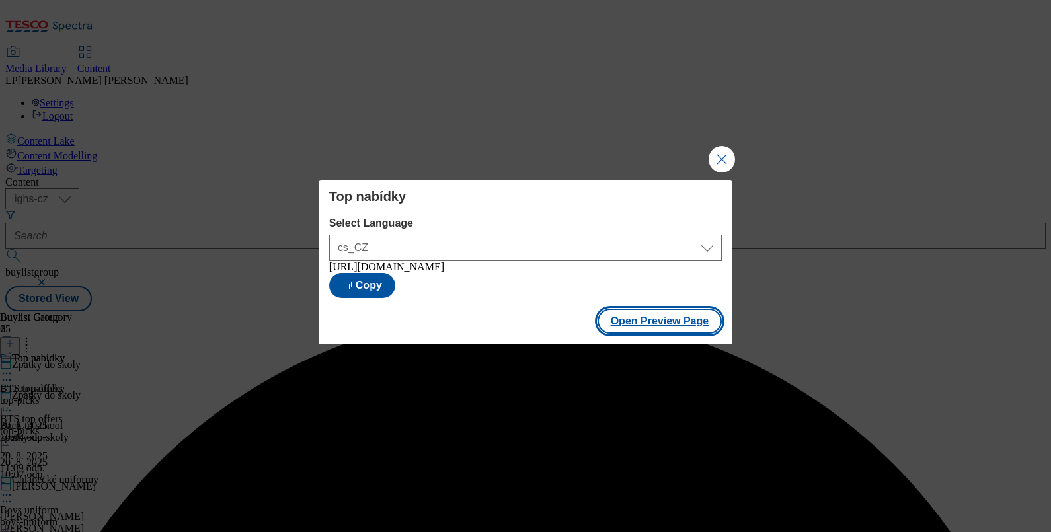
click at [665, 322] on button "Open Preview Page" at bounding box center [659, 321] width 125 height 25
click at [710, 157] on button "Close Modal" at bounding box center [721, 159] width 26 height 26
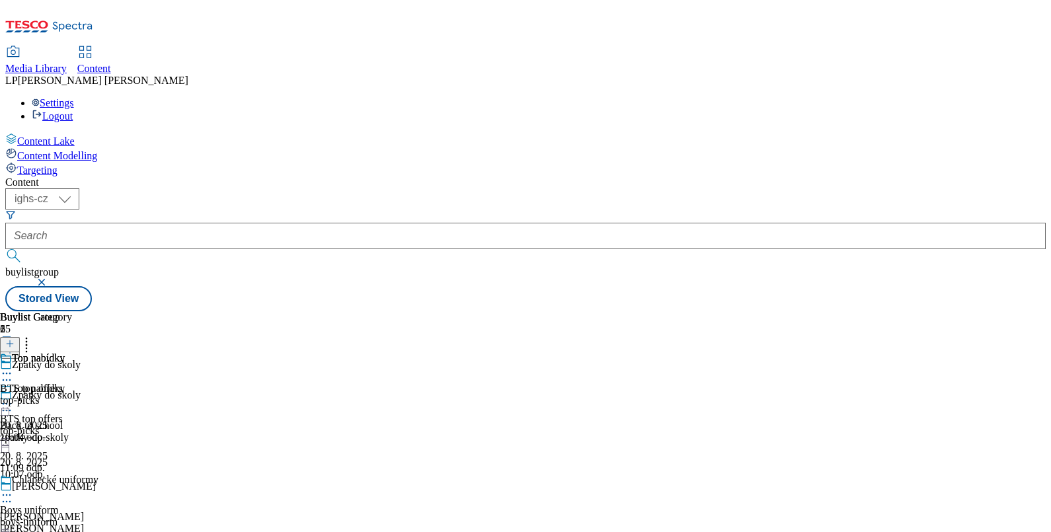
click at [13, 397] on icon at bounding box center [6, 403] width 13 height 13
click at [72, 414] on div "Top nabídky BTS top offers top-picks [DATE] 10:04 odp." at bounding box center [36, 397] width 72 height 91
click at [13, 488] on icon at bounding box center [6, 494] width 13 height 13
click at [56, 518] on span "Edit" at bounding box center [48, 523] width 15 height 10
select select "evergreen"
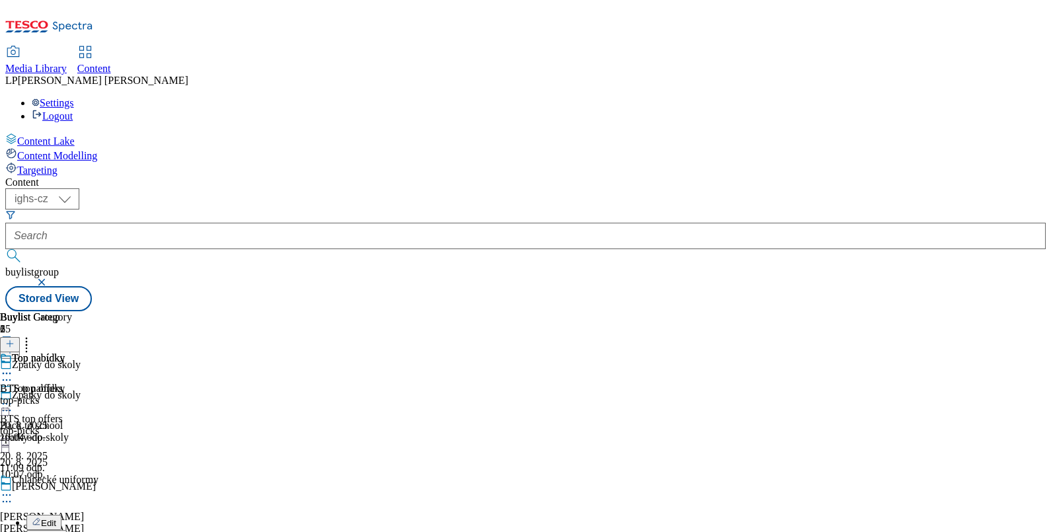
select select "Banner"
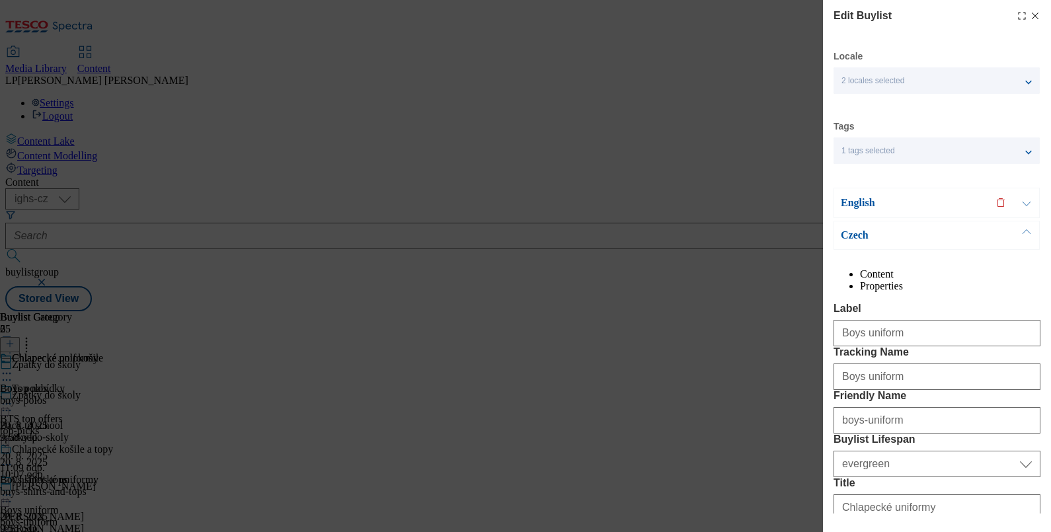
click at [847, 205] on p "English" at bounding box center [909, 202] width 139 height 13
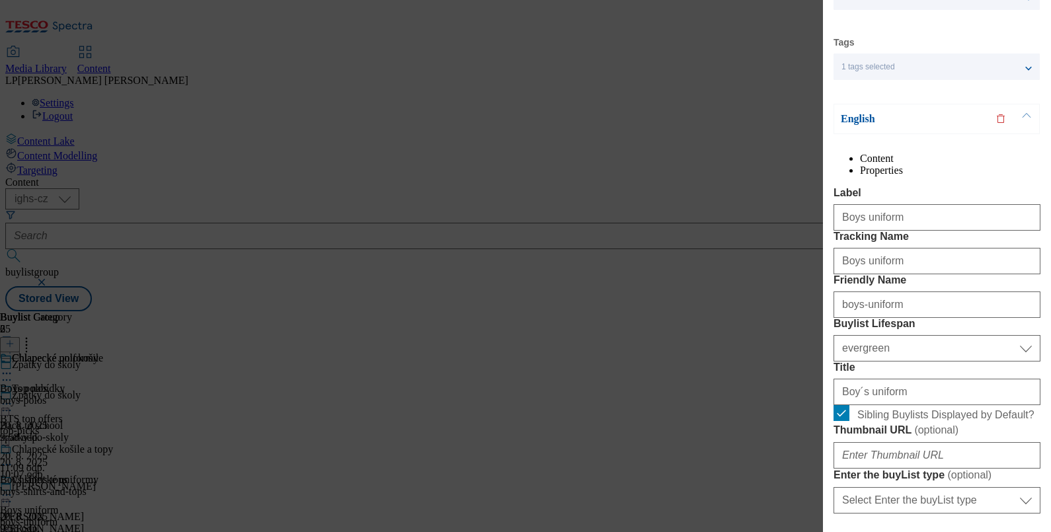
scroll to position [1, 0]
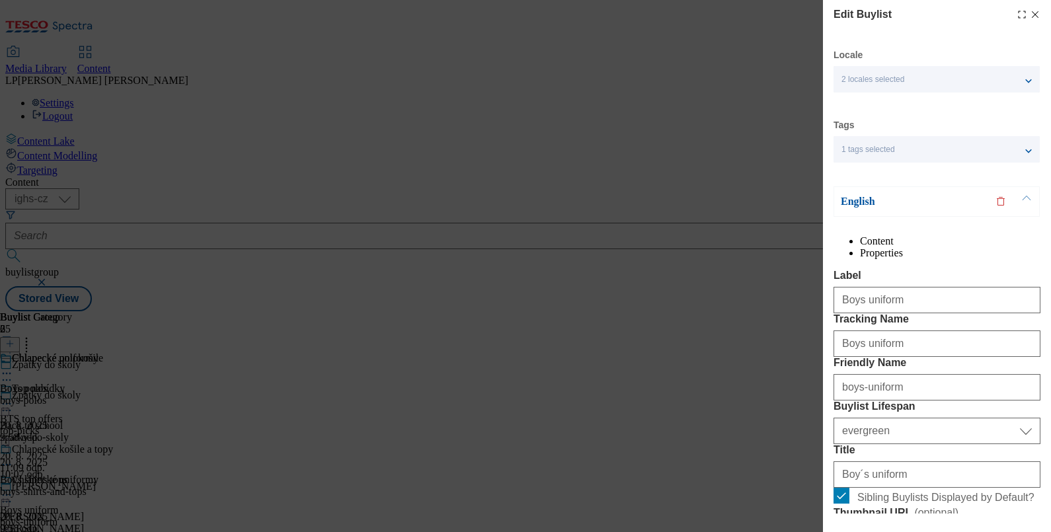
click at [855, 205] on p "English" at bounding box center [909, 201] width 139 height 13
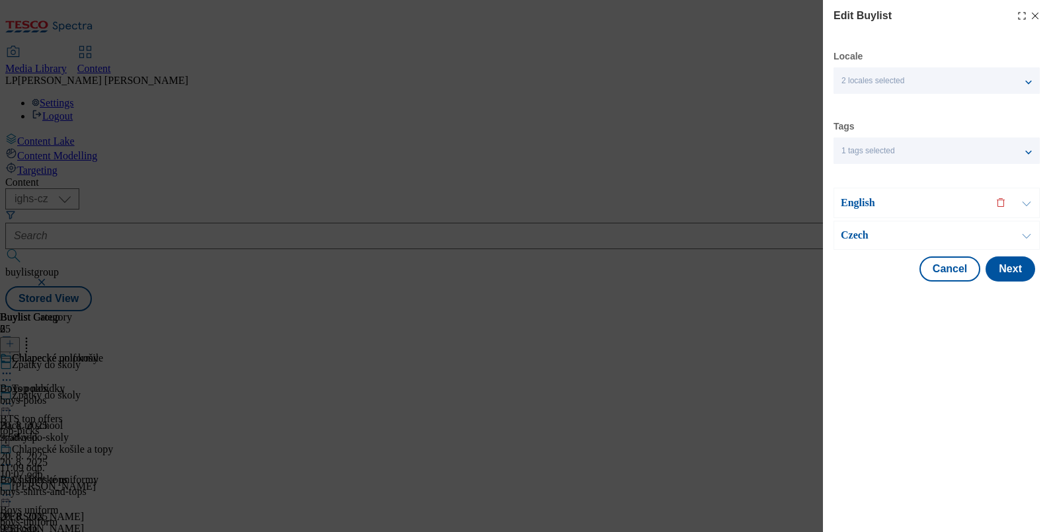
click at [855, 205] on p "English" at bounding box center [909, 202] width 139 height 13
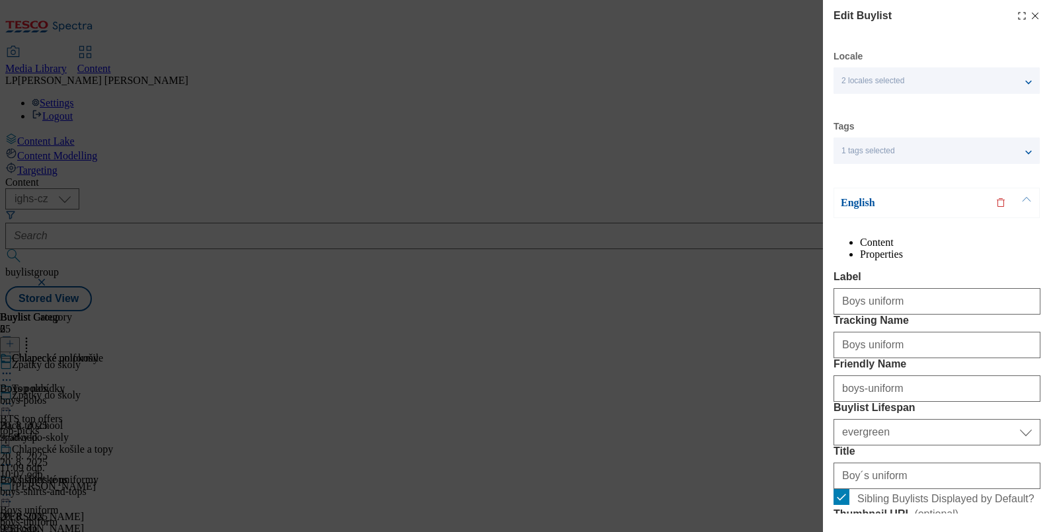
click at [1029, 13] on icon "Modal" at bounding box center [1034, 16] width 11 height 11
select select "evergreen"
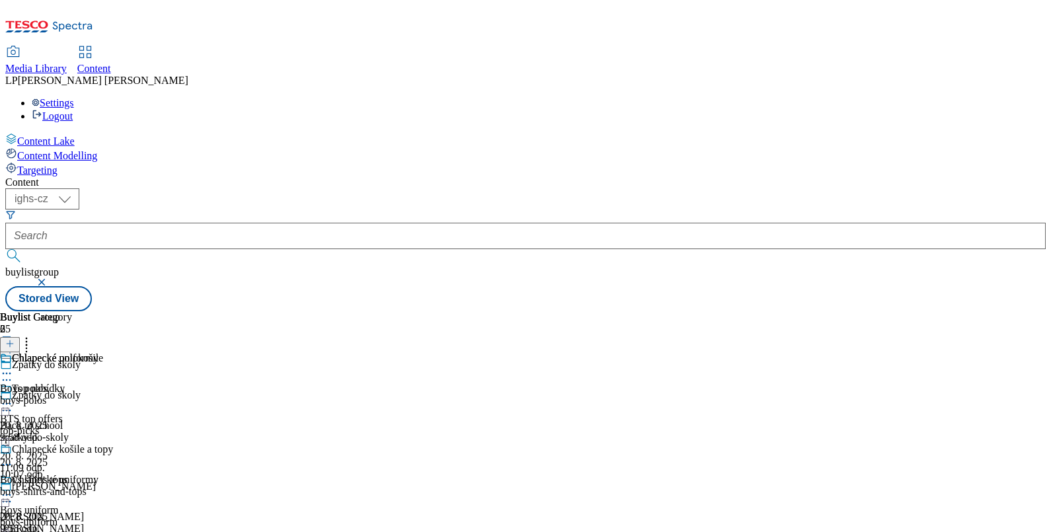
click at [13, 397] on icon at bounding box center [6, 403] width 13 height 13
click at [56, 427] on span "Edit" at bounding box center [48, 432] width 15 height 10
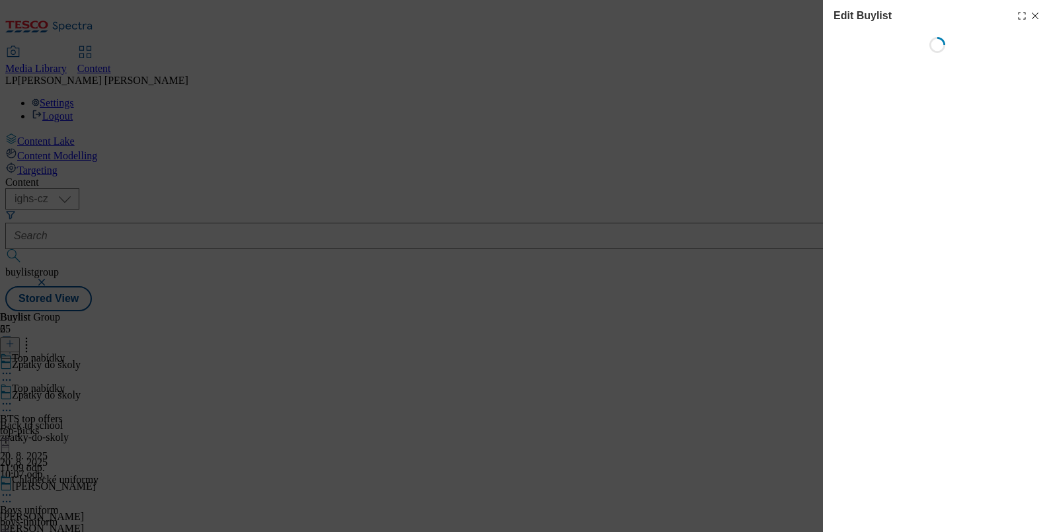
select select "evergreen"
select select "Banner"
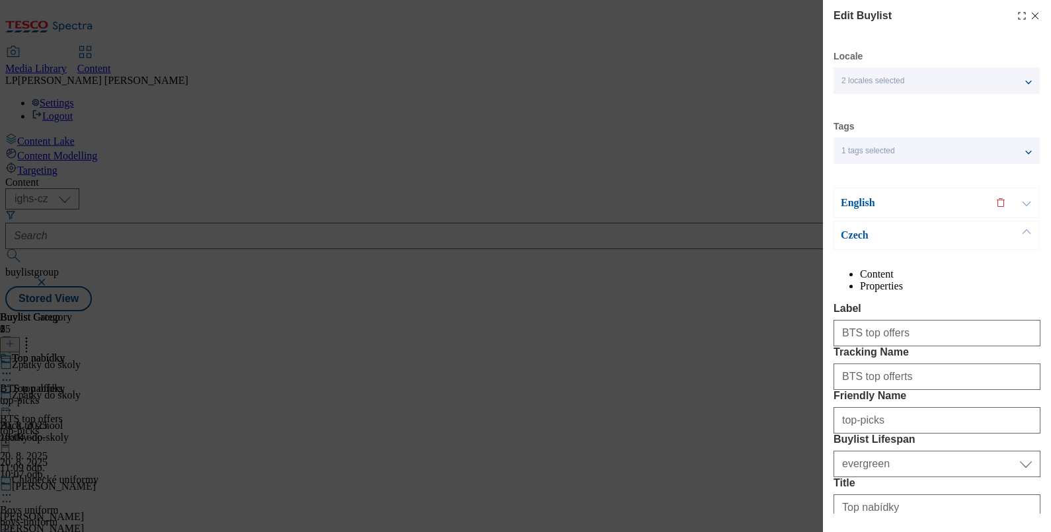
click at [860, 238] on p "Czech" at bounding box center [909, 235] width 139 height 13
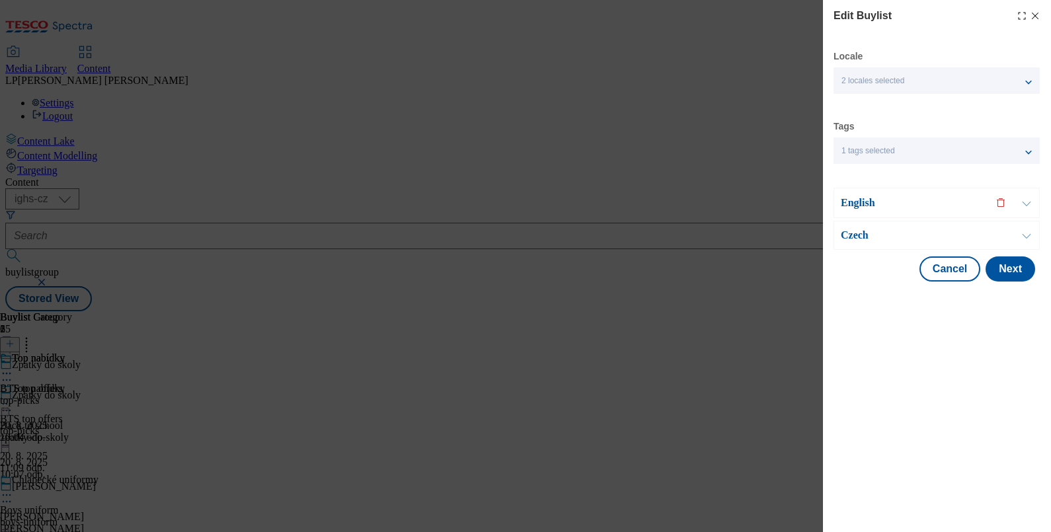
click at [860, 238] on p "Czech" at bounding box center [909, 235] width 139 height 13
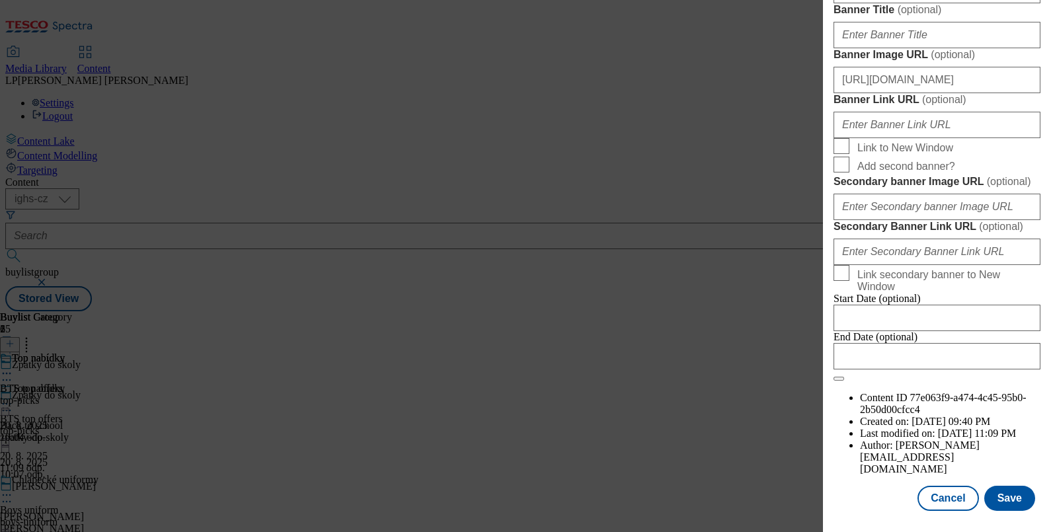
scroll to position [1238, 0]
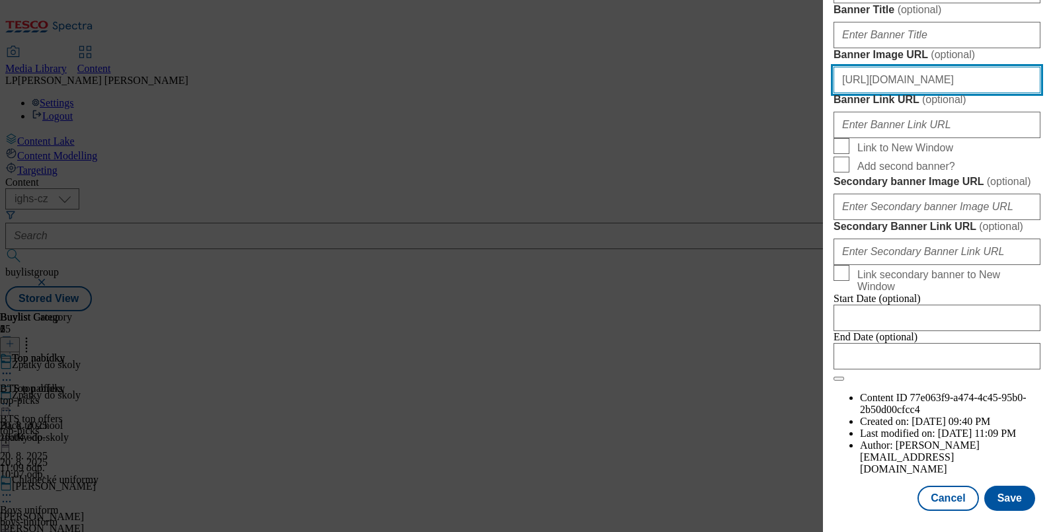
drag, startPoint x: 967, startPoint y: 250, endPoint x: 897, endPoint y: 252, distance: 70.1
click at [897, 93] on input "[URL][DOMAIN_NAME]" at bounding box center [936, 80] width 207 height 26
drag, startPoint x: 1014, startPoint y: 260, endPoint x: 713, endPoint y: 260, distance: 301.3
click at [713, 260] on div "Edit Buylist Locale 2 locales selected English Czech Tags 1 tags selected buyli…" at bounding box center [525, 266] width 1051 height 532
drag, startPoint x: 958, startPoint y: 250, endPoint x: 714, endPoint y: 245, distance: 244.5
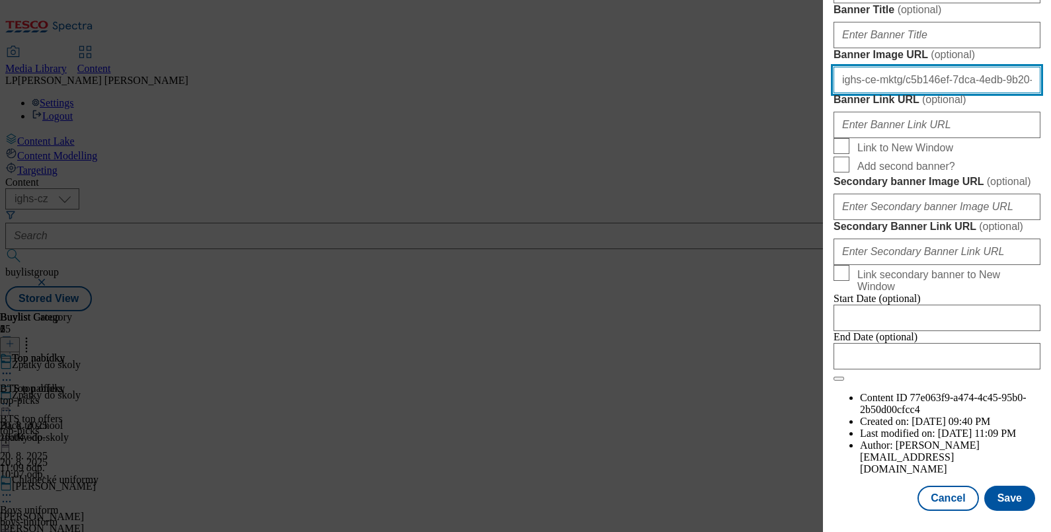
click at [714, 245] on div "Edit Buylist Locale 2 locales selected English Czech Tags 1 tags selected buyli…" at bounding box center [525, 266] width 1051 height 532
type input "db-9b20-7720ea4f3687/main_baner_CZ.jpeg"
drag, startPoint x: 1014, startPoint y: 256, endPoint x: 679, endPoint y: 241, distance: 335.3
click at [679, 241] on div "Edit Buylist Locale 2 locales selected English Czech Tags 1 tags selected buyli…" at bounding box center [525, 266] width 1051 height 532
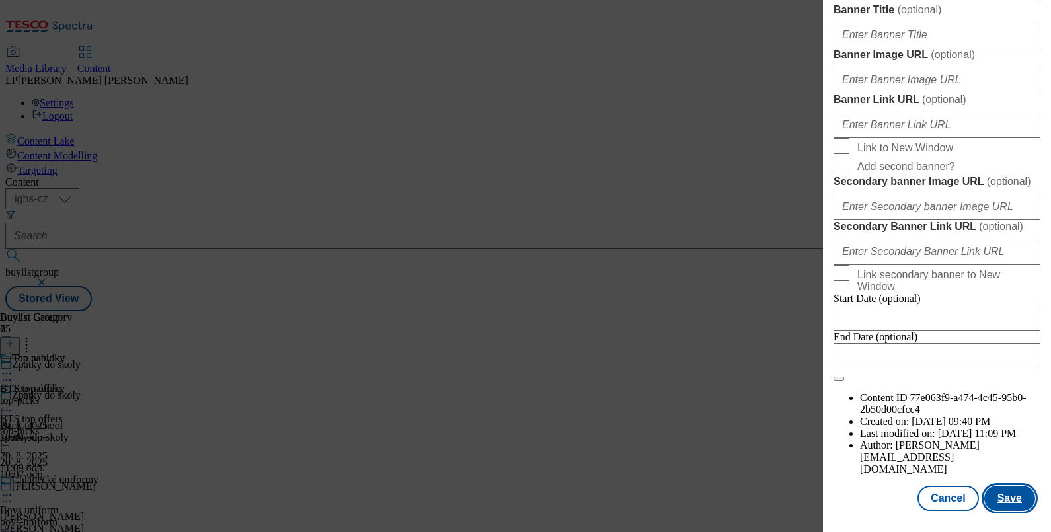
click at [1008, 502] on button "Save" at bounding box center [1009, 498] width 51 height 25
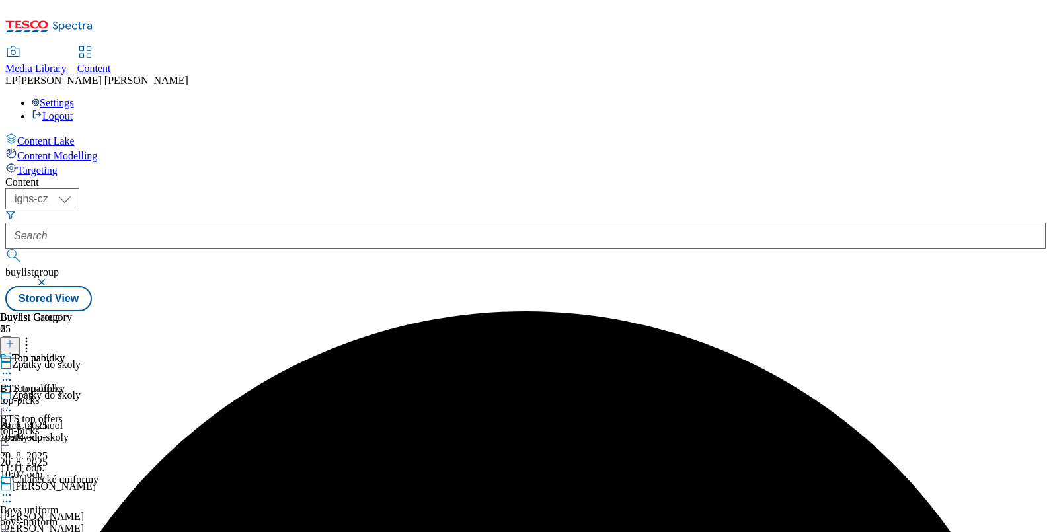
click at [13, 397] on icon at bounding box center [6, 403] width 13 height 13
click at [56, 427] on span "Edit" at bounding box center [48, 432] width 15 height 10
select select "evergreen"
select select "Banner"
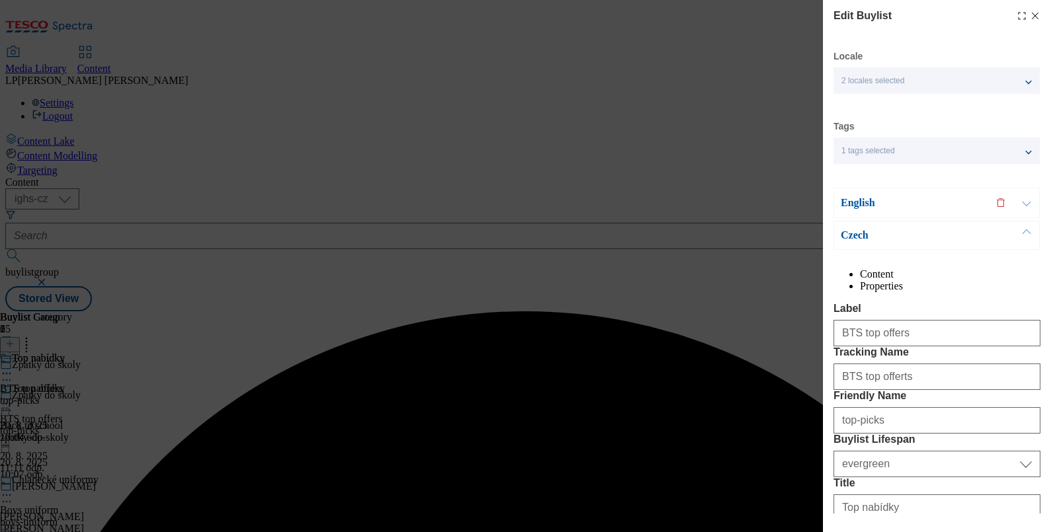
click at [854, 200] on p "English" at bounding box center [909, 202] width 139 height 13
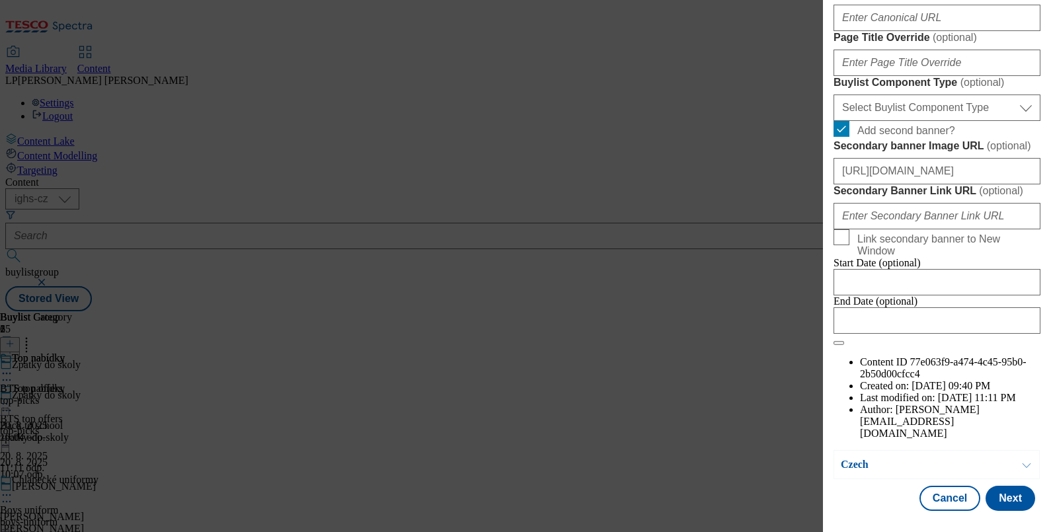
scroll to position [1240, 0]
click at [1041, 95] on div "Edit Buylist Locale 2 locales selected English Czech Tags 1 tags selected buyli…" at bounding box center [937, 256] width 228 height 513
click at [1025, 94] on select "Select Buylist Component Type Banner Competition Header Meal" at bounding box center [936, 107] width 207 height 26
select select "Banner"
click at [833, 94] on select "Select Buylist Component Type Banner Competition Header Meal" at bounding box center [936, 107] width 207 height 26
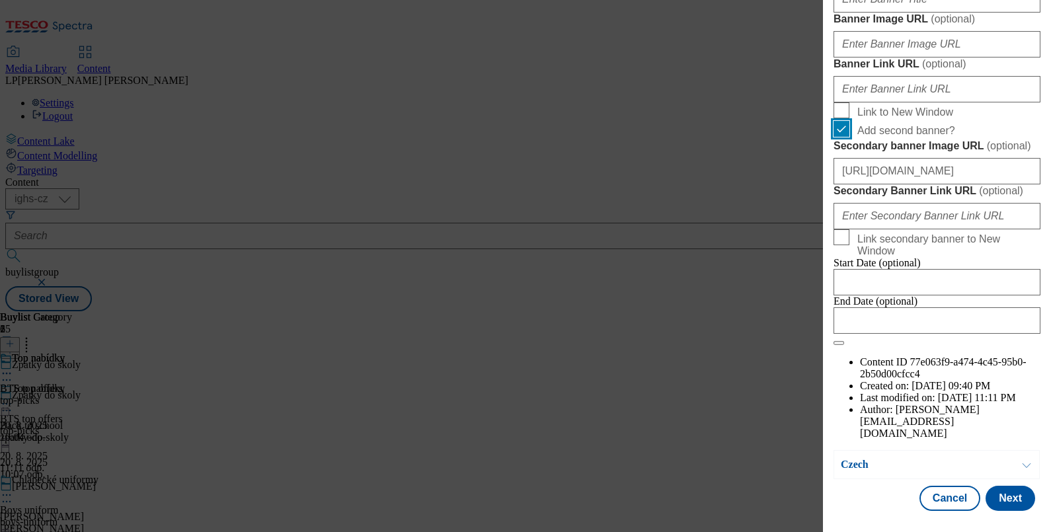
click at [847, 137] on input "Add second banner?" at bounding box center [841, 129] width 16 height 16
checkbox input "false"
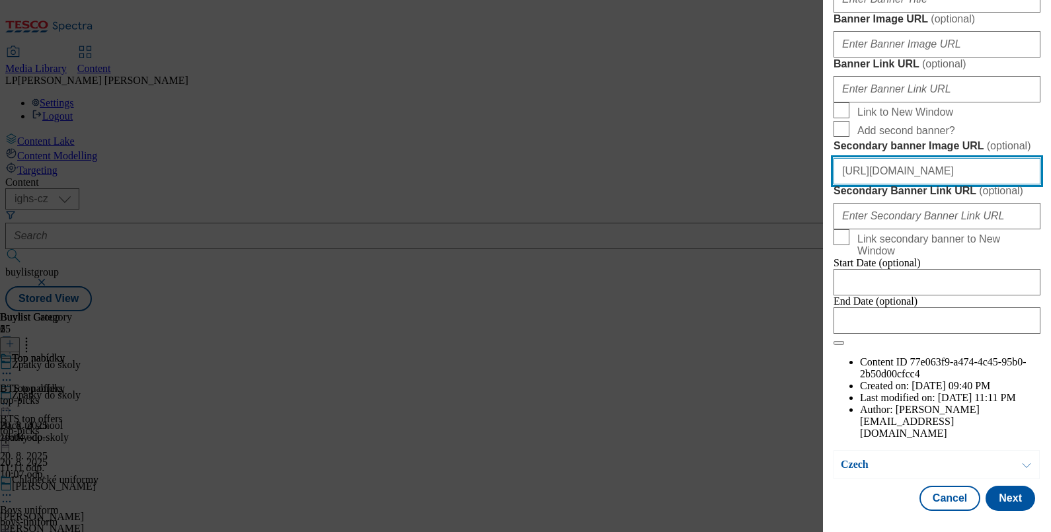
drag, startPoint x: 938, startPoint y: 436, endPoint x: 773, endPoint y: 410, distance: 166.6
click at [773, 410] on div "Edit Buylist Locale 2 locales selected English Czech Tags 1 tags selected buyli…" at bounding box center [525, 266] width 1051 height 532
drag, startPoint x: 955, startPoint y: 424, endPoint x: 726, endPoint y: 396, distance: 231.0
click at [726, 396] on div "Edit Buylist Locale 2 locales selected English Czech Tags 1 tags selected buyli…" at bounding box center [525, 266] width 1051 height 532
drag, startPoint x: 1007, startPoint y: 433, endPoint x: 698, endPoint y: 410, distance: 310.2
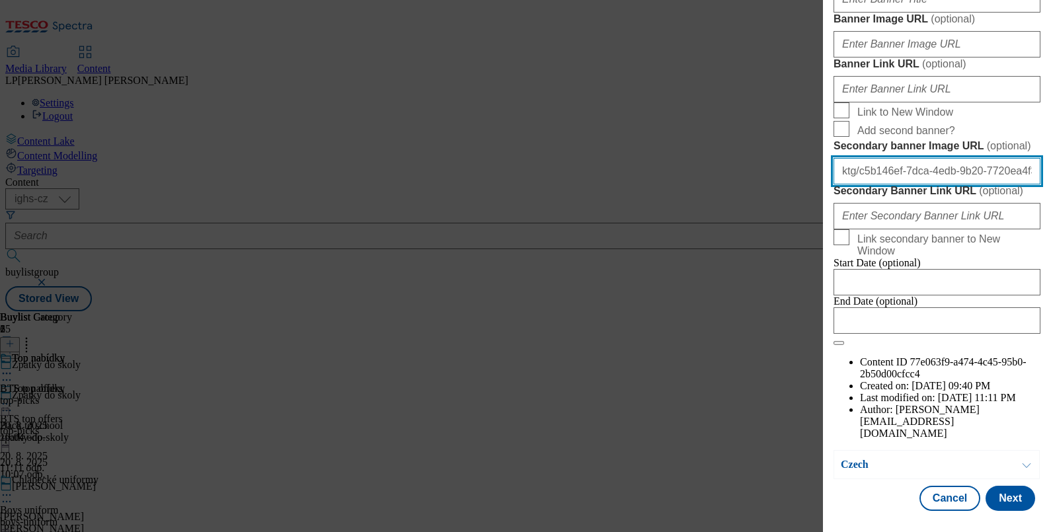
click at [698, 410] on div "Edit Buylist Locale 2 locales selected English Czech Tags 1 tags selected buyli…" at bounding box center [525, 266] width 1051 height 532
type input "main_baner_CZ.jpeg"
drag, startPoint x: 955, startPoint y: 428, endPoint x: 617, endPoint y: 424, distance: 338.3
click at [617, 424] on div "Edit Buylist Locale 2 locales selected English Czech Tags 1 tags selected buyli…" at bounding box center [525, 266] width 1051 height 532
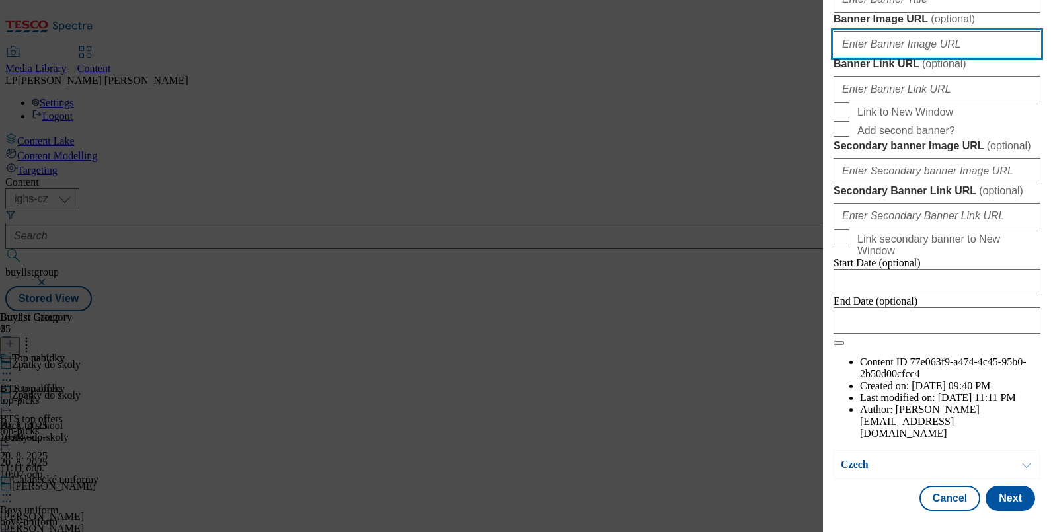
click at [959, 57] on input "Banner Image URL ( optional )" at bounding box center [936, 44] width 207 height 26
type input "[URL][DOMAIN_NAME]"
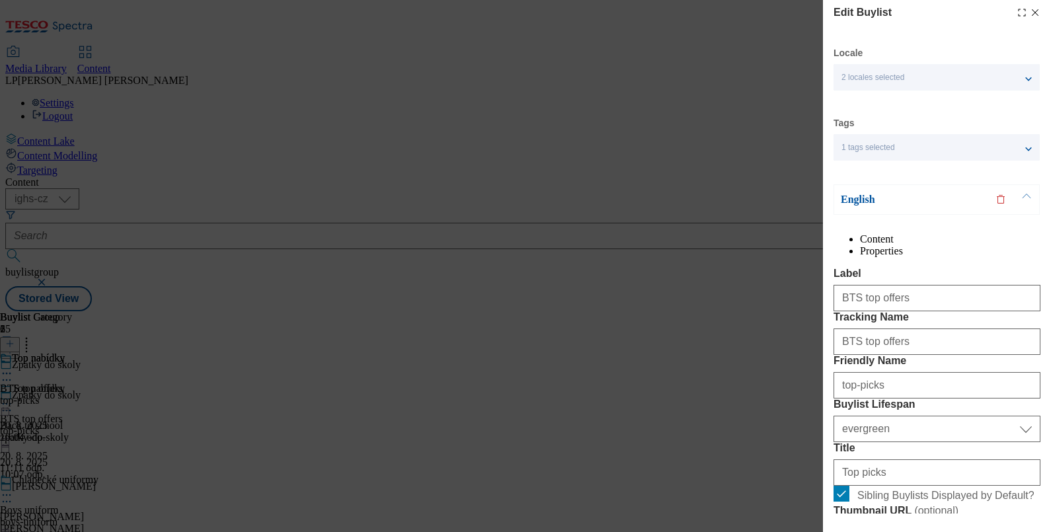
scroll to position [0, 0]
click at [862, 200] on p "English" at bounding box center [909, 202] width 139 height 13
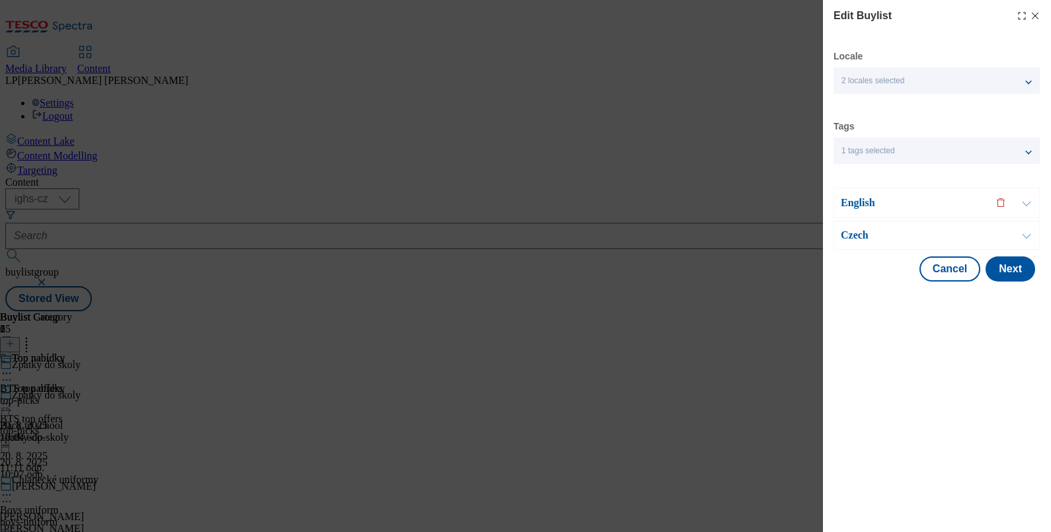
click at [858, 238] on p "Czech" at bounding box center [909, 235] width 139 height 13
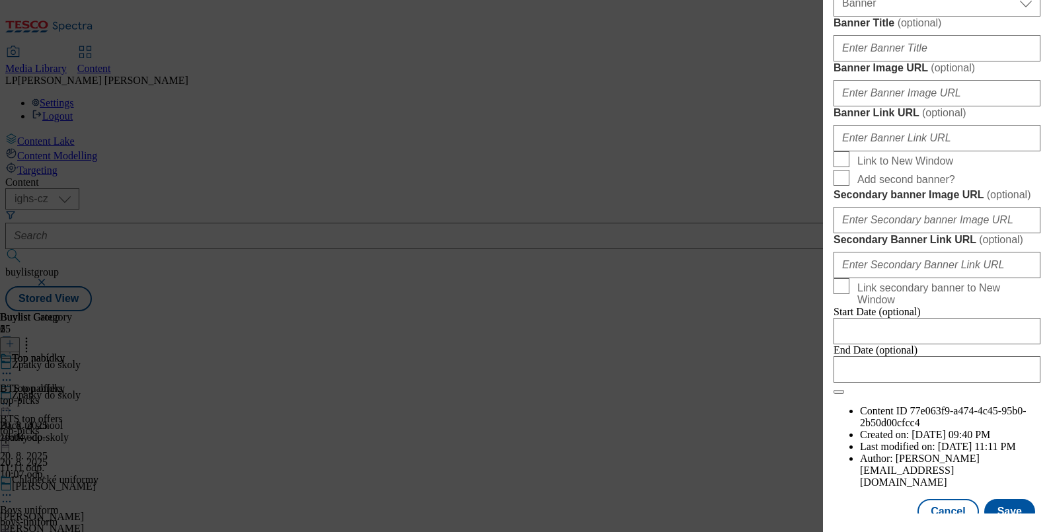
scroll to position [991, 0]
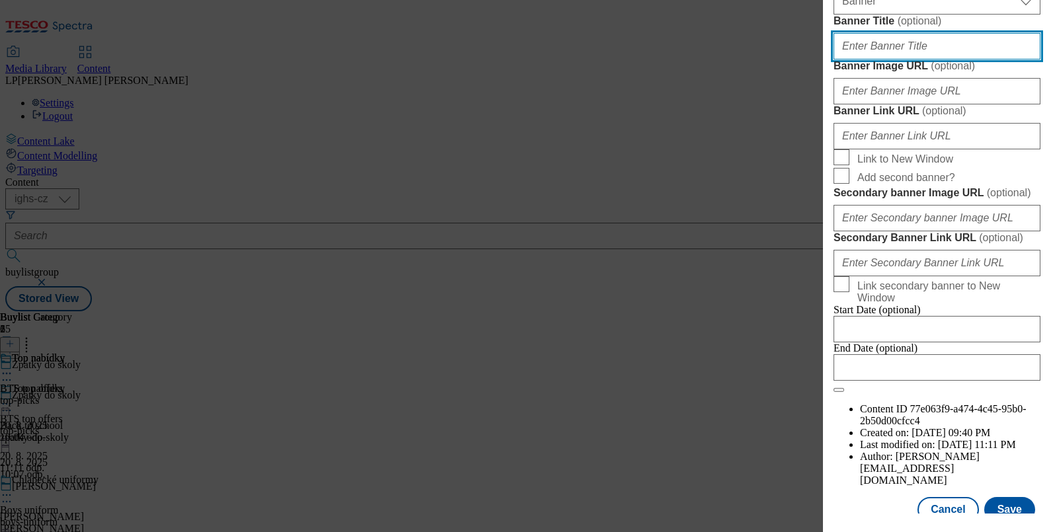
click at [905, 59] on input "Banner Title ( optional )" at bounding box center [936, 46] width 207 height 26
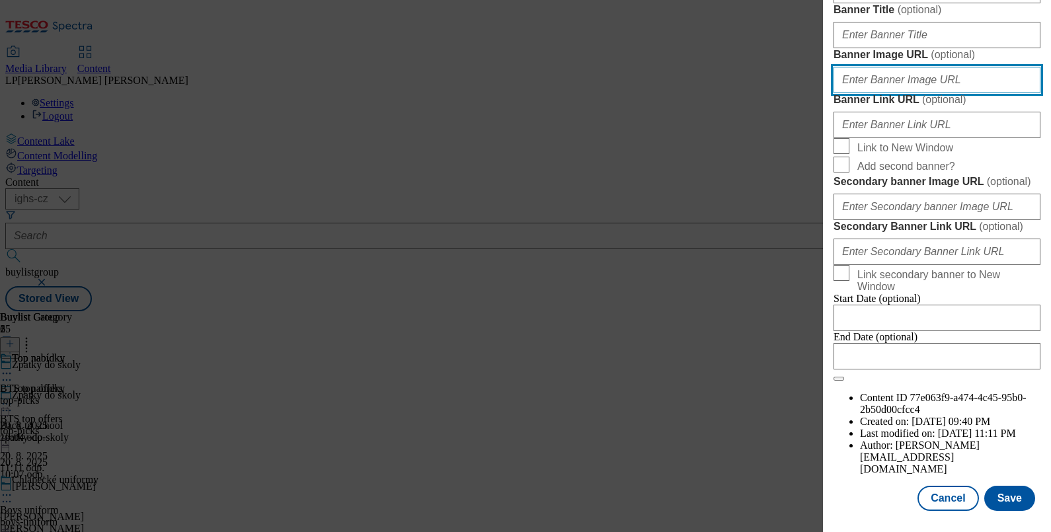
click at [879, 93] on input "Banner Image URL ( optional )" at bounding box center [936, 80] width 207 height 26
paste input "[URL][DOMAIN_NAME]"
type input "[URL][DOMAIN_NAME]"
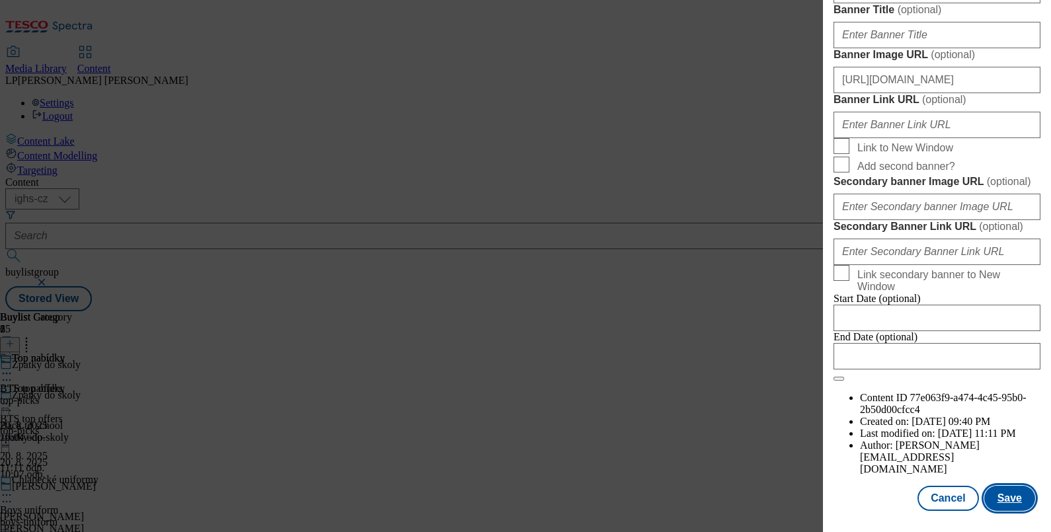
click at [1006, 502] on button "Save" at bounding box center [1009, 498] width 51 height 25
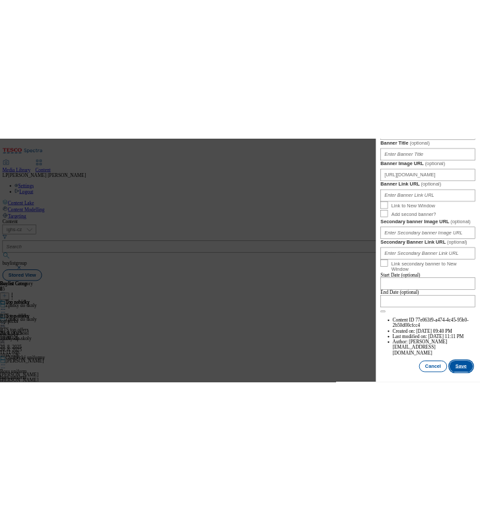
scroll to position [0, 0]
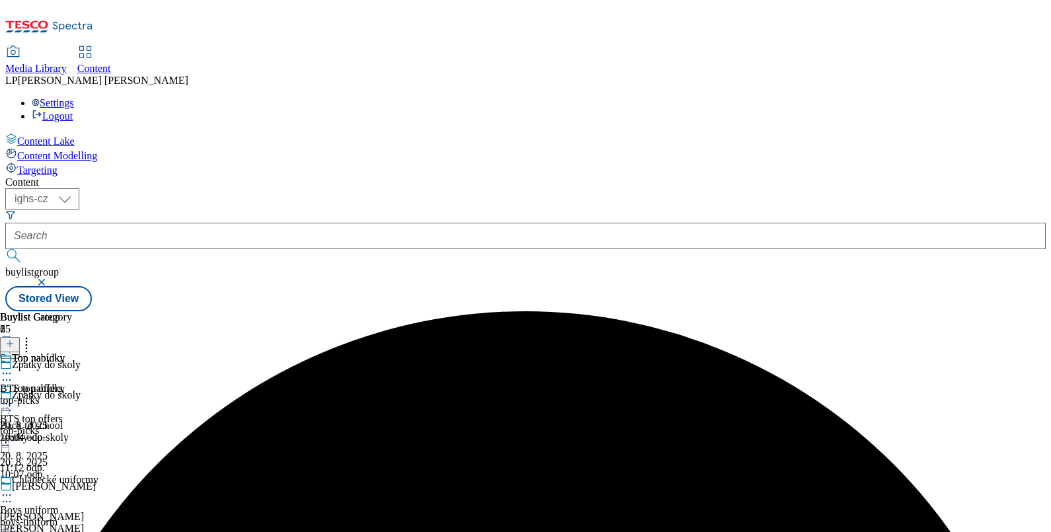
click at [13, 397] on icon at bounding box center [6, 403] width 13 height 13
click at [72, 488] on span "Preview" at bounding box center [56, 493] width 31 height 10
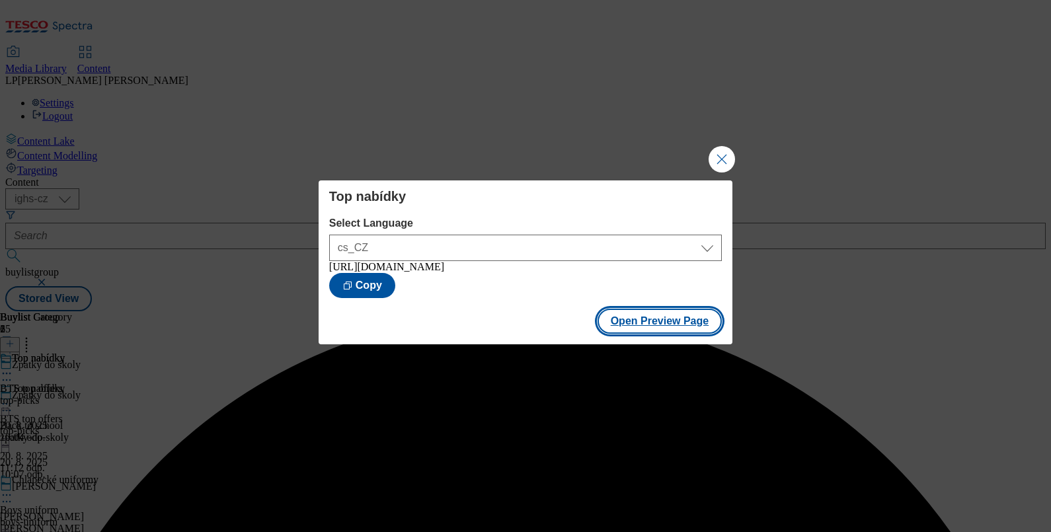
click at [634, 332] on button "Open Preview Page" at bounding box center [659, 321] width 125 height 25
click at [723, 155] on button "Close Modal" at bounding box center [721, 159] width 26 height 26
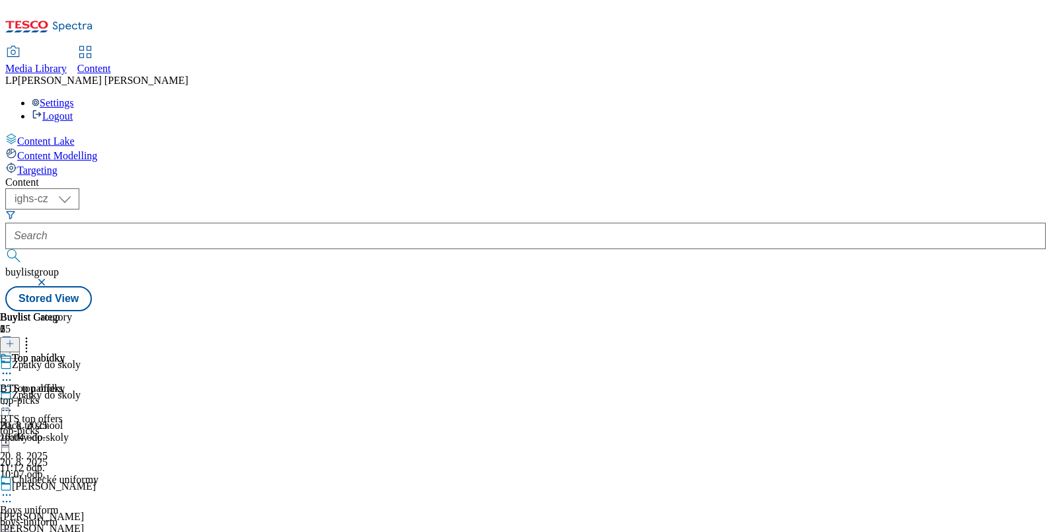
click at [13, 397] on icon at bounding box center [6, 403] width 13 height 13
click at [85, 503] on span "Un-preview" at bounding box center [63, 508] width 44 height 10
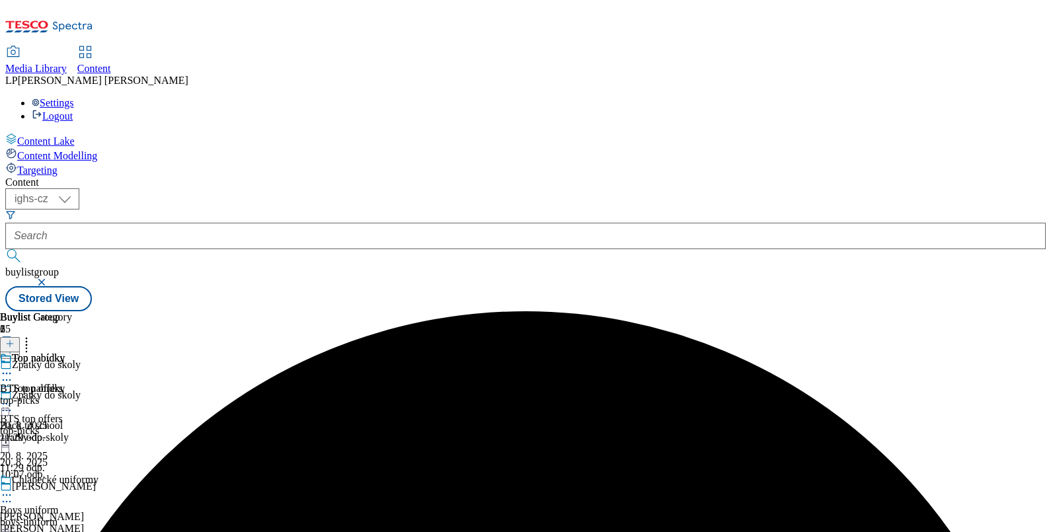
click at [269, 389] on div "Zpátky do školy Back to school zpatky-do-skoly [DATE] 10:07 odp." at bounding box center [134, 434] width 269 height 91
click at [13, 404] on icon at bounding box center [6, 410] width 13 height 13
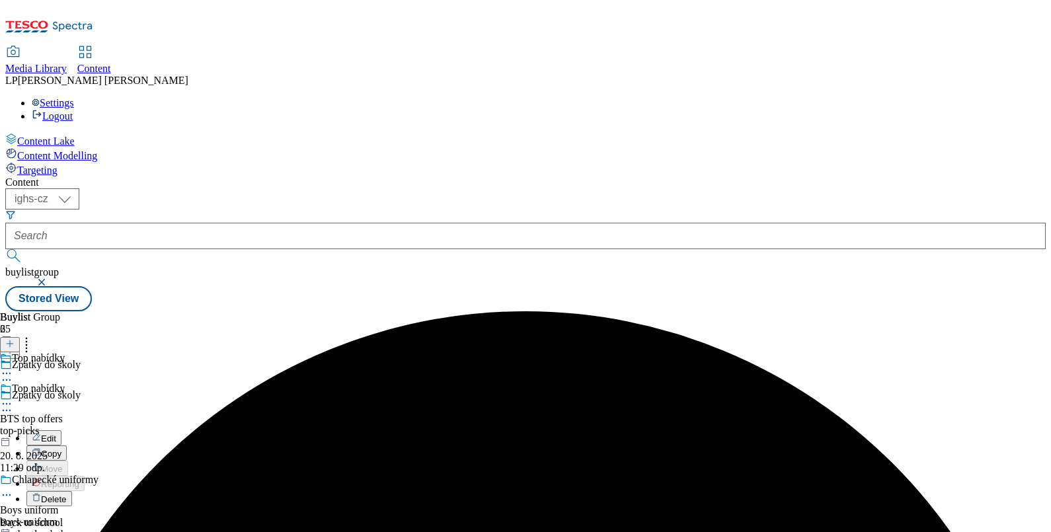
click at [67, 494] on span "Delete" at bounding box center [54, 499] width 26 height 10
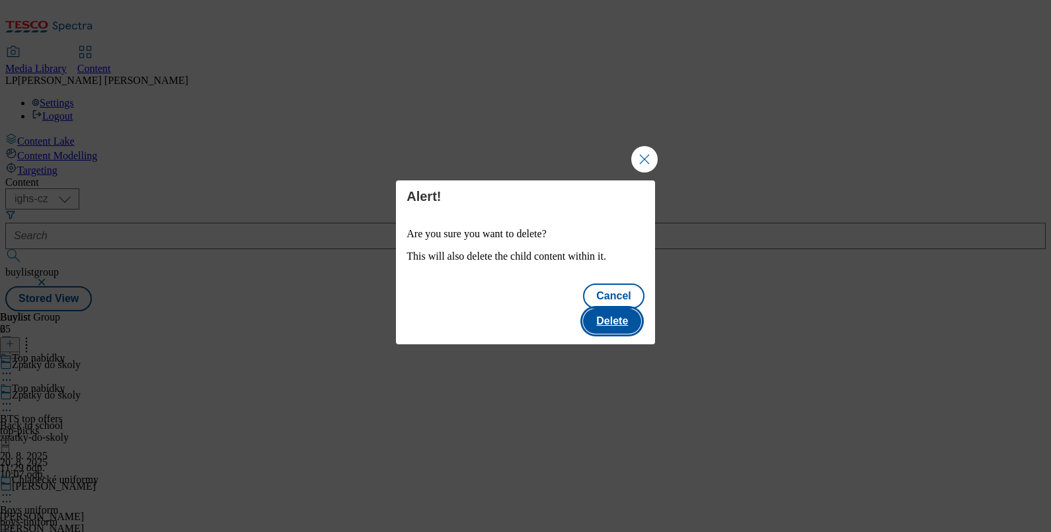
click at [618, 309] on button "Delete" at bounding box center [612, 321] width 58 height 25
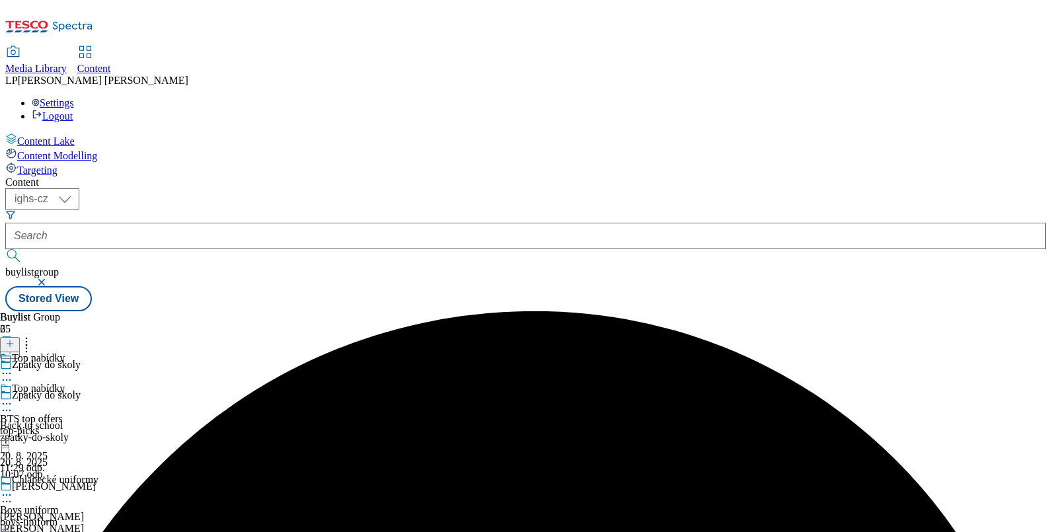
click at [13, 397] on icon at bounding box center [6, 403] width 13 height 13
click at [687, 311] on div "Buylist Group 65 Zpátky do školy Zpátky do školy Back to school zpatky-do-skoly…" at bounding box center [525, 311] width 1040 height 0
click at [98, 488] on div at bounding box center [49, 496] width 98 height 16
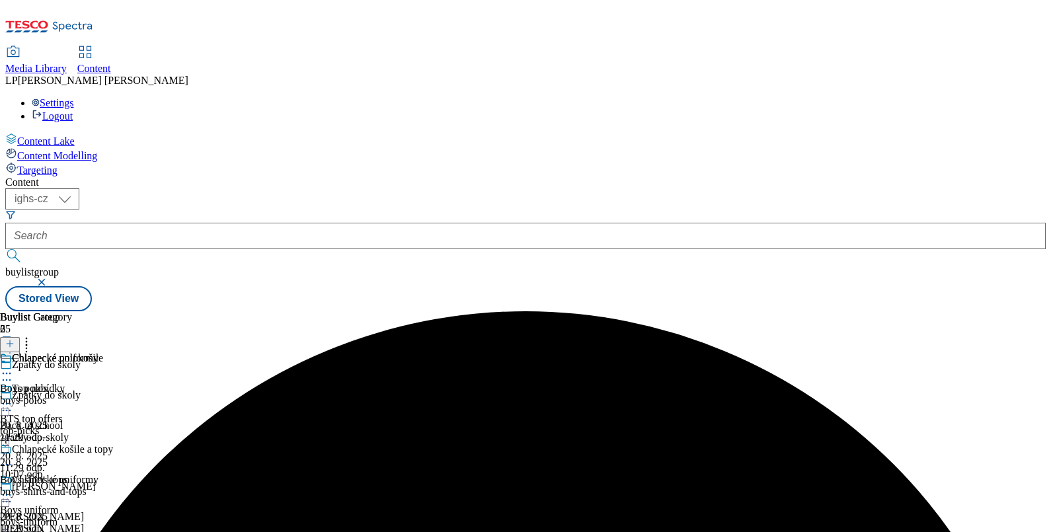
click at [13, 367] on icon at bounding box center [6, 373] width 13 height 13
click at [113, 478] on div "Chlapecké polokošile Boys polos boys-polos [DATE] 11:29 odp. Chlapecké košile a…" at bounding box center [56, 443] width 113 height 182
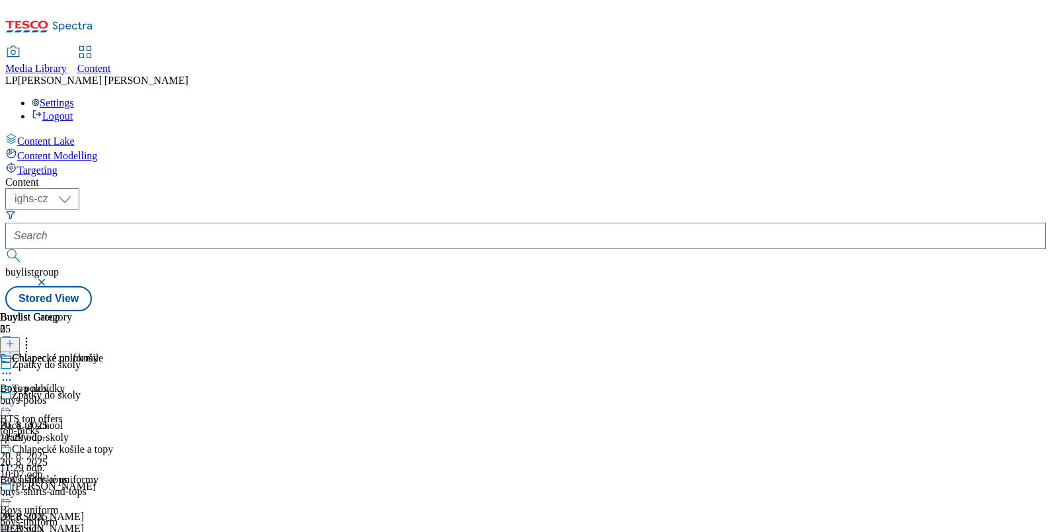
click at [13, 404] on icon at bounding box center [6, 410] width 13 height 13
click at [67, 494] on span "Delete" at bounding box center [54, 499] width 26 height 10
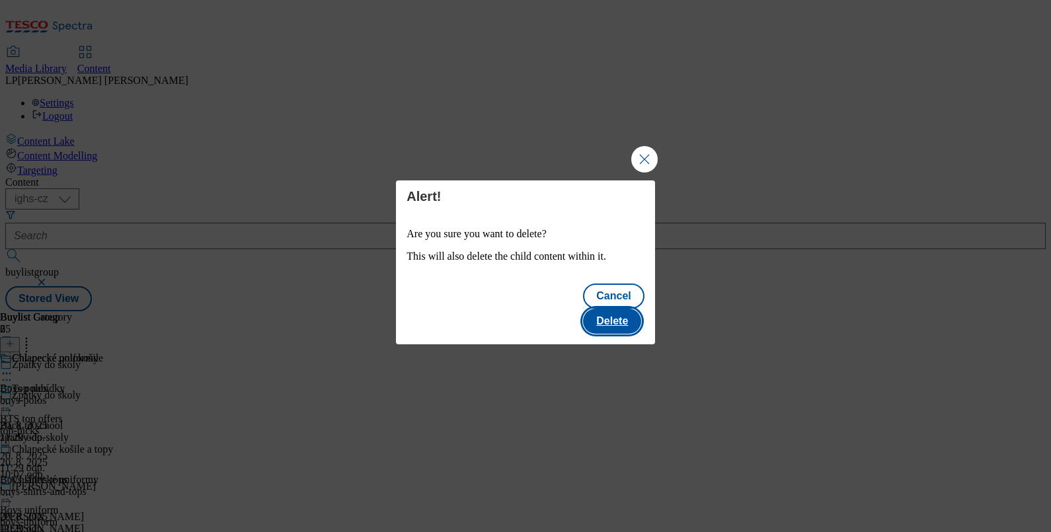
click at [617, 309] on button "Delete" at bounding box center [612, 321] width 58 height 25
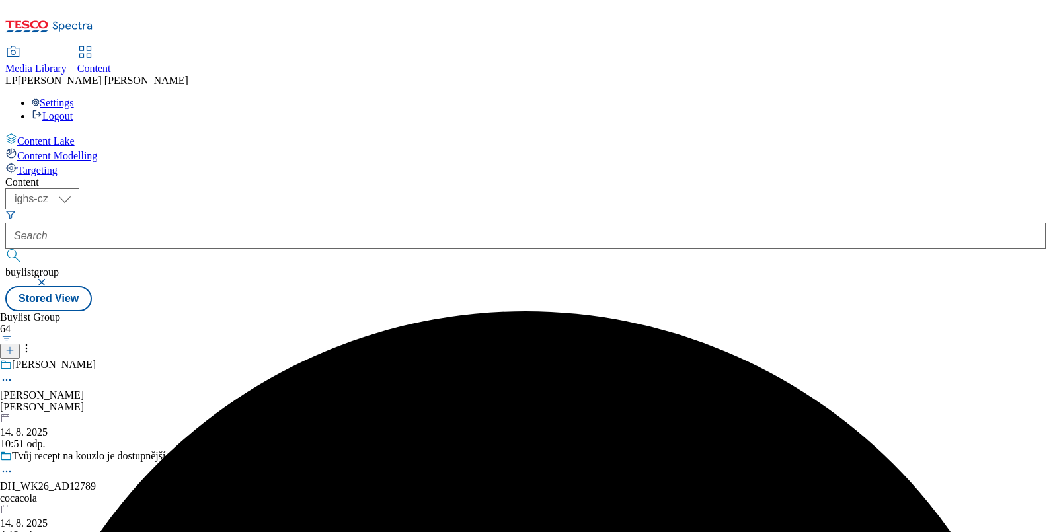
click at [15, 346] on icon at bounding box center [9, 350] width 9 height 9
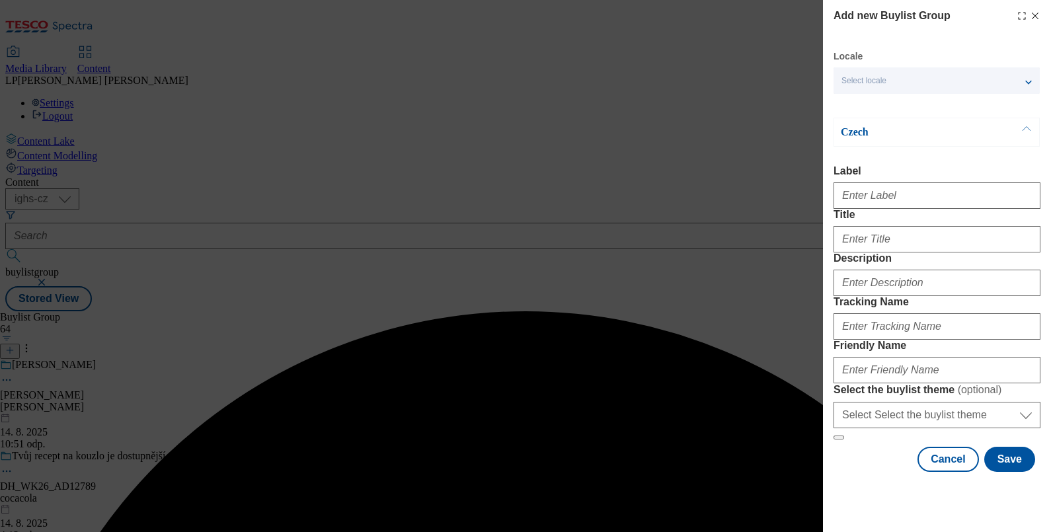
click at [857, 77] on span "Select locale" at bounding box center [863, 81] width 45 height 10
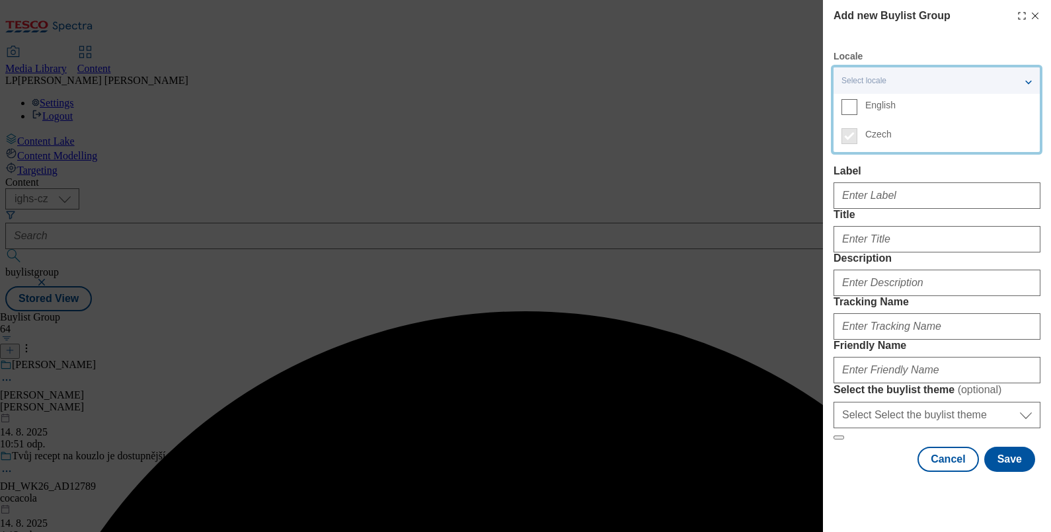
click at [870, 108] on span "English" at bounding box center [880, 105] width 30 height 7
click at [857, 108] on input "English" at bounding box center [849, 107] width 16 height 16
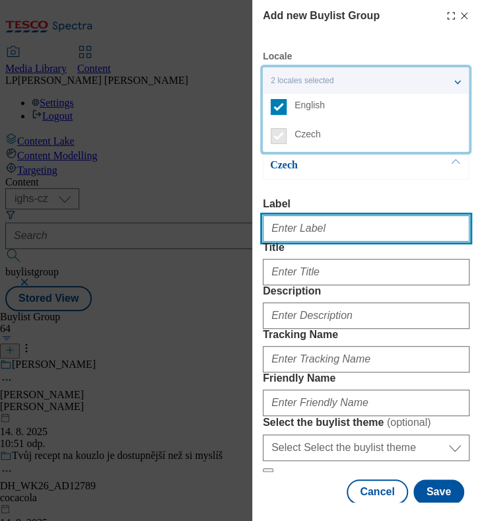
click at [309, 221] on input "Label" at bounding box center [366, 228] width 207 height 26
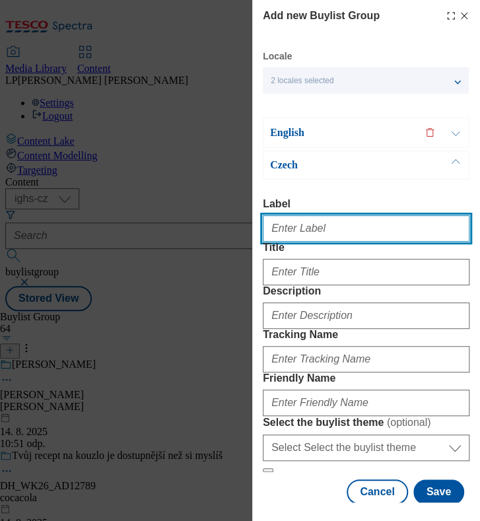
type input "Back to school"
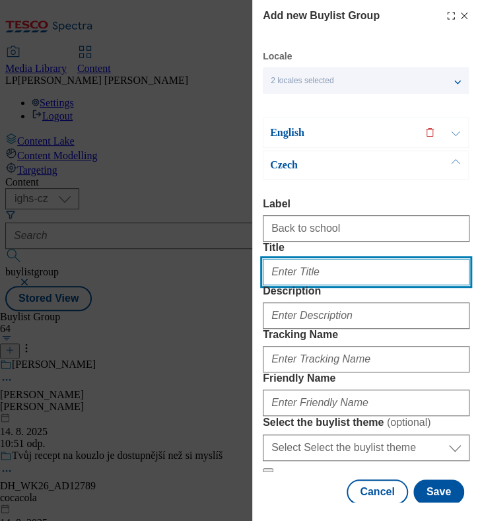
type input "Zpátky do školy"
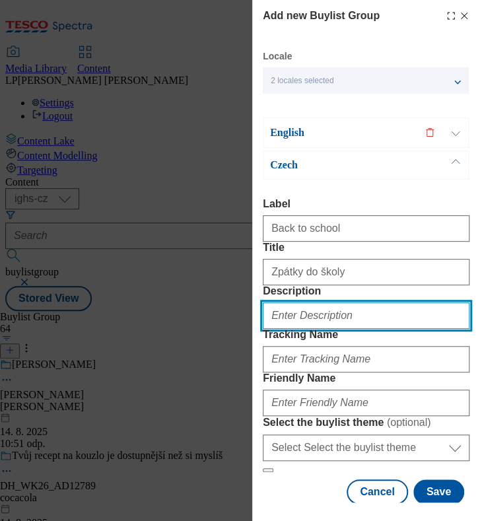
type input "Back to school"
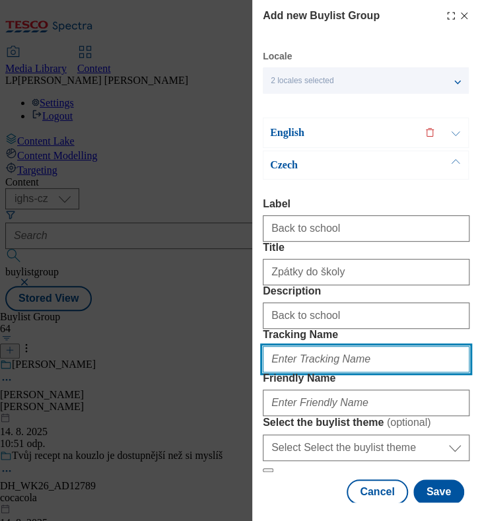
type input "Back to school"
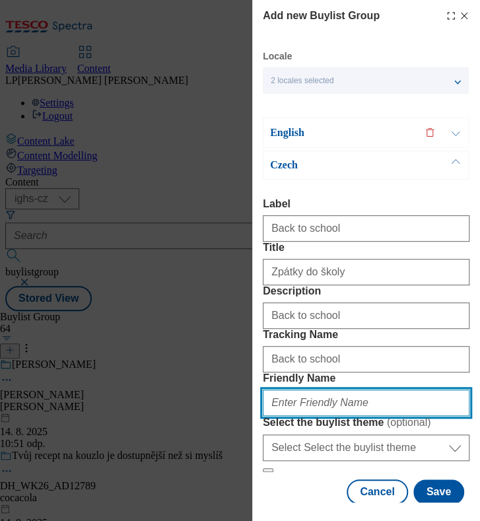
type input "zpatky-do-skoly"
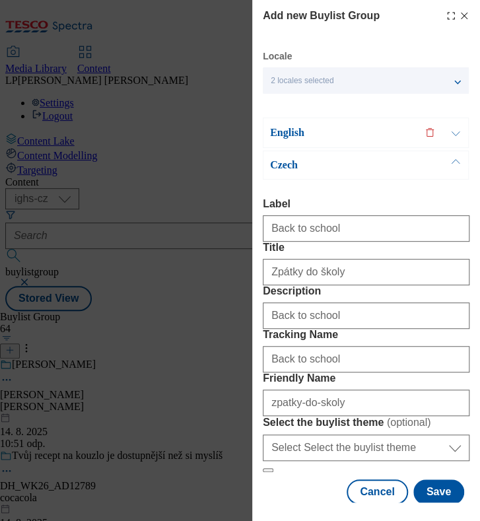
click at [303, 128] on p "English" at bounding box center [339, 132] width 139 height 13
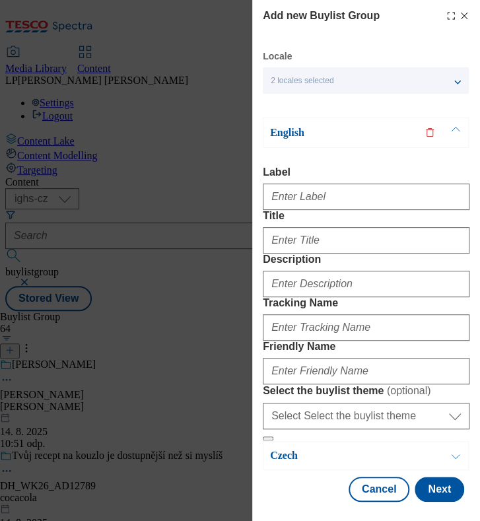
click at [297, 130] on p "English" at bounding box center [339, 132] width 139 height 13
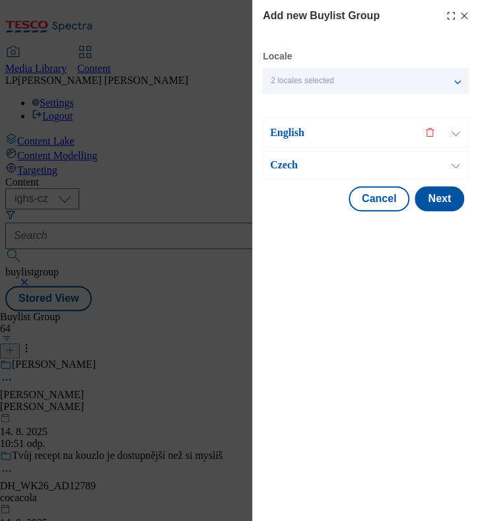
click at [284, 167] on p "Czech" at bounding box center [339, 165] width 139 height 13
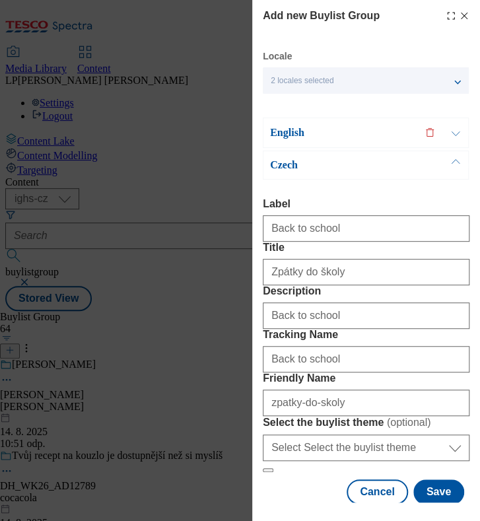
click at [297, 133] on p "English" at bounding box center [339, 132] width 139 height 13
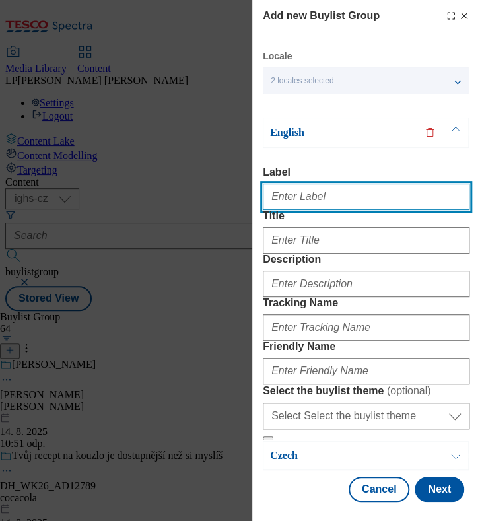
click at [306, 188] on input "Label" at bounding box center [366, 197] width 207 height 26
type input "Back to school"
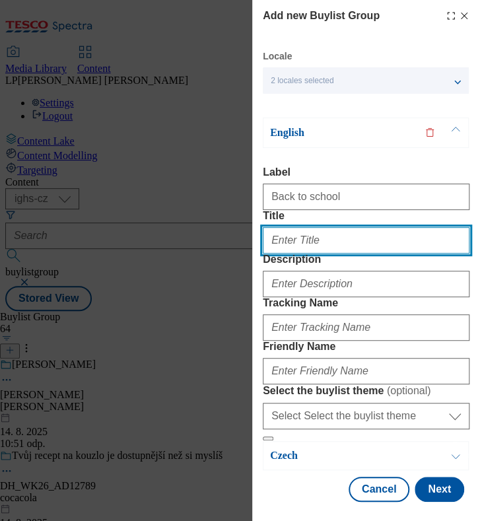
click at [289, 254] on input "Title" at bounding box center [366, 240] width 207 height 26
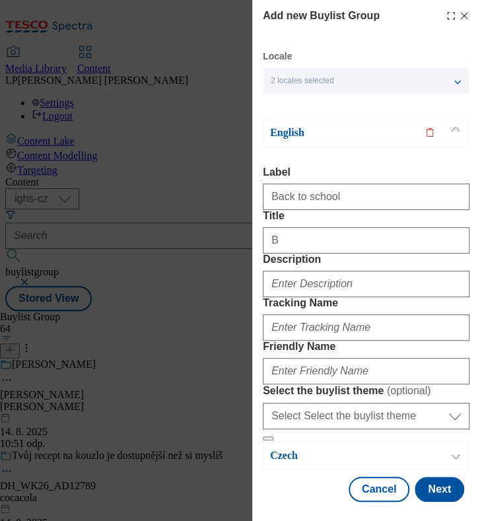
click at [292, 131] on p "English" at bounding box center [339, 132] width 139 height 13
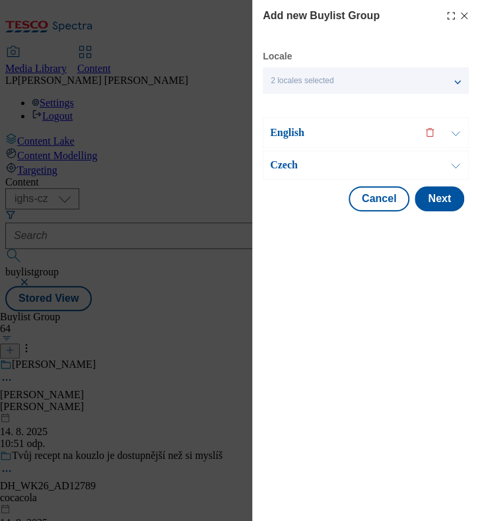
click at [291, 131] on p "English" at bounding box center [339, 132] width 139 height 13
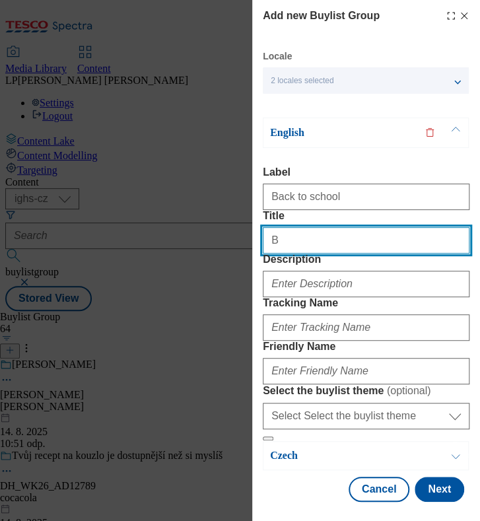
click at [299, 254] on input "B" at bounding box center [366, 240] width 207 height 26
type input "Back to school"
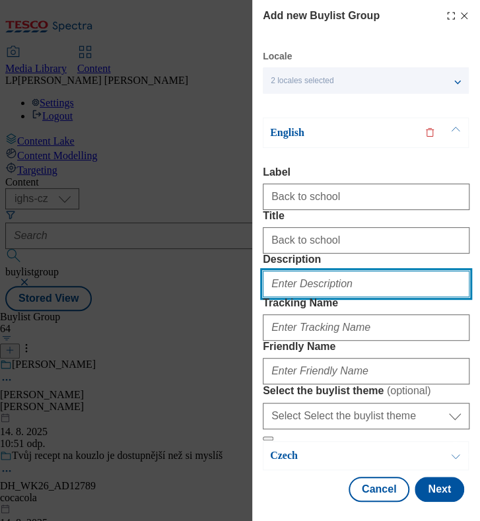
click at [309, 297] on input "Description" at bounding box center [366, 284] width 207 height 26
click at [304, 297] on input "Description" at bounding box center [366, 284] width 207 height 26
type input "b"
type input "Back to school"
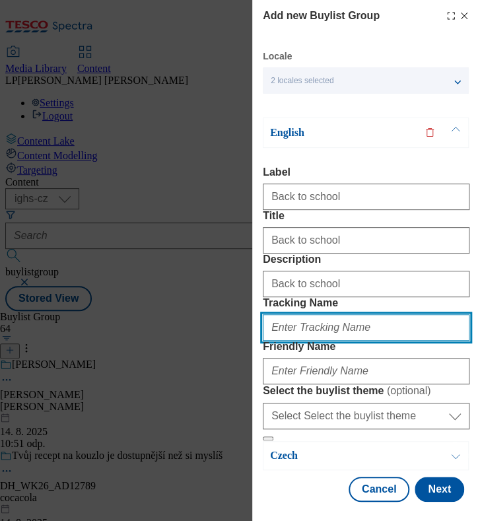
click at [337, 341] on input "Tracking Name" at bounding box center [366, 328] width 207 height 26
click at [263, 437] on button "Modal" at bounding box center [268, 439] width 11 height 4
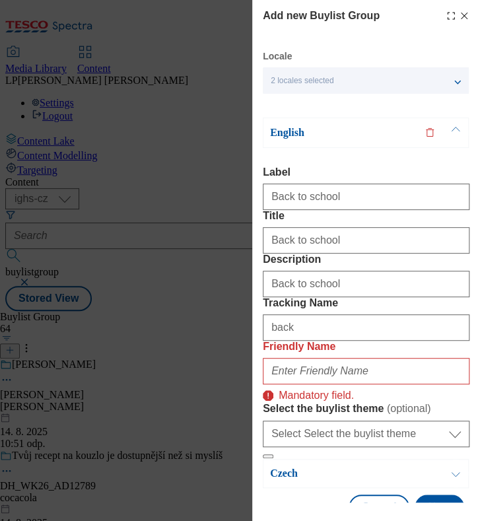
click at [375, 292] on form "Label Back to school Title Back to school Description Back to school Tracking N…" at bounding box center [366, 313] width 207 height 293
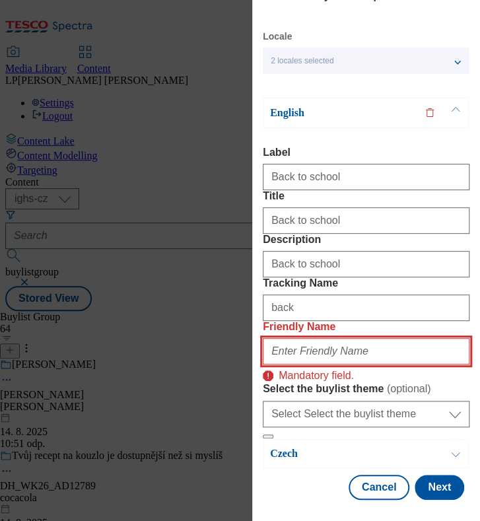
click at [320, 338] on input "Friendly Name" at bounding box center [366, 351] width 207 height 26
click at [307, 338] on input "Friendly Name" at bounding box center [366, 351] width 207 height 26
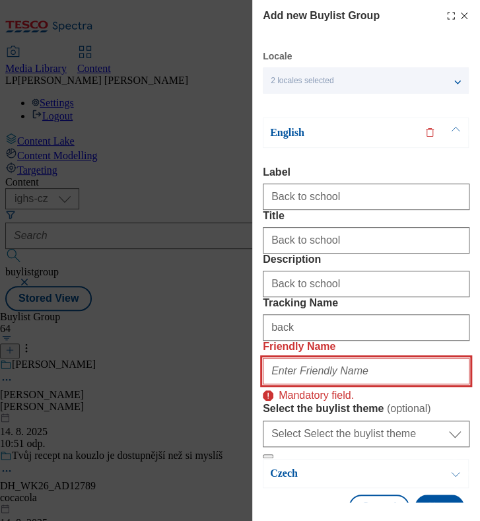
scroll to position [82, 0]
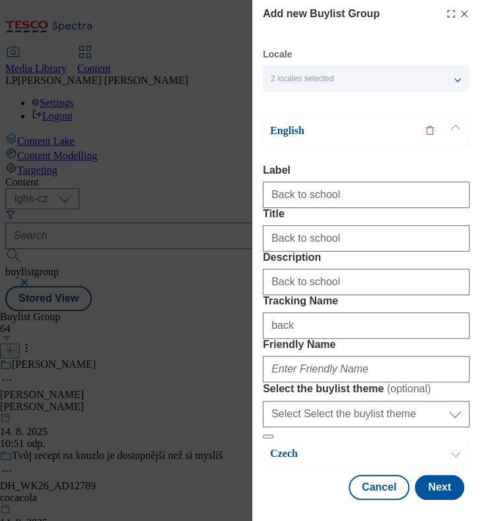
click at [403, 335] on form "Label Back to school Title Back to school Description Back to school Tracking N…" at bounding box center [366, 302] width 207 height 275
click at [280, 124] on p "English" at bounding box center [339, 130] width 139 height 13
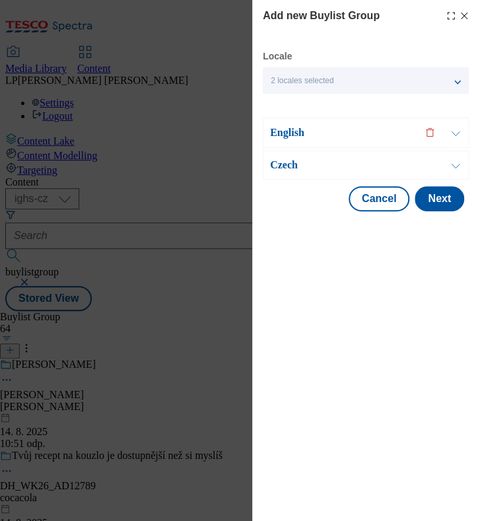
scroll to position [0, 0]
click at [285, 124] on div "English" at bounding box center [366, 133] width 206 height 30
click at [285, 130] on p "English" at bounding box center [339, 132] width 139 height 13
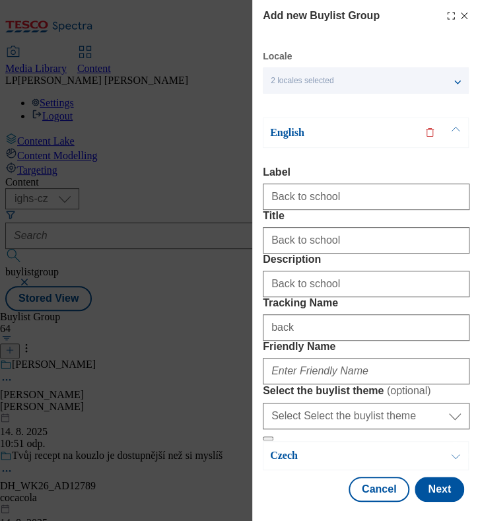
click at [285, 130] on p "English" at bounding box center [339, 132] width 139 height 13
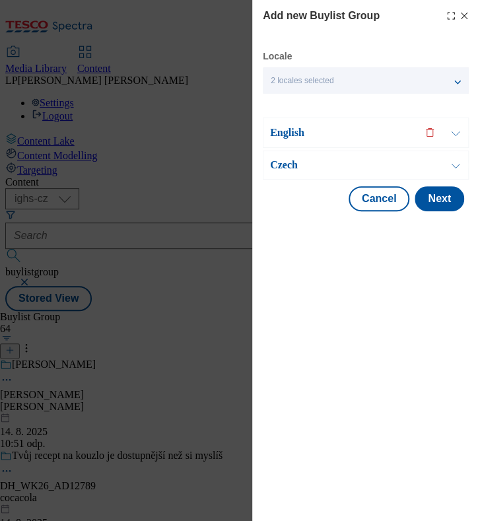
click at [281, 168] on p "Czech" at bounding box center [339, 165] width 139 height 13
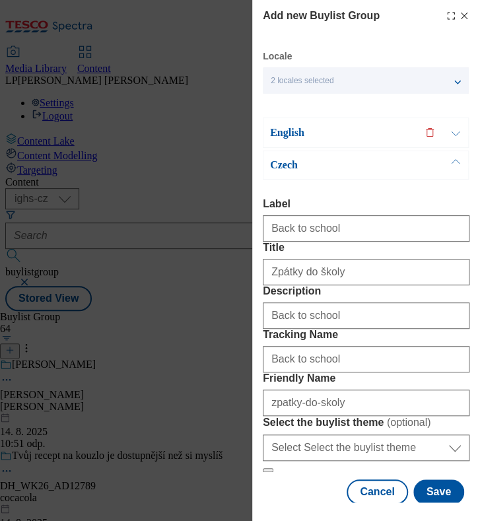
click at [287, 131] on p "English" at bounding box center [339, 132] width 139 height 13
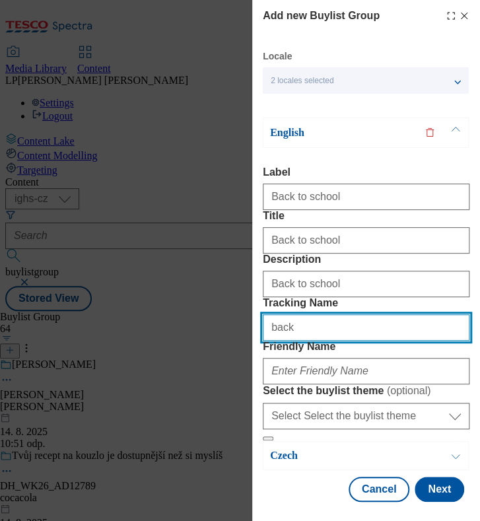
click at [311, 341] on input "back" at bounding box center [366, 328] width 207 height 26
type input "b"
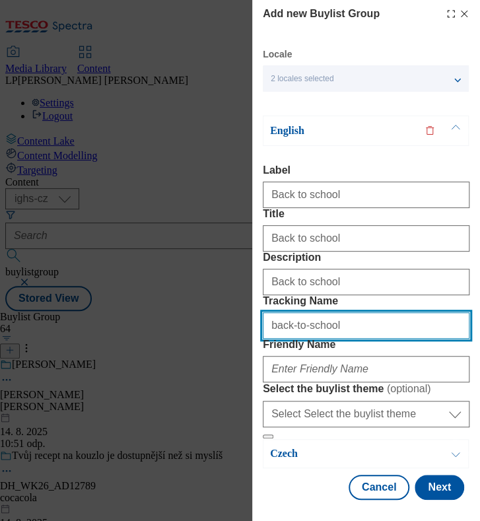
drag, startPoint x: 352, startPoint y: 312, endPoint x: 81, endPoint y: 317, distance: 271.6
click at [81, 317] on div "Add new Buylist Group Locale 2 locales selected English Czech English Label Bac…" at bounding box center [240, 260] width 480 height 521
type input "back-to-school"
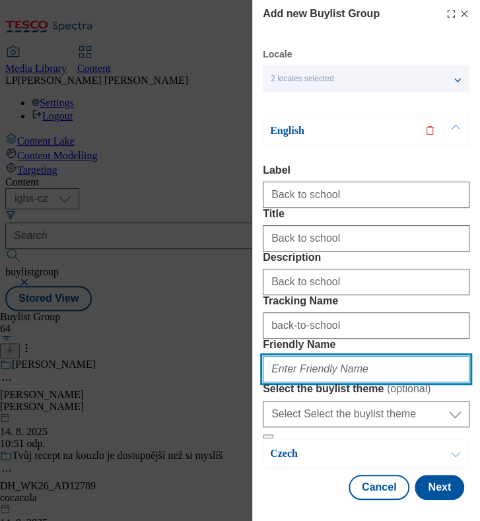
drag, startPoint x: 377, startPoint y: 383, endPoint x: 170, endPoint y: 363, distance: 207.8
click at [170, 363] on div "Add new Buylist Group Locale 2 locales selected English Czech English Label Bac…" at bounding box center [240, 260] width 480 height 521
paste input "back-to-school"
type input "back-to-school"
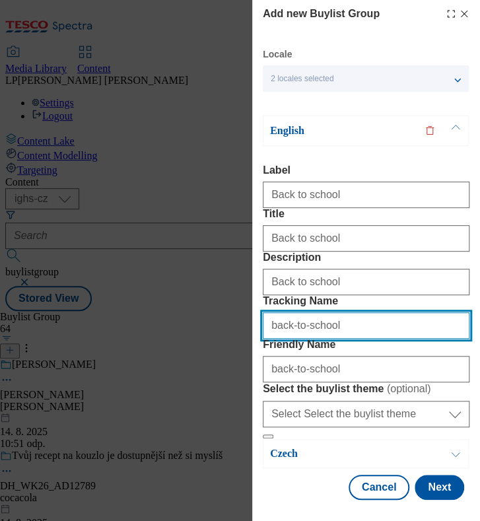
click at [295, 313] on input "back-to-school" at bounding box center [366, 326] width 207 height 26
drag, startPoint x: 341, startPoint y: 315, endPoint x: 221, endPoint y: 312, distance: 119.6
click at [221, 312] on div "Add new Buylist Group Locale 2 locales selected English Czech English Label Bac…" at bounding box center [240, 260] width 480 height 521
type input "Back to school"
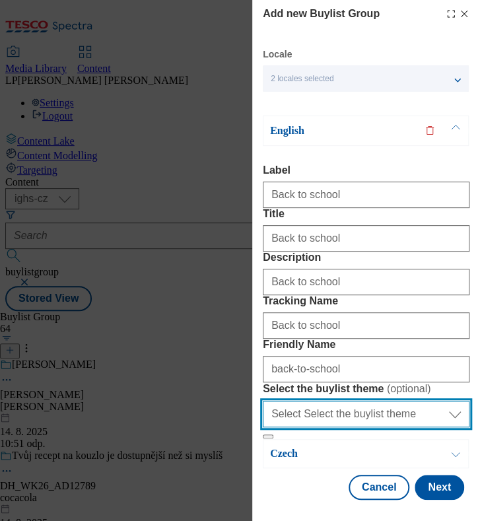
click at [446, 408] on select "Select Select the buylist theme default fandf" at bounding box center [366, 414] width 207 height 26
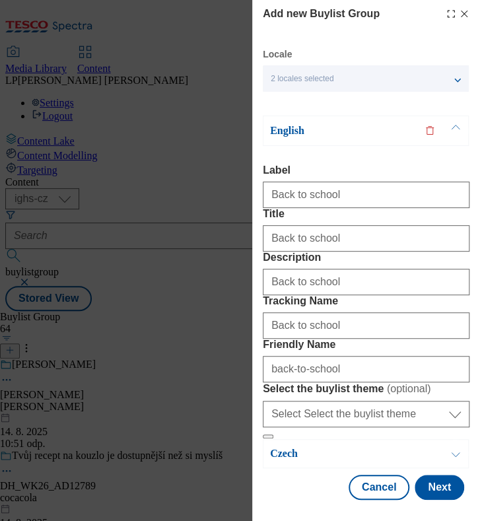
click at [365, 363] on form "Label Back to school Title Back to school Description Back to school Tracking N…" at bounding box center [366, 302] width 207 height 275
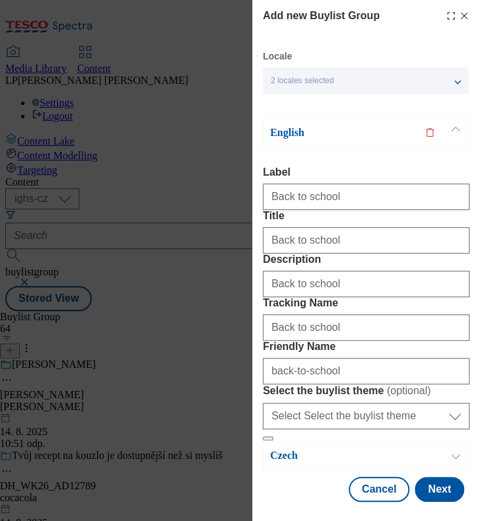
click at [283, 133] on p "English" at bounding box center [339, 132] width 139 height 13
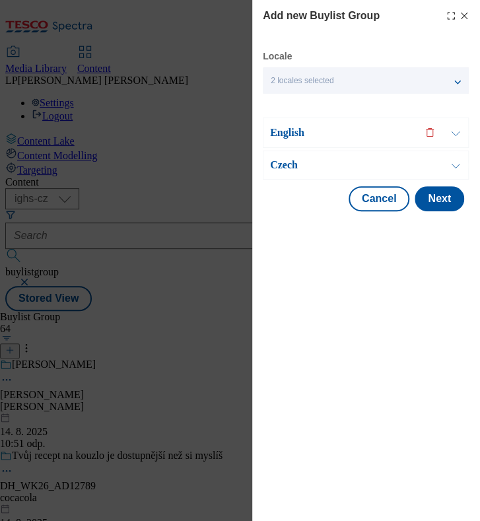
click at [281, 159] on p "Czech" at bounding box center [339, 165] width 139 height 13
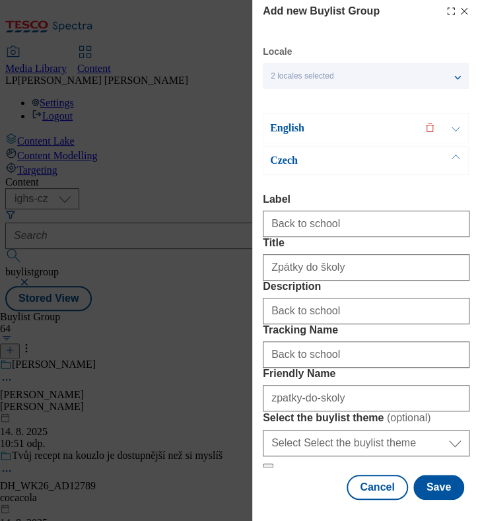
scroll to position [82, 0]
click at [287, 122] on p "English" at bounding box center [339, 128] width 139 height 13
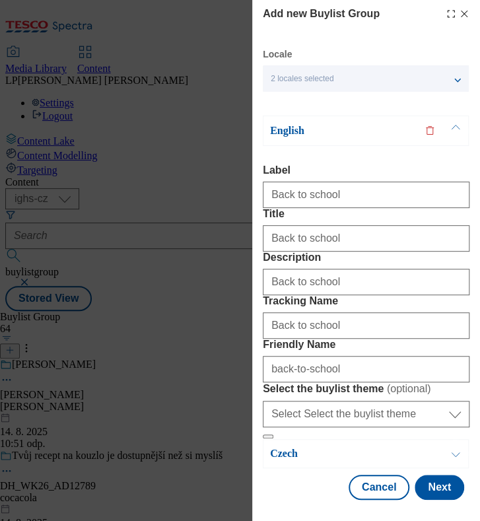
click at [284, 124] on p "English" at bounding box center [339, 130] width 139 height 13
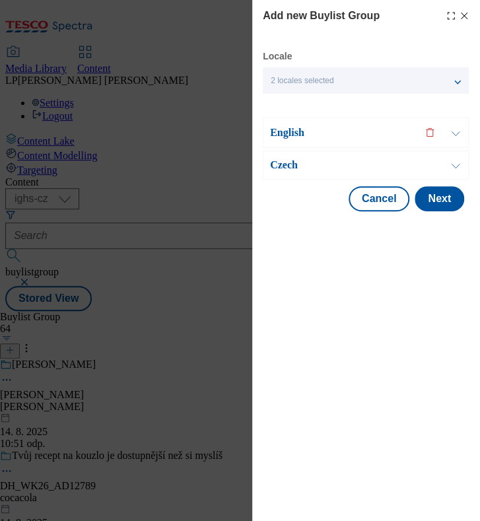
scroll to position [0, 0]
click at [295, 128] on p "English" at bounding box center [339, 132] width 139 height 13
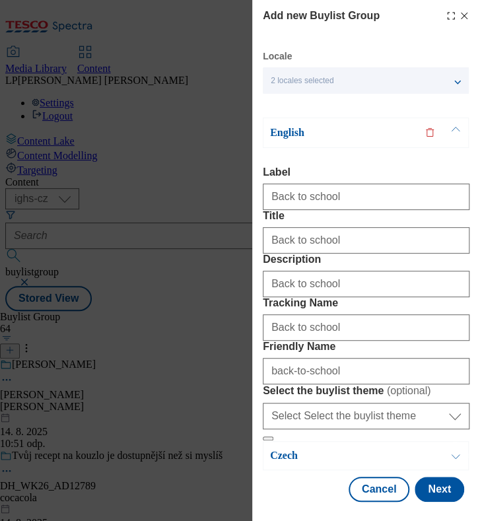
click at [291, 126] on p "English" at bounding box center [339, 132] width 139 height 13
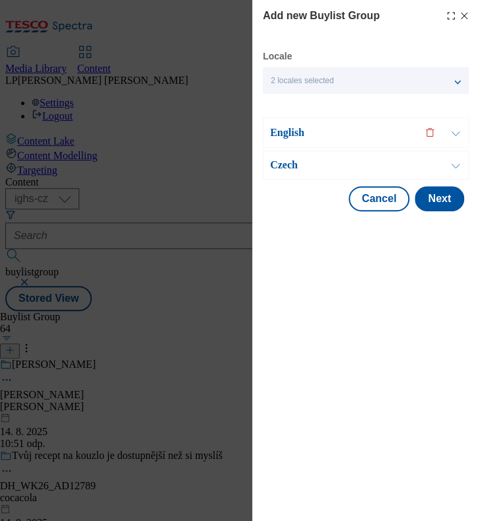
click at [284, 169] on p "Czech" at bounding box center [339, 165] width 139 height 13
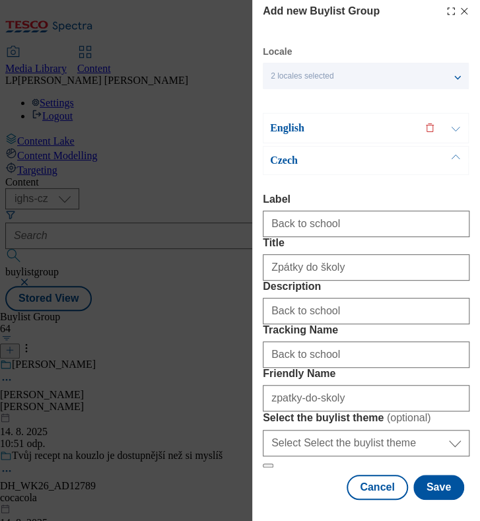
scroll to position [126, 0]
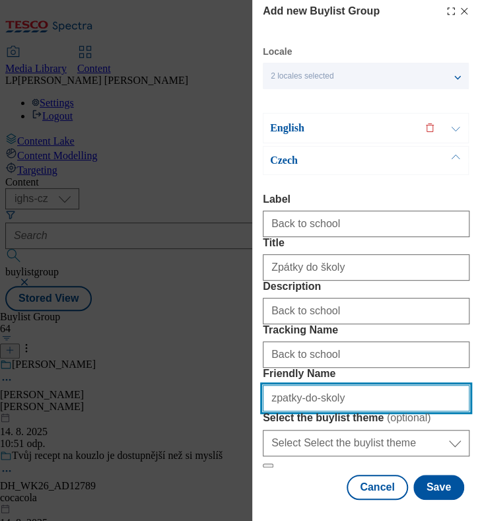
drag, startPoint x: 338, startPoint y: 367, endPoint x: 241, endPoint y: 375, distance: 97.4
click at [243, 377] on div "Add new Buylist Group Locale 2 locales selected English Czech English Label Bac…" at bounding box center [240, 260] width 480 height 521
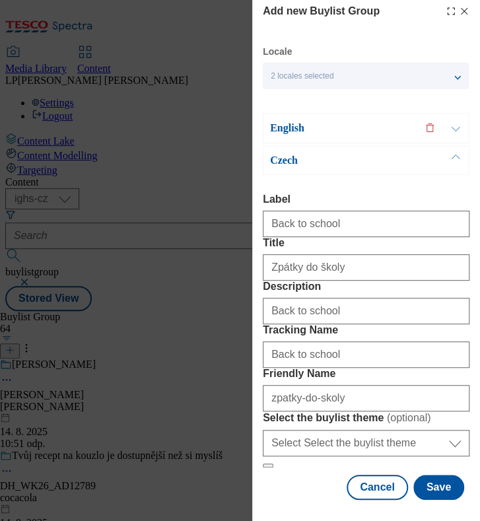
click at [297, 113] on div "English" at bounding box center [366, 128] width 206 height 30
click at [293, 122] on p "English" at bounding box center [339, 128] width 139 height 13
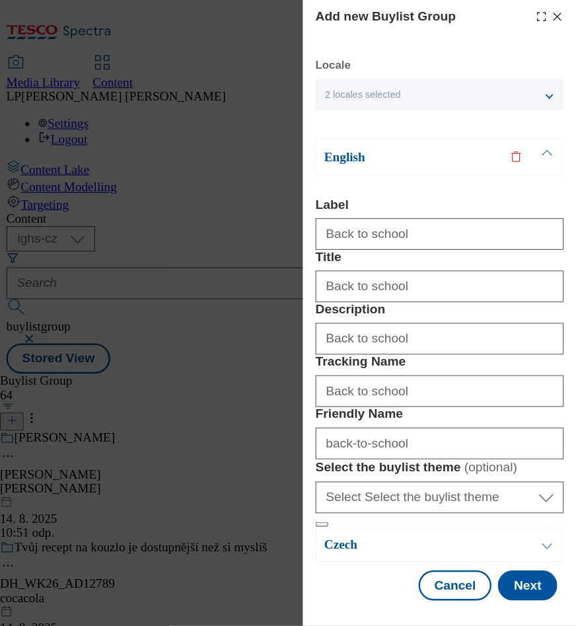
scroll to position [124, 0]
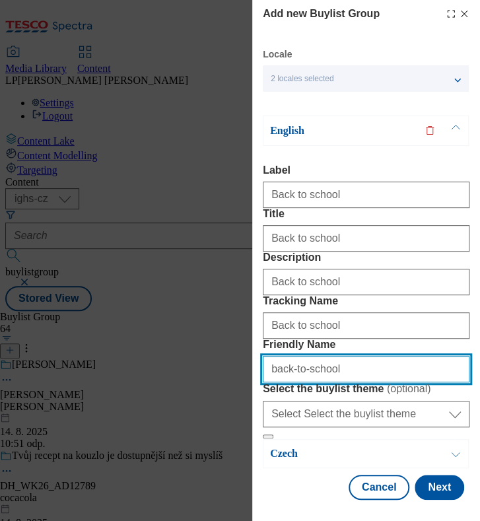
drag, startPoint x: 340, startPoint y: 336, endPoint x: 254, endPoint y: 336, distance: 85.9
click at [256, 342] on div "Add new Buylist Group Locale 2 locales selected English Czech English Label Bac…" at bounding box center [366, 251] width 228 height 503
paste input "zpatky-do-skoly"
type input "zpatky-do-skoly"
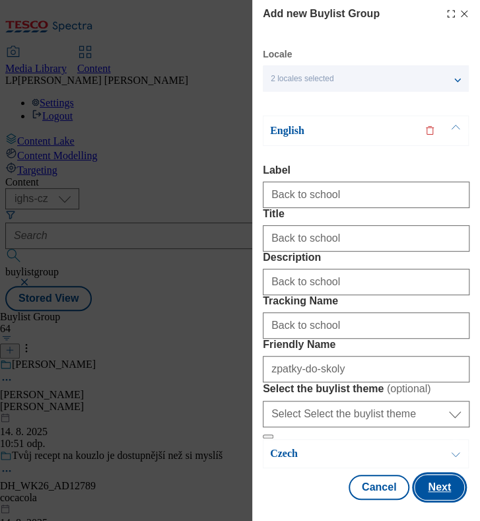
click at [428, 486] on button "Next" at bounding box center [440, 487] width 50 height 25
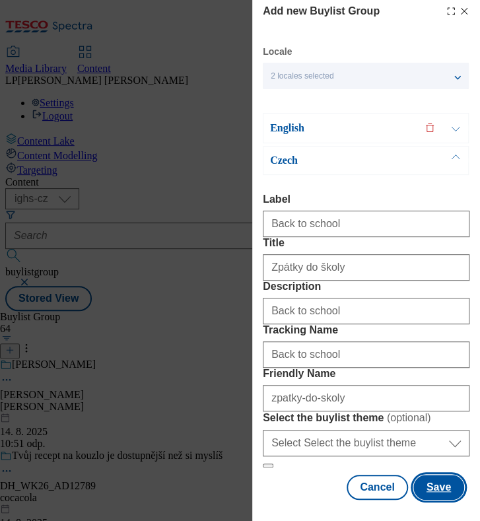
click at [429, 487] on button "Save" at bounding box center [439, 487] width 51 height 25
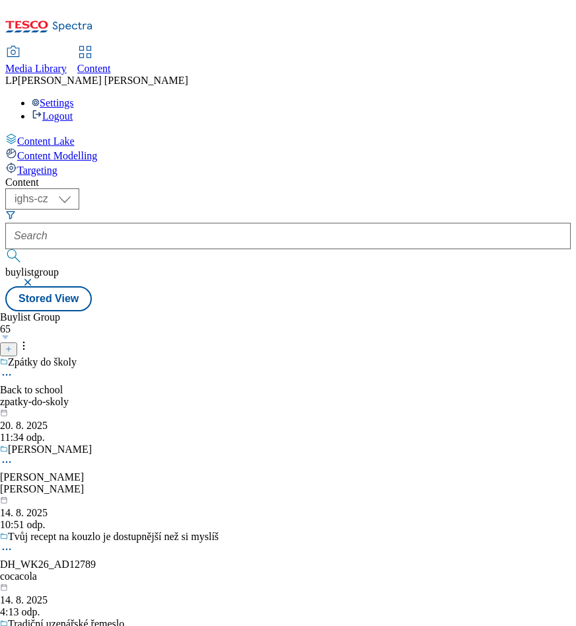
drag, startPoint x: 422, startPoint y: 0, endPoint x: 139, endPoint y: 313, distance: 421.1
click at [141, 311] on div "Content ( optional ) ighs-cz ighs-hu ighs-sk ighs-cz buylistgroup Stored View B…" at bounding box center [288, 243] width 566 height 135
click at [63, 384] on div "Back to school" at bounding box center [31, 390] width 63 height 12
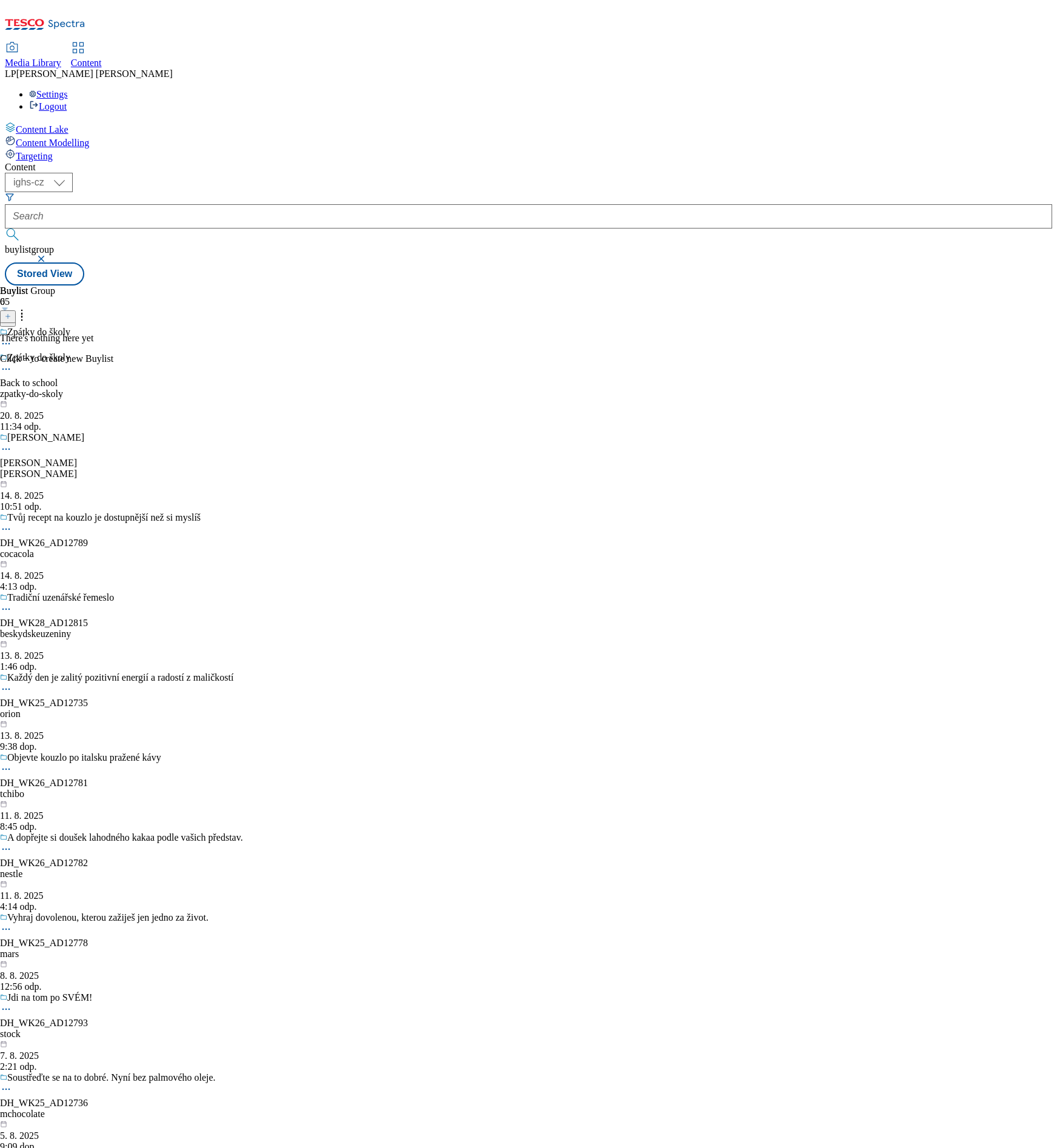
drag, startPoint x: 458, startPoint y: 1, endPoint x: 124, endPoint y: 620, distance: 703.4
click at [124, 162] on div "Content Lake Content Modelling Targeting" at bounding box center [528, 142] width 1048 height 40
click at [16, 310] on button at bounding box center [7, 317] width 16 height 13
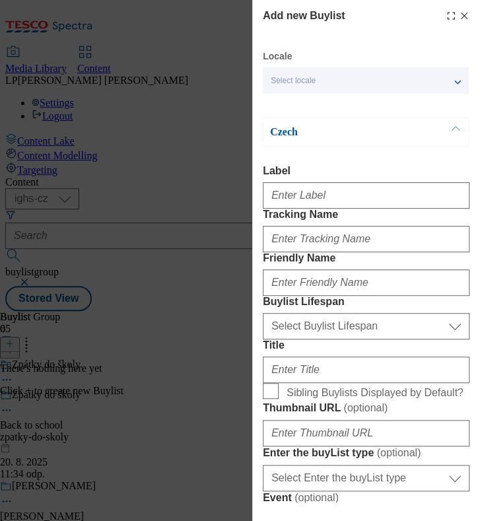
drag, startPoint x: 979, startPoint y: 2, endPoint x: 54, endPoint y: 268, distance: 963.1
click at [54, 268] on div "Add new Buylist Locale Select locale English Czech Czech Label Tracking Name Fr…" at bounding box center [240, 260] width 480 height 521
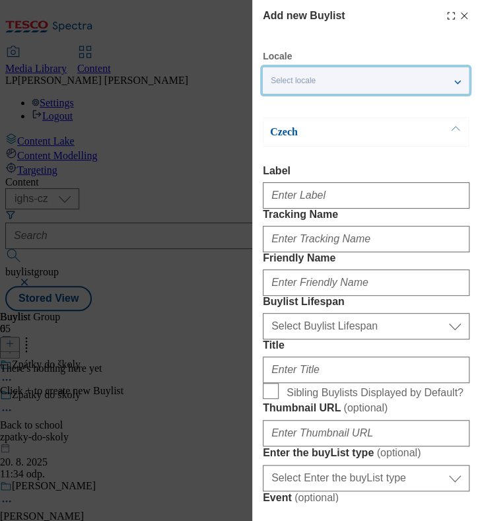
click at [337, 82] on div "Select locale" at bounding box center [366, 80] width 206 height 26
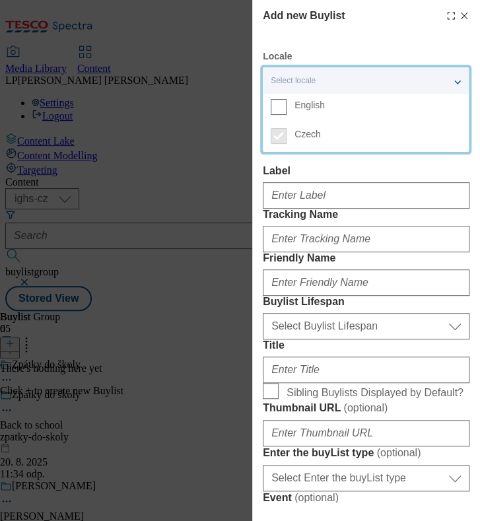
click at [330, 104] on span "English" at bounding box center [378, 105] width 167 height 12
click at [287, 104] on input "English" at bounding box center [279, 107] width 16 height 16
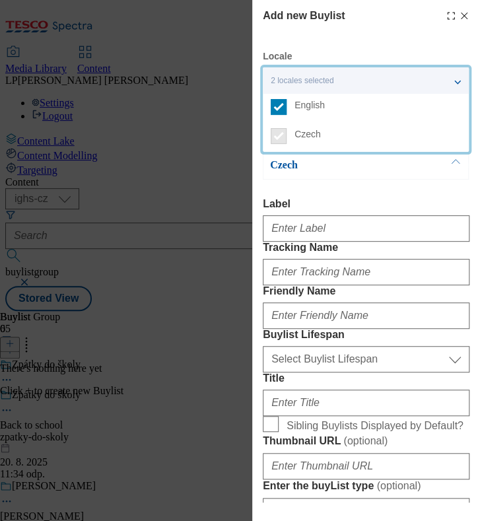
click at [355, 173] on div "Czech" at bounding box center [366, 165] width 206 height 29
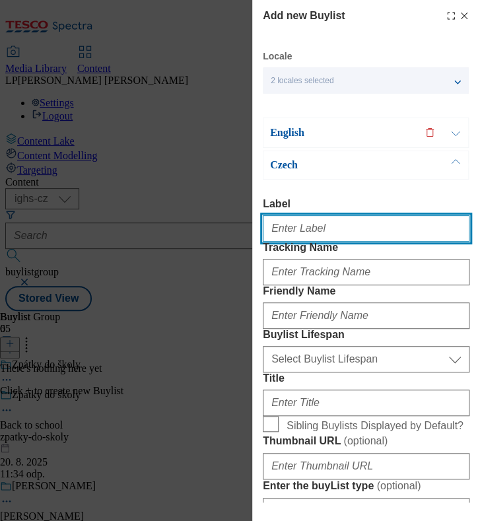
click at [350, 237] on input "Label" at bounding box center [366, 228] width 207 height 26
click at [333, 232] on input "Label" at bounding box center [366, 228] width 207 height 26
type input "BTS top offers"
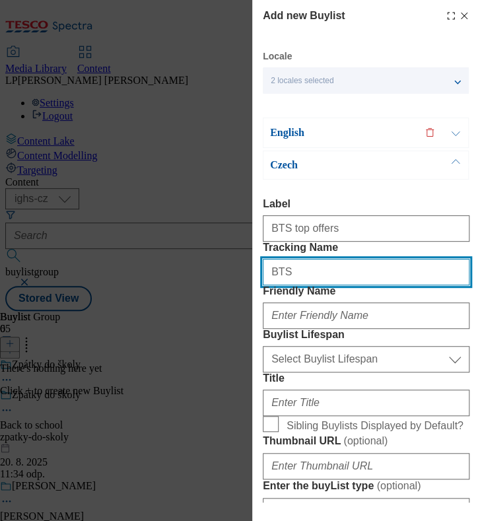
type input "BTS top offers"
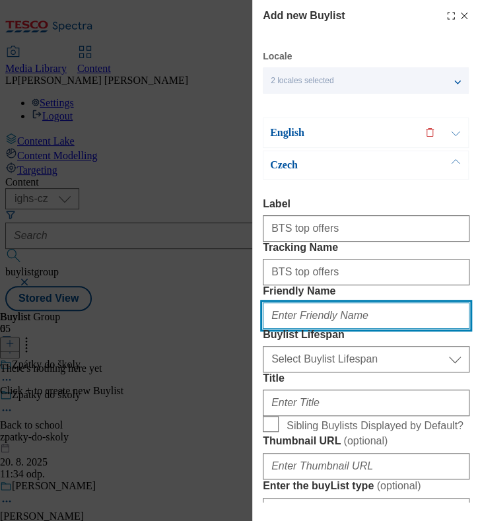
click at [320, 329] on input "Friendly Name" at bounding box center [366, 316] width 207 height 26
click at [326, 329] on input "Friendly Name" at bounding box center [366, 316] width 207 height 26
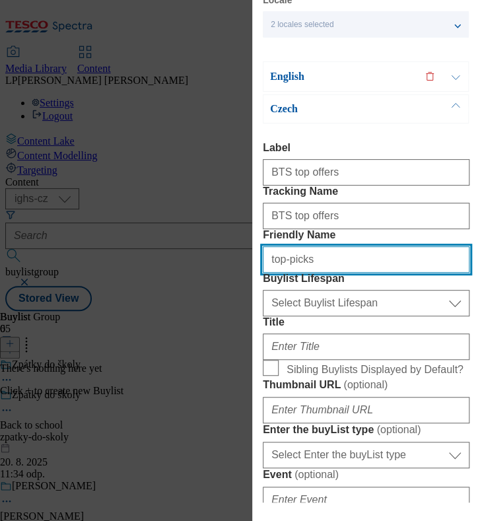
scroll to position [82, 0]
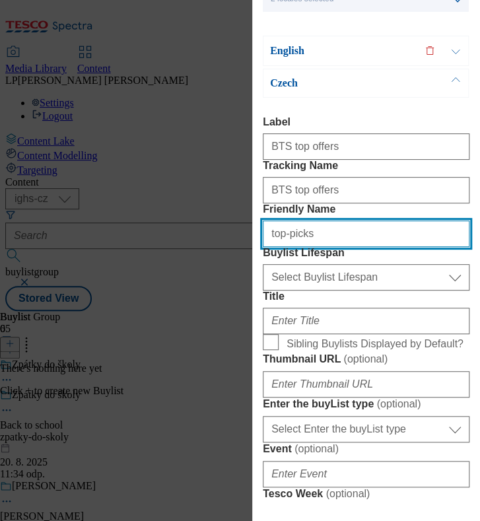
type input "top-picks"
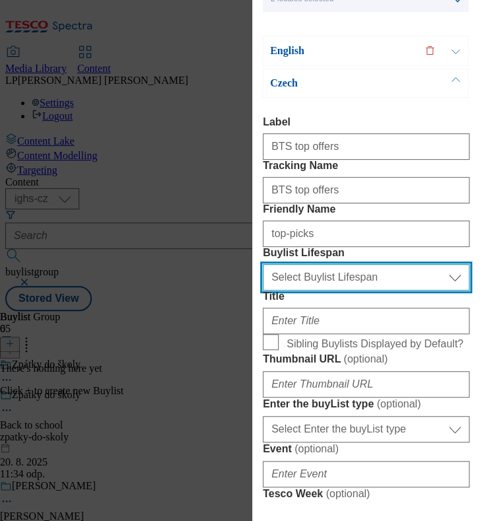
click at [344, 291] on select "Select Buylist Lifespan evergreen seasonal tactical" at bounding box center [366, 277] width 207 height 26
select select "evergreen"
click at [263, 291] on select "Select Buylist Lifespan evergreen seasonal tactical" at bounding box center [366, 277] width 207 height 26
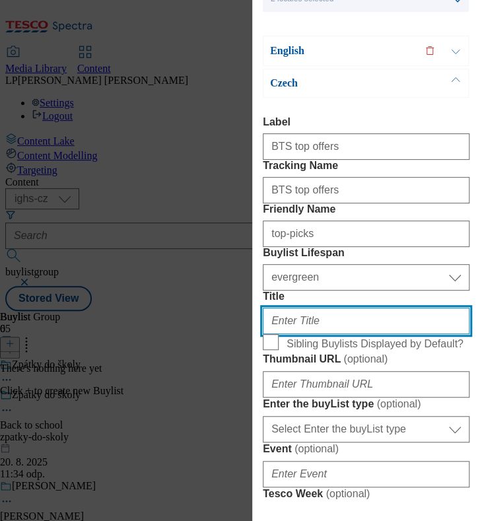
click at [322, 334] on input "Title" at bounding box center [366, 321] width 207 height 26
type input "Top"
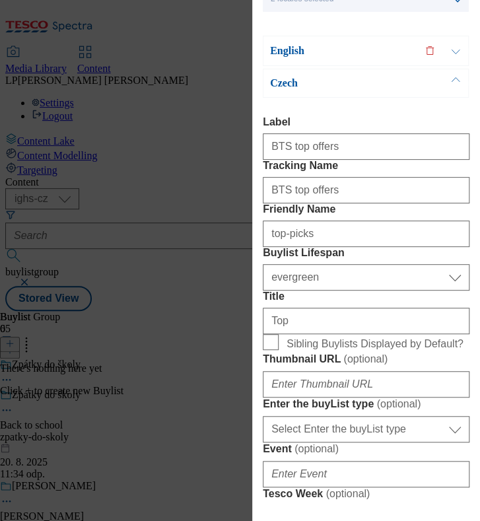
click at [278, 50] on p "English" at bounding box center [339, 50] width 139 height 13
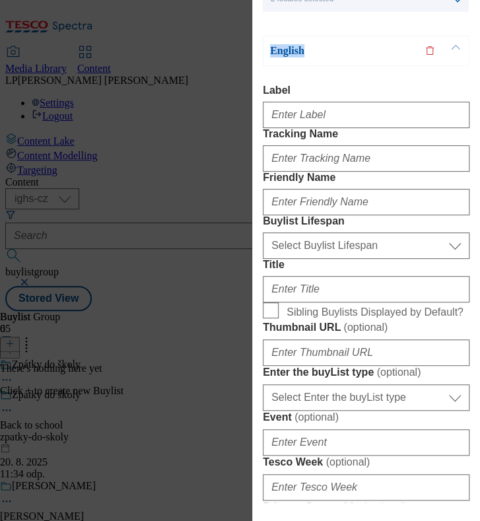
click at [278, 50] on p "English" at bounding box center [339, 50] width 139 height 13
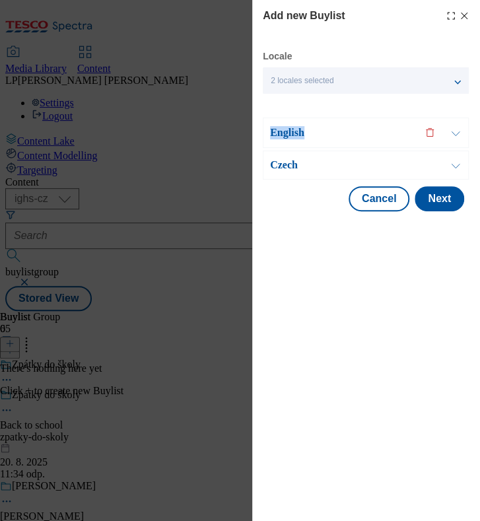
drag, startPoint x: 278, startPoint y: 50, endPoint x: 277, endPoint y: 136, distance: 86.6
click at [277, 136] on p "English" at bounding box center [339, 132] width 139 height 13
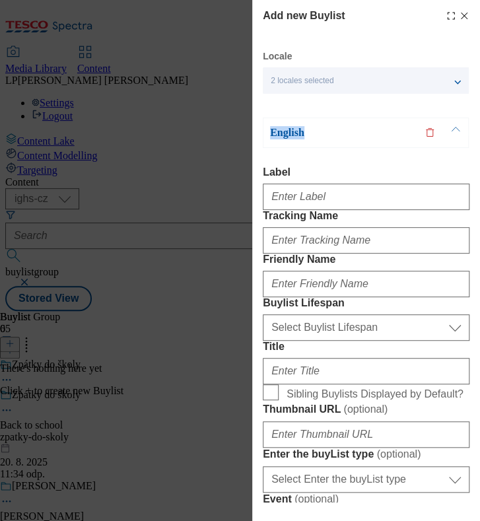
click at [290, 126] on p "English" at bounding box center [339, 132] width 139 height 13
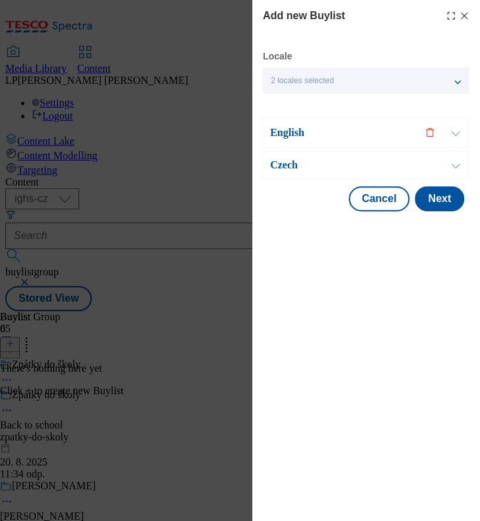
click at [281, 163] on p "Czech" at bounding box center [339, 165] width 139 height 13
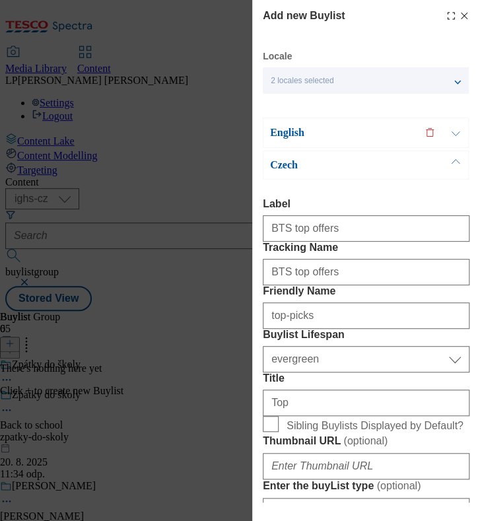
click at [287, 159] on p "Czech" at bounding box center [339, 165] width 139 height 13
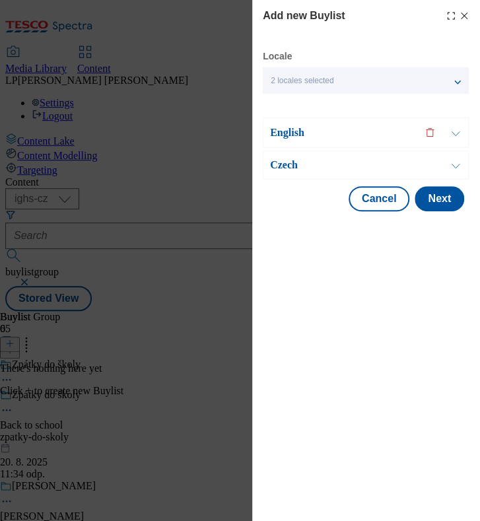
click at [287, 159] on p "Czech" at bounding box center [339, 165] width 139 height 13
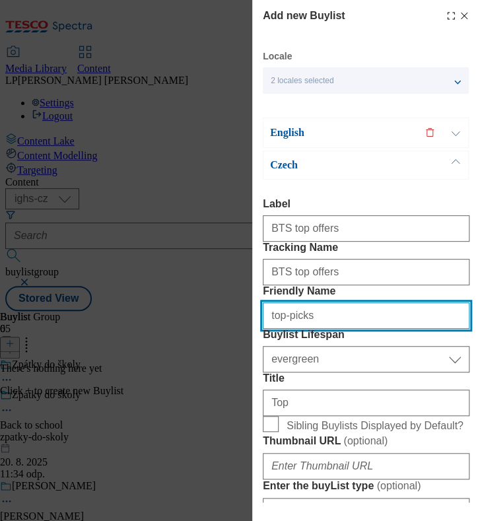
click at [355, 329] on input "top-picks" at bounding box center [366, 316] width 207 height 26
type input "t"
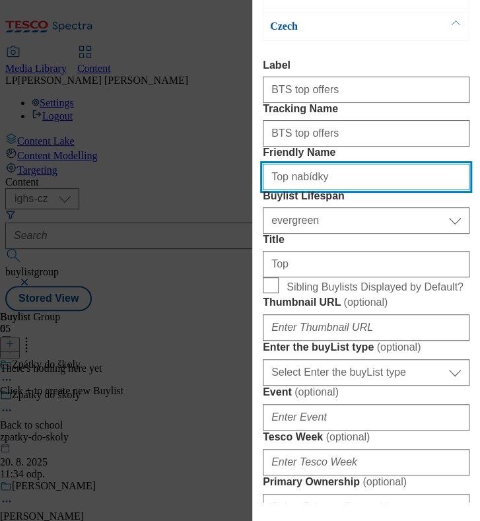
scroll to position [165, 0]
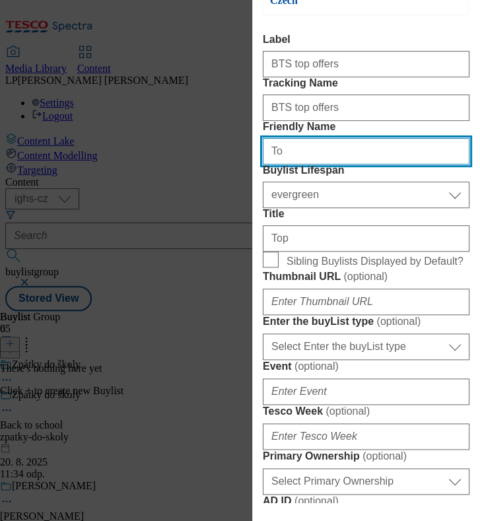
type input "T"
type input "top-picks"
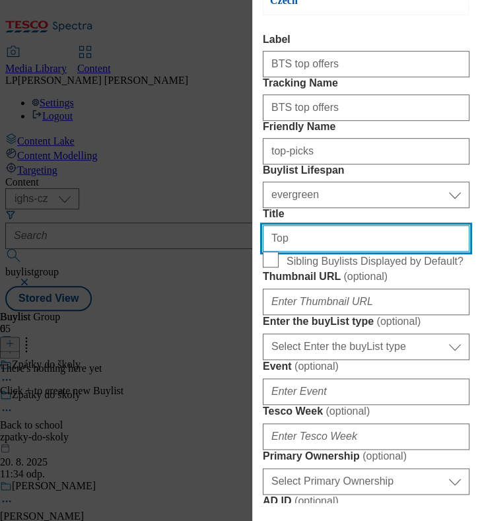
click at [304, 252] on input "Top" at bounding box center [366, 238] width 207 height 26
type input "Top nabídky"
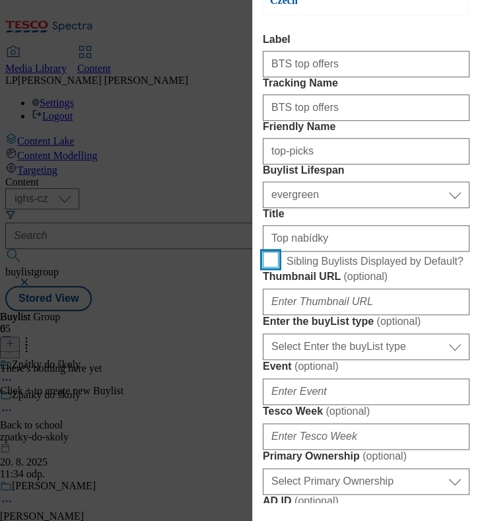
click at [270, 268] on input "Sibling Buylists Displayed by Default?" at bounding box center [271, 260] width 16 height 16
checkbox input "true"
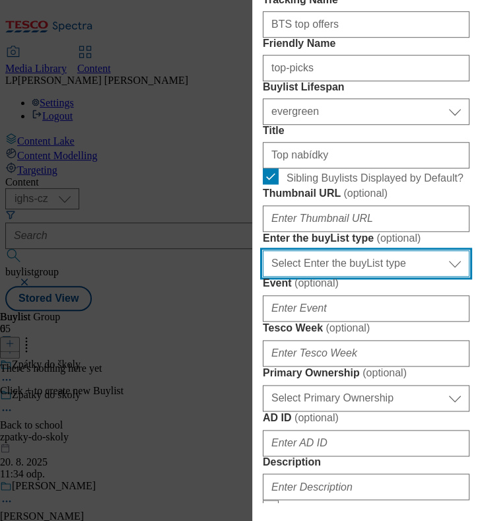
click at [450, 277] on select "Select Enter the buyList type event supplier funded long term >4 weeks supplier…" at bounding box center [366, 263] width 207 height 26
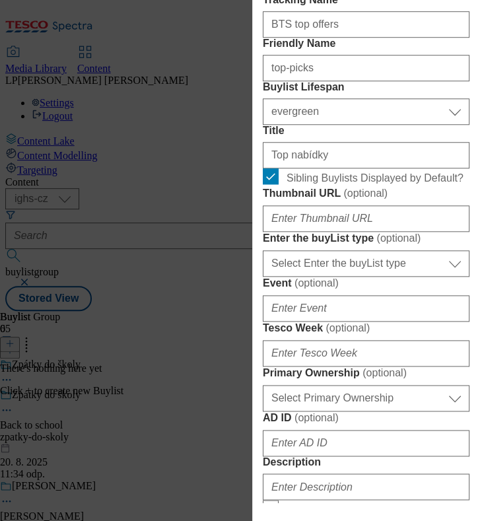
click at [427, 440] on form "Label BTS top offers Tracking Name BTS top offers Friendly Name top-picks Buyli…" at bounding box center [366, 414] width 207 height 928
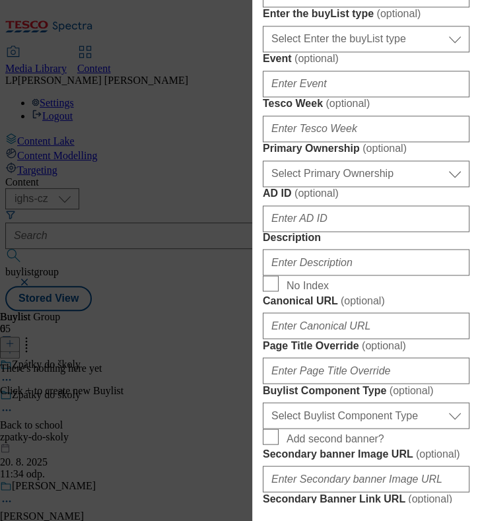
scroll to position [496, 0]
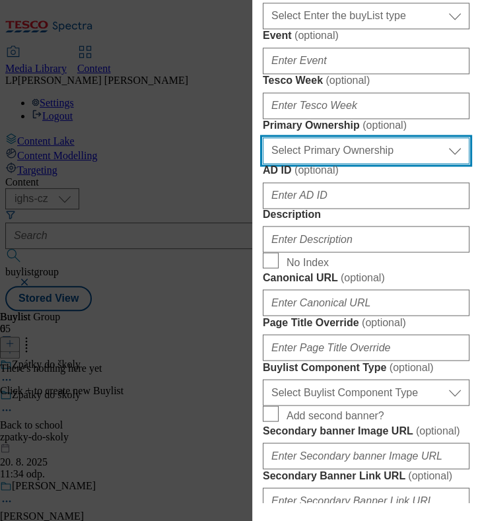
click at [451, 164] on select "Select Primary Ownership [PERSON_NAME]" at bounding box center [366, 150] width 207 height 26
select select "tesco"
click at [263, 164] on select "Select Primary Ownership [PERSON_NAME]" at bounding box center [366, 150] width 207 height 26
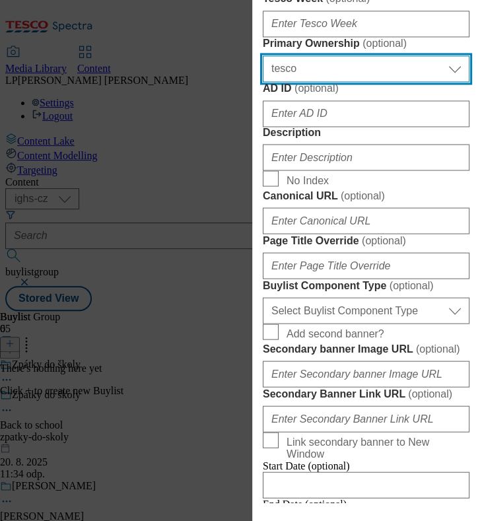
scroll to position [660, 0]
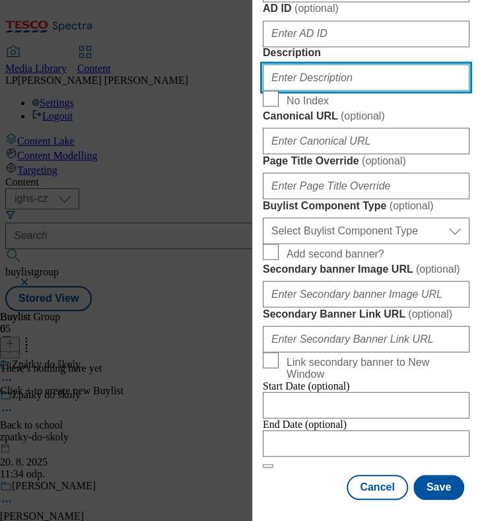
click at [342, 91] on input "Description" at bounding box center [366, 77] width 207 height 26
type input "BTS top offers"
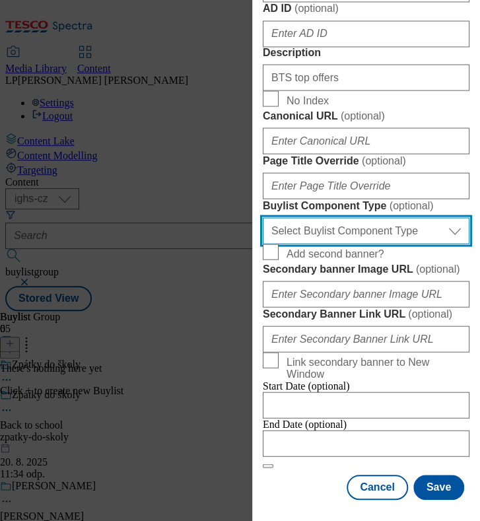
click at [354, 244] on select "Select Buylist Component Type Banner Competition Header Meal" at bounding box center [366, 230] width 207 height 26
select select "Banner"
click at [263, 244] on select "Select Buylist Component Type Banner Competition Header Meal" at bounding box center [366, 230] width 207 height 26
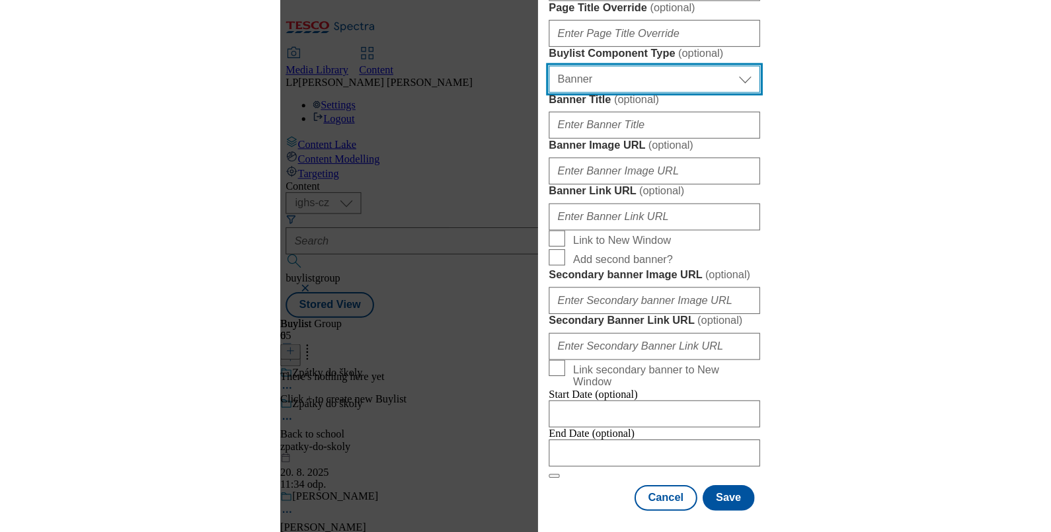
scroll to position [1363, 0]
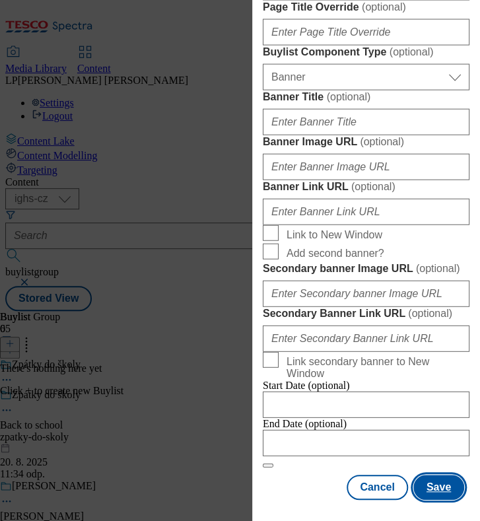
click at [428, 486] on button "Save" at bounding box center [439, 487] width 51 height 25
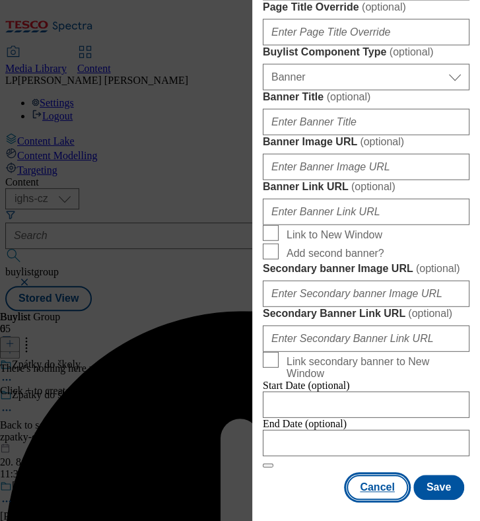
click at [375, 488] on button "Cancel" at bounding box center [377, 487] width 61 height 25
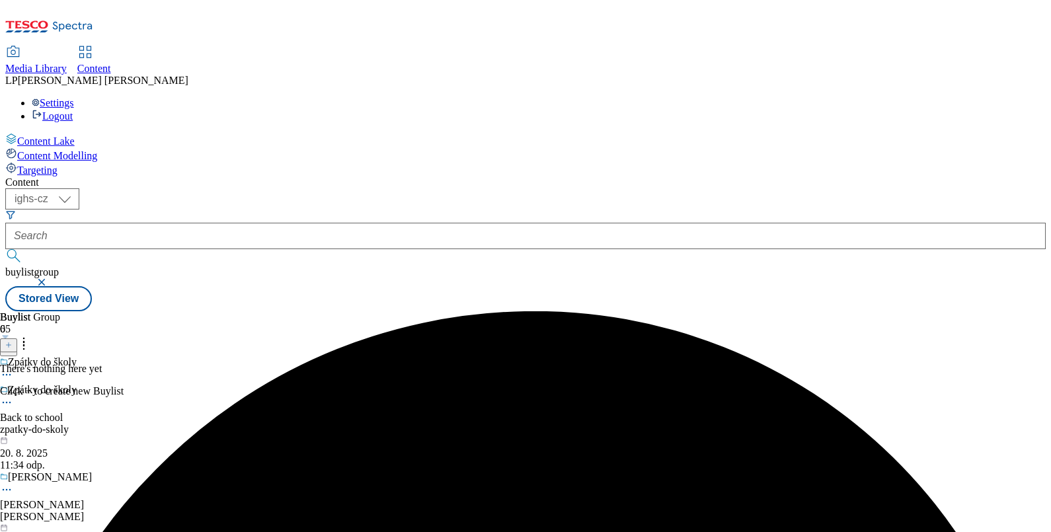
click at [67, 63] on span "Media Library" at bounding box center [35, 68] width 61 height 11
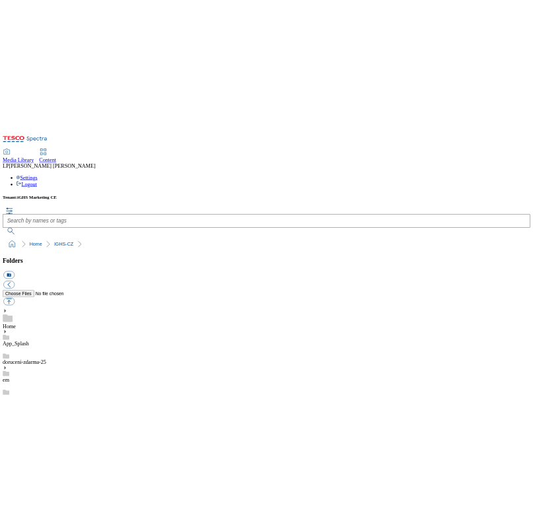
scroll to position [330, 0]
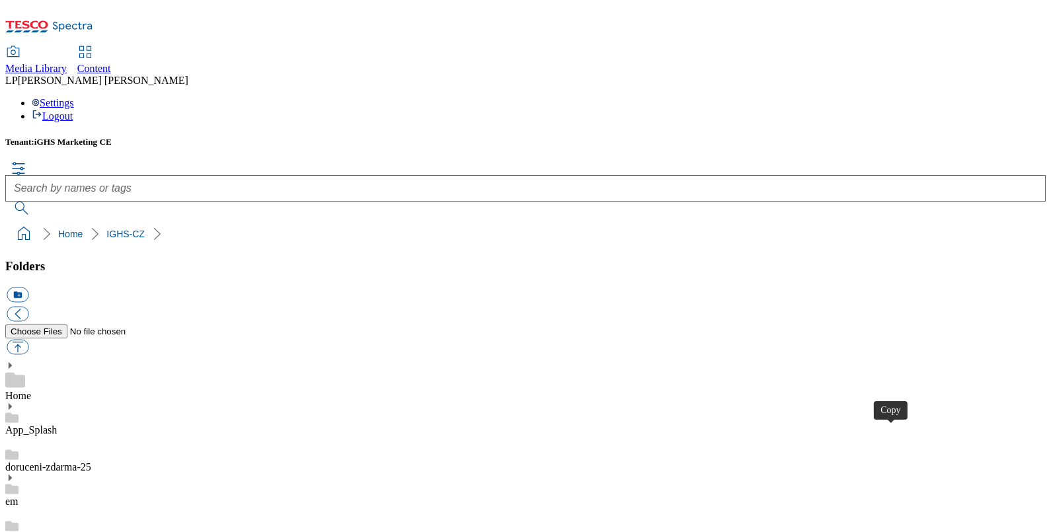
click at [111, 63] on span "Content" at bounding box center [94, 68] width 34 height 11
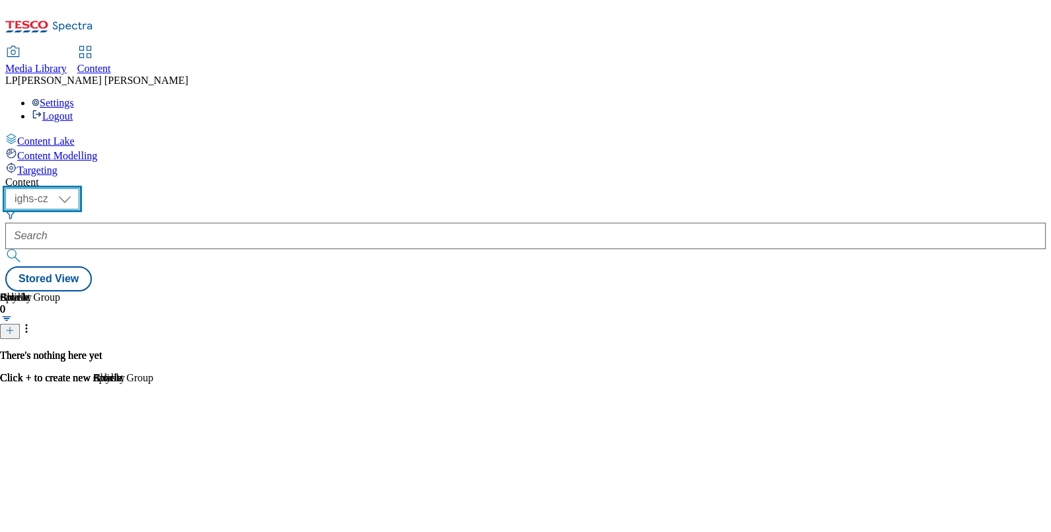
click at [79, 188] on select "ighs-cz ighs-hu ighs-sk" at bounding box center [42, 198] width 74 height 21
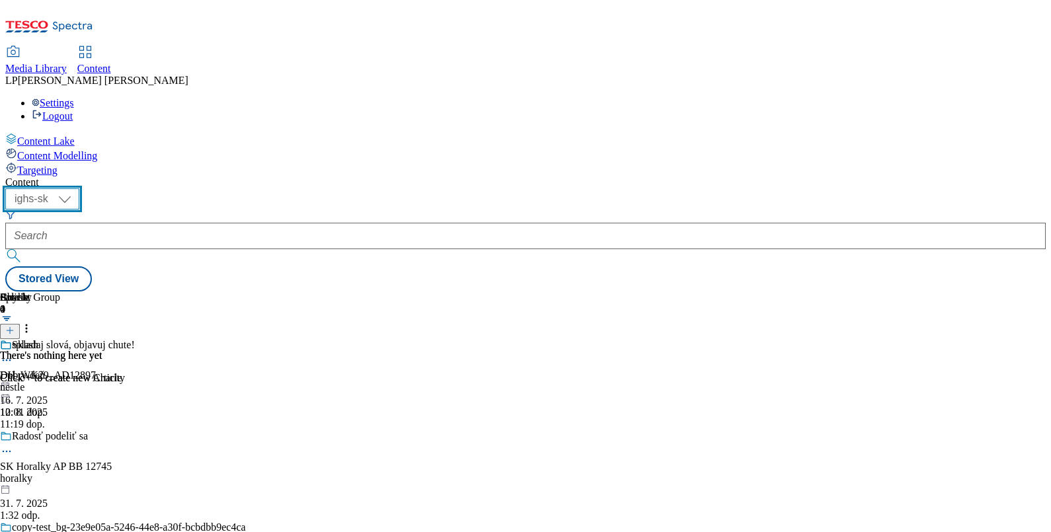
click at [79, 188] on select "ighs-cz ighs-hu ighs-sk" at bounding box center [42, 198] width 74 height 21
select select "ighs-cz"
click at [79, 188] on select "ighs-cz ighs-hu ighs-sk" at bounding box center [42, 198] width 74 height 21
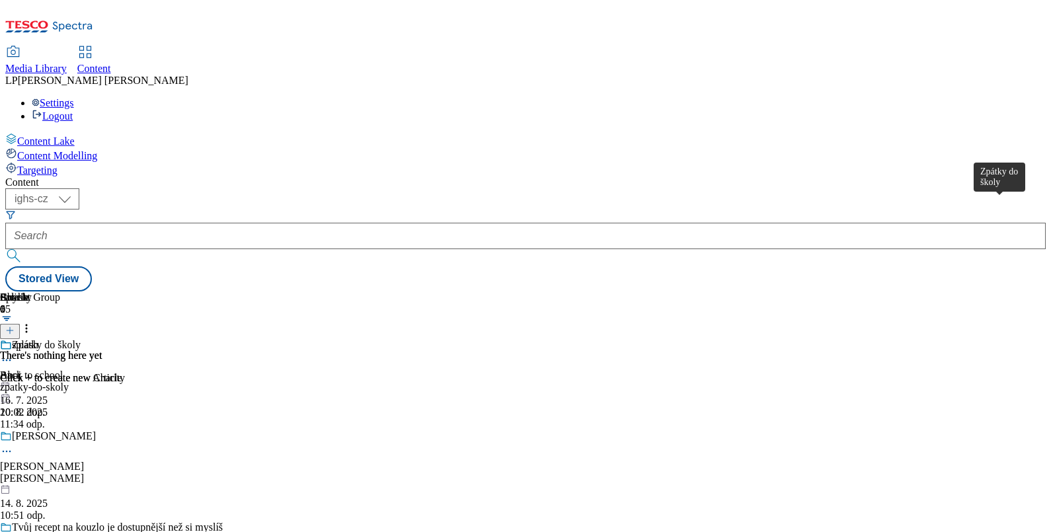
click at [81, 339] on div "Zpátky do školy" at bounding box center [46, 345] width 69 height 12
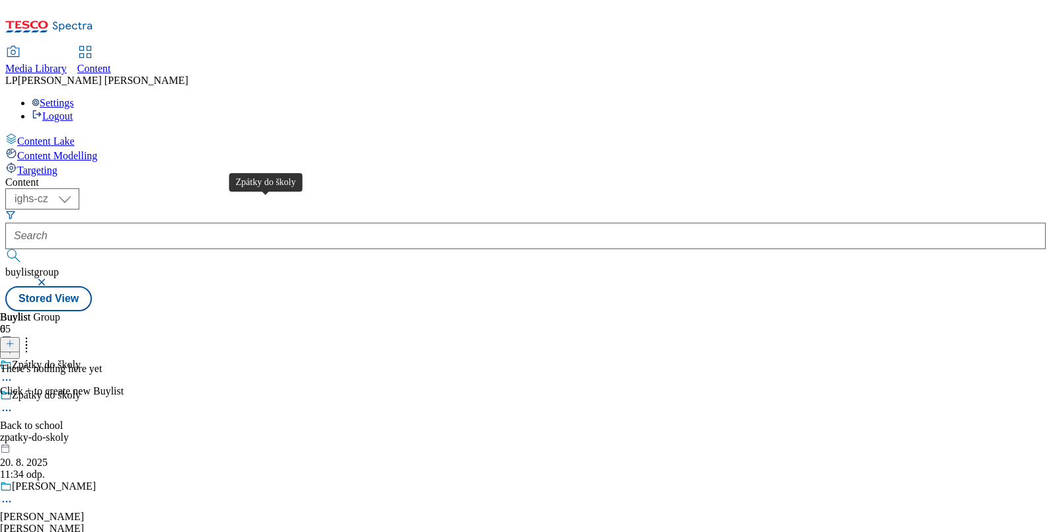
click at [81, 389] on div "Zpátky do školy" at bounding box center [46, 395] width 69 height 12
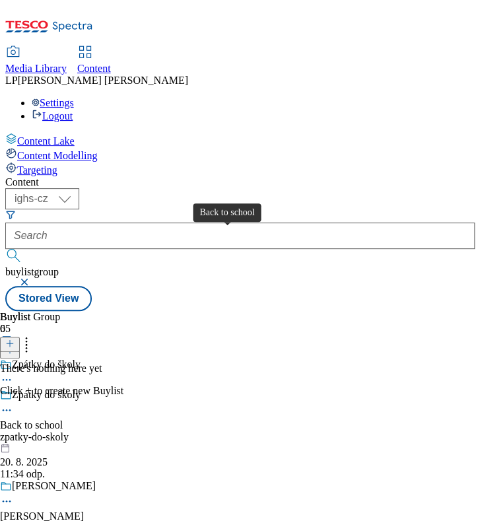
click at [63, 420] on div "Back to school" at bounding box center [31, 426] width 63 height 12
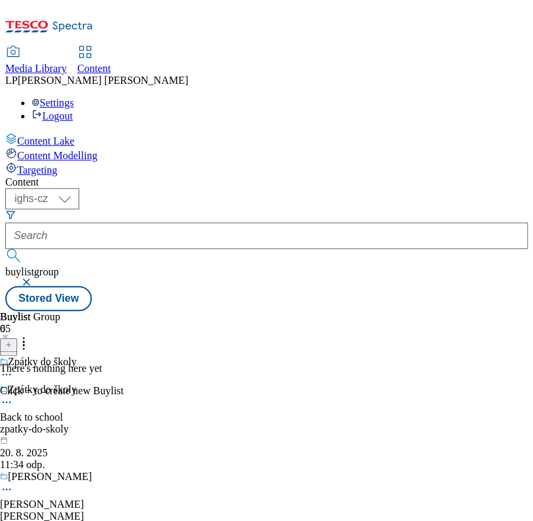
drag, startPoint x: 532, startPoint y: 197, endPoint x: 542, endPoint y: 201, distance: 10.7
click at [533, 201] on html "Icons icon_account icon_add icon_backward_link icon_basket icon_benefits icon_c…" at bounding box center [266, 158] width 533 height 317
drag, startPoint x: 532, startPoint y: 197, endPoint x: 539, endPoint y: 199, distance: 6.9
click at [533, 199] on html "Icons icon_account icon_add icon_backward_link icon_basket icon_benefits icon_c…" at bounding box center [266, 158] width 533 height 317
click at [63, 412] on div "Back to school" at bounding box center [31, 418] width 63 height 12
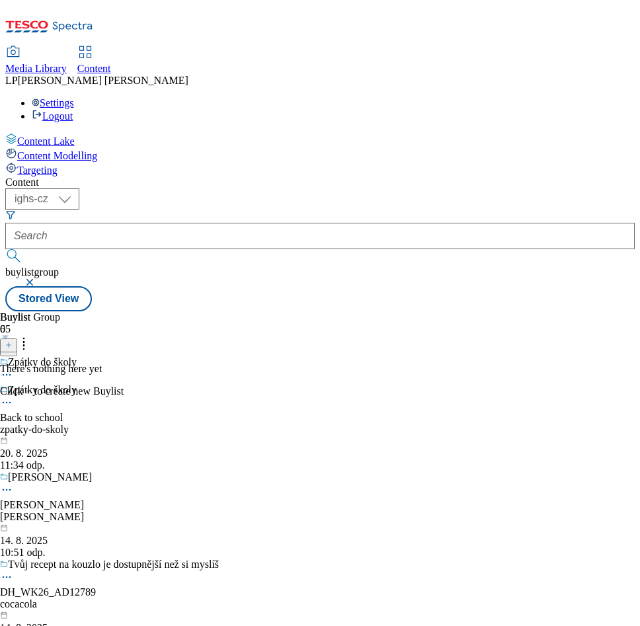
drag, startPoint x: 483, startPoint y: 0, endPoint x: 99, endPoint y: 304, distance: 489.7
click at [64, 176] on div "Content Lake Content Modelling Targeting" at bounding box center [319, 155] width 629 height 44
click at [63, 412] on div "Back to school" at bounding box center [31, 418] width 63 height 12
click at [219, 384] on div "Zpátky do školy Back to school zpatky-do-skoly [DATE] 11:34 odp." at bounding box center [132, 427] width 265 height 87
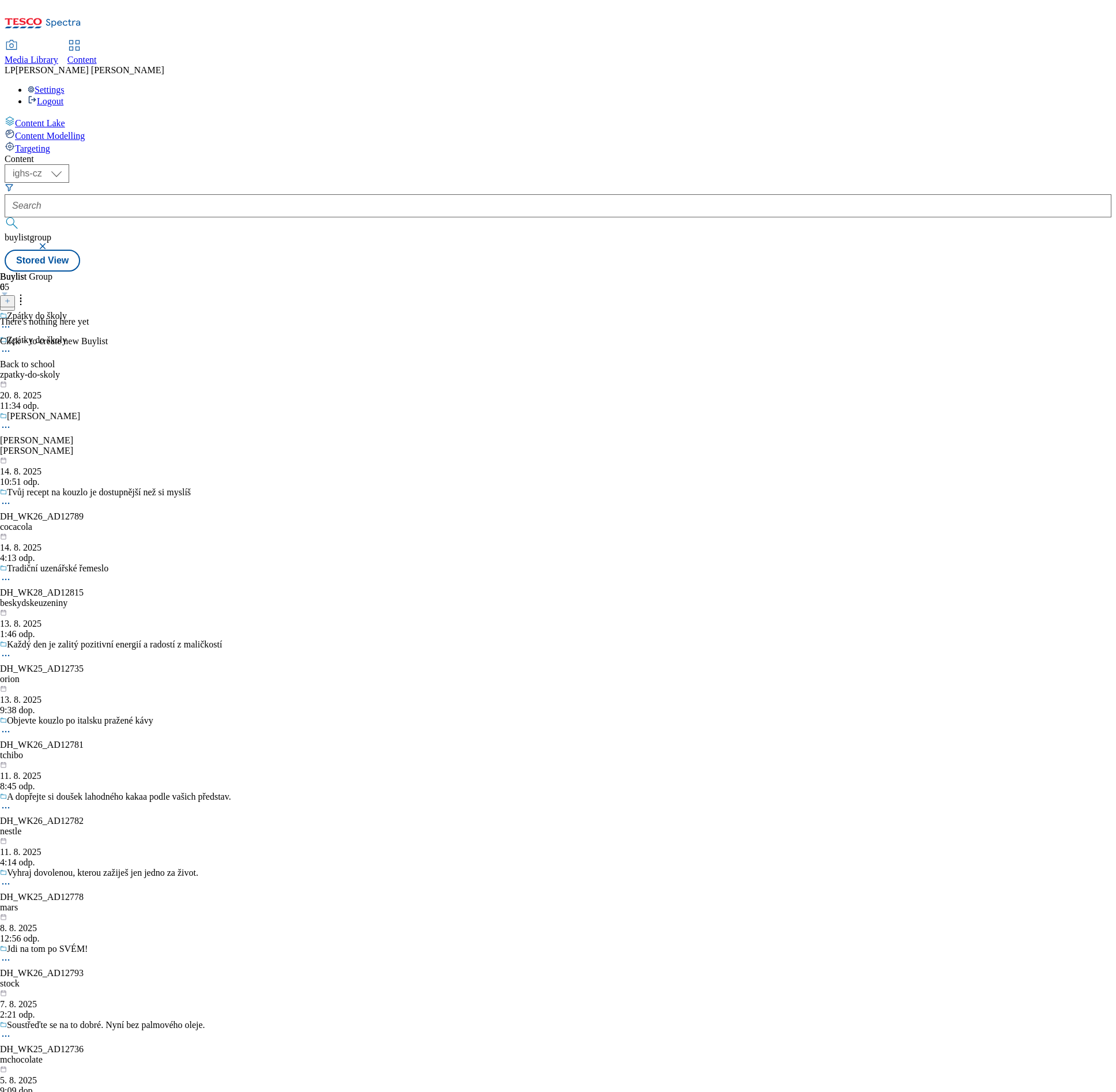
drag, startPoint x: 537, startPoint y: 1, endPoint x: 161, endPoint y: 777, distance: 862.3
click at [157, 271] on div "Content ( optional ) ighs-cz ighs-hu ighs-sk ighs-cz buylistgroup Stored View B…" at bounding box center [558, 212] width 1107 height 118
click at [15, 295] on button at bounding box center [7, 301] width 15 height 12
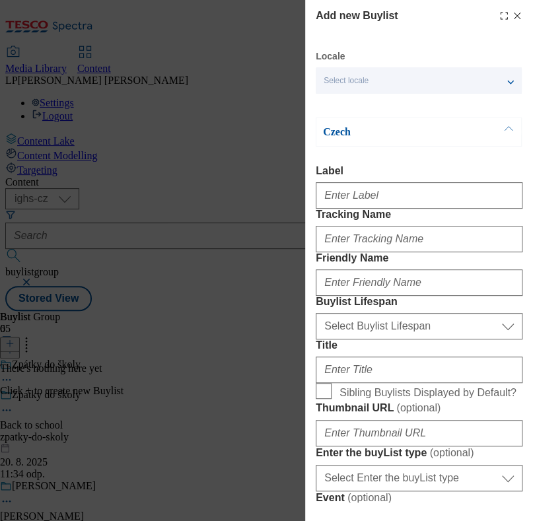
drag, startPoint x: 1197, startPoint y: 3, endPoint x: 59, endPoint y: 252, distance: 1164.8
click at [59, 252] on div "Add new Buylist Locale Select locale English Czech Czech Label Tracking Name Fr…" at bounding box center [266, 260] width 533 height 521
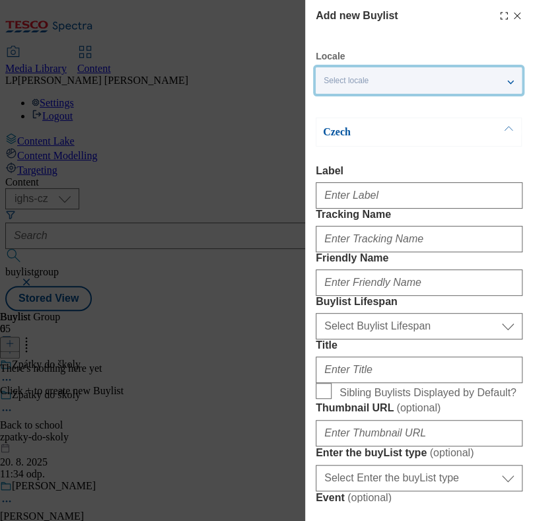
click at [359, 71] on div "Select locale" at bounding box center [419, 80] width 206 height 26
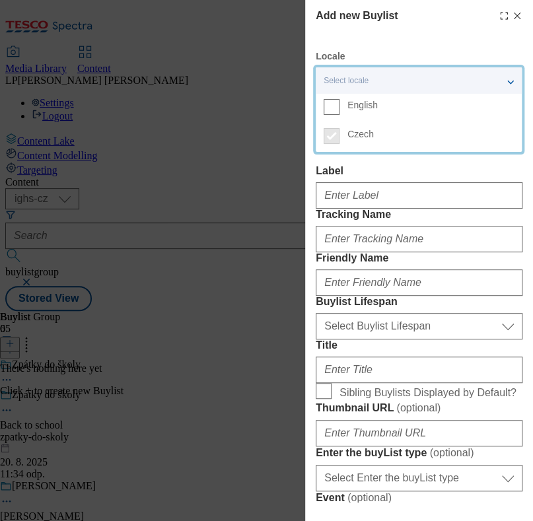
click at [363, 102] on span "English" at bounding box center [363, 105] width 30 height 7
click at [340, 100] on input "English" at bounding box center [332, 107] width 16 height 16
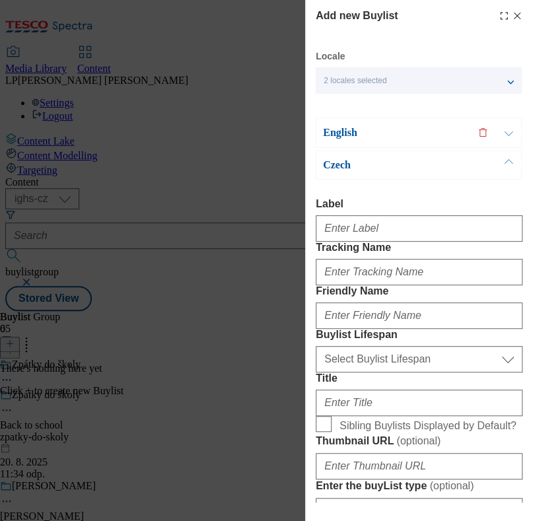
click at [344, 161] on p "Czech" at bounding box center [392, 165] width 139 height 13
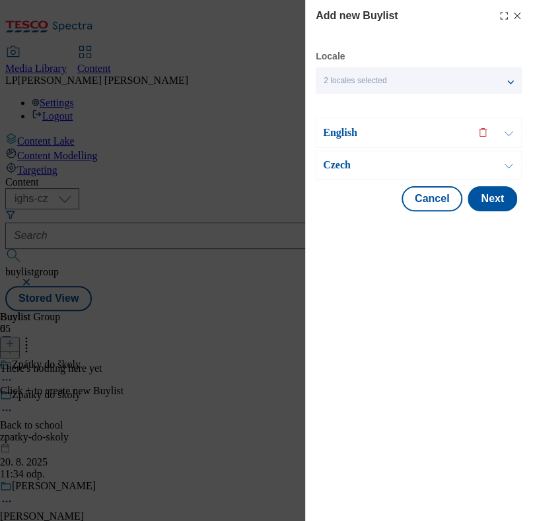
click at [344, 161] on p "Czech" at bounding box center [392, 165] width 139 height 13
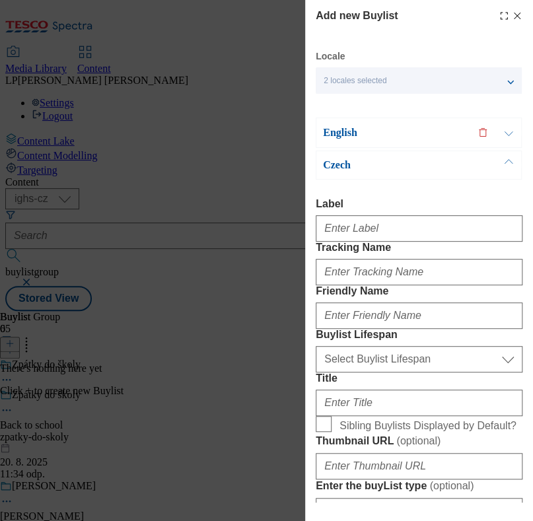
click at [336, 133] on p "English" at bounding box center [392, 132] width 139 height 13
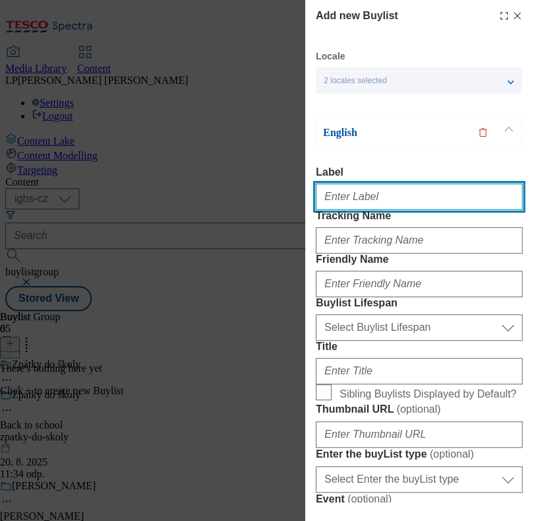
click at [352, 204] on input "Label" at bounding box center [419, 197] width 207 height 26
type input "BTS top offers"
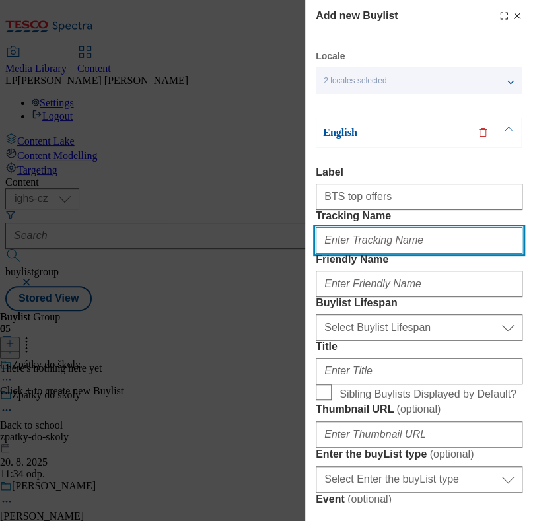
click at [385, 254] on input "Tracking Name" at bounding box center [419, 240] width 207 height 26
type input "BTS top offers"
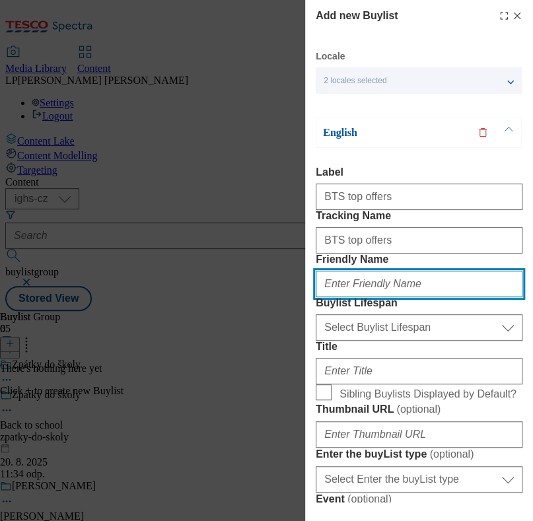
click at [391, 297] on input "Friendly Name" at bounding box center [419, 284] width 207 height 26
type input "top-picks"
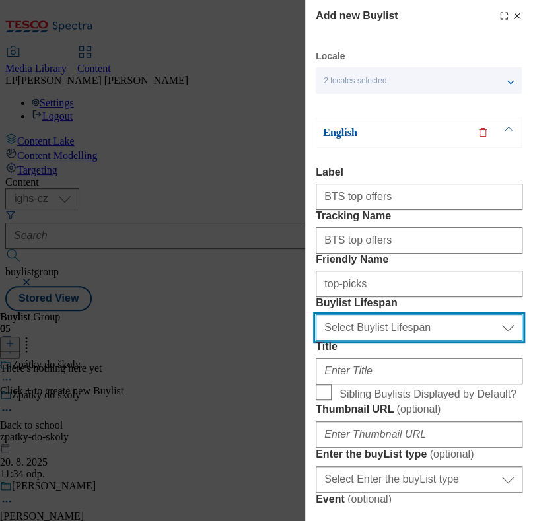
click at [412, 341] on select "Select Buylist Lifespan evergreen seasonal tactical" at bounding box center [419, 328] width 207 height 26
select select "evergreen"
click at [316, 341] on select "Select Buylist Lifespan evergreen seasonal tactical" at bounding box center [419, 328] width 207 height 26
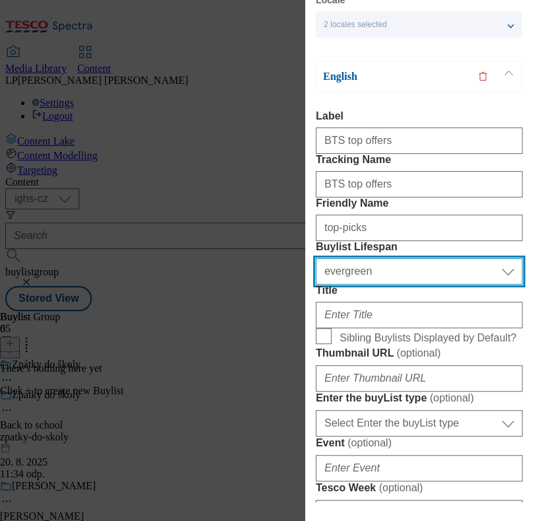
scroll to position [82, 0]
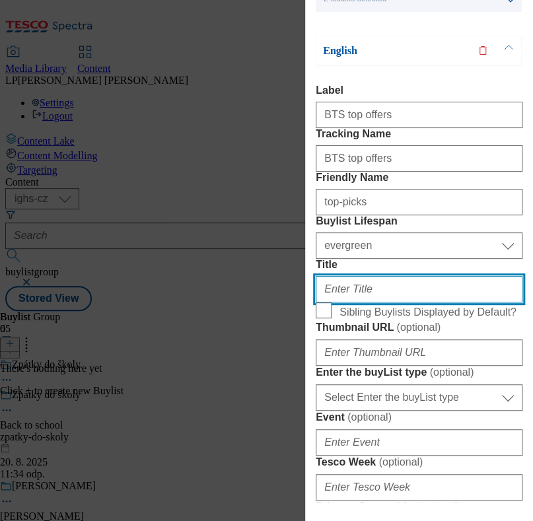
click at [371, 303] on input "Title" at bounding box center [419, 289] width 207 height 26
type input "Top nabídky"
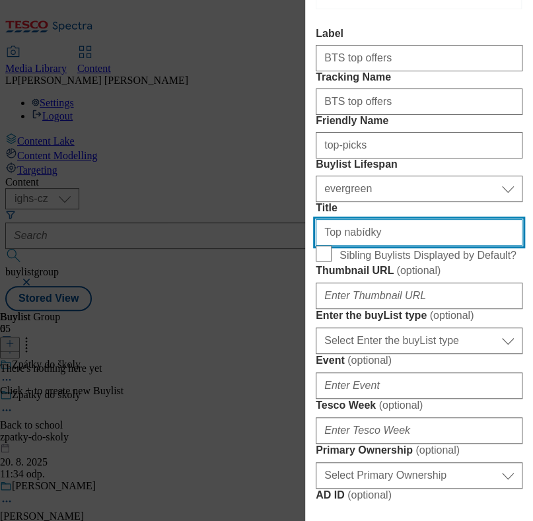
scroll to position [165, 0]
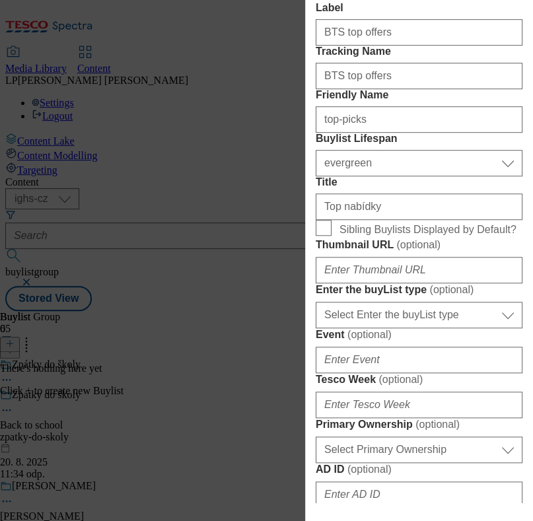
click at [406, 236] on span "Sibling Buylists Displayed by Default?" at bounding box center [428, 230] width 177 height 12
click at [332, 236] on input "Sibling Buylists Displayed by Default?" at bounding box center [324, 228] width 16 height 16
checkbox input "true"
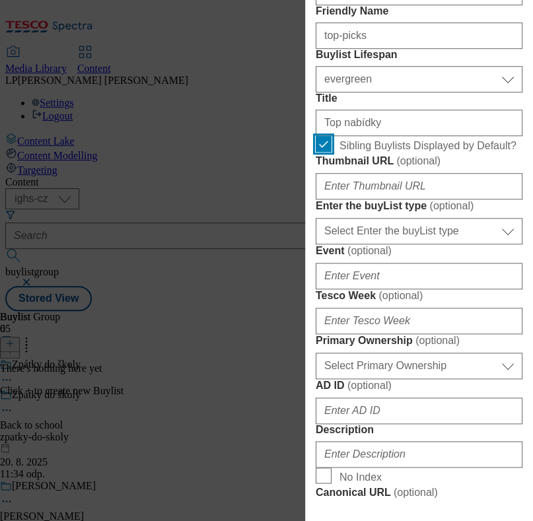
scroll to position [330, 0]
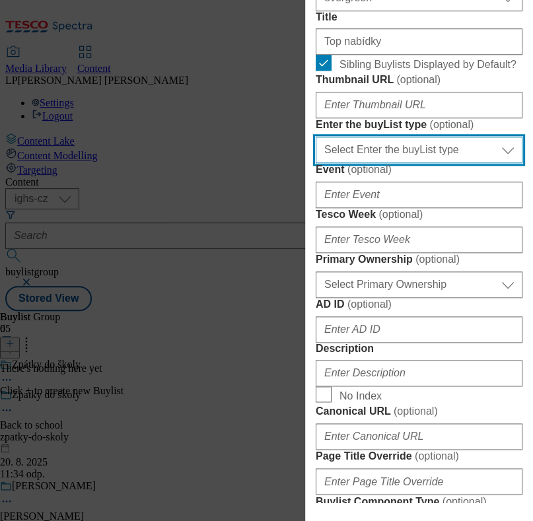
click at [499, 163] on select "Select Enter the buyList type event supplier funded long term >4 weeks supplier…" at bounding box center [419, 150] width 207 height 26
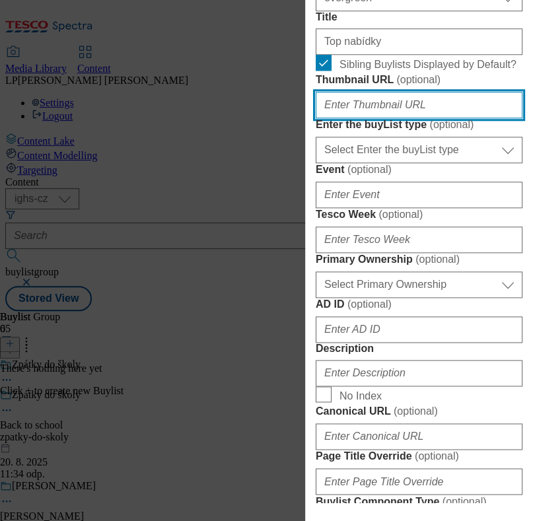
click at [452, 118] on input "Thumbnail URL ( optional )" at bounding box center [419, 105] width 207 height 26
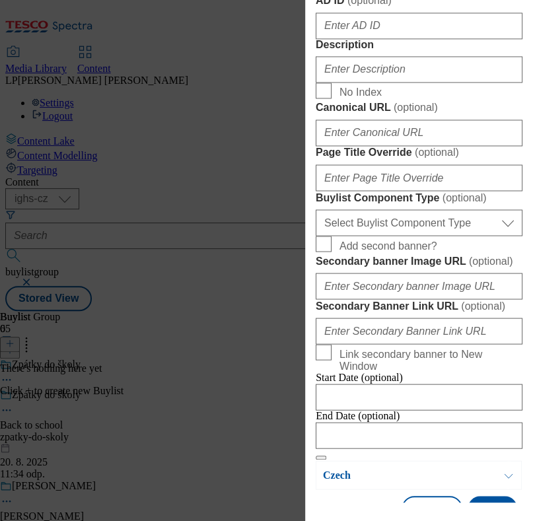
scroll to position [660, 0]
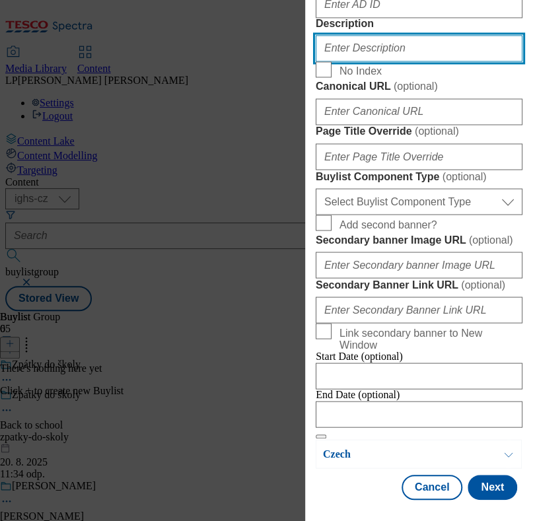
click at [351, 61] on input "Description" at bounding box center [419, 48] width 207 height 26
type input "BTS top offers"
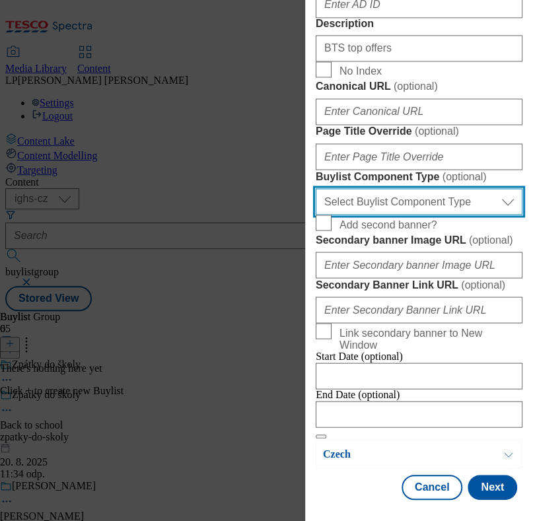
click at [500, 215] on select "Select Buylist Component Type Banner Competition Header Meal" at bounding box center [419, 201] width 207 height 26
select select "Banner"
click at [316, 215] on select "Select Buylist Component Type Banner Competition Header Meal" at bounding box center [419, 201] width 207 height 26
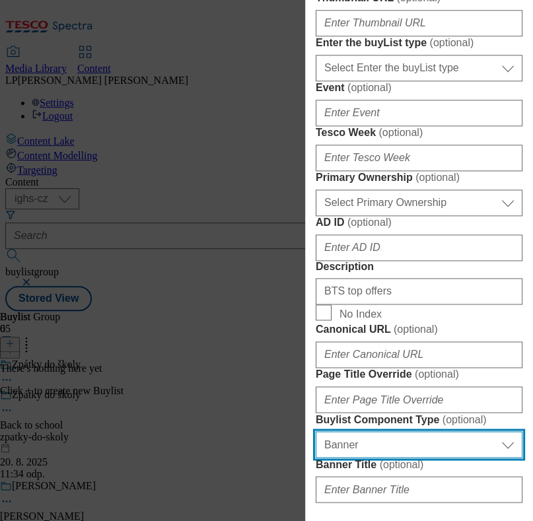
scroll to position [0, 0]
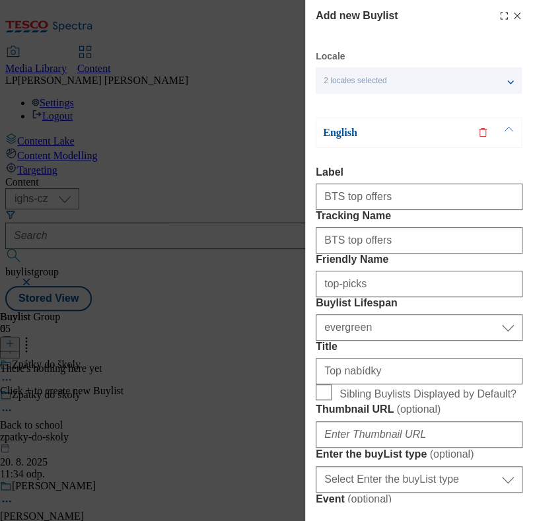
click at [334, 135] on p "English" at bounding box center [392, 132] width 139 height 13
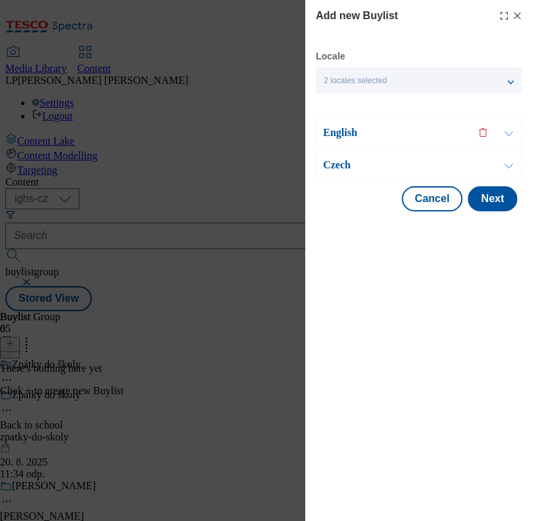
click at [336, 175] on div "Czech" at bounding box center [419, 165] width 206 height 29
click at [333, 166] on p "Czech" at bounding box center [392, 165] width 139 height 13
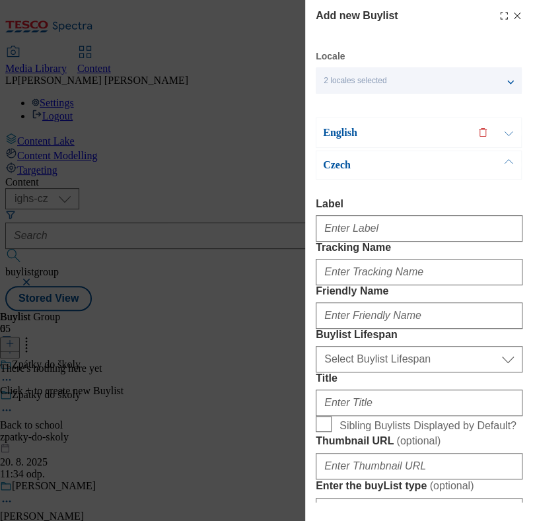
click at [340, 128] on p "English" at bounding box center [392, 132] width 139 height 13
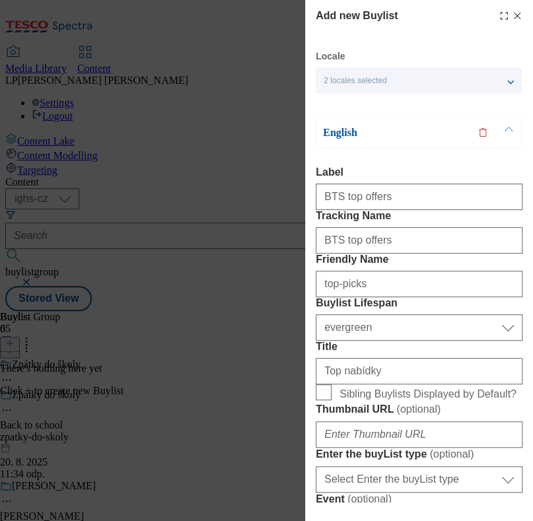
scroll to position [82, 0]
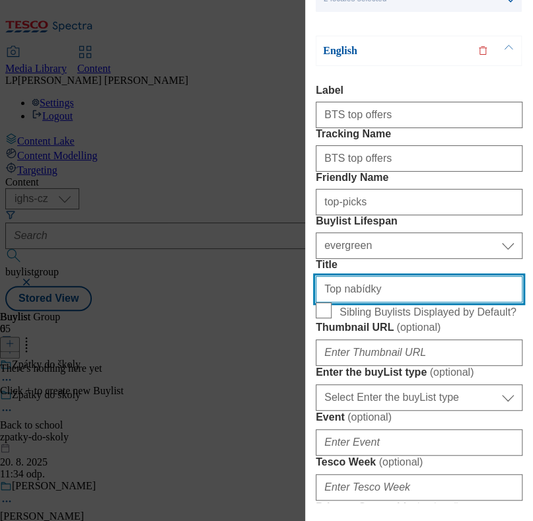
drag, startPoint x: 403, startPoint y: 383, endPoint x: 258, endPoint y: 371, distance: 145.3
click at [260, 371] on div "Add new Buylist Locale 2 locales selected English Czech English Label BTS top o…" at bounding box center [266, 260] width 533 height 521
type input "Top picks"
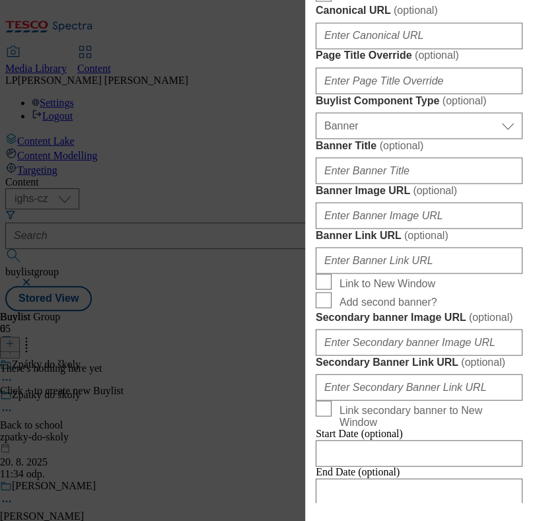
scroll to position [743, 0]
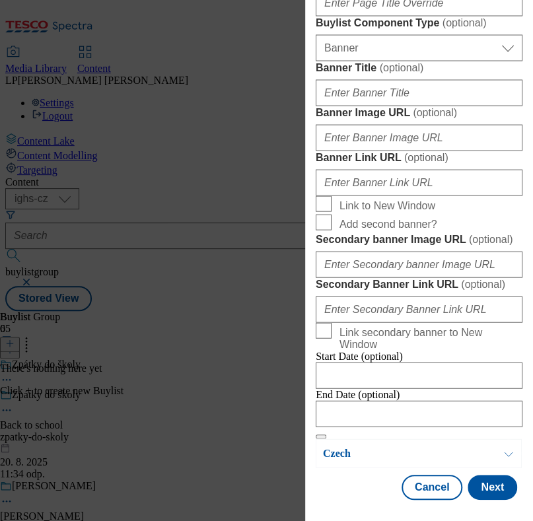
scroll to position [991, 0]
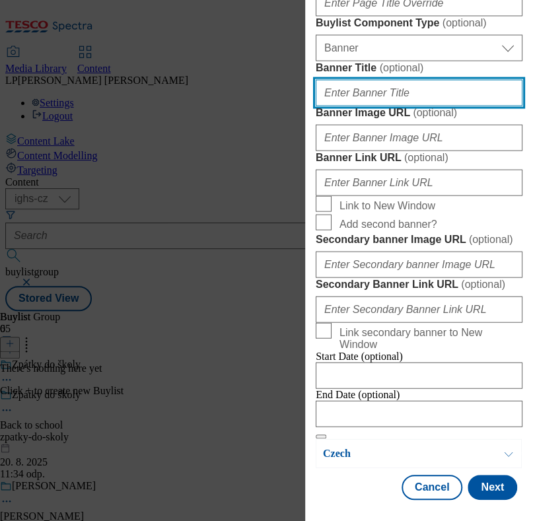
click at [379, 106] on input "Banner Title ( optional )" at bounding box center [419, 93] width 207 height 26
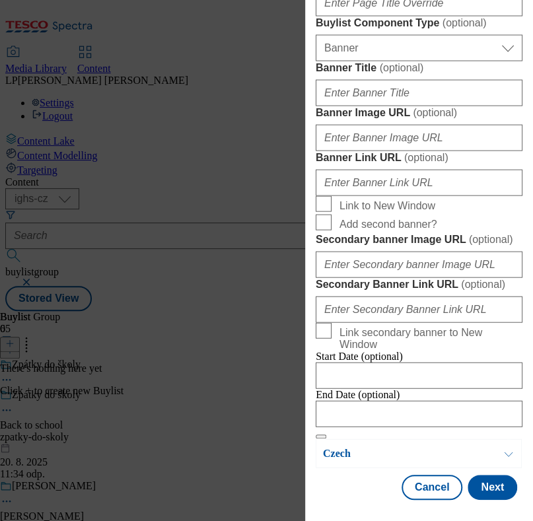
click at [443, 75] on label "Banner Title ( optional )" at bounding box center [419, 67] width 207 height 13
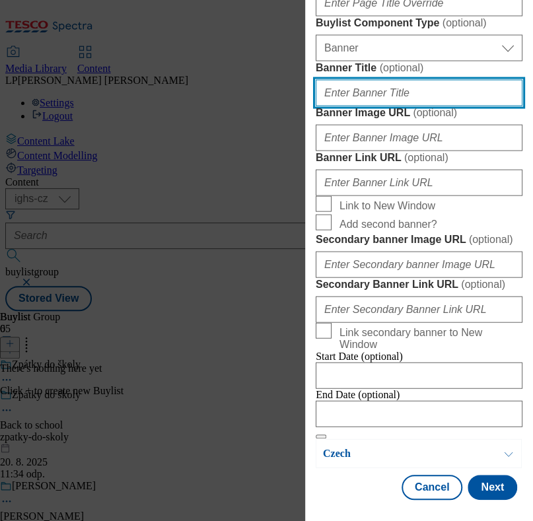
click at [443, 106] on input "Banner Title ( optional )" at bounding box center [419, 93] width 207 height 26
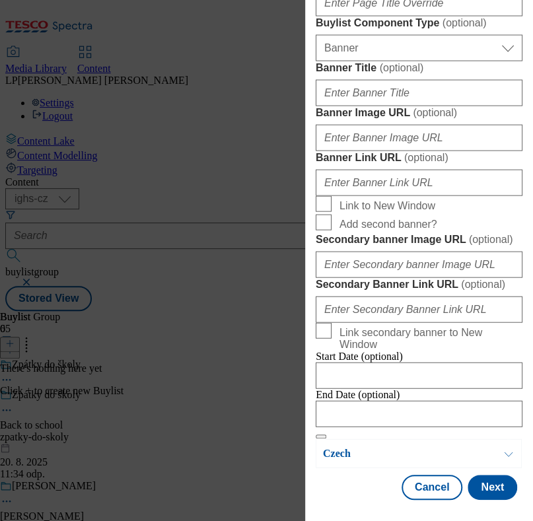
click at [428, 151] on div "Modal" at bounding box center [419, 136] width 207 height 32
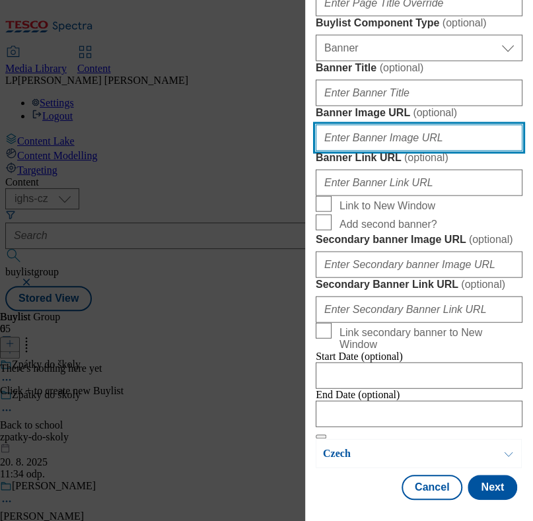
click at [429, 151] on input "Banner Image URL ( optional )" at bounding box center [419, 138] width 207 height 26
paste input "[URL][DOMAIN_NAME]"
type input "[URL][DOMAIN_NAME]"
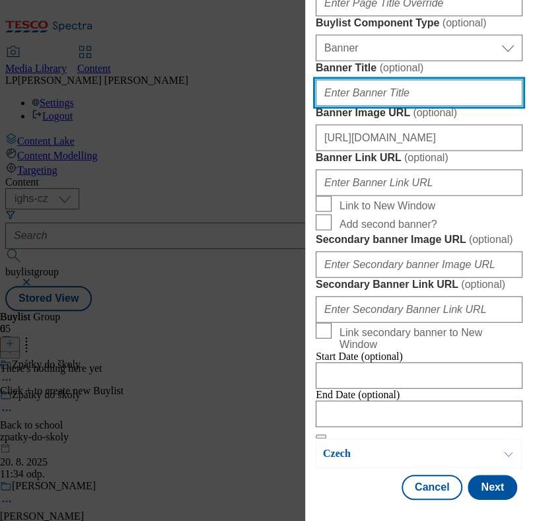
click at [380, 106] on input "Banner Title ( optional )" at bounding box center [419, 93] width 207 height 26
type input "Hello kapsičky"
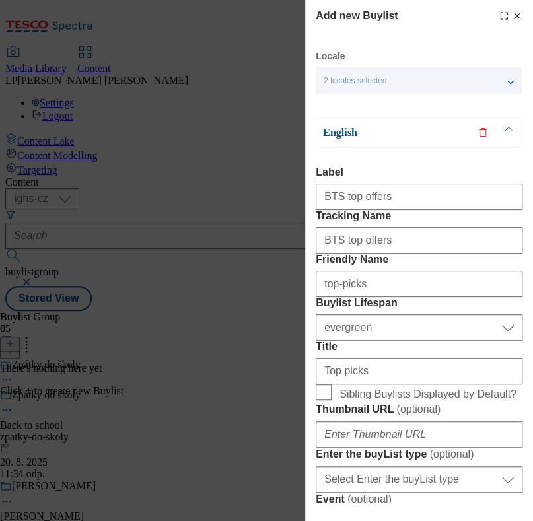
click at [346, 130] on p "English" at bounding box center [392, 132] width 139 height 13
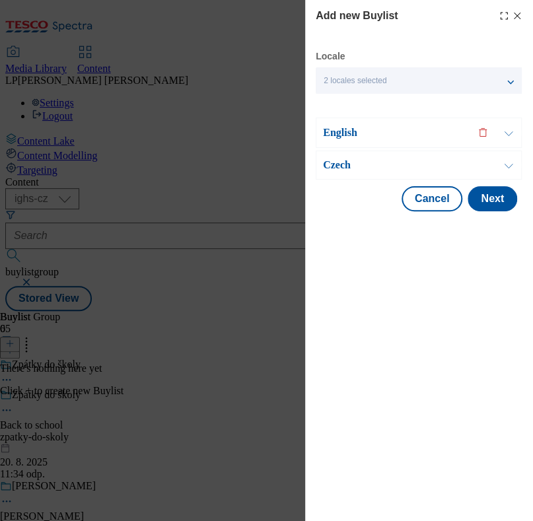
click at [344, 130] on p "English" at bounding box center [392, 132] width 139 height 13
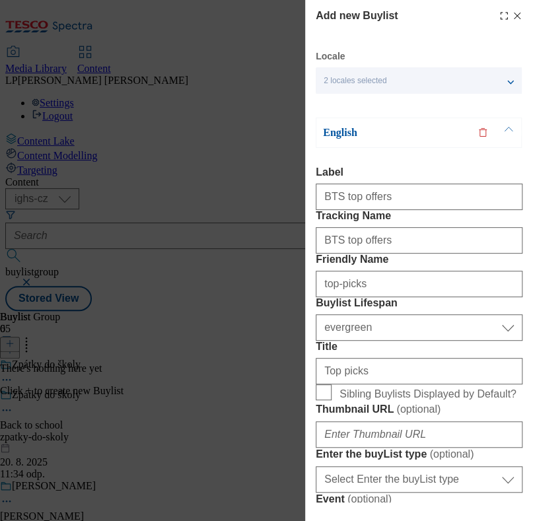
click at [338, 130] on p "English" at bounding box center [392, 132] width 139 height 13
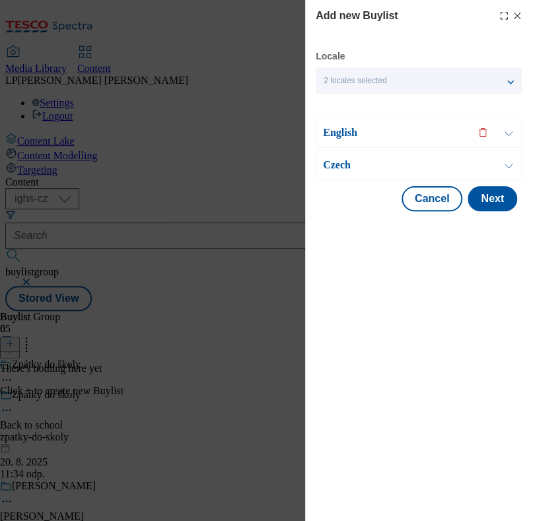
click at [352, 166] on p "Czech" at bounding box center [392, 165] width 139 height 13
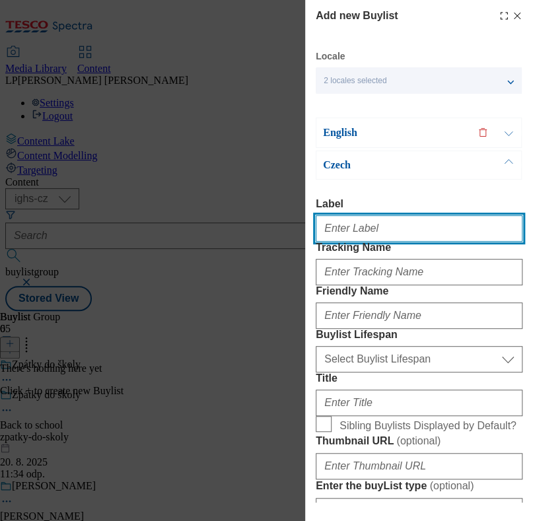
click at [367, 231] on input "Label" at bounding box center [419, 228] width 207 height 26
type input "BTS top offers"
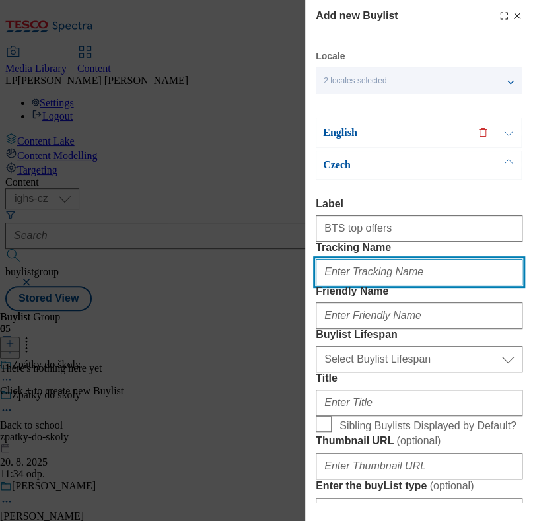
type input "BTS top offers"
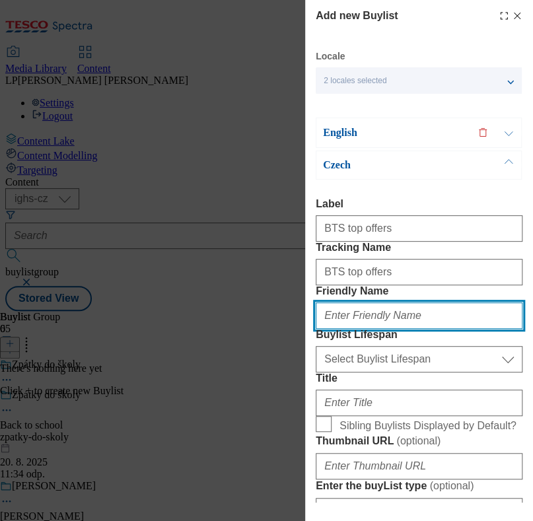
type input "top-picks"
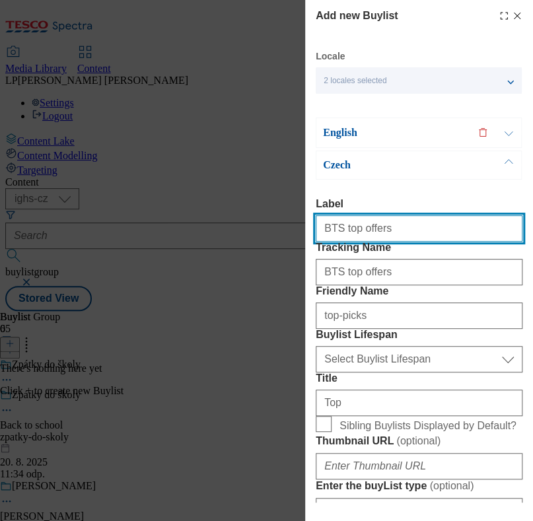
scroll to position [82, 0]
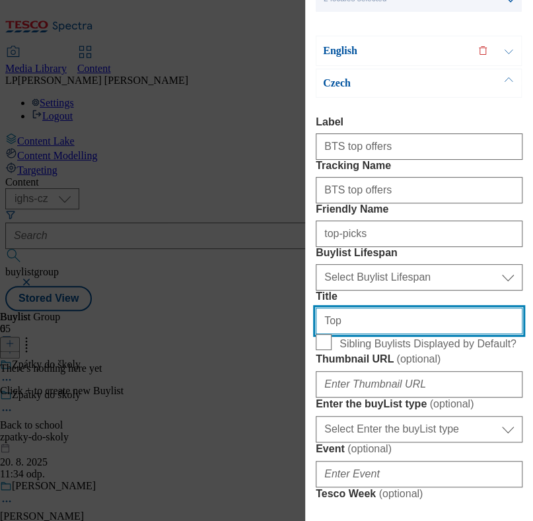
click at [372, 334] on input "Top" at bounding box center [419, 321] width 207 height 26
type input "Top nabídky"
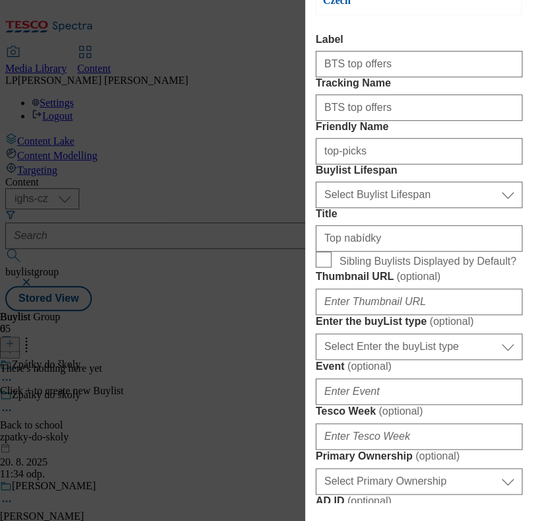
click at [358, 268] on span "Sibling Buylists Displayed by Default?" at bounding box center [428, 262] width 177 height 12
click at [0, 0] on input "Sibling Buylists Displayed by Default?" at bounding box center [0, 0] width 0 height 0
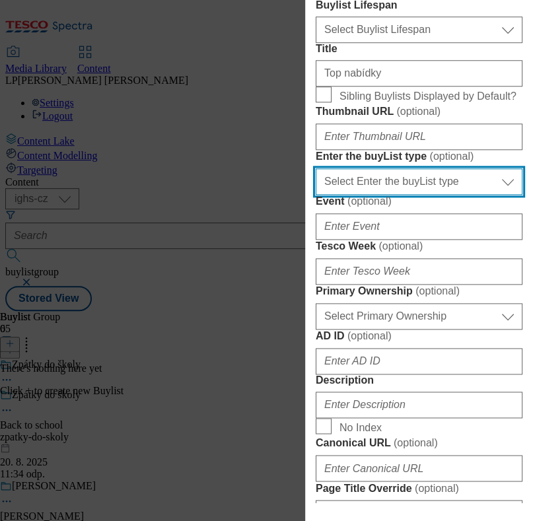
click at [493, 195] on select "Select Enter the buyList type event supplier funded long term >4 weeks supplier…" at bounding box center [419, 181] width 207 height 26
click at [470, 163] on label "Enter the buyList type ( optional )" at bounding box center [419, 156] width 207 height 13
click at [0, 0] on select "Select Enter the buyList type event supplier funded long term >4 weeks supplier…" at bounding box center [0, 0] width 0 height 0
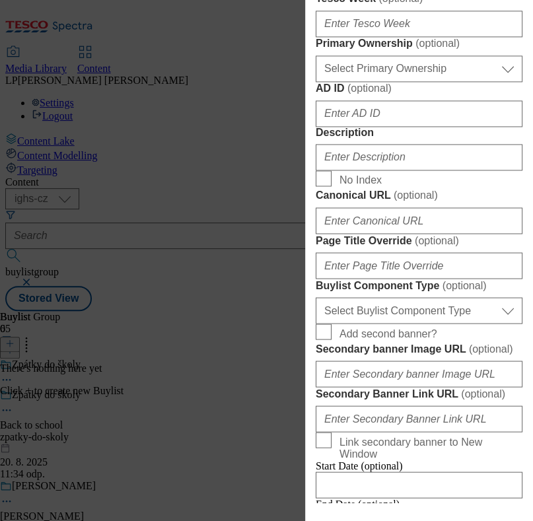
scroll to position [660, 0]
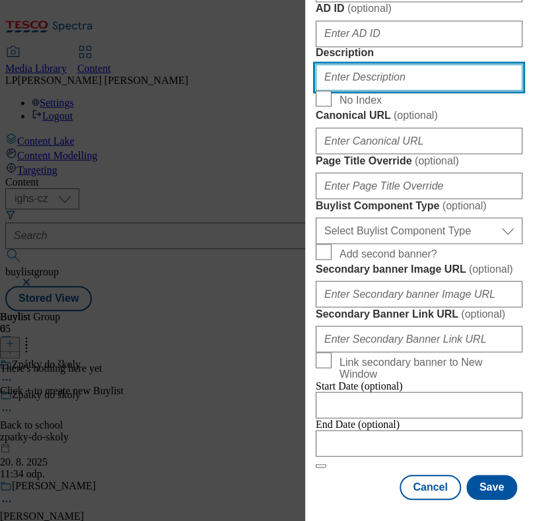
click at [400, 91] on input "Description" at bounding box center [419, 77] width 207 height 26
type input "BTS top offers"
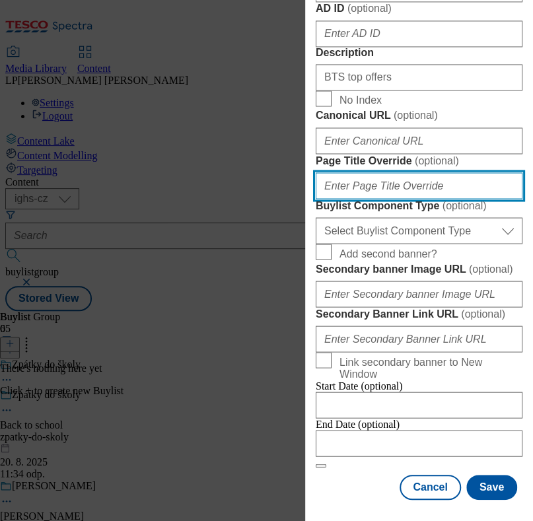
click at [449, 199] on input "Page Title Override ( optional )" at bounding box center [419, 185] width 207 height 26
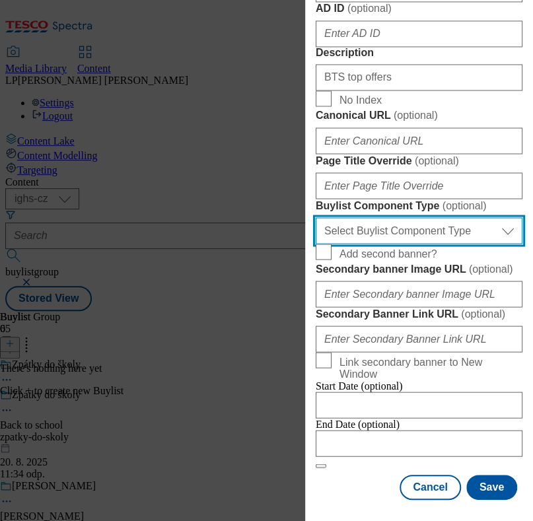
click at [494, 244] on select "Select Buylist Component Type Banner Competition Header Meal" at bounding box center [419, 230] width 207 height 26
select select "Banner"
click at [316, 244] on select "Select Buylist Component Type Banner Competition Header Meal" at bounding box center [419, 230] width 207 height 26
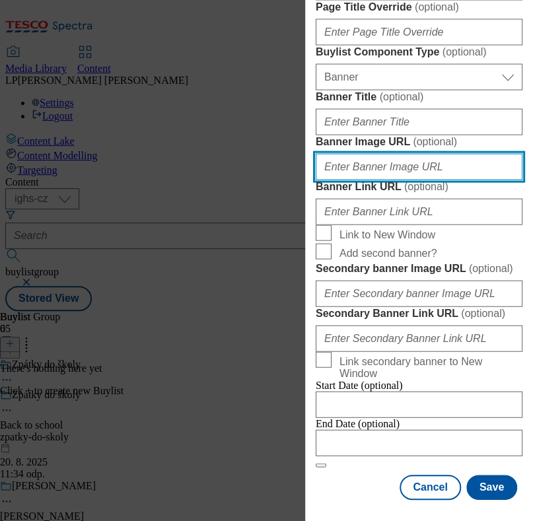
click at [369, 180] on input "Banner Image URL ( optional )" at bounding box center [419, 167] width 207 height 26
paste input "[URL][DOMAIN_NAME]"
type input "[URL][DOMAIN_NAME]"
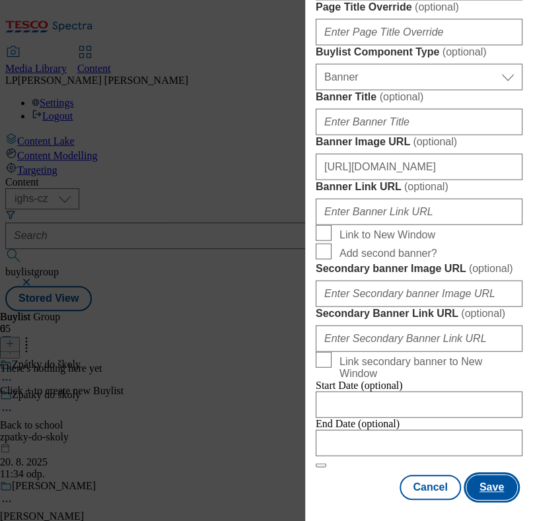
click at [485, 484] on button "Save" at bounding box center [491, 487] width 51 height 25
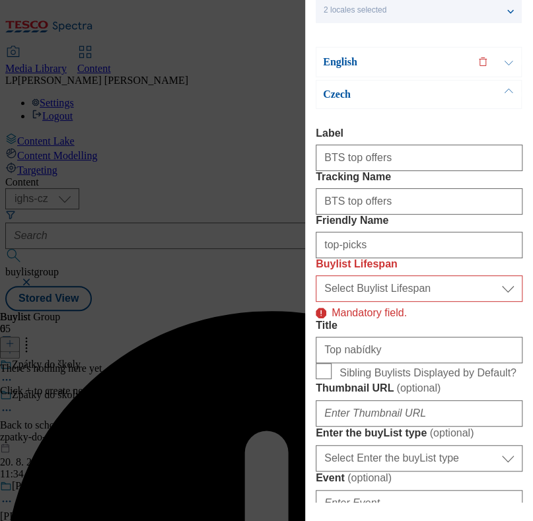
scroll to position [59, 0]
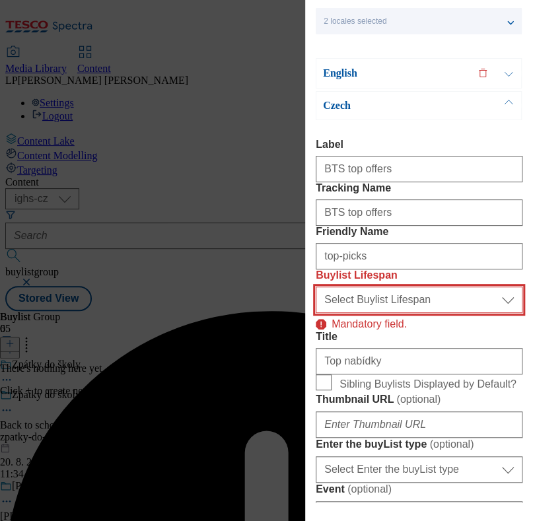
click at [406, 313] on select "Select Buylist Lifespan evergreen seasonal tactical" at bounding box center [419, 300] width 207 height 26
select select "evergreen"
click at [316, 313] on select "Select Buylist Lifespan evergreen seasonal tactical" at bounding box center [419, 300] width 207 height 26
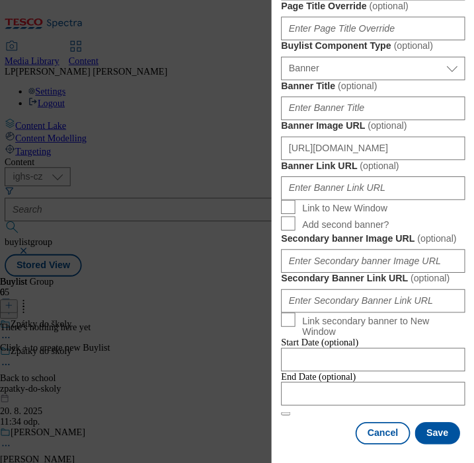
scroll to position [1363, 0]
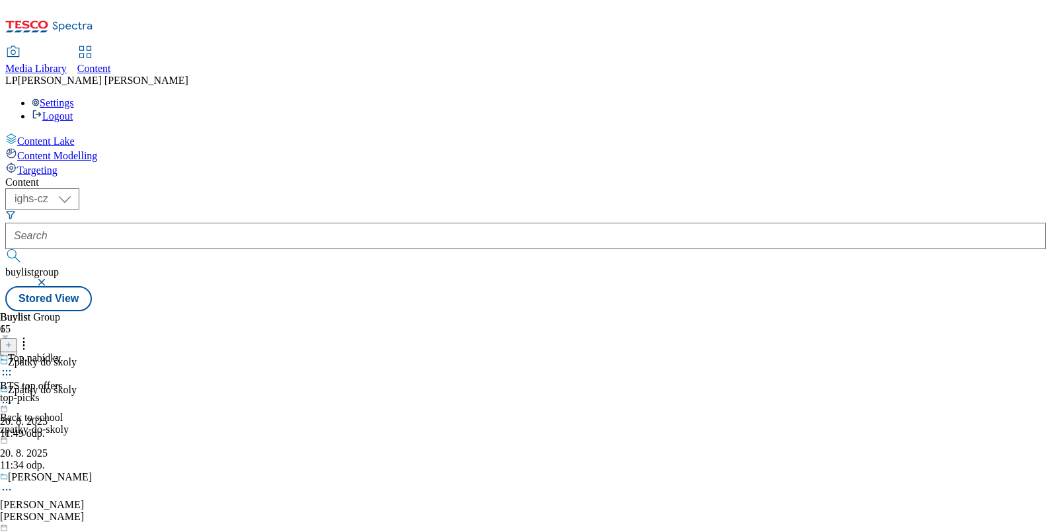
click at [13, 364] on icon at bounding box center [6, 370] width 13 height 13
click at [61, 409] on span "Copy" at bounding box center [51, 414] width 20 height 10
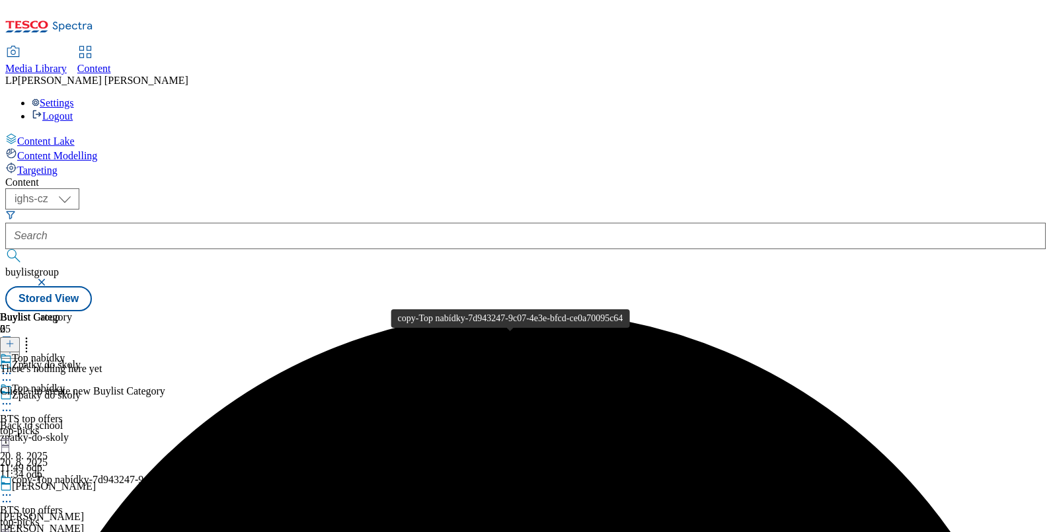
click at [269, 474] on div "copy-Top nabídky-7d943247-9c07-4e3e-bfcd-ce0a70095c64" at bounding box center [140, 480] width 257 height 12
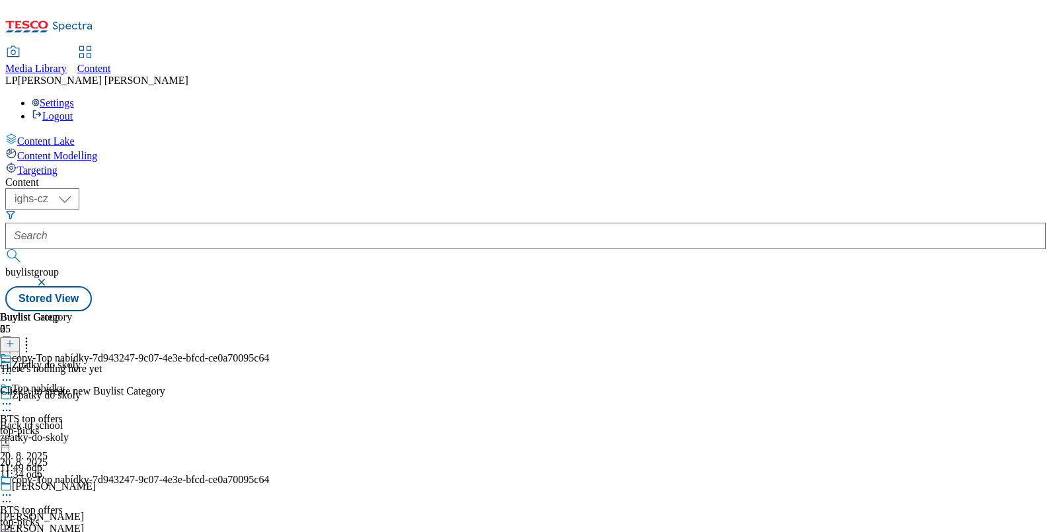
click at [13, 488] on icon at bounding box center [6, 494] width 13 height 13
click at [61, 517] on div "Edit" at bounding box center [43, 522] width 35 height 11
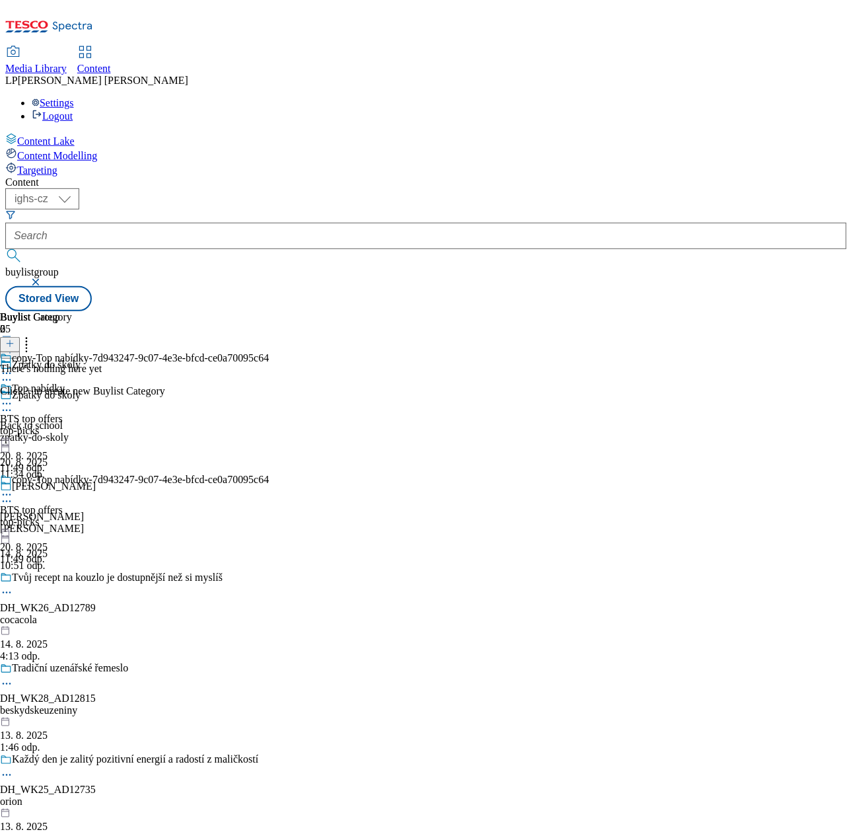
drag, startPoint x: 516, startPoint y: 1, endPoint x: 0, endPoint y: 580, distance: 775.5
click at [0, 317] on html "Icons icon_account icon_add icon_backward_link icon_basket icon_benefits icon_c…" at bounding box center [426, 158] width 852 height 317
click at [13, 488] on icon at bounding box center [6, 494] width 13 height 13
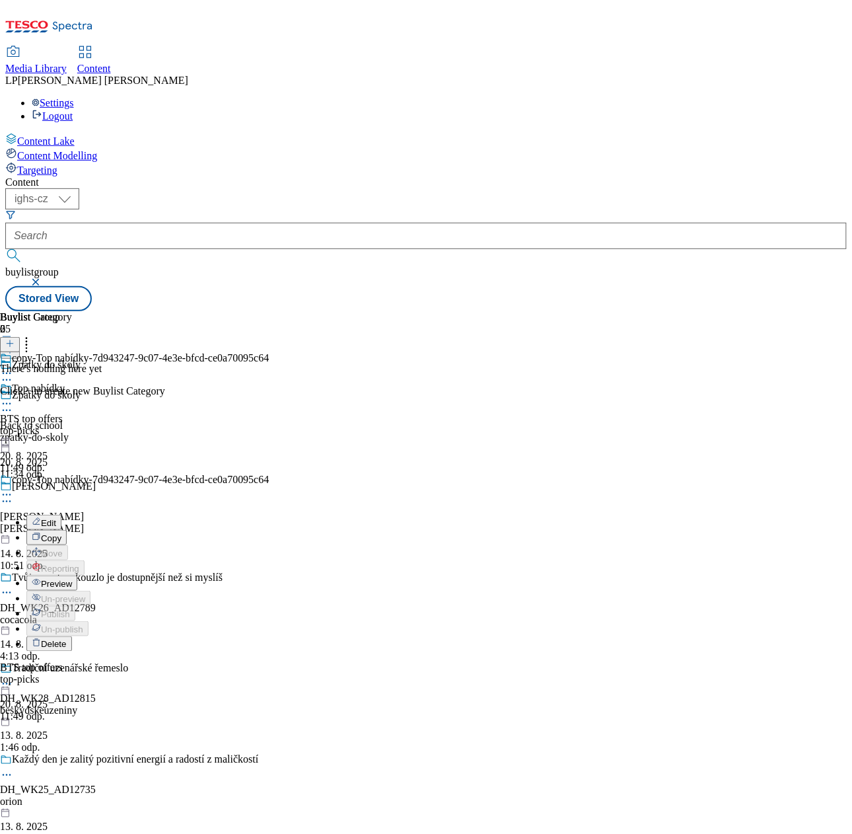
click at [56, 518] on span "Edit" at bounding box center [48, 523] width 15 height 10
select select "evergreen"
select select "Banner"
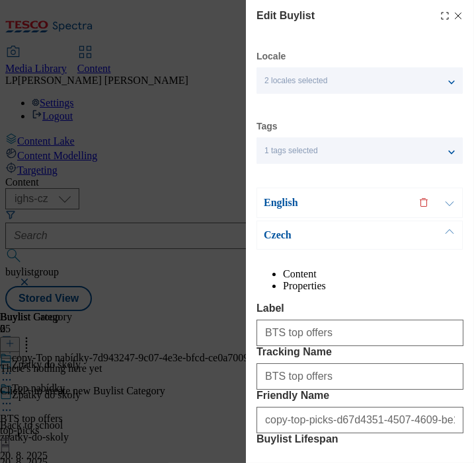
drag, startPoint x: 741, startPoint y: 1, endPoint x: 76, endPoint y: 282, distance: 721.6
click at [76, 282] on div "Edit Buylist Locale 2 locales selected English Czech Tags 1 tags selected buyli…" at bounding box center [237, 231] width 474 height 463
click at [271, 87] on div "2 locales selected" at bounding box center [359, 80] width 206 height 26
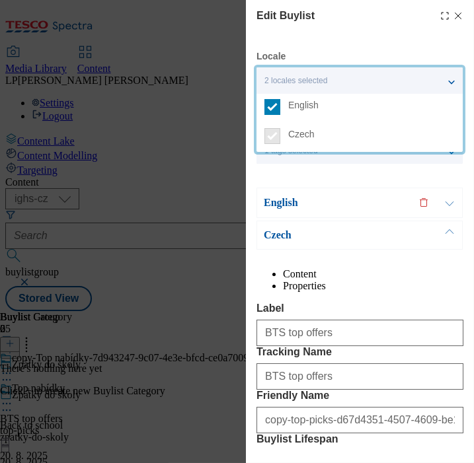
click at [140, 209] on div "Edit Buylist Locale 2 locales selected English Czech Tags 1 tags selected buyli…" at bounding box center [237, 231] width 474 height 463
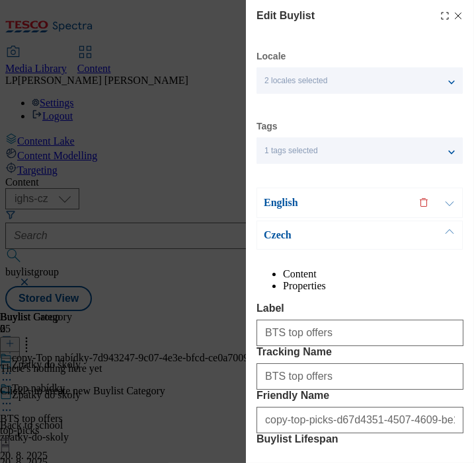
scroll to position [73, 0]
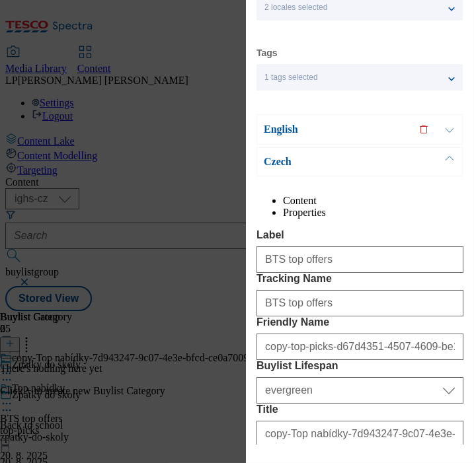
click at [287, 124] on p "English" at bounding box center [333, 129] width 139 height 13
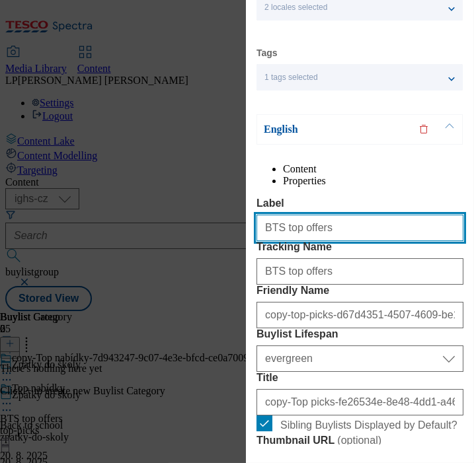
click at [358, 241] on input "BTS top offers" at bounding box center [359, 228] width 207 height 26
type input "B"
type input "Boys uniform"
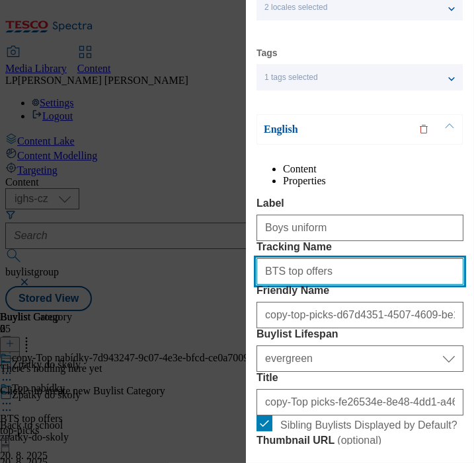
drag, startPoint x: 362, startPoint y: 318, endPoint x: 246, endPoint y: 320, distance: 115.7
click at [246, 320] on div "Edit Buylist Locale 2 locales selected English Czech Tags 1 tags selected buyli…" at bounding box center [360, 222] width 228 height 445
type input "Boys uniform"
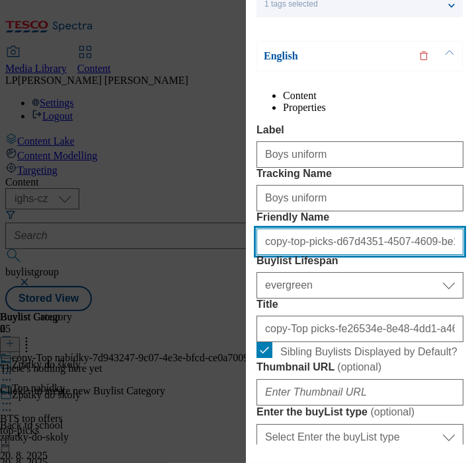
drag, startPoint x: 378, startPoint y: 317, endPoint x: 107, endPoint y: 338, distance: 271.7
click at [107, 338] on div "Edit Buylist Locale 2 locales selected English Czech Tags 1 tags selected buyli…" at bounding box center [237, 231] width 474 height 463
type input "-4609-be1c-15041c0c0cbc"
drag, startPoint x: 373, startPoint y: 314, endPoint x: 154, endPoint y: 309, distance: 219.4
click at [154, 309] on div "Edit Buylist Locale 2 locales selected English Czech Tags 1 tags selected buyli…" at bounding box center [237, 231] width 474 height 463
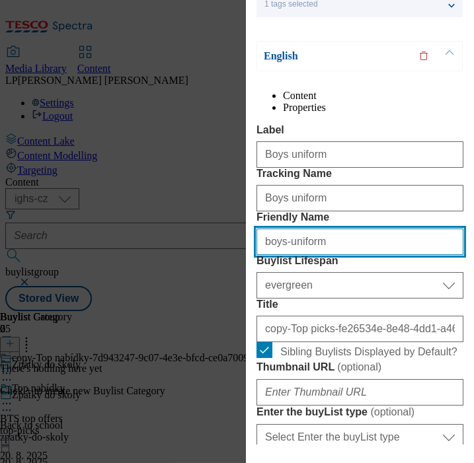
scroll to position [220, 0]
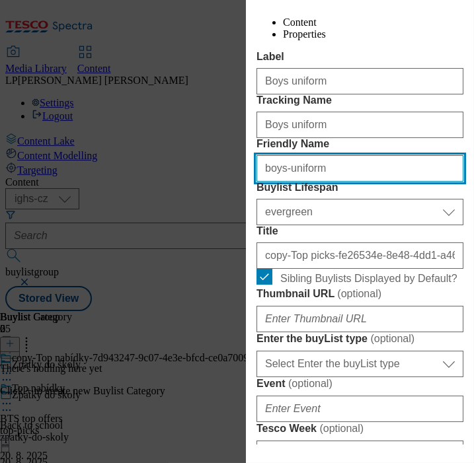
type input "boys-uniform"
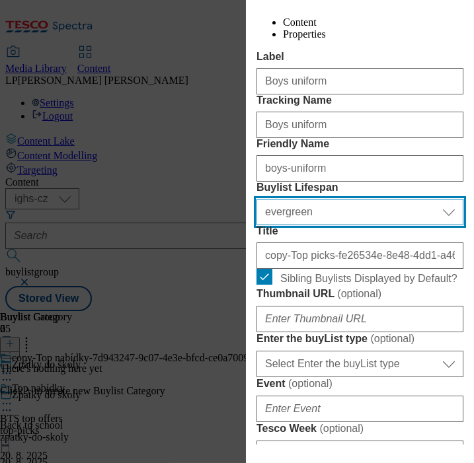
click at [299, 225] on select "Select Buylist Lifespan evergreen seasonal tactical" at bounding box center [359, 212] width 207 height 26
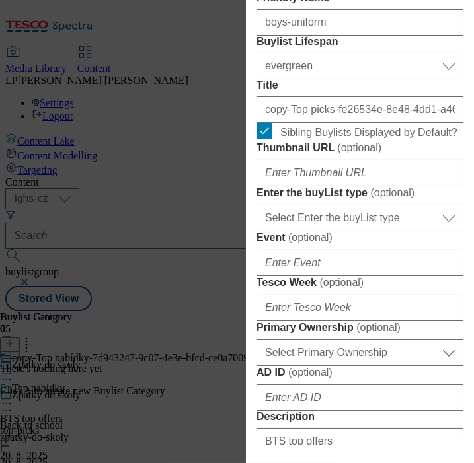
scroll to position [367, 0]
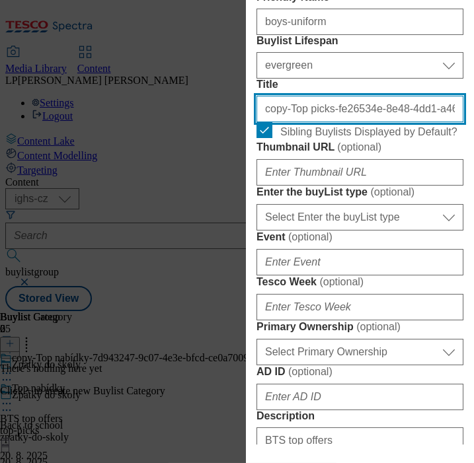
drag, startPoint x: 346, startPoint y: 223, endPoint x: 237, endPoint y: 224, distance: 109.0
click at [237, 224] on div "Edit Buylist Locale 2 locales selected English Czech Tags 1 tags selected buyli…" at bounding box center [237, 231] width 474 height 463
type input "4e-8e48-4dd1-a46f-ba260c51943a"
drag, startPoint x: 427, startPoint y: 221, endPoint x: 71, endPoint y: 230, distance: 356.3
click at [71, 230] on div "Edit Buylist Locale 2 locales selected English Czech Tags 1 tags selected buyli…" at bounding box center [237, 231] width 474 height 463
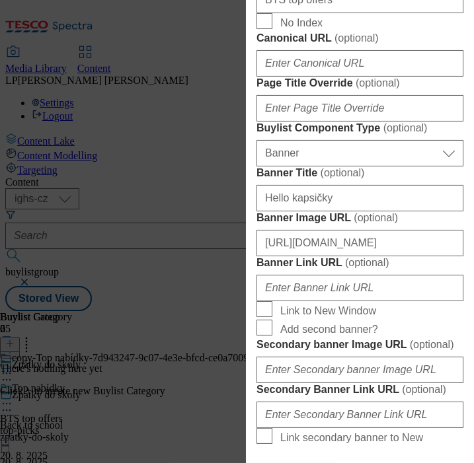
scroll to position [881, 0]
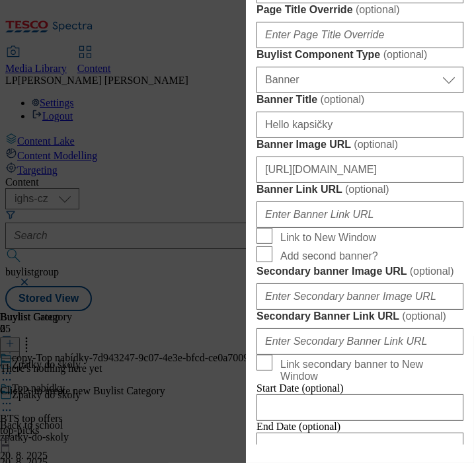
type input "Boys´uniform"
drag, startPoint x: 342, startPoint y: 208, endPoint x: 254, endPoint y: 204, distance: 88.0
click at [254, 204] on div "Edit Buylist Locale 2 locales selected English Czech Tags 1 tags selected buyli…" at bounding box center [360, 222] width 228 height 445
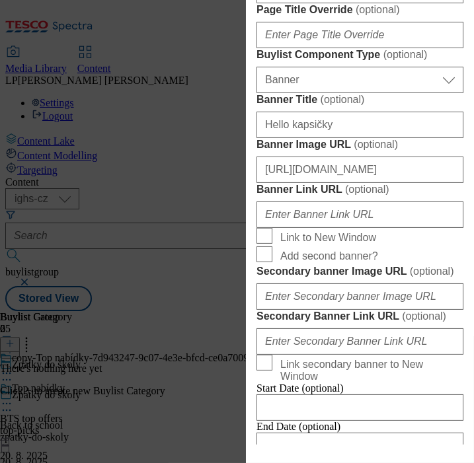
type input "Boys uniform"
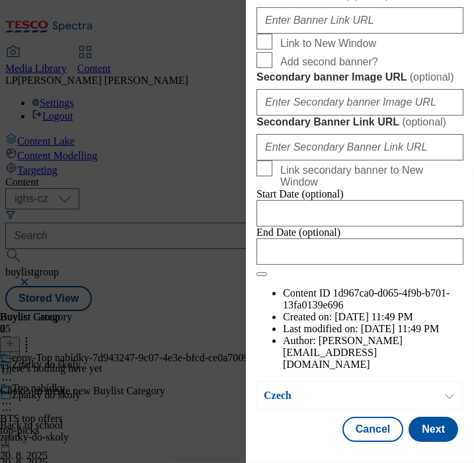
scroll to position [1101, 0]
drag, startPoint x: 348, startPoint y: 287, endPoint x: 209, endPoint y: 280, distance: 138.3
click at [209, 280] on div "Edit Buylist Locale 2 locales selected English Czech Tags 1 tags selected buyli…" at bounding box center [237, 231] width 474 height 463
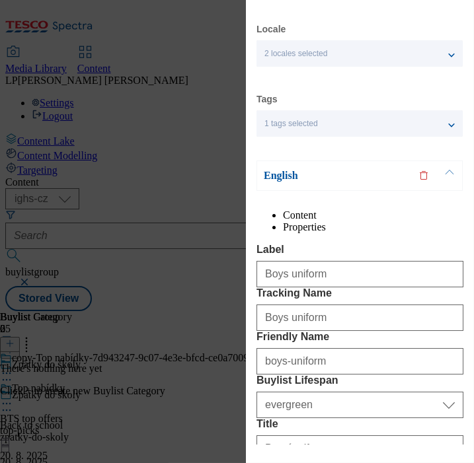
scroll to position [4, 0]
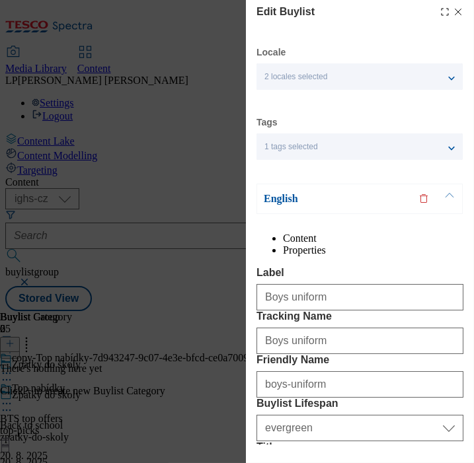
click at [285, 196] on p "English" at bounding box center [333, 198] width 139 height 13
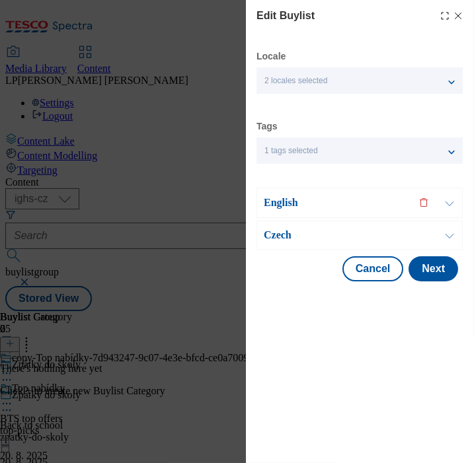
click at [281, 240] on p "Czech" at bounding box center [333, 235] width 139 height 13
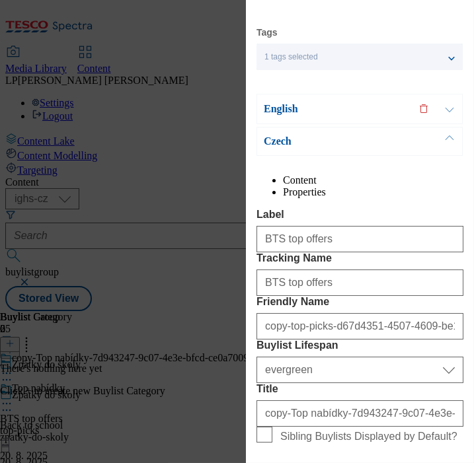
scroll to position [147, 0]
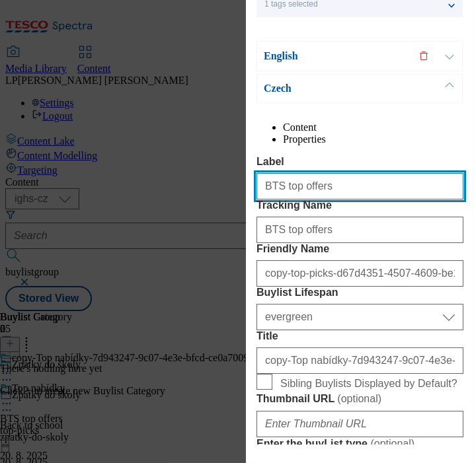
drag, startPoint x: 334, startPoint y: 216, endPoint x: 222, endPoint y: 227, distance: 112.9
click at [222, 227] on div "Edit Buylist Locale 2 locales selected English Czech Tags 1 tags selected buyli…" at bounding box center [237, 231] width 474 height 463
type input "Boys uniform"
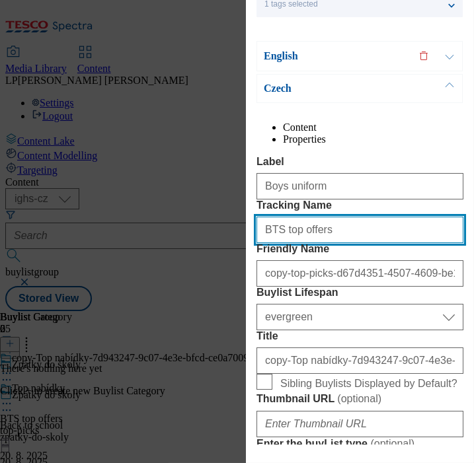
click at [337, 243] on input "BTS top offers" at bounding box center [359, 230] width 207 height 26
type input "B"
type input "Boys uniform"
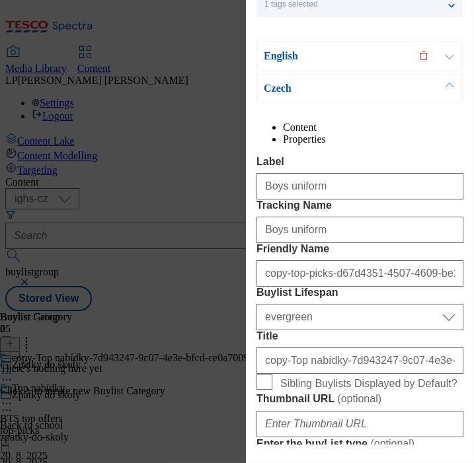
click at [283, 87] on p "Czech" at bounding box center [333, 88] width 139 height 13
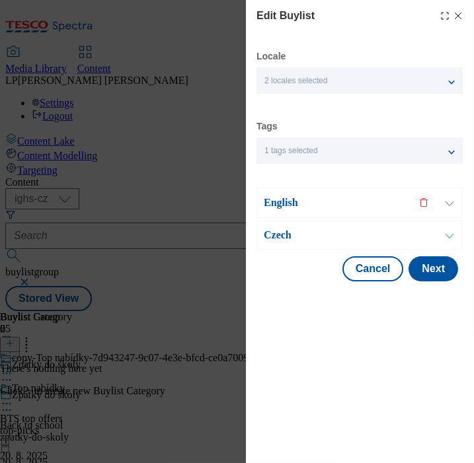
scroll to position [0, 0]
click at [270, 233] on p "Czech" at bounding box center [333, 235] width 139 height 13
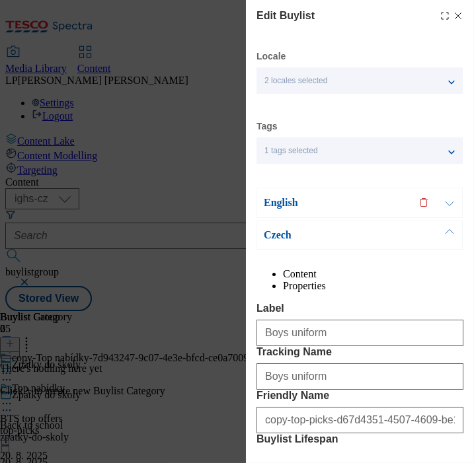
scroll to position [147, 0]
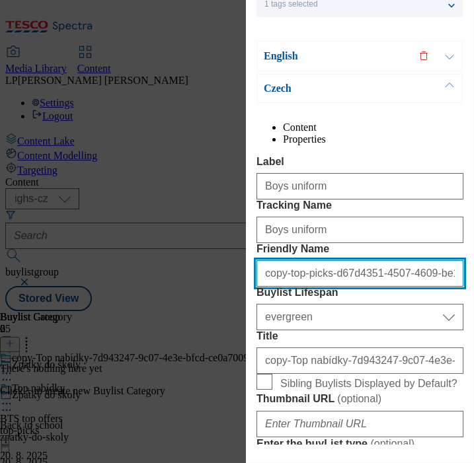
drag, startPoint x: 355, startPoint y: 346, endPoint x: 141, endPoint y: 304, distance: 218.2
click at [141, 304] on div "Edit Buylist Locale 2 locales selected English Czech Tags 1 tags selected buyli…" at bounding box center [237, 231] width 474 height 463
type input "1-4507-4609-be1c-15041c0c0cbc"
drag, startPoint x: 396, startPoint y: 352, endPoint x: 215, endPoint y: 320, distance: 184.6
click at [215, 320] on div "Edit Buylist Locale 2 locales selected English Czech Tags 1 tags selected buyli…" at bounding box center [237, 231] width 474 height 463
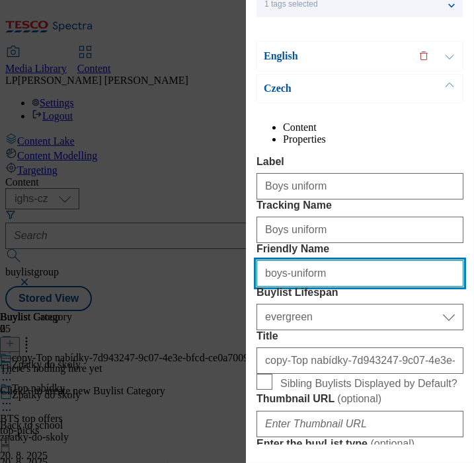
type input "boys-uniform"
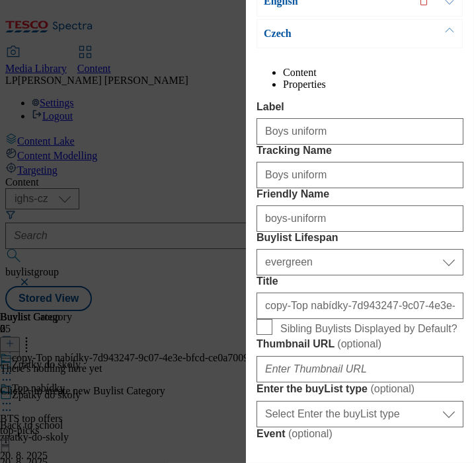
scroll to position [220, 0]
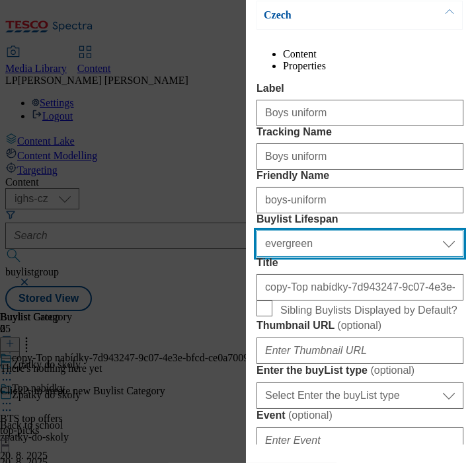
click at [340, 257] on select "Select Buylist Lifespan evergreen seasonal tactical" at bounding box center [359, 244] width 207 height 26
click at [256, 257] on select "Select Buylist Lifespan evergreen seasonal tactical" at bounding box center [359, 244] width 207 height 26
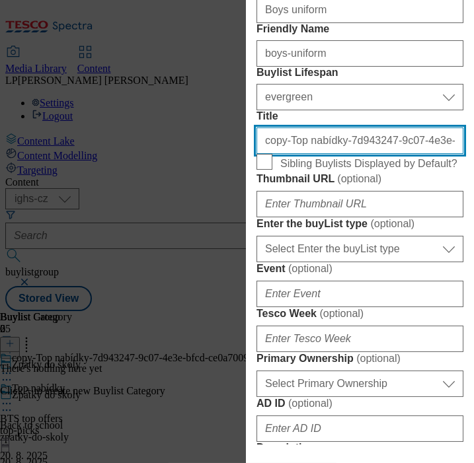
drag, startPoint x: 365, startPoint y: 249, endPoint x: 204, endPoint y: 243, distance: 162.0
click at [204, 243] on div "Edit Buylist Locale 2 locales selected English Czech Tags 1 tags selected buyli…" at bounding box center [237, 231] width 474 height 463
type input "-9c07-4e3e-bfcd-ce0a70095c64"
drag, startPoint x: 400, startPoint y: 256, endPoint x: 207, endPoint y: 256, distance: 192.9
click at [207, 256] on div "Edit Buylist Locale 2 locales selected English Czech Tags 1 tags selected buyli…" at bounding box center [237, 231] width 474 height 463
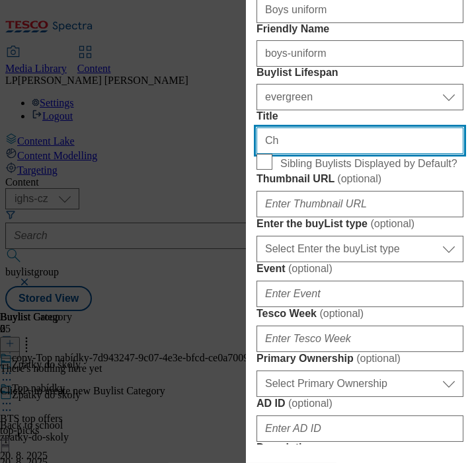
type input "Chlapecké polokošile"
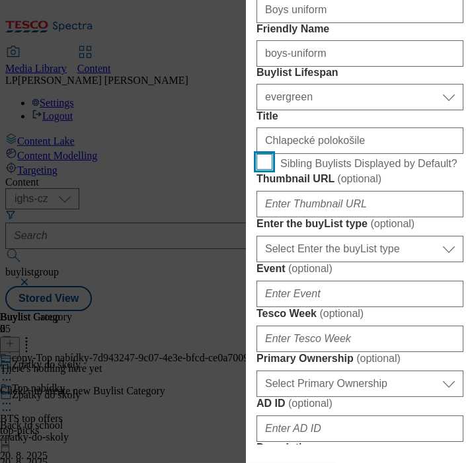
click at [270, 170] on input "Sibling Buylists Displayed by Default?" at bounding box center [264, 162] width 16 height 16
checkbox input "true"
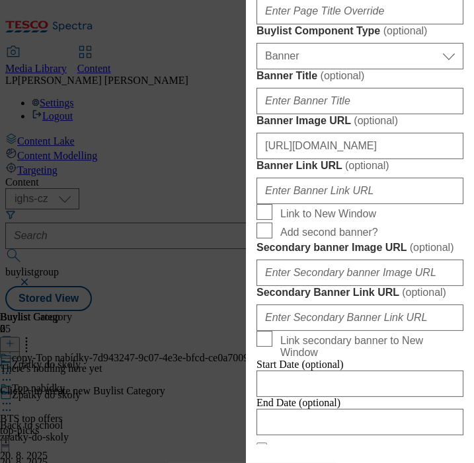
scroll to position [887, 0]
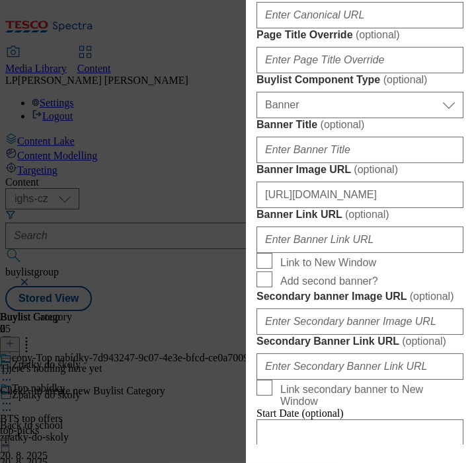
drag, startPoint x: 346, startPoint y: 244, endPoint x: 254, endPoint y: 237, distance: 91.4
click at [254, 237] on div "Edit Buylist Locale 2 locales selected English Czech Tags 1 tags selected buyli…" at bounding box center [360, 222] width 228 height 445
type input "Boys uniform"
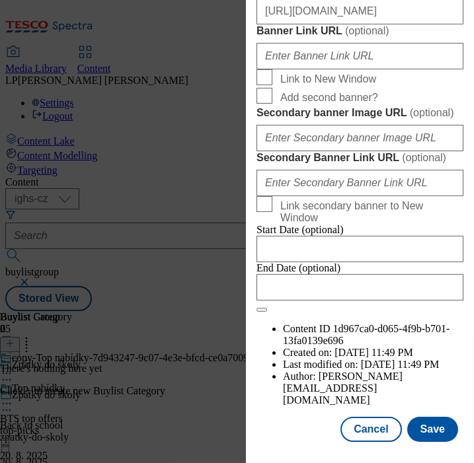
scroll to position [1548, 0]
click at [429, 431] on button "Save" at bounding box center [432, 429] width 51 height 25
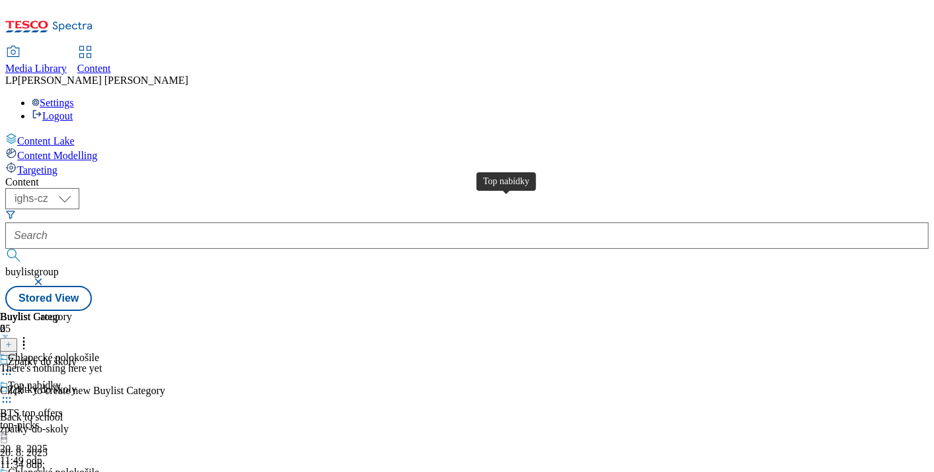
click at [61, 380] on div "Top nabídky" at bounding box center [34, 386] width 53 height 12
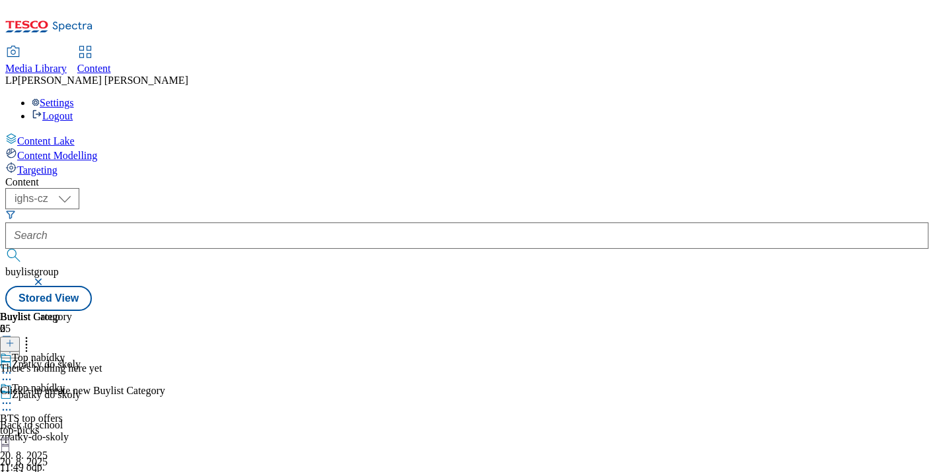
click at [15, 339] on icon at bounding box center [9, 343] width 9 height 9
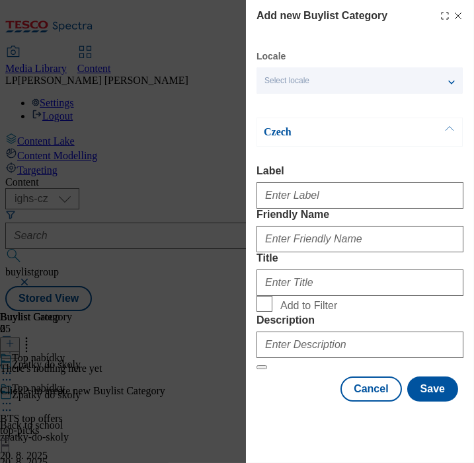
click at [344, 84] on div "Select locale" at bounding box center [359, 80] width 206 height 26
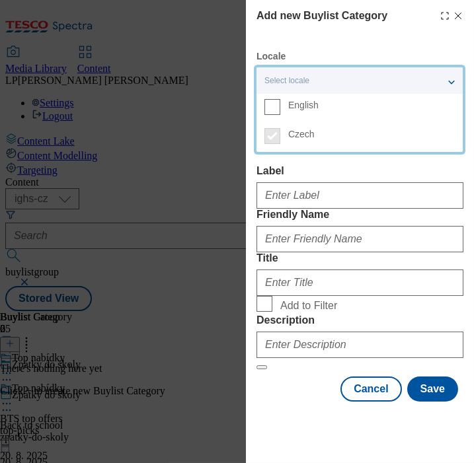
click at [299, 102] on span "English" at bounding box center [303, 105] width 30 height 7
click at [280, 102] on input "English" at bounding box center [272, 107] width 16 height 16
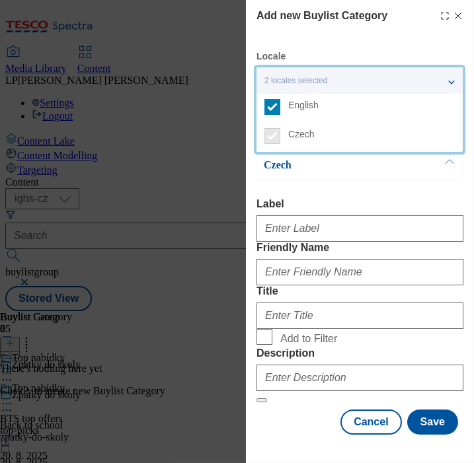
click at [318, 165] on p "Czech" at bounding box center [333, 165] width 139 height 13
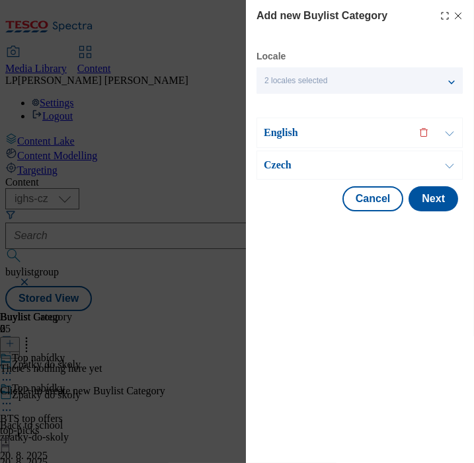
click at [278, 131] on p "English" at bounding box center [333, 132] width 139 height 13
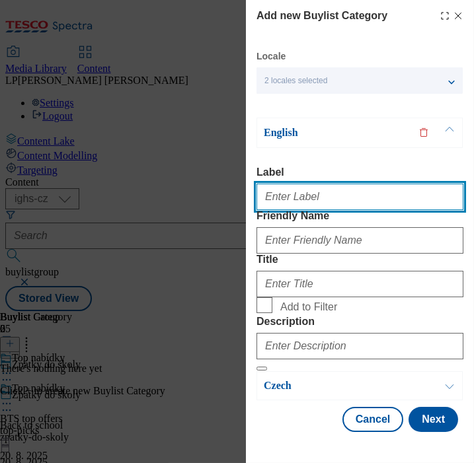
click at [292, 205] on input "Label" at bounding box center [359, 197] width 207 height 26
type input "Top offers"
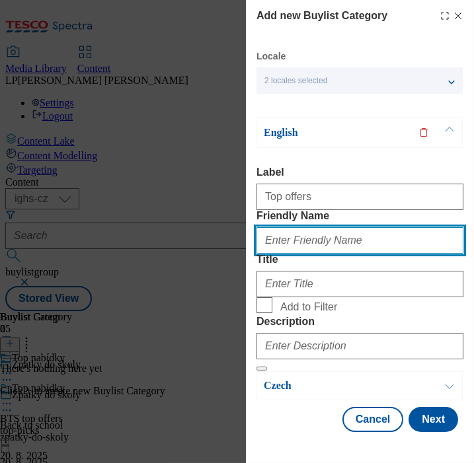
click at [318, 254] on input "Friendly Name" at bounding box center [359, 240] width 207 height 26
type input "top"
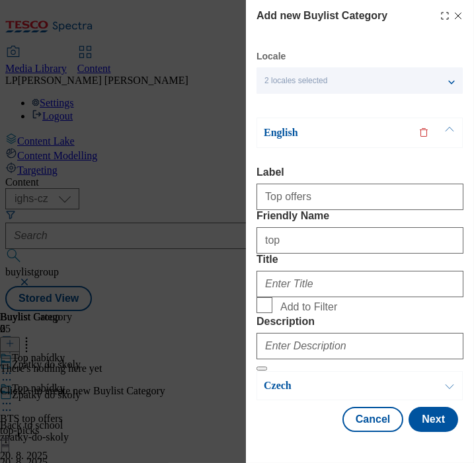
click at [371, 222] on label "Friendly Name" at bounding box center [359, 216] width 207 height 12
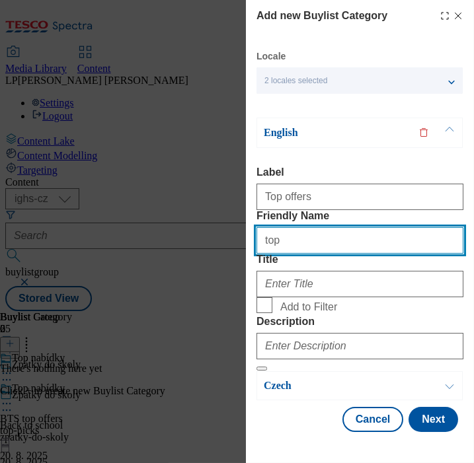
click at [371, 237] on input "top" at bounding box center [359, 240] width 207 height 26
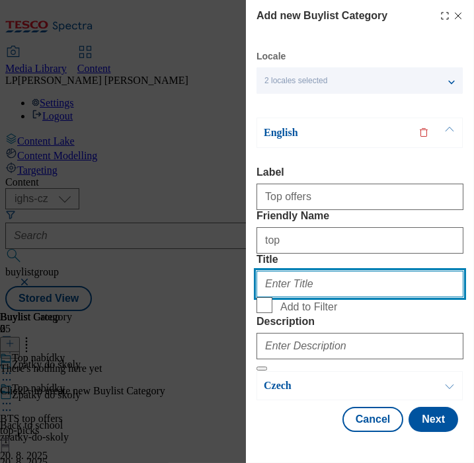
click at [330, 297] on input "Title" at bounding box center [359, 284] width 207 height 26
type input "Top picks"
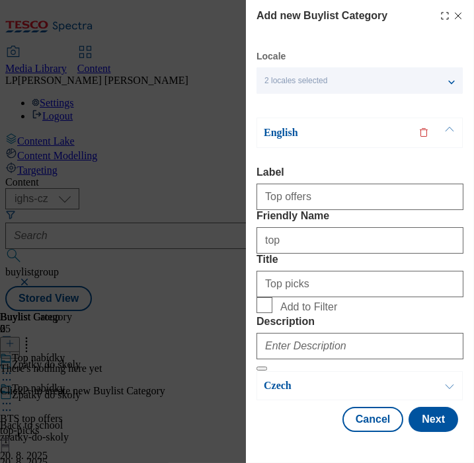
click at [279, 300] on label "Add to Filter" at bounding box center [359, 306] width 207 height 19
click at [272, 300] on input "Add to Filter" at bounding box center [264, 305] width 16 height 16
checkbox input "true"
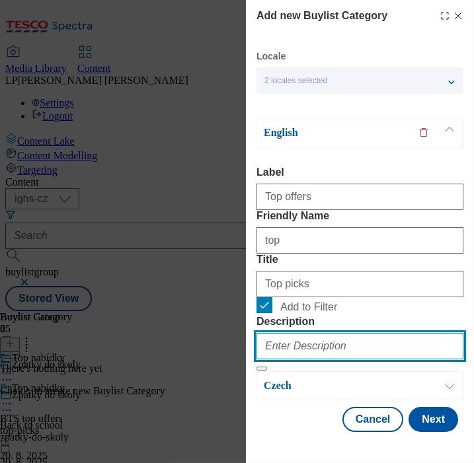
click at [332, 359] on input "Description" at bounding box center [359, 346] width 207 height 26
type input "Top offers"
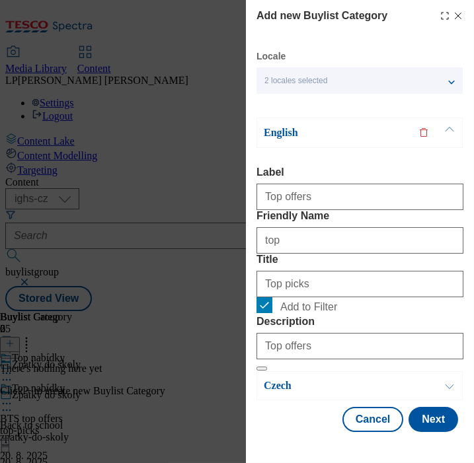
click at [283, 392] on p "Czech" at bounding box center [333, 385] width 139 height 13
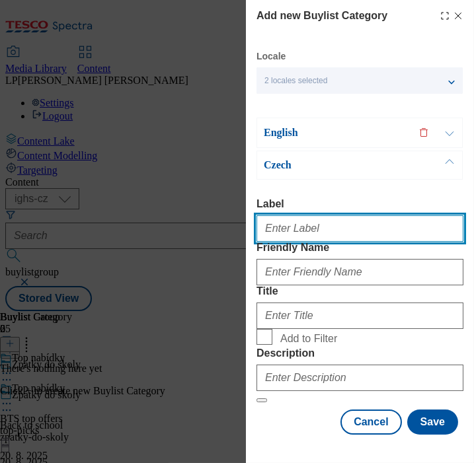
click at [287, 215] on input "Label" at bounding box center [359, 228] width 207 height 26
type input "Top offers"
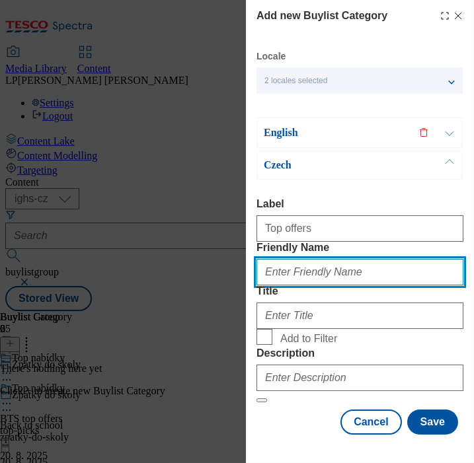
click at [296, 259] on input "Friendly Name" at bounding box center [359, 272] width 207 height 26
type input "top-picks"
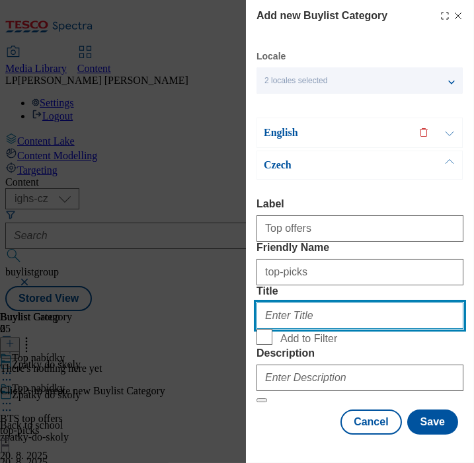
click at [299, 303] on input "Title" at bounding box center [359, 316] width 207 height 26
type input "Top nabídky"
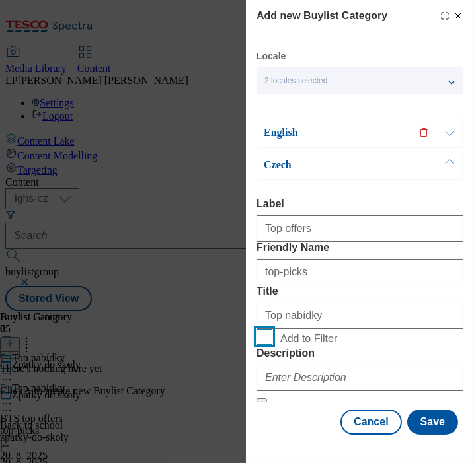
click at [264, 331] on input "Add to Filter" at bounding box center [264, 337] width 16 height 16
checkbox input "true"
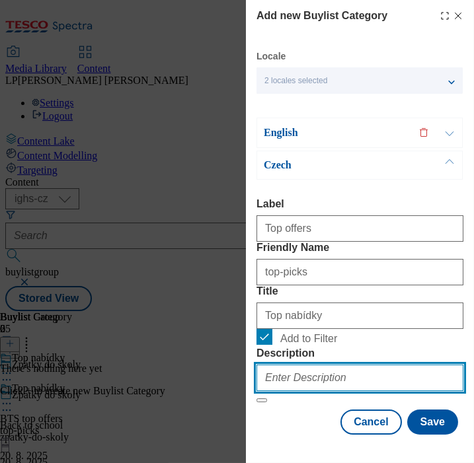
click at [295, 387] on input "Description" at bounding box center [359, 378] width 207 height 26
type input "top"
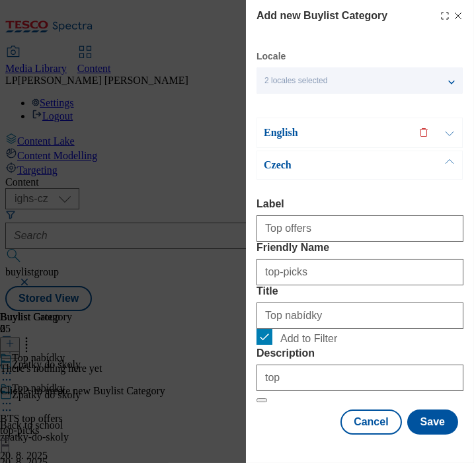
click at [298, 427] on div "Locale 2 locales selected English Czech English Label Top offers Friendly Name …" at bounding box center [359, 242] width 207 height 385
click at [430, 426] on button "Save" at bounding box center [432, 422] width 51 height 25
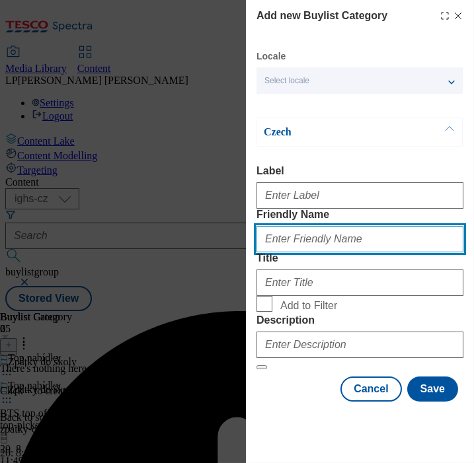
click at [376, 252] on input "Friendly Name" at bounding box center [359, 239] width 207 height 26
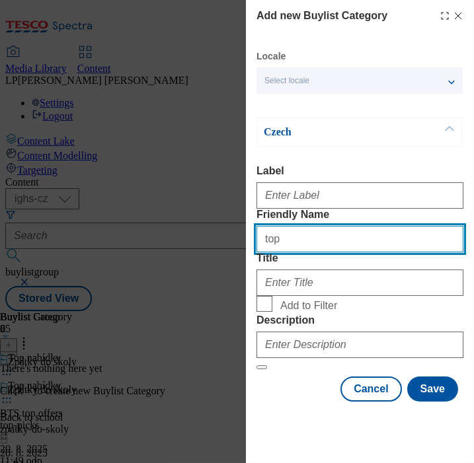
type input "top-picks"
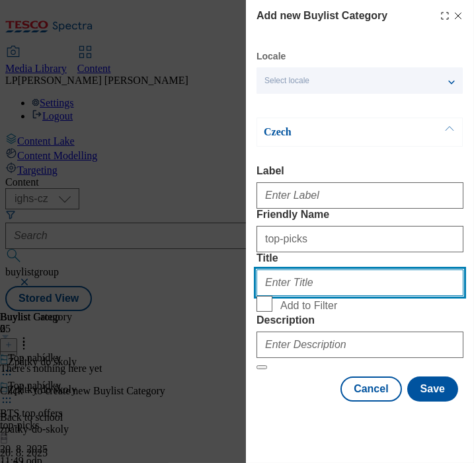
click at [346, 296] on input "Title" at bounding box center [359, 283] width 207 height 26
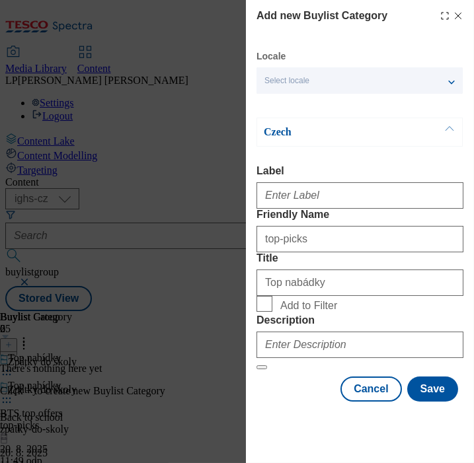
click at [279, 127] on p "Czech" at bounding box center [333, 132] width 139 height 13
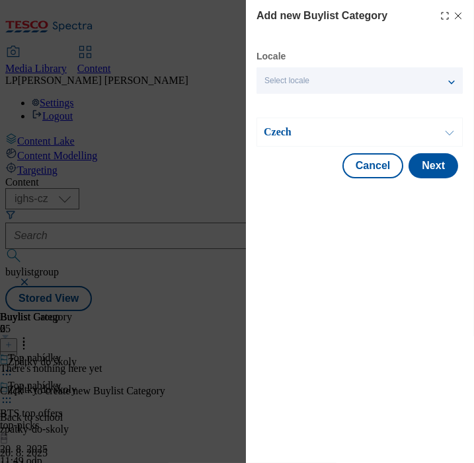
click at [279, 127] on p "Czech" at bounding box center [333, 132] width 139 height 13
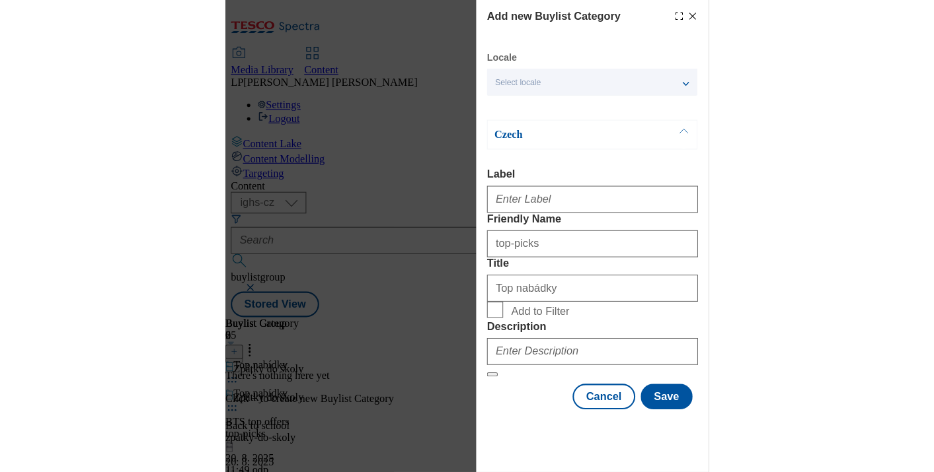
scroll to position [56, 0]
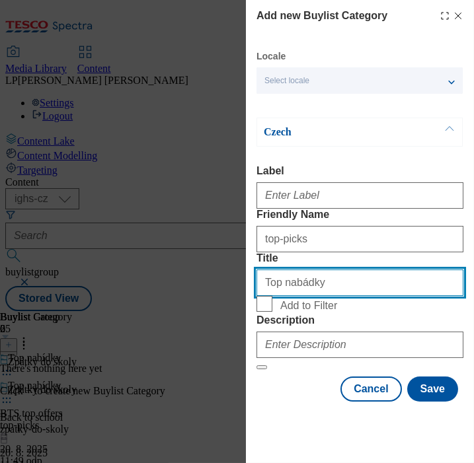
click at [294, 271] on input "Top nabádky" at bounding box center [359, 283] width 207 height 26
type input "Top nabídky"
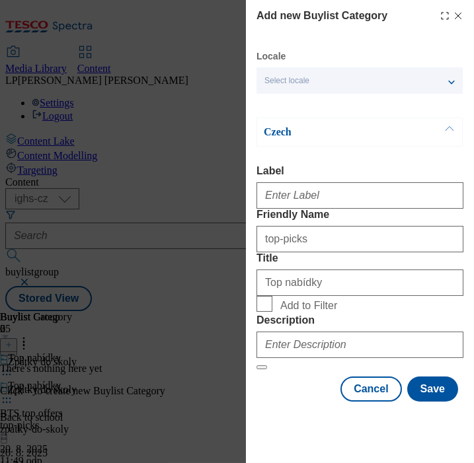
click at [309, 311] on span "Add to Filter" at bounding box center [308, 306] width 57 height 12
click at [272, 311] on input "Add to Filter" at bounding box center [264, 304] width 16 height 16
checkbox input "true"
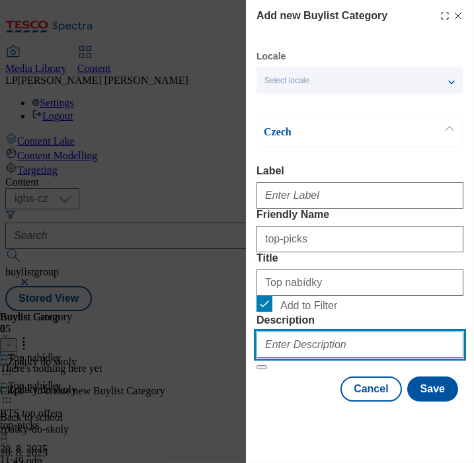
click at [307, 358] on input "Description" at bounding box center [359, 345] width 207 height 26
type input "Top offers"
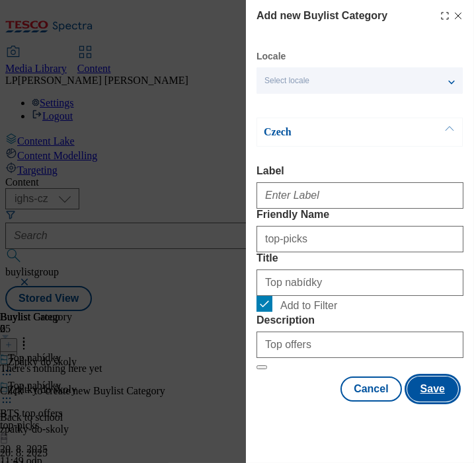
click at [429, 402] on button "Save" at bounding box center [432, 389] width 51 height 25
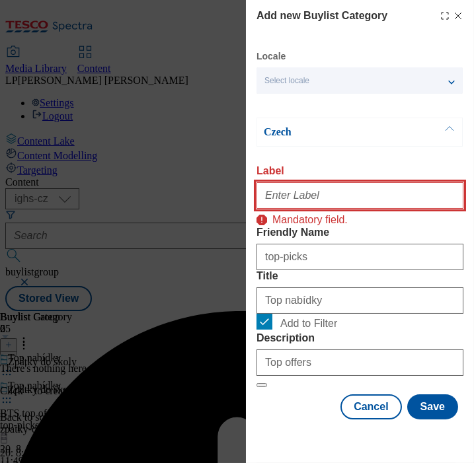
click at [299, 182] on input "Label" at bounding box center [359, 195] width 207 height 26
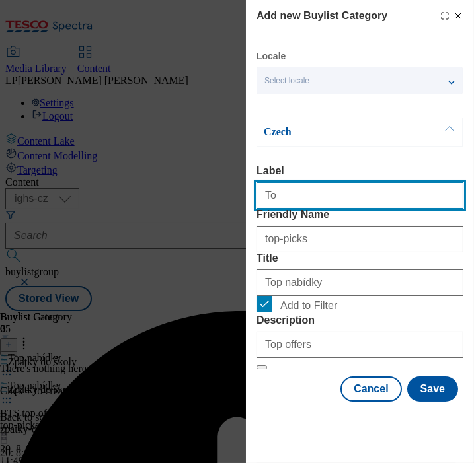
type input "Top offers"
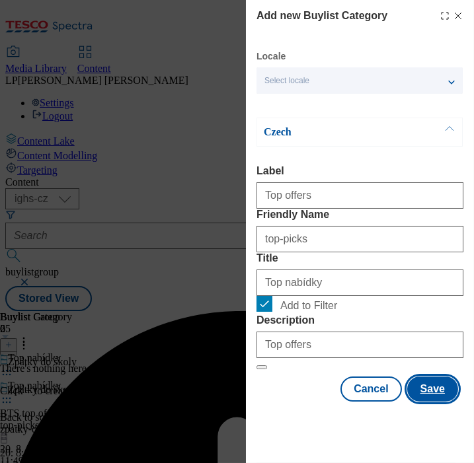
click at [432, 402] on button "Save" at bounding box center [432, 389] width 51 height 25
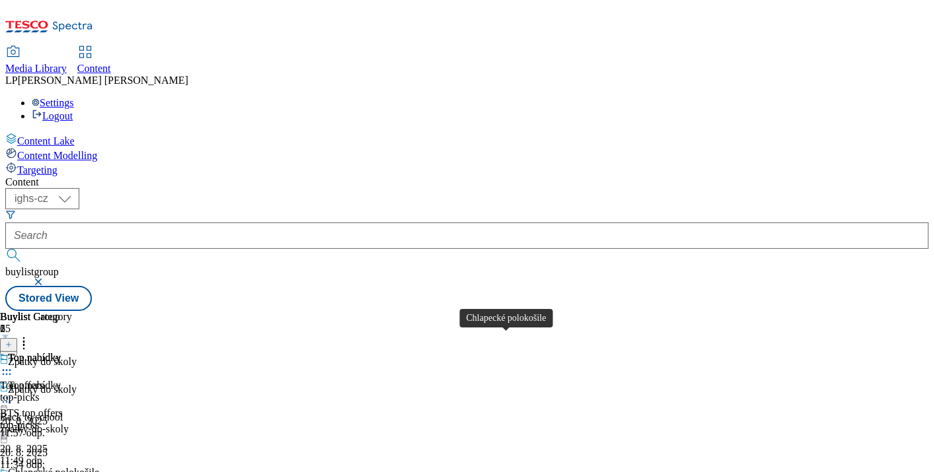
click at [99, 467] on div "Chlapecké polokošile" at bounding box center [53, 473] width 91 height 12
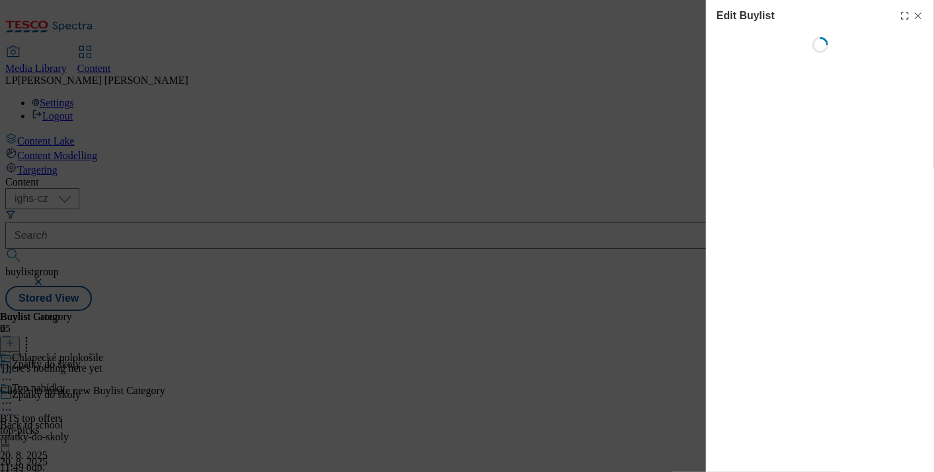
select select "evergreen"
select select "Banner"
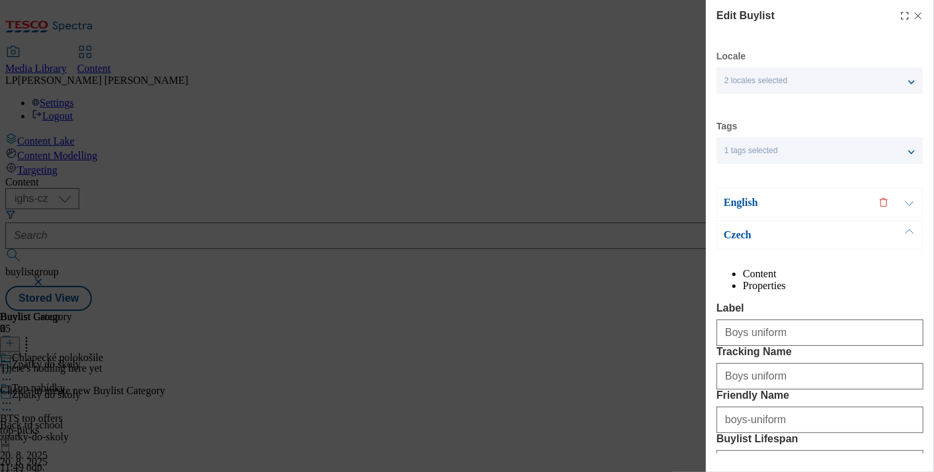
click at [737, 237] on p "Czech" at bounding box center [793, 235] width 139 height 13
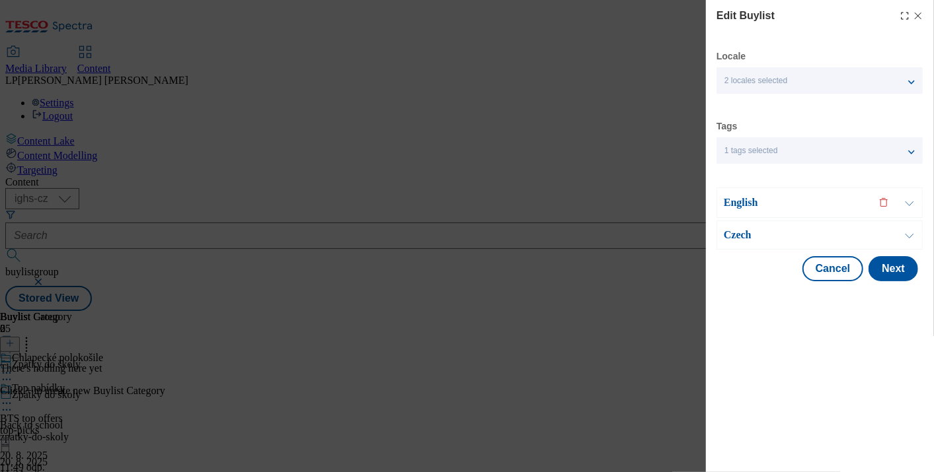
click at [737, 237] on p "Czech" at bounding box center [793, 235] width 139 height 13
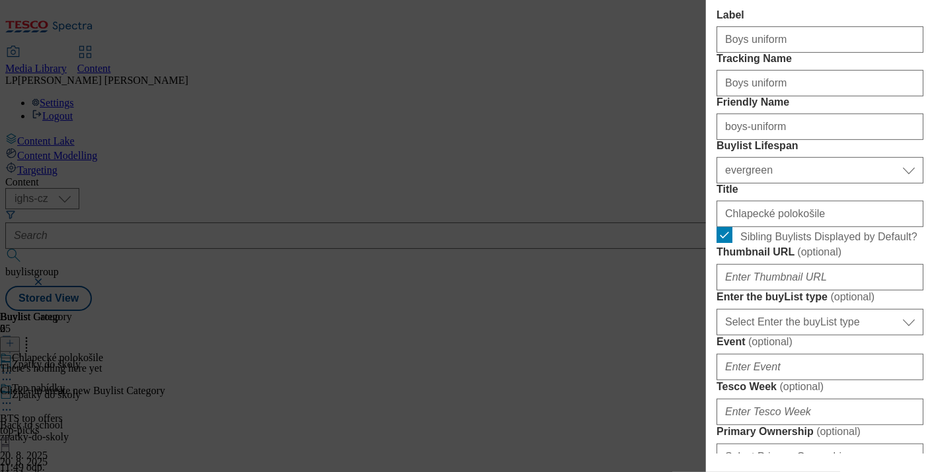
scroll to position [367, 0]
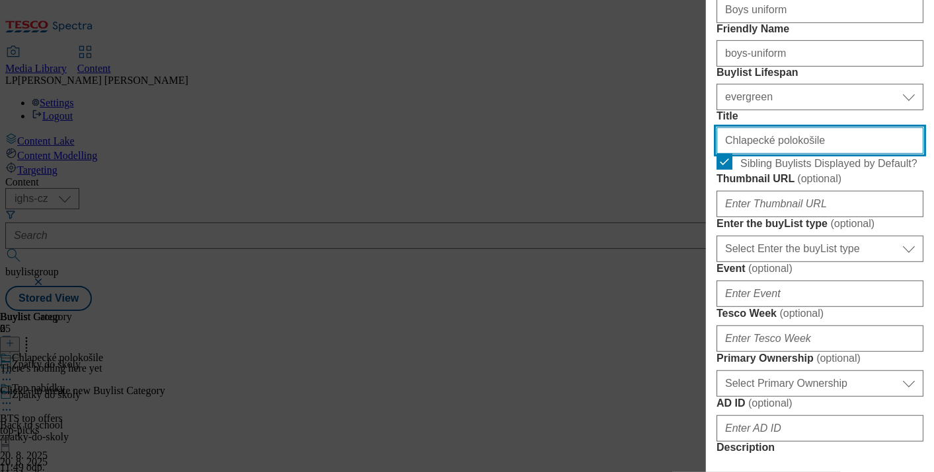
click at [833, 154] on input "Chlapecké polokošile" at bounding box center [819, 141] width 207 height 26
type input "Chlapecké uniformy"
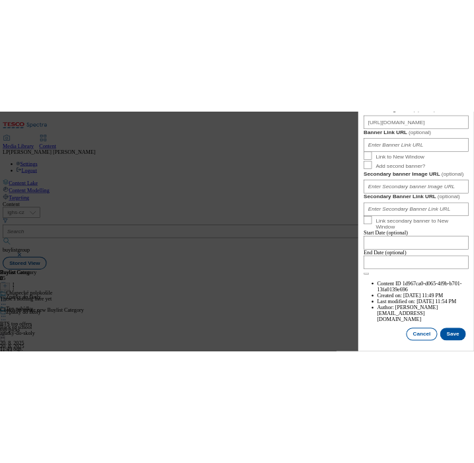
scroll to position [1539, 0]
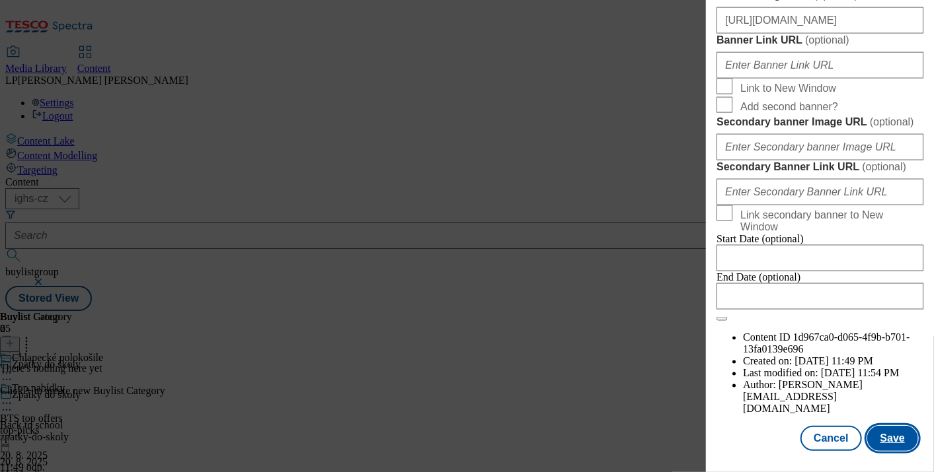
click at [889, 428] on button "Save" at bounding box center [892, 438] width 51 height 25
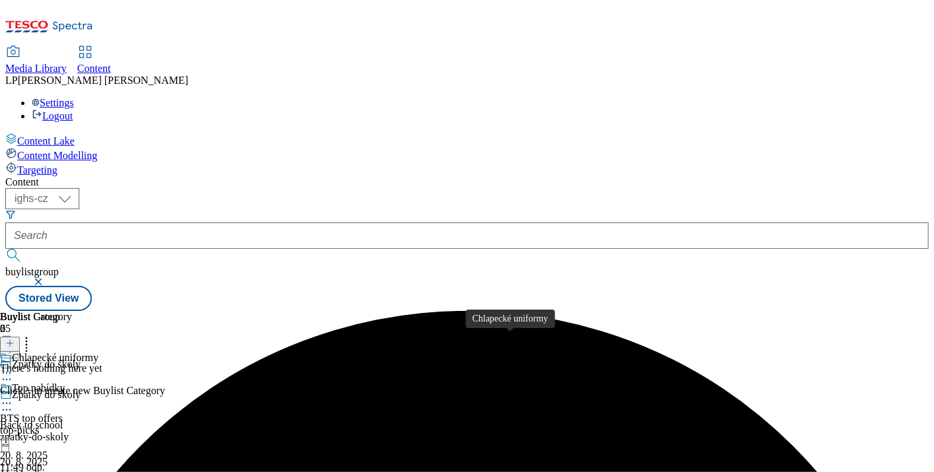
click at [98, 474] on div "Chlapecké uniformy" at bounding box center [55, 480] width 87 height 12
click at [20, 337] on button at bounding box center [10, 344] width 20 height 15
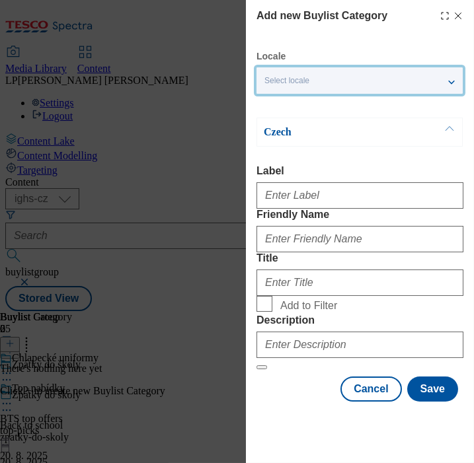
click at [309, 84] on span "Select locale" at bounding box center [286, 81] width 45 height 10
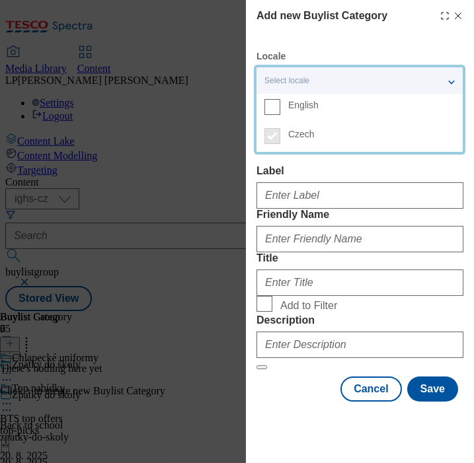
click at [301, 104] on span "English" at bounding box center [303, 105] width 30 height 7
click at [280, 104] on input "English" at bounding box center [272, 107] width 16 height 16
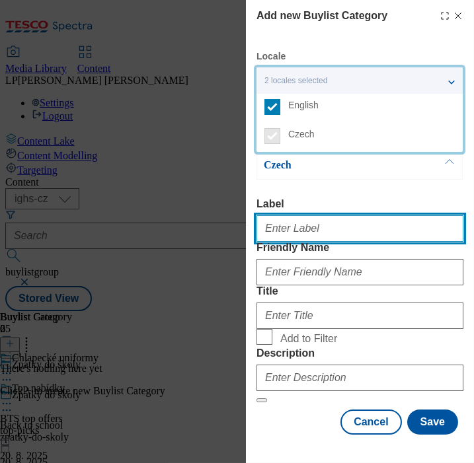
click at [316, 223] on input "Label" at bounding box center [359, 228] width 207 height 26
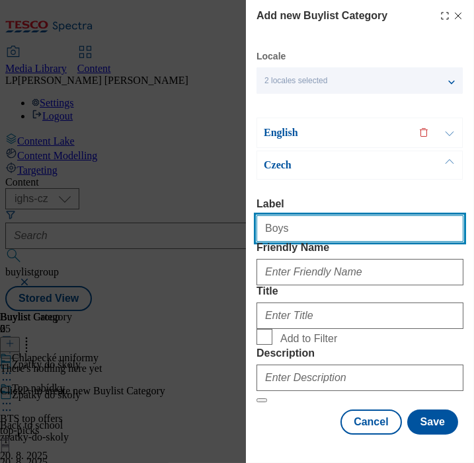
type input "Boys polos"
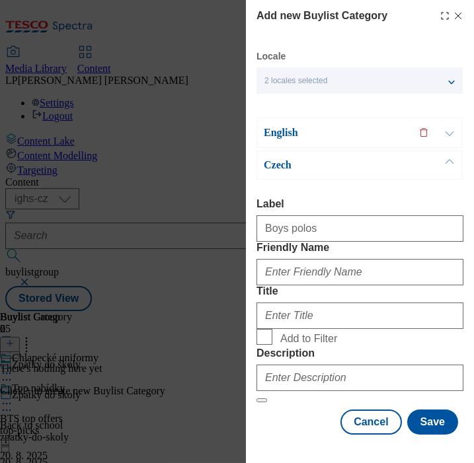
click at [276, 137] on p "English" at bounding box center [333, 132] width 139 height 13
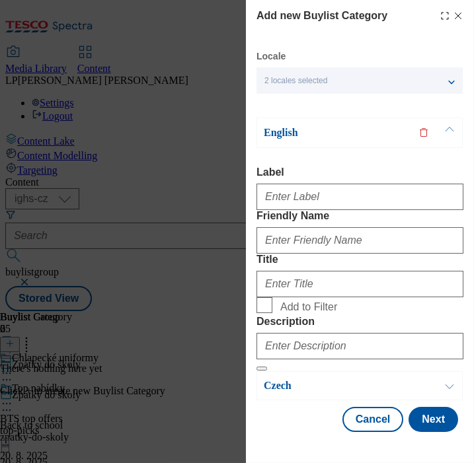
click at [276, 137] on p "English" at bounding box center [333, 132] width 139 height 13
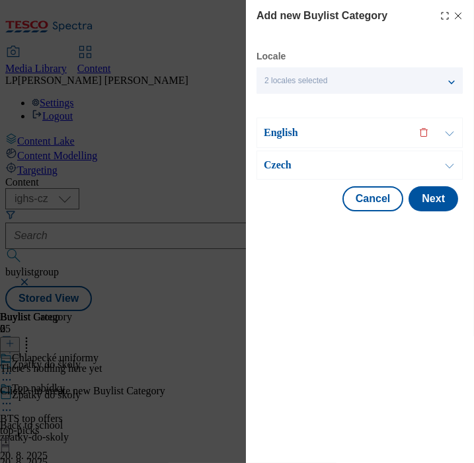
click at [276, 166] on p "Czech" at bounding box center [333, 165] width 139 height 13
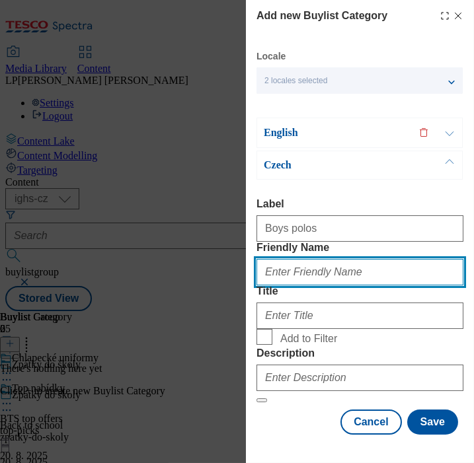
click at [309, 285] on input "Friendly Name" at bounding box center [359, 272] width 207 height 26
type input "boys-polos"
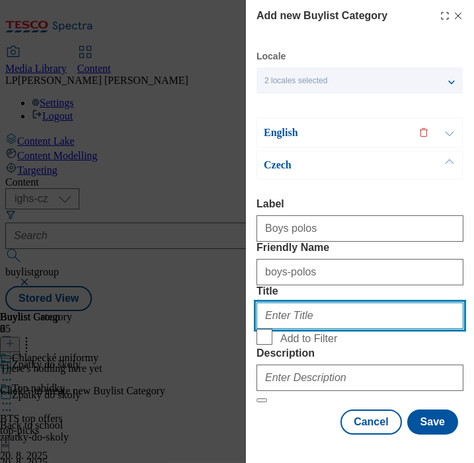
click at [291, 329] on input "Title" at bounding box center [359, 316] width 207 height 26
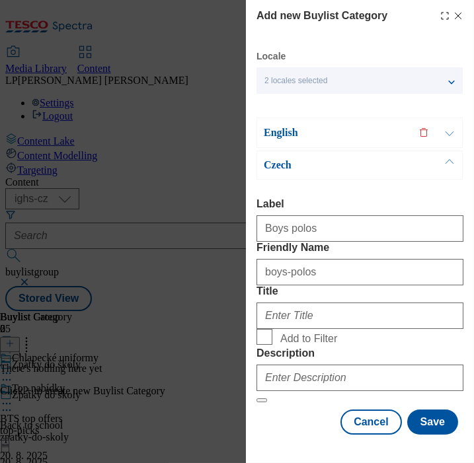
click at [283, 168] on p "Czech" at bounding box center [333, 165] width 139 height 13
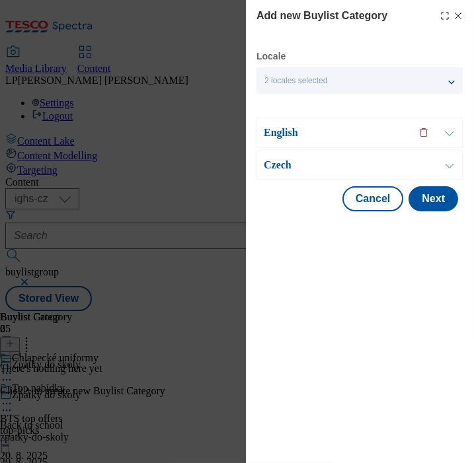
click at [283, 168] on p "Czech" at bounding box center [333, 165] width 139 height 13
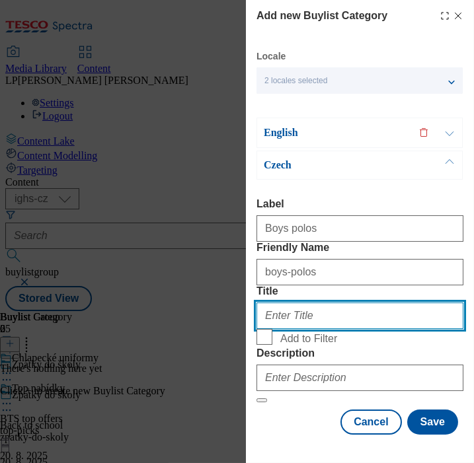
click at [301, 329] on input "Title" at bounding box center [359, 316] width 207 height 26
type input "Chlapecké polokošile"
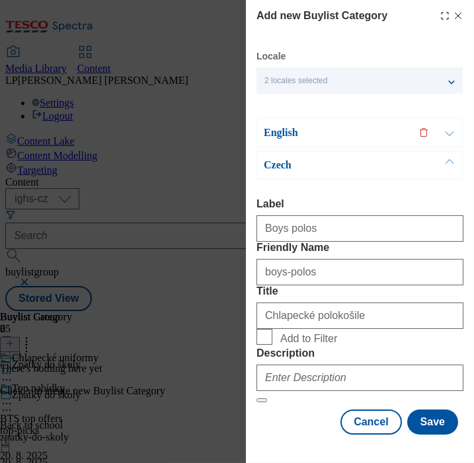
click at [309, 345] on span "Add to Filter" at bounding box center [308, 339] width 57 height 12
click at [0, 0] on input "Add to Filter" at bounding box center [0, 0] width 0 height 0
click at [257, 345] on input "Add to Filter" at bounding box center [264, 337] width 16 height 16
checkbox input "true"
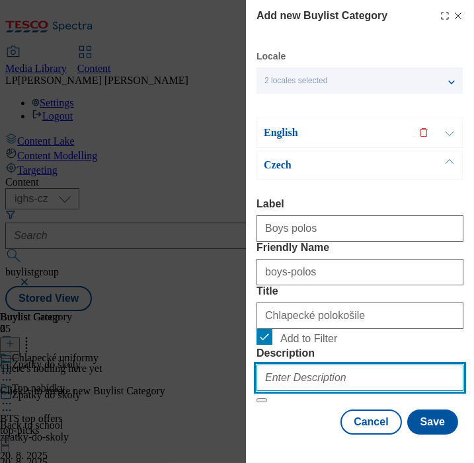
click at [351, 375] on input "Description" at bounding box center [359, 378] width 207 height 26
type input "Boys uniform"
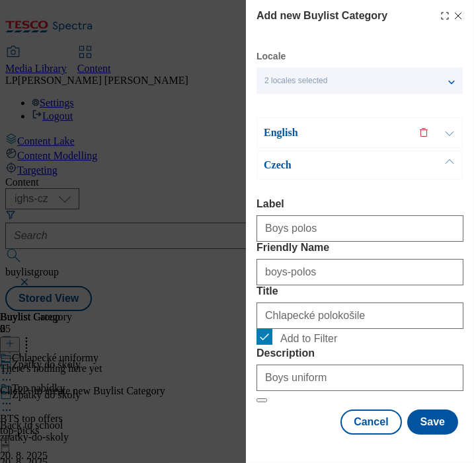
click at [287, 126] on p "English" at bounding box center [333, 132] width 139 height 13
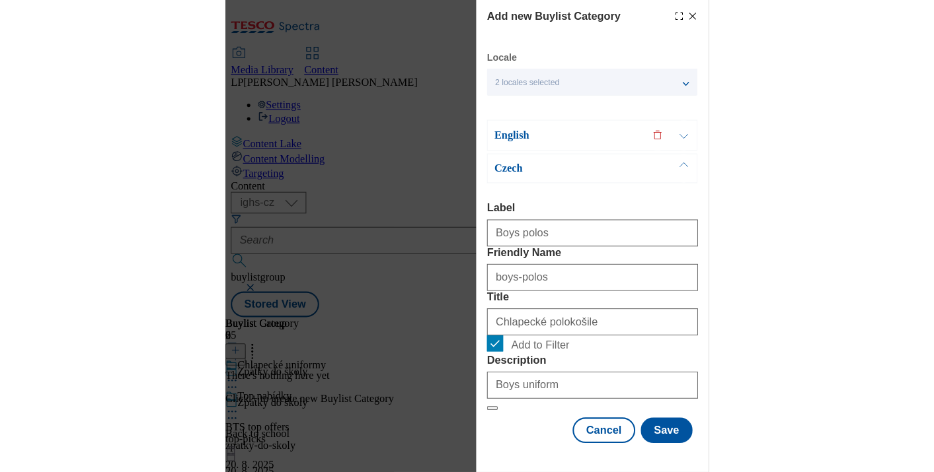
scroll to position [86, 0]
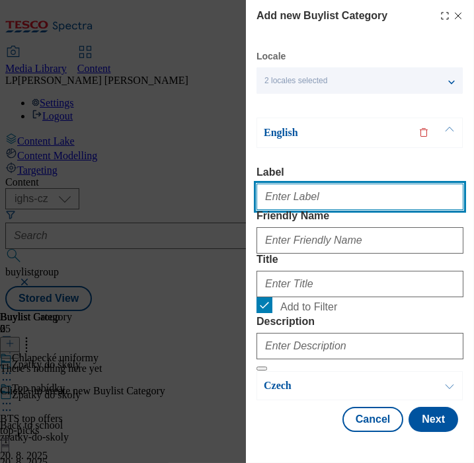
click at [308, 184] on input "Label" at bounding box center [359, 197] width 207 height 26
type input "Boys polos"
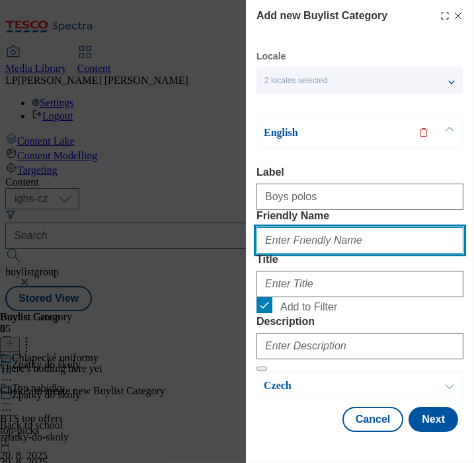
click at [294, 227] on input "Friendly Name" at bounding box center [359, 240] width 207 height 26
type input "boys-polos"
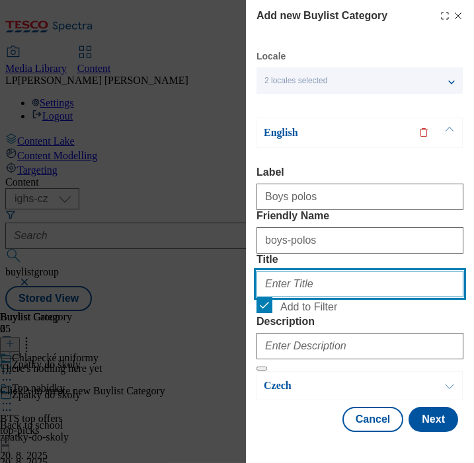
click at [278, 271] on input "Title" at bounding box center [359, 284] width 207 height 26
click at [291, 271] on input "Boys" at bounding box center [359, 284] width 207 height 26
click at [300, 271] on input "Boys" at bounding box center [359, 284] width 207 height 26
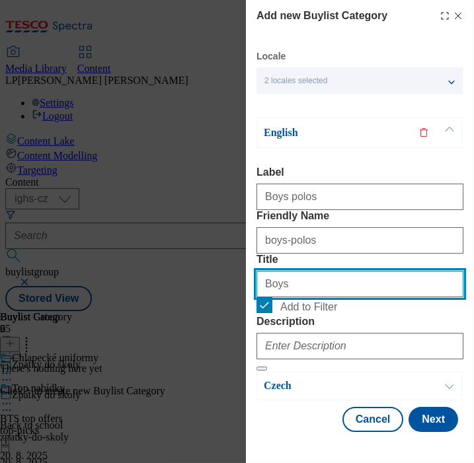
type input ";"
type input "Boys´polos"
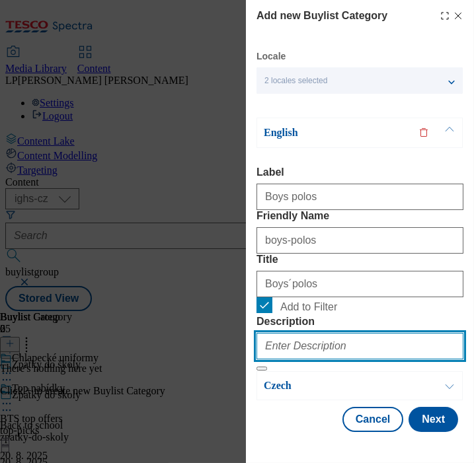
click at [318, 350] on input "Description" at bounding box center [359, 346] width 207 height 26
type input "Boys uniform"
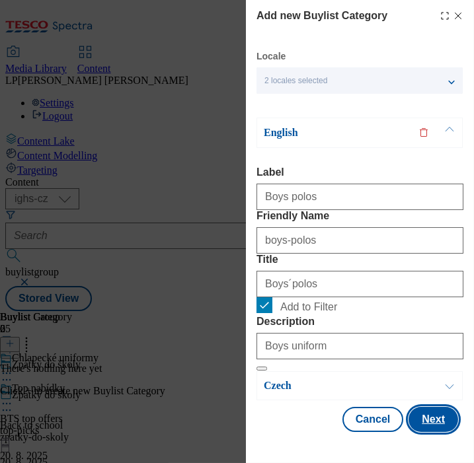
click at [436, 432] on button "Next" at bounding box center [433, 419] width 50 height 25
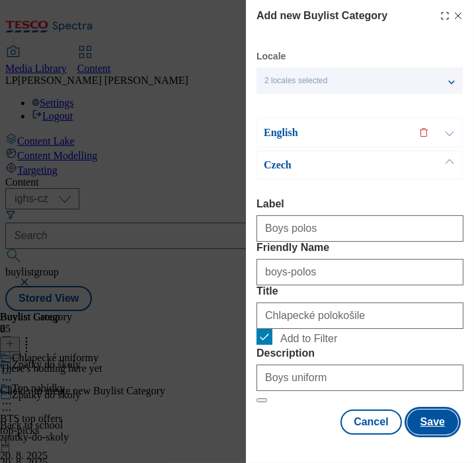
click at [432, 434] on button "Save" at bounding box center [432, 422] width 51 height 25
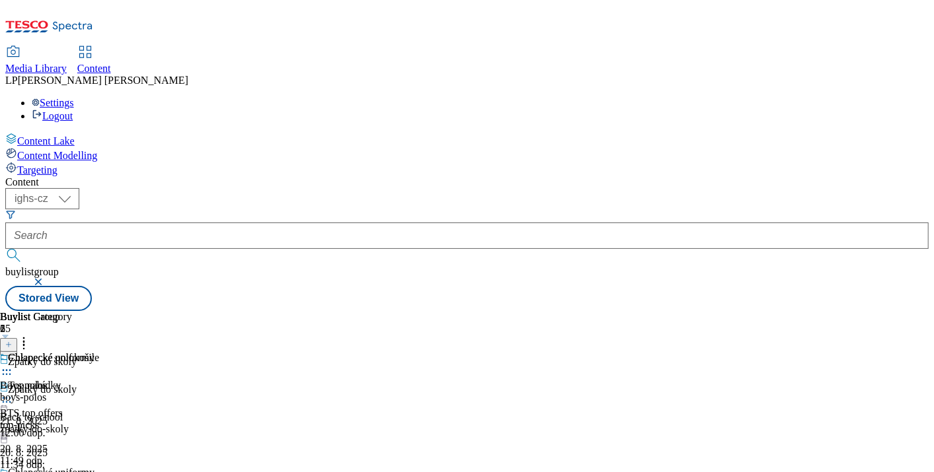
scroll to position [9, 0]
click at [13, 364] on icon at bounding box center [6, 370] width 13 height 13
click at [61, 409] on span "Copy" at bounding box center [51, 414] width 20 height 10
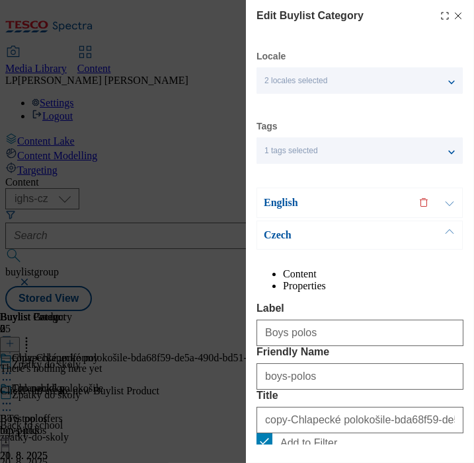
click at [274, 198] on p "English" at bounding box center [333, 202] width 139 height 13
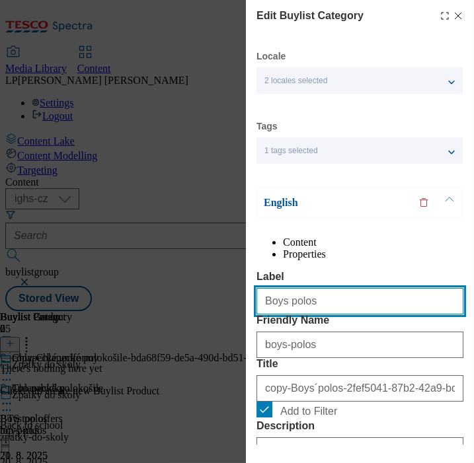
click at [311, 315] on input "Boys polos" at bounding box center [359, 301] width 207 height 26
click at [384, 315] on input "Boys shi" at bounding box center [359, 301] width 207 height 26
type input "Boys shirts tops"
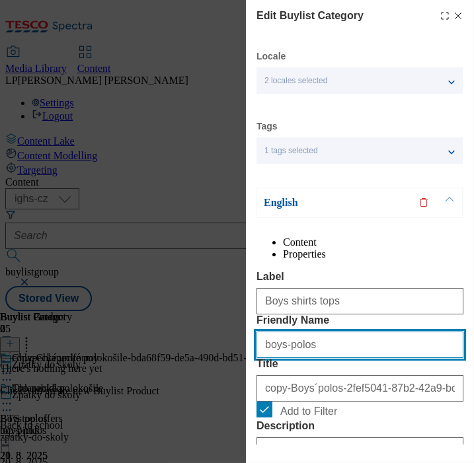
click at [348, 358] on input "boys-polos" at bounding box center [359, 345] width 207 height 26
type input "boys-shirts-and-tops"
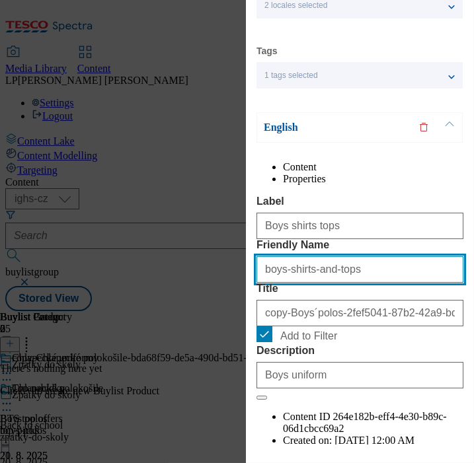
scroll to position [147, 0]
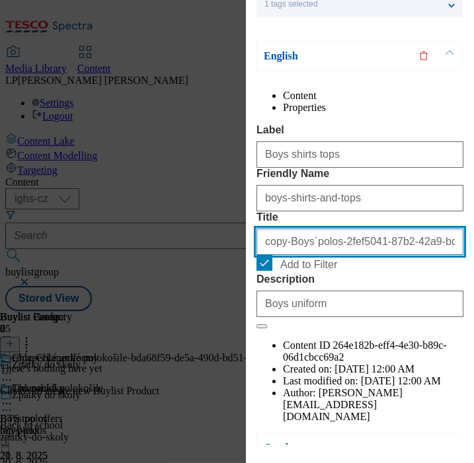
click at [294, 255] on input "copy-Boys´polos-2fef5041-87b2-42a9-bdad-2a13c55f941c" at bounding box center [359, 242] width 207 height 26
drag, startPoint x: 217, startPoint y: 313, endPoint x: 188, endPoint y: 309, distance: 29.3
click at [188, 309] on div "Edit Buylist Category Locale 2 locales selected English Czech Tags 1 tags selec…" at bounding box center [237, 231] width 474 height 463
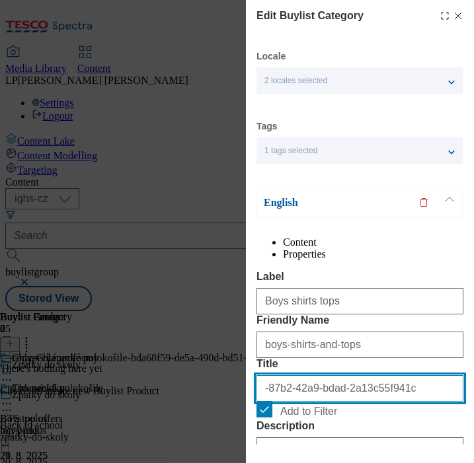
type input "-87b2-42a9-bdad-2a13c55f941c"
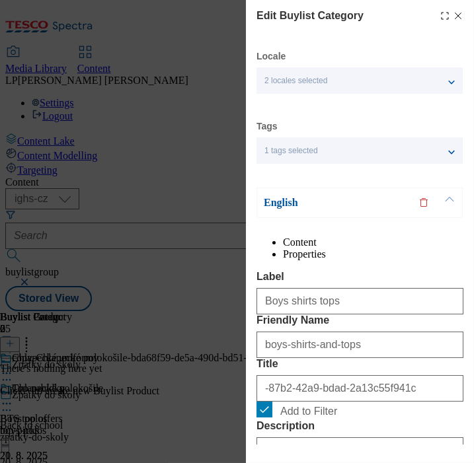
click at [285, 203] on p "English" at bounding box center [333, 202] width 139 height 13
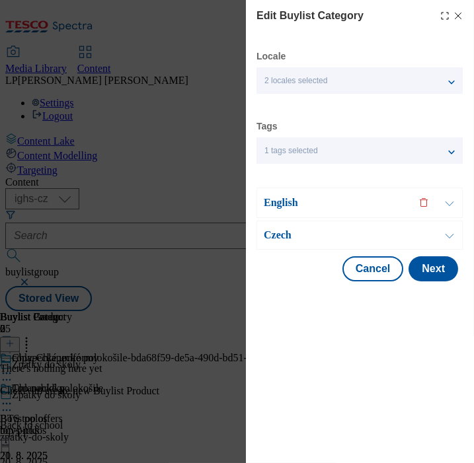
click at [285, 203] on p "English" at bounding box center [333, 202] width 139 height 13
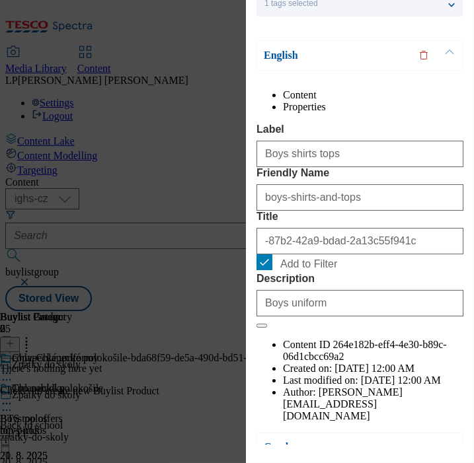
scroll to position [214, 0]
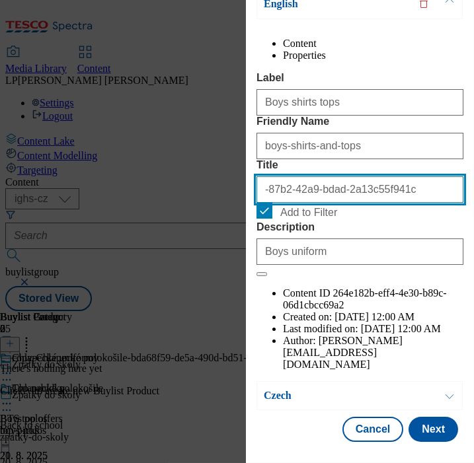
drag, startPoint x: 418, startPoint y: 252, endPoint x: 111, endPoint y: 225, distance: 307.8
click at [111, 225] on div "Edit Buylist Category Locale 2 locales selected English Czech Tags 1 tags selec…" at bounding box center [237, 231] width 474 height 463
type input "Boys shirts and tops"
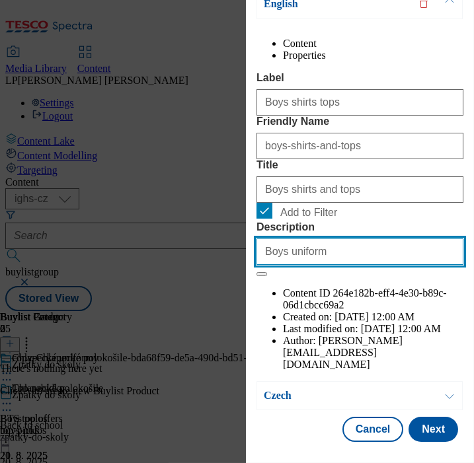
click at [329, 265] on input "Boys uniform" at bounding box center [359, 252] width 207 height 26
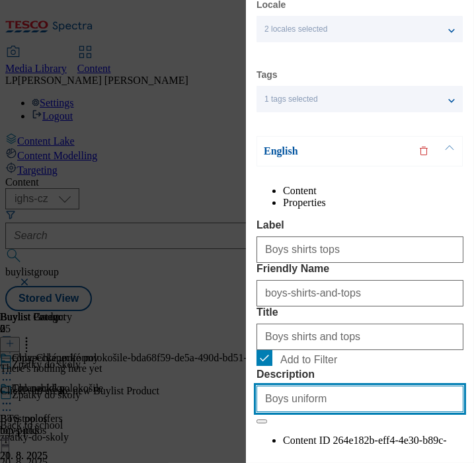
scroll to position [0, 0]
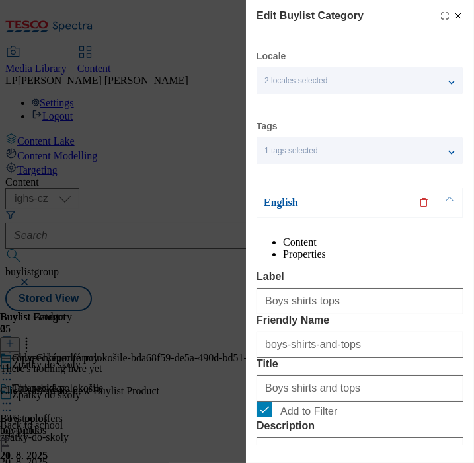
click at [278, 212] on div "English" at bounding box center [359, 203] width 206 height 30
click at [277, 205] on p "English" at bounding box center [333, 202] width 139 height 13
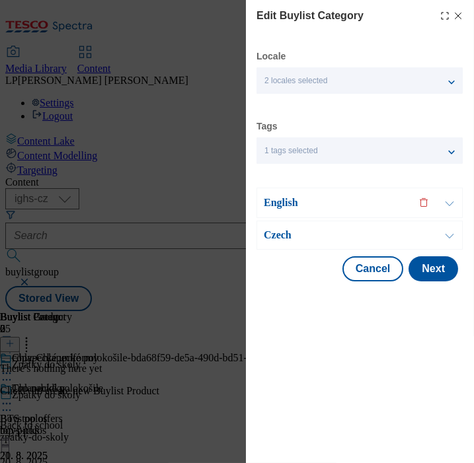
click at [281, 232] on p "Czech" at bounding box center [333, 235] width 139 height 13
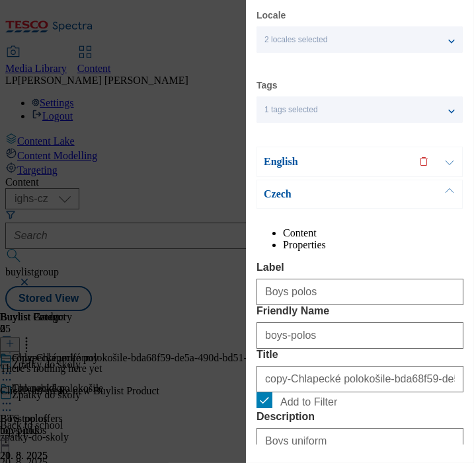
scroll to position [73, 0]
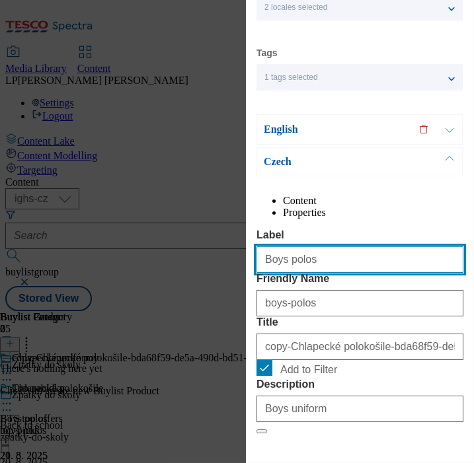
click at [345, 273] on input "Boys polos" at bounding box center [359, 259] width 207 height 26
type input "Boys shirts tops"
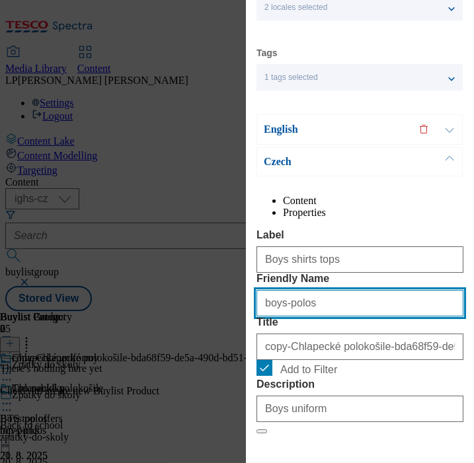
click at [330, 317] on input "boys-polos" at bounding box center [359, 303] width 207 height 26
type input "boys-shirts-and-tops"
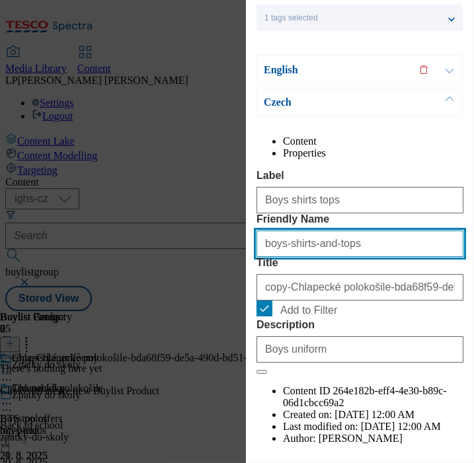
scroll to position [147, 0]
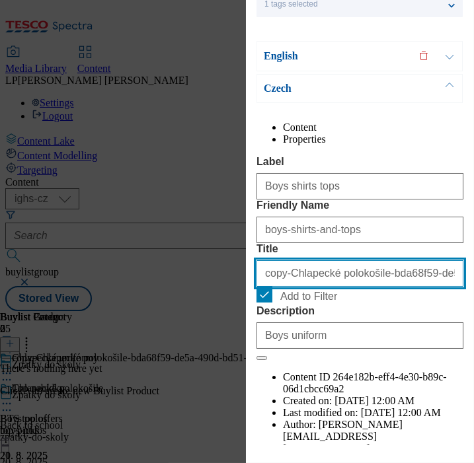
drag, startPoint x: 357, startPoint y: 350, endPoint x: 141, endPoint y: 320, distance: 217.5
click at [141, 320] on div "Edit Buylist Category Locale 2 locales selected English Czech Tags 1 tags selec…" at bounding box center [237, 231] width 474 height 463
type input "e-bda68f59-de5a-490d-bd51-ad9d2eccf4de"
drag, startPoint x: 439, startPoint y: 349, endPoint x: 189, endPoint y: 329, distance: 250.6
click at [189, 329] on div "Edit Buylist Category Locale 2 locales selected English Czech Tags 1 tags selec…" at bounding box center [237, 231] width 474 height 463
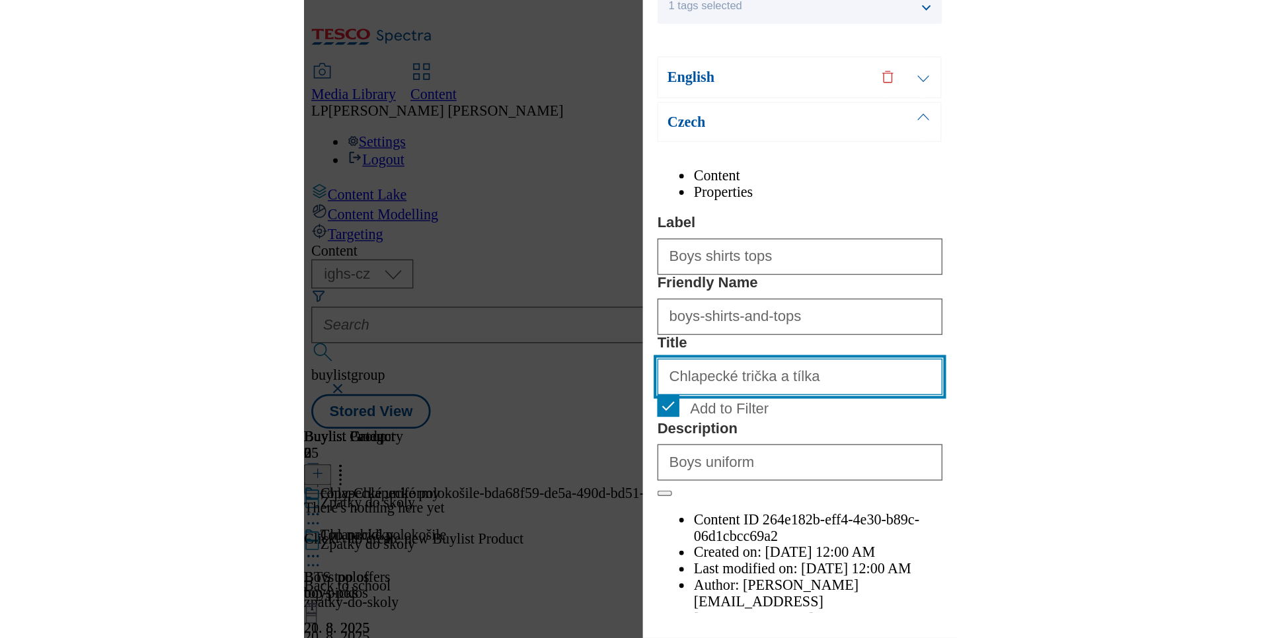
scroll to position [217, 0]
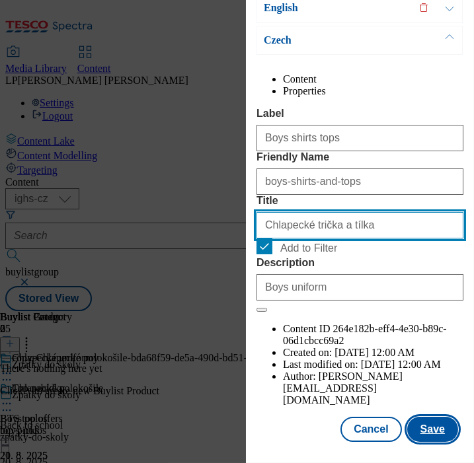
type input "Chlapecké trička a tílka"
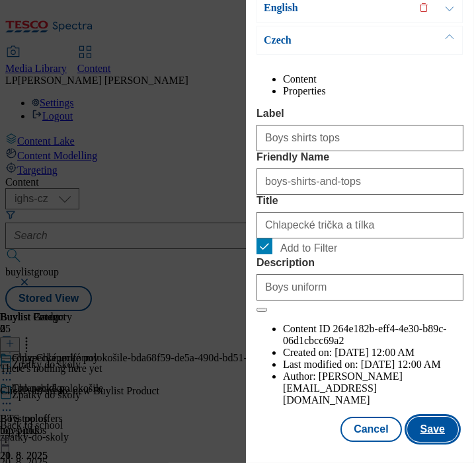
click at [436, 425] on button "Save" at bounding box center [432, 429] width 51 height 25
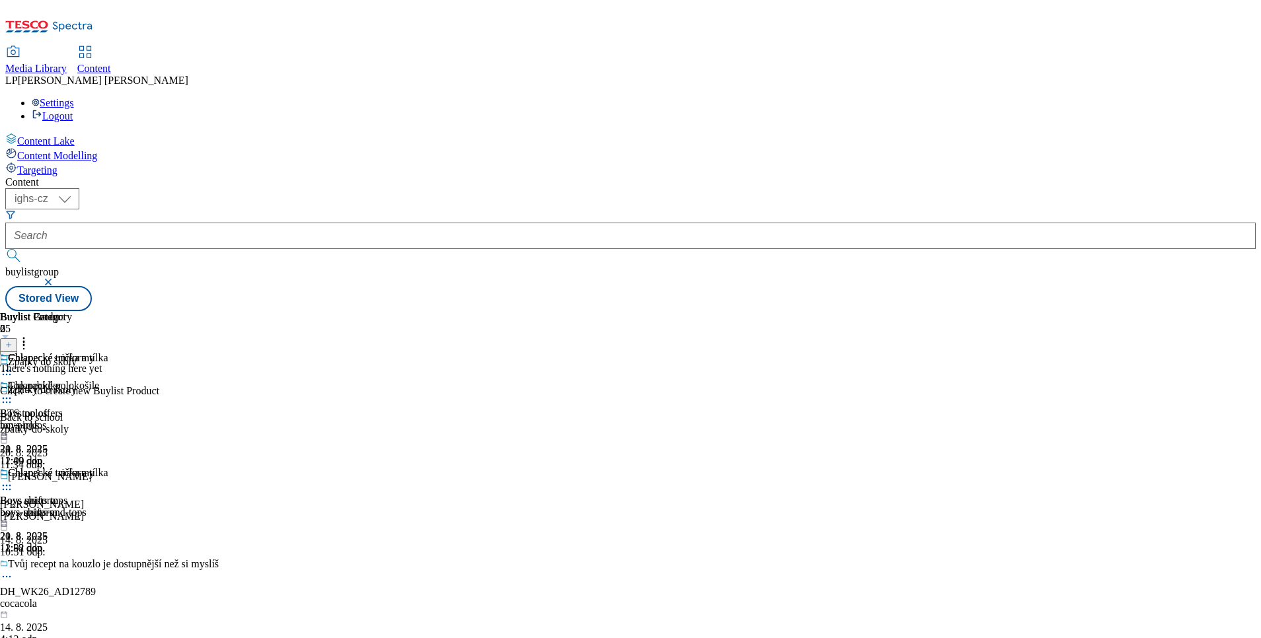
drag, startPoint x: 885, startPoint y: 1, endPoint x: 666, endPoint y: 503, distance: 547.7
click at [108, 503] on div "Chlapecké polokošile Boys polos boys-polos [DATE] 12:00 dop. Chlapecké trička a…" at bounding box center [54, 467] width 108 height 174
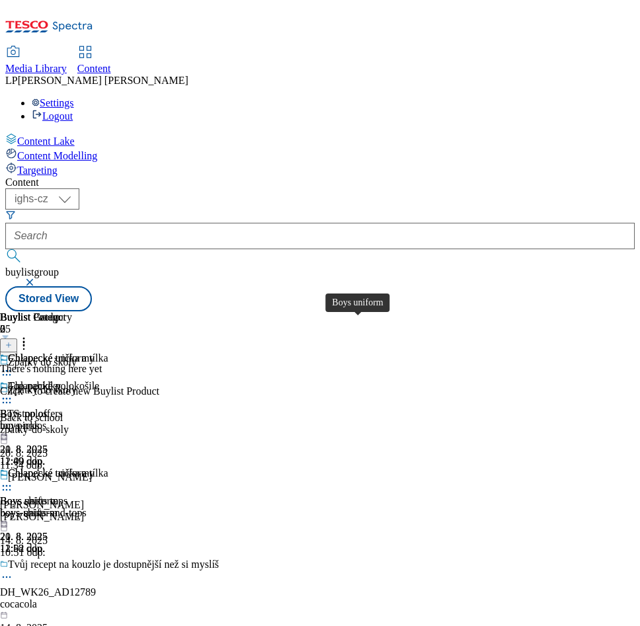
click at [58, 495] on div "Boys uniform" at bounding box center [29, 501] width 58 height 12
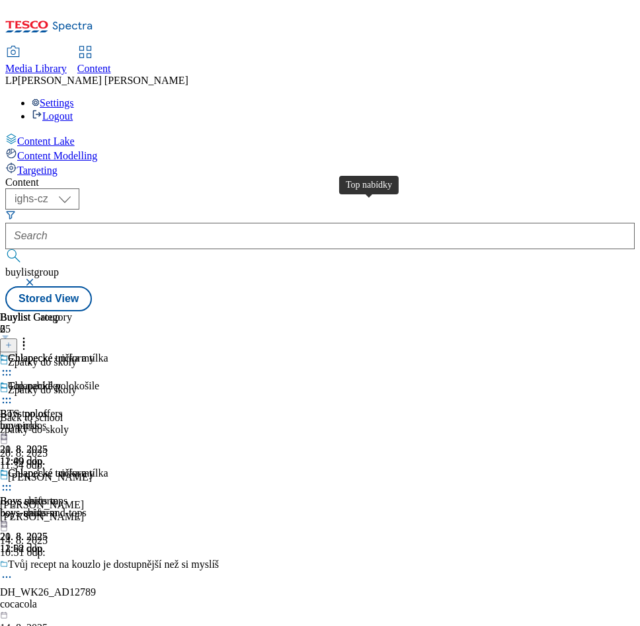
click at [61, 380] on span "Top nabídky" at bounding box center [34, 386] width 53 height 12
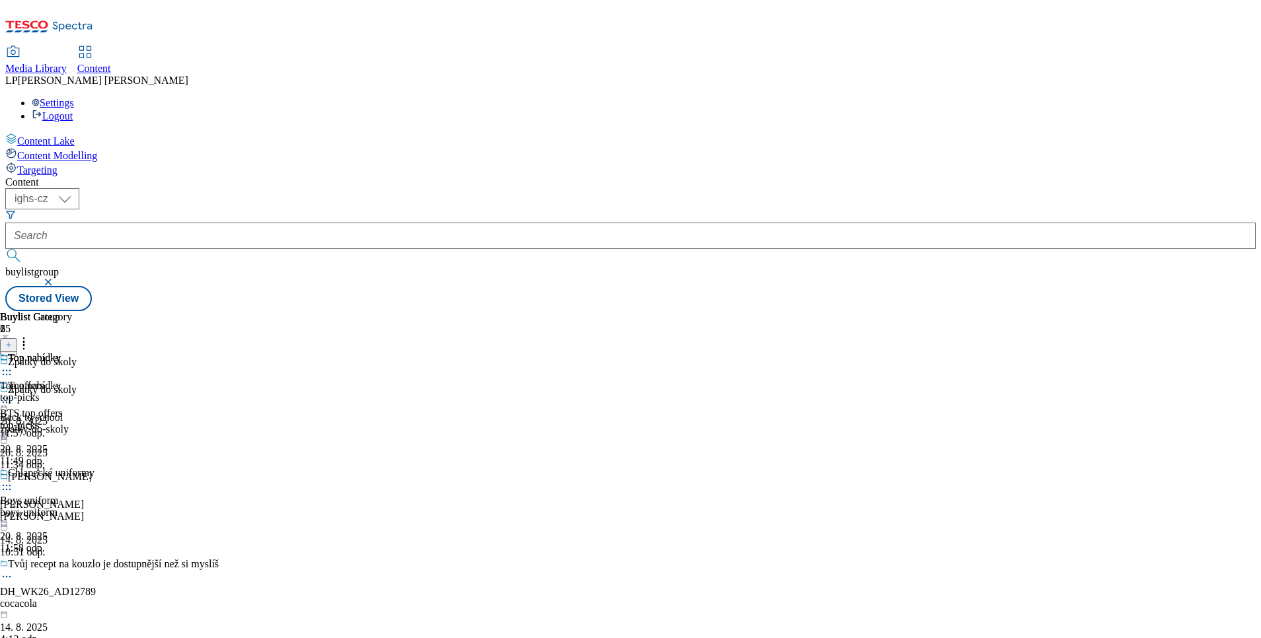
click at [12, 342] on icon at bounding box center [8, 345] width 7 height 7
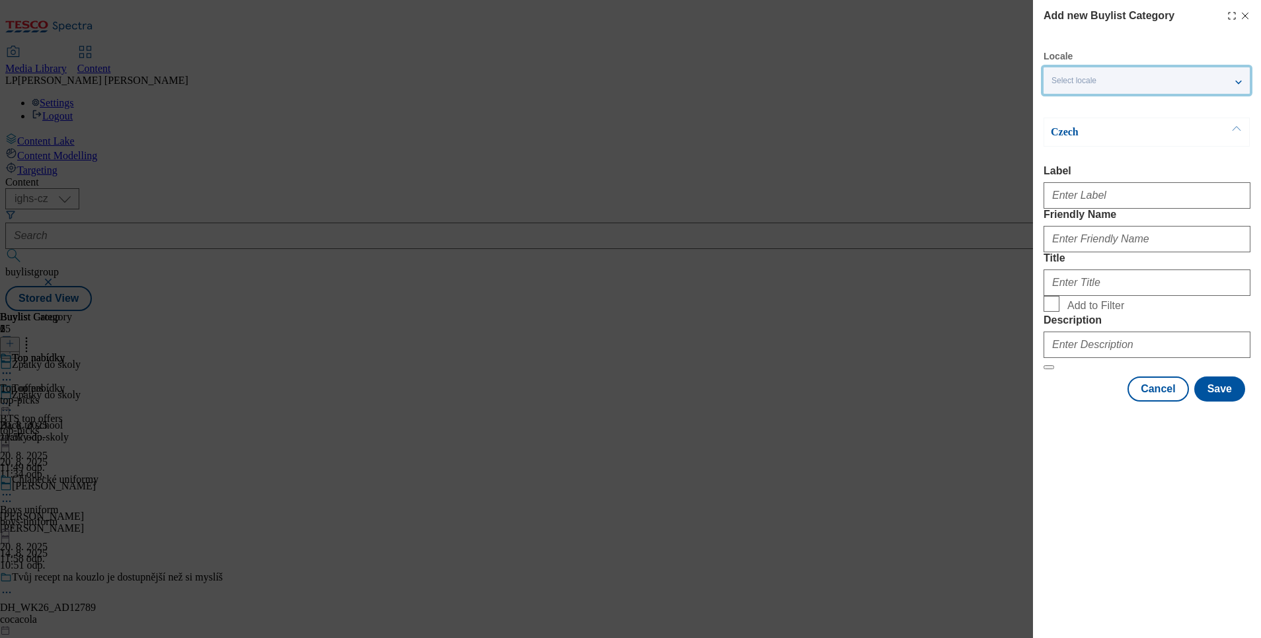
click at [1096, 79] on span "Select locale" at bounding box center [1073, 81] width 45 height 10
click at [1095, 107] on span "English" at bounding box center [1090, 105] width 30 height 7
click at [1067, 107] on input "English" at bounding box center [1059, 107] width 16 height 16
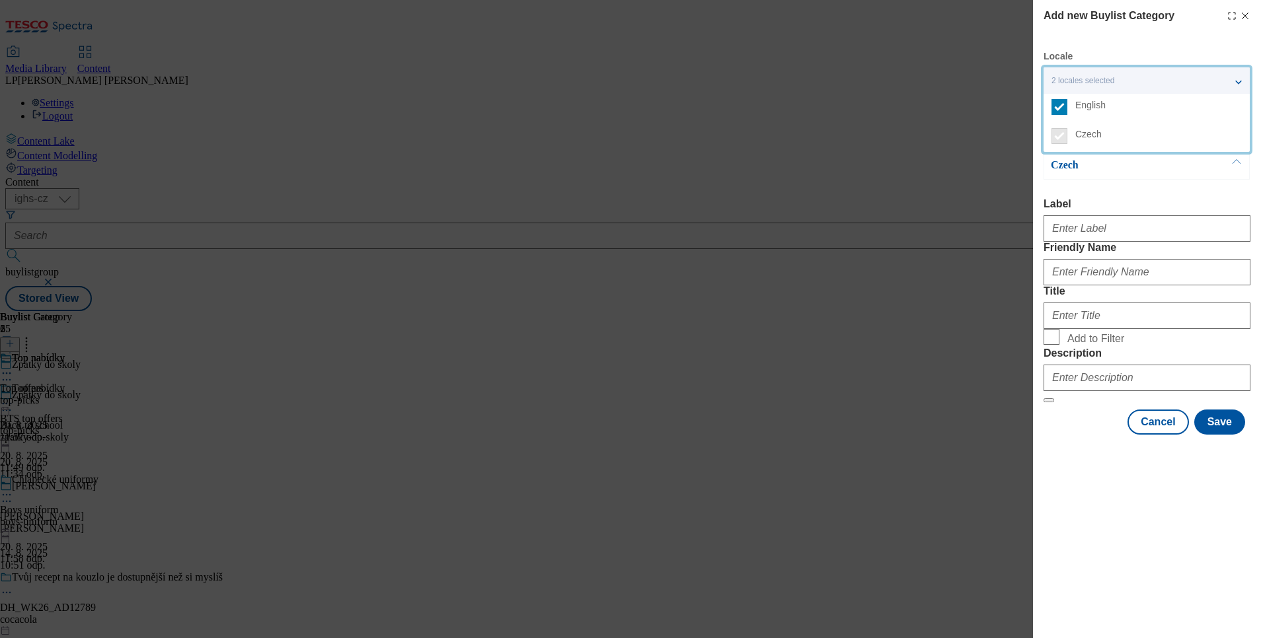
click at [1149, 199] on label "Label" at bounding box center [1146, 204] width 207 height 12
click at [0, 0] on input "Label" at bounding box center [0, 0] width 0 height 0
click at [819, 412] on div "Add new Buylist Category Locale 2 locales selected English Czech English Label …" at bounding box center [630, 319] width 1261 height 638
drag, startPoint x: 1245, startPoint y: 15, endPoint x: 1184, endPoint y: 93, distance: 98.3
click at [1245, 15] on icon "Modal" at bounding box center [1245, 16] width 11 height 11
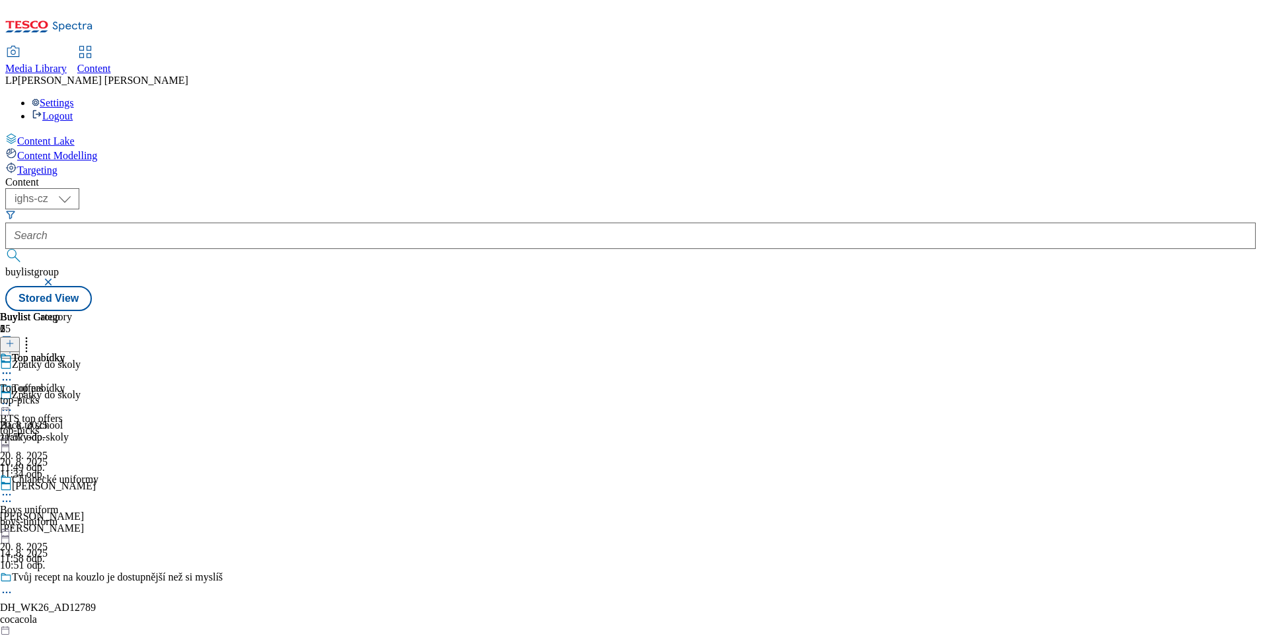
click at [72, 383] on div "Top nabídky Top offers top-picks [DATE] 11:57 odp." at bounding box center [36, 397] width 72 height 91
click at [65, 383] on div "Top nabídky" at bounding box center [38, 389] width 53 height 12
click at [65, 352] on span "Top nabídky" at bounding box center [38, 359] width 53 height 15
click at [15, 339] on icon at bounding box center [9, 343] width 9 height 9
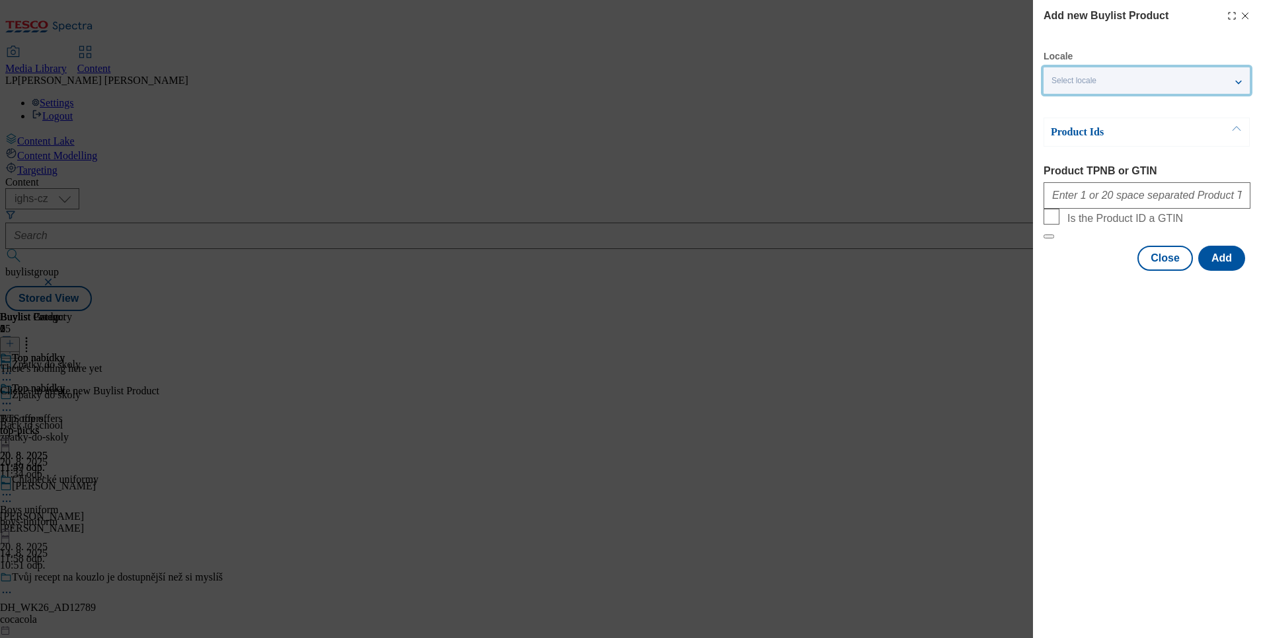
click at [1068, 91] on div "Select locale" at bounding box center [1146, 80] width 206 height 26
click at [1076, 105] on span "English" at bounding box center [1090, 105] width 30 height 7
click at [1067, 105] on input "English" at bounding box center [1059, 107] width 16 height 16
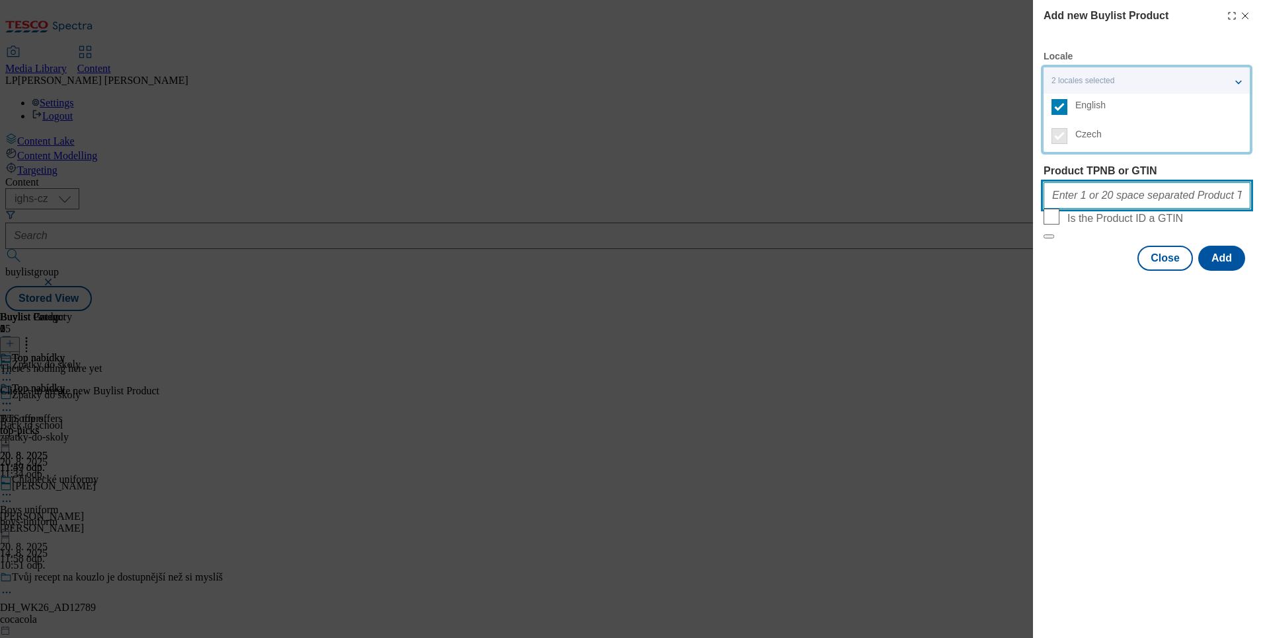
click at [1103, 197] on input "Product TPNB or GTIN" at bounding box center [1146, 195] width 207 height 26
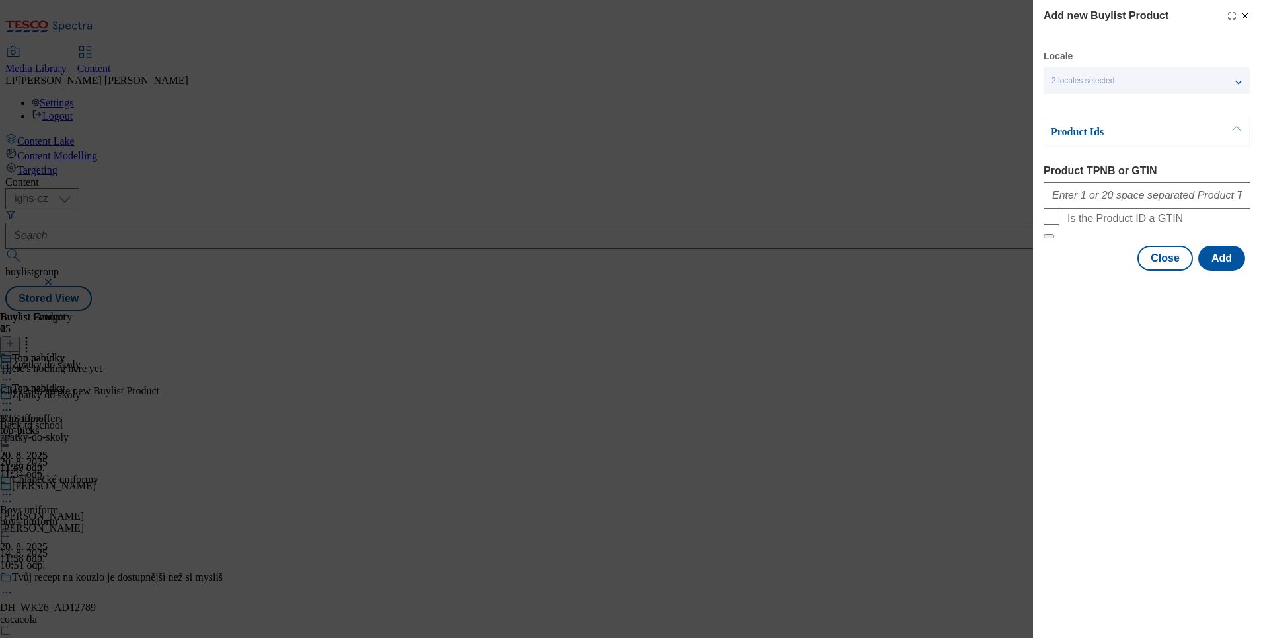
click at [1123, 498] on div "Add new Buylist Product Locale 2 locales selected English Czech Product Ids Pro…" at bounding box center [1147, 319] width 228 height 638
click at [1192, 202] on input "Product TPNB or GTIN" at bounding box center [1146, 195] width 207 height 26
type input "215217993 218780081 215217962 220195026 220303993 220334071 105013921 105028284…"
click at [1229, 271] on button "Add" at bounding box center [1221, 258] width 47 height 25
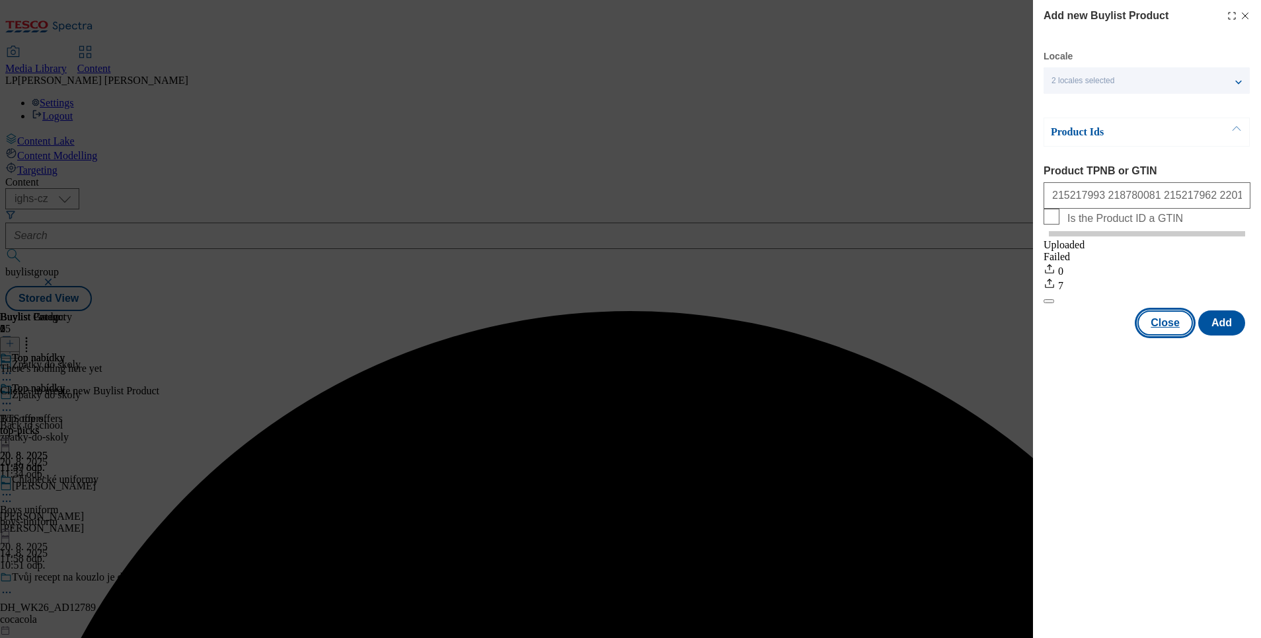
click at [1172, 336] on button "Close" at bounding box center [1165, 323] width 56 height 25
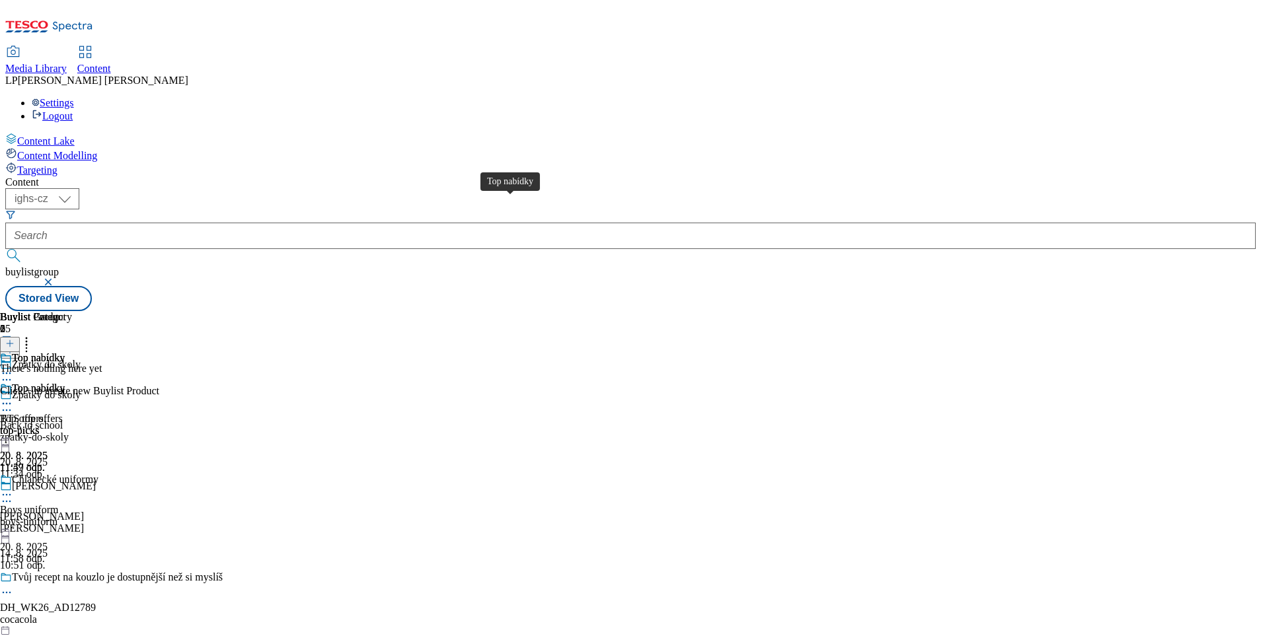
click at [65, 383] on div "Top nabídky" at bounding box center [38, 389] width 53 height 12
click at [72, 383] on div "Top nabídky Top offers top-picks [DATE] 11:57 odp." at bounding box center [36, 428] width 72 height 91
click at [15, 339] on icon at bounding box center [9, 343] width 9 height 9
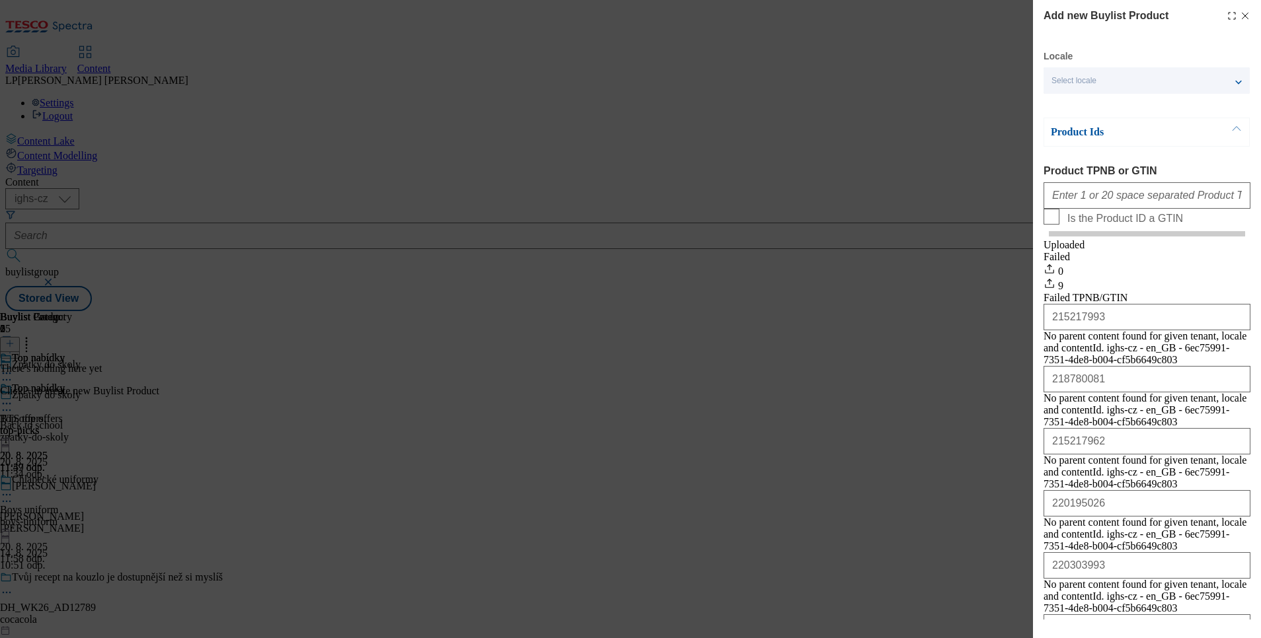
click at [1100, 91] on div "Select locale" at bounding box center [1146, 80] width 206 height 26
click at [1092, 105] on span "English" at bounding box center [1090, 105] width 30 height 7
click at [1067, 105] on input "English" at bounding box center [1059, 107] width 16 height 16
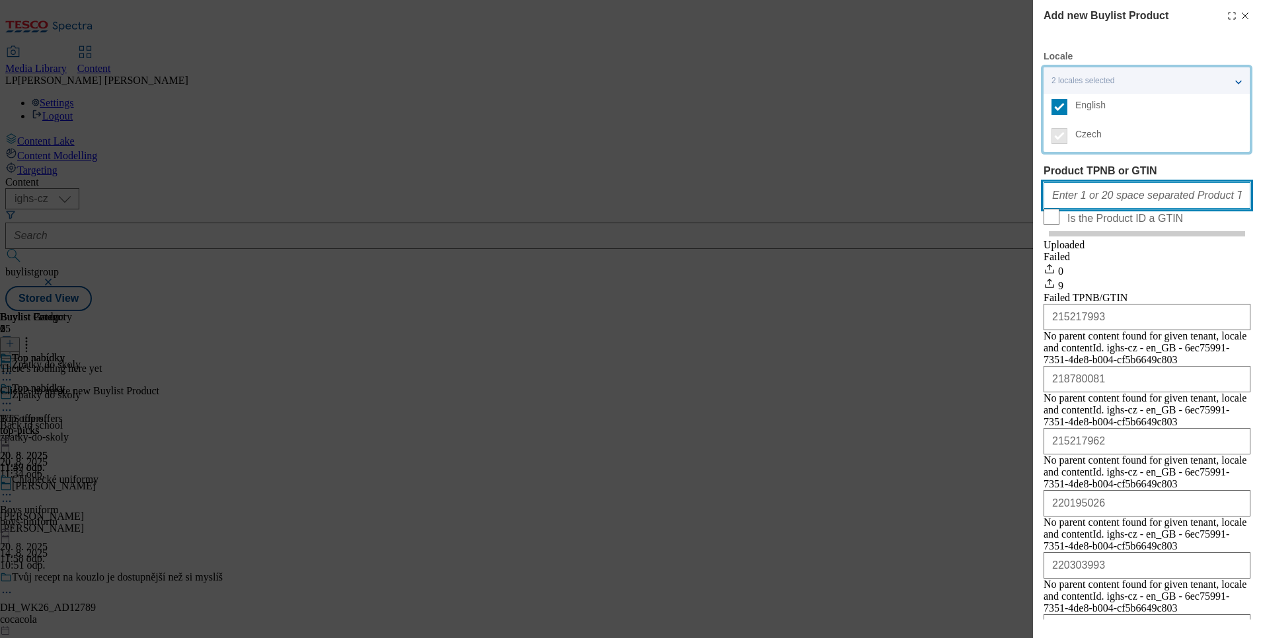
click at [1103, 209] on input "Product TPNB or GTIN" at bounding box center [1146, 195] width 207 height 26
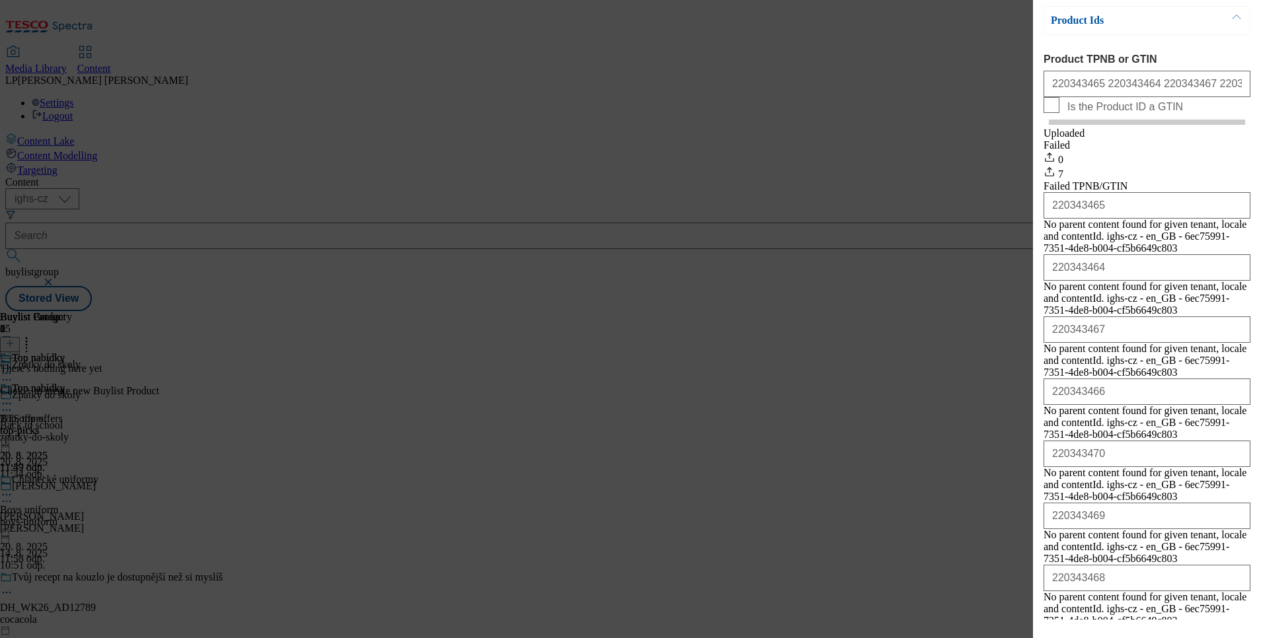
scroll to position [0, 0]
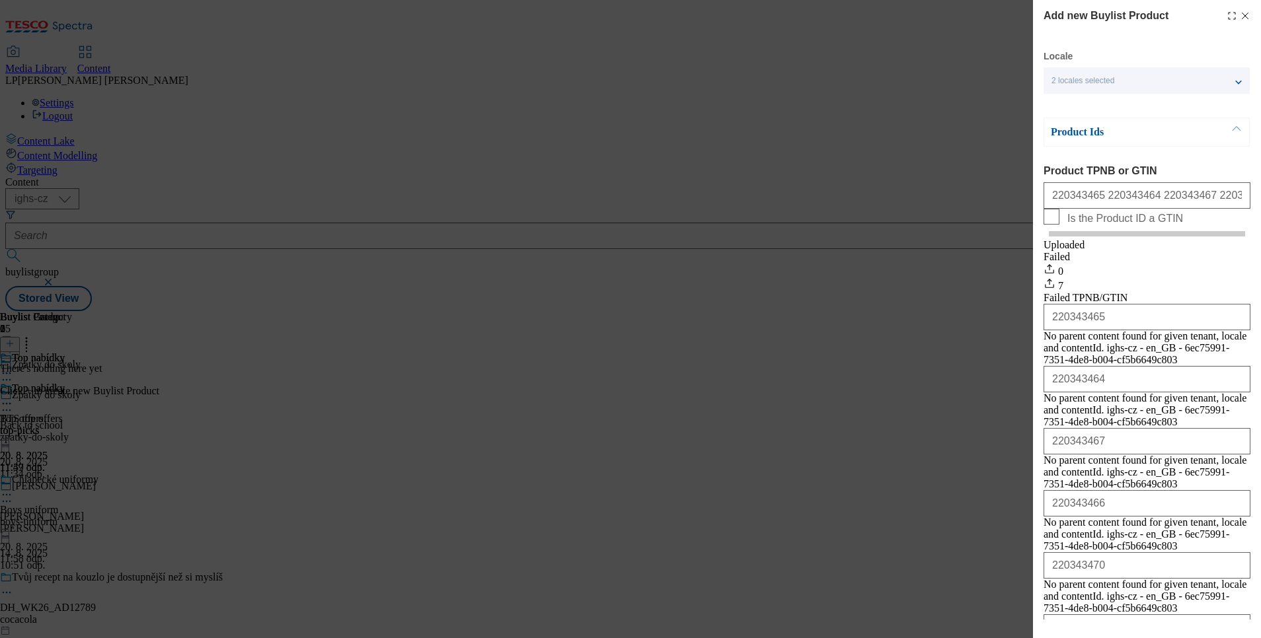
click at [1082, 85] on span "2 locales selected" at bounding box center [1082, 81] width 63 height 10
click at [1086, 137] on span "Czech" at bounding box center [1088, 134] width 26 height 7
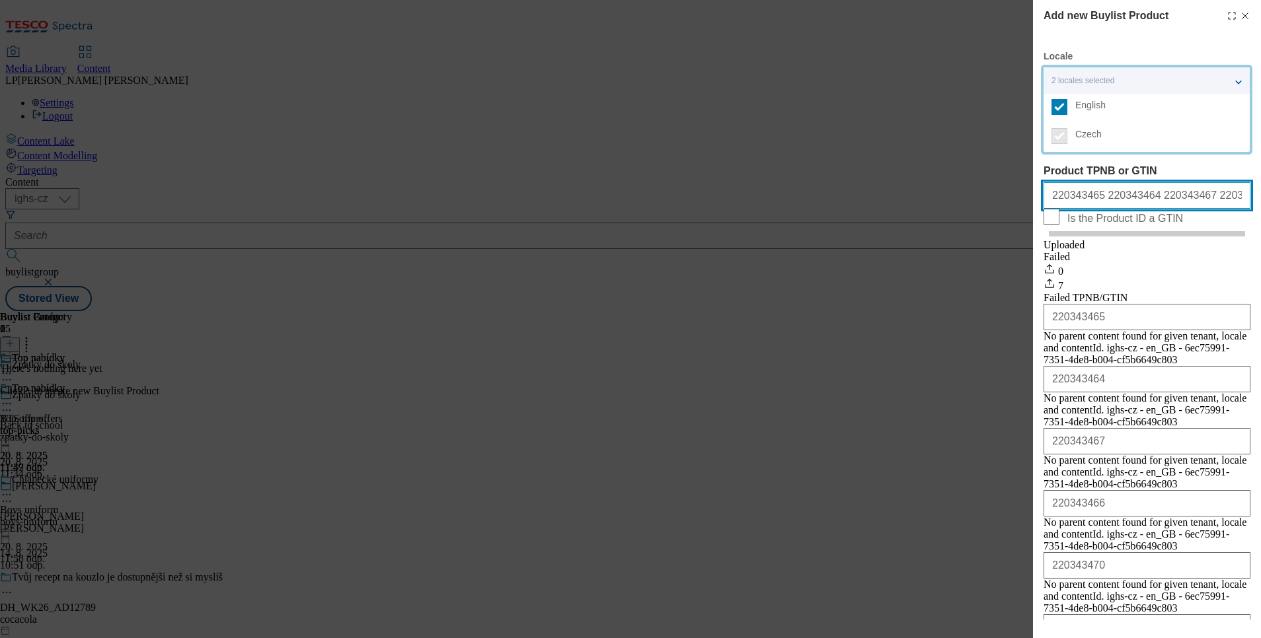
click at [1172, 202] on input "220343465 220343464 220343467 220343466 220343470 220343469 220343468" at bounding box center [1146, 195] width 207 height 26
drag, startPoint x: 1176, startPoint y: 197, endPoint x: 1010, endPoint y: 195, distance: 166.5
click at [1010, 196] on div "Add new Buylist Product Locale 2 locales selected English Czech Product Ids Pro…" at bounding box center [630, 319] width 1261 height 638
type input "220343466 220343470 220343469 220343468"
drag, startPoint x: 1226, startPoint y: 191, endPoint x: 706, endPoint y: 260, distance: 523.9
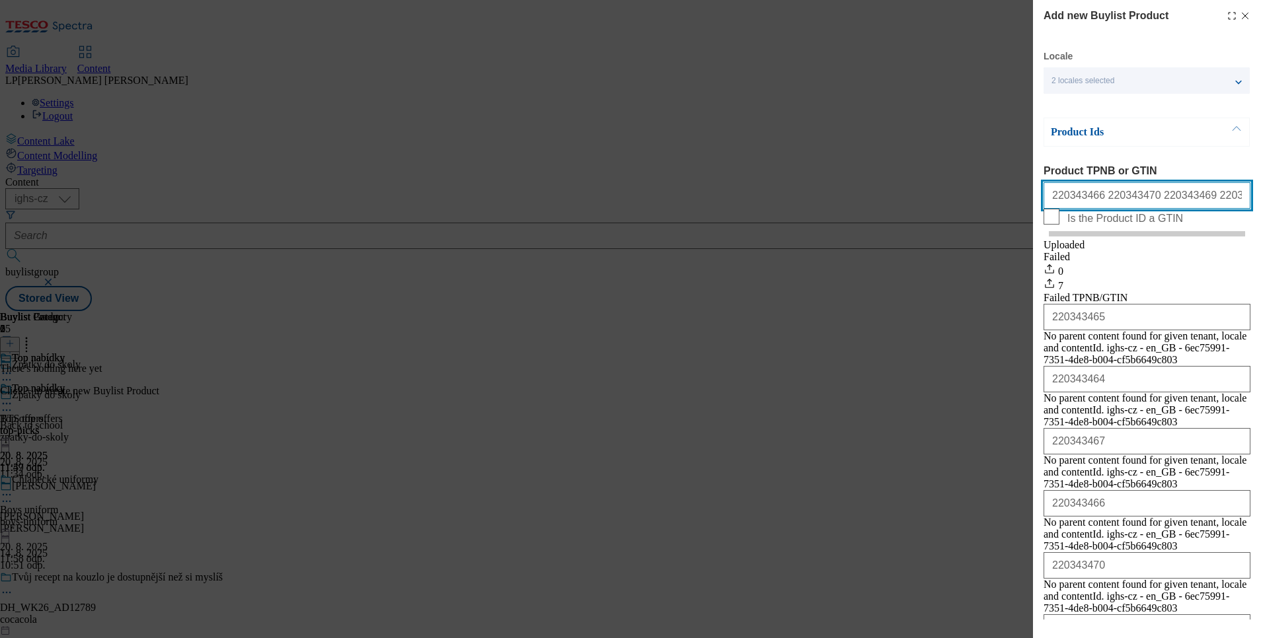
click at [704, 260] on div "Add new Buylist Product Locale 2 locales selected English Czech Product Ids Pro…" at bounding box center [630, 319] width 1261 height 638
click at [1074, 195] on input "Product TPNB or GTIN" at bounding box center [1146, 195] width 207 height 26
type input "105008897 105008870 105010017 105010029 105010025 105010016 105008900 105008892…"
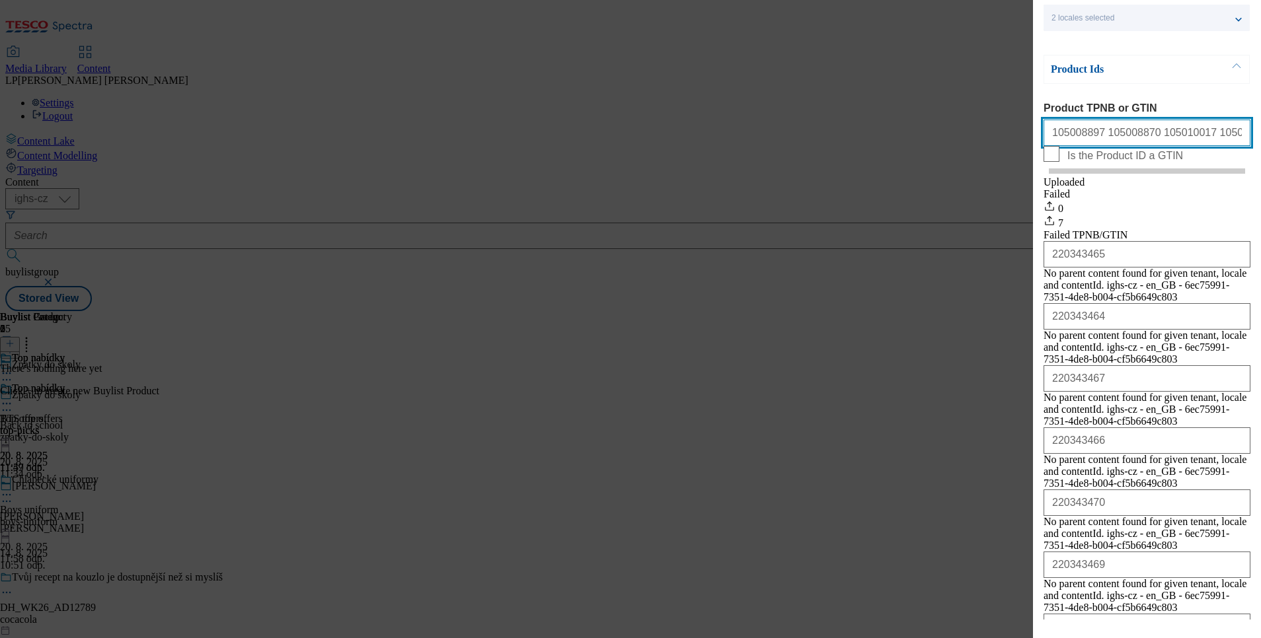
scroll to position [112, 0]
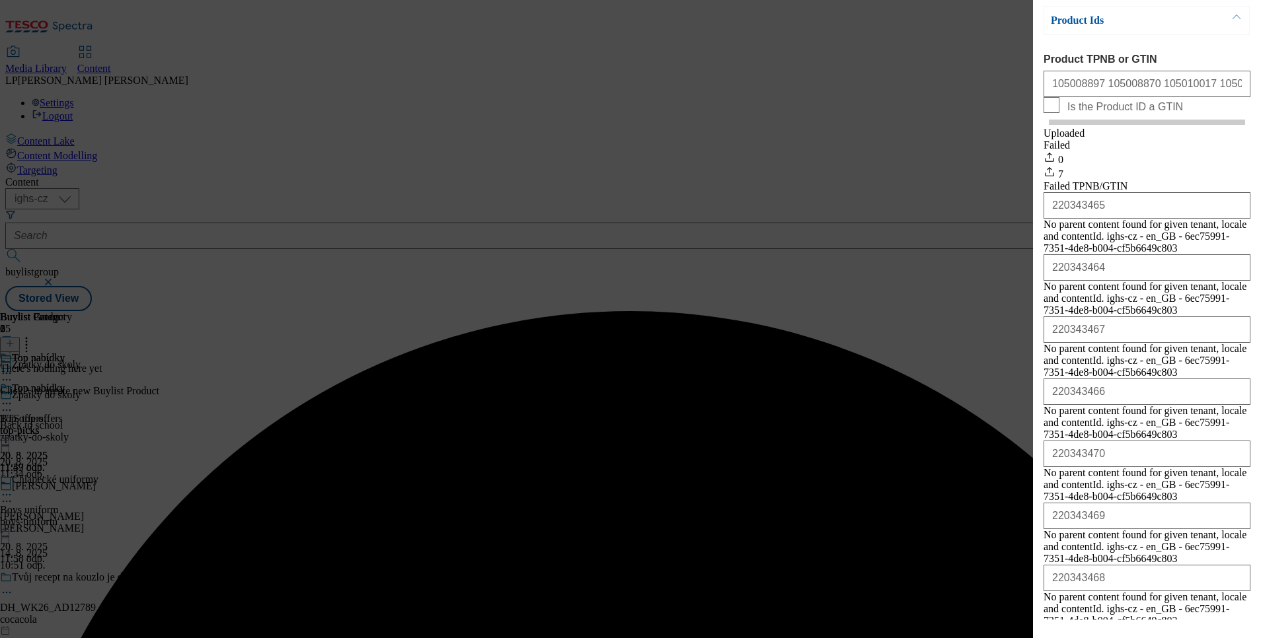
scroll to position [0, 0]
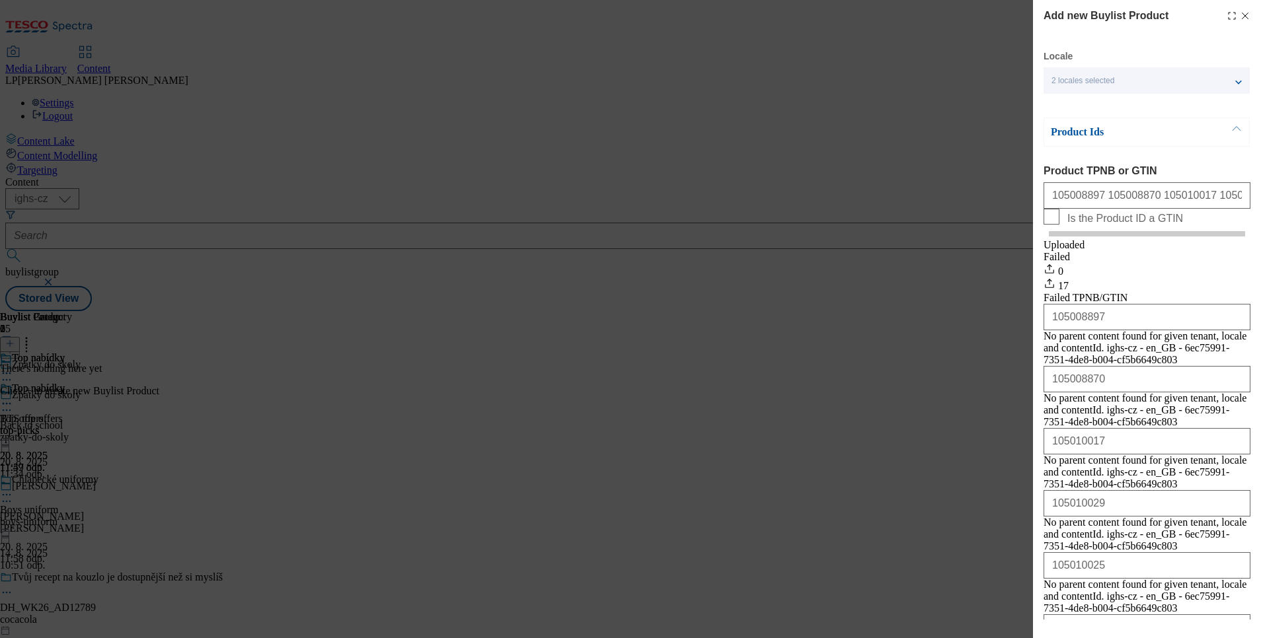
click at [852, 491] on div "Add new Buylist Product Locale 2 locales selected English Czech Product Ids Pro…" at bounding box center [630, 319] width 1261 height 638
click at [1076, 225] on span "Is the Product ID a GTIN" at bounding box center [1125, 219] width 116 height 12
click at [1059, 225] on input "Is the Product ID a GTIN" at bounding box center [1051, 217] width 16 height 16
checkbox input "true"
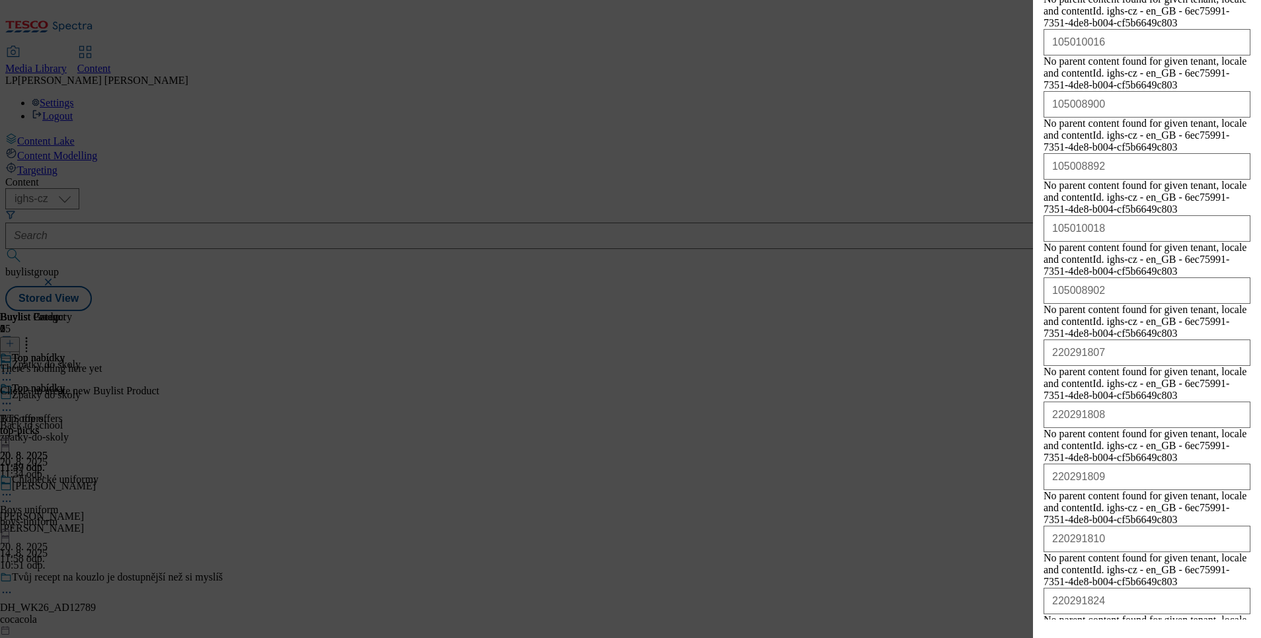
scroll to position [637, 0]
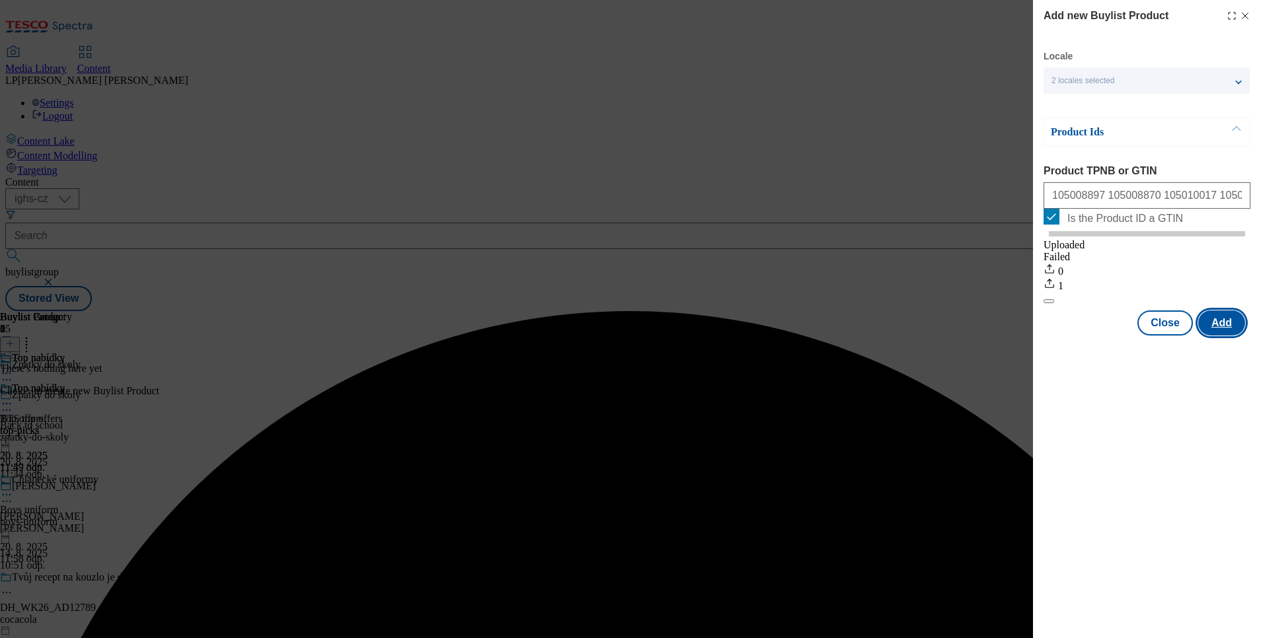
scroll to position [0, 0]
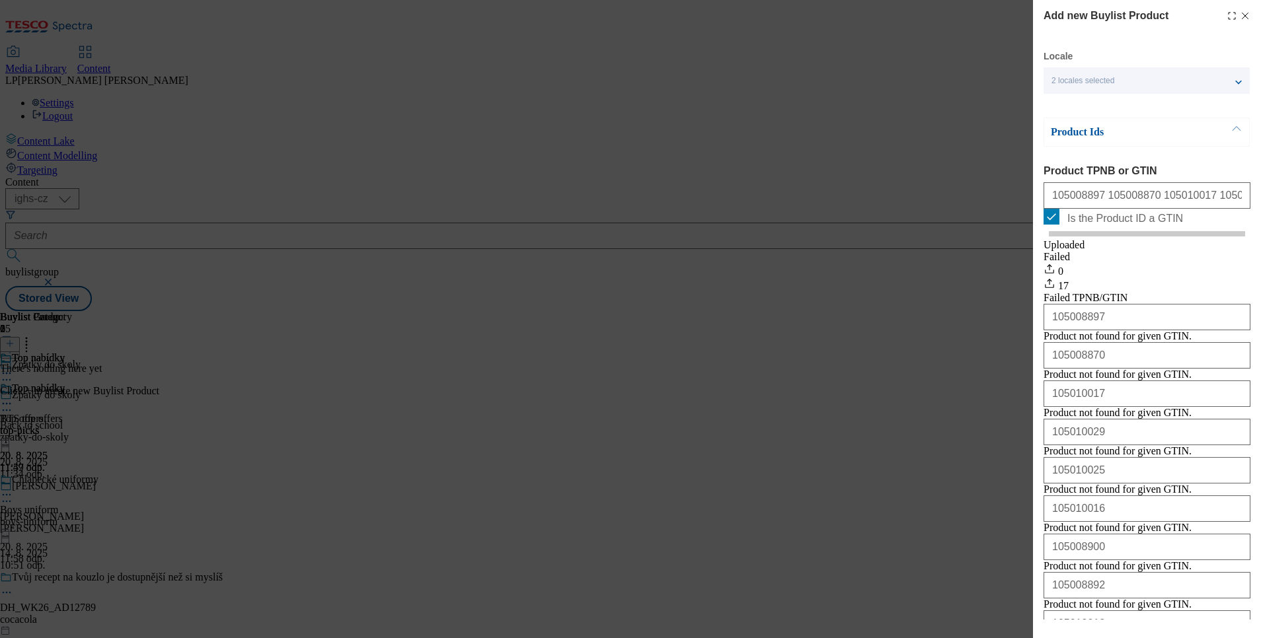
click at [1241, 13] on icon "Modal" at bounding box center [1245, 16] width 11 height 11
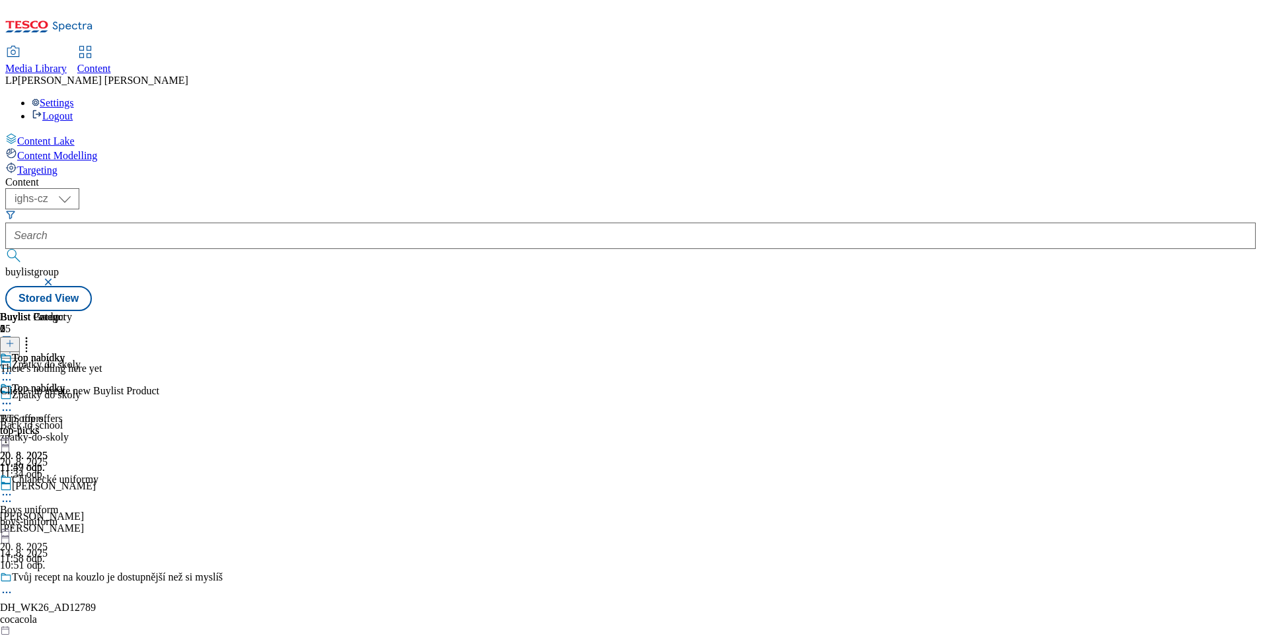
click at [72, 474] on div "Top nabídky Top offers top-picks [DATE] 11:57 odp." at bounding box center [36, 428] width 72 height 91
click at [65, 383] on div "Top nabídky" at bounding box center [38, 389] width 53 height 12
click at [72, 383] on div "Top nabídky Top offers top-picks [DATE] 11:57 odp." at bounding box center [36, 428] width 72 height 91
click at [15, 339] on icon at bounding box center [9, 343] width 9 height 9
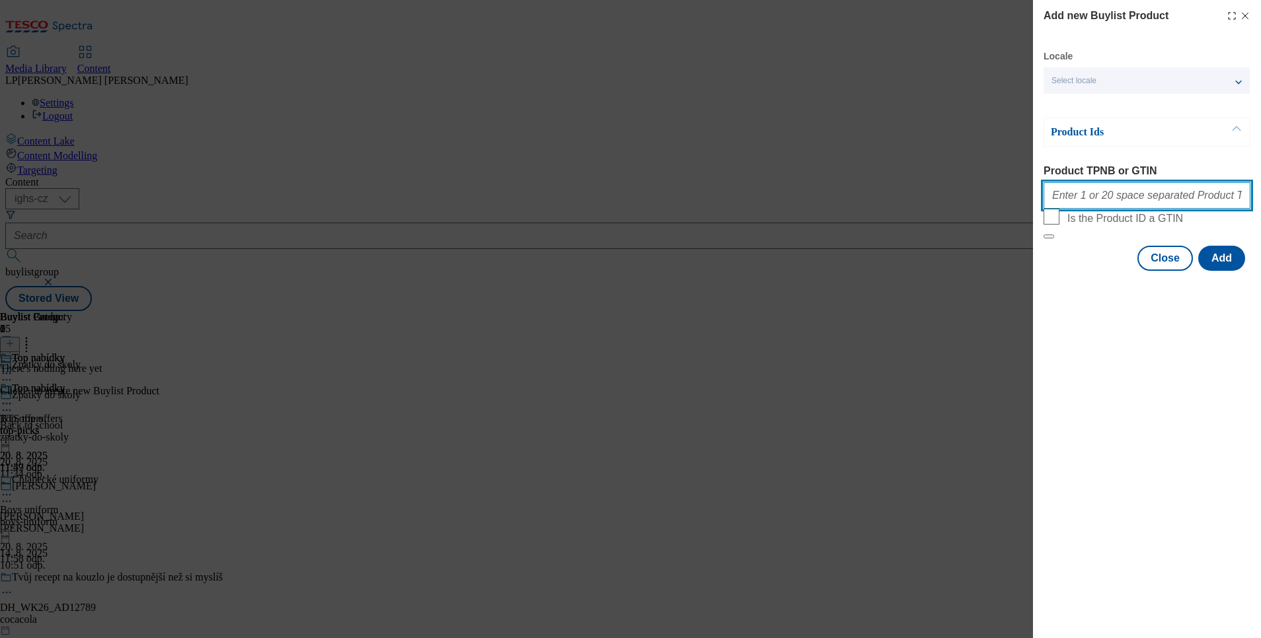
click at [1072, 191] on input "Product TPNB or GTIN" at bounding box center [1146, 195] width 207 height 26
paste input "200348558 217333400 200348565 209971245 215842973 220362491 200348589 211353879"
type input "200348558 217333400 200348565 209971245 215842973 220362491 200348589 211353879"
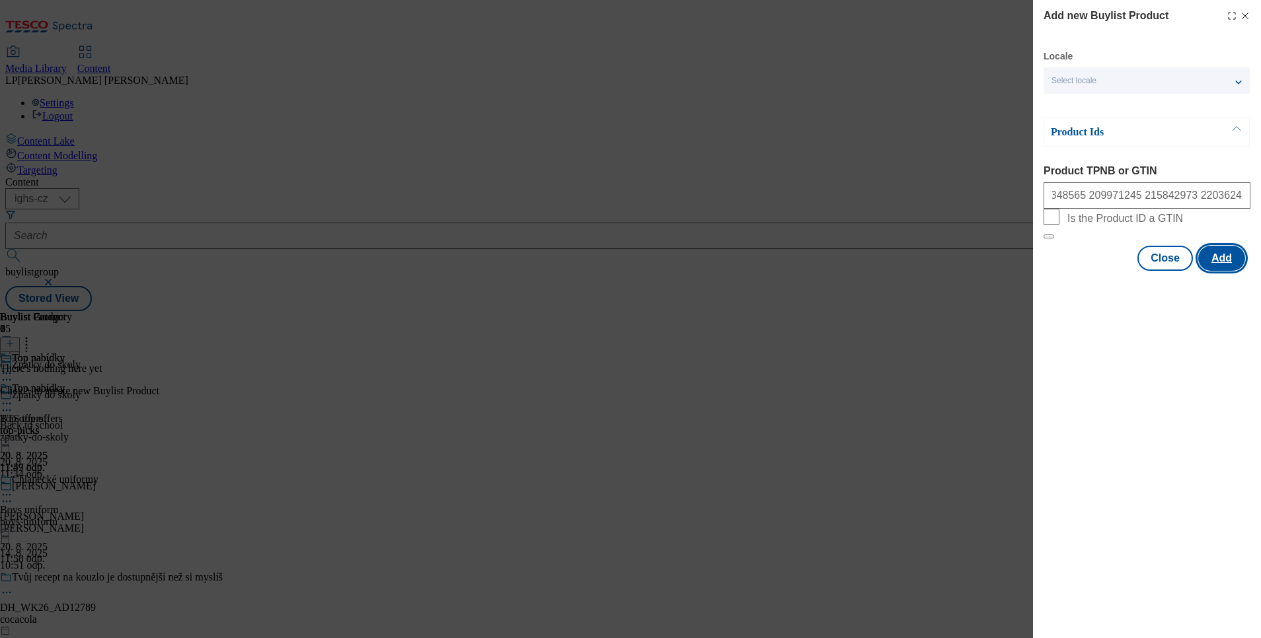
click at [1230, 271] on button "Add" at bounding box center [1221, 258] width 47 height 25
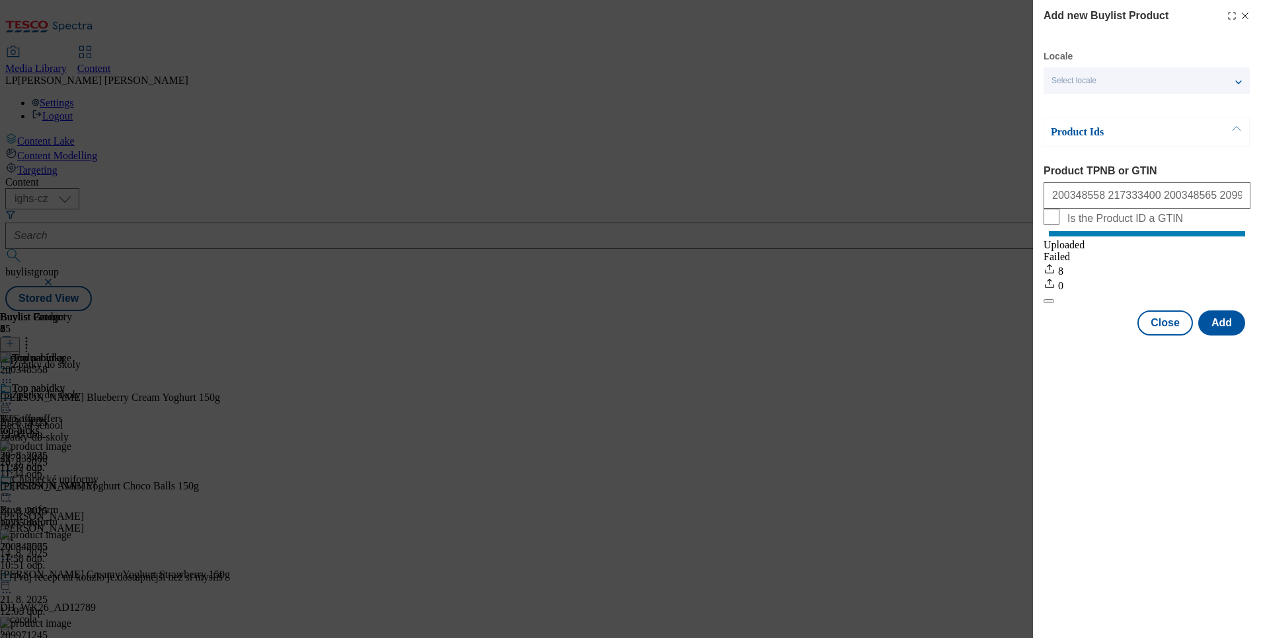
click at [848, 412] on div "Add new Buylist Product Locale Select locale English Czech Product Ids Product …" at bounding box center [630, 319] width 1261 height 638
click at [1246, 11] on icon "Modal" at bounding box center [1245, 16] width 11 height 11
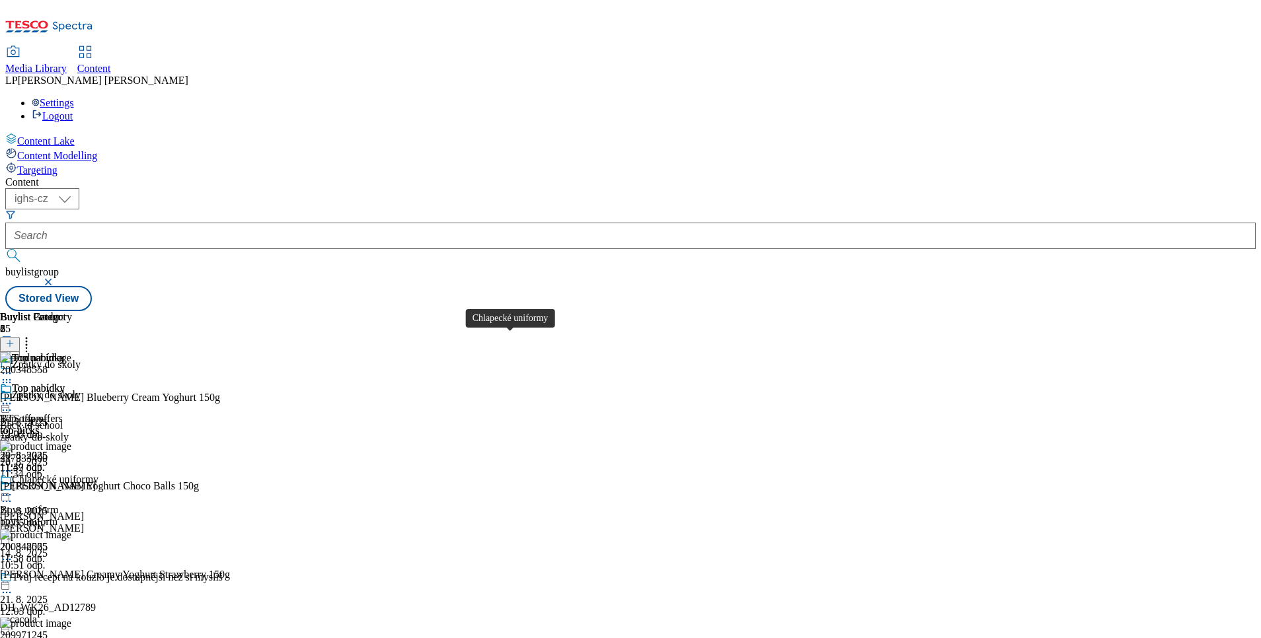
click at [98, 474] on div "Chlapecké uniformy" at bounding box center [55, 480] width 87 height 12
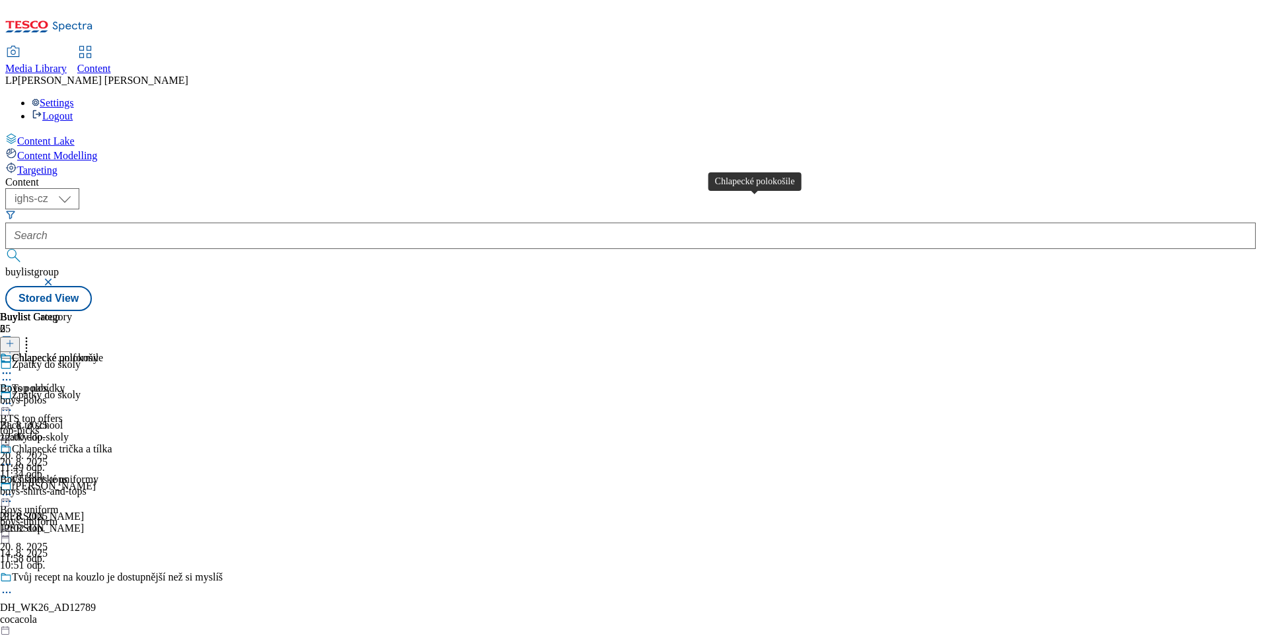
click at [103, 352] on div "Chlapecké polokošile" at bounding box center [57, 358] width 91 height 12
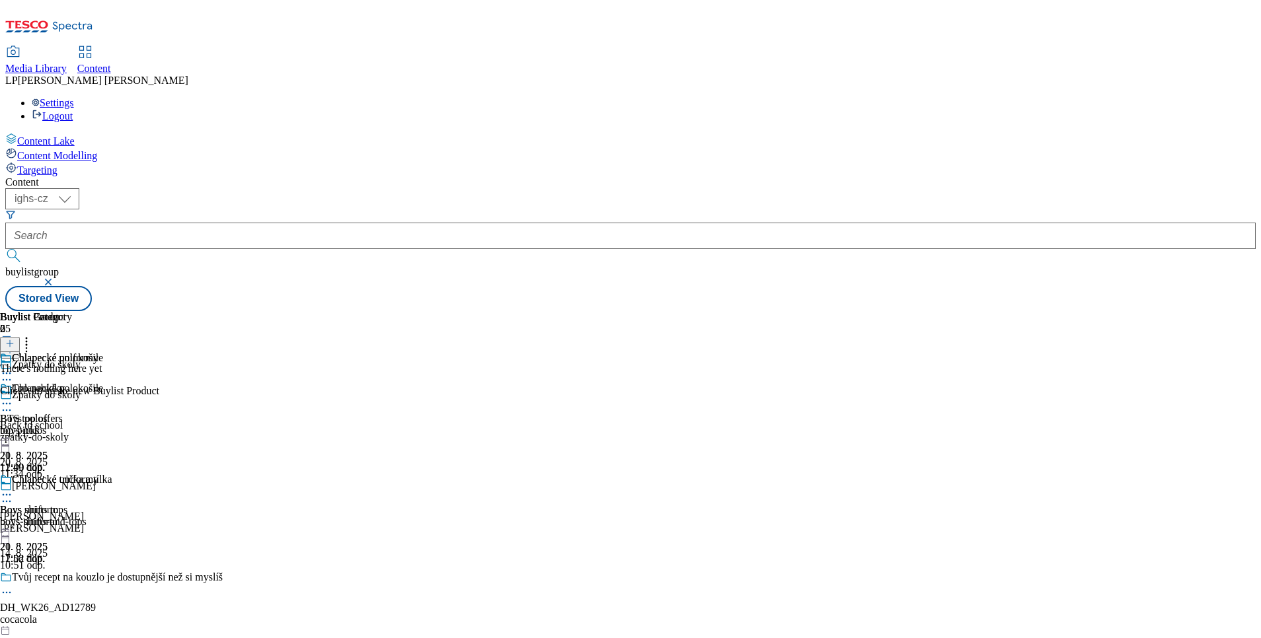
click at [15, 339] on icon at bounding box center [9, 343] width 9 height 9
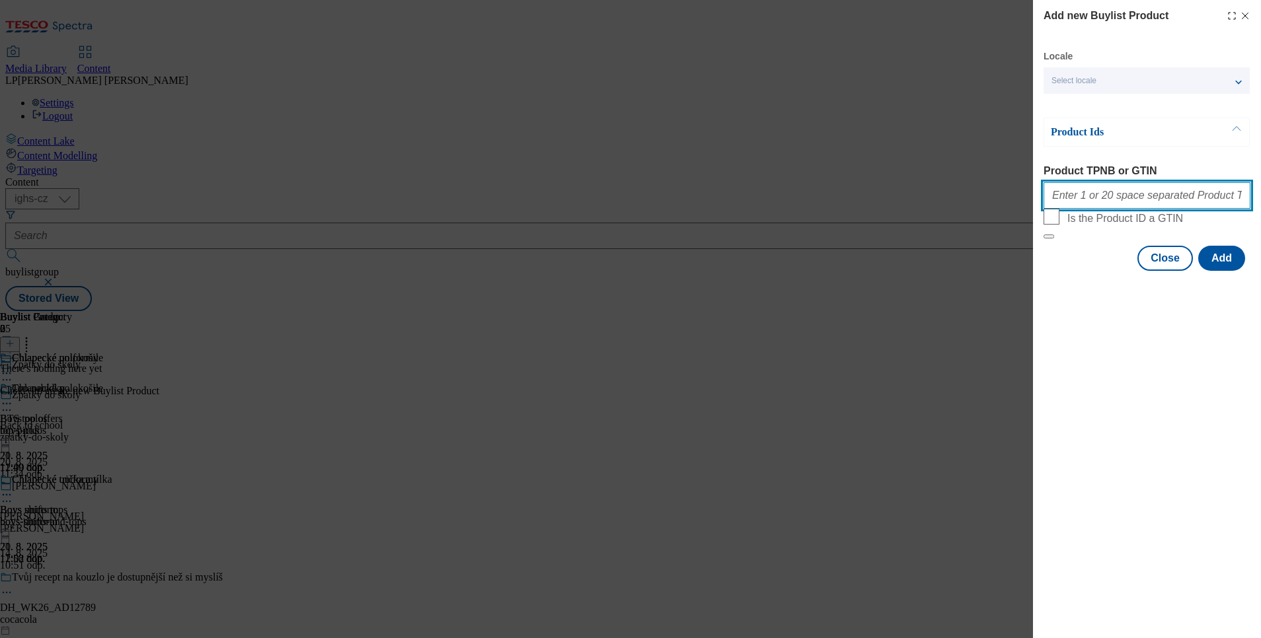
click at [1086, 200] on input "Product TPNB or GTIN" at bounding box center [1146, 195] width 207 height 26
paste input "220203189 220203191 220203198 220203200 220256189 220276813 220311212 220328996…"
type input "220203189 220203191 220203198 220203200 220256189 220276813 220311212 220328996…"
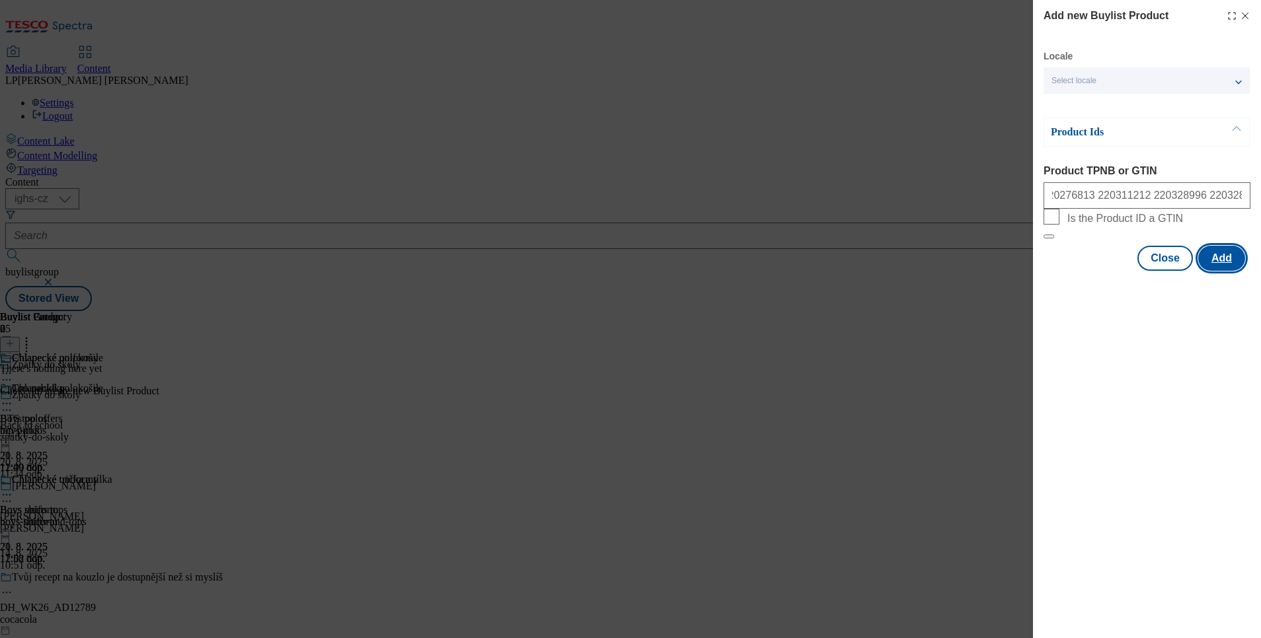
scroll to position [0, 0]
click at [1222, 271] on button "Add" at bounding box center [1221, 258] width 47 height 25
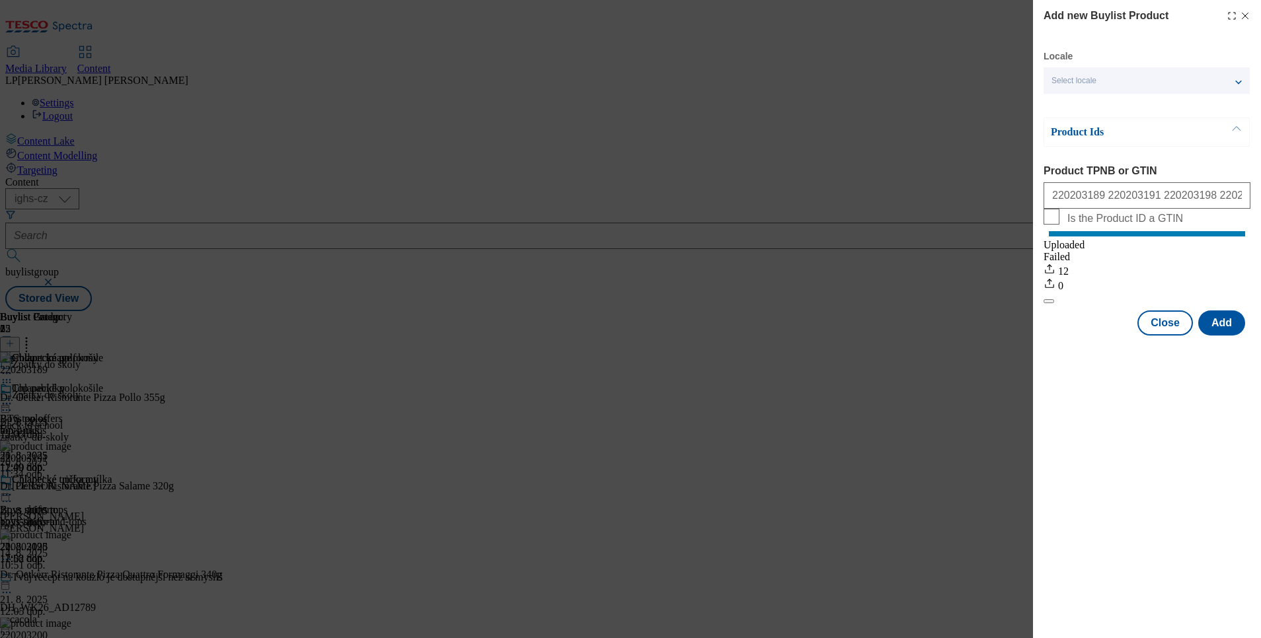
click at [798, 517] on div "Add new Buylist Product Locale Select locale English Czech Product Ids Product …" at bounding box center [630, 319] width 1261 height 638
click at [1162, 336] on button "Close" at bounding box center [1165, 323] width 56 height 25
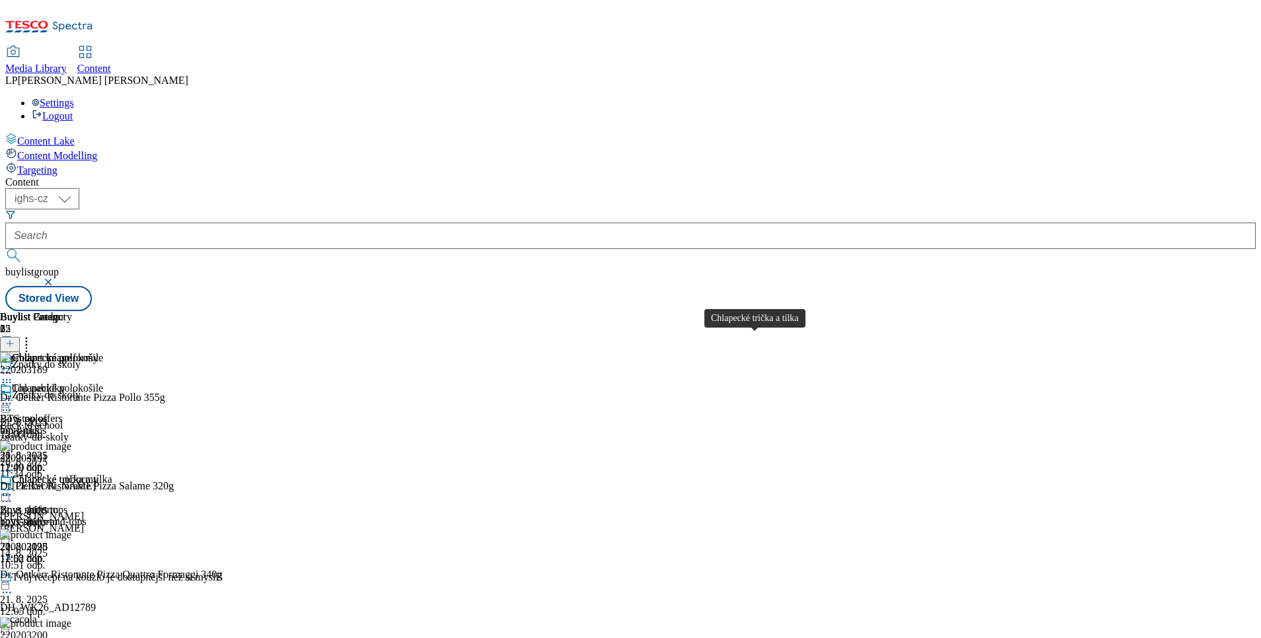
click at [112, 474] on div "Chlapecké trička a tílka" at bounding box center [62, 480] width 100 height 12
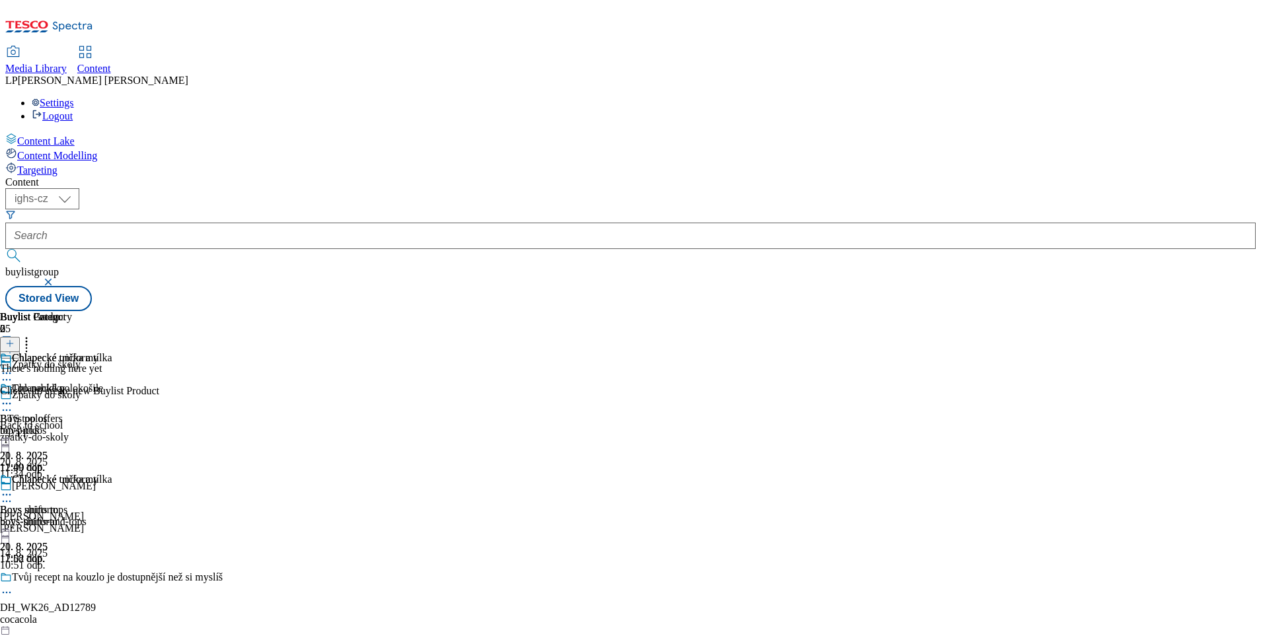
click at [20, 337] on button at bounding box center [10, 344] width 20 height 15
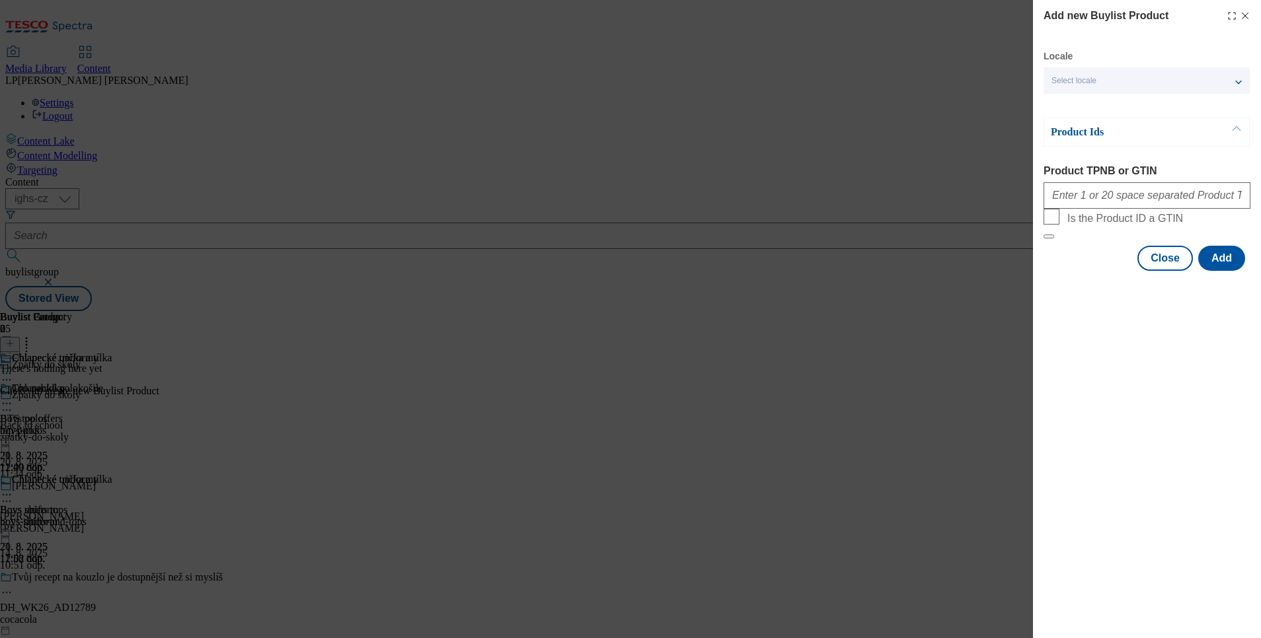
click at [1101, 87] on div "Select locale" at bounding box center [1146, 80] width 206 height 26
click at [1087, 109] on span "English" at bounding box center [1090, 105] width 30 height 7
click at [1067, 111] on input "English" at bounding box center [1059, 107] width 16 height 16
click at [813, 510] on div "Add new Buylist Product Locale 2 locales selected English Czech Product Ids Pro…" at bounding box center [630, 319] width 1261 height 638
click at [856, 215] on div "Add new Buylist Product Locale 2 locales selected English Czech Product Ids Pro…" at bounding box center [630, 319] width 1261 height 638
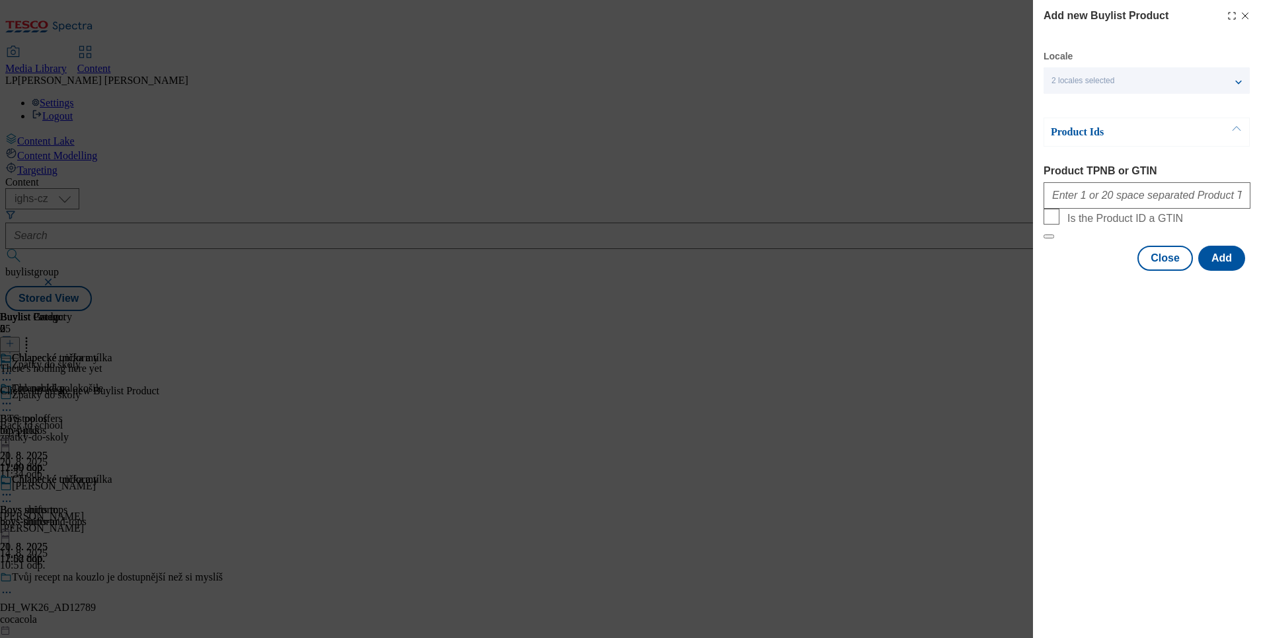
click at [859, 210] on div "Add new Buylist Product Locale 2 locales selected English Czech Product Ids Pro…" at bounding box center [630, 319] width 1261 height 638
drag, startPoint x: 1156, startPoint y: 288, endPoint x: 1084, endPoint y: 281, distance: 71.7
click at [1154, 271] on button "Close" at bounding box center [1165, 258] width 56 height 25
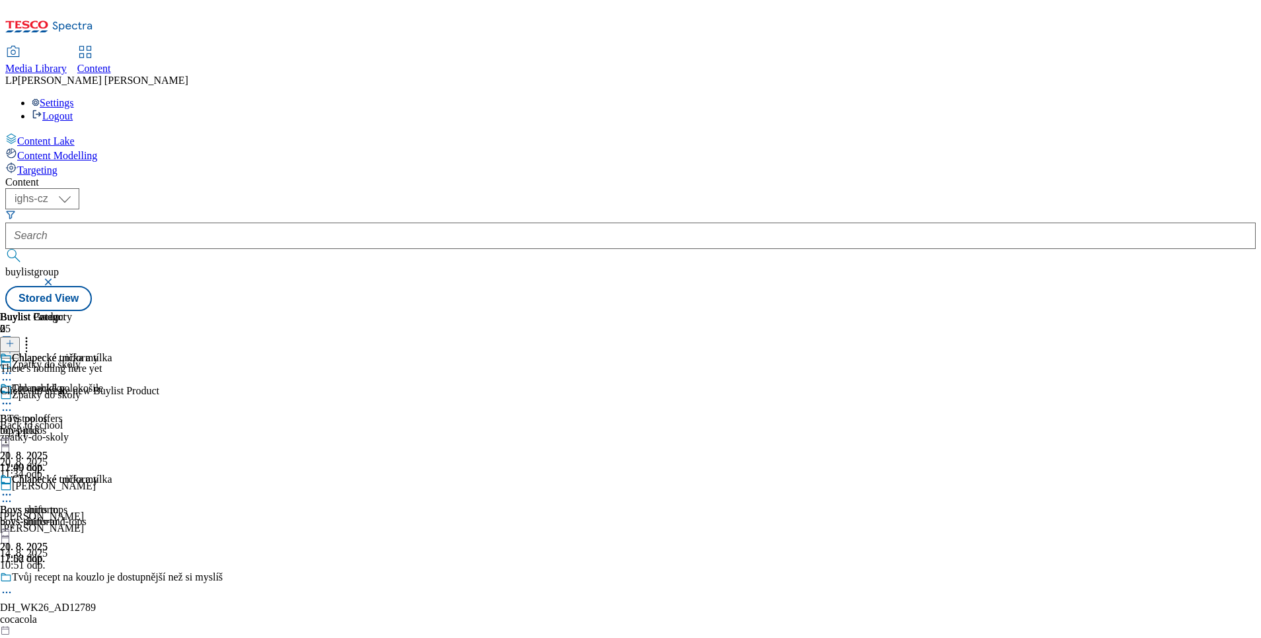
click at [112, 383] on div "Chlapecké polokošile" at bounding box center [56, 398] width 112 height 30
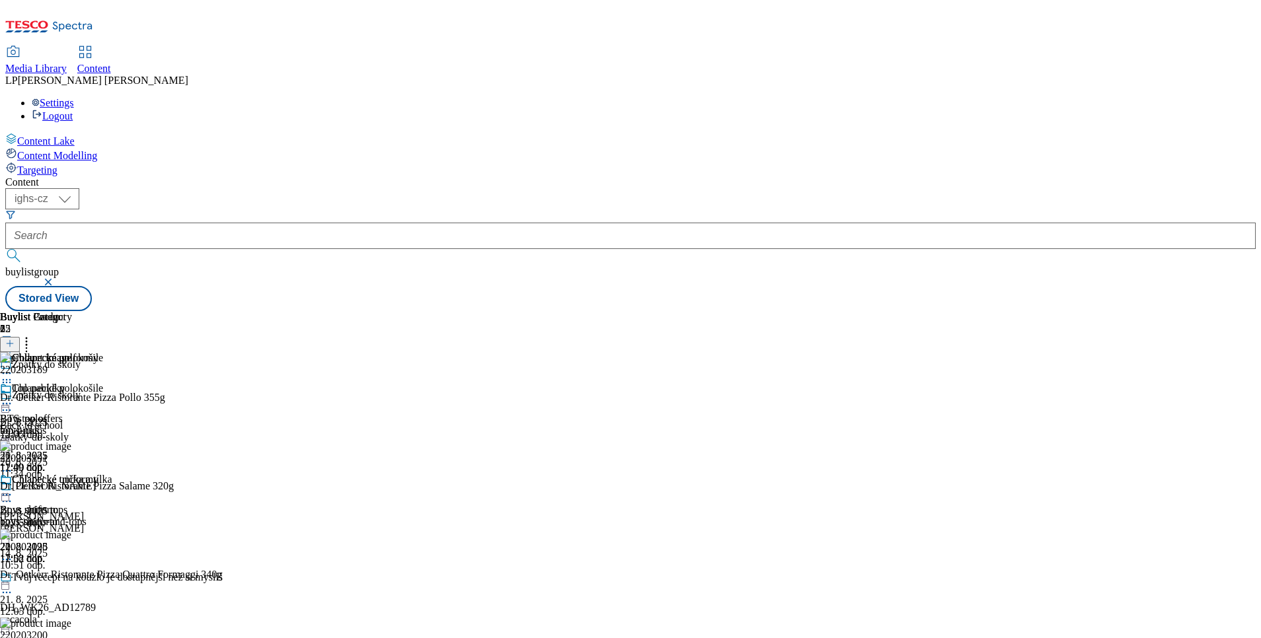
click at [13, 397] on icon at bounding box center [6, 403] width 13 height 13
drag, startPoint x: 778, startPoint y: 584, endPoint x: 1049, endPoint y: 283, distance: 404.7
click at [112, 559] on div "Chlapecké polokošile Boys polos boys-polos [DATE] 12:00 dop. Chlapecké trička a…" at bounding box center [56, 474] width 112 height 182
click at [103, 383] on div "Chlapecké polokošile" at bounding box center [57, 389] width 91 height 12
click at [112, 474] on div "Chlapecké trička a tílka" at bounding box center [62, 480] width 100 height 12
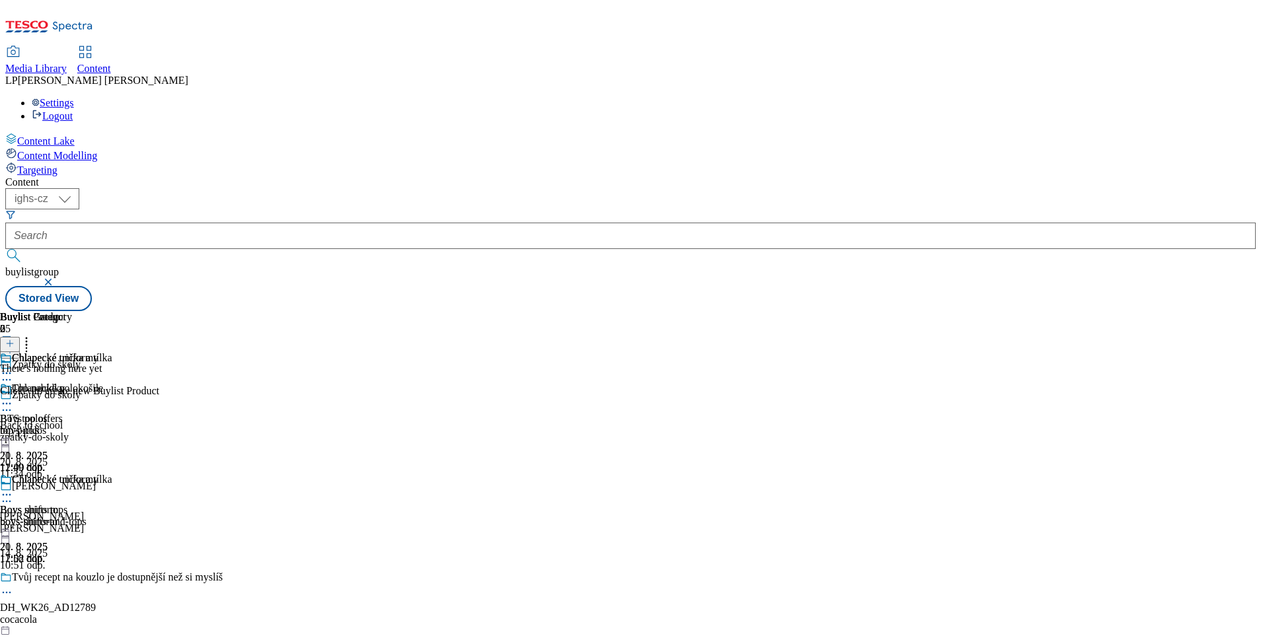
click at [15, 339] on icon at bounding box center [9, 343] width 9 height 9
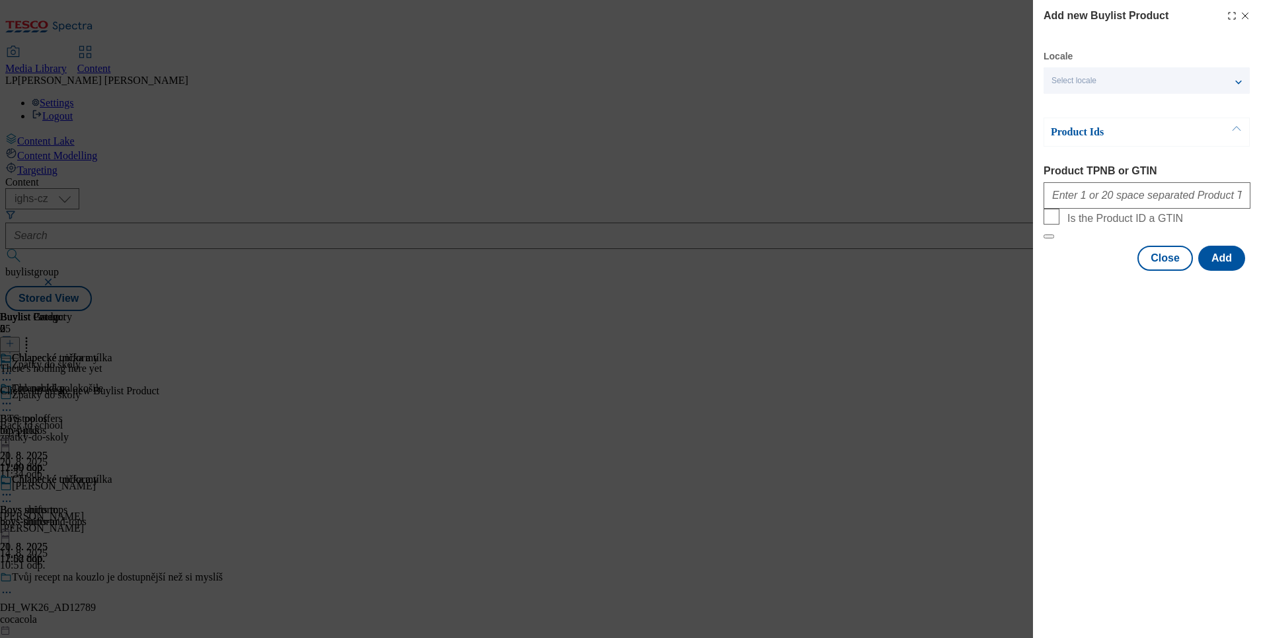
click at [1082, 77] on span "Select locale" at bounding box center [1073, 81] width 45 height 10
click at [1081, 104] on span "English" at bounding box center [1090, 105] width 30 height 7
click at [1067, 104] on input "English" at bounding box center [1059, 107] width 16 height 16
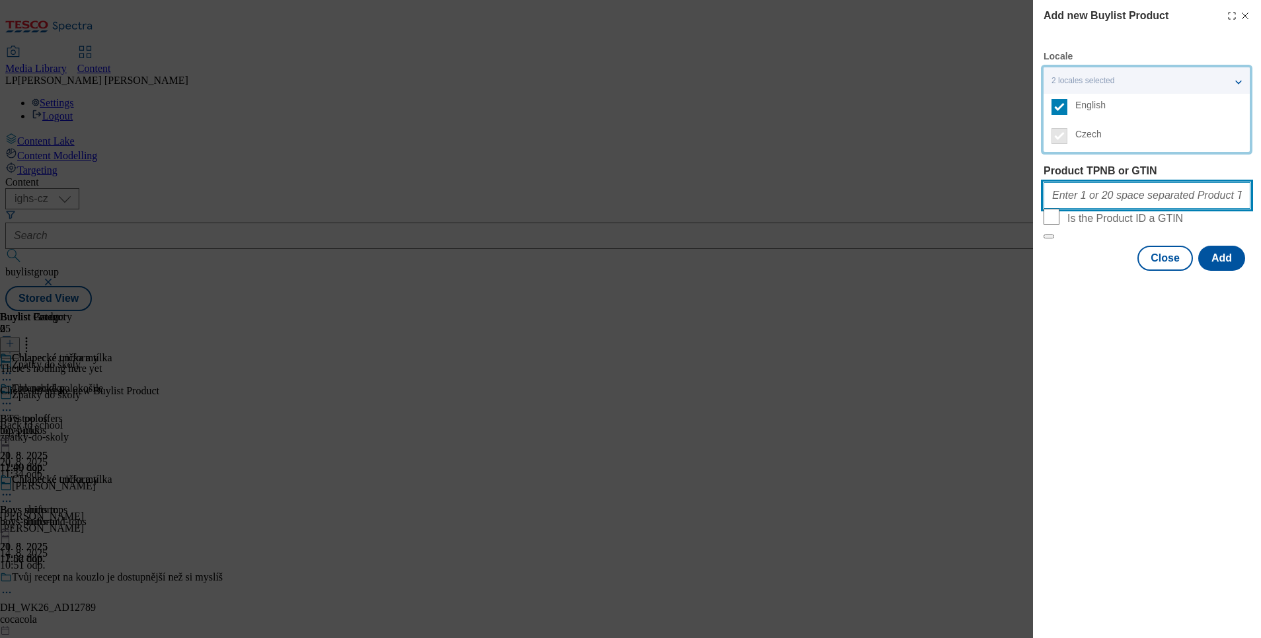
click at [1117, 209] on input "Product TPNB or GTIN" at bounding box center [1146, 195] width 207 height 26
type input "209255932 218295707 130345003 215442944 105009096 105009097 210143716 220314658…"
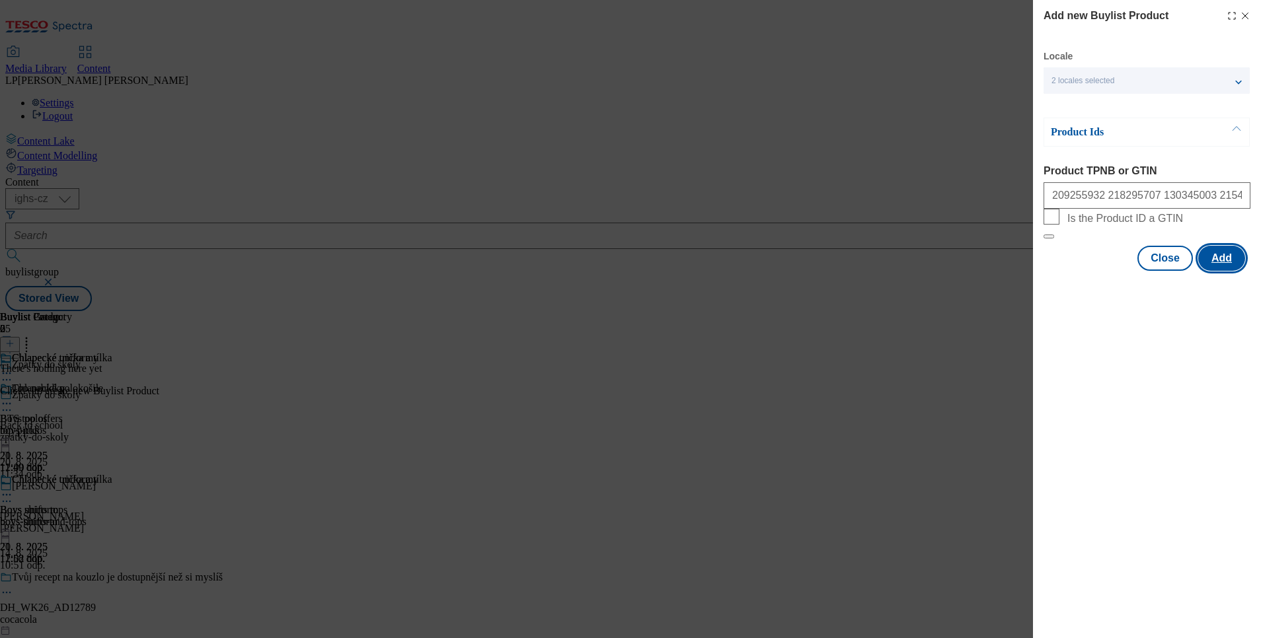
click at [1222, 271] on button "Add" at bounding box center [1221, 258] width 47 height 25
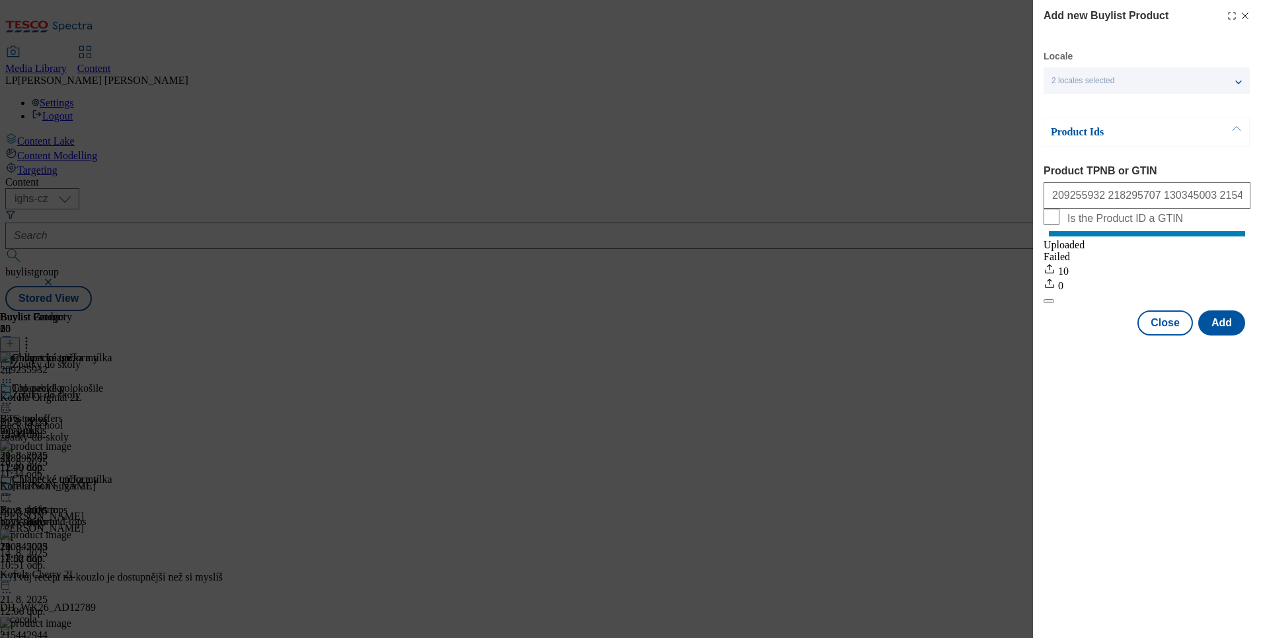
click at [841, 537] on div "Add new Buylist Product Locale 2 locales selected English Czech Product Ids Pro…" at bounding box center [630, 319] width 1261 height 638
click at [1167, 336] on button "Close" at bounding box center [1165, 323] width 56 height 25
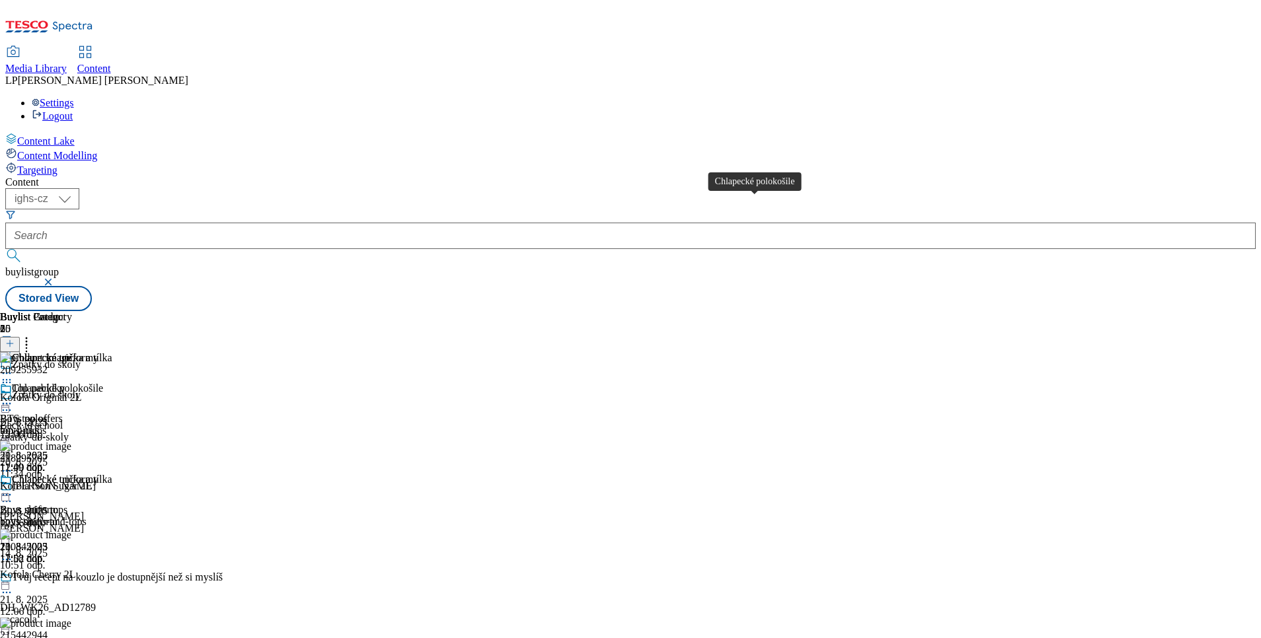
click at [103, 383] on div "Chlapecké polokošile" at bounding box center [57, 389] width 91 height 12
click at [33, 335] on icon at bounding box center [26, 341] width 13 height 13
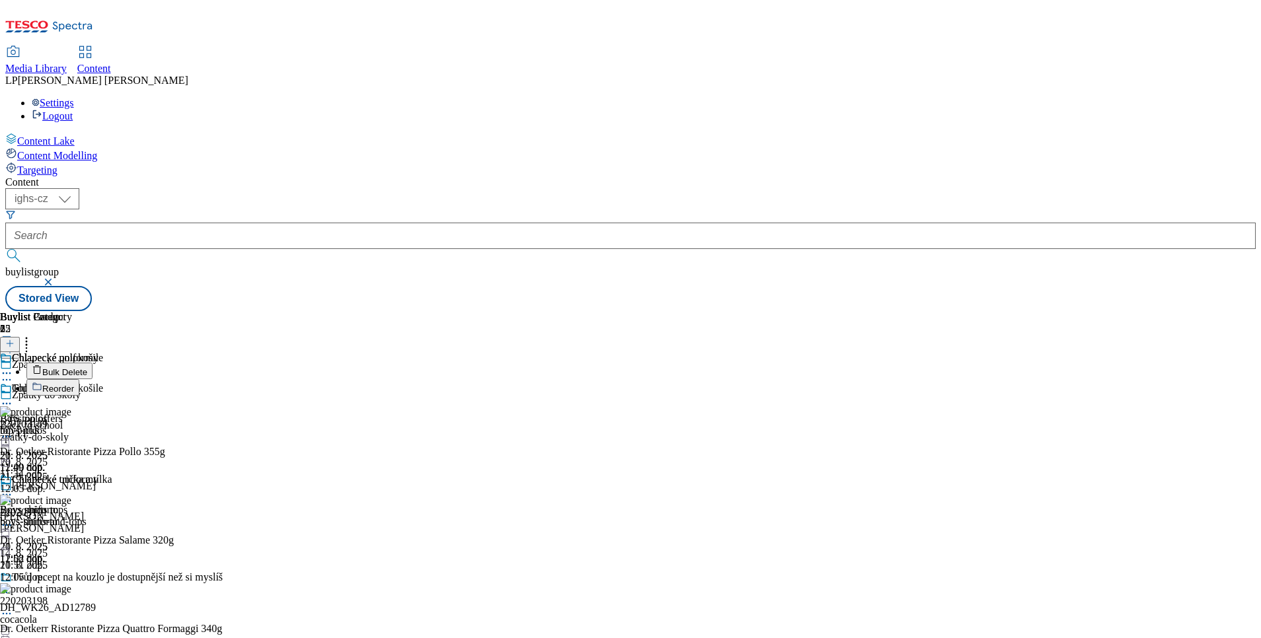
click at [74, 384] on span "Reorder" at bounding box center [58, 389] width 32 height 10
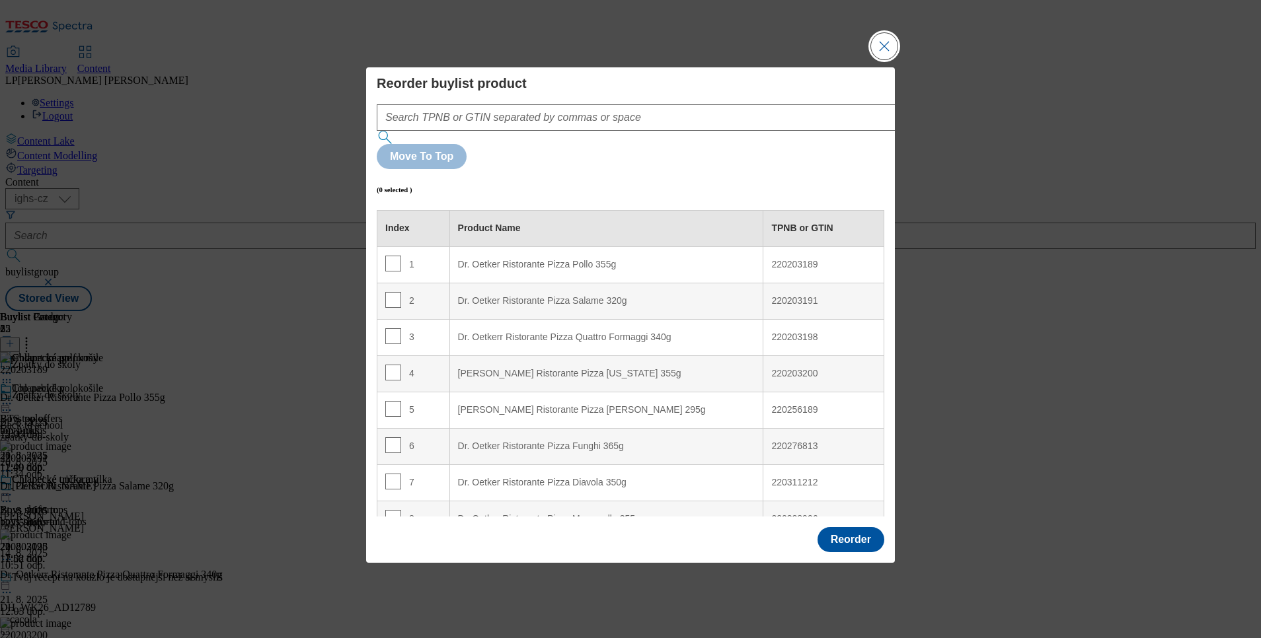
click at [883, 59] on button "Close Modal" at bounding box center [884, 46] width 26 height 26
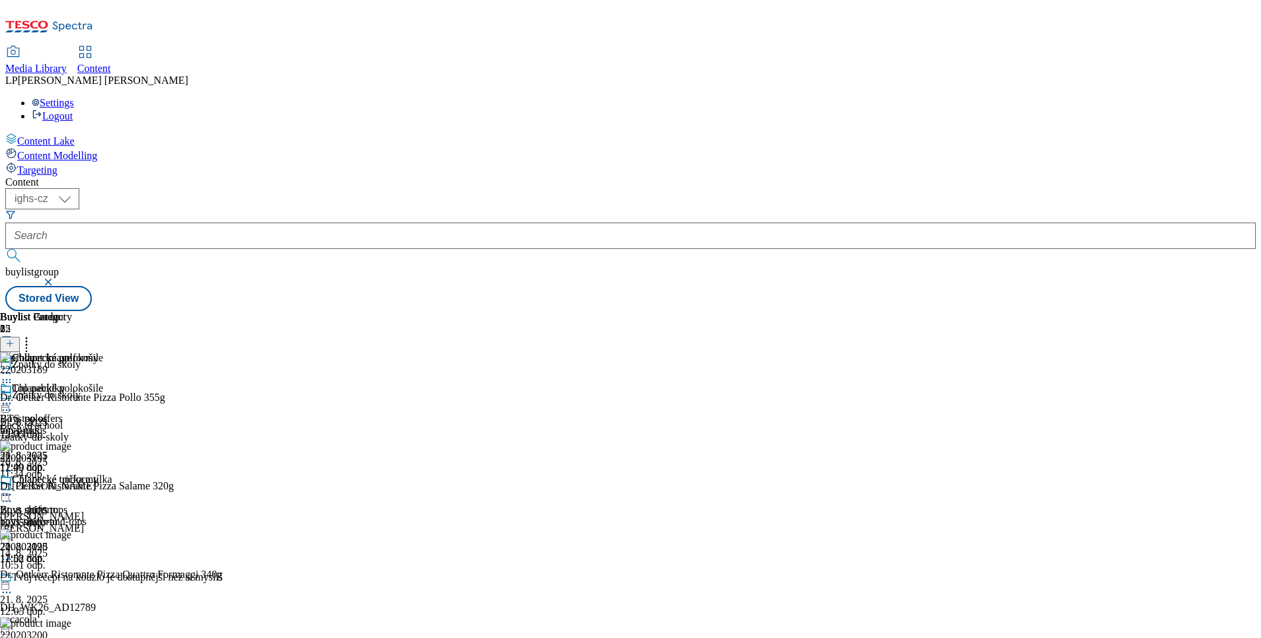
click at [33, 335] on icon at bounding box center [26, 341] width 13 height 13
drag, startPoint x: 1168, startPoint y: 224, endPoint x: 1117, endPoint y: 202, distance: 54.7
click at [1158, 311] on div "Buylist Group 65 Zpátky do školy Zpátky do školy Back to school zpatky-do-skoly…" at bounding box center [630, 311] width 1250 height 0
click at [13, 376] on icon at bounding box center [6, 382] width 13 height 13
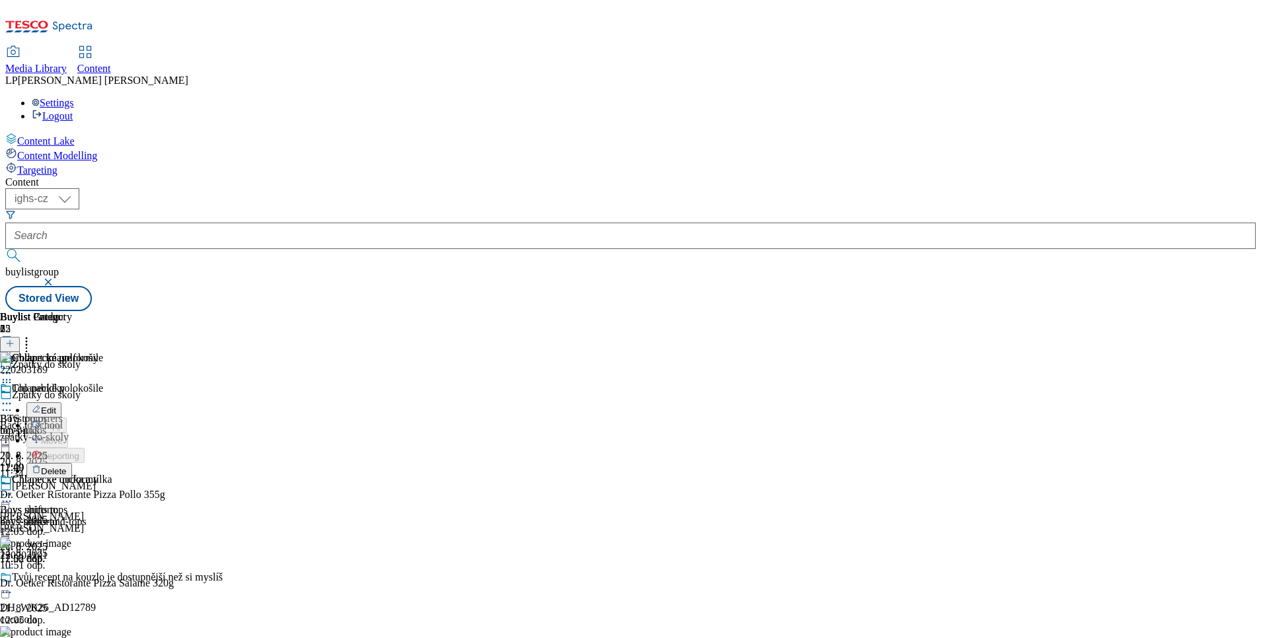
click at [61, 402] on button "Edit" at bounding box center [43, 409] width 35 height 15
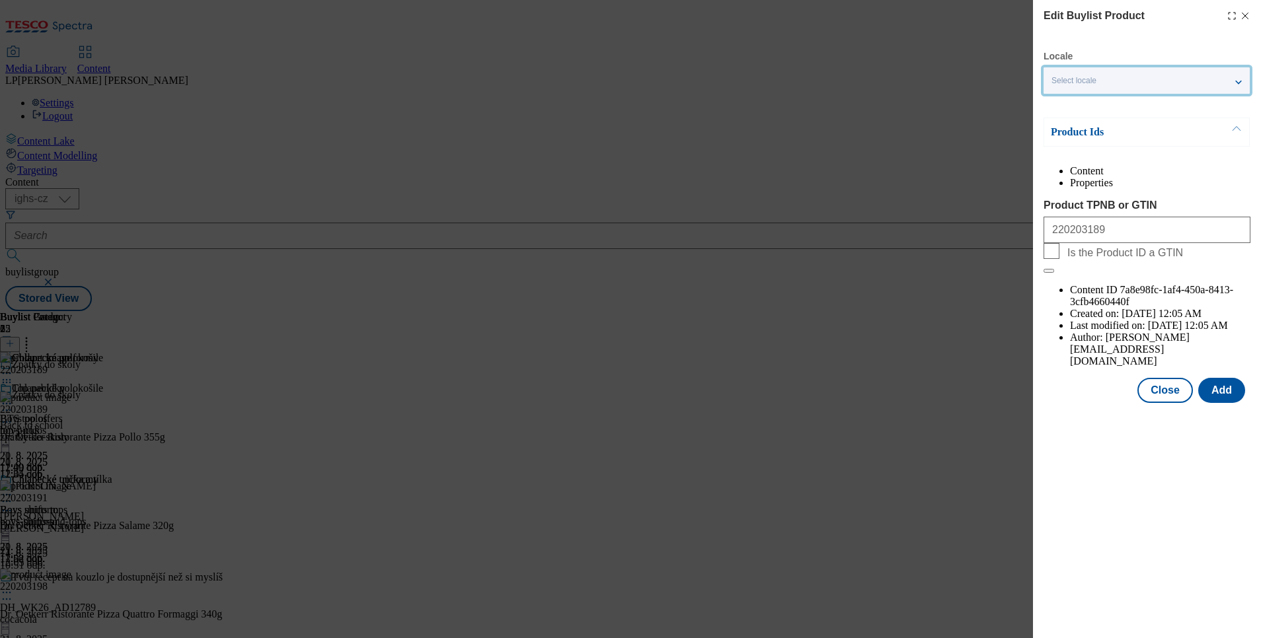
click at [1106, 79] on div "Select locale" at bounding box center [1146, 80] width 206 height 26
click at [1096, 104] on span "English" at bounding box center [1090, 105] width 30 height 7
click at [1067, 104] on input "English" at bounding box center [1059, 107] width 16 height 16
click at [1223, 378] on button "Add" at bounding box center [1221, 390] width 47 height 25
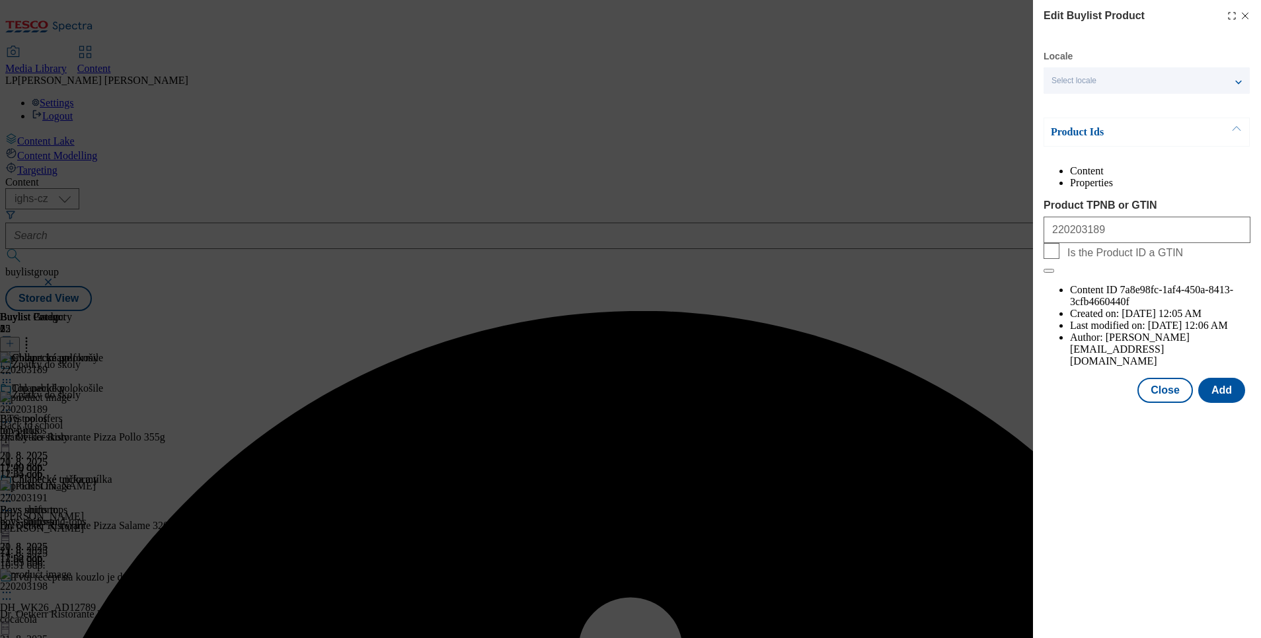
click at [842, 468] on div "Edit Buylist Product Locale Select locale English Czech Product Ids Content Pro…" at bounding box center [630, 319] width 1261 height 638
click at [862, 509] on div "Edit Buylist Product Locale Select locale English Czech Product Ids Content Pro…" at bounding box center [630, 319] width 1261 height 638
click at [1168, 378] on button "Close" at bounding box center [1165, 390] width 56 height 25
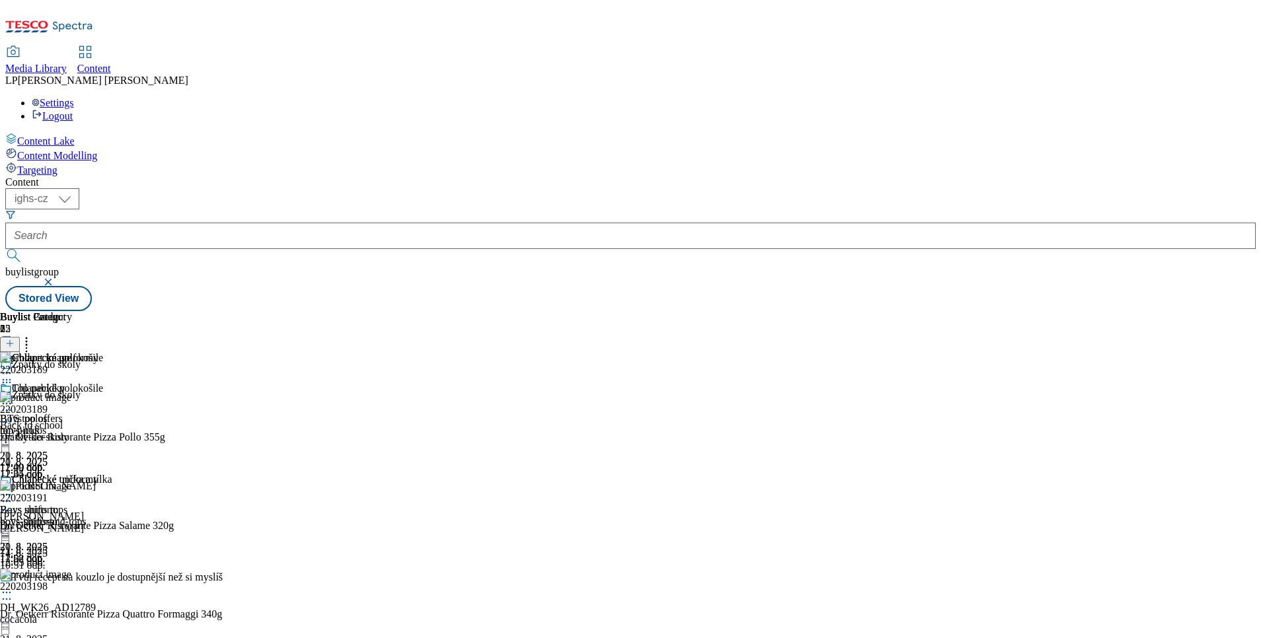
click at [33, 335] on icon at bounding box center [26, 341] width 13 height 13
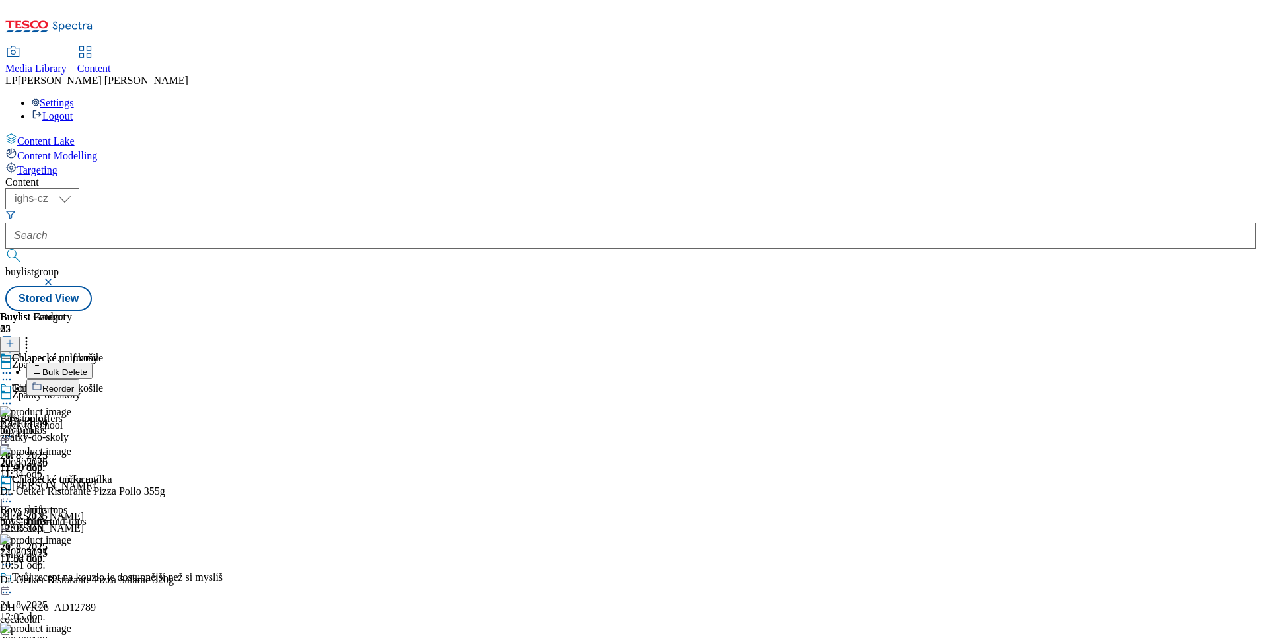
click at [74, 384] on span "Reorder" at bounding box center [58, 389] width 32 height 10
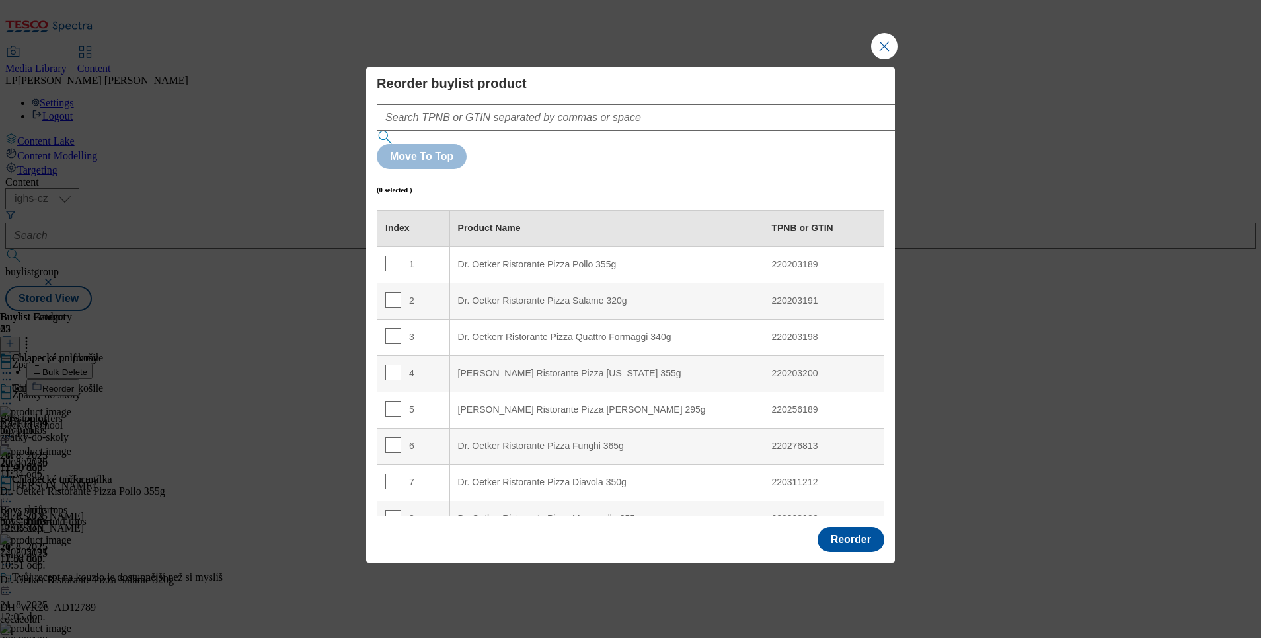
drag, startPoint x: 887, startPoint y: 80, endPoint x: 915, endPoint y: 90, distance: 30.1
click at [887, 59] on button "Close Modal" at bounding box center [884, 46] width 26 height 26
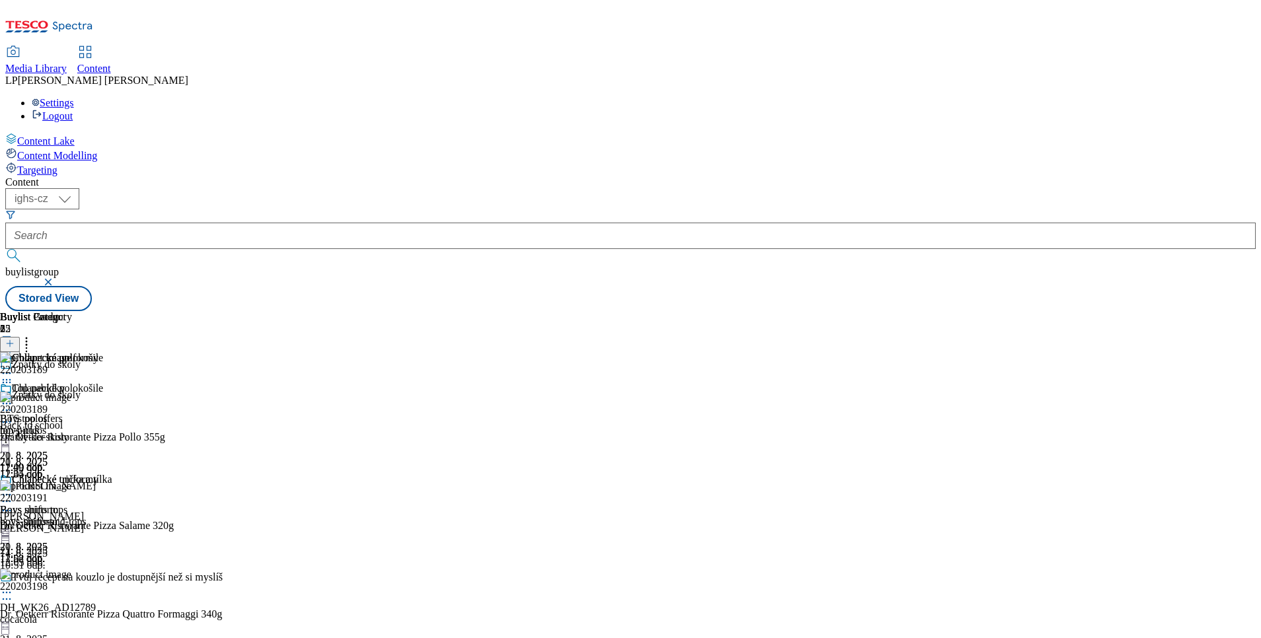
click at [266, 311] on header "Buylist Product 12" at bounding box center [133, 331] width 266 height 41
click at [33, 335] on icon at bounding box center [26, 341] width 13 height 13
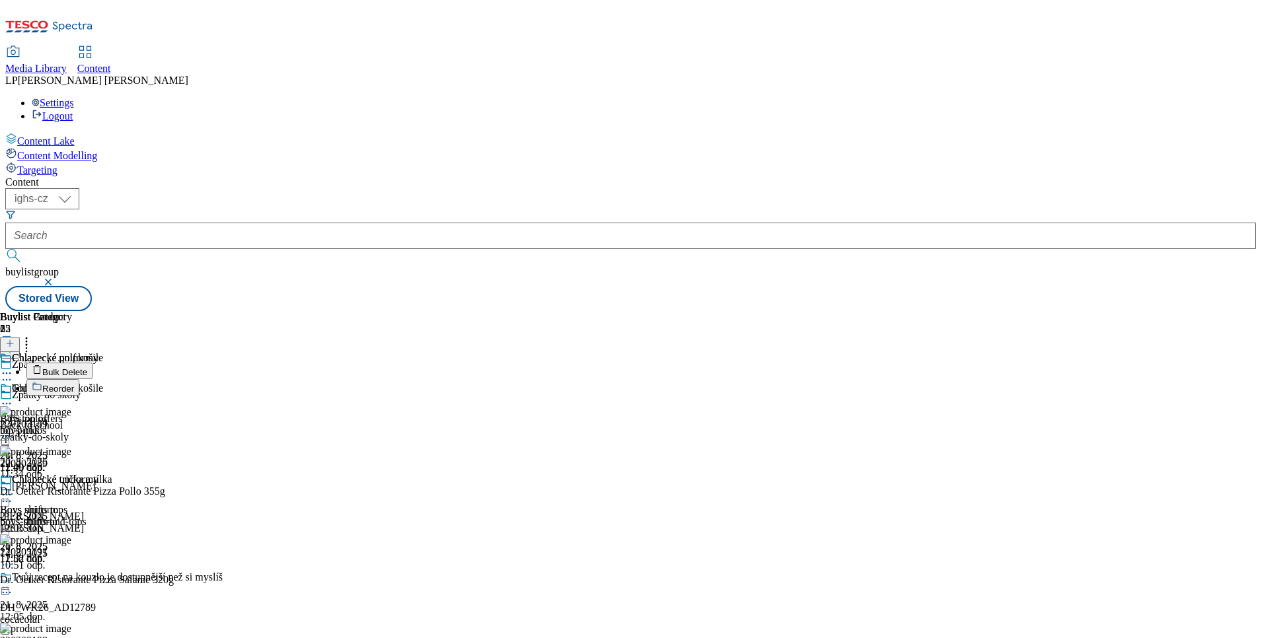
click at [93, 363] on button "Bulk Delete" at bounding box center [59, 371] width 66 height 17
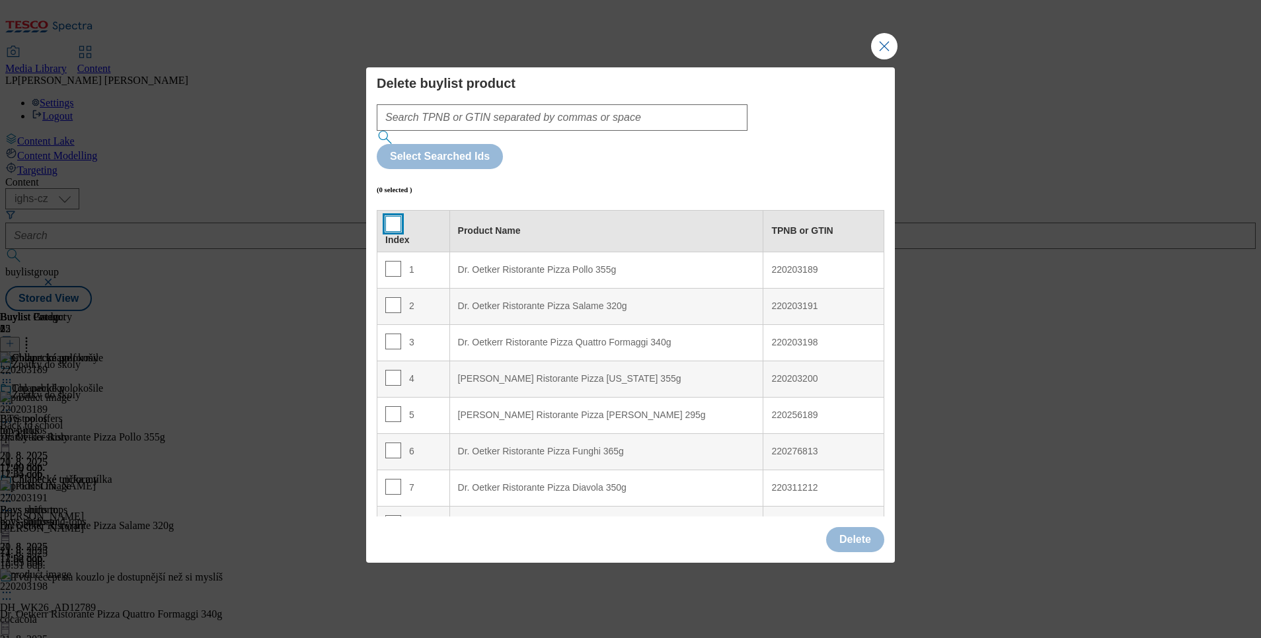
click at [395, 216] on input "Modal" at bounding box center [393, 224] width 16 height 16
checkbox input "true"
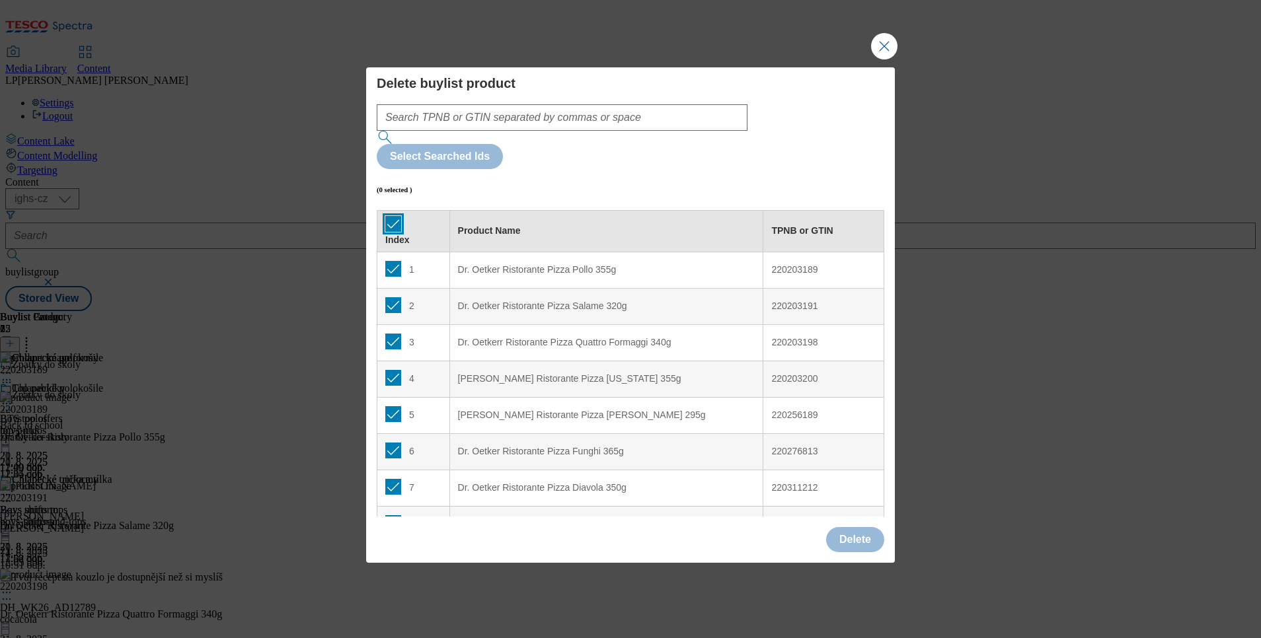
checkbox input "true"
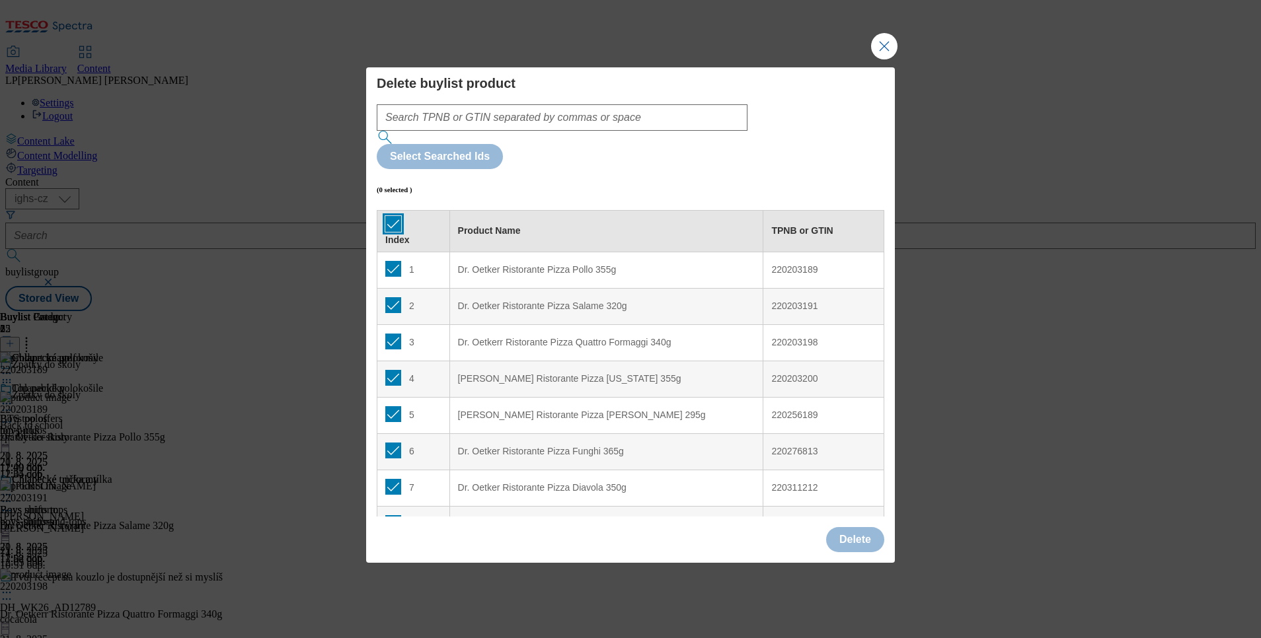
checkbox input "true"
click at [860, 527] on button "Delete" at bounding box center [855, 539] width 58 height 25
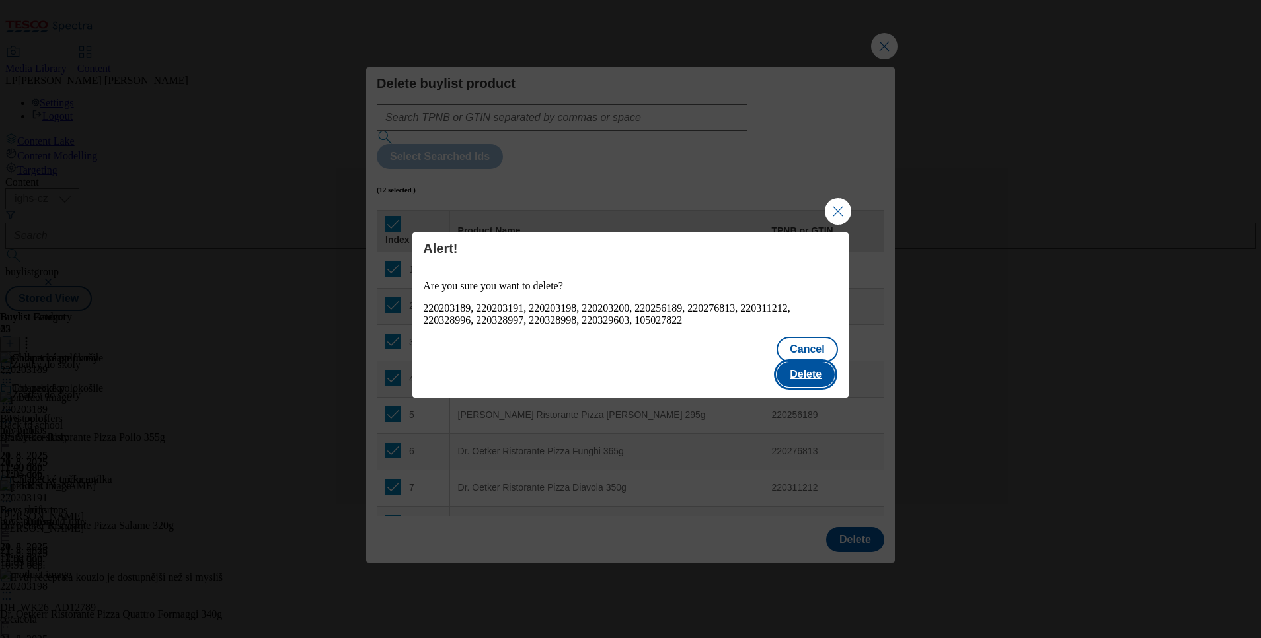
click at [820, 373] on button "Delete" at bounding box center [805, 374] width 58 height 25
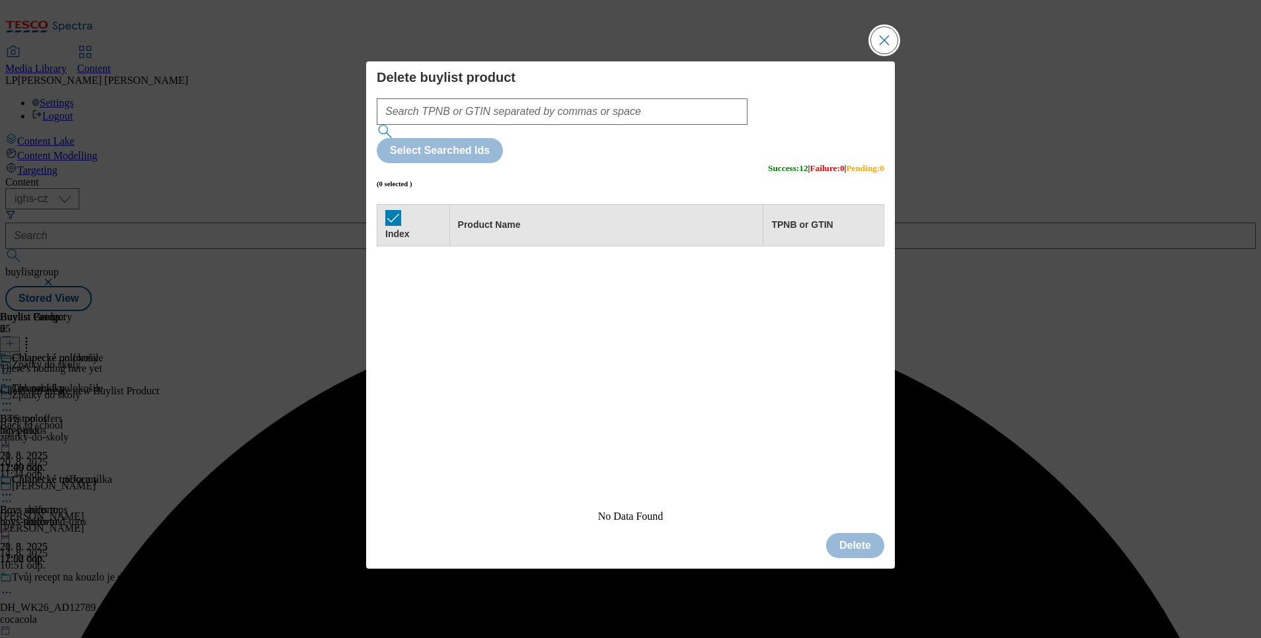
click at [879, 54] on button "Close Modal" at bounding box center [884, 40] width 26 height 26
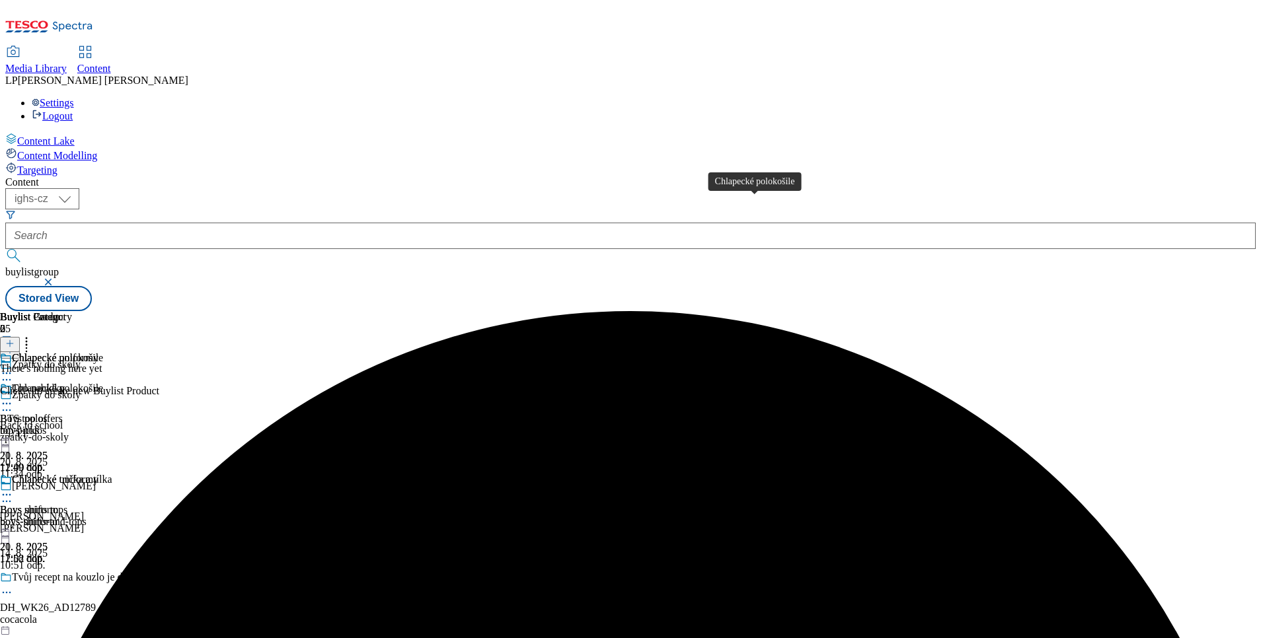
click at [103, 383] on div "Chlapecké polokošile" at bounding box center [57, 389] width 91 height 12
click at [33, 335] on icon at bounding box center [26, 341] width 13 height 13
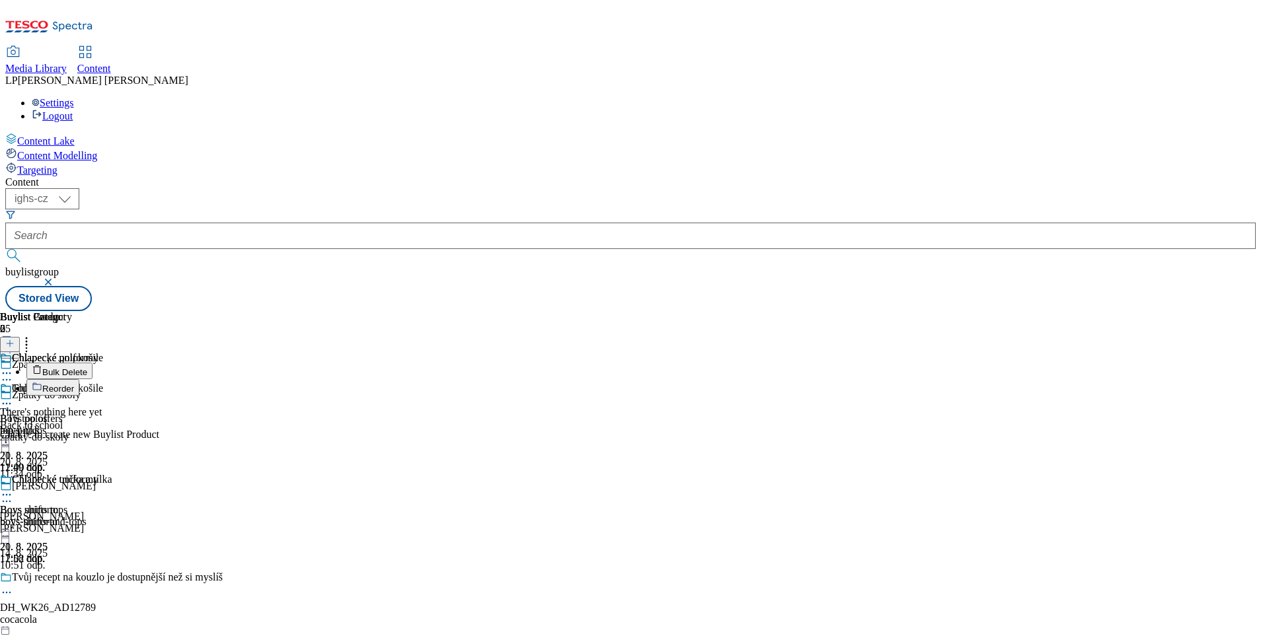
click at [159, 406] on div "There's nothing here yet Click + to create new Buylist Product" at bounding box center [79, 423] width 159 height 34
click at [20, 337] on button at bounding box center [10, 344] width 20 height 15
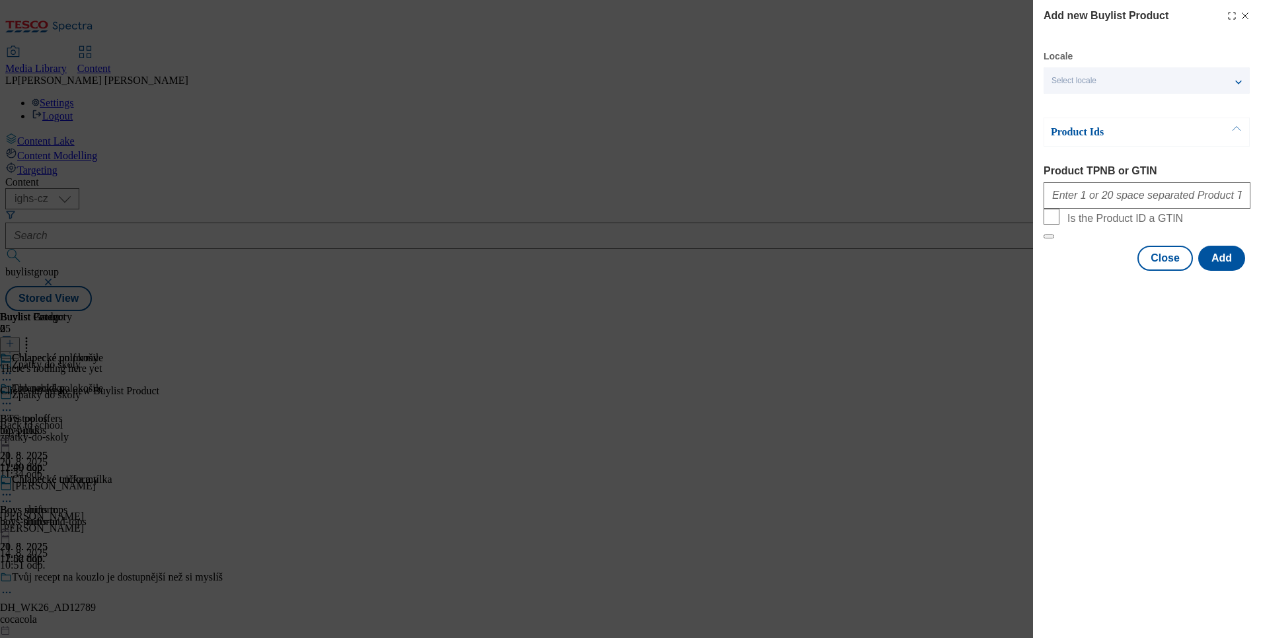
click at [1128, 74] on div "Select locale" at bounding box center [1146, 80] width 206 height 26
click at [1081, 104] on span "English" at bounding box center [1090, 105] width 30 height 7
click at [1067, 104] on input "English" at bounding box center [1059, 107] width 16 height 16
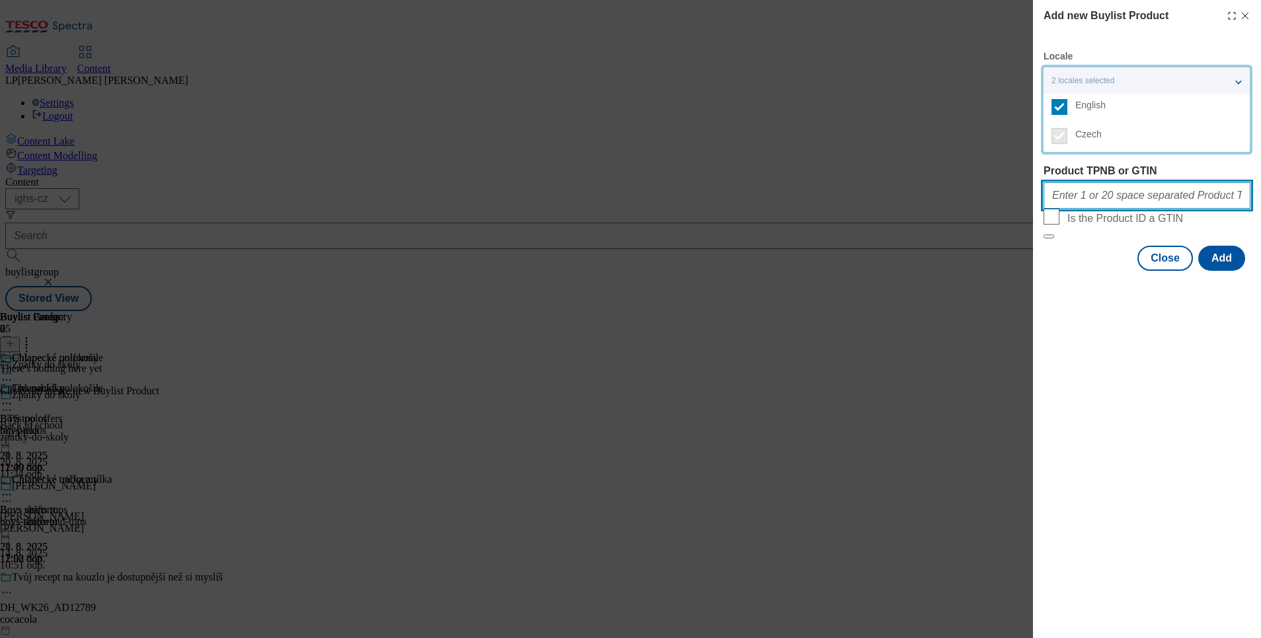
click at [1146, 195] on input "Product TPNB or GTIN" at bounding box center [1146, 195] width 207 height 26
type input "105008897 105008870 105010017 105010029 105010025 105010016 105008900 105008892…"
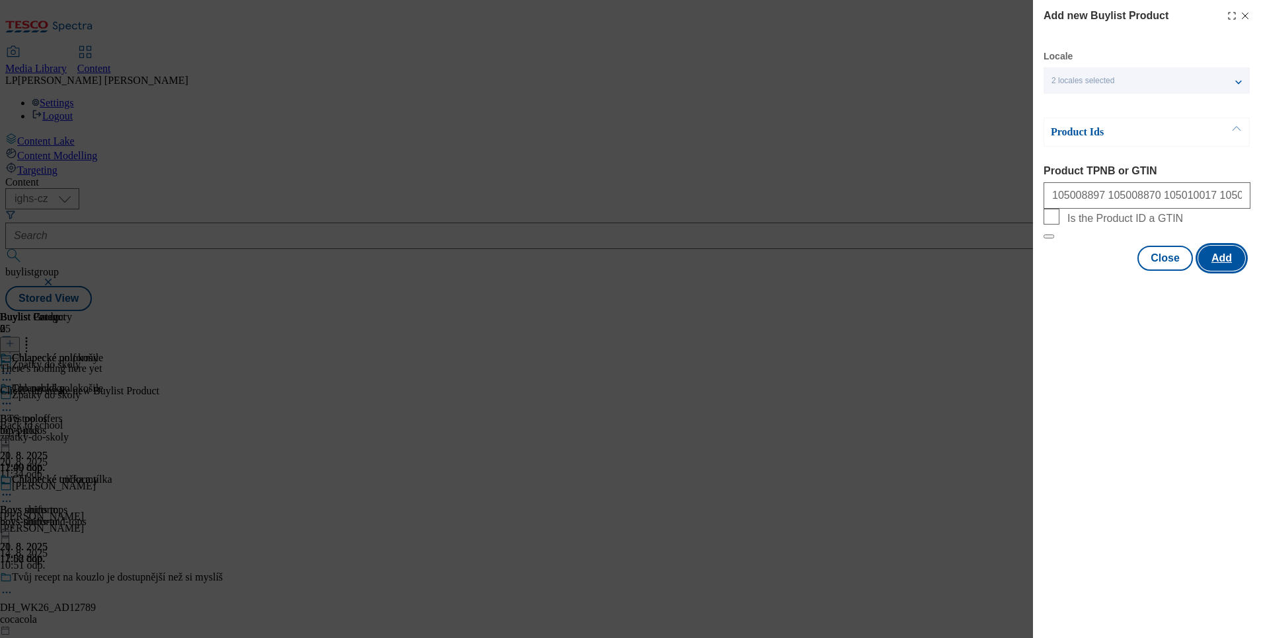
click at [1213, 271] on button "Add" at bounding box center [1221, 258] width 47 height 25
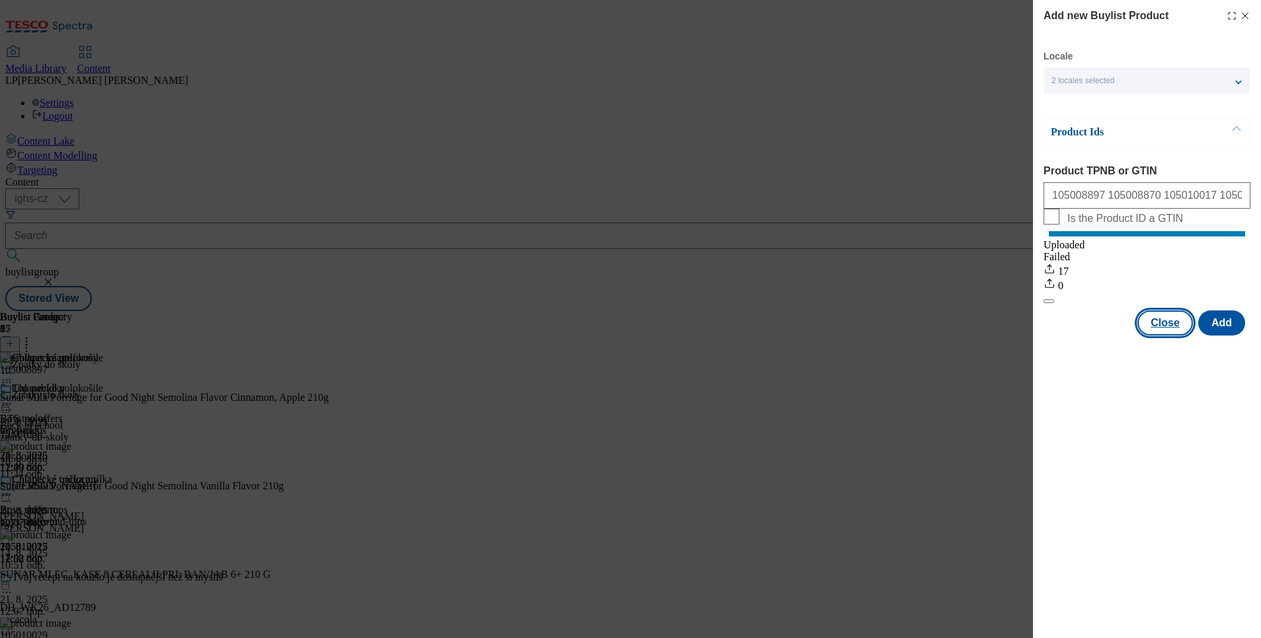
click at [1170, 332] on button "Close" at bounding box center [1165, 323] width 56 height 25
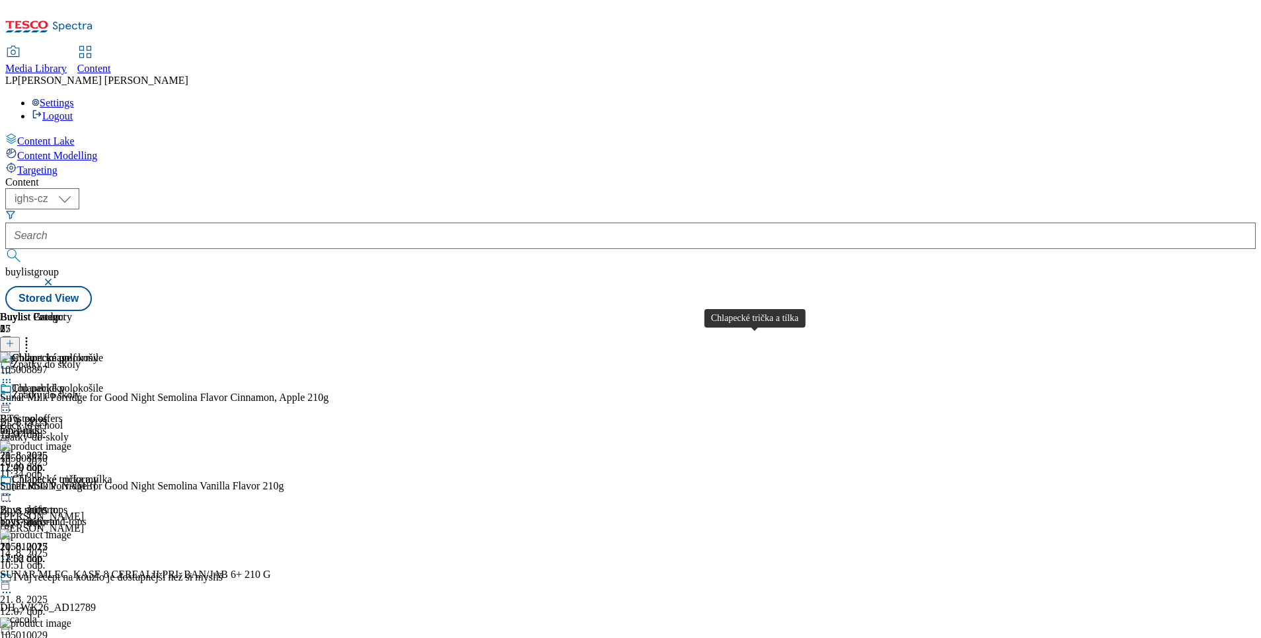
click at [112, 474] on div "Chlapecké trička a tílka" at bounding box center [62, 480] width 100 height 12
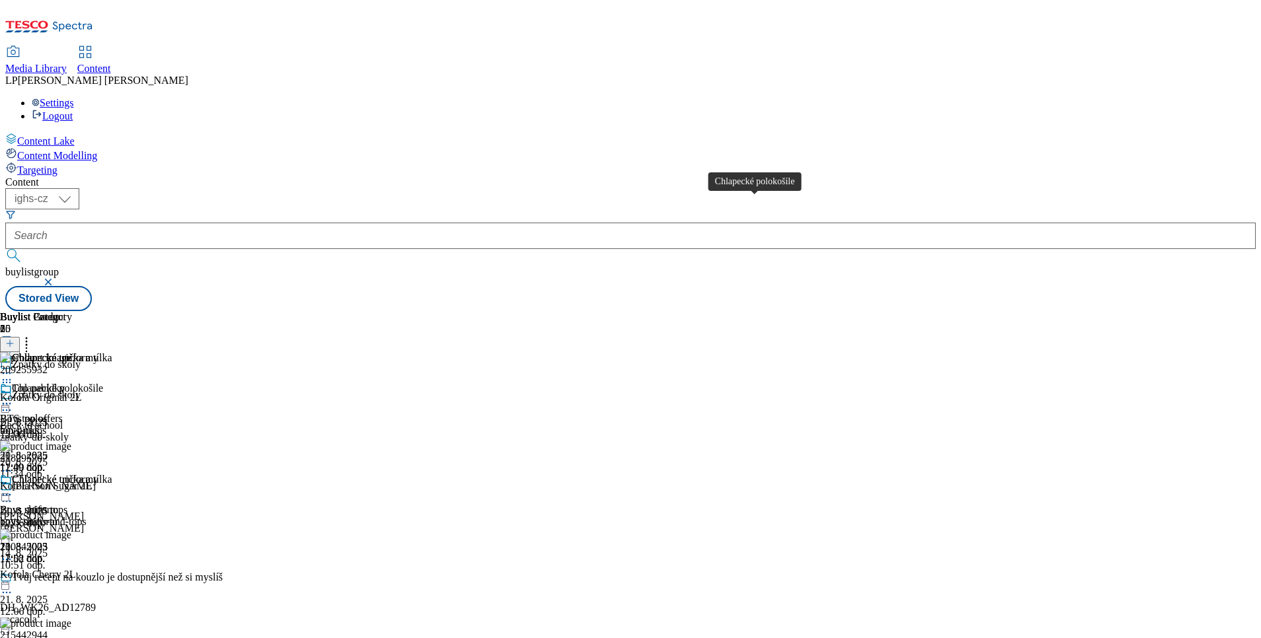
click at [103, 383] on span "Chlapecké polokošile" at bounding box center [57, 390] width 91 height 15
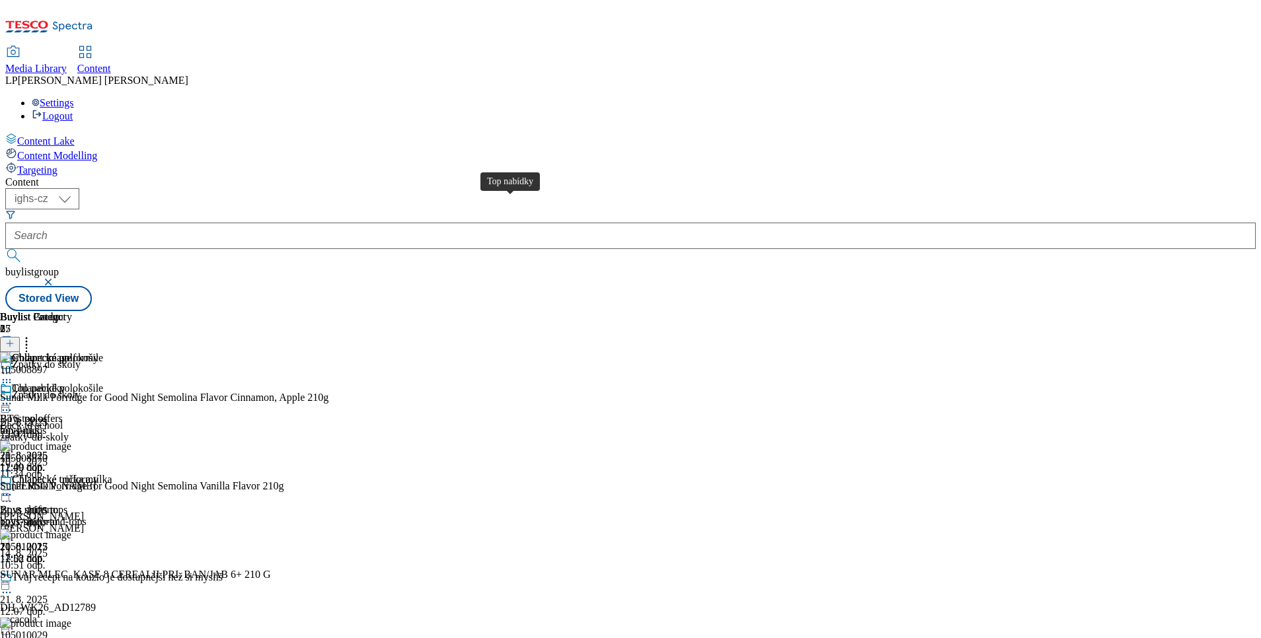
click at [65, 383] on div "Top nabídky" at bounding box center [38, 389] width 53 height 12
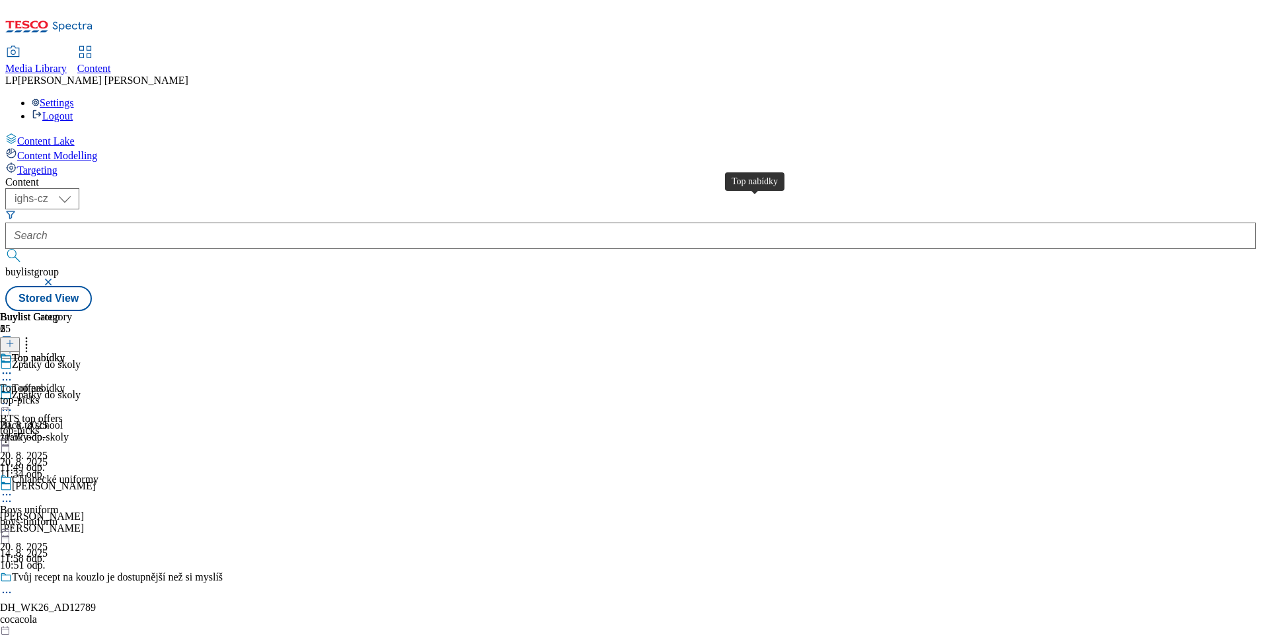
click at [65, 352] on div "Top nabídky" at bounding box center [38, 358] width 53 height 12
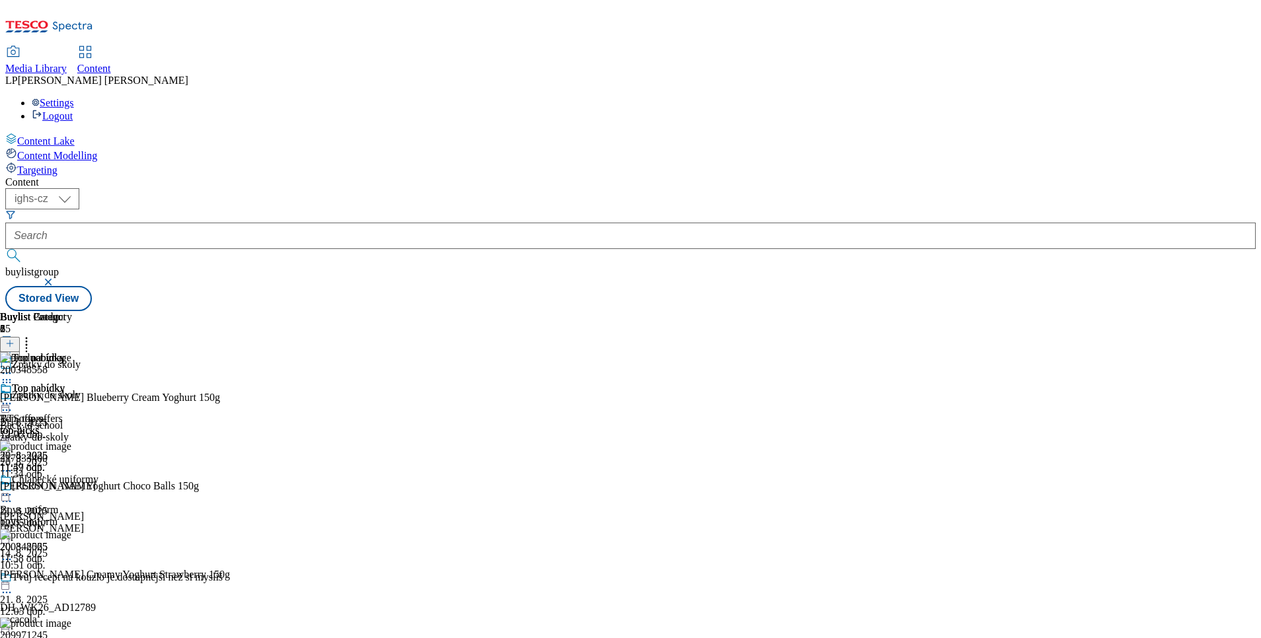
click at [72, 443] on div "Top nabídky Top offers top-picks [DATE] 11:57 odp." at bounding box center [36, 428] width 72 height 91
click at [98, 383] on div "Top nabídky" at bounding box center [49, 398] width 98 height 30
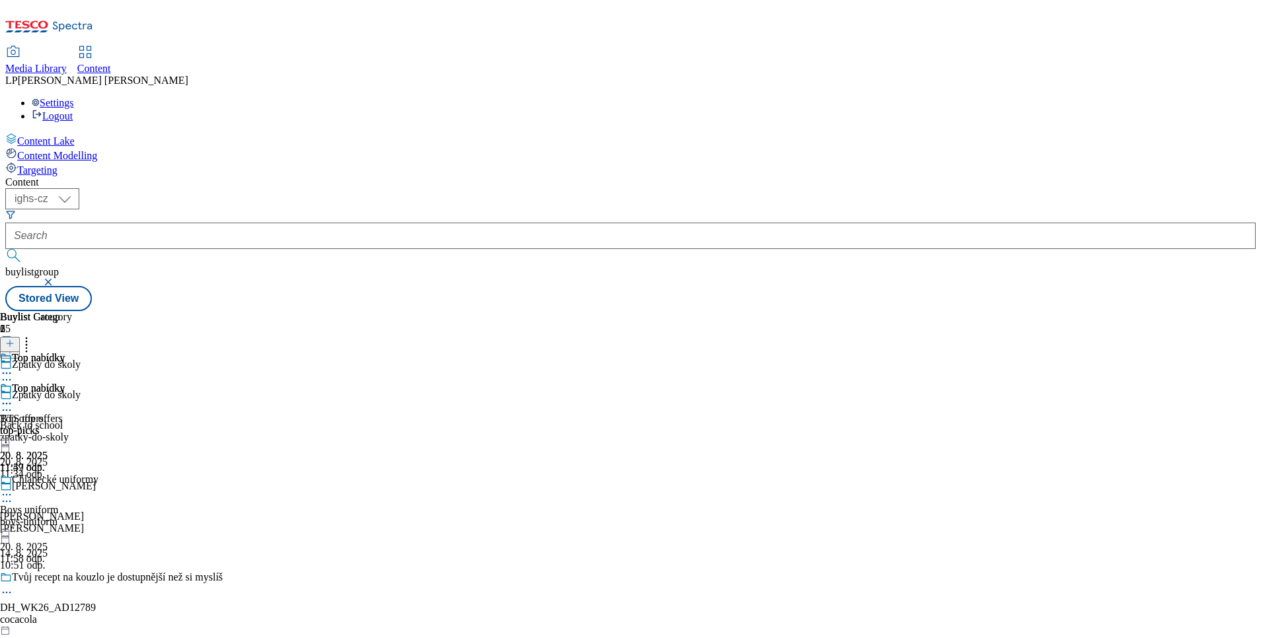
click at [13, 397] on icon at bounding box center [6, 403] width 13 height 13
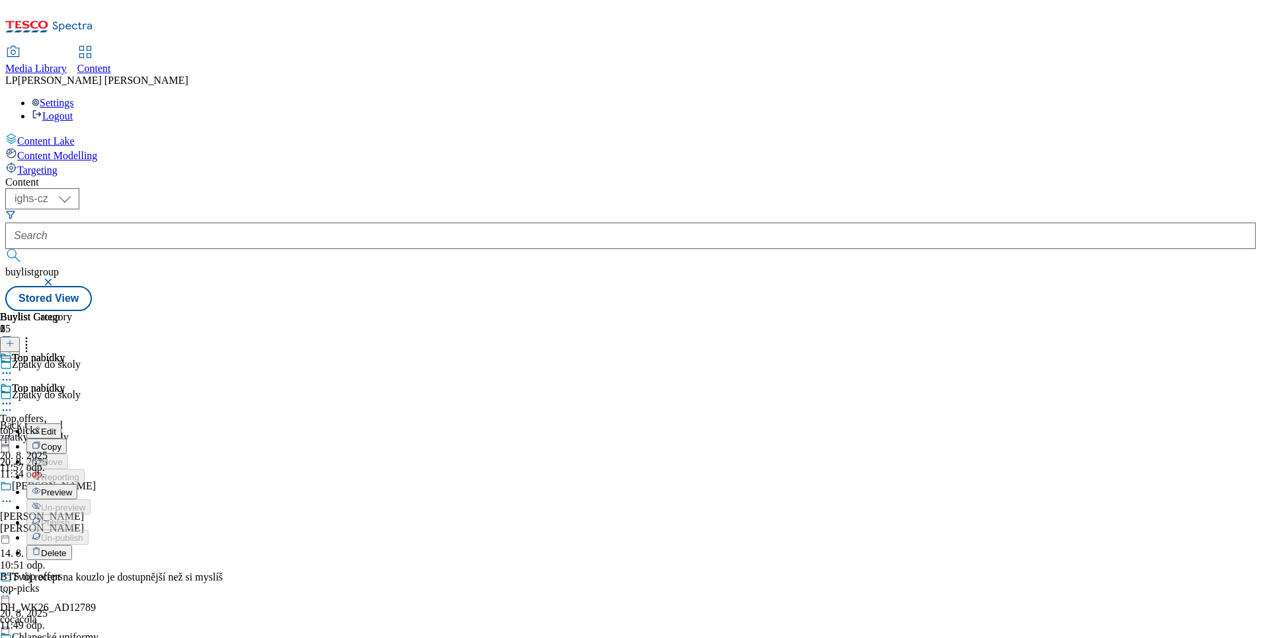
click at [72, 488] on span "Preview" at bounding box center [56, 493] width 31 height 10
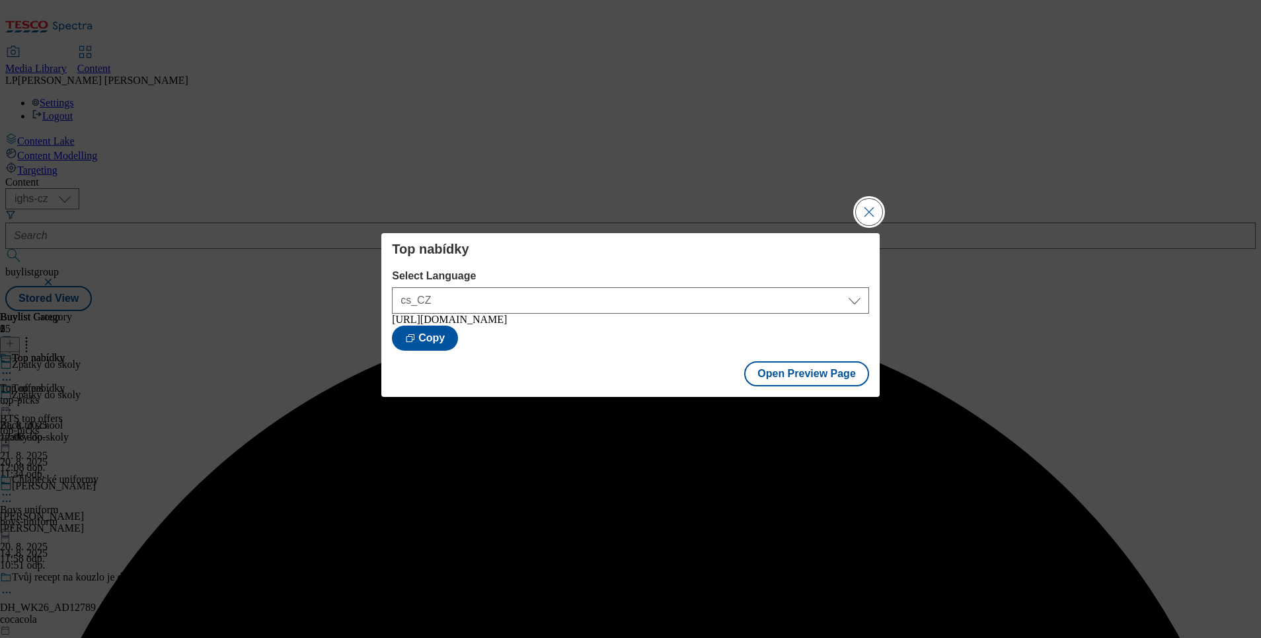
click at [868, 209] on button "Close Modal" at bounding box center [869, 212] width 26 height 26
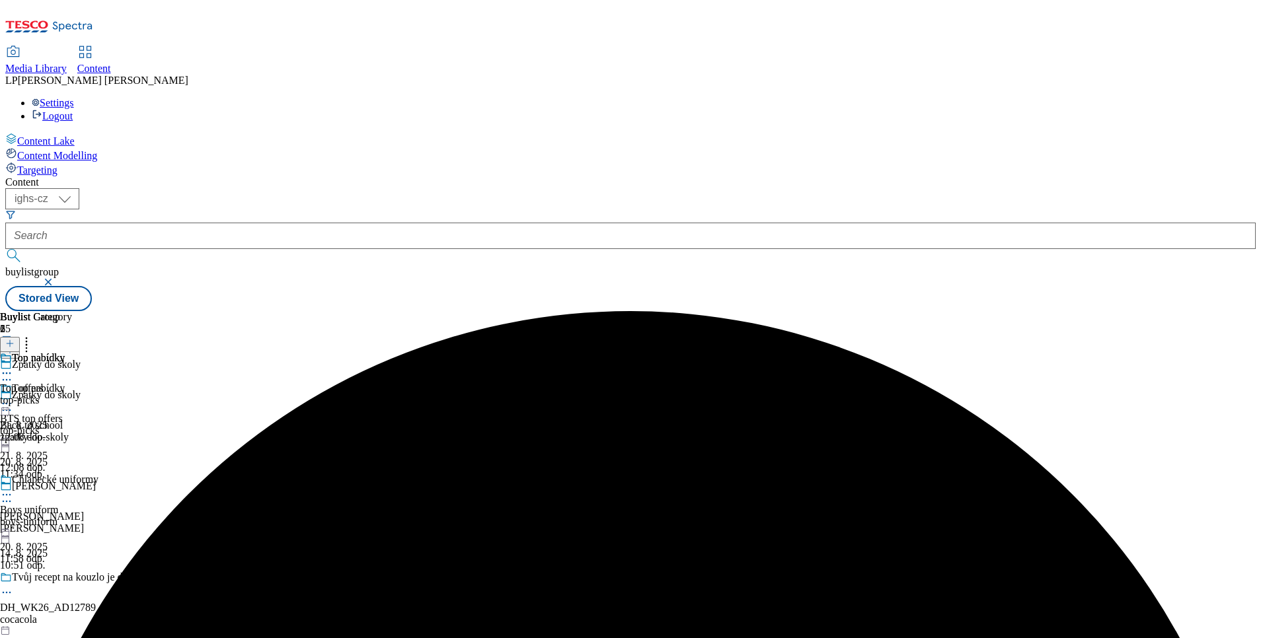
click at [13, 488] on icon at bounding box center [6, 494] width 13 height 13
click at [72, 579] on span "Preview" at bounding box center [56, 584] width 31 height 10
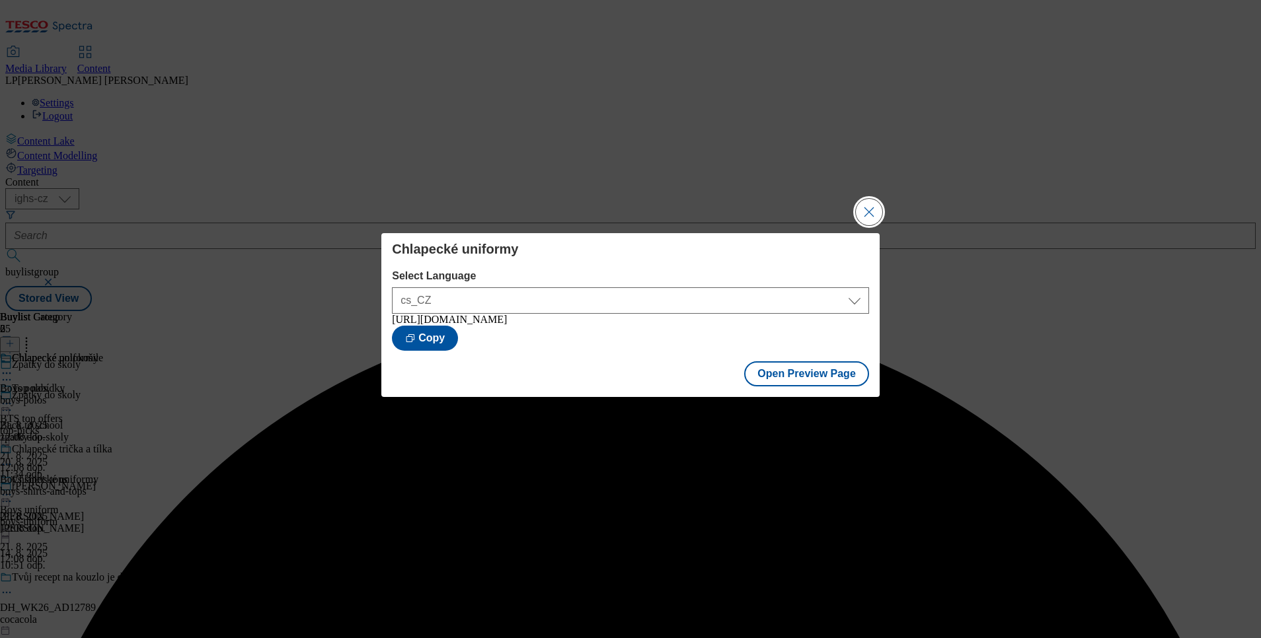
click at [878, 210] on button "Close Modal" at bounding box center [869, 212] width 26 height 26
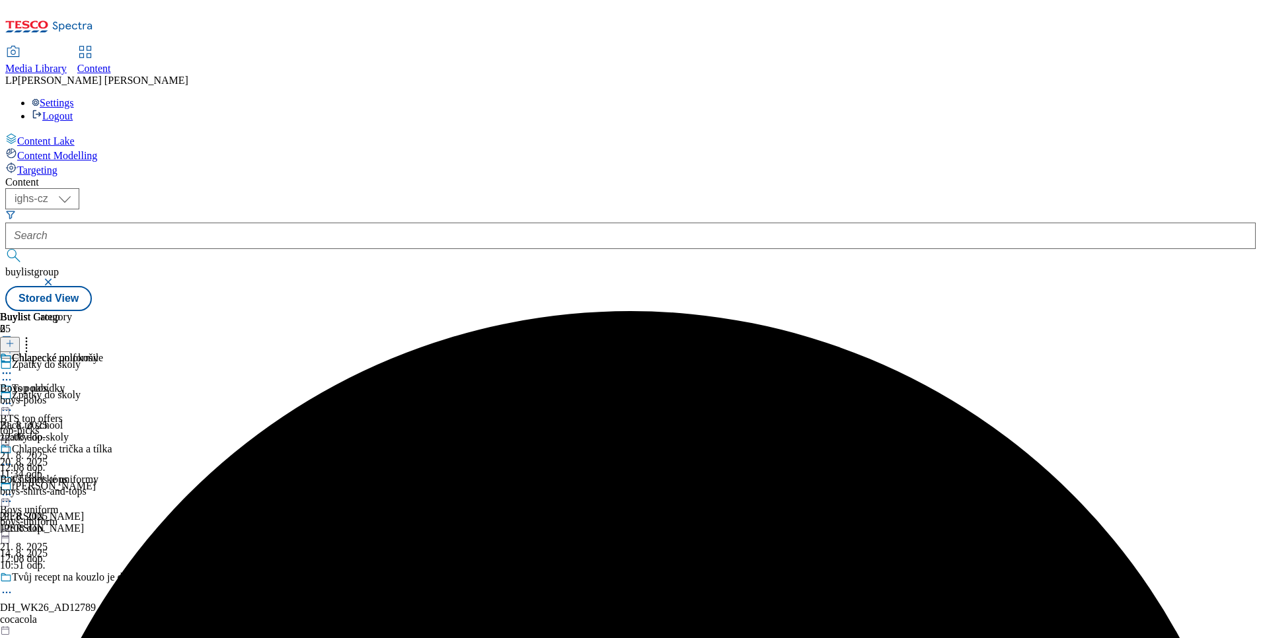
click at [13, 367] on icon at bounding box center [6, 373] width 13 height 13
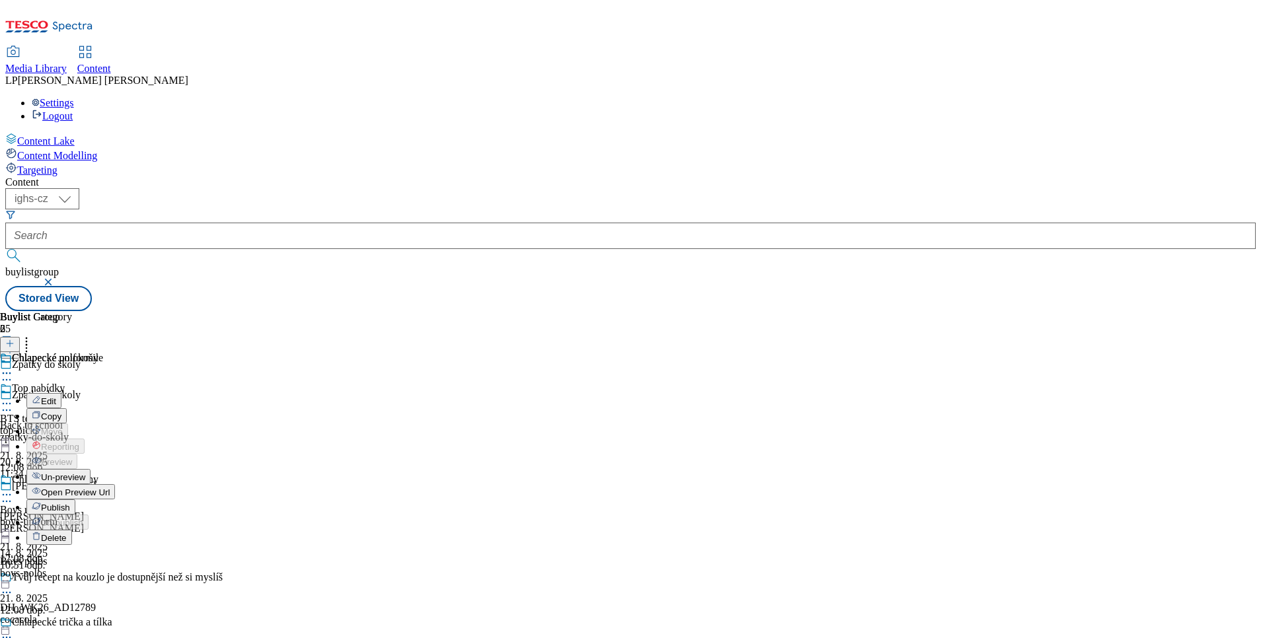
drag, startPoint x: 1037, startPoint y: 477, endPoint x: 817, endPoint y: 410, distance: 230.1
click at [1036, 311] on div "Buylist Group 65 Zpátky do školy Zpátky do školy Back to school zpatky-do-skoly…" at bounding box center [630, 311] width 1250 height 0
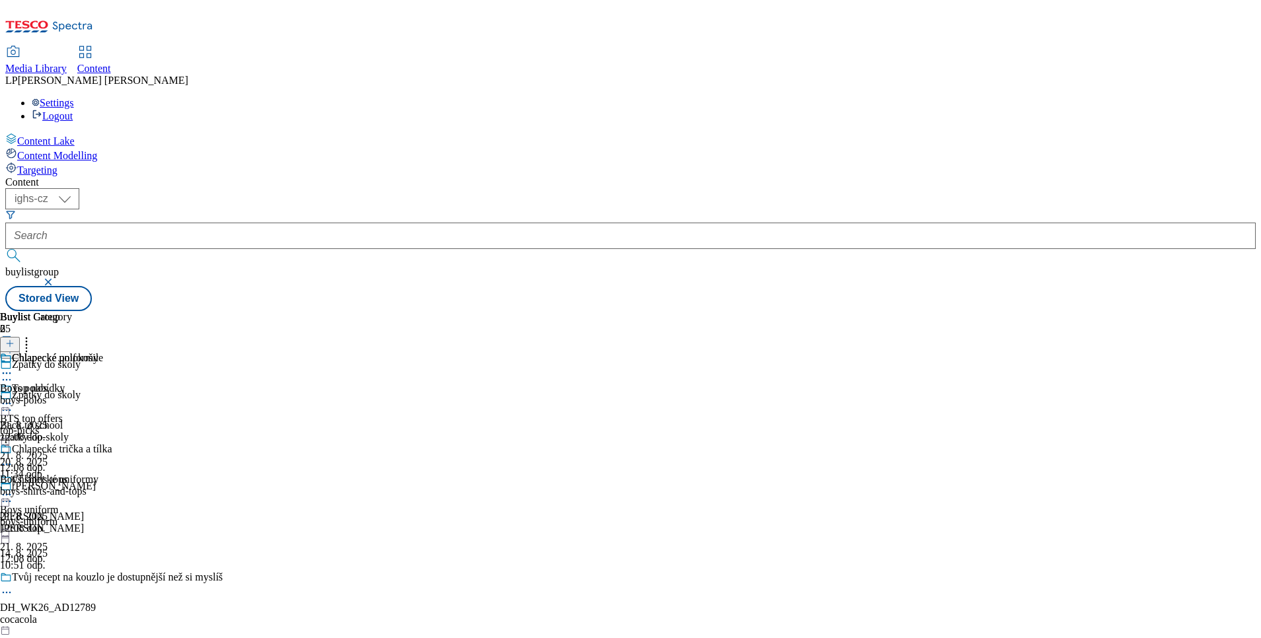
click at [13, 397] on icon at bounding box center [6, 403] width 13 height 13
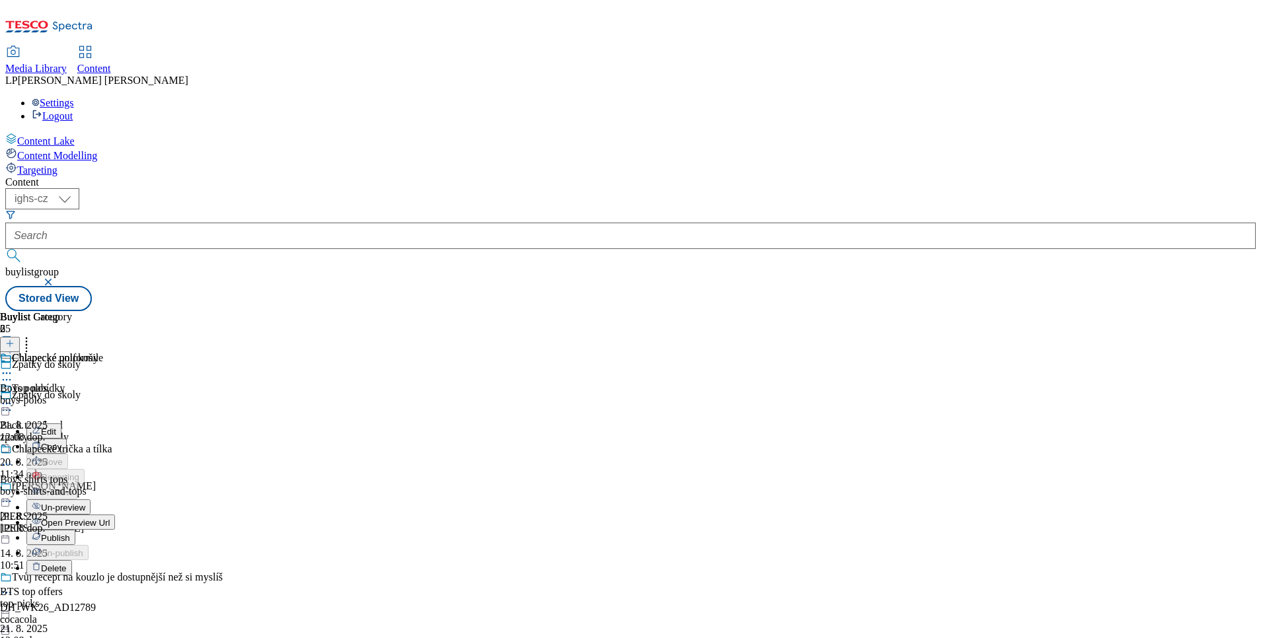
click at [110, 518] on span "Open Preview Url" at bounding box center [75, 523] width 69 height 10
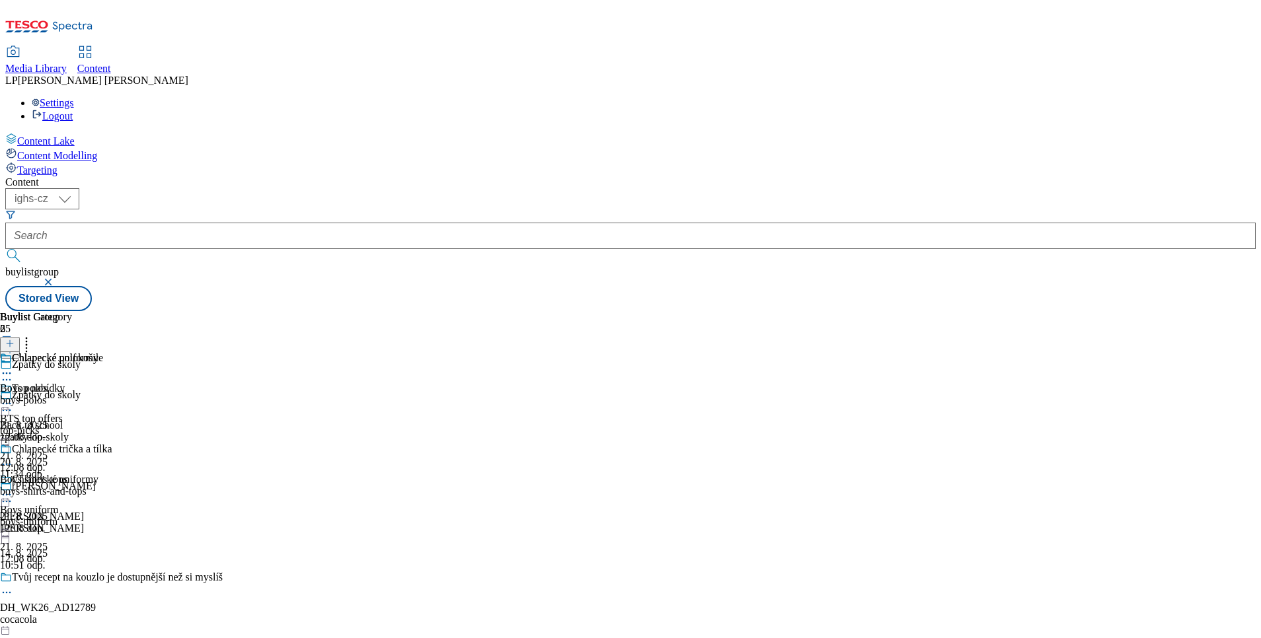
click at [269, 389] on div "Zpátky do školy Back to school zpatky-do-skoly [DATE] 11:34 odp." at bounding box center [134, 434] width 269 height 91
click at [13, 404] on icon at bounding box center [6, 410] width 13 height 13
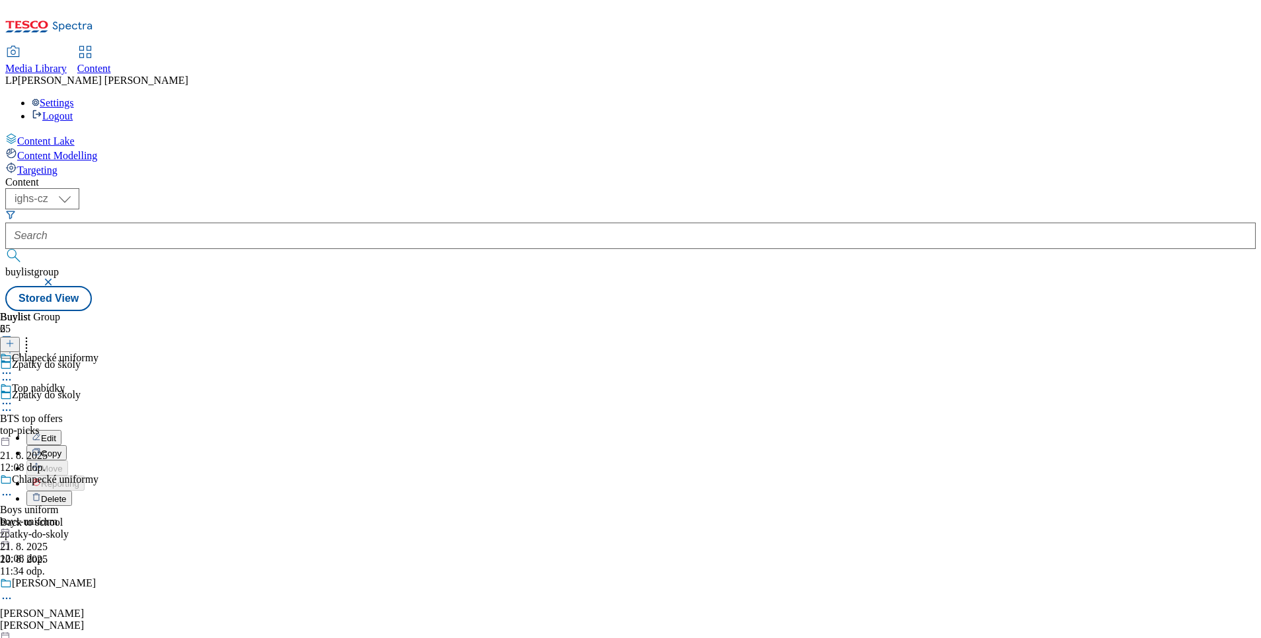
scroll to position [379, 0]
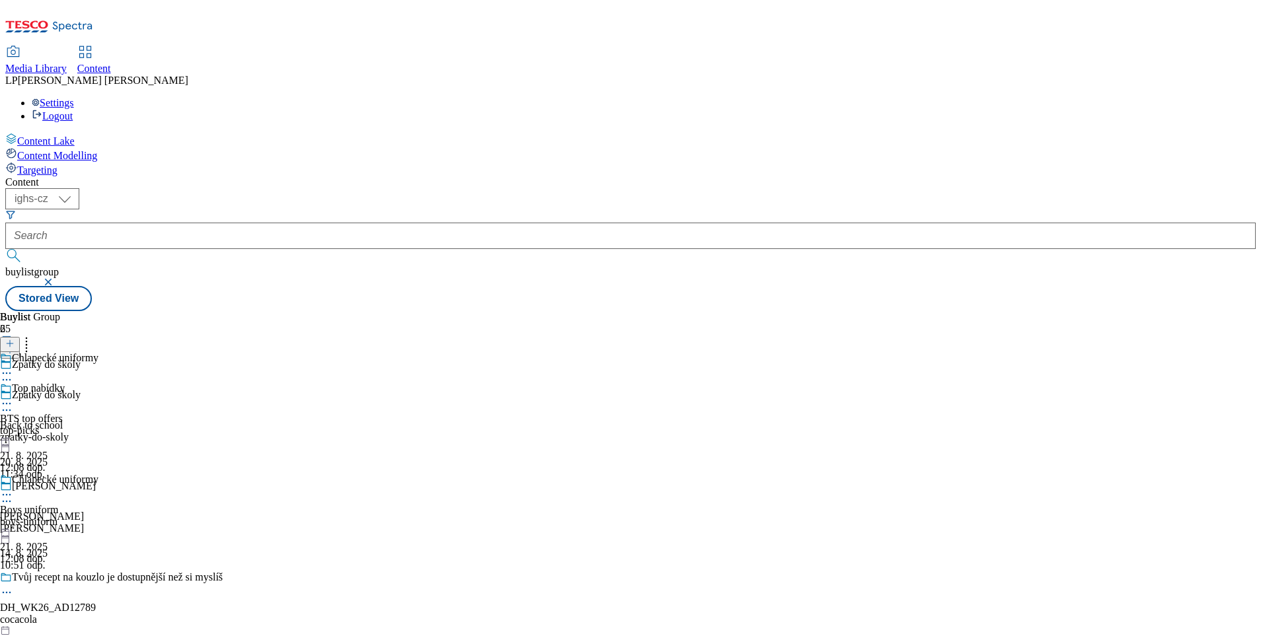
click at [98, 474] on div "Chlapecké uniformy Boys uniform boys-uniform [DATE] 12:08 dop." at bounding box center [49, 519] width 98 height 91
click at [13, 488] on icon at bounding box center [6, 494] width 13 height 13
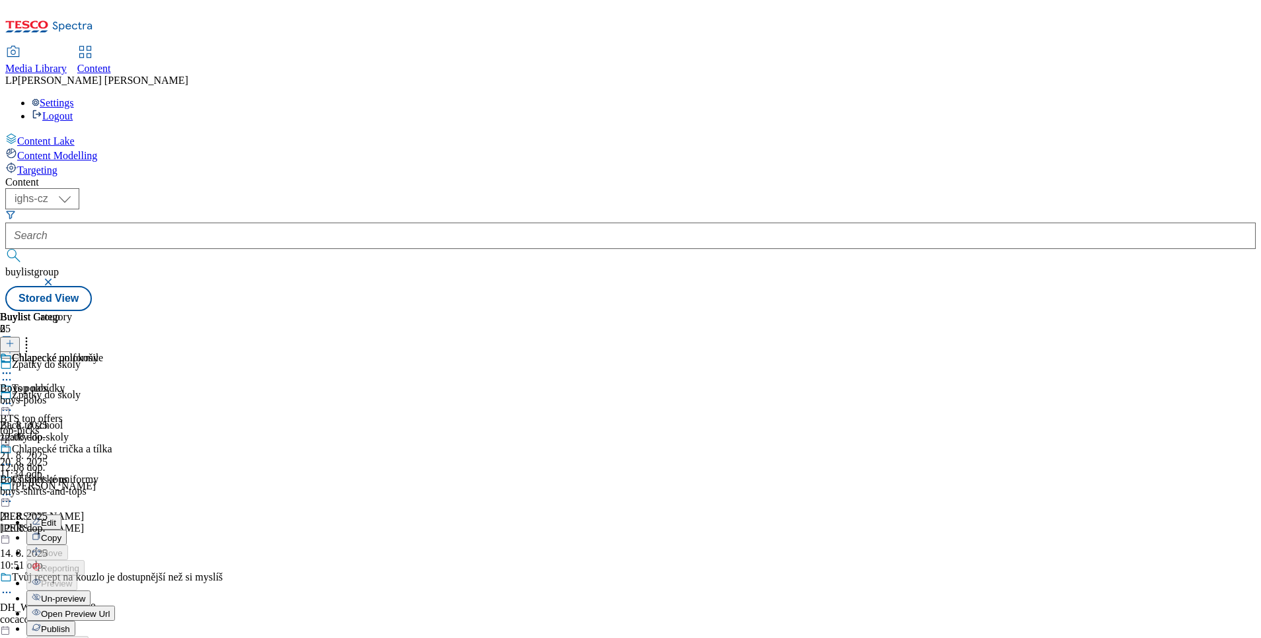
click at [110, 609] on span "Open Preview Url" at bounding box center [75, 614] width 69 height 10
click at [13, 397] on icon at bounding box center [6, 403] width 13 height 13
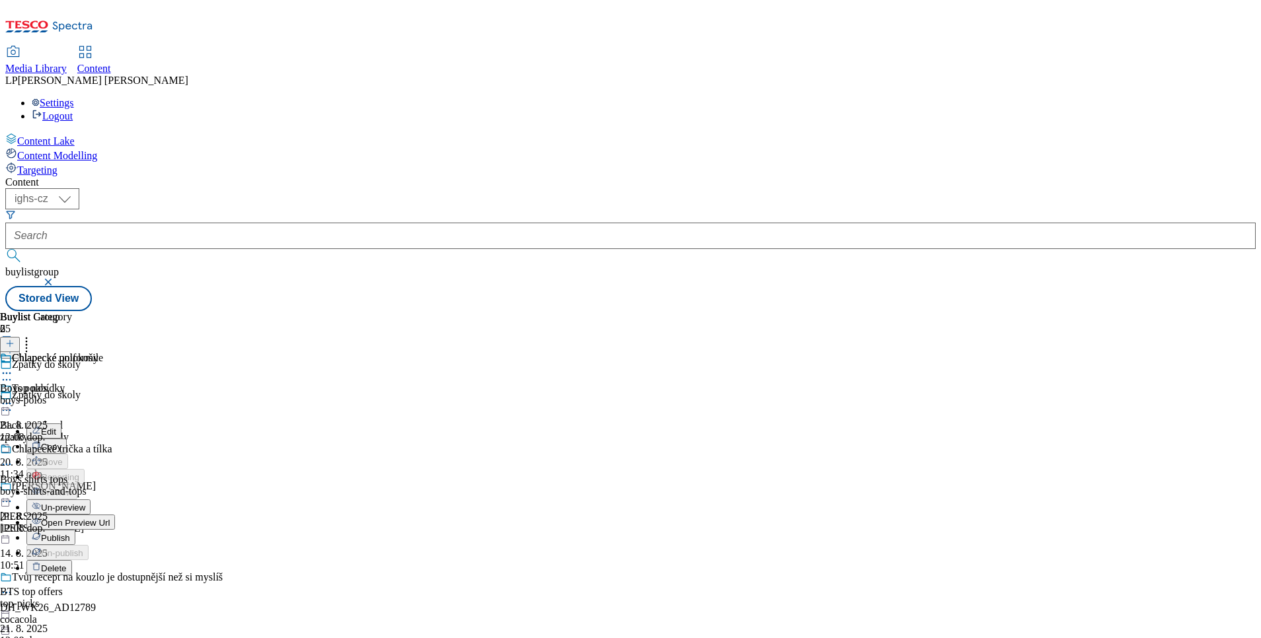
click at [115, 517] on div "Open Preview Url" at bounding box center [70, 522] width 89 height 11
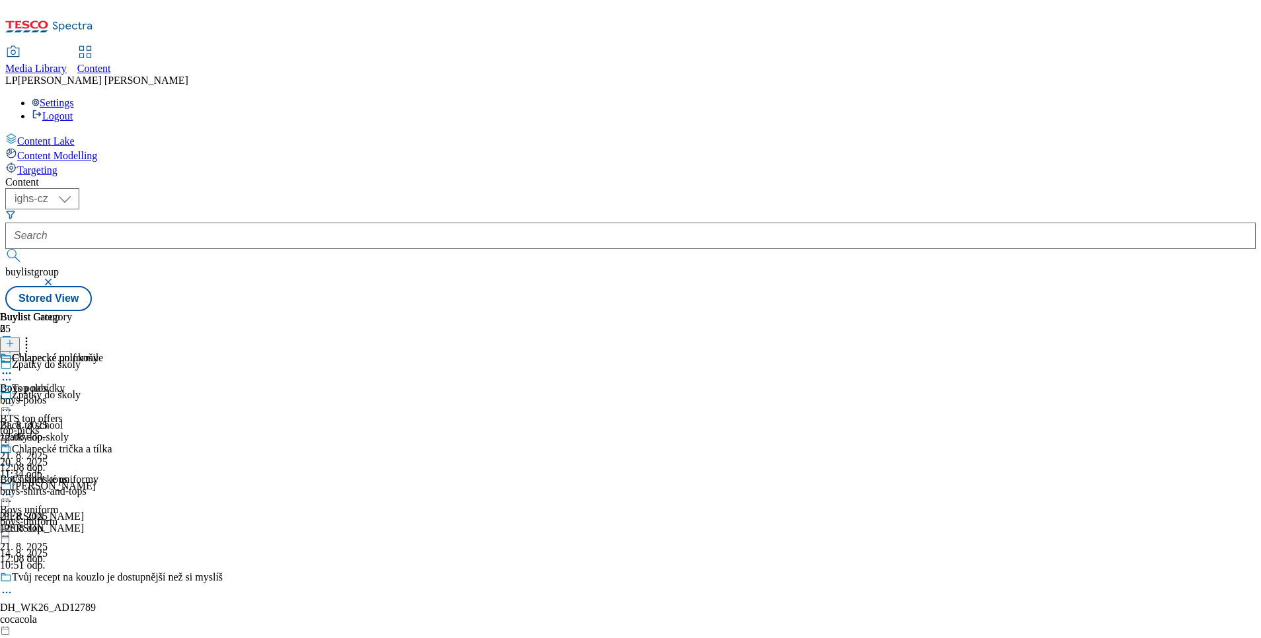
click at [98, 542] on div "Top nabídky BTS top offers top-picks [DATE] 12:08 dop. Chlapecké uniformy Boys …" at bounding box center [49, 474] width 98 height 182
click at [13, 397] on icon at bounding box center [6, 403] width 13 height 13
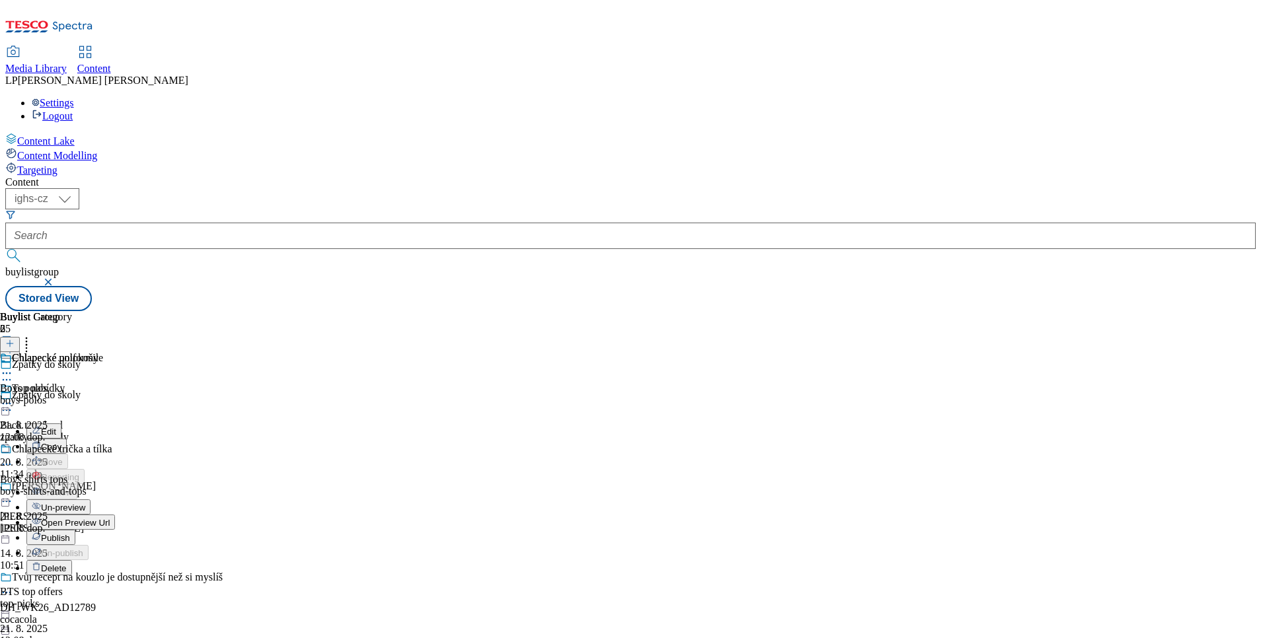
click at [115, 515] on li "Open Preview Url" at bounding box center [70, 522] width 89 height 15
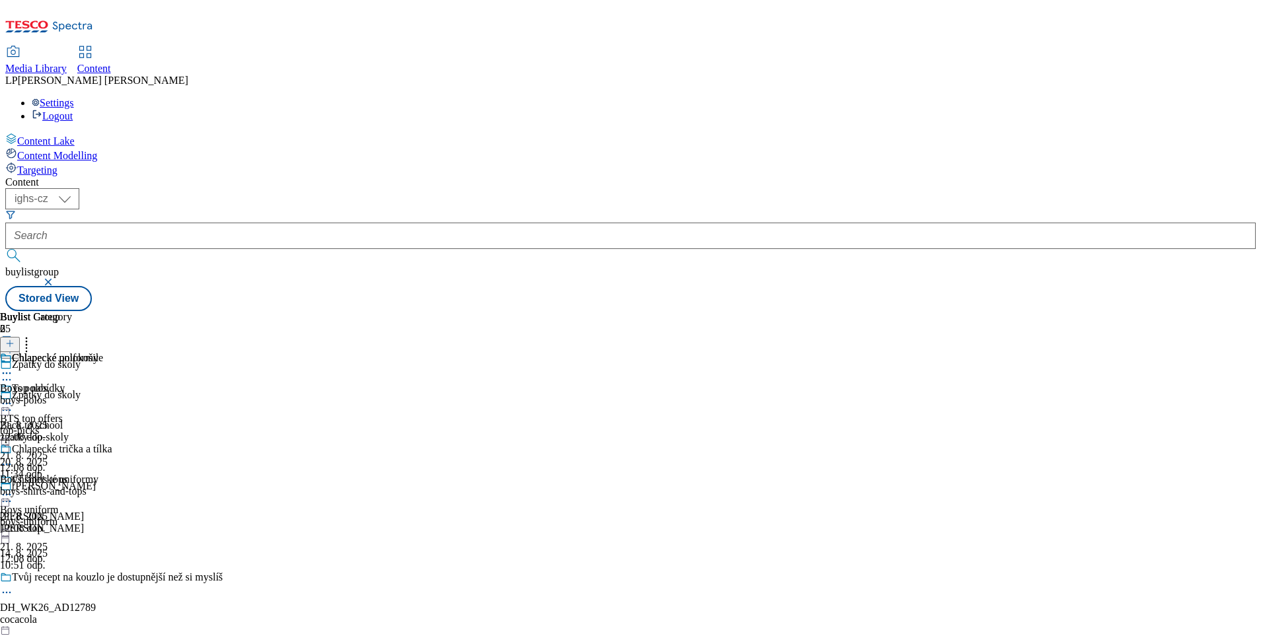
click at [98, 474] on div "Chlapecké uniformy Boys uniform boys-uniform [DATE] 12:08 dop." at bounding box center [49, 519] width 98 height 91
drag, startPoint x: 880, startPoint y: 390, endPoint x: 860, endPoint y: 357, distance: 38.3
click at [112, 389] on div "Chlapecké polokošile Boys polos boys-polos [DATE] 12:08 dop. Chlapecké trička a…" at bounding box center [56, 443] width 112 height 182
click at [13, 458] on icon at bounding box center [6, 464] width 13 height 13
click at [112, 409] on div "Chlapecké polokošile Boys polos boys-polos [DATE] 12:08 dop. Chlapecké trička a…" at bounding box center [56, 443] width 112 height 182
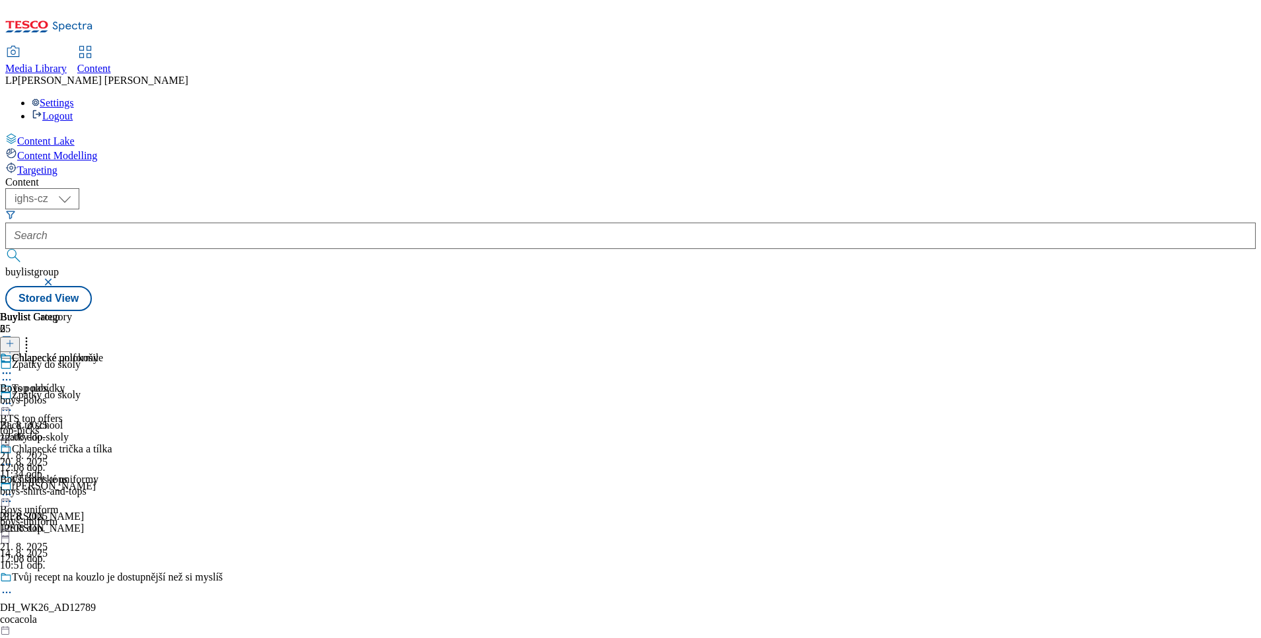
click at [13, 397] on icon at bounding box center [6, 403] width 13 height 13
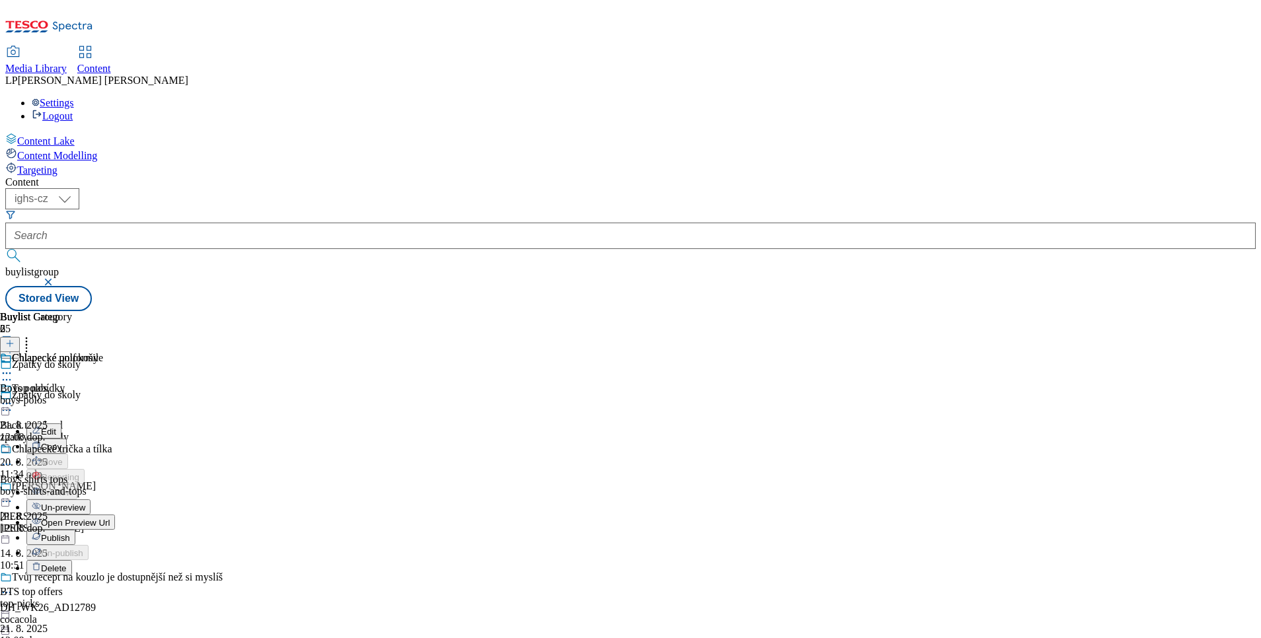
click at [115, 515] on button "Open Preview Url" at bounding box center [70, 522] width 89 height 15
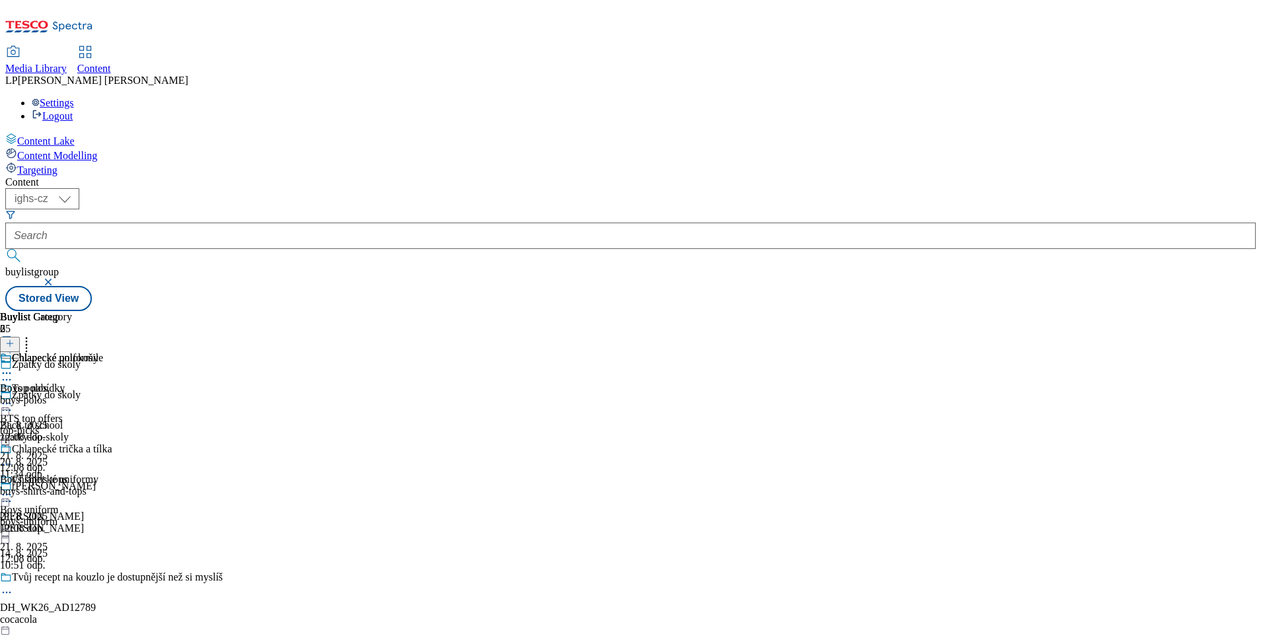
click at [13, 397] on icon at bounding box center [6, 403] width 13 height 13
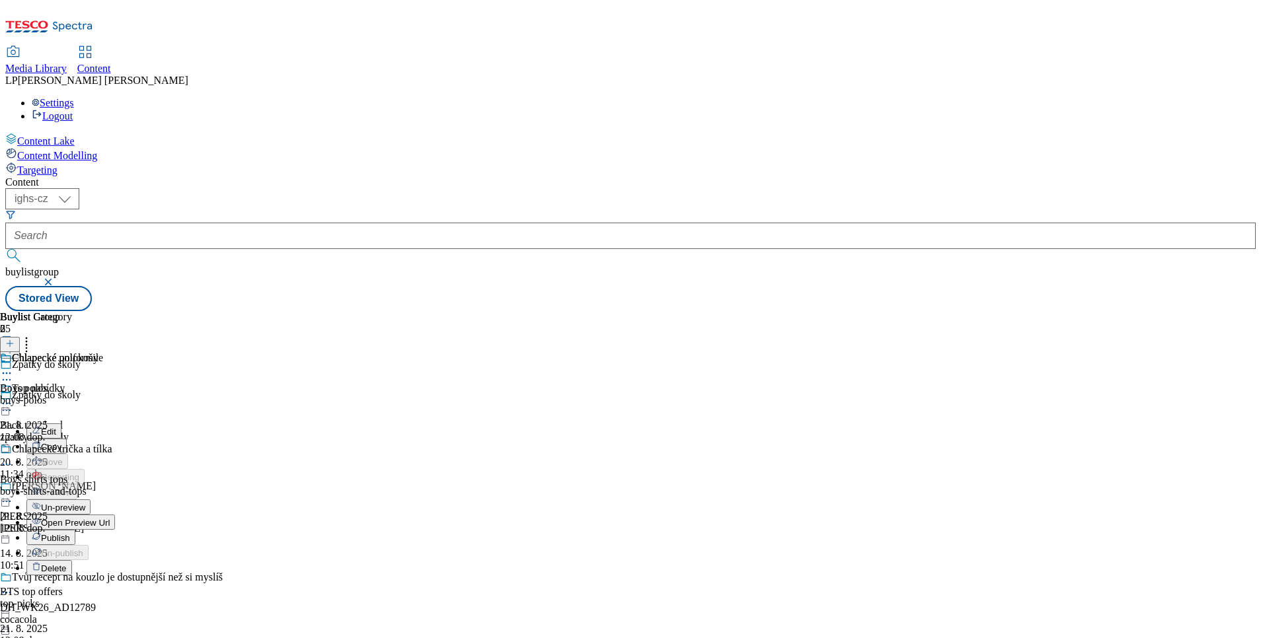
click at [932, 311] on div "Buylist Group 65 Zpátky do školy Zpátky do školy Back to school zpatky-do-skoly…" at bounding box center [630, 311] width 1250 height 0
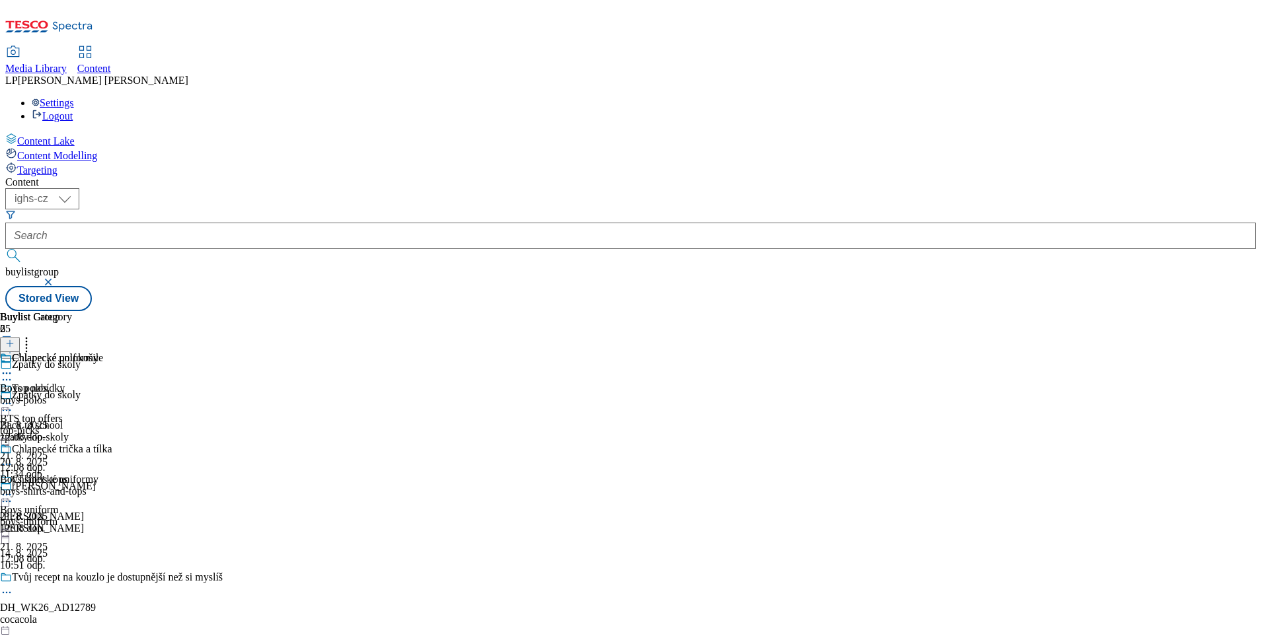
click at [13, 367] on icon at bounding box center [6, 373] width 13 height 13
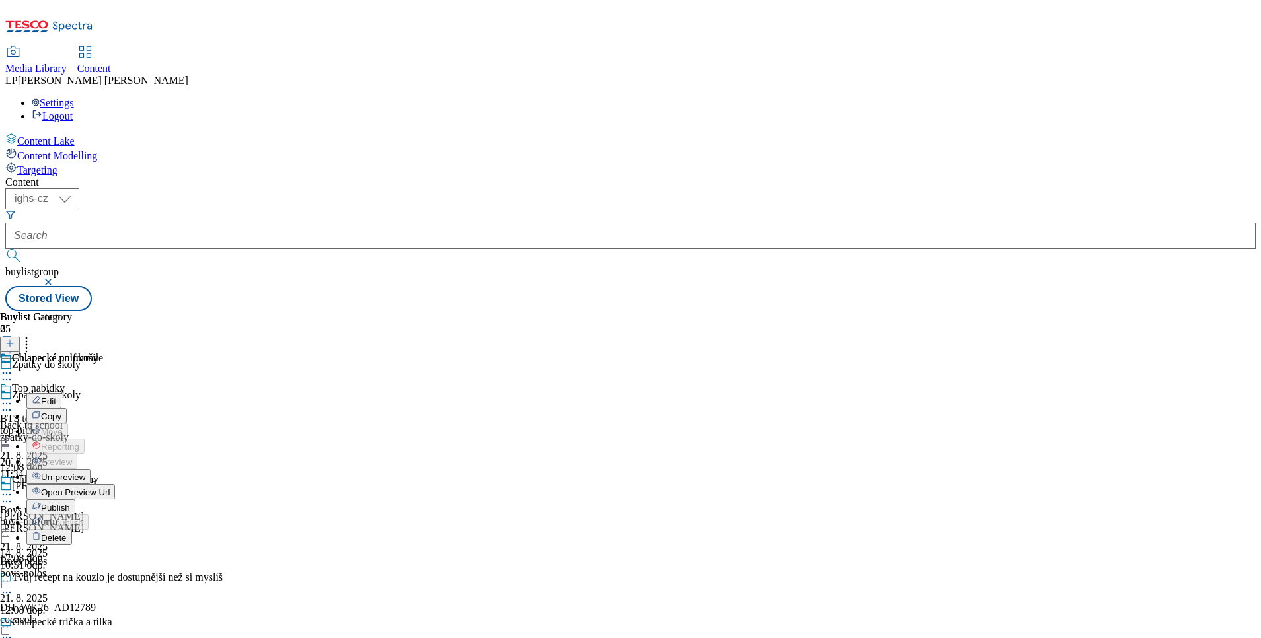
click at [56, 396] on span "Edit" at bounding box center [48, 401] width 15 height 10
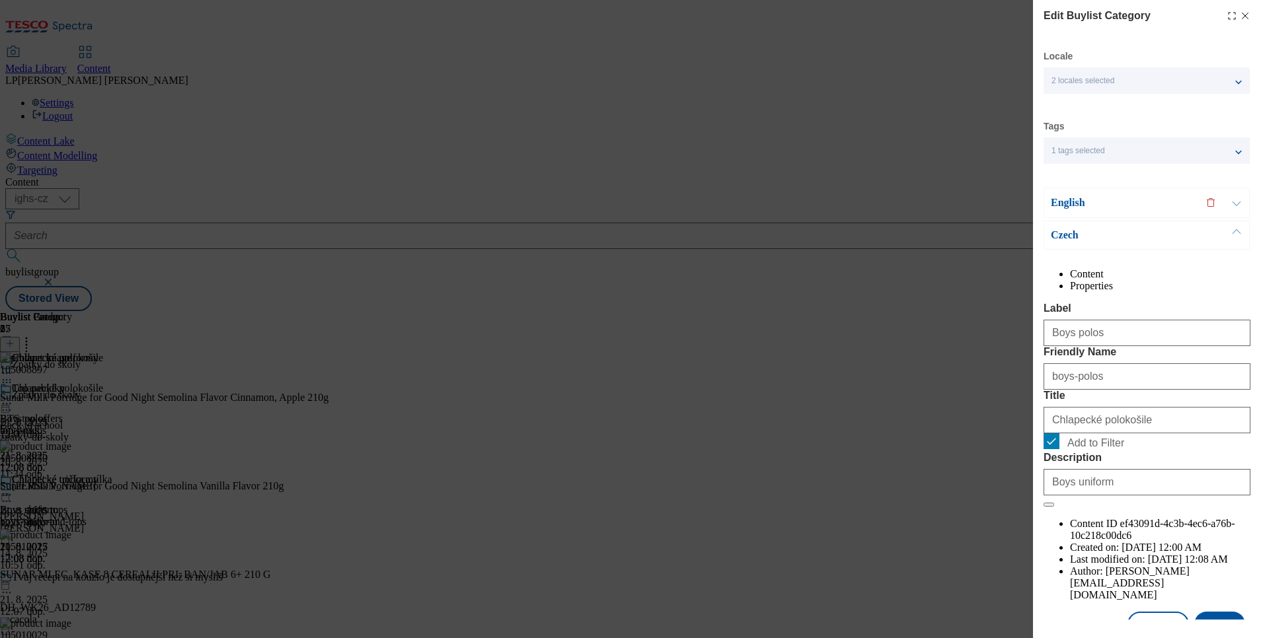
click at [1240, 13] on icon "Modal" at bounding box center [1245, 16] width 11 height 11
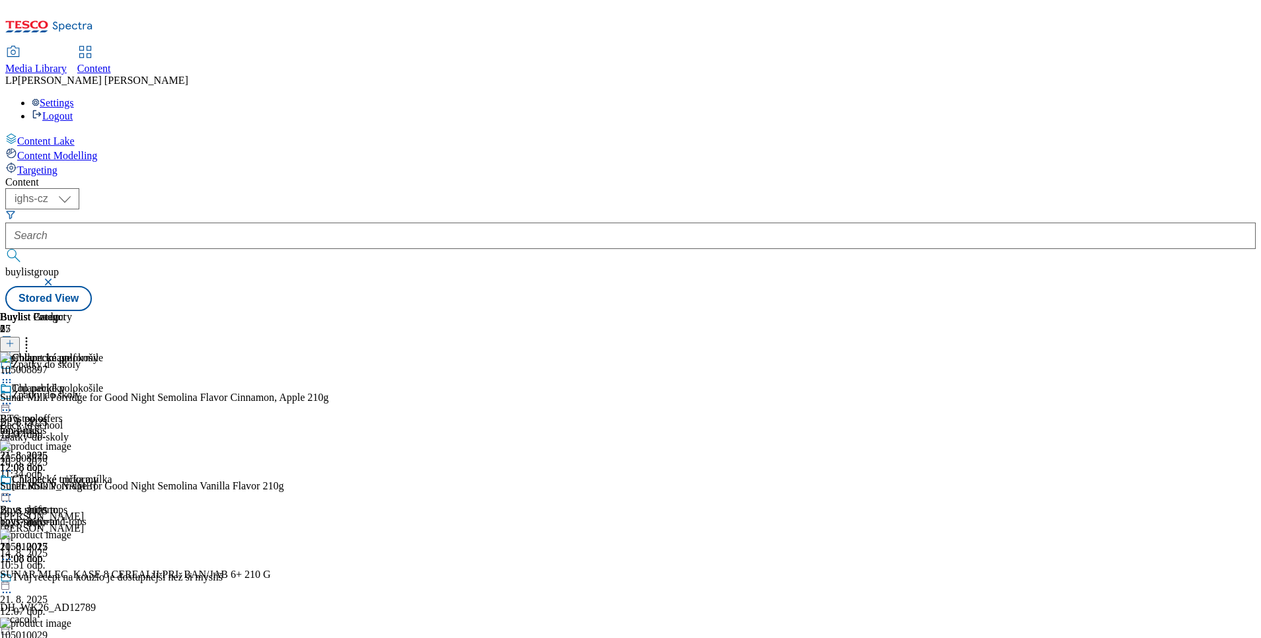
click at [13, 397] on icon at bounding box center [6, 403] width 13 height 13
click at [56, 427] on span "Edit" at bounding box center [48, 432] width 15 height 10
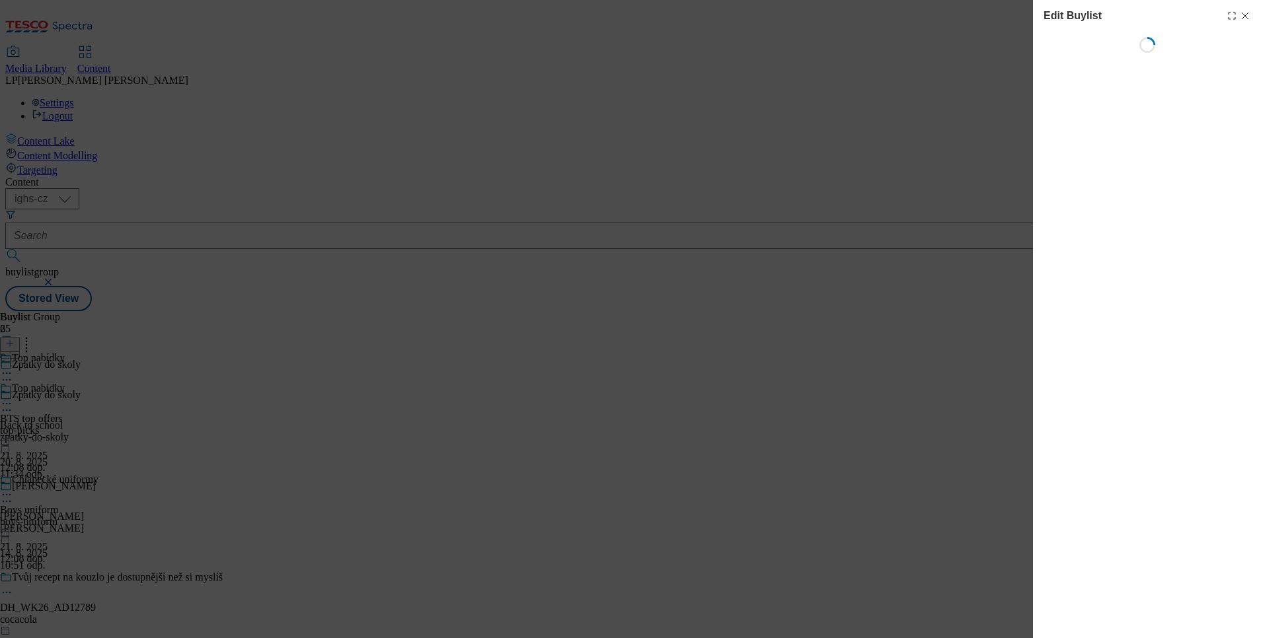
select select "evergreen"
select select "Banner"
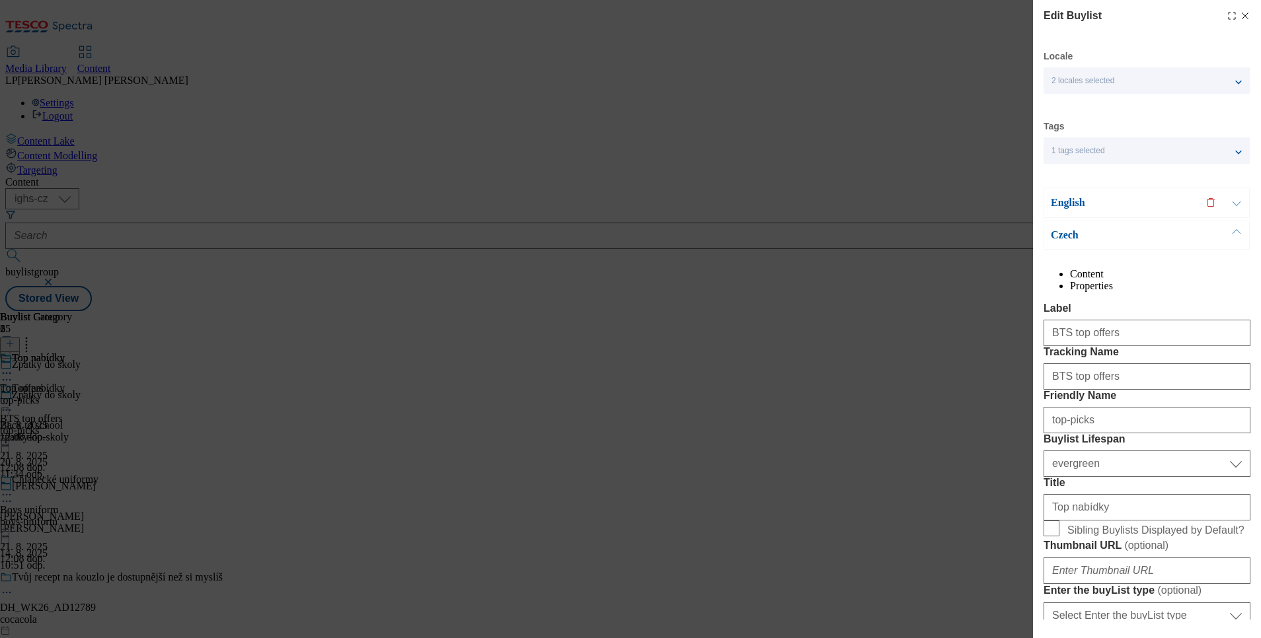
click at [1076, 159] on div "1 tags selected" at bounding box center [1146, 150] width 206 height 26
click at [907, 332] on div "Edit Buylist Locale 2 locales selected English Czech Tags 1 tags selected buyli…" at bounding box center [630, 319] width 1261 height 638
click at [1063, 239] on p "Czech" at bounding box center [1120, 235] width 139 height 13
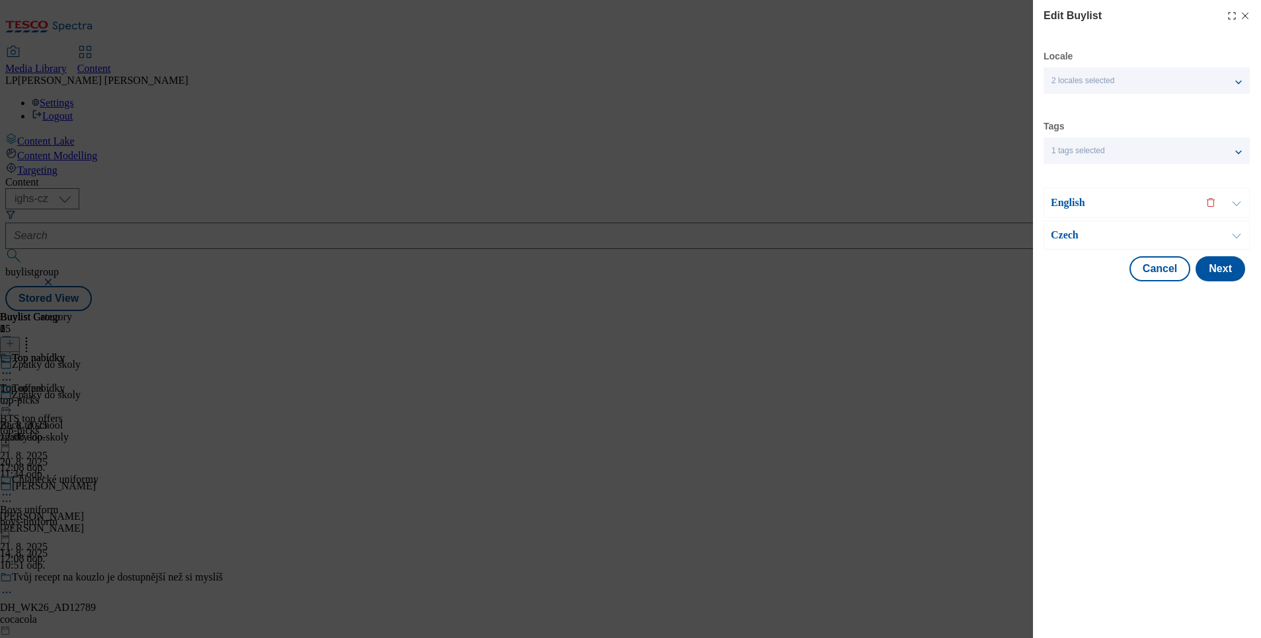
click at [1067, 196] on p "English" at bounding box center [1120, 202] width 139 height 13
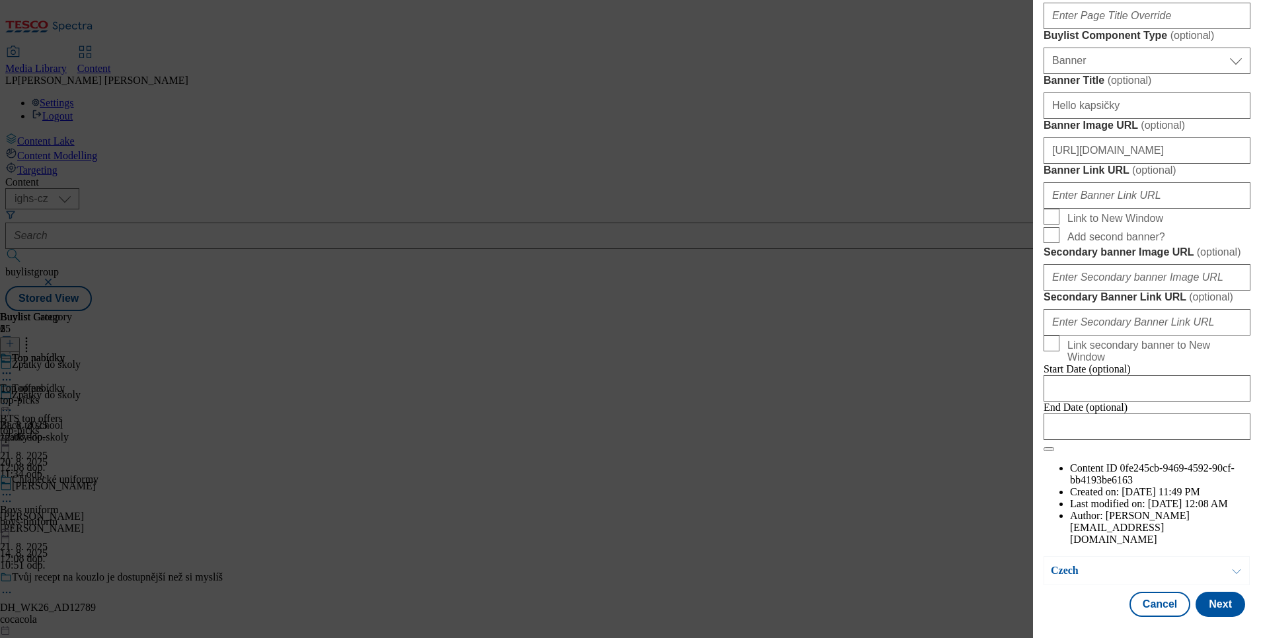
scroll to position [1275, 0]
drag, startPoint x: 1128, startPoint y: 128, endPoint x: 1023, endPoint y: 117, distance: 105.6
click at [1023, 117] on div "Edit Buylist Locale 2 locales selected English Czech Tags 1 tags selected buyli…" at bounding box center [630, 319] width 1261 height 638
click at [1217, 597] on button "Next" at bounding box center [1220, 604] width 50 height 25
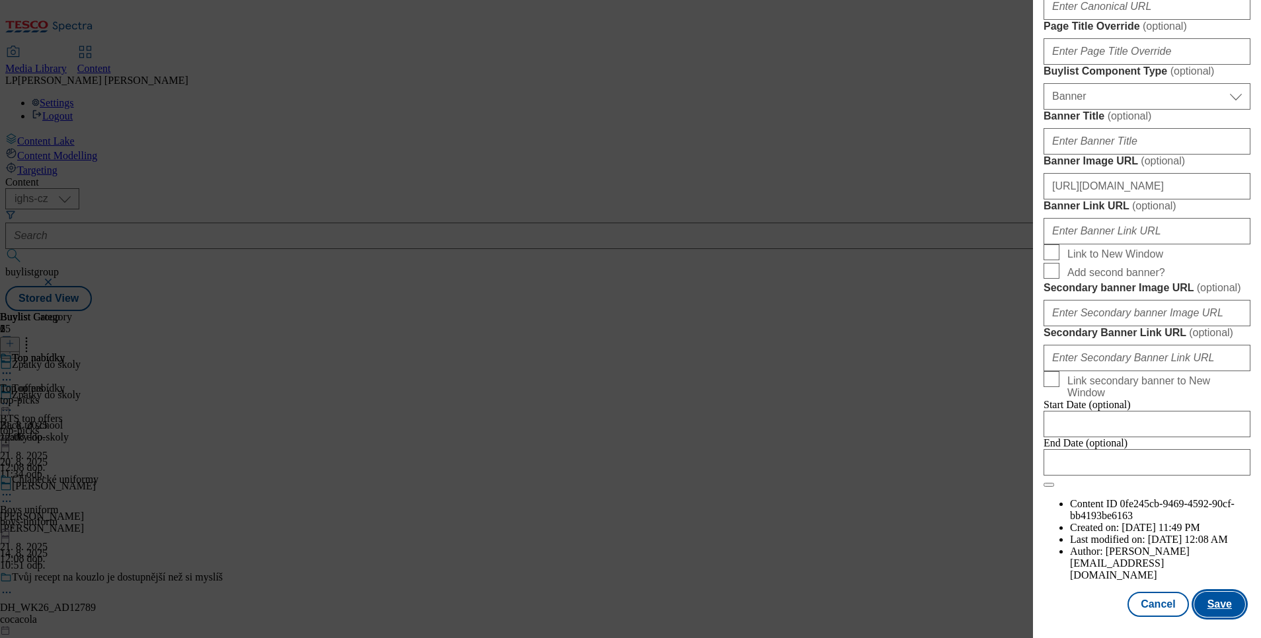
click at [1220, 603] on button "Save" at bounding box center [1219, 604] width 51 height 25
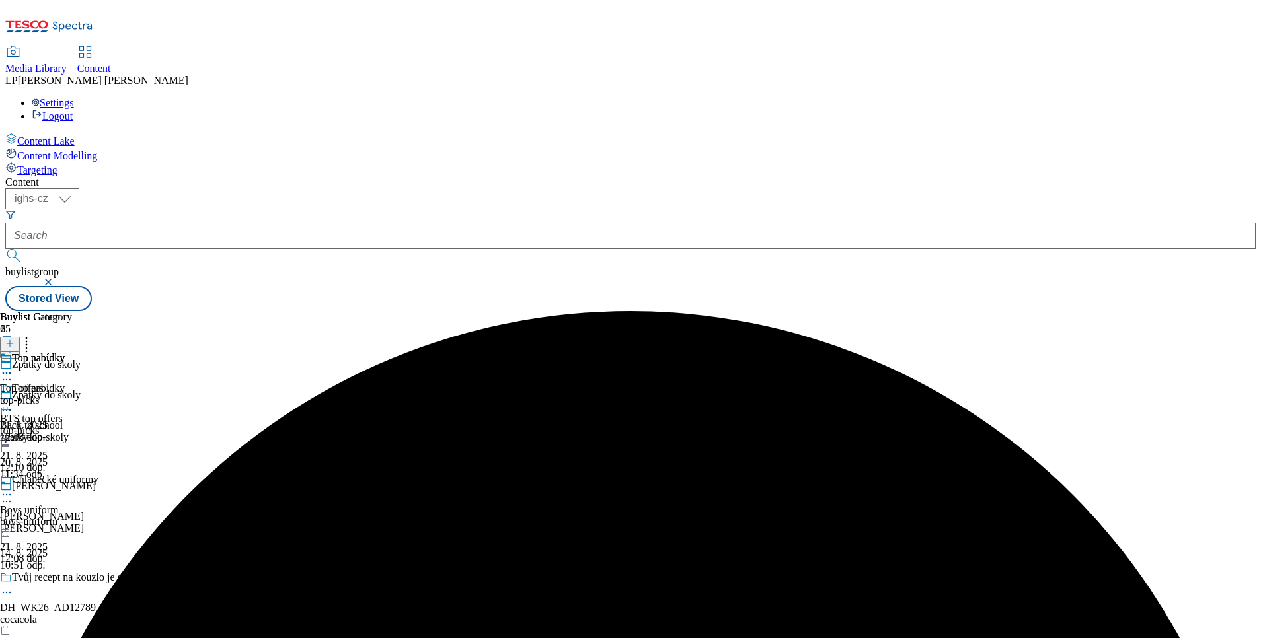
click at [13, 397] on icon at bounding box center [6, 403] width 13 height 13
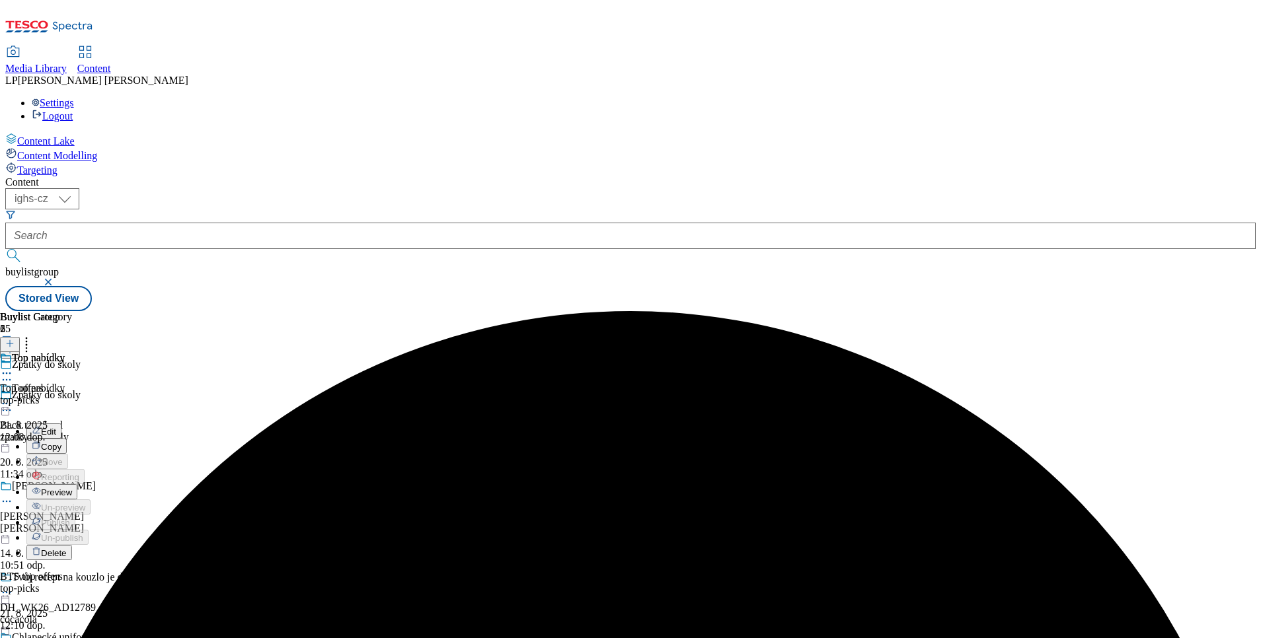
click at [72, 488] on span "Preview" at bounding box center [56, 493] width 31 height 10
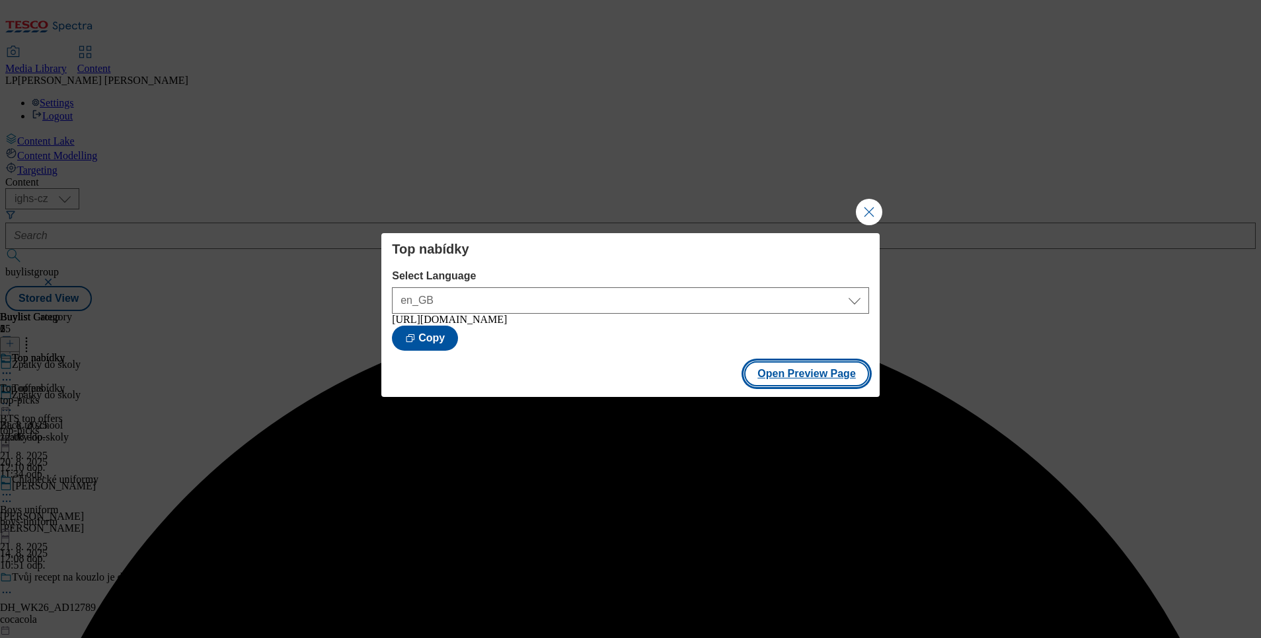
click at [780, 373] on button "Open Preview Page" at bounding box center [806, 373] width 125 height 25
click at [864, 209] on button "Close Modal" at bounding box center [869, 212] width 26 height 26
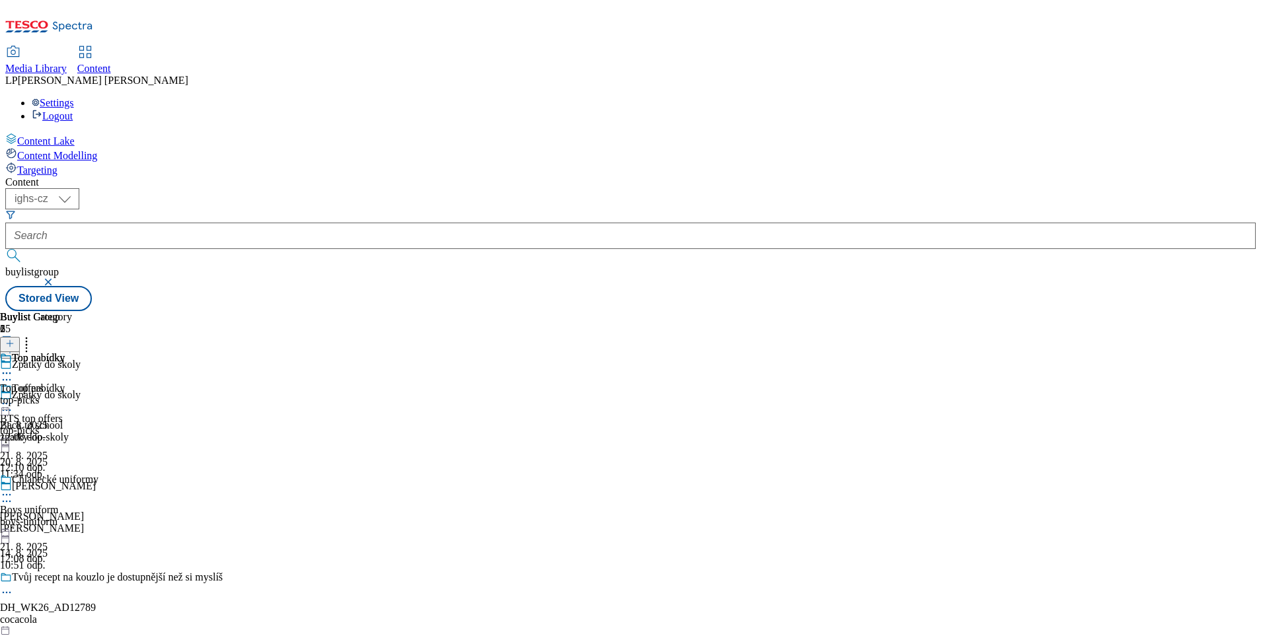
click at [98, 474] on div "Chlapecké uniformy Boys uniform boys-uniform [DATE] 12:08 dop." at bounding box center [49, 519] width 98 height 91
click at [13, 488] on icon at bounding box center [6, 494] width 13 height 13
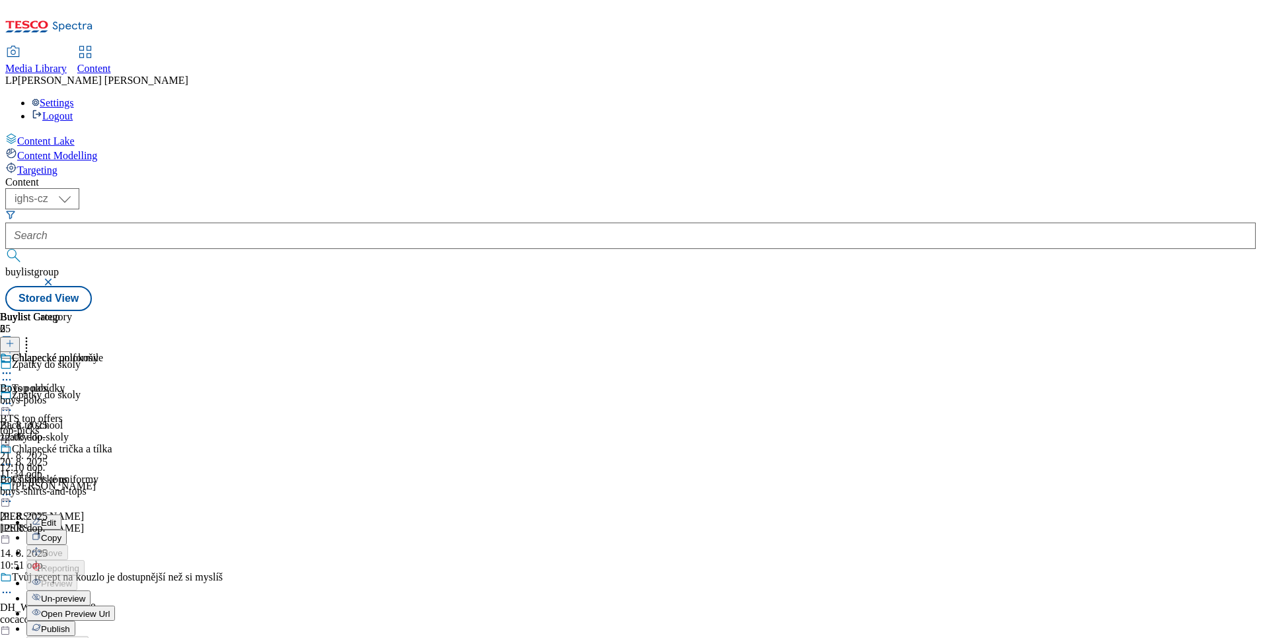
click at [110, 609] on span "Open Preview Url" at bounding box center [75, 614] width 69 height 10
click at [13, 397] on icon at bounding box center [6, 403] width 13 height 13
click at [13, 488] on icon at bounding box center [6, 494] width 13 height 13
click at [56, 518] on span "Edit" at bounding box center [48, 523] width 15 height 10
select select "evergreen"
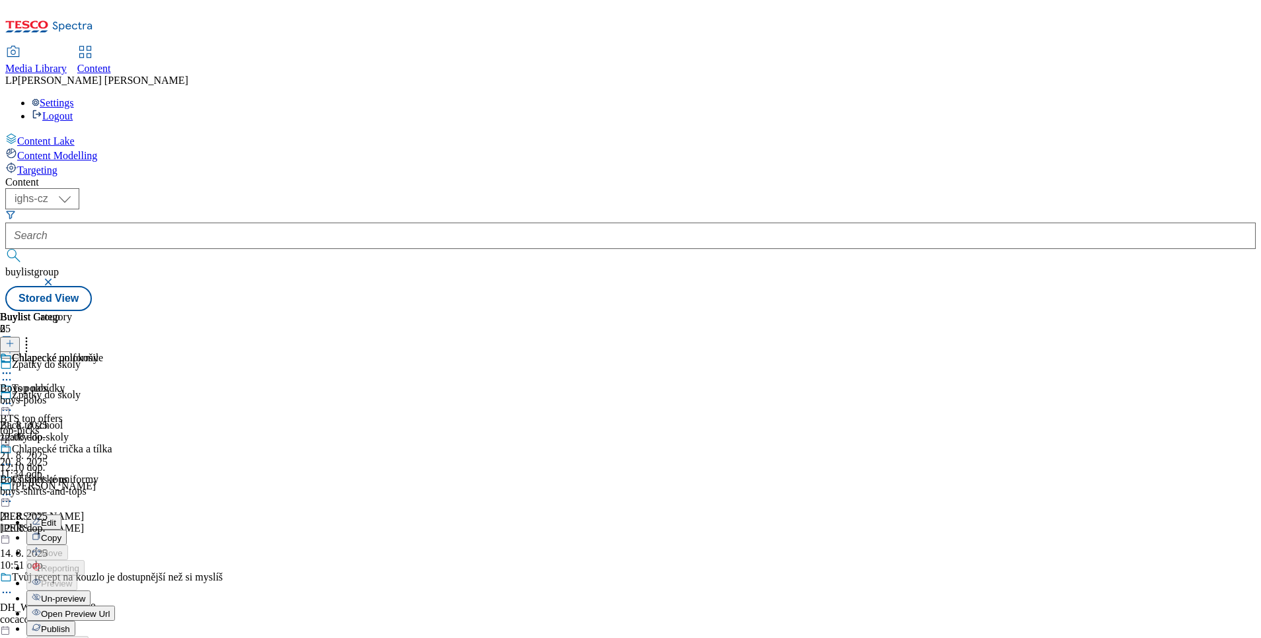
select select "Banner"
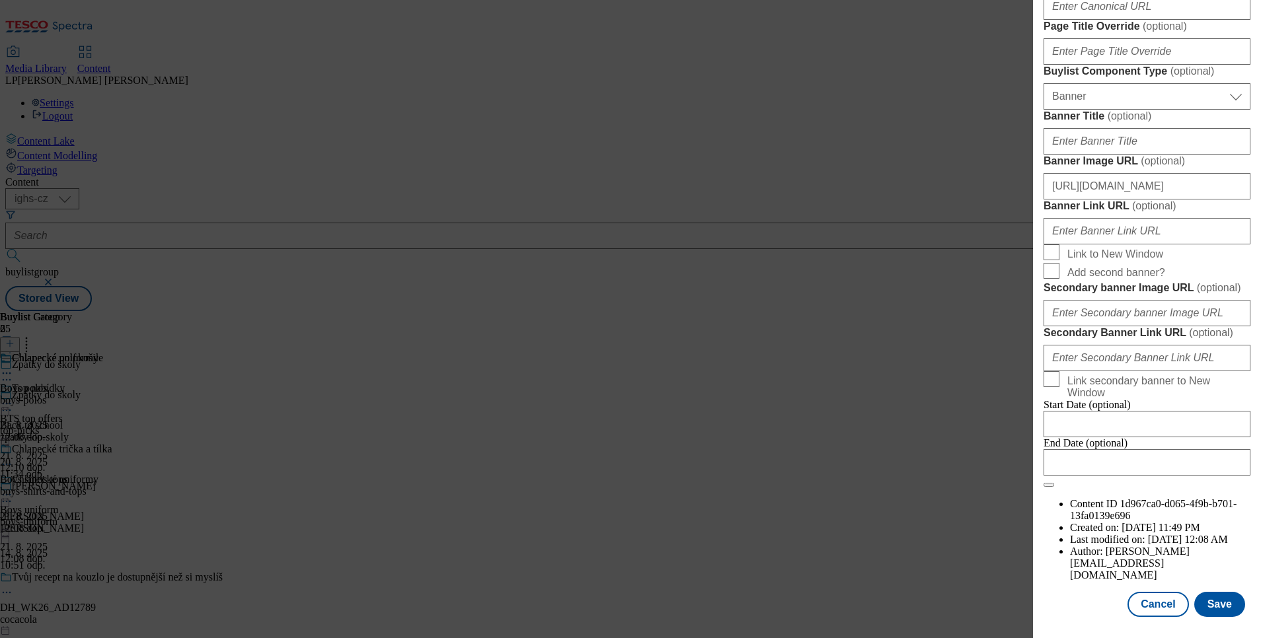
scroll to position [991, 0]
drag, startPoint x: 1207, startPoint y: 498, endPoint x: 932, endPoint y: 465, distance: 276.2
click at [933, 465] on div "Edit Buylist Locale 2 locales selected English Czech Tags 1 tags selected buyli…" at bounding box center [630, 319] width 1261 height 638
drag, startPoint x: 1196, startPoint y: 507, endPoint x: 964, endPoint y: 486, distance: 232.9
click at [964, 486] on div "Edit Buylist Locale 2 locales selected English Czech Tags 1 tags selected buyli…" at bounding box center [630, 319] width 1261 height 638
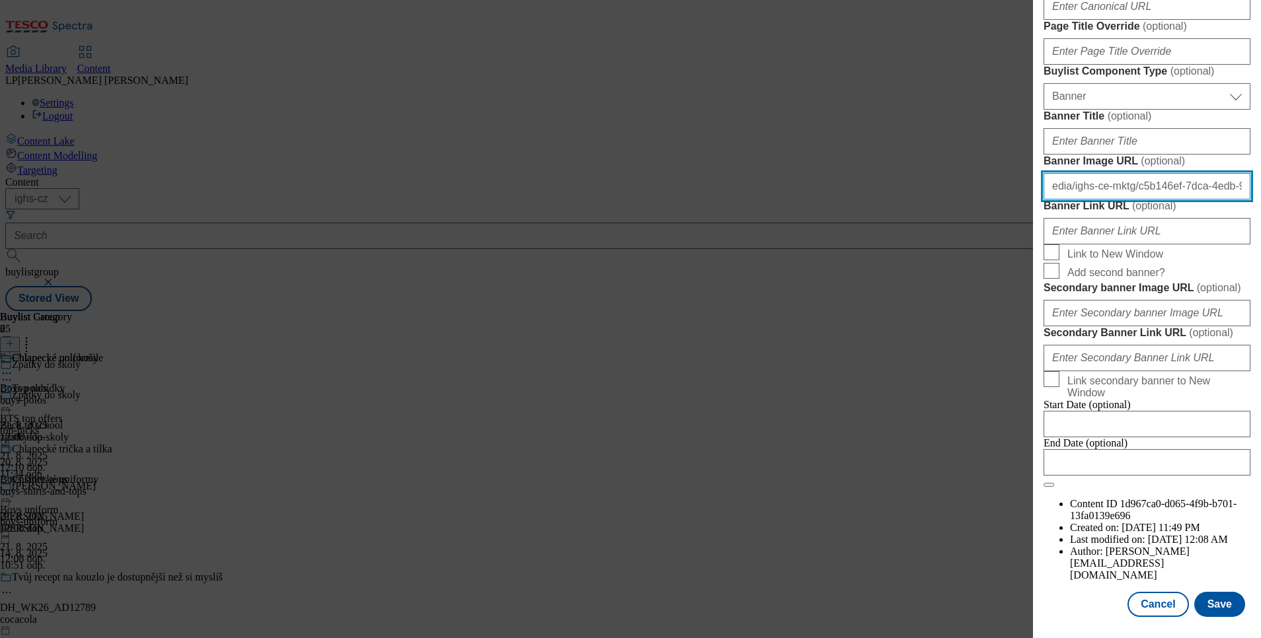
type input "-9b20-7720ea4f3687/main_baner_CZ.jpeg"
drag, startPoint x: 1223, startPoint y: 503, endPoint x: 876, endPoint y: 476, distance: 348.6
click at [876, 476] on div "Edit Buylist Locale 2 locales selected English Czech Tags 1 tags selected buyli…" at bounding box center [630, 319] width 1261 height 638
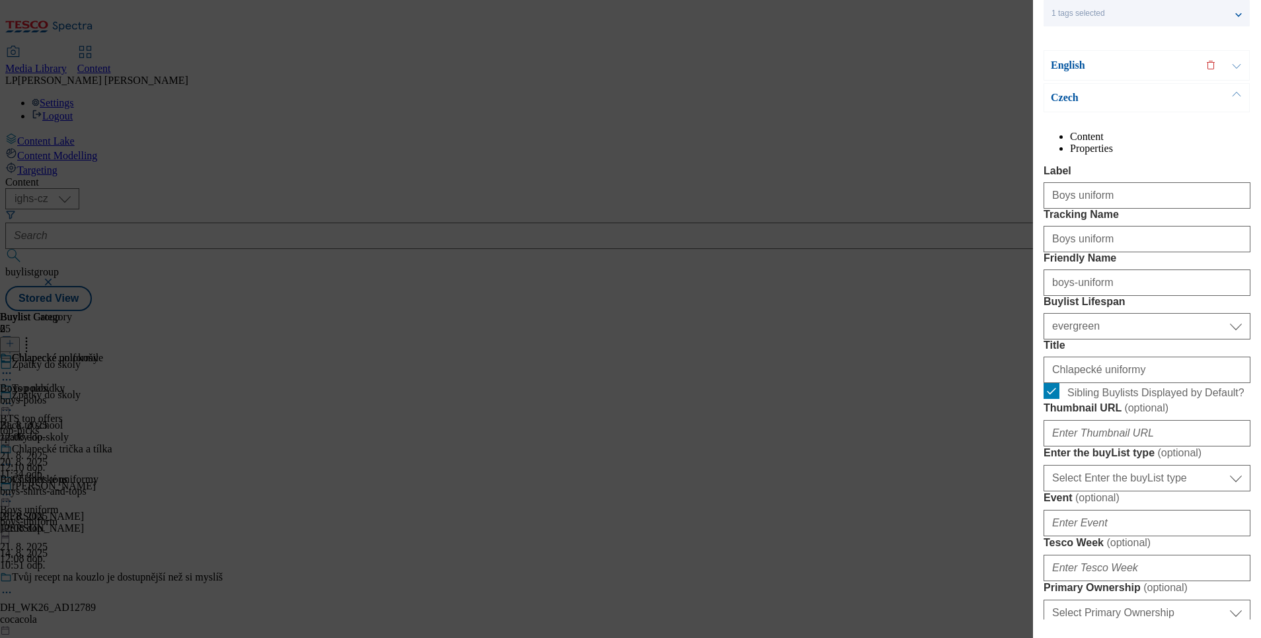
scroll to position [0, 0]
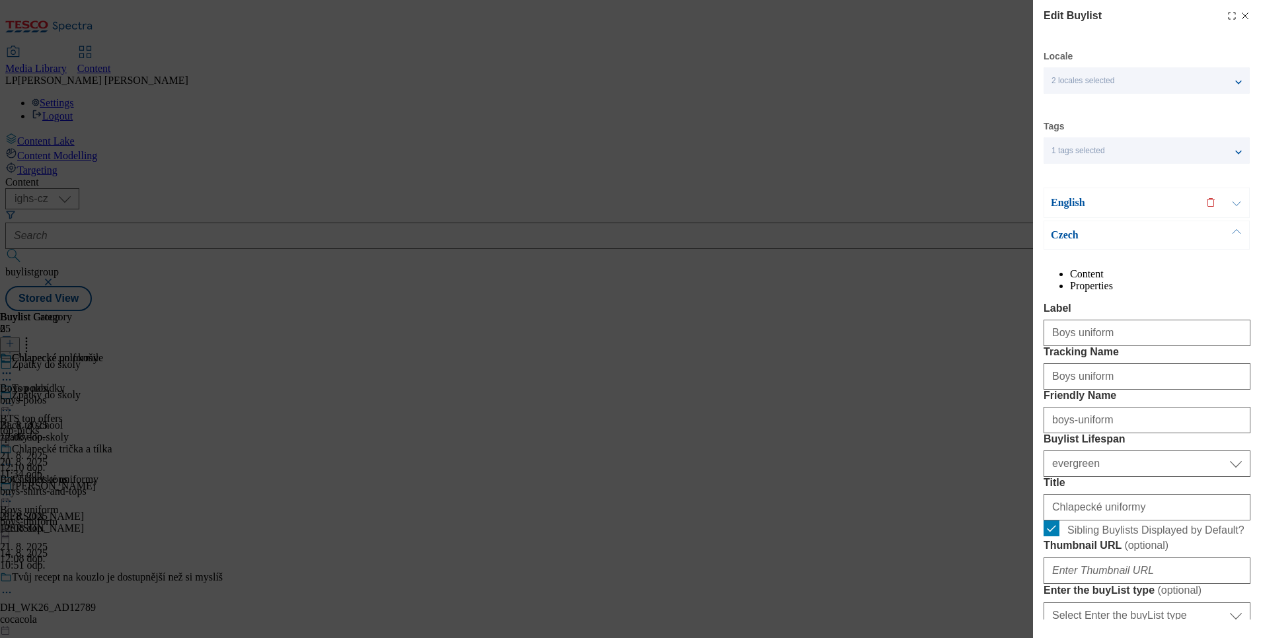
click at [1063, 237] on p "Czech" at bounding box center [1120, 235] width 139 height 13
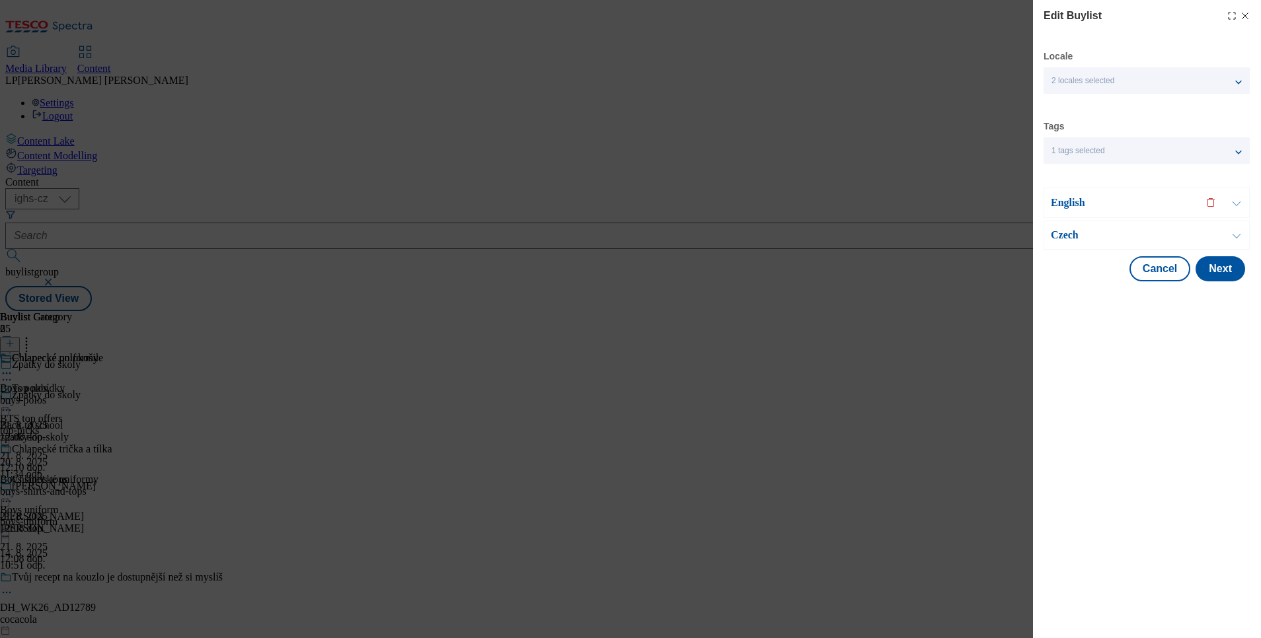
click at [1073, 204] on p "English" at bounding box center [1120, 202] width 139 height 13
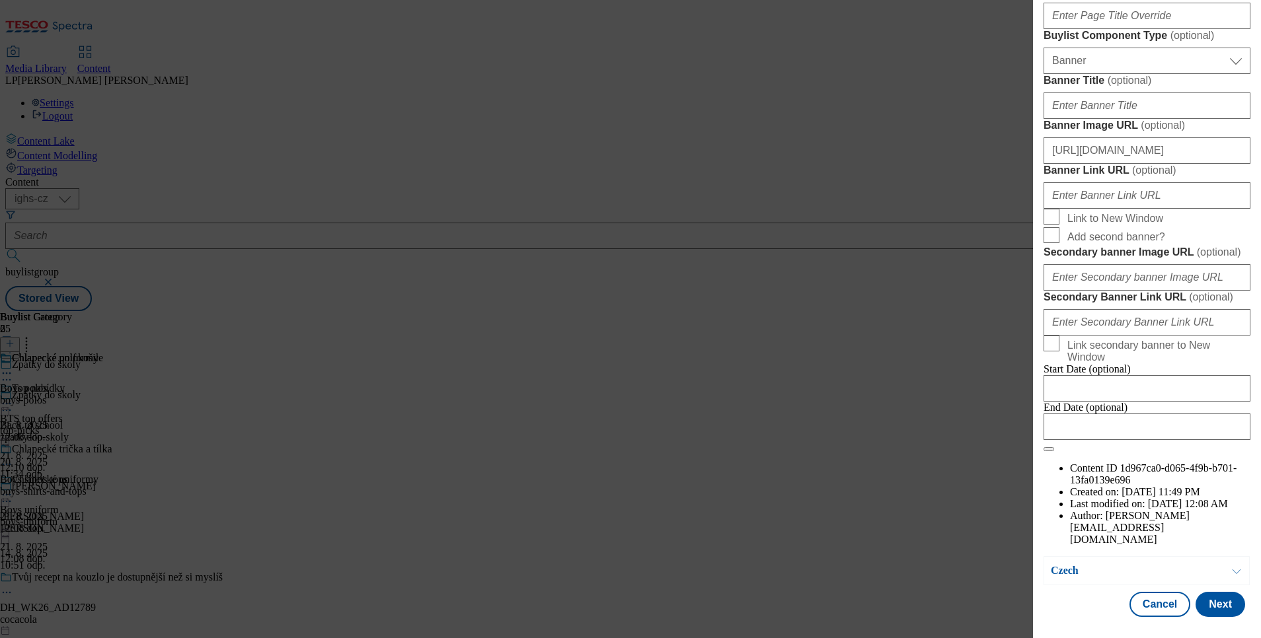
scroll to position [1176, 0]
drag, startPoint x: 1185, startPoint y: 289, endPoint x: 1022, endPoint y: 281, distance: 164.1
click at [1022, 281] on div "Edit Buylist Locale 2 locales selected English Czech Tags 1 tags selected buyli…" at bounding box center [630, 319] width 1261 height 638
drag, startPoint x: 1218, startPoint y: 284, endPoint x: 634, endPoint y: 211, distance: 589.3
click at [634, 211] on div "Edit Buylist Locale 2 locales selected English Czech Tags 1 tags selected buyli…" at bounding box center [630, 319] width 1261 height 638
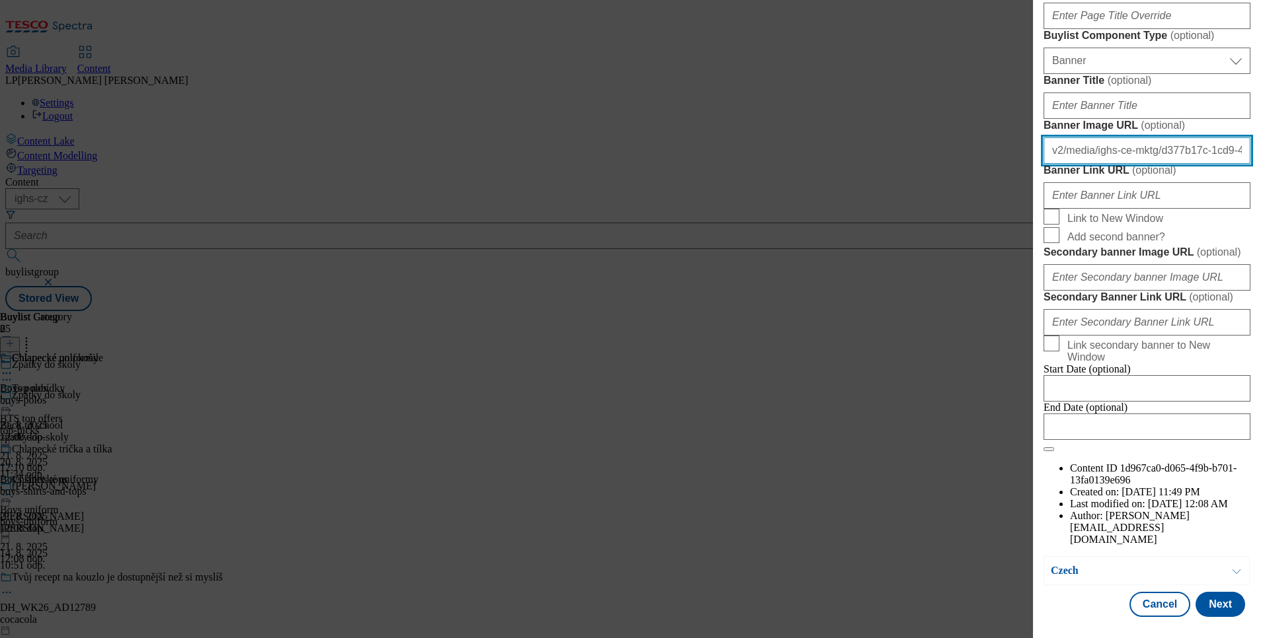
type input "a9de-4e354dfc9ef7/main_baner_EN.jpeg"
drag, startPoint x: 1221, startPoint y: 289, endPoint x: 835, endPoint y: 209, distance: 394.7
click at [835, 209] on div "Edit Buylist Locale 2 locales selected English Czech Tags 1 tags selected buyli…" at bounding box center [630, 319] width 1261 height 638
click at [1220, 599] on button "Next" at bounding box center [1220, 604] width 50 height 25
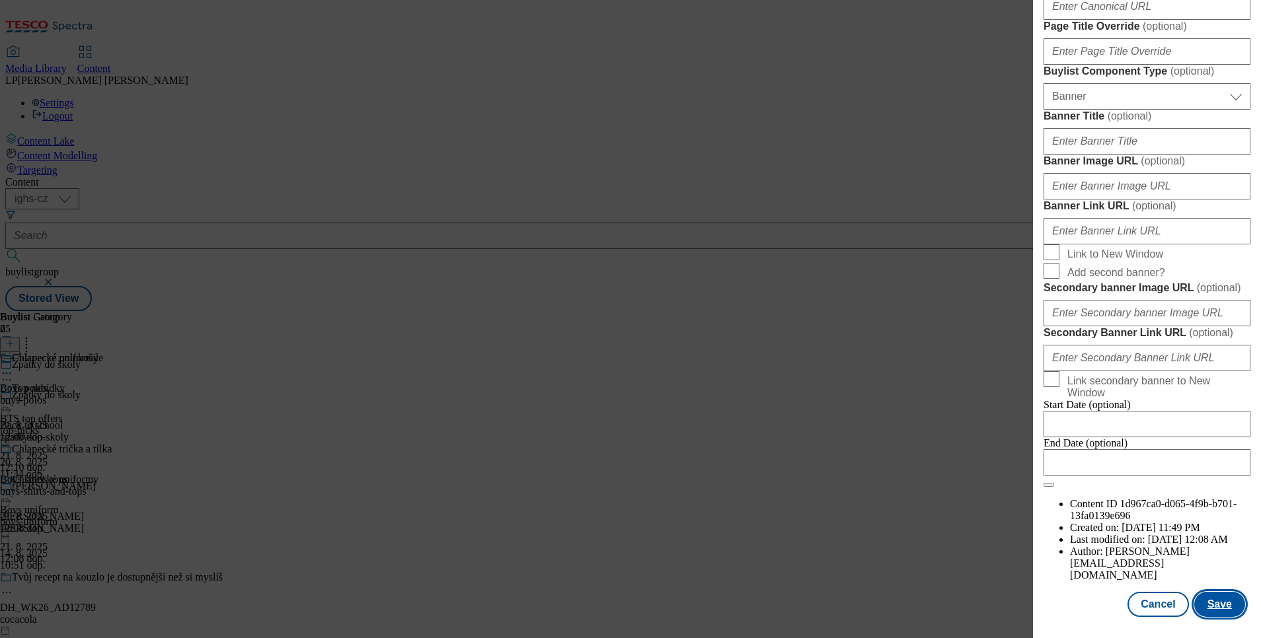
click at [1213, 605] on button "Save" at bounding box center [1219, 604] width 51 height 25
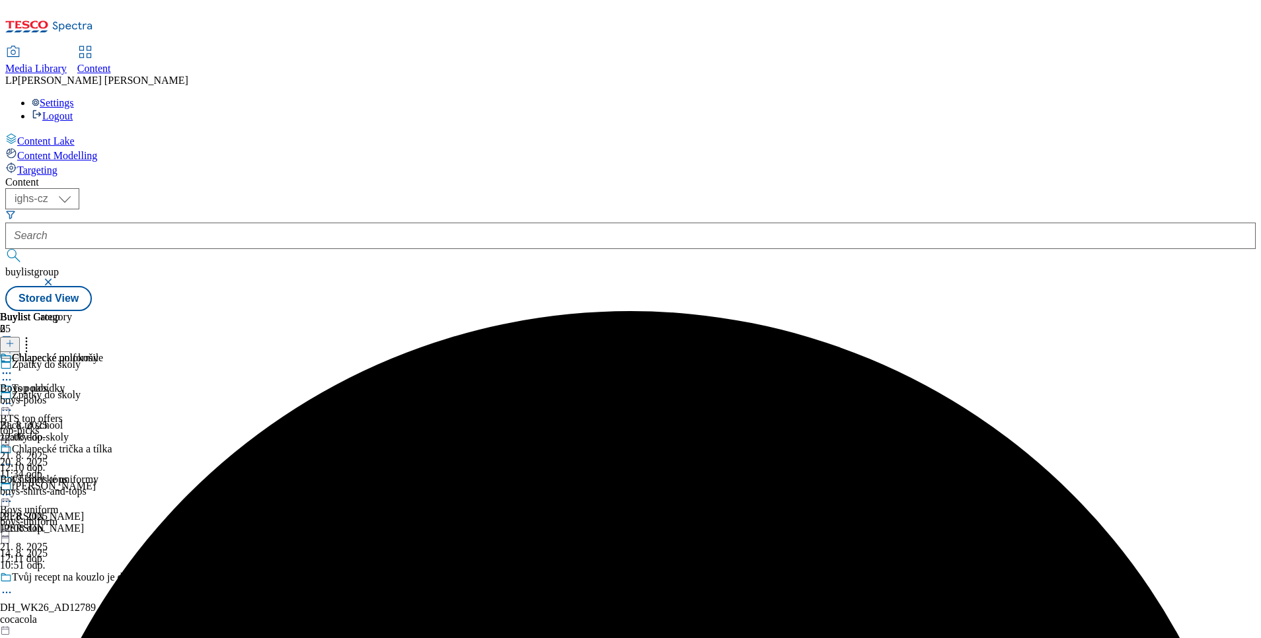
click at [98, 397] on div at bounding box center [49, 405] width 98 height 16
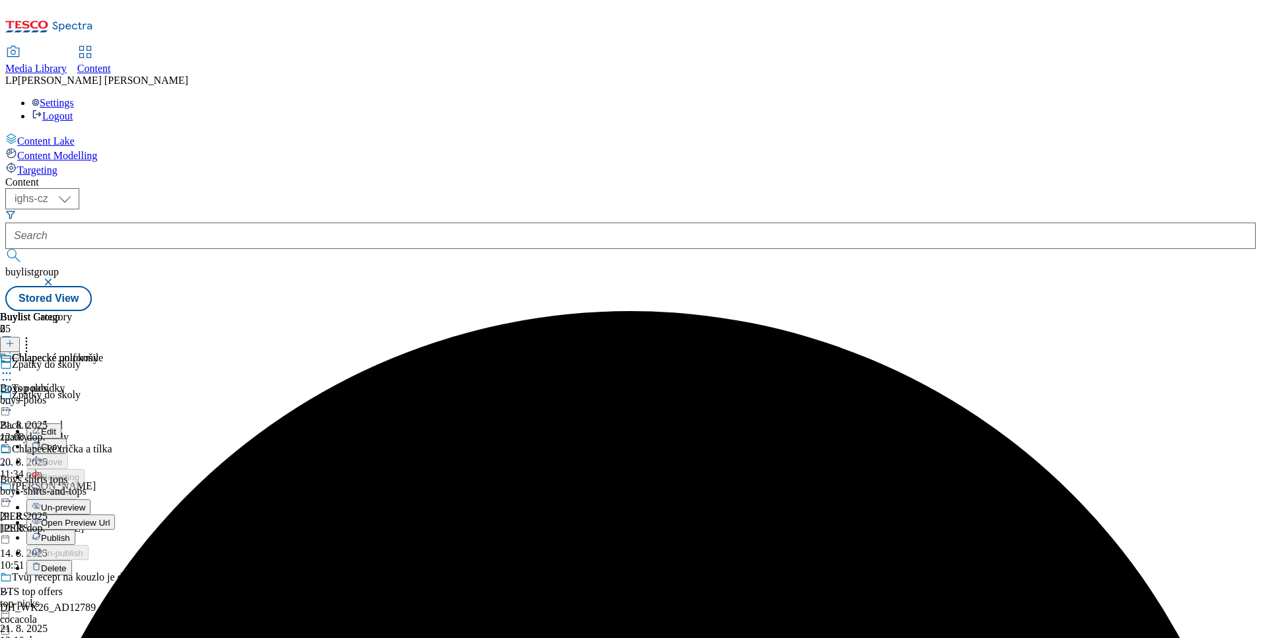
click at [110, 518] on span "Open Preview Url" at bounding box center [75, 523] width 69 height 10
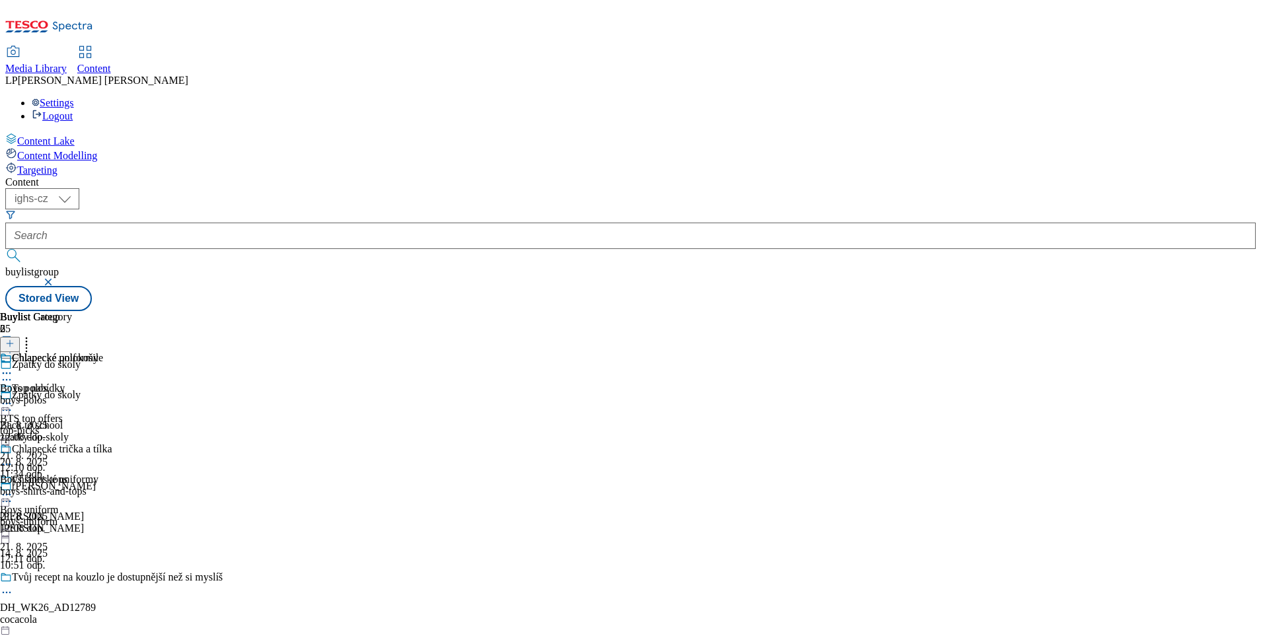
click at [13, 488] on icon at bounding box center [6, 494] width 13 height 13
click at [72, 579] on span "Preview" at bounding box center [56, 584] width 31 height 10
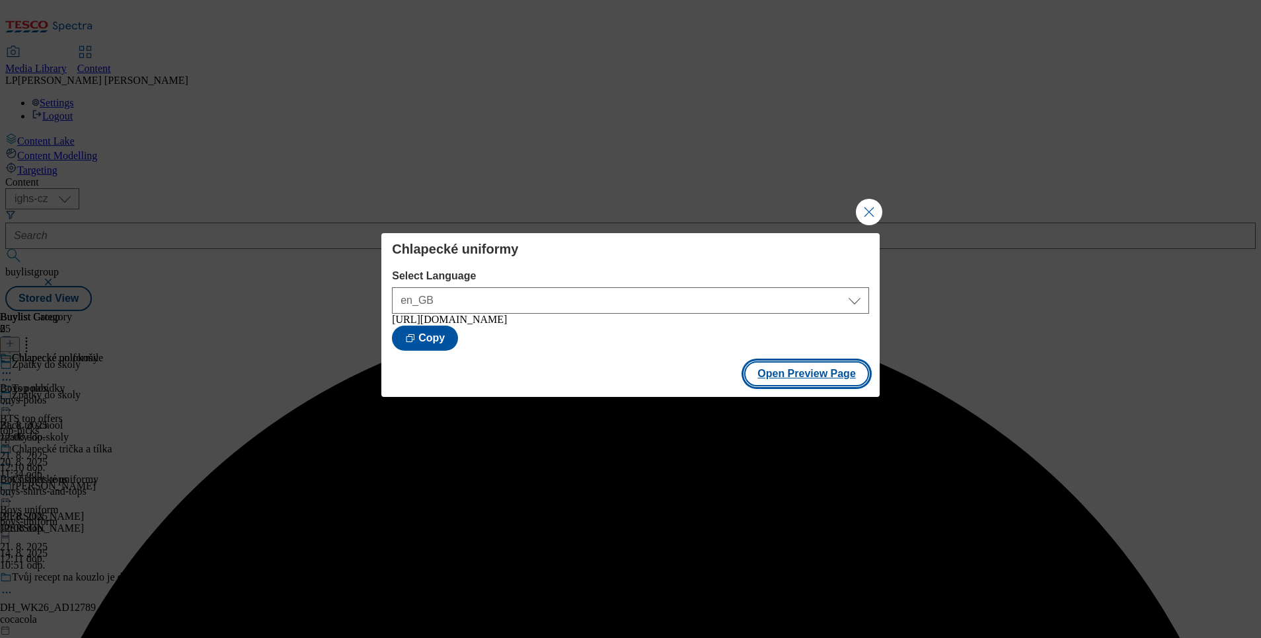
click at [840, 382] on button "Open Preview Page" at bounding box center [806, 373] width 125 height 25
click at [873, 207] on button "Close Modal" at bounding box center [869, 212] width 26 height 26
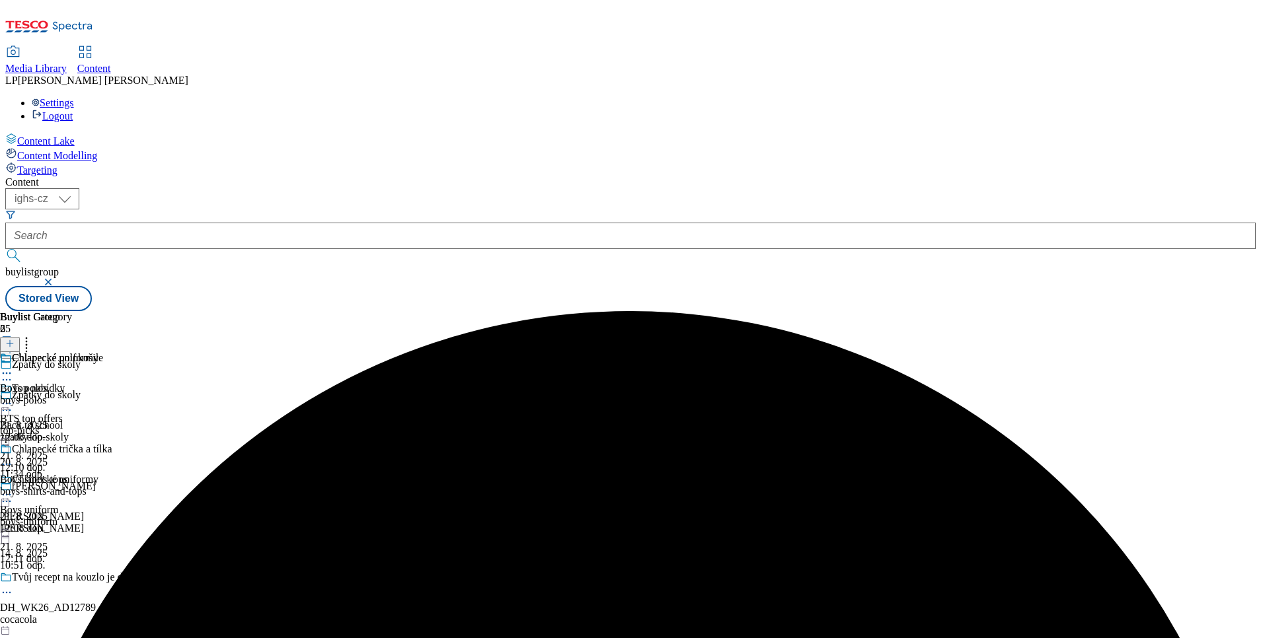
click at [13, 397] on icon at bounding box center [6, 403] width 13 height 13
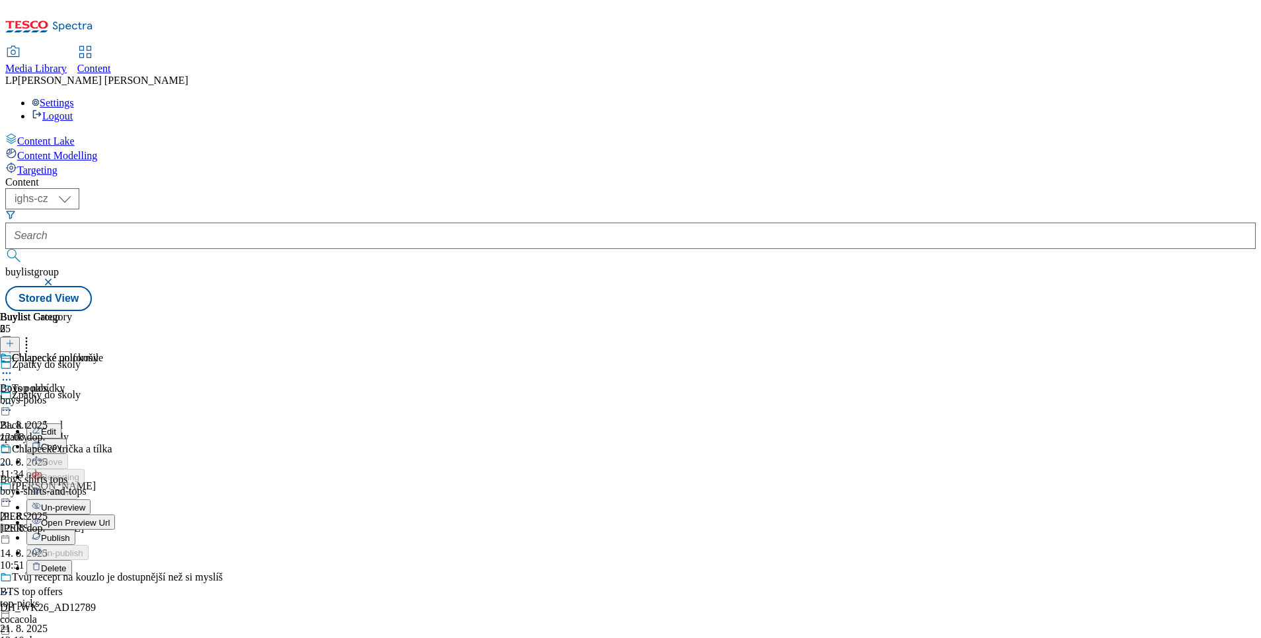
click at [85, 503] on span "Un-preview" at bounding box center [63, 508] width 44 height 10
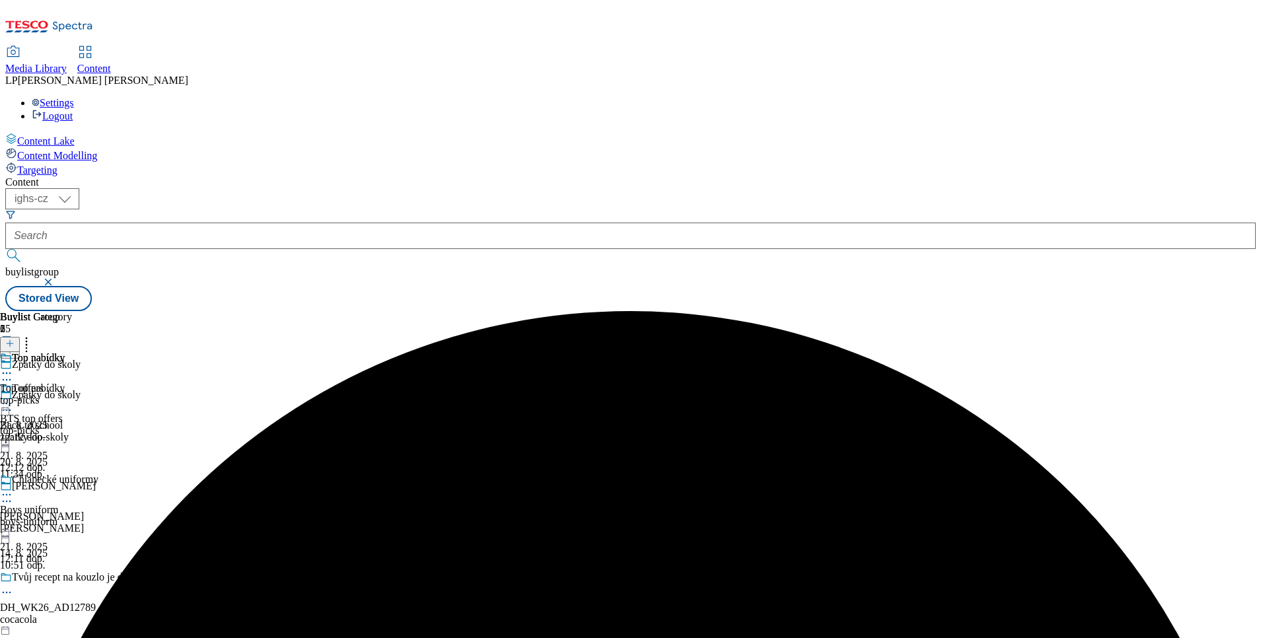
click at [98, 397] on div at bounding box center [49, 405] width 98 height 16
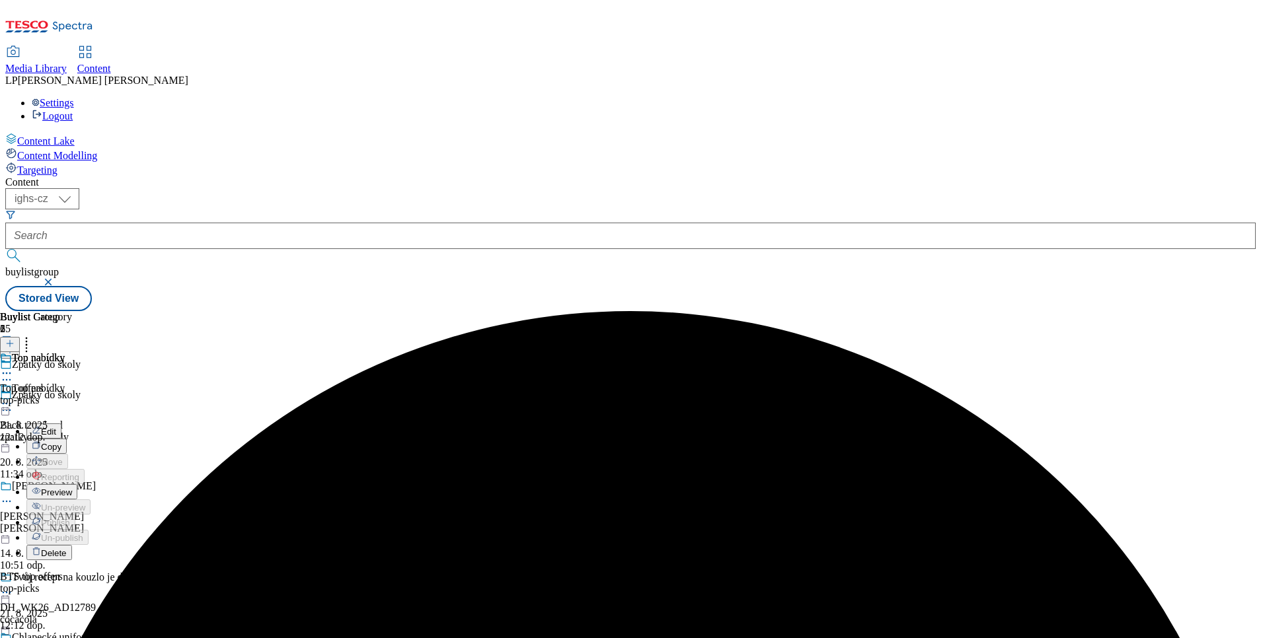
click at [72, 488] on span "Preview" at bounding box center [56, 493] width 31 height 10
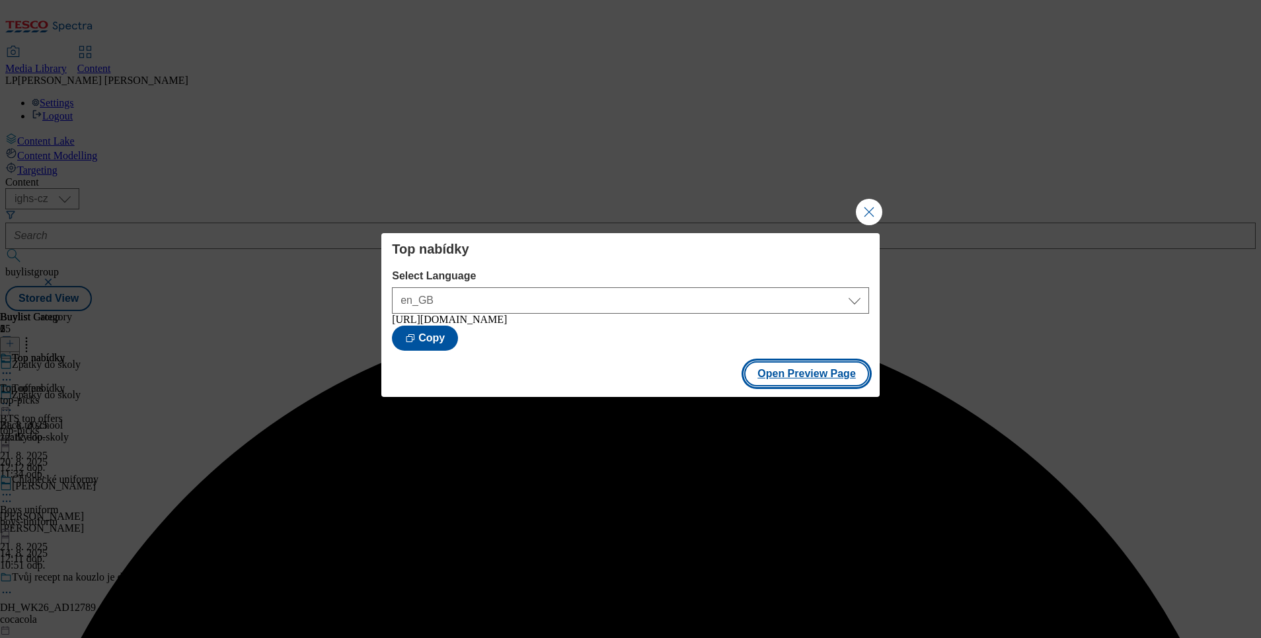
click at [788, 378] on button "Open Preview Page" at bounding box center [806, 373] width 125 height 25
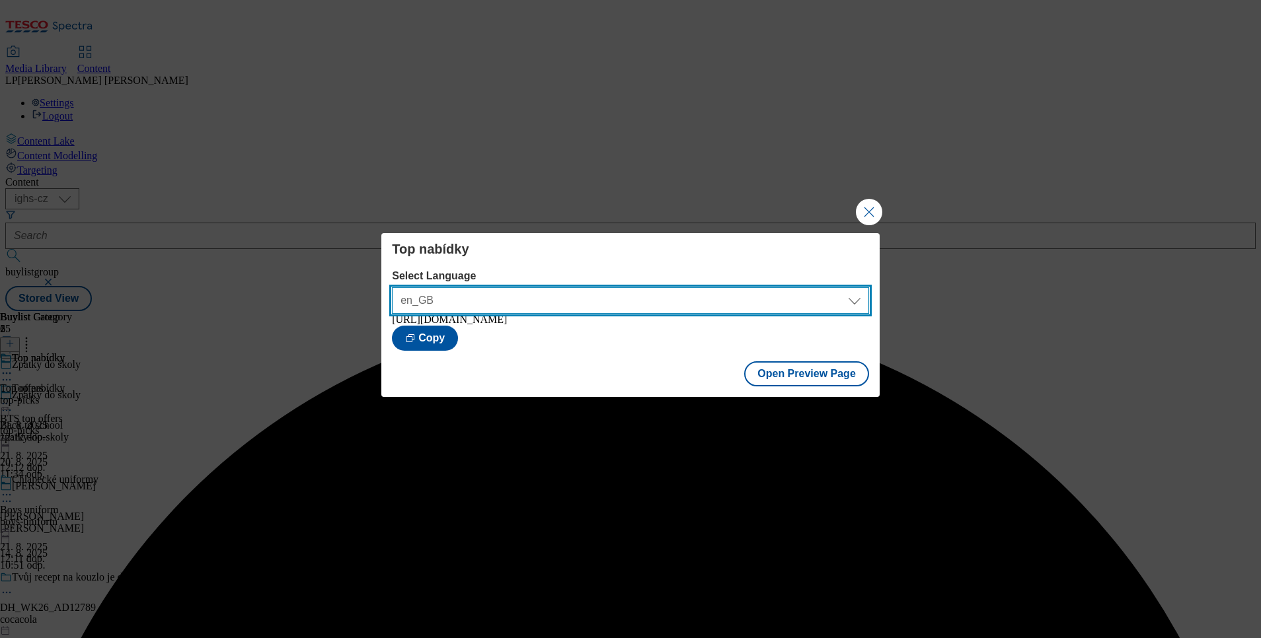
click at [490, 298] on select "en_GB cs_CZ" at bounding box center [630, 300] width 477 height 26
select select "[URL][DOMAIN_NAME]"
click at [392, 287] on select "en_GB cs_CZ" at bounding box center [630, 300] width 477 height 26
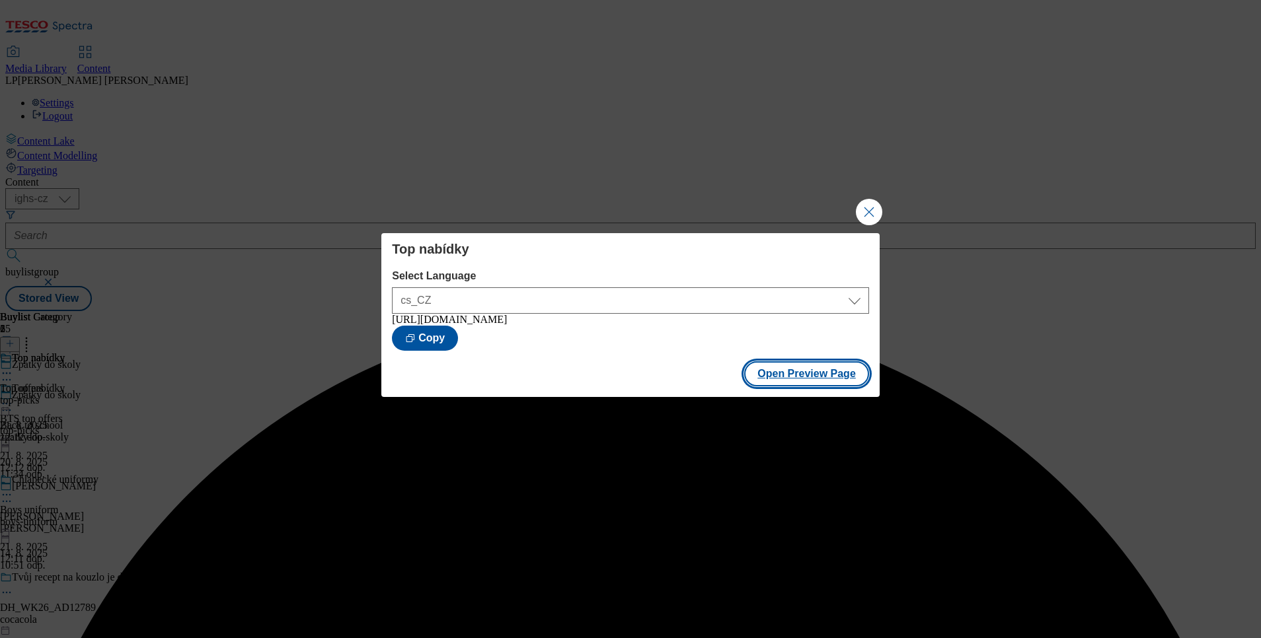
click at [791, 377] on button "Open Preview Page" at bounding box center [806, 373] width 125 height 25
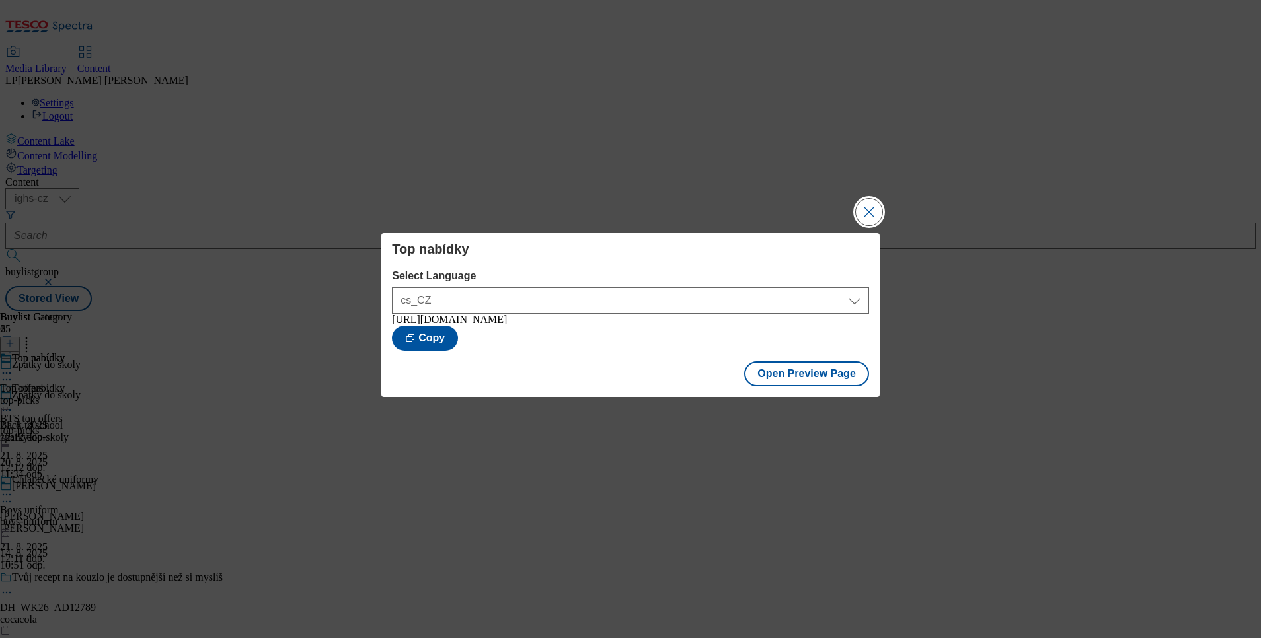
click at [856, 206] on button "Close Modal" at bounding box center [869, 212] width 26 height 26
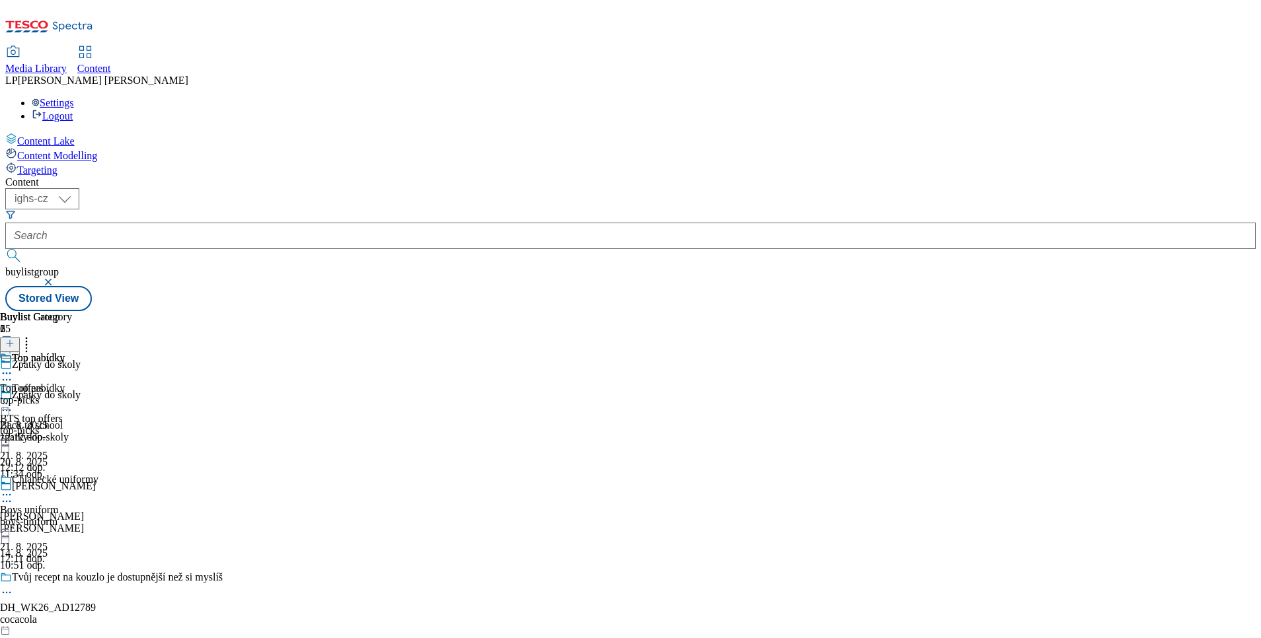
click at [13, 488] on icon at bounding box center [6, 494] width 13 height 13
click at [115, 397] on div at bounding box center [57, 405] width 115 height 16
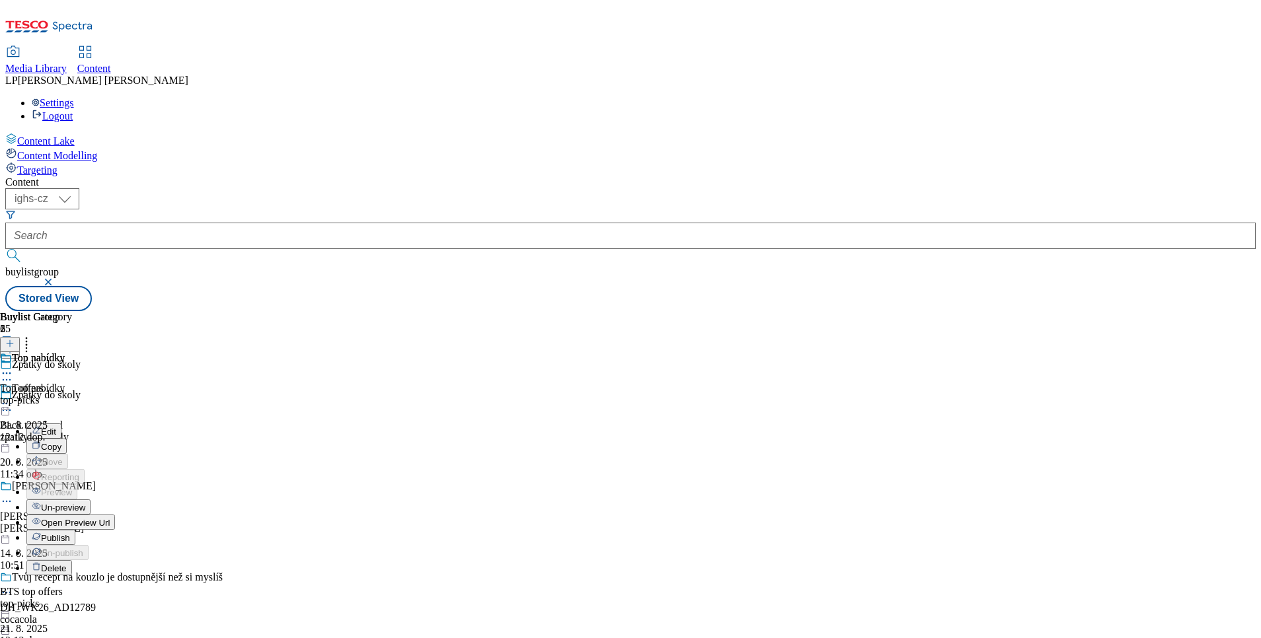
drag, startPoint x: 811, startPoint y: 383, endPoint x: 802, endPoint y: 379, distance: 10.9
click at [72, 383] on div "Top nabídky Top offers top-picks [DATE] 12:12 dop." at bounding box center [36, 397] width 72 height 91
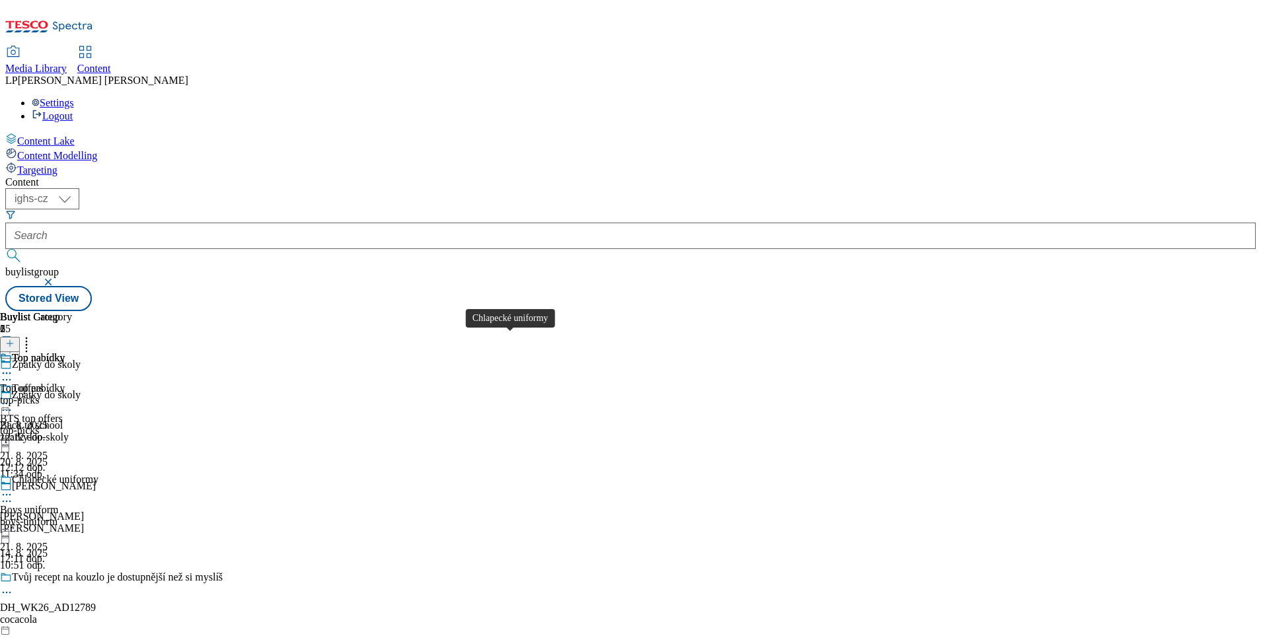
click at [98, 474] on div "Chlapecké uniformy" at bounding box center [55, 480] width 87 height 12
click at [13, 458] on icon at bounding box center [6, 464] width 13 height 13
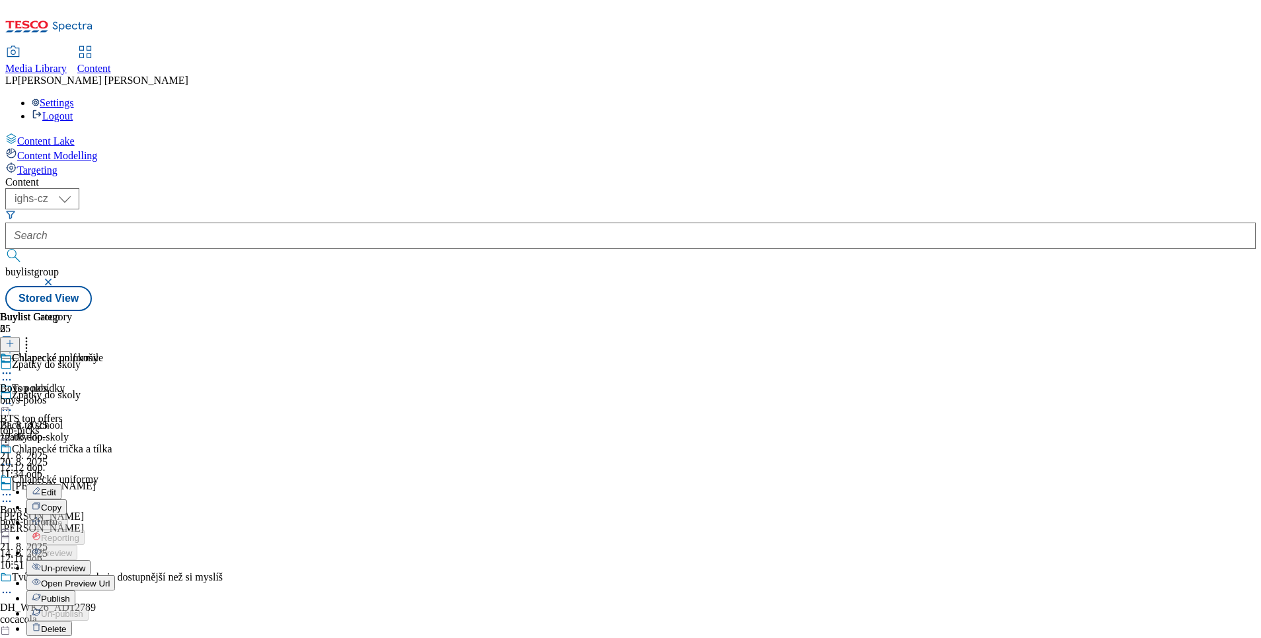
click at [110, 579] on span "Open Preview Url" at bounding box center [75, 584] width 69 height 10
click at [13, 367] on icon at bounding box center [6, 373] width 13 height 13
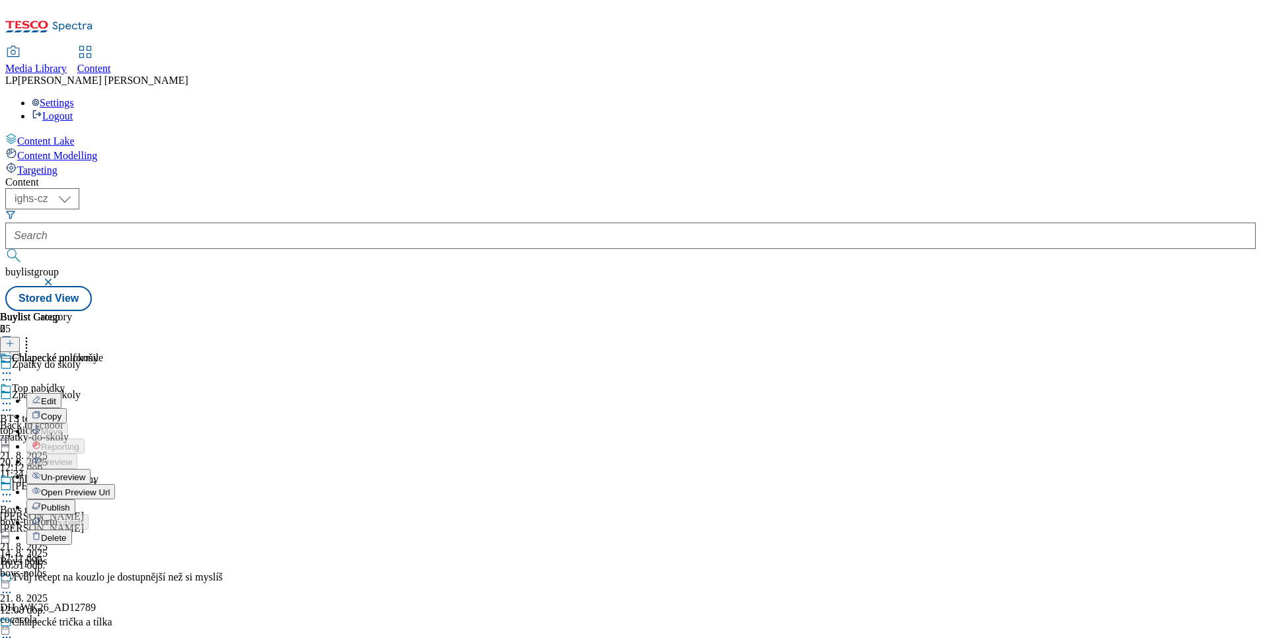
click at [115, 484] on button "Open Preview Url" at bounding box center [70, 491] width 89 height 15
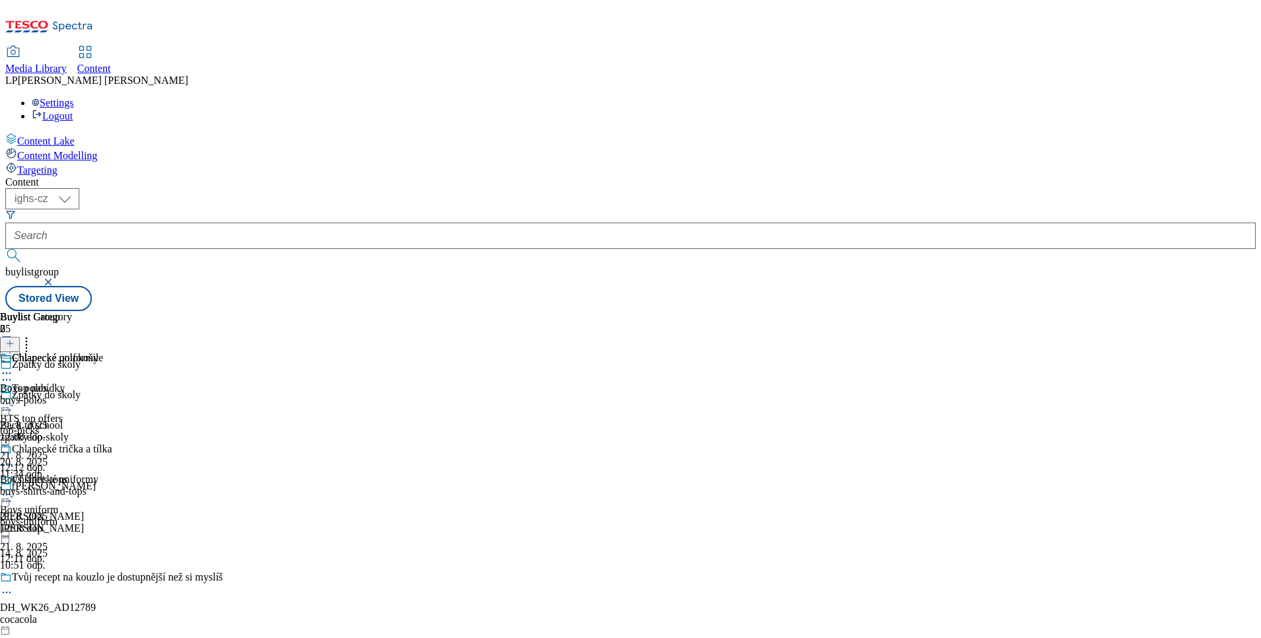
click at [13, 397] on icon at bounding box center [6, 403] width 13 height 13
click at [65, 383] on div "Top nabídky" at bounding box center [38, 389] width 53 height 12
click at [13, 367] on icon at bounding box center [6, 373] width 13 height 13
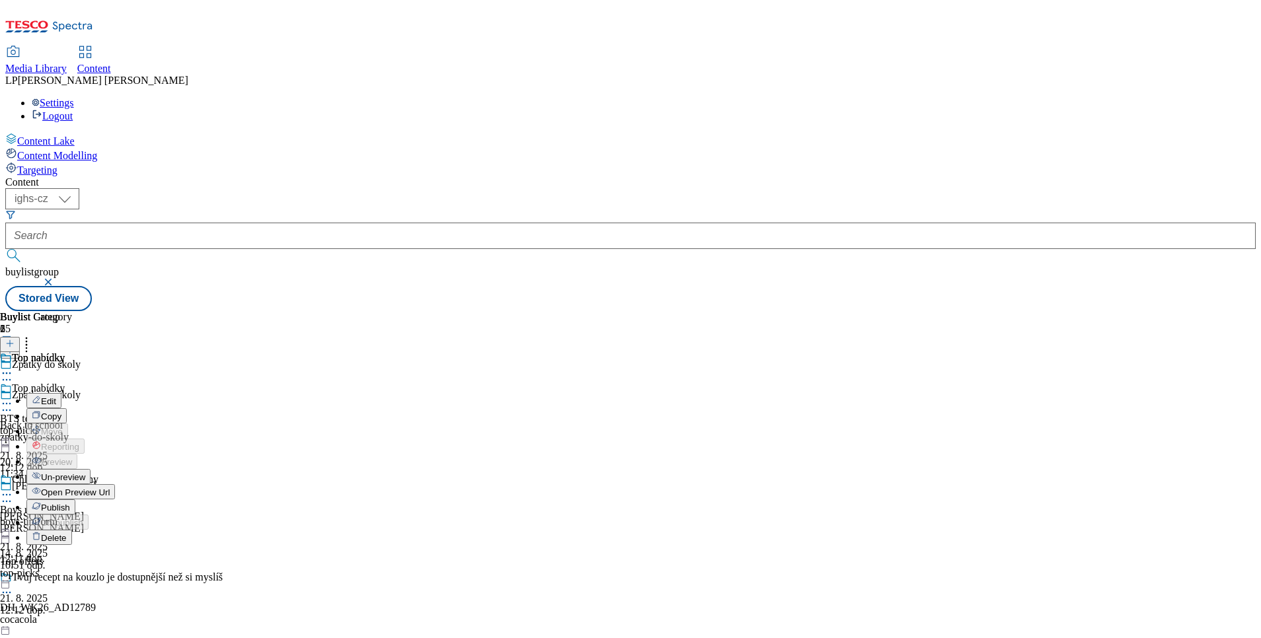
click at [110, 488] on span "Open Preview Url" at bounding box center [75, 493] width 69 height 10
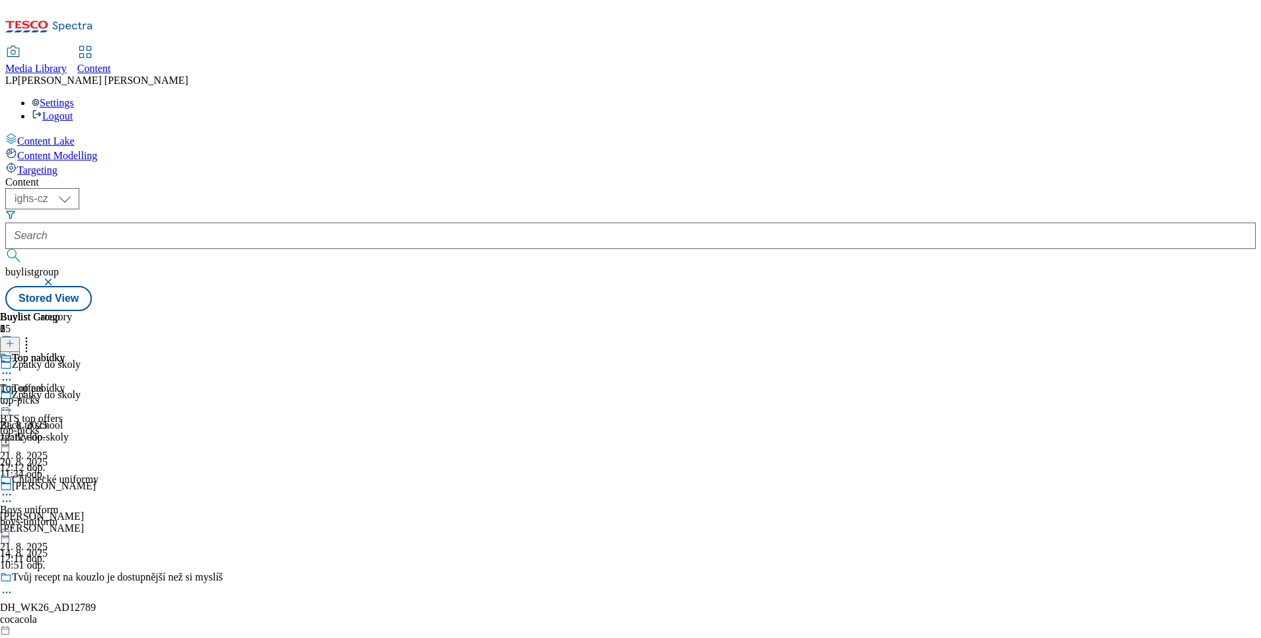
click at [8, 403] on circle at bounding box center [7, 404] width 2 height 2
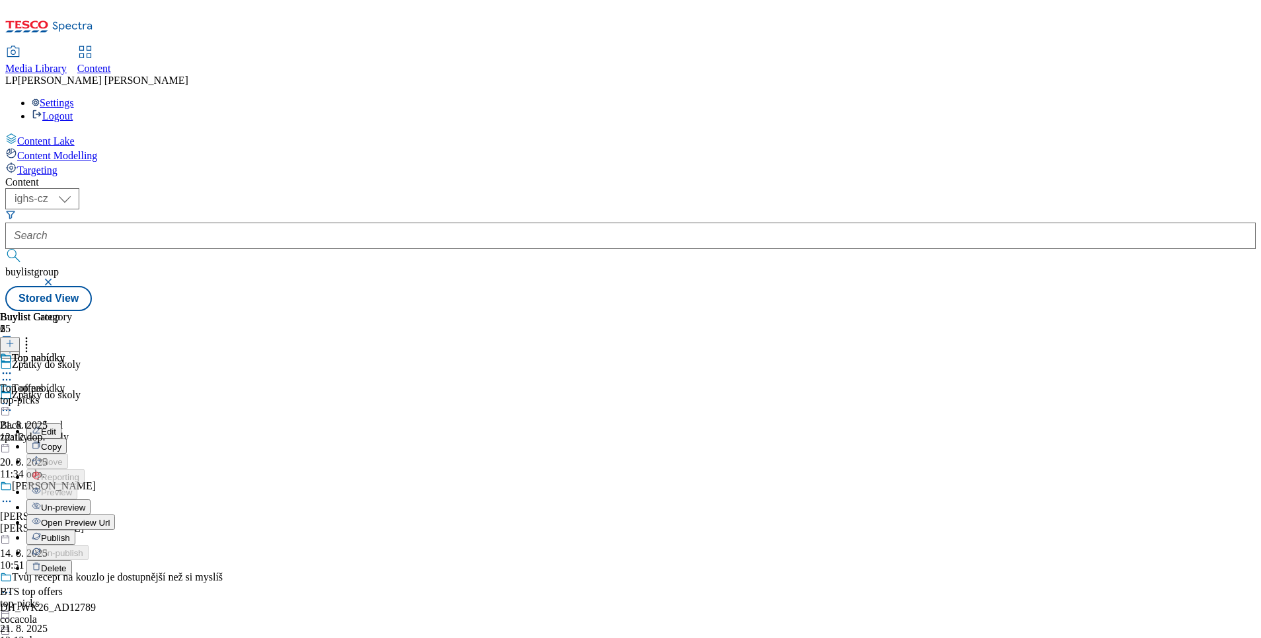
click at [56, 427] on span "Edit" at bounding box center [48, 432] width 15 height 10
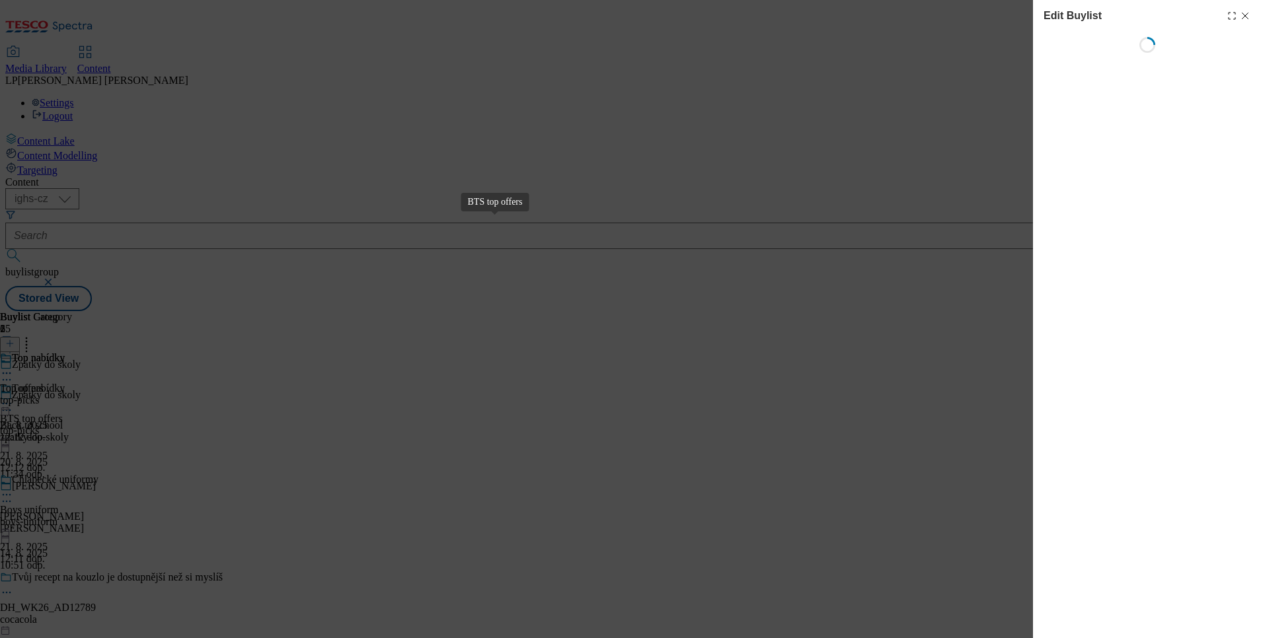
select select "evergreen"
select select "Banner"
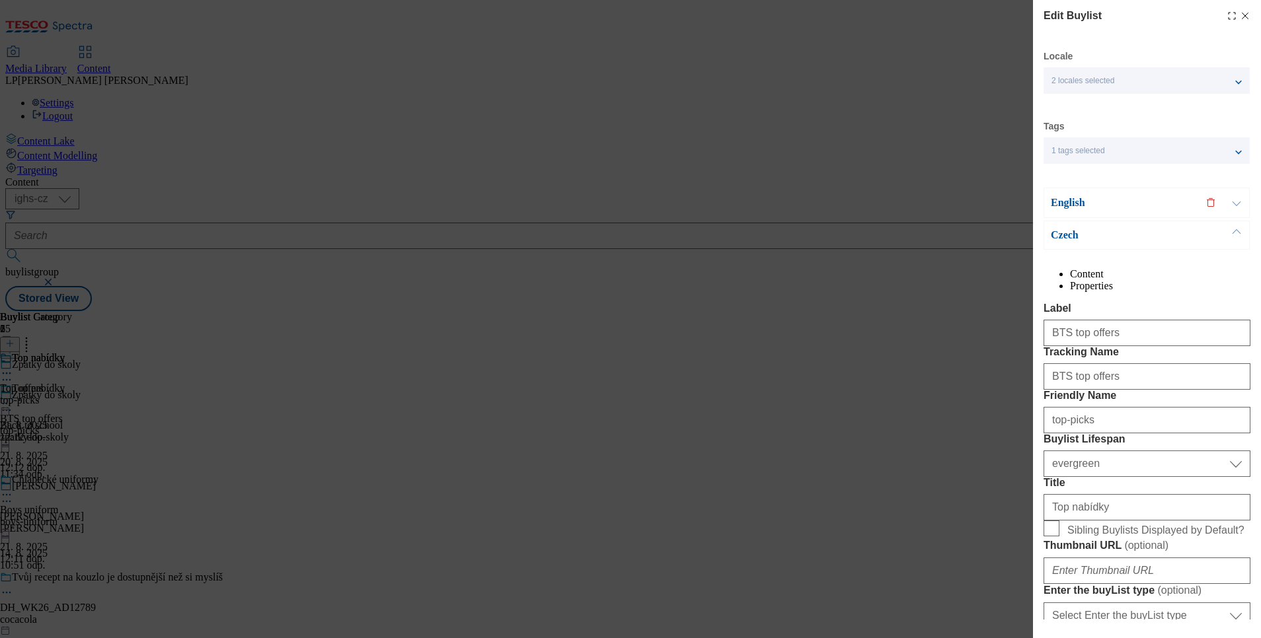
click at [1069, 234] on p "Czech" at bounding box center [1120, 235] width 139 height 13
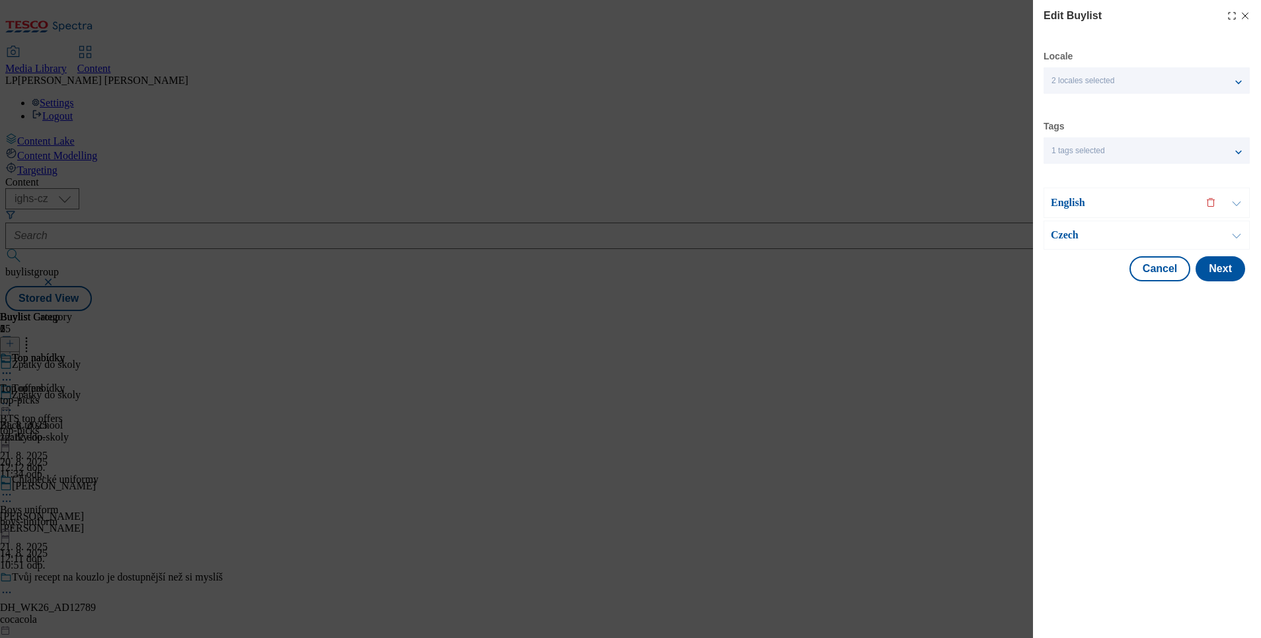
click at [1067, 199] on p "English" at bounding box center [1120, 202] width 139 height 13
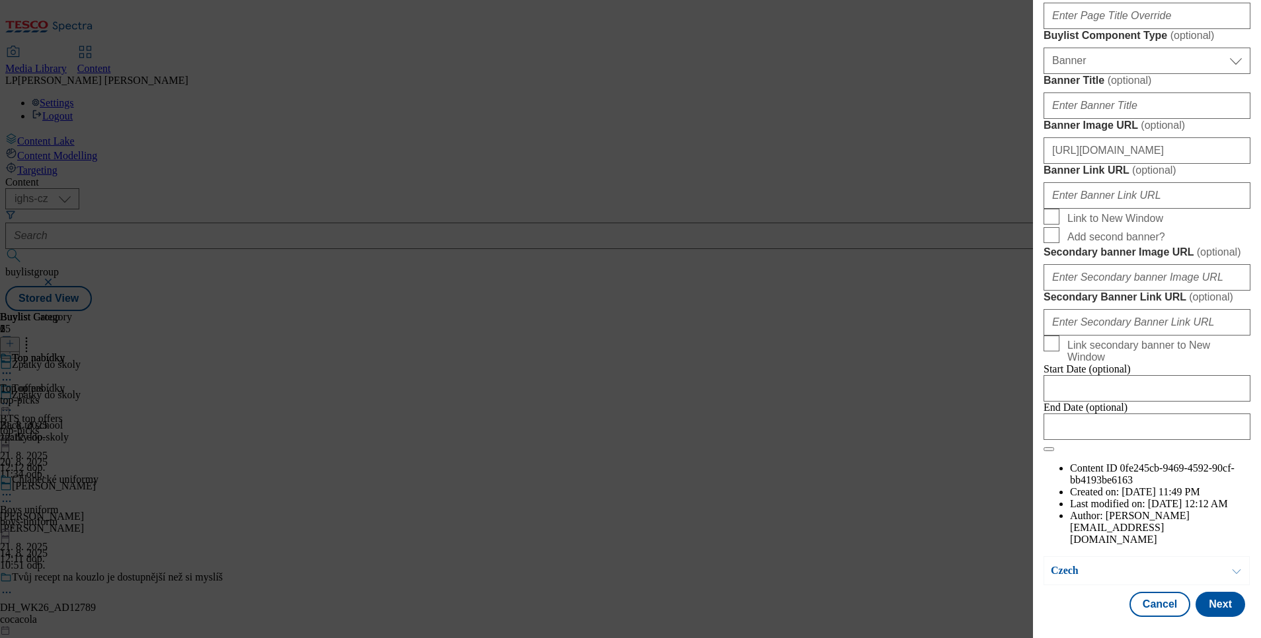
scroll to position [1090, 0]
drag, startPoint x: 1192, startPoint y: 375, endPoint x: 973, endPoint y: 355, distance: 220.3
click at [973, 355] on div "Edit Buylist Locale 2 locales selected English Czech Tags 1 tags selected buyli…" at bounding box center [630, 319] width 1261 height 638
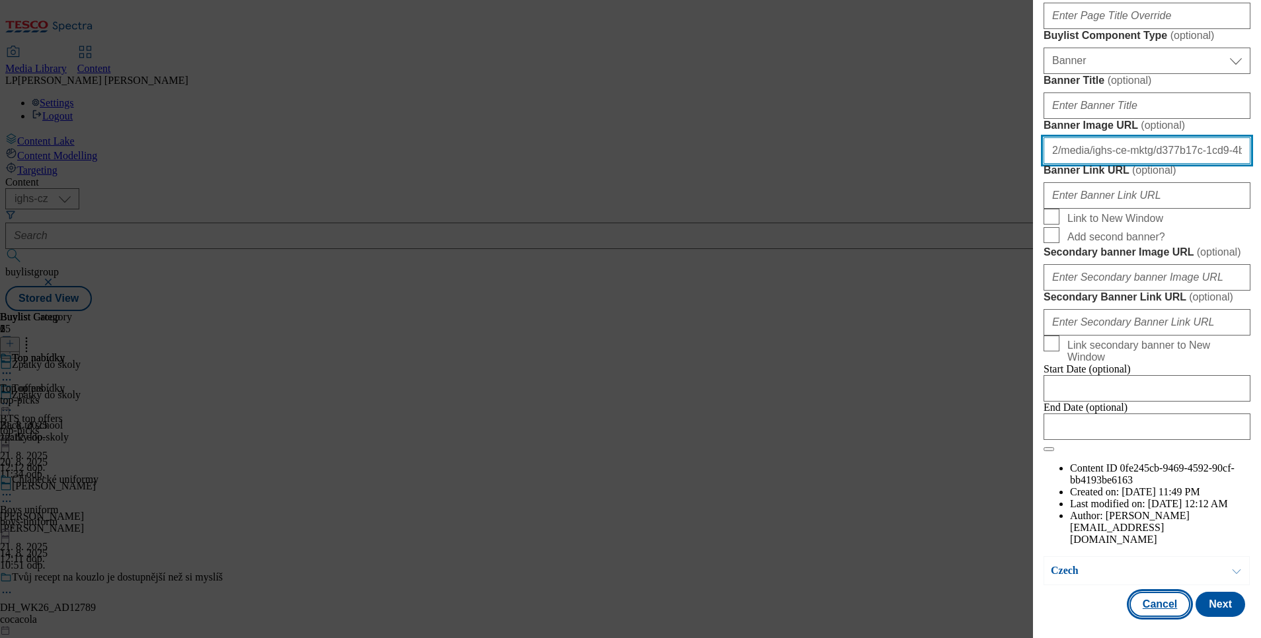
type input "2/media/ighs-ce-mktg/d377b17c-1cd9-4b57-a9de-4e354dfc9ef7/main_baner_EN.jpeg"
click at [1146, 605] on button "Cancel" at bounding box center [1159, 604] width 61 height 25
select select "evergreen"
select select "Banner"
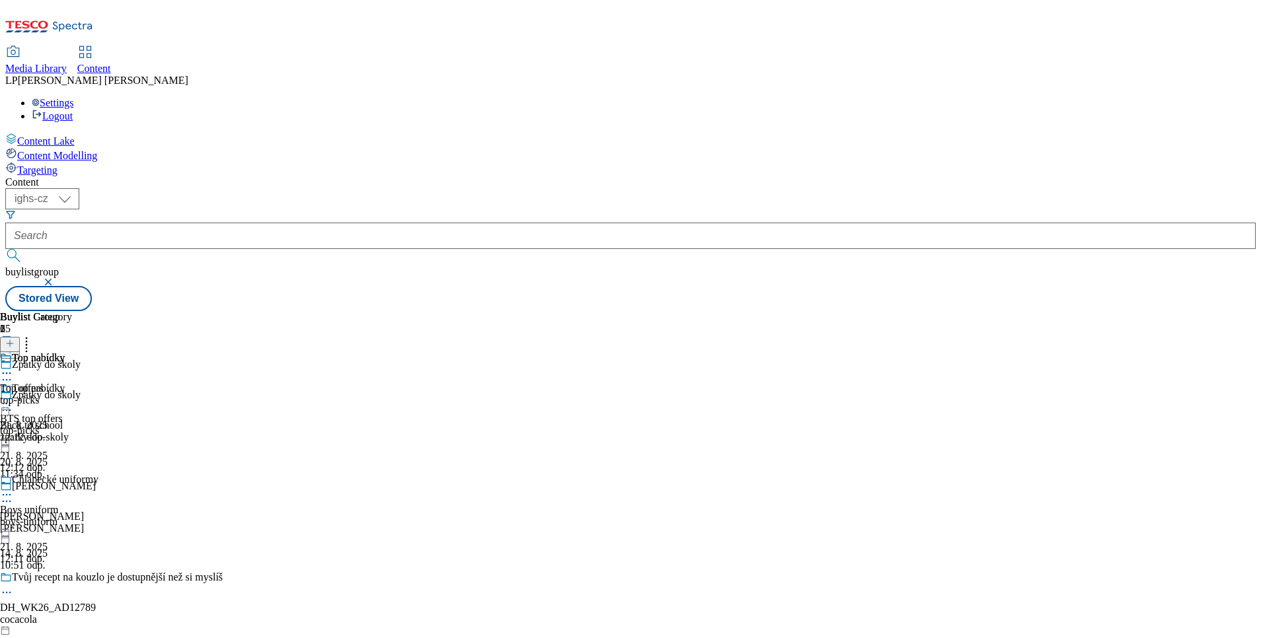
scroll to position [1077, 0]
click at [65, 352] on div "Top nabídky" at bounding box center [38, 358] width 53 height 12
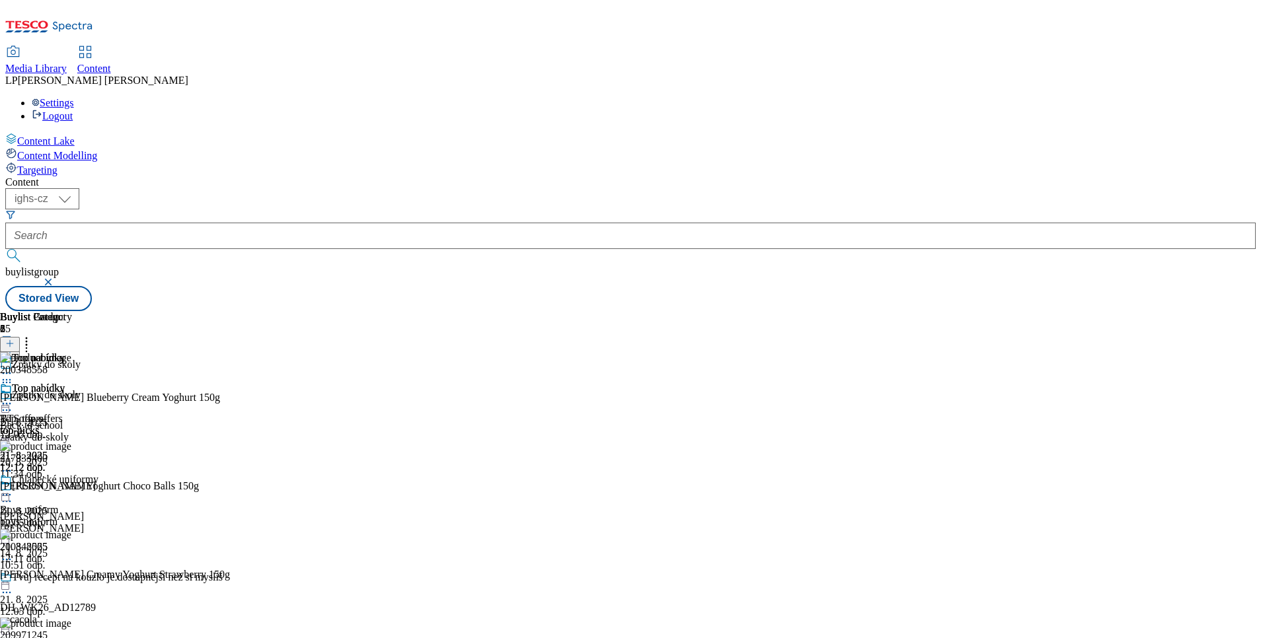
click at [13, 397] on icon at bounding box center [6, 403] width 13 height 13
click at [61, 424] on button "Edit" at bounding box center [43, 431] width 35 height 15
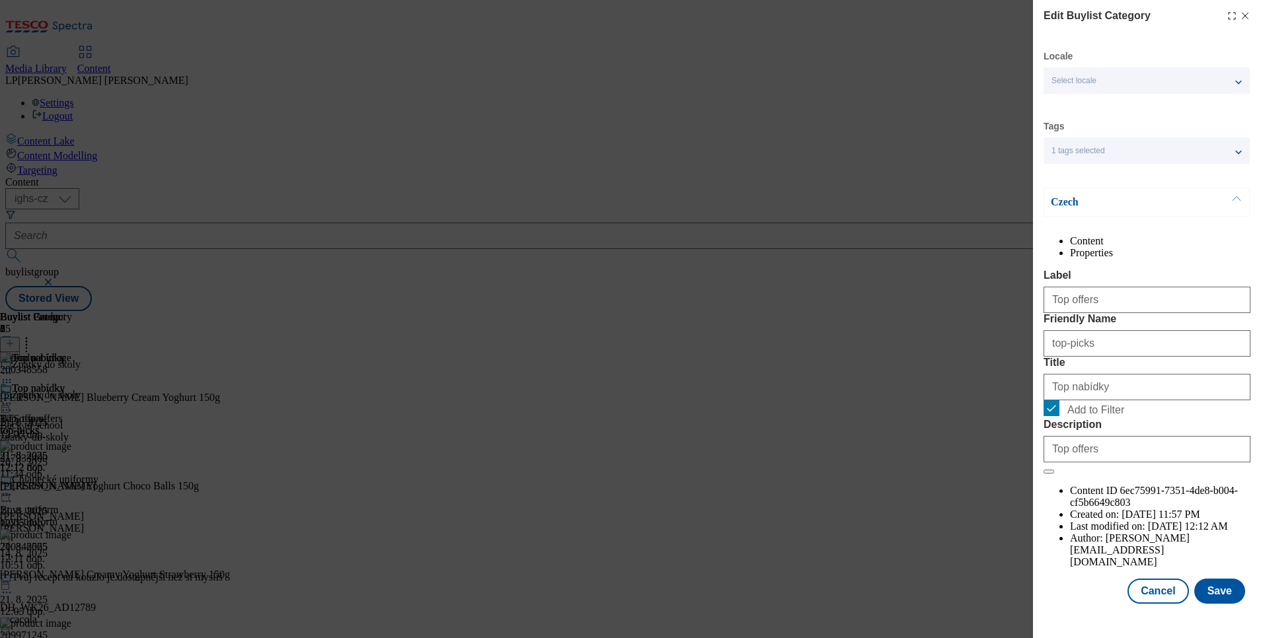
click at [1073, 197] on p "Czech" at bounding box center [1120, 202] width 139 height 13
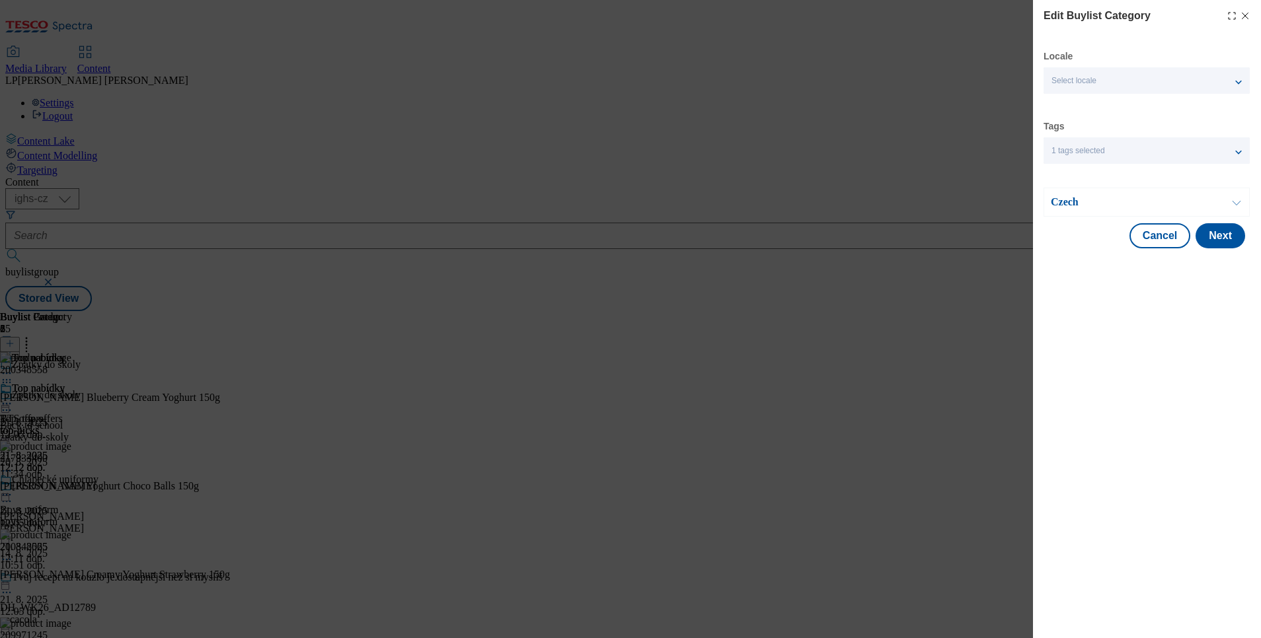
click at [1073, 197] on p "Czech" at bounding box center [1120, 202] width 139 height 13
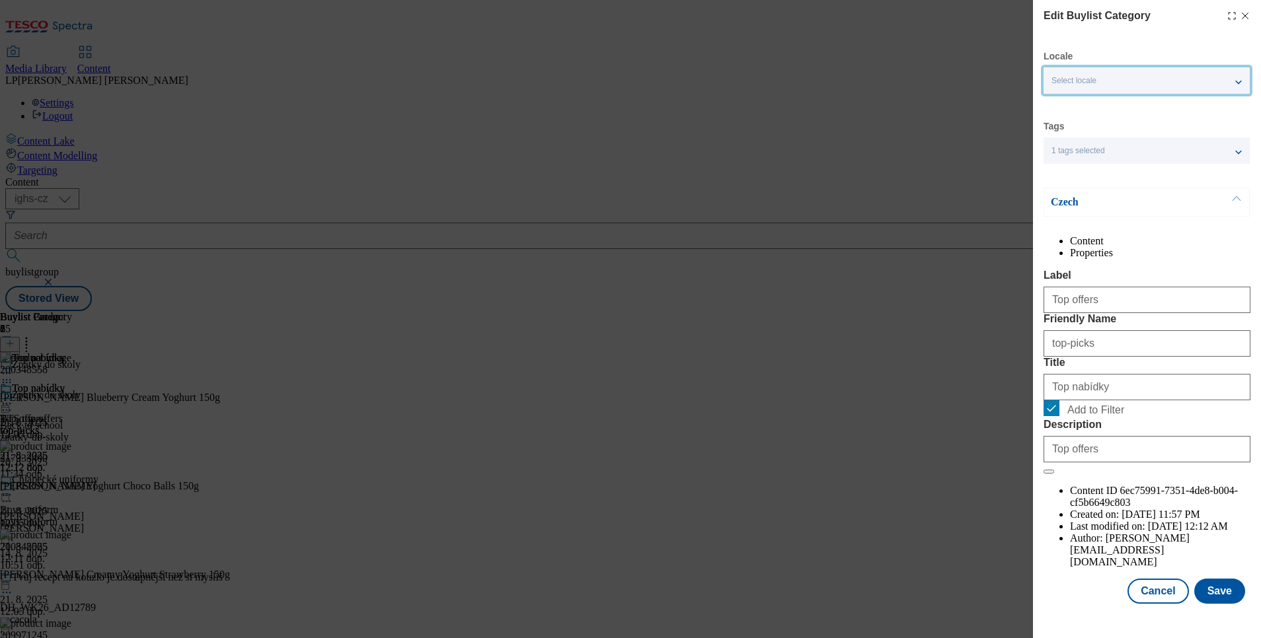
click at [1118, 83] on div "Select locale" at bounding box center [1146, 80] width 206 height 26
click at [1100, 102] on span "English" at bounding box center [1090, 105] width 30 height 7
click at [1067, 99] on input "English" at bounding box center [1059, 107] width 16 height 16
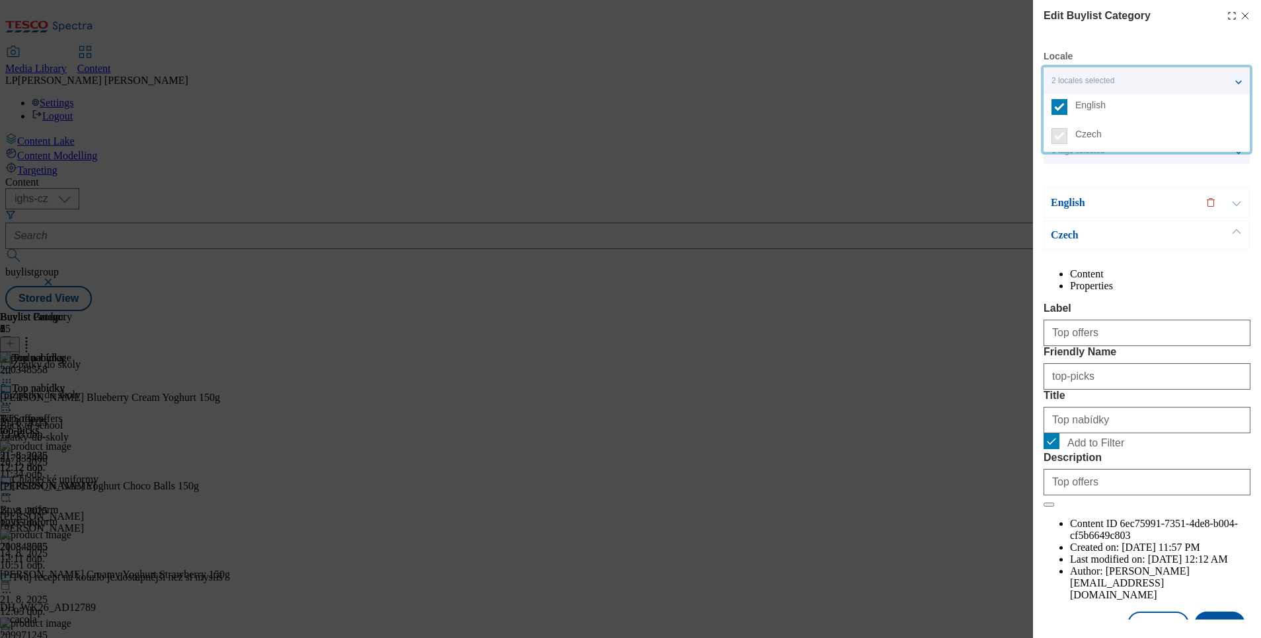
click at [1068, 198] on p "English" at bounding box center [1120, 202] width 139 height 13
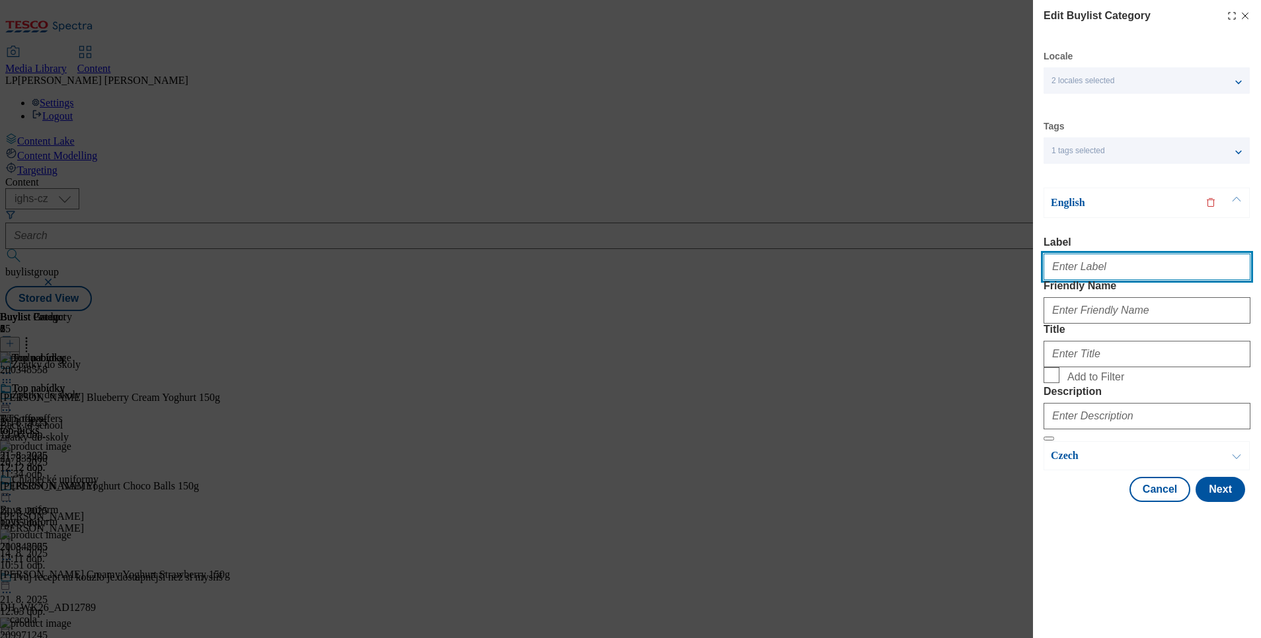
click at [1102, 264] on input "Label" at bounding box center [1146, 267] width 207 height 26
type input "Top offers"
click at [1057, 193] on div "English" at bounding box center [1146, 203] width 206 height 30
click at [1065, 202] on p "English" at bounding box center [1120, 202] width 139 height 13
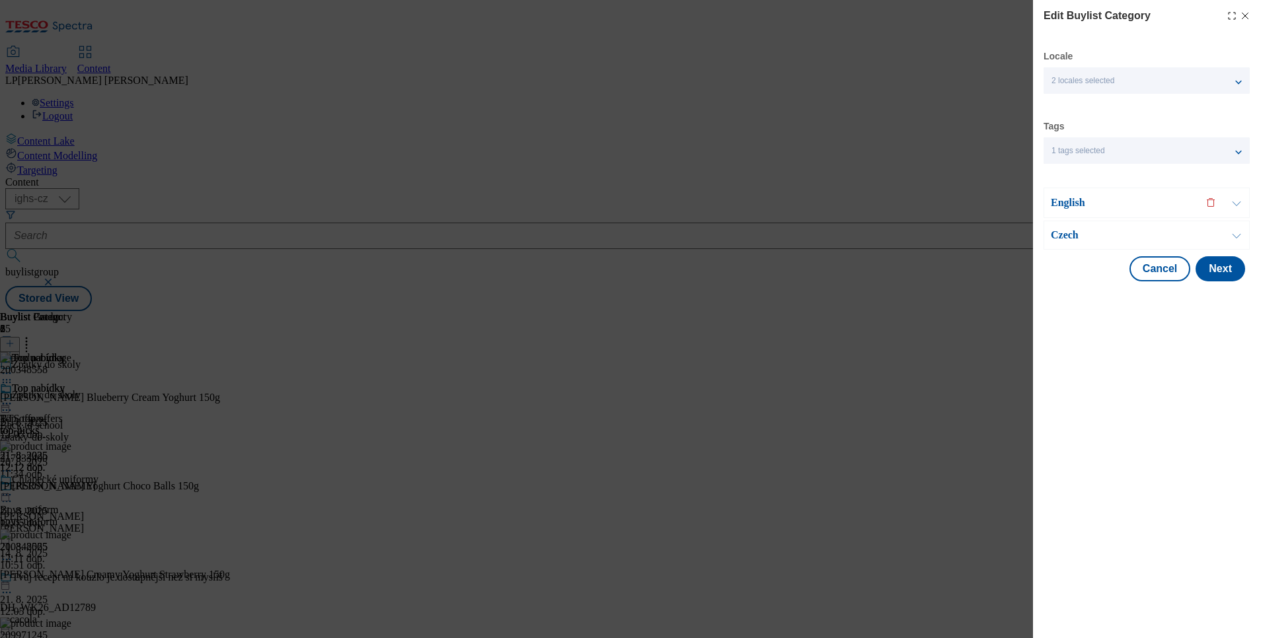
click at [1065, 202] on p "English" at bounding box center [1120, 202] width 139 height 13
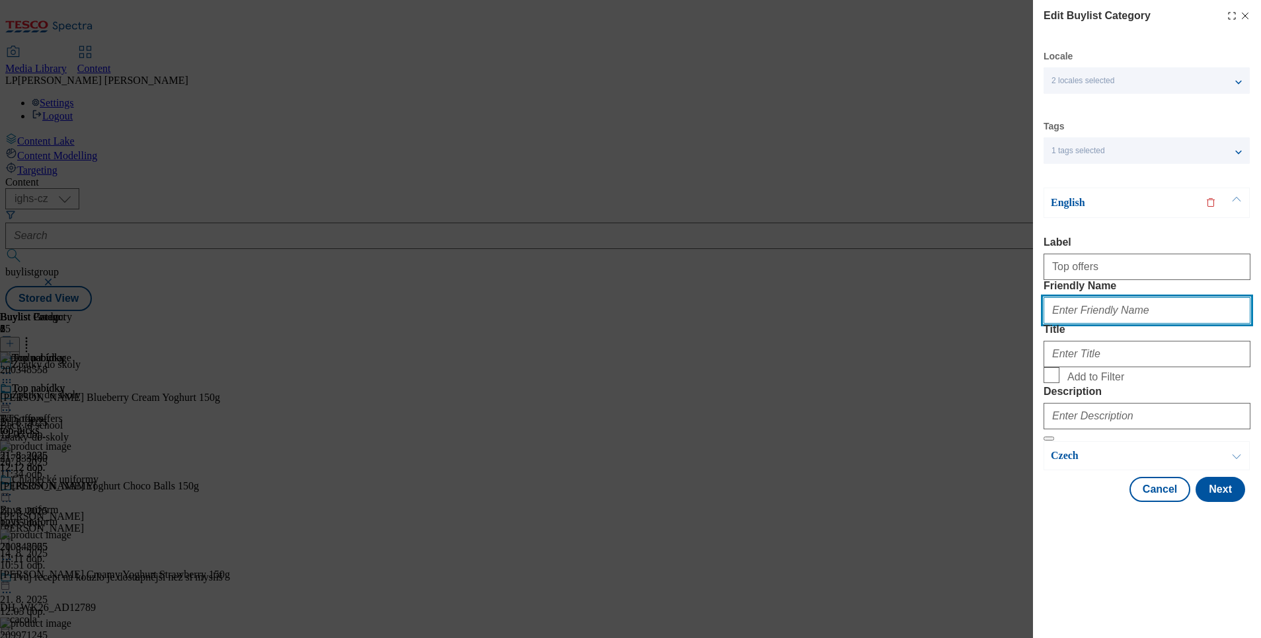
click at [1101, 324] on input "Friendly Name" at bounding box center [1146, 310] width 207 height 26
type input "top-picks"
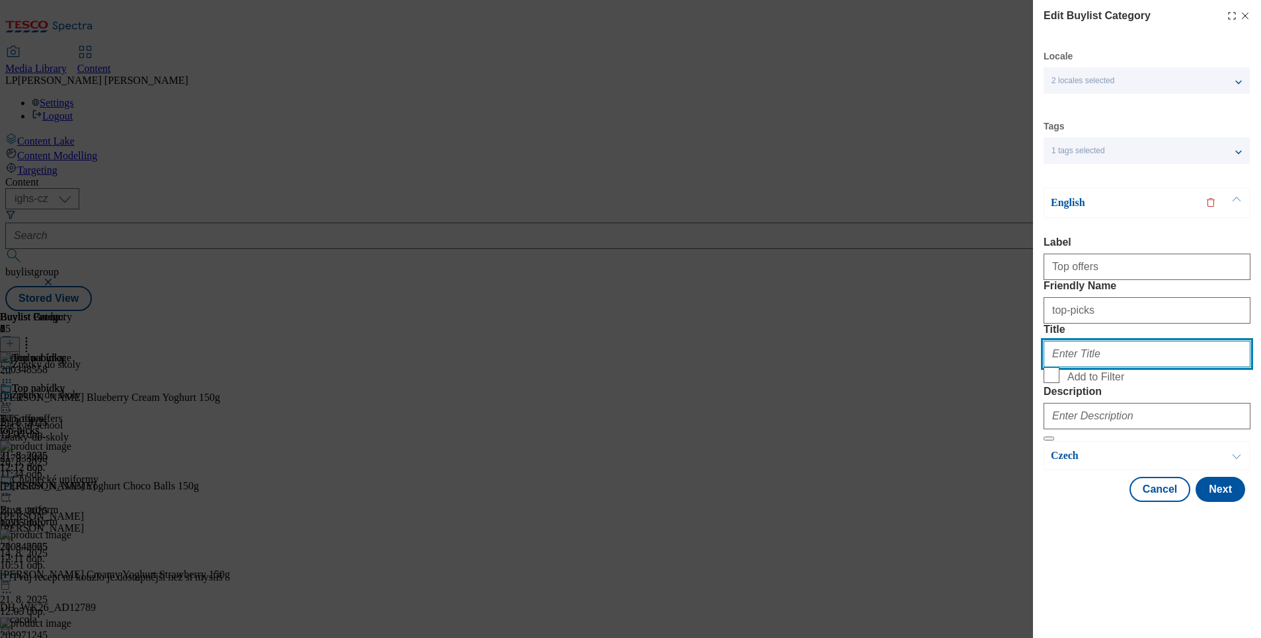
type input "Top picks"
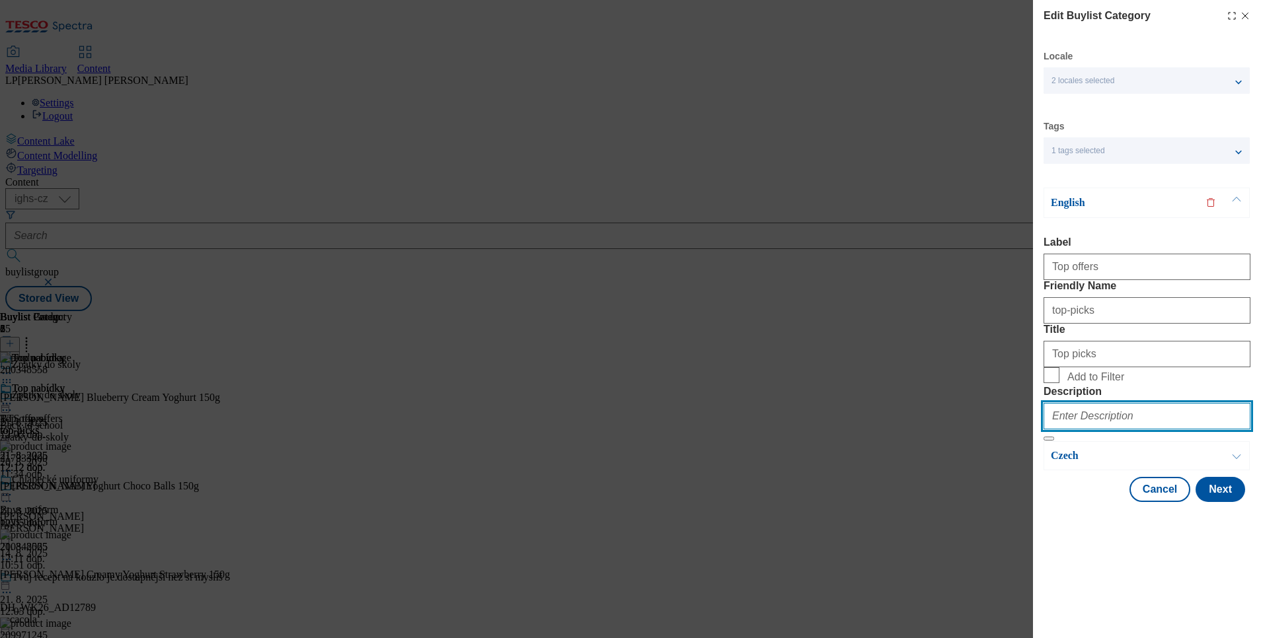
type input "BTS top offers"
click at [1094, 383] on span "Add to Filter" at bounding box center [1095, 377] width 57 height 12
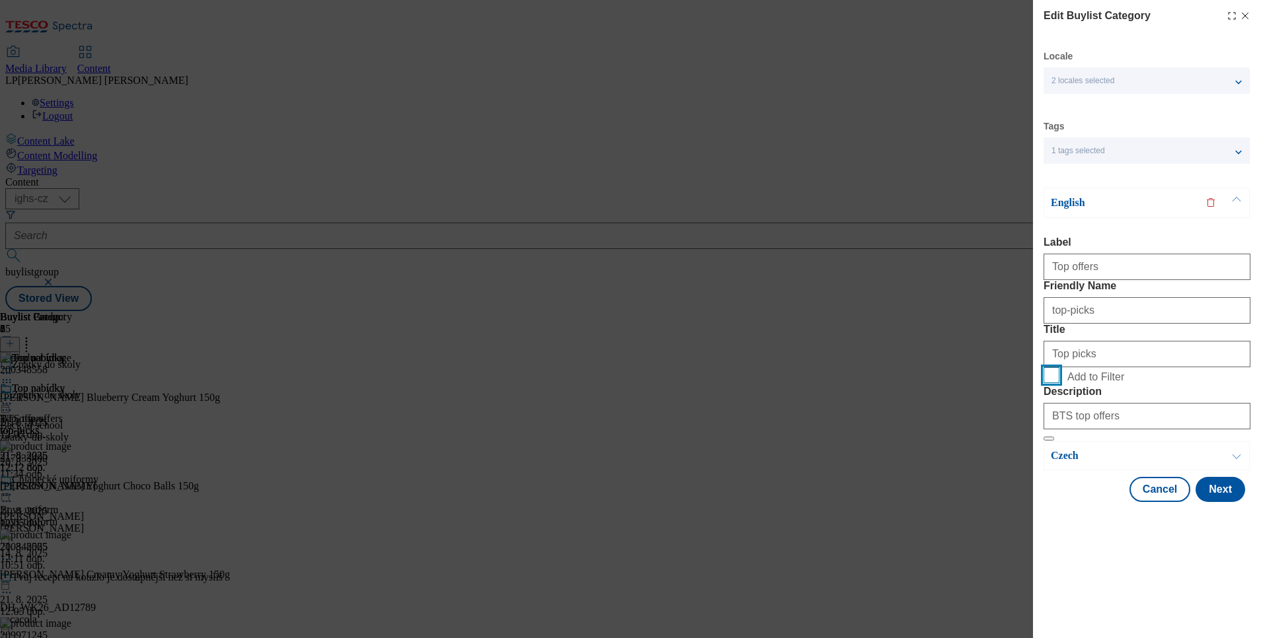
click at [1059, 383] on input "Add to Filter" at bounding box center [1051, 375] width 16 height 16
checkbox input "true"
click at [1063, 198] on p "English" at bounding box center [1120, 202] width 139 height 13
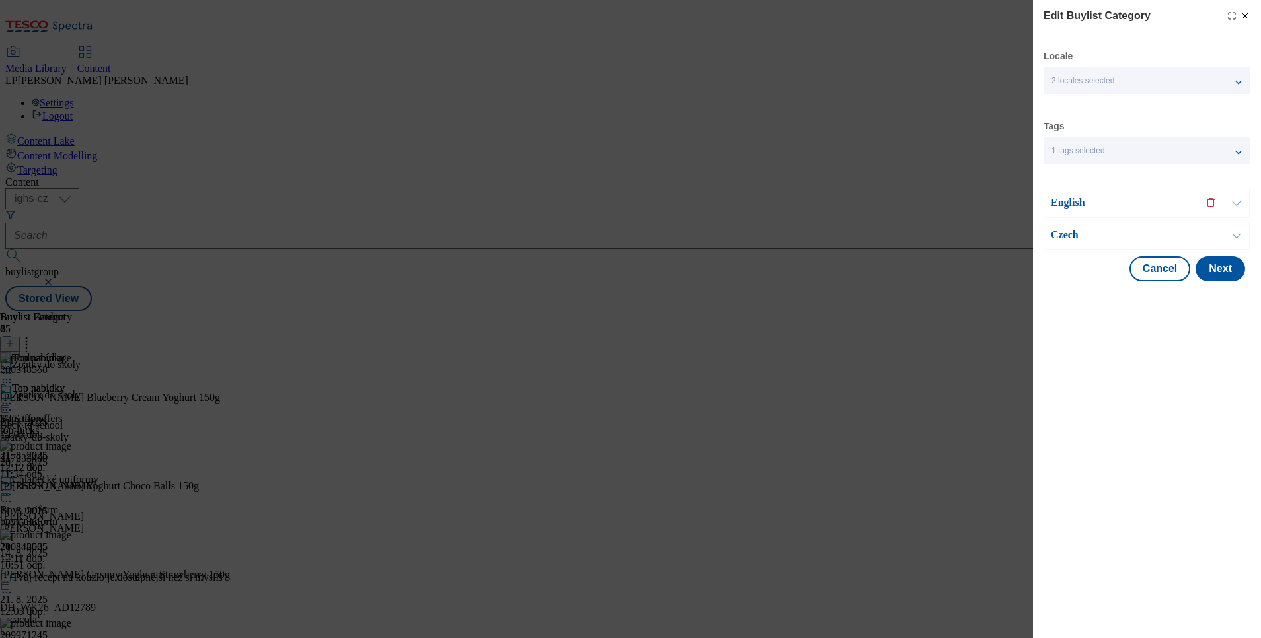
click at [1075, 242] on p "Czech" at bounding box center [1120, 235] width 139 height 13
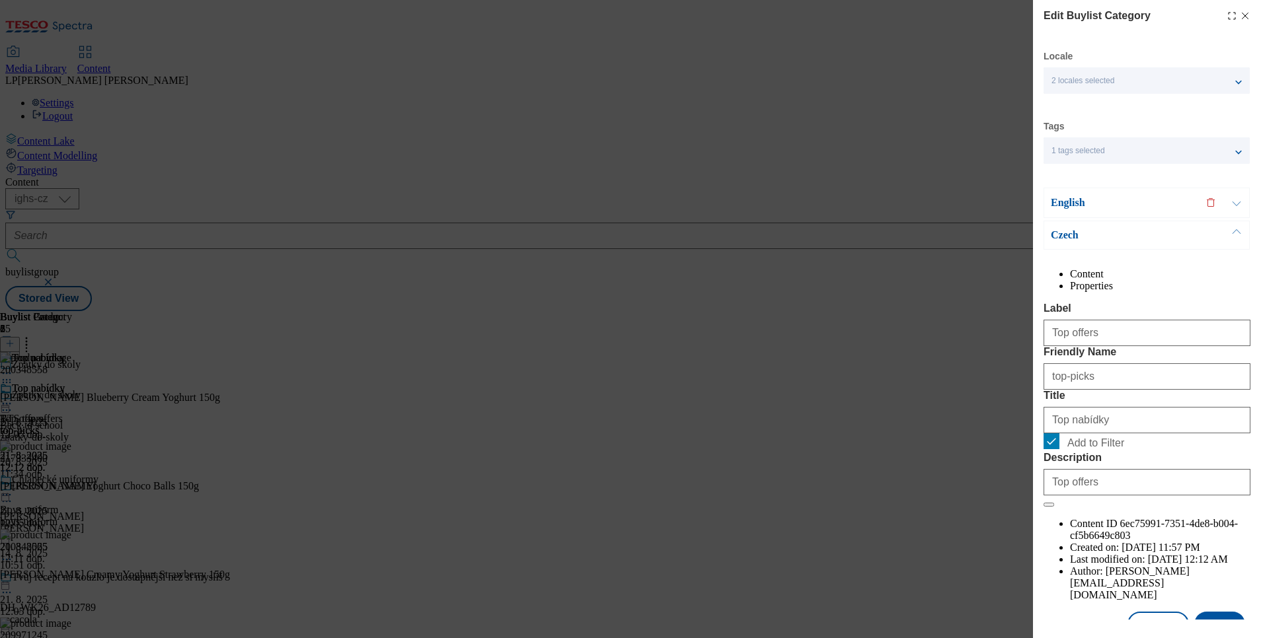
scroll to position [45, 0]
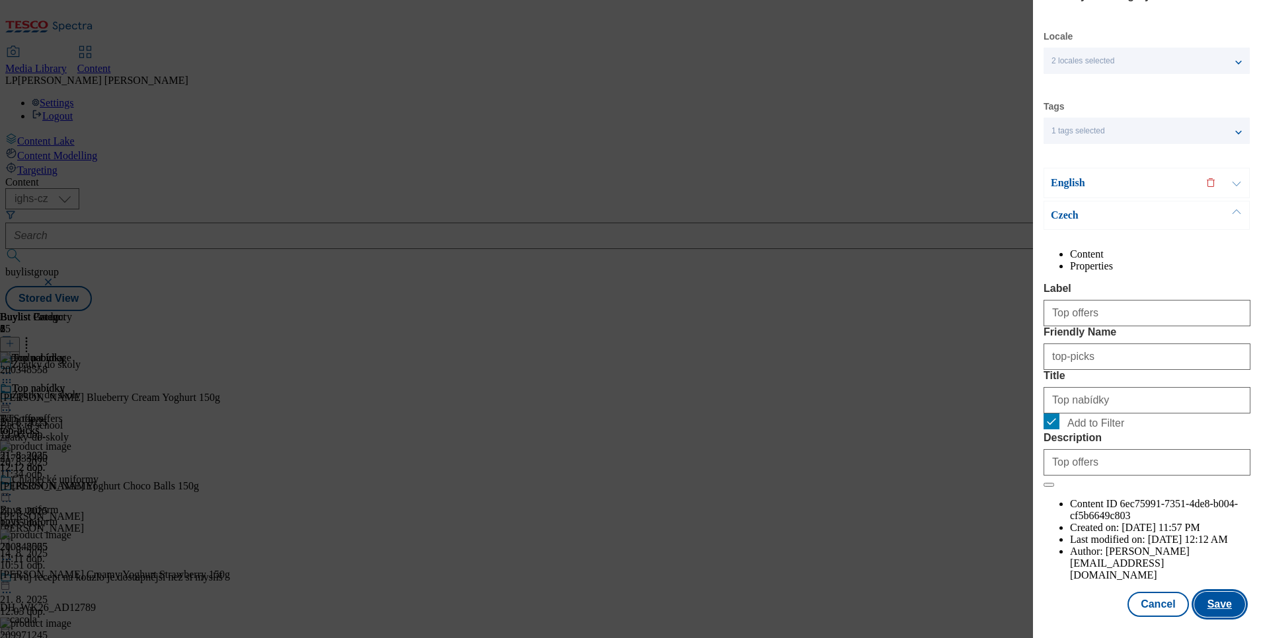
click at [1226, 594] on button "Save" at bounding box center [1219, 604] width 51 height 25
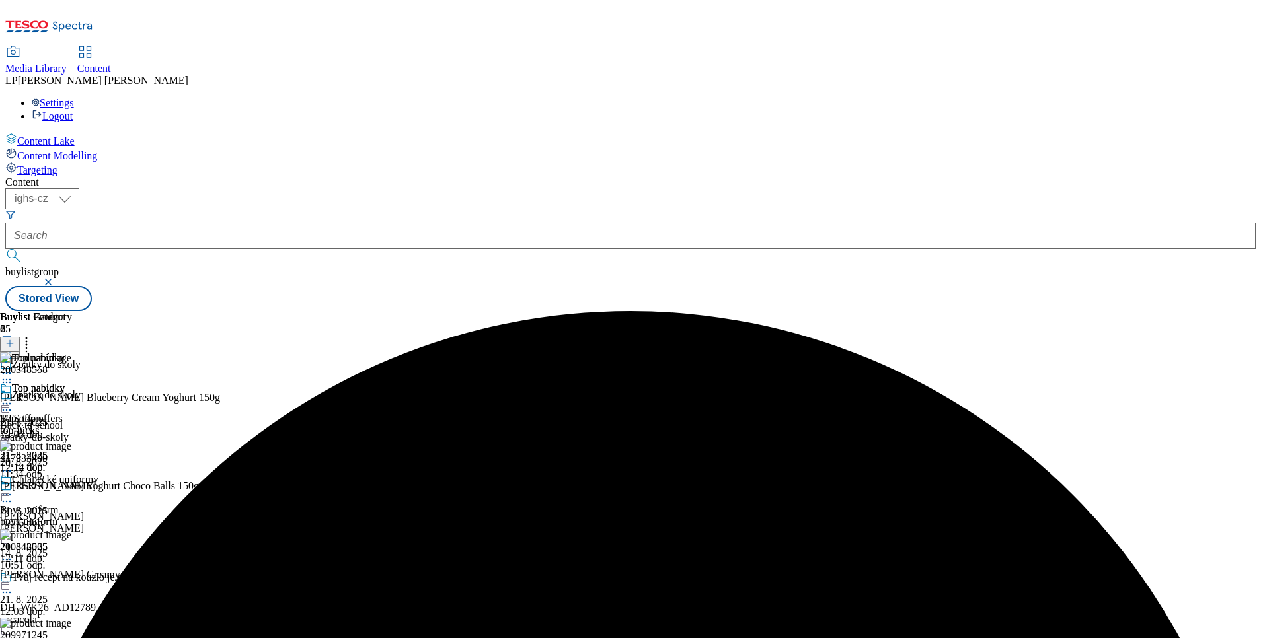
click at [98, 383] on div "Top nabídky" at bounding box center [49, 398] width 98 height 30
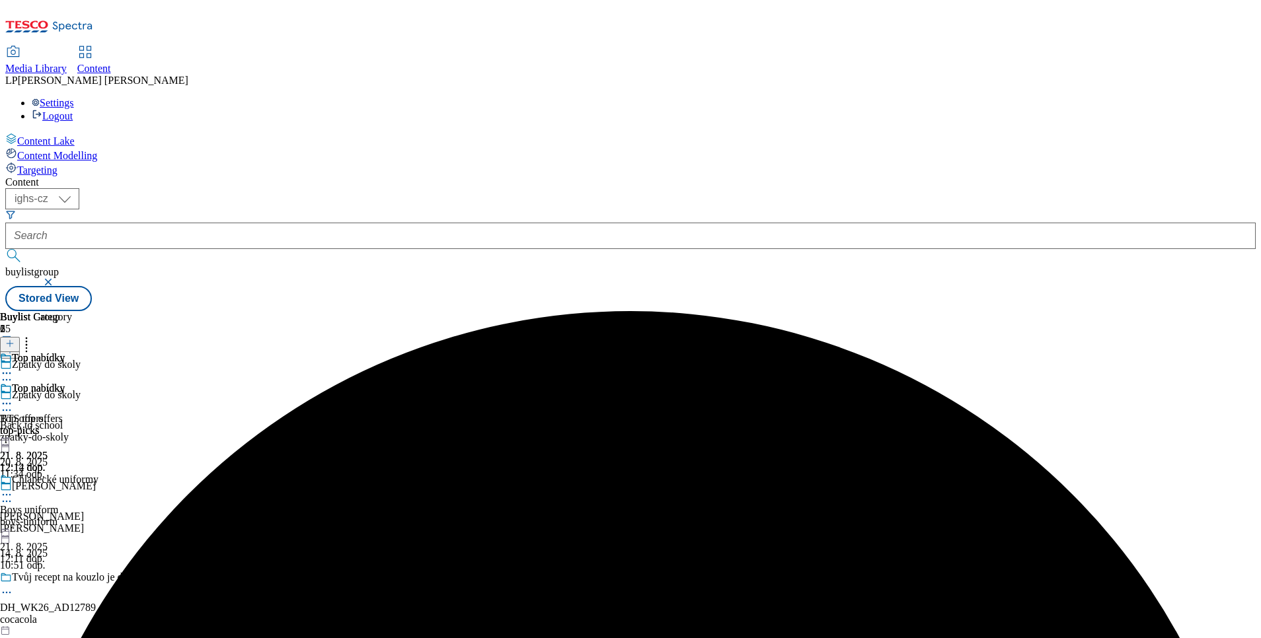
click at [13, 397] on icon at bounding box center [6, 403] width 13 height 13
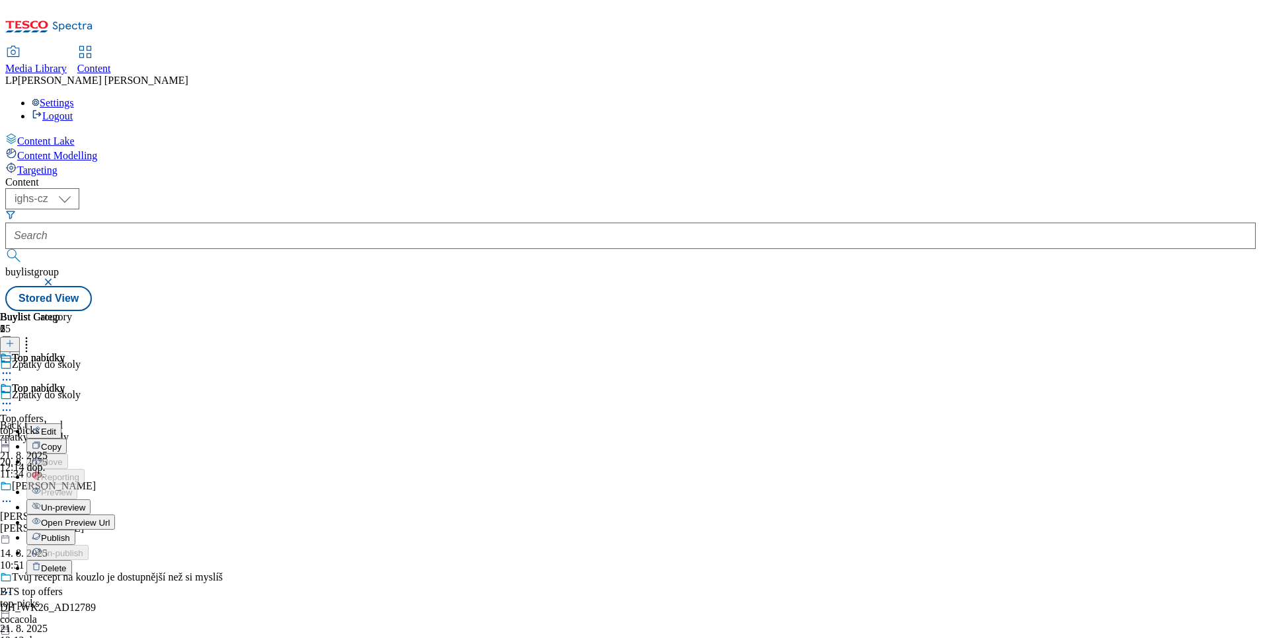
click at [91, 500] on button "Un-preview" at bounding box center [58, 507] width 64 height 15
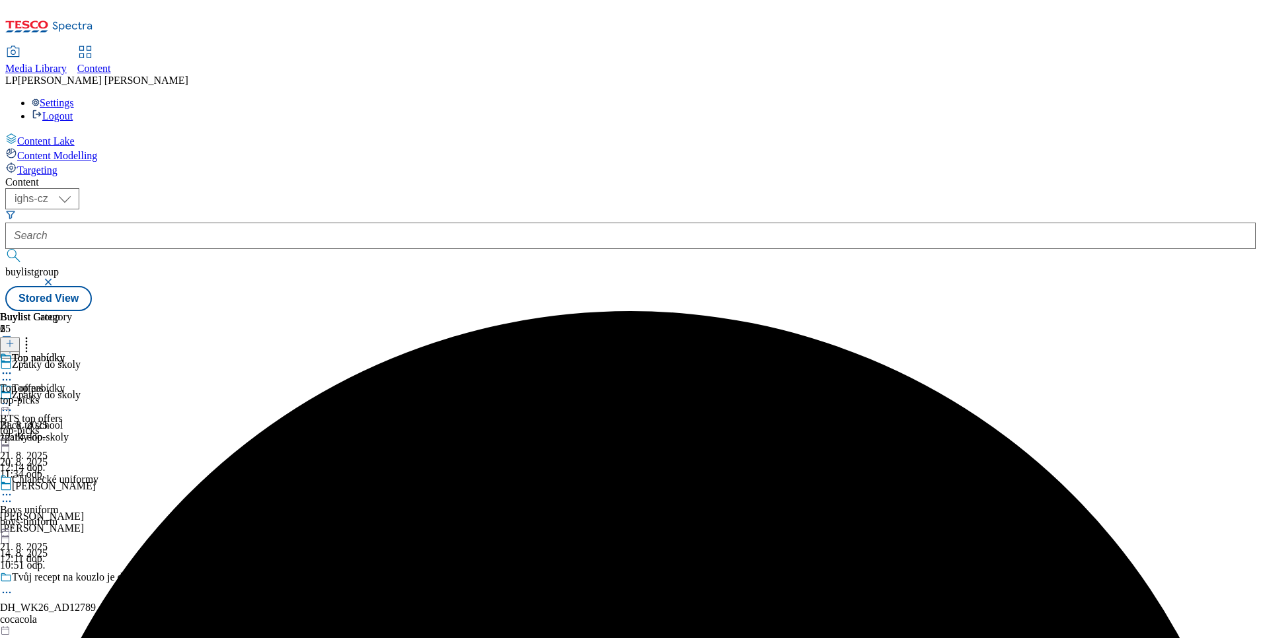
click at [98, 383] on div "Top nabídky BTS top offers top-picks [DATE] 12:14 dop." at bounding box center [49, 428] width 98 height 91
click at [13, 397] on icon at bounding box center [6, 403] width 13 height 13
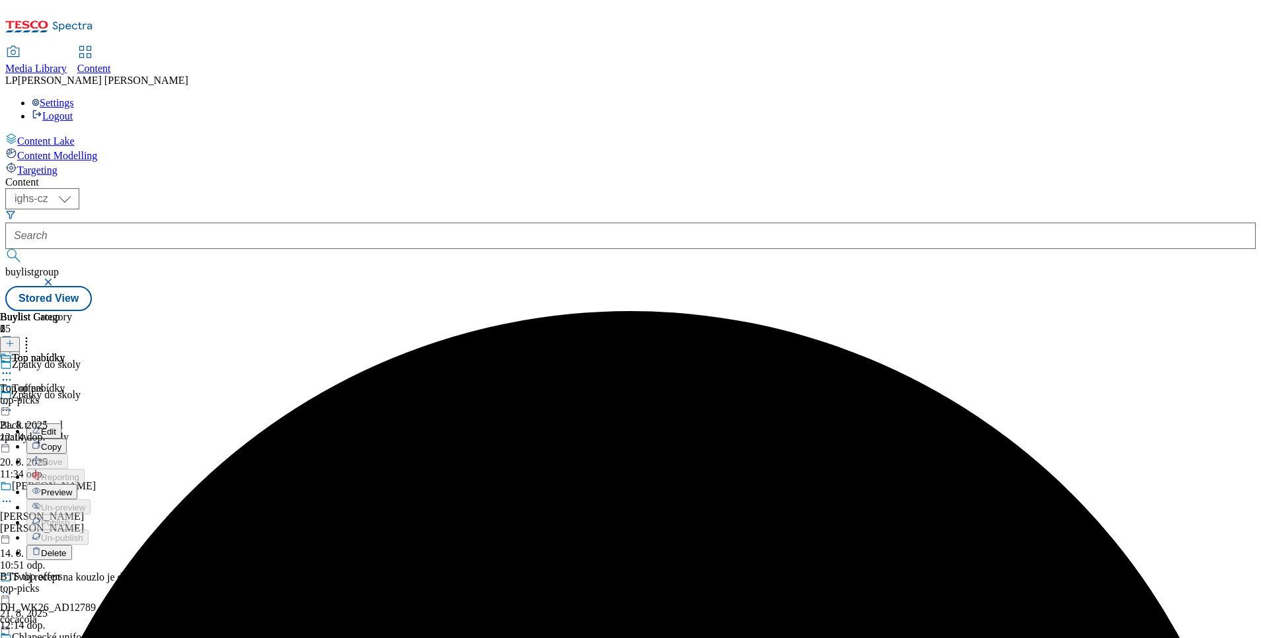
click at [72, 488] on span "Preview" at bounding box center [56, 493] width 31 height 10
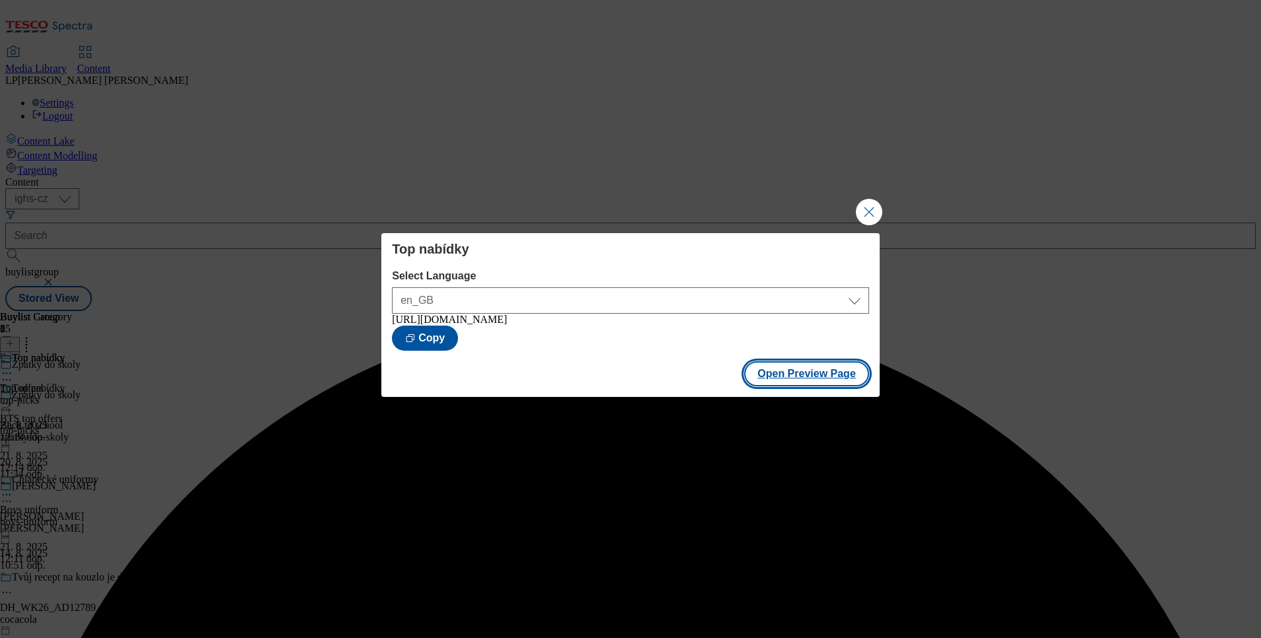
click at [798, 377] on button "Open Preview Page" at bounding box center [806, 373] width 125 height 25
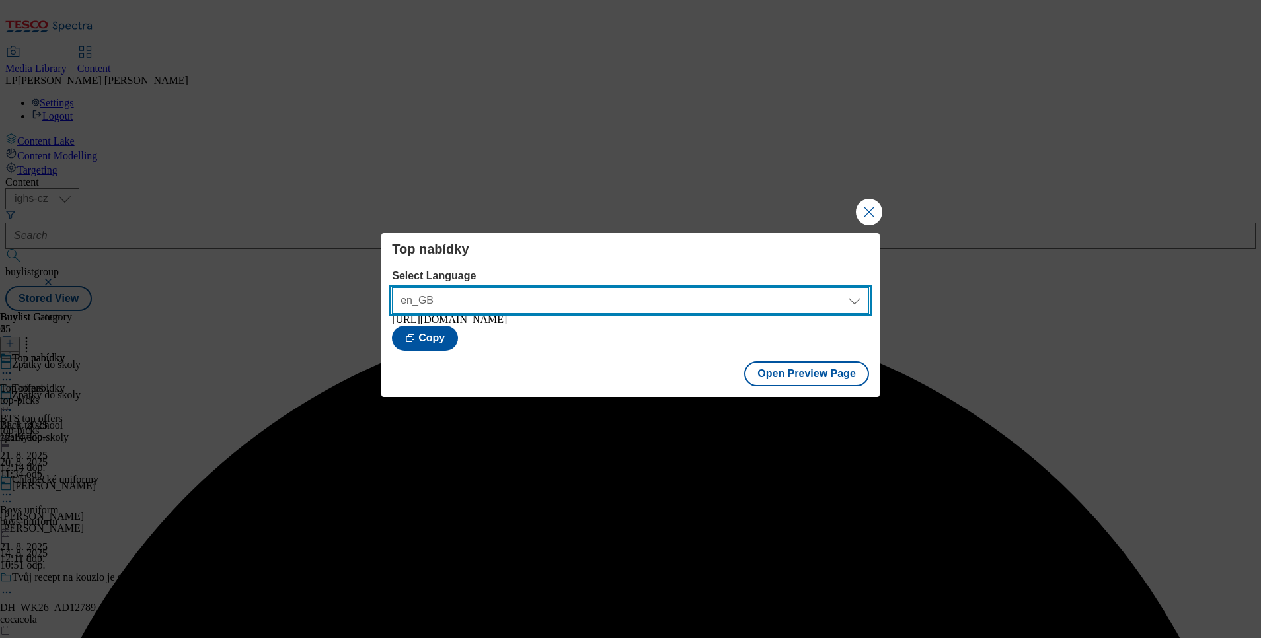
click at [853, 296] on select "en_GB cs_CZ" at bounding box center [630, 300] width 477 height 26
select select "[URL][DOMAIN_NAME]"
click at [392, 287] on select "en_GB cs_CZ" at bounding box center [630, 300] width 477 height 26
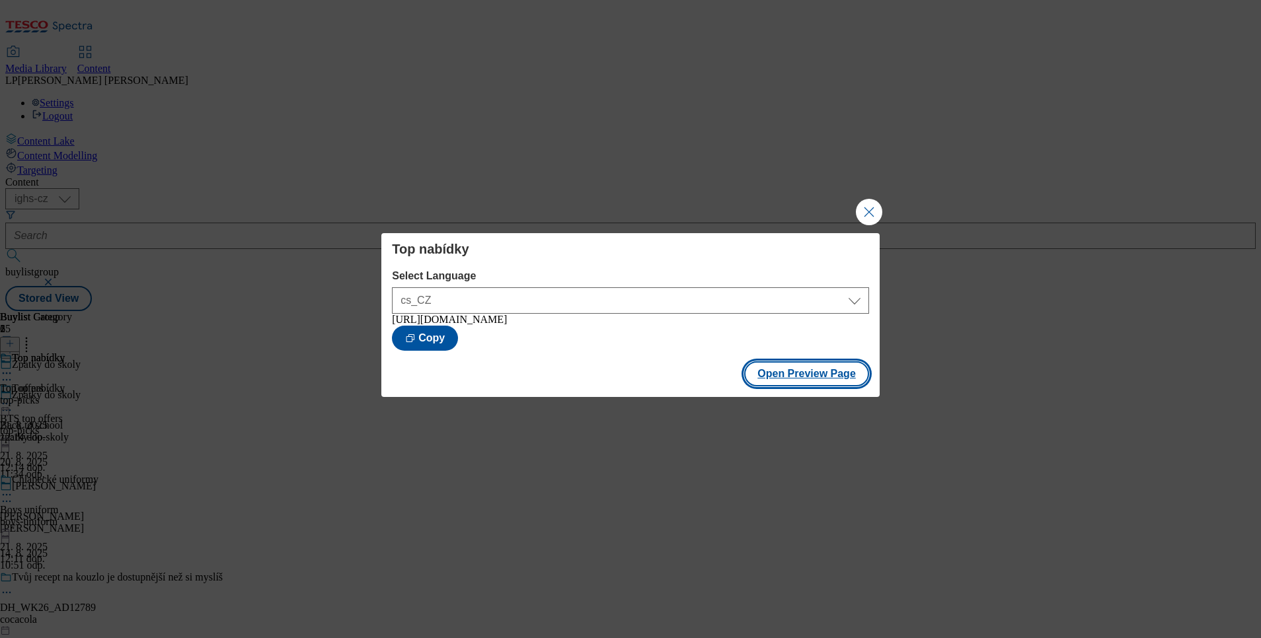
click at [832, 375] on button "Open Preview Page" at bounding box center [806, 373] width 125 height 25
click at [868, 204] on button "Close Modal" at bounding box center [869, 212] width 26 height 26
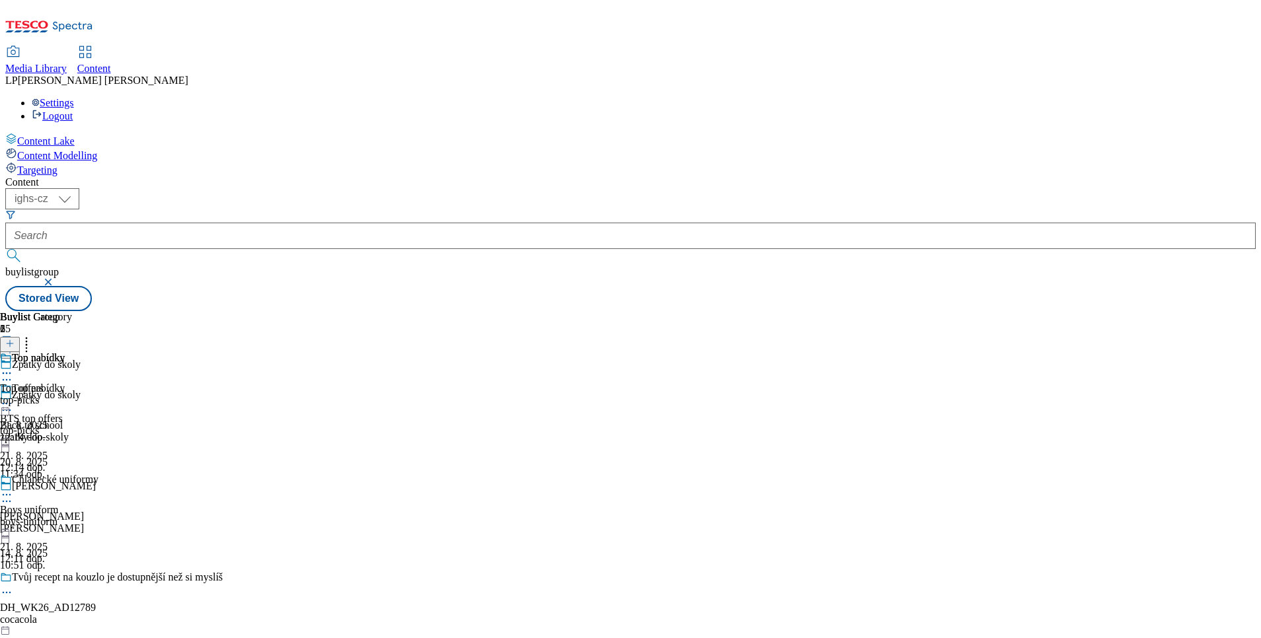
click at [13, 367] on icon at bounding box center [6, 373] width 13 height 13
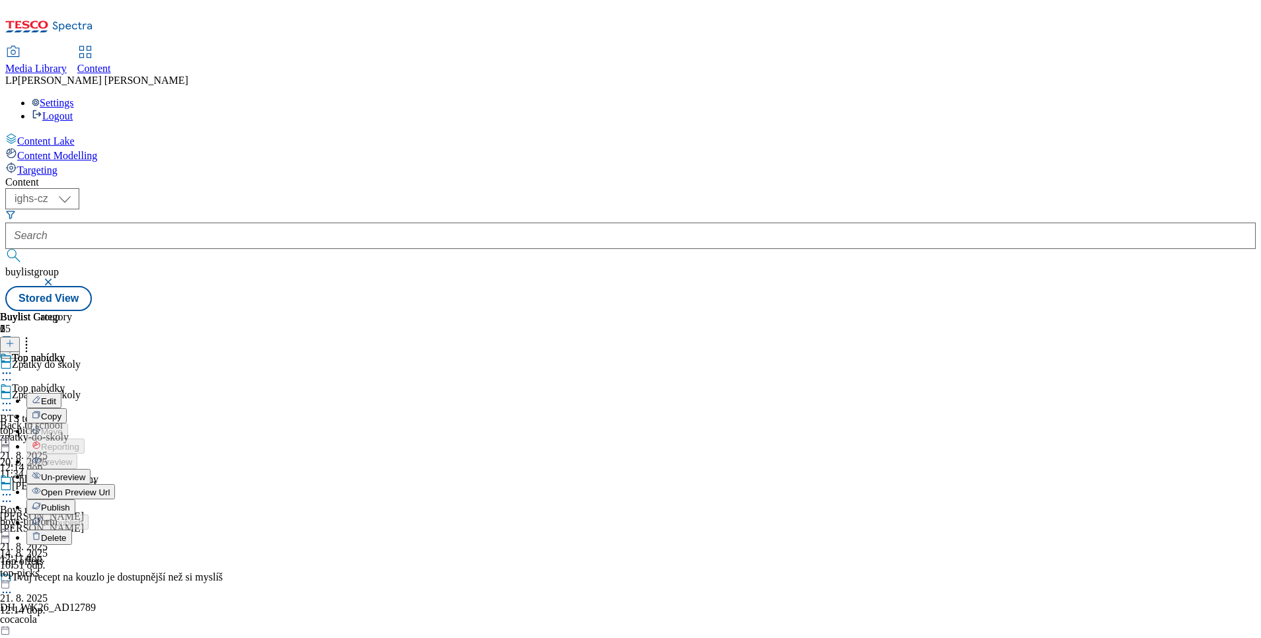
click at [56, 396] on span "Edit" at bounding box center [48, 401] width 15 height 10
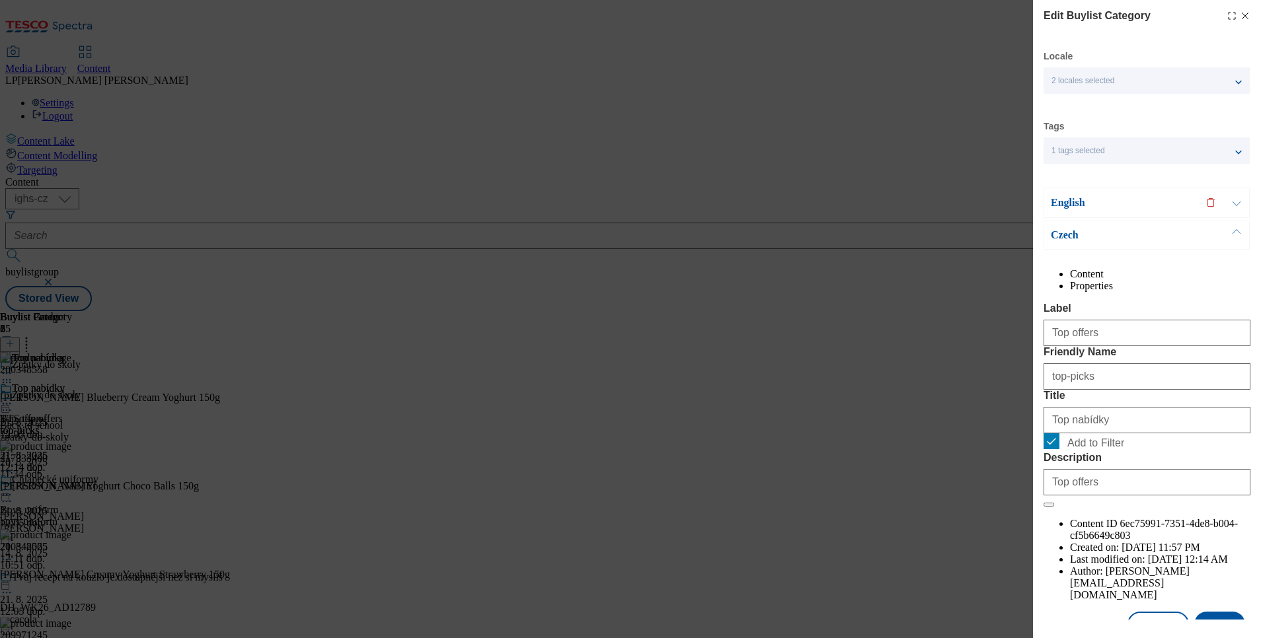
click at [1086, 235] on p "Czech" at bounding box center [1120, 235] width 139 height 13
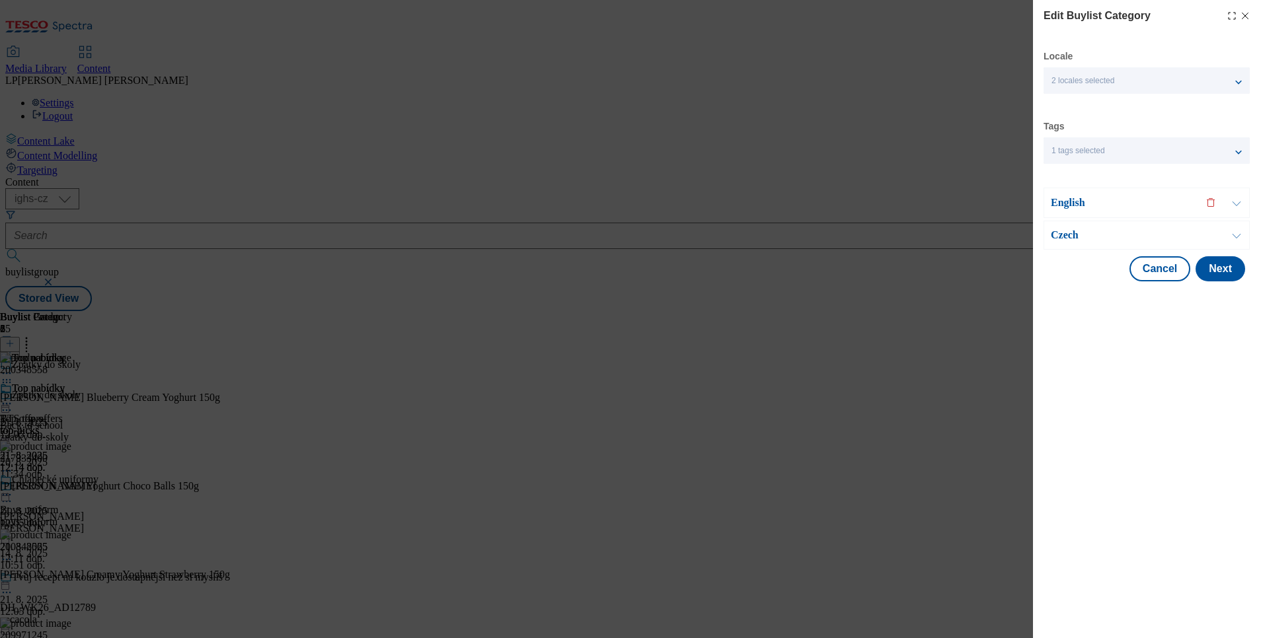
click at [1074, 236] on p "Czech" at bounding box center [1120, 235] width 139 height 13
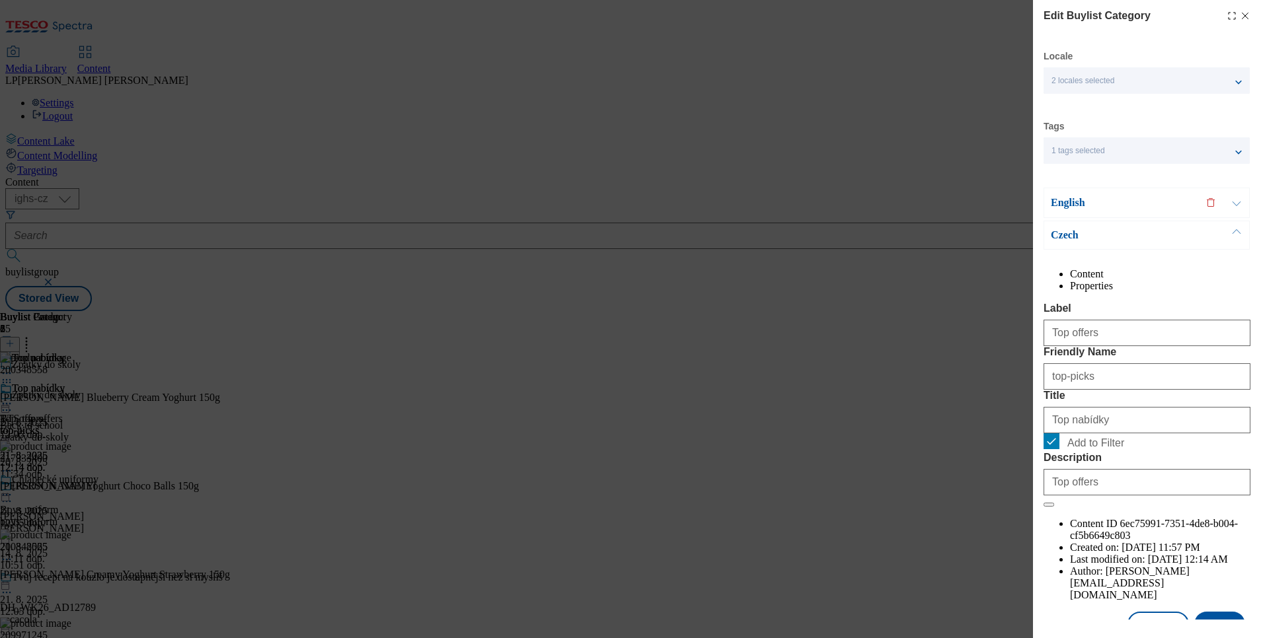
click at [1063, 204] on p "English" at bounding box center [1120, 202] width 139 height 13
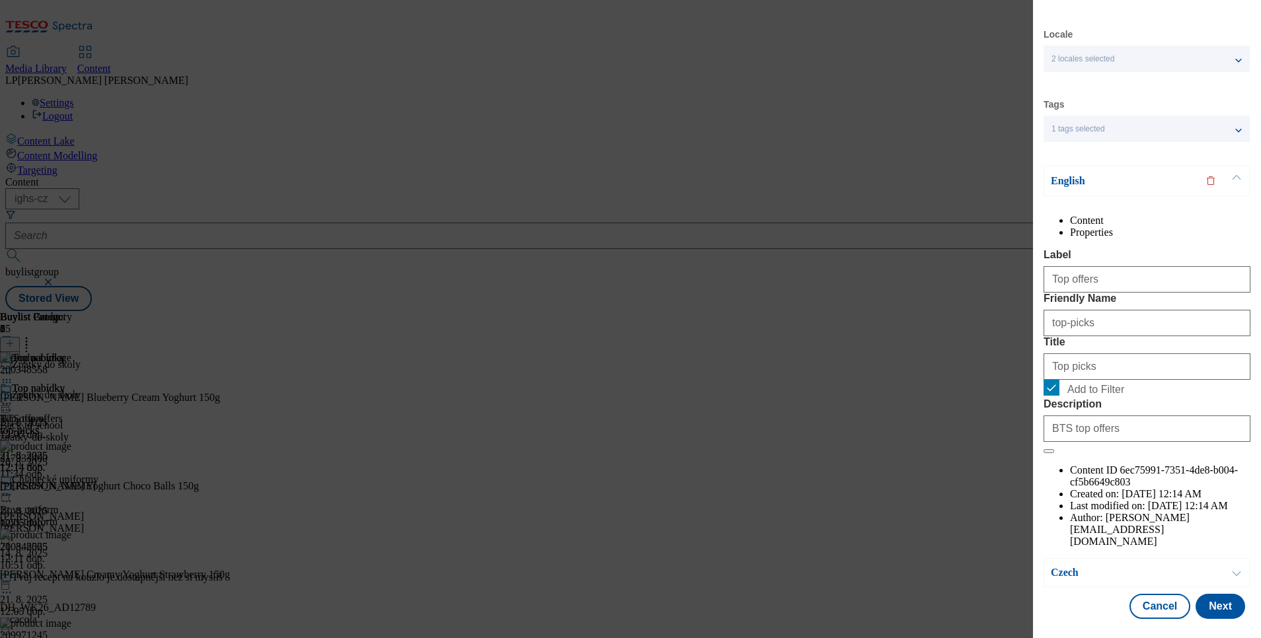
scroll to position [42, 0]
drag, startPoint x: 807, startPoint y: 450, endPoint x: 790, endPoint y: 442, distance: 18.9
click at [802, 448] on div "Edit Buylist Category Locale 2 locales selected English Czech Tags 1 tags selec…" at bounding box center [630, 319] width 1261 height 638
click at [482, 208] on div "Edit Buylist Category Locale 2 locales selected English Czech Tags 1 tags selec…" at bounding box center [630, 319] width 1261 height 638
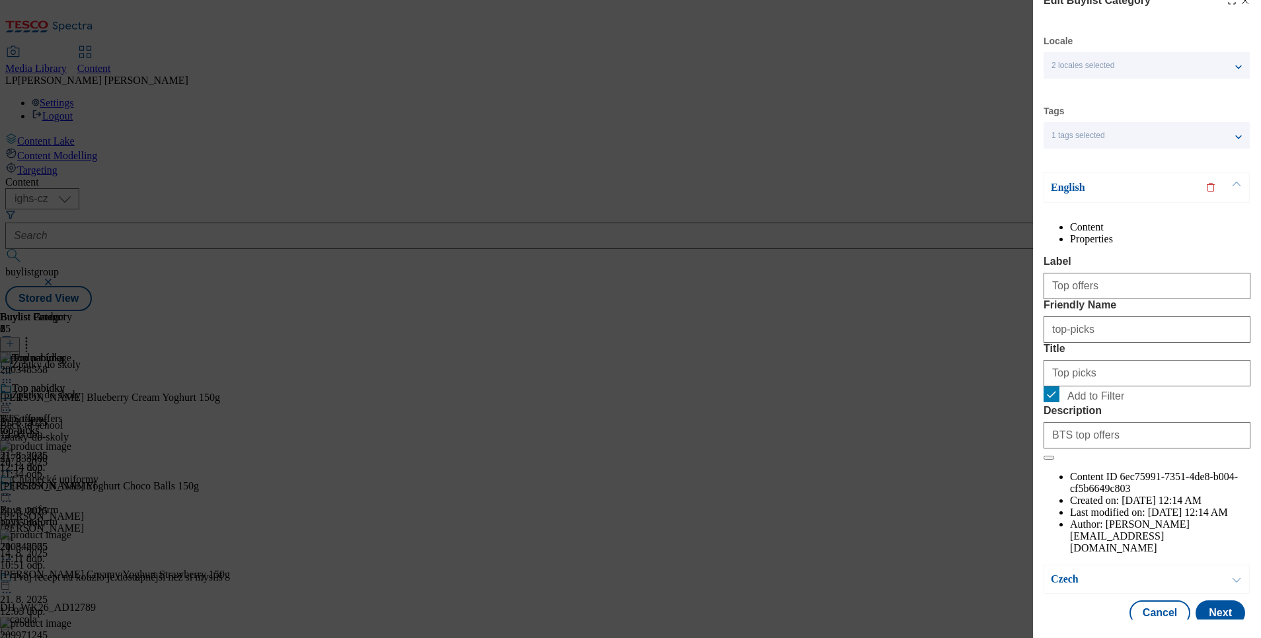
scroll to position [0, 0]
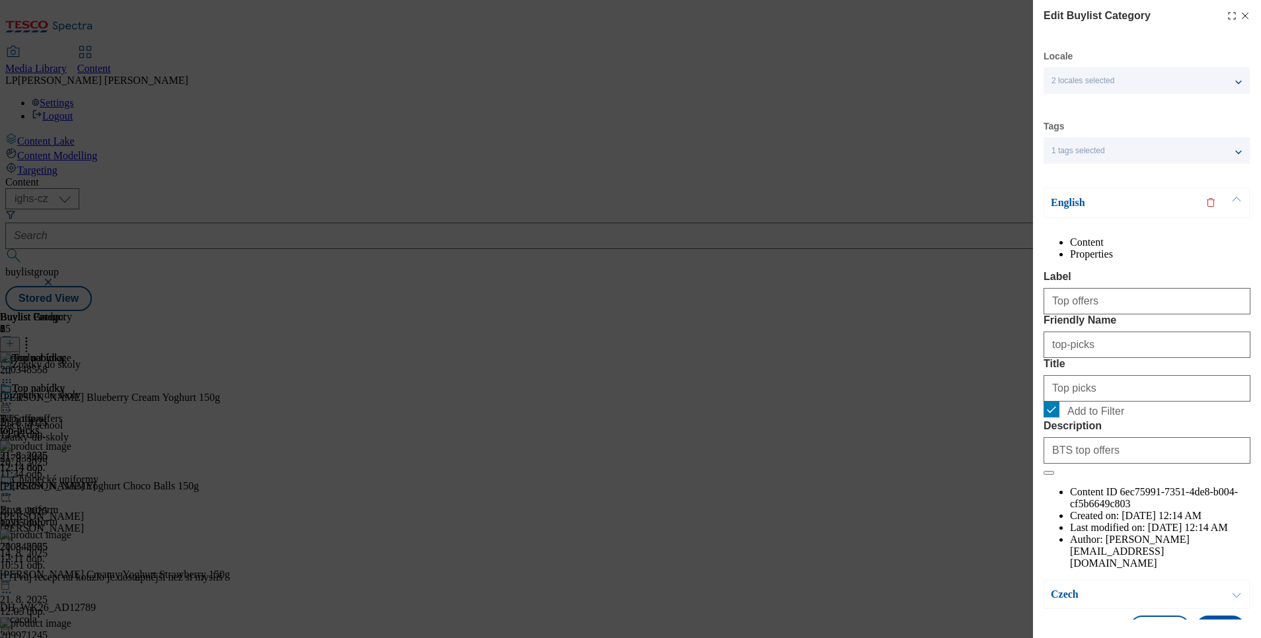
click at [1232, 15] on div "Modal" at bounding box center [1238, 16] width 24 height 11
click at [1244, 13] on div "Edit Buylist Category Locale 2 locales selected English Czech Tags 1 tags selec…" at bounding box center [1147, 310] width 228 height 620
click at [1240, 15] on icon "Modal" at bounding box center [1245, 16] width 11 height 11
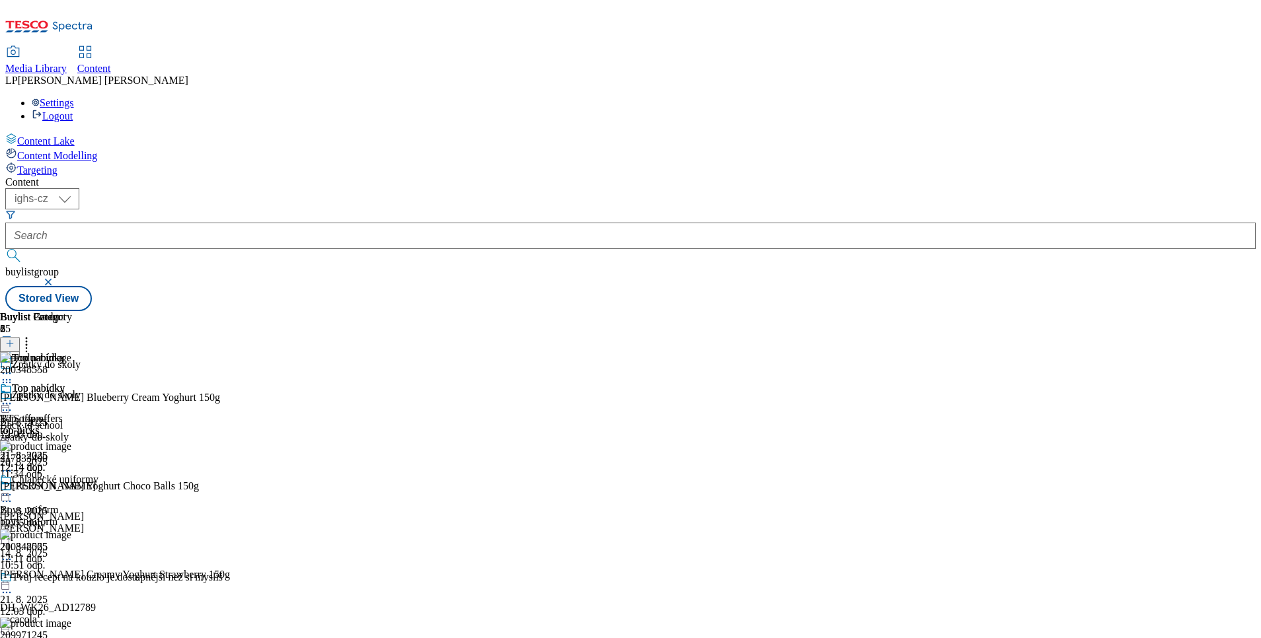
click at [98, 383] on div "Top nabídky BTS top offers top-picks [DATE] 12:14 dop." at bounding box center [49, 428] width 98 height 91
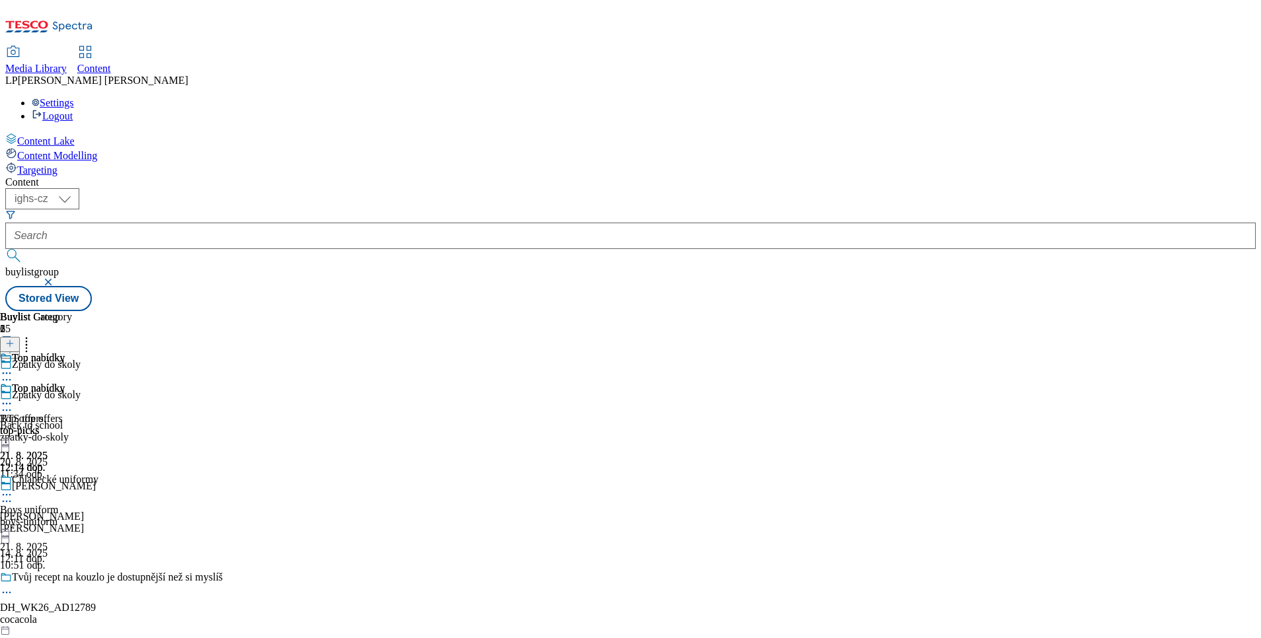
click at [13, 397] on icon at bounding box center [6, 403] width 13 height 13
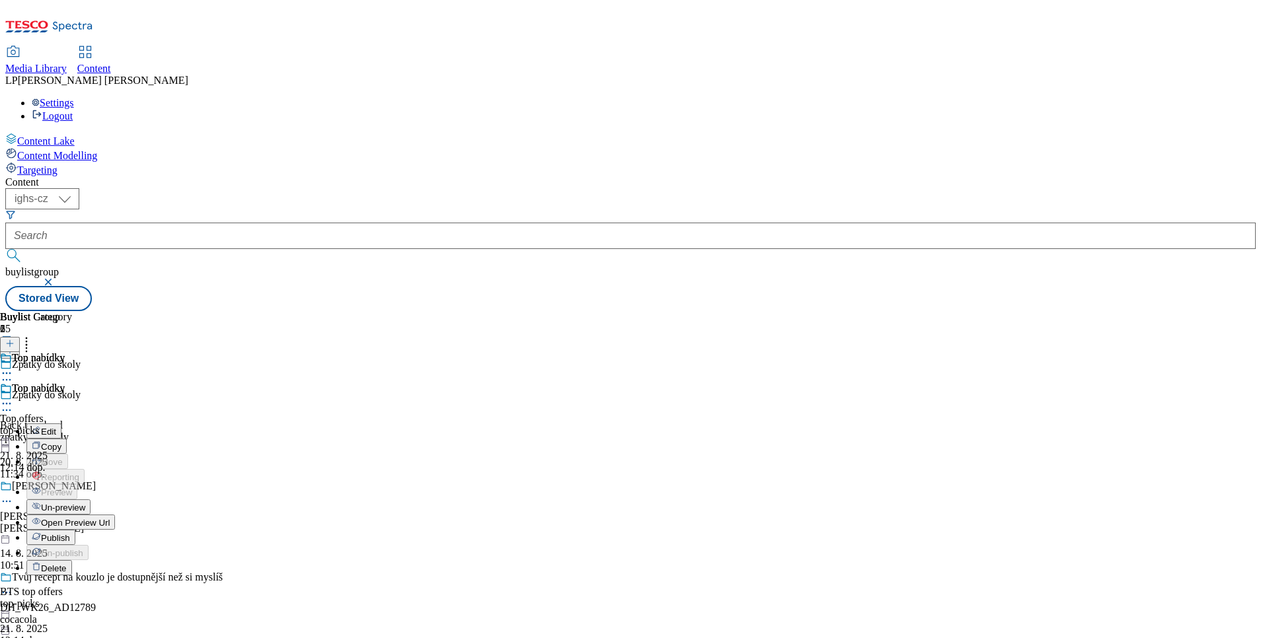
click at [85, 503] on span "Un-preview" at bounding box center [63, 508] width 44 height 10
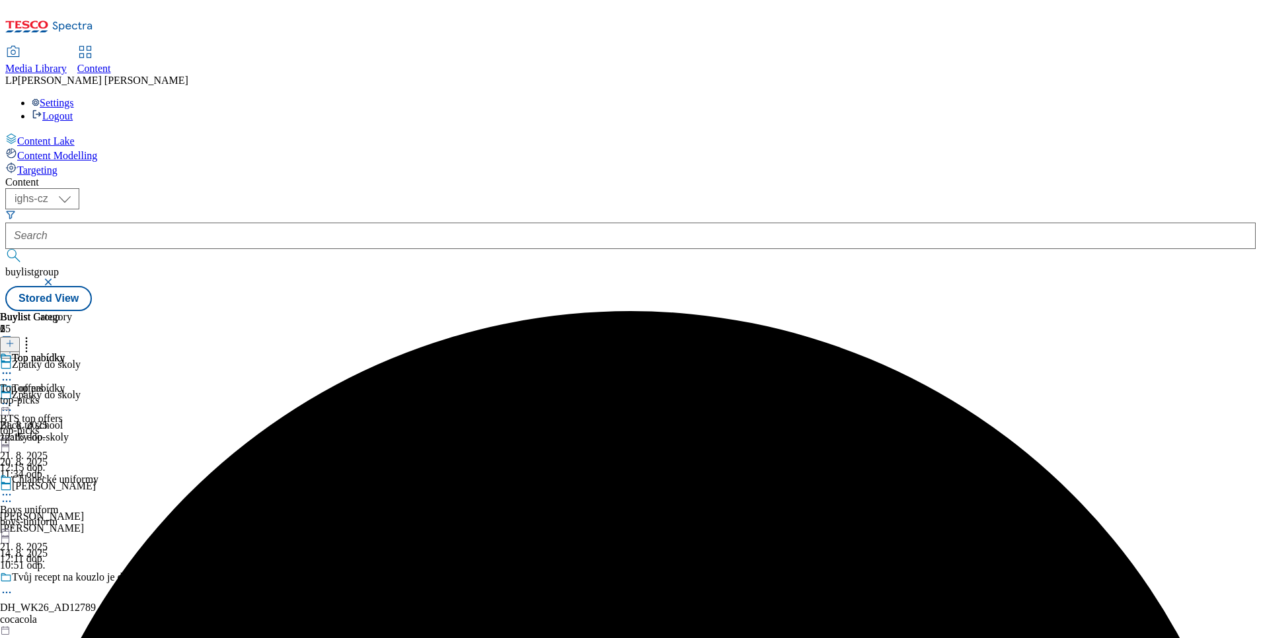
click at [13, 397] on icon at bounding box center [6, 403] width 13 height 13
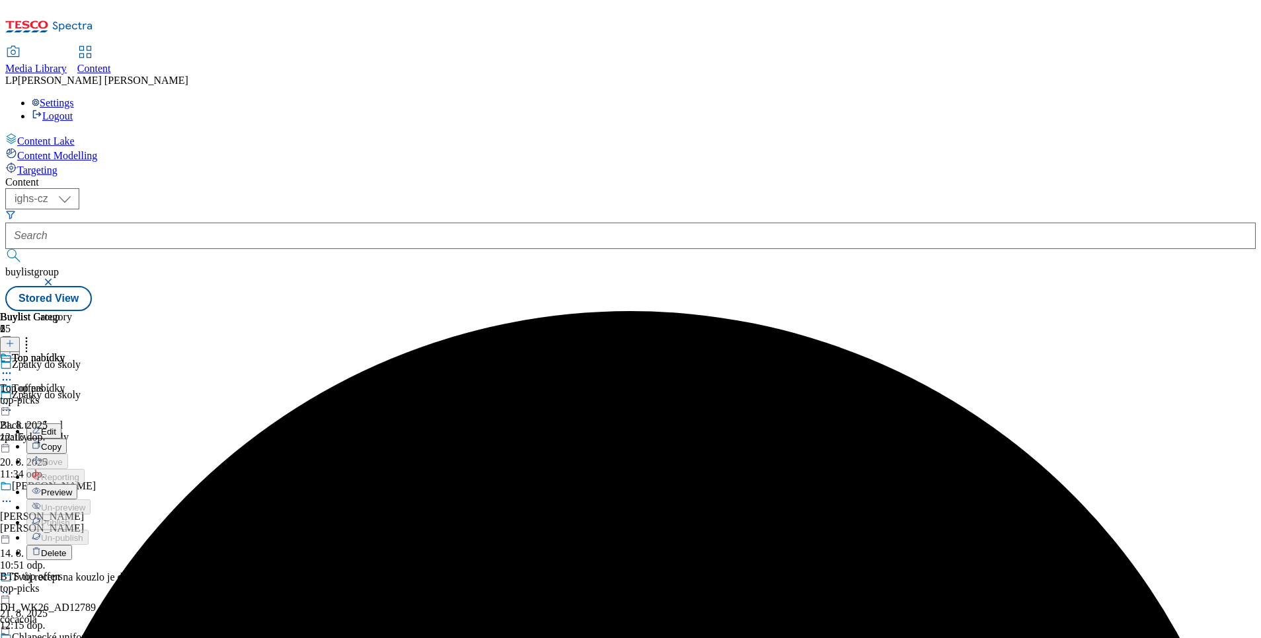
click at [56, 427] on span "Edit" at bounding box center [48, 432] width 15 height 10
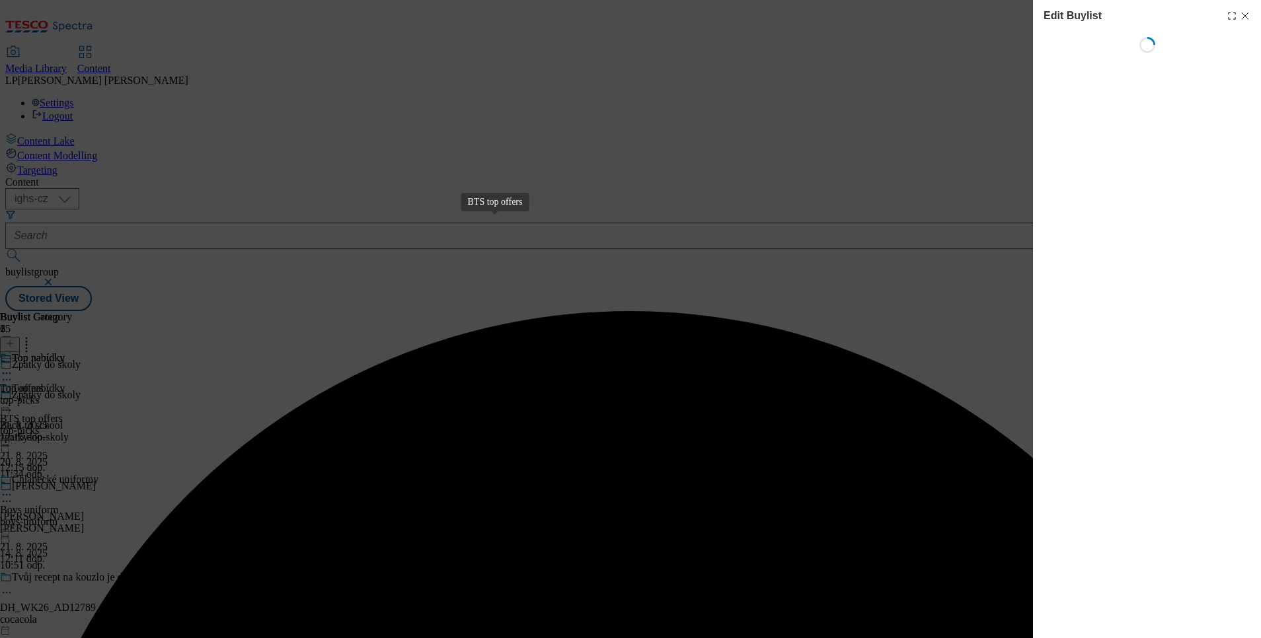
select select "evergreen"
select select "Banner"
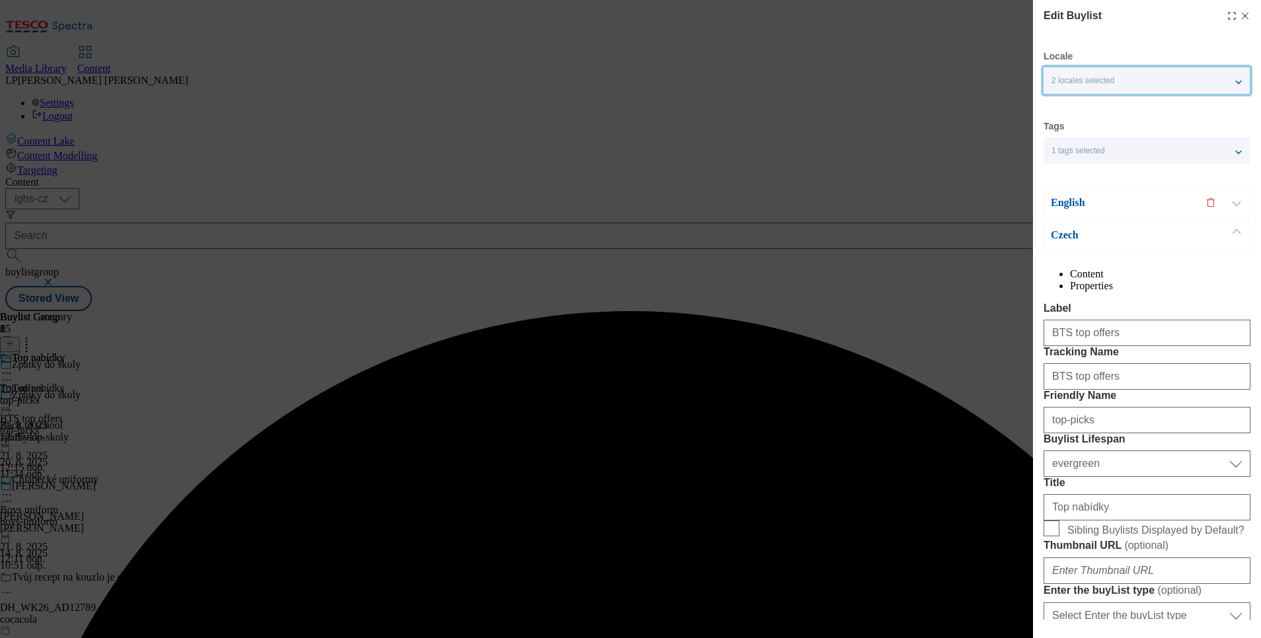
click at [1096, 80] on span "2 locales selected" at bounding box center [1082, 81] width 63 height 10
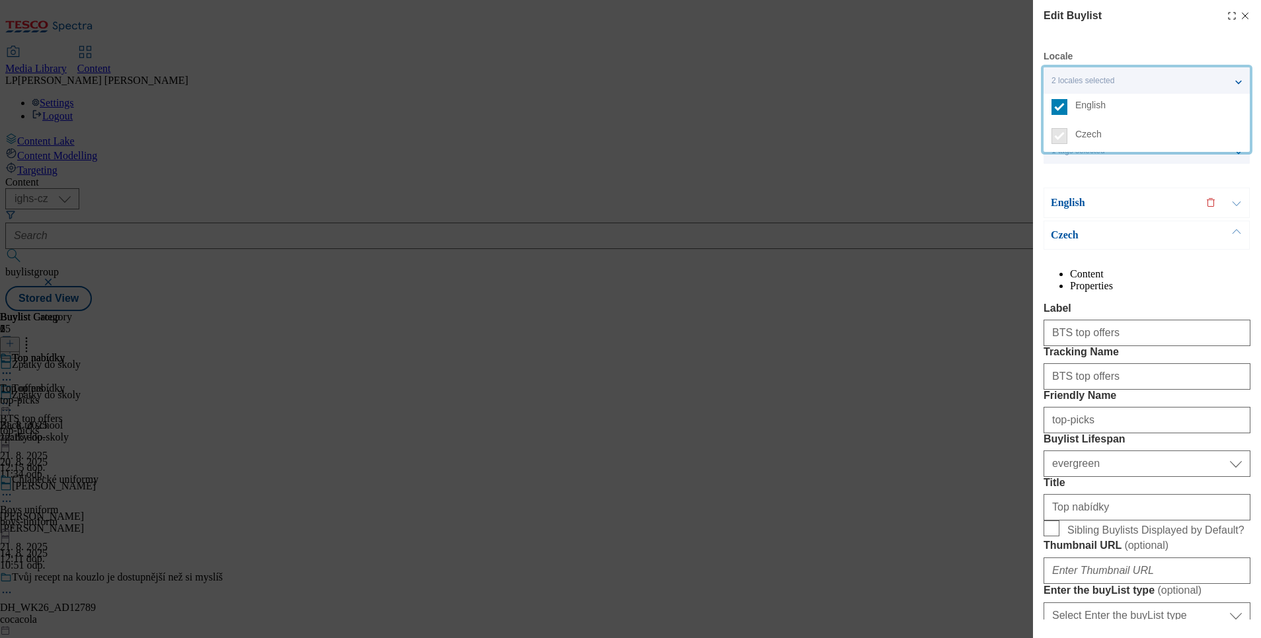
click at [1056, 239] on p "Czech" at bounding box center [1120, 235] width 139 height 13
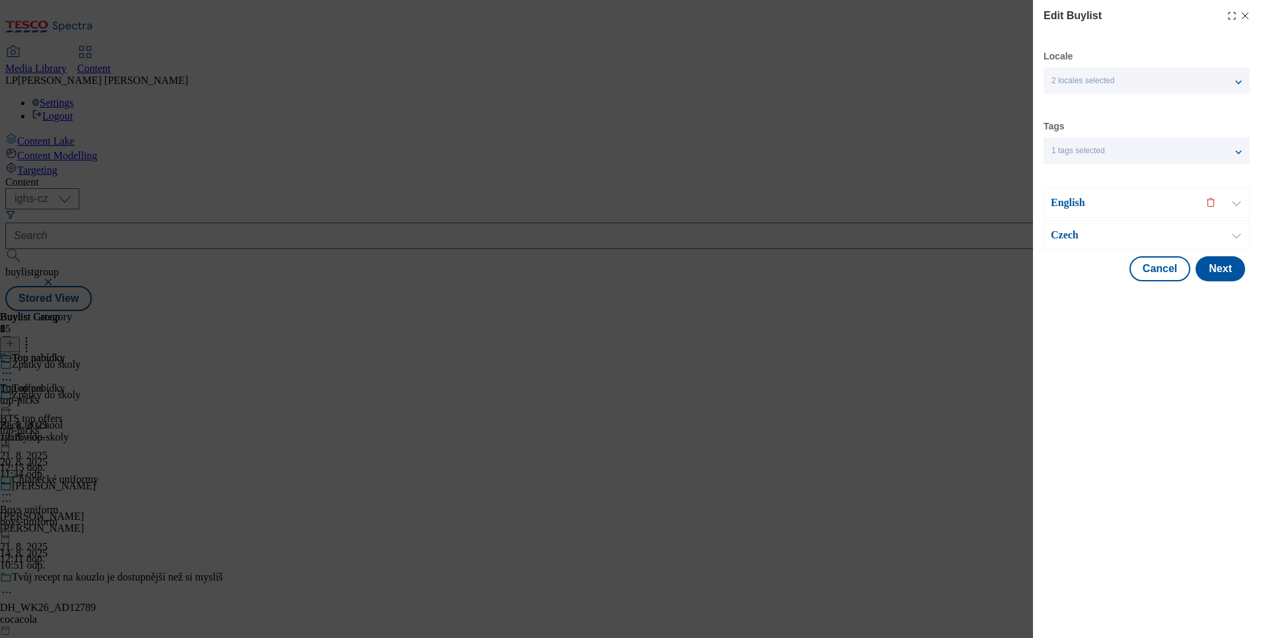
click at [1056, 239] on p "Czech" at bounding box center [1120, 235] width 139 height 13
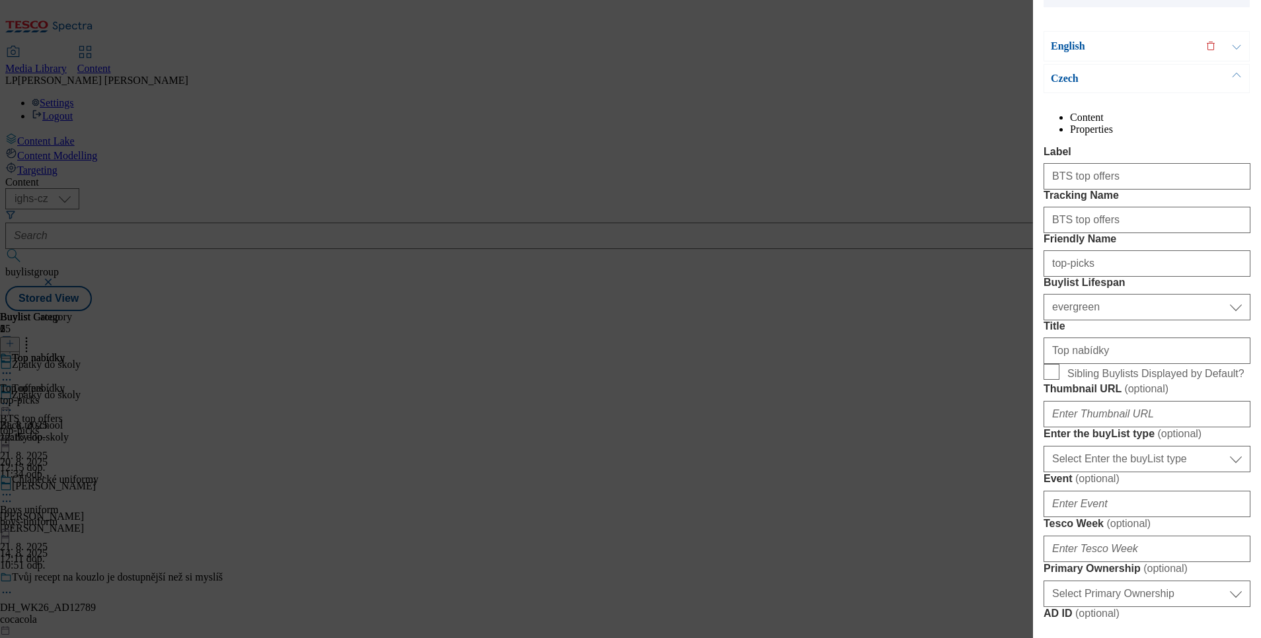
scroll to position [198, 0]
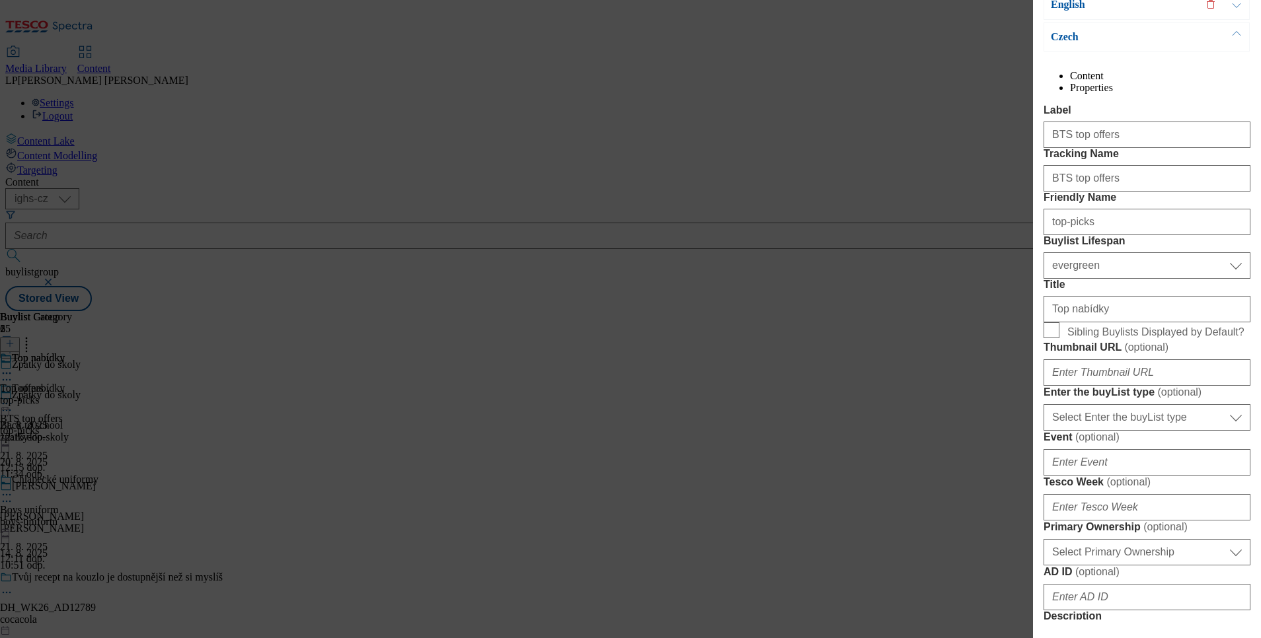
click at [854, 481] on div "Edit Buylist Locale 2 locales selected English Czech Tags 1 tags selected buyli…" at bounding box center [630, 319] width 1261 height 638
click at [1108, 338] on span "Sibling Buylists Displayed by Default?" at bounding box center [1155, 332] width 177 height 12
click at [0, 0] on input "Sibling Buylists Displayed by Default?" at bounding box center [0, 0] width 0 height 0
click at [1053, 338] on input "Sibling Buylists Displayed by Default?" at bounding box center [1051, 330] width 16 height 16
checkbox input "true"
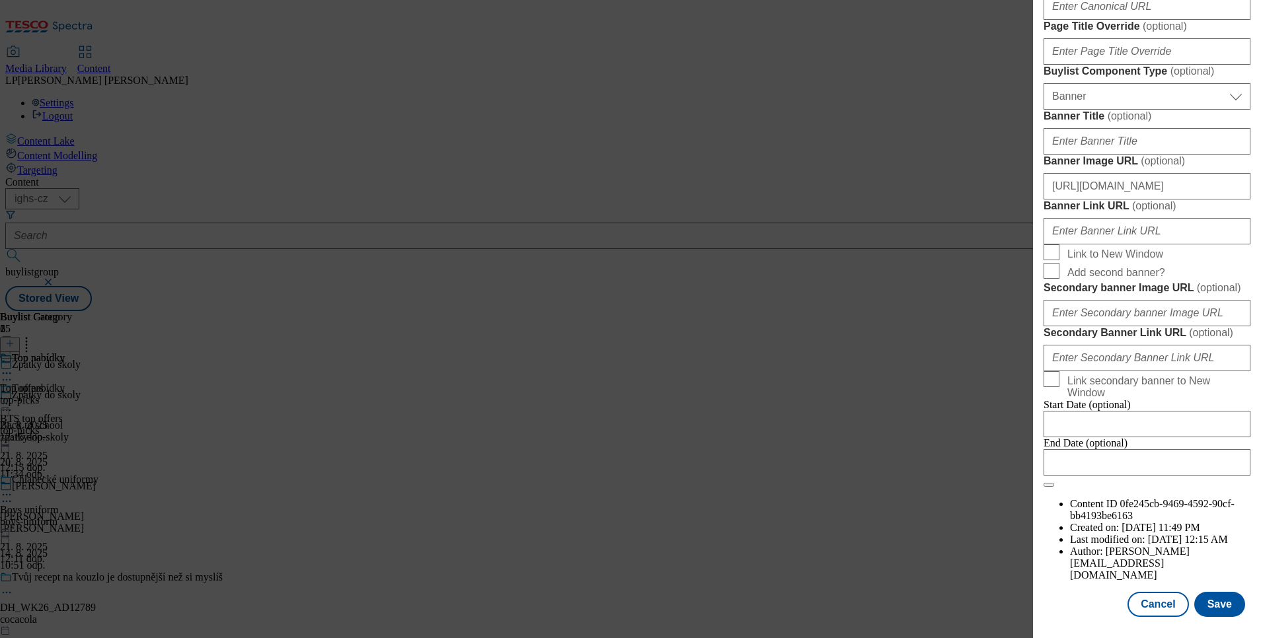
scroll to position [1376, 0]
click at [1213, 594] on button "Save" at bounding box center [1219, 604] width 51 height 25
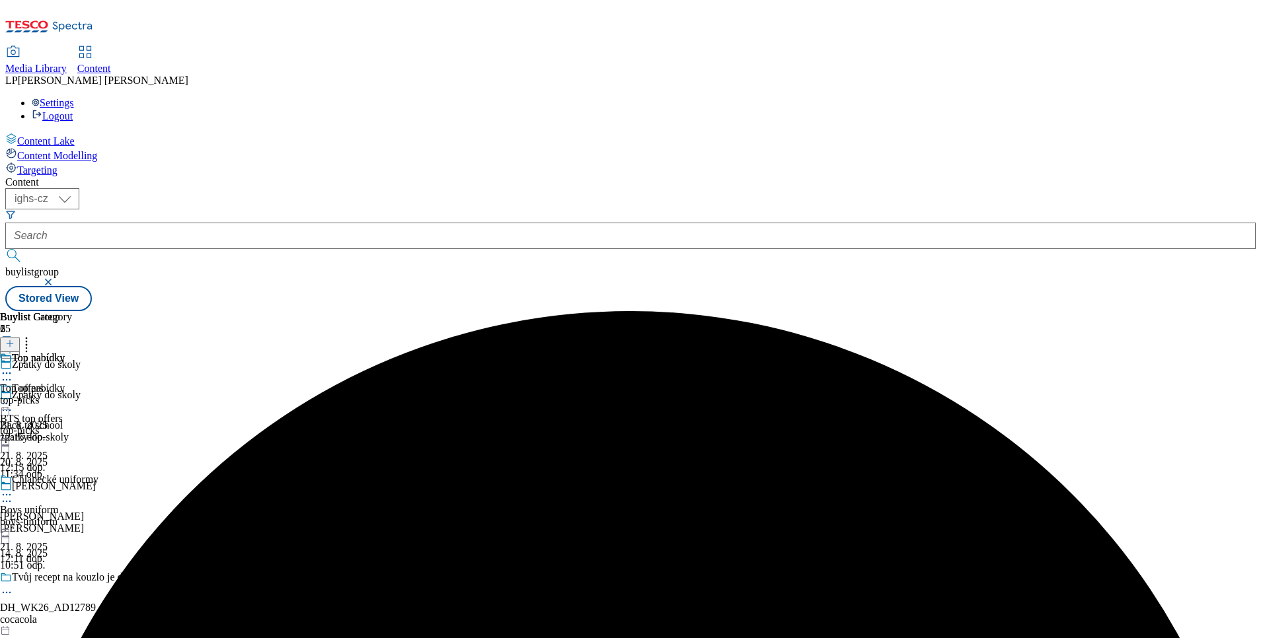
click at [13, 488] on icon at bounding box center [6, 494] width 13 height 13
click at [85, 594] on span "Un-preview" at bounding box center [63, 599] width 44 height 10
click at [13, 488] on icon at bounding box center [6, 494] width 13 height 13
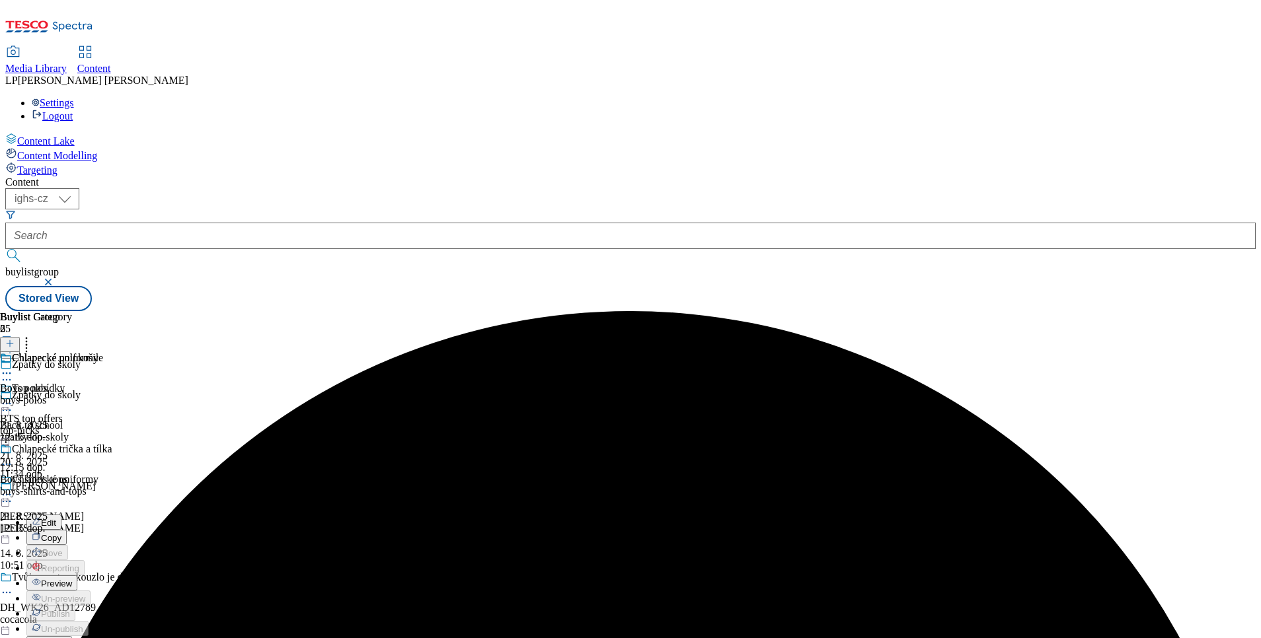
click at [72, 579] on span "Preview" at bounding box center [56, 584] width 31 height 10
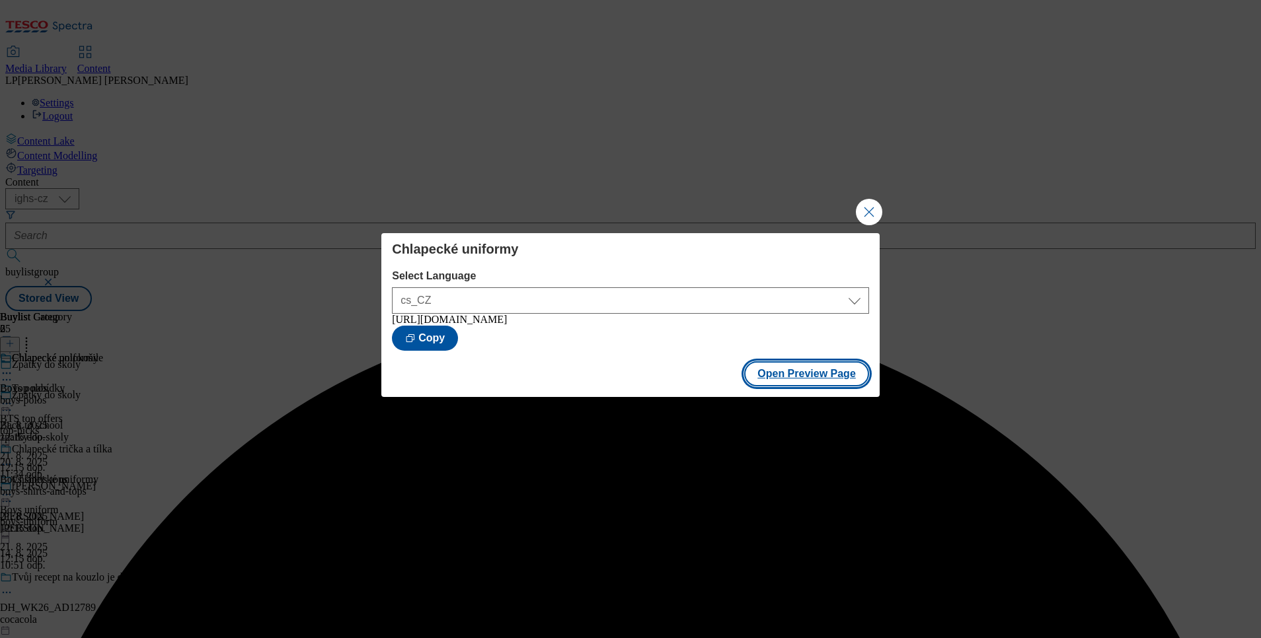
click at [807, 381] on button "Open Preview Page" at bounding box center [806, 373] width 125 height 25
click at [866, 207] on button "Close Modal" at bounding box center [869, 212] width 26 height 26
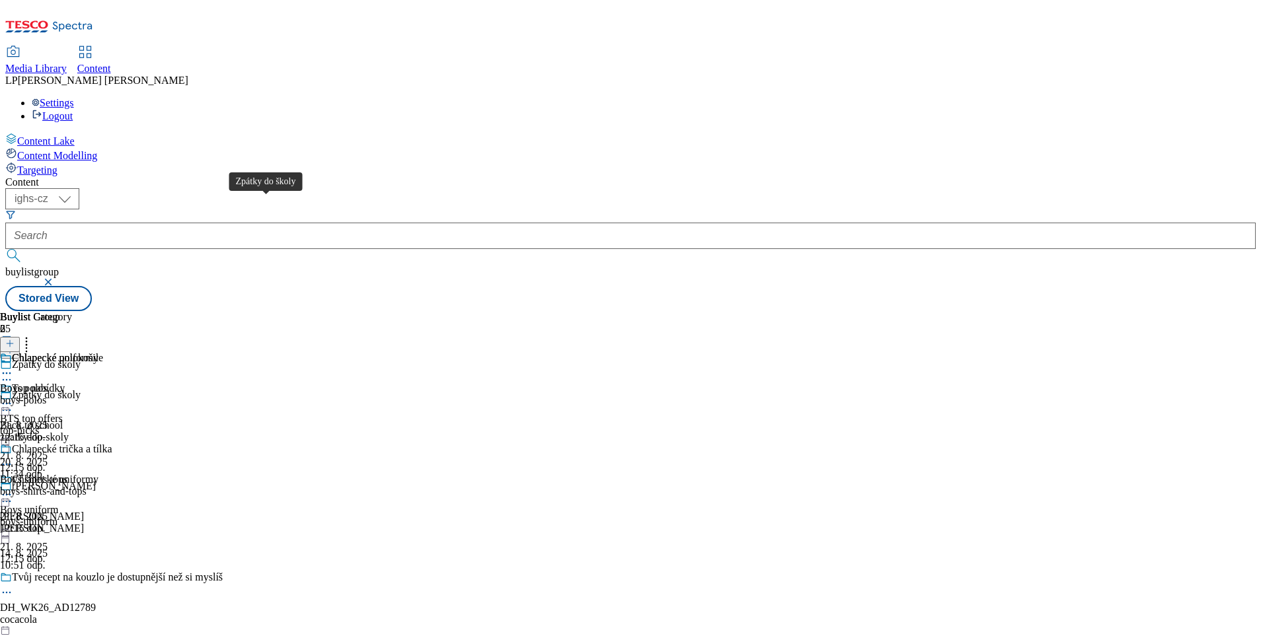
click at [81, 389] on div "Zpátky do školy" at bounding box center [46, 395] width 69 height 12
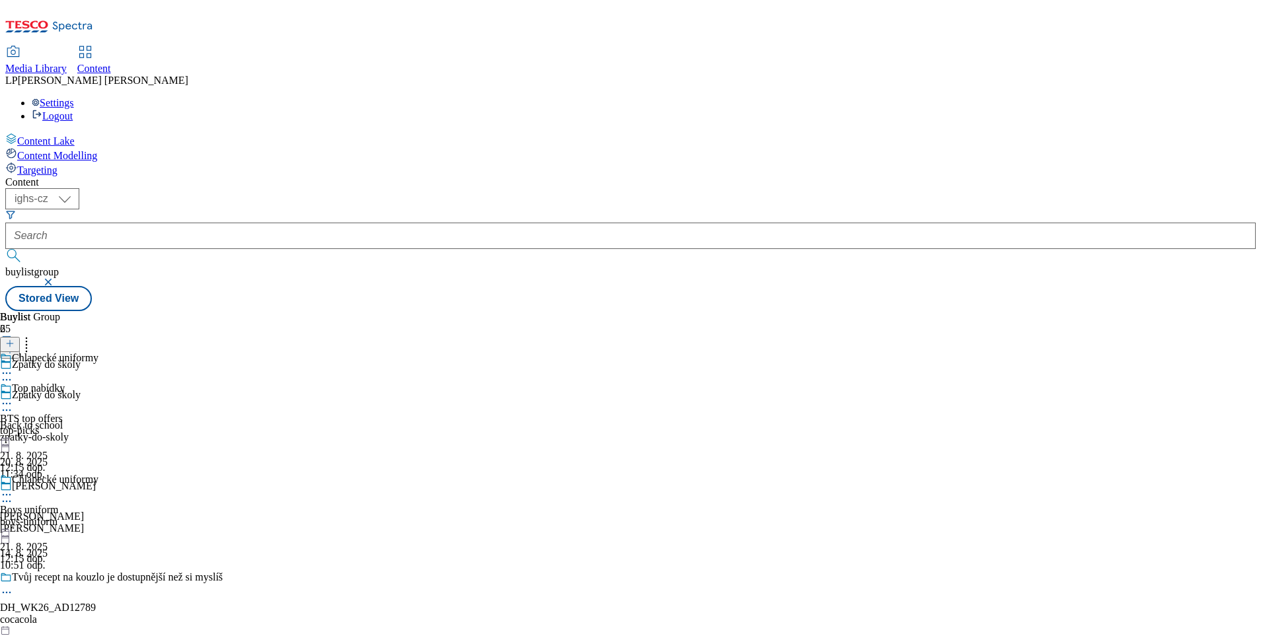
click at [13, 404] on icon at bounding box center [6, 410] width 13 height 13
click at [13, 397] on icon at bounding box center [6, 403] width 13 height 13
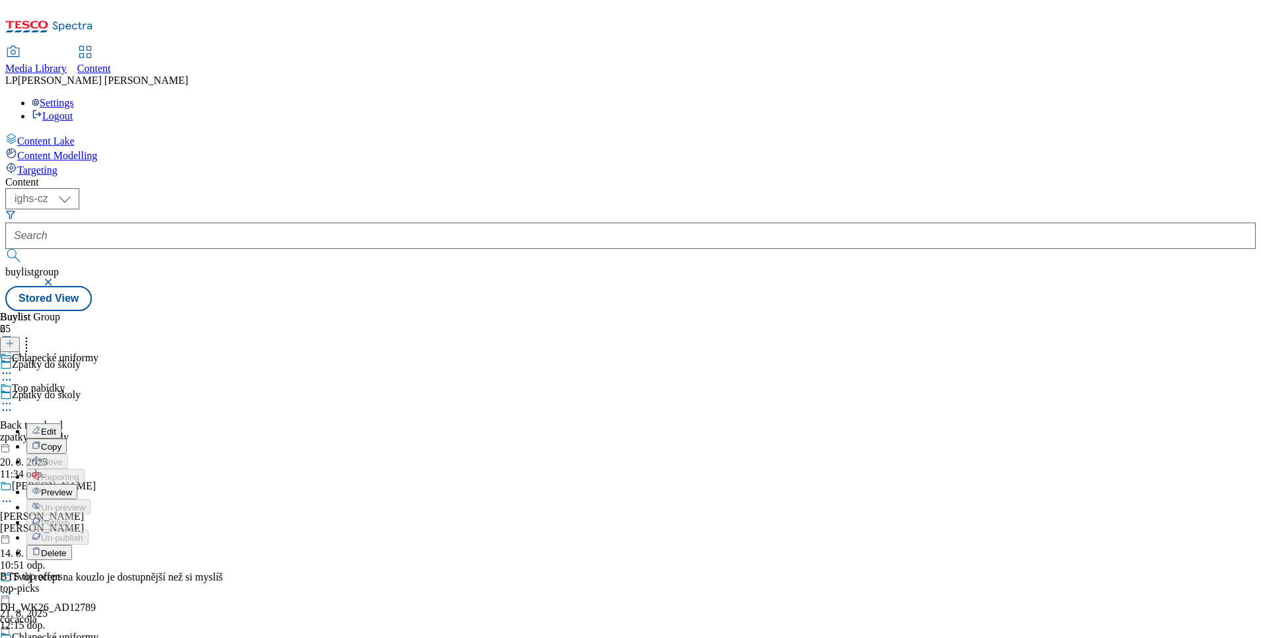
click at [72, 488] on span "Preview" at bounding box center [56, 493] width 31 height 10
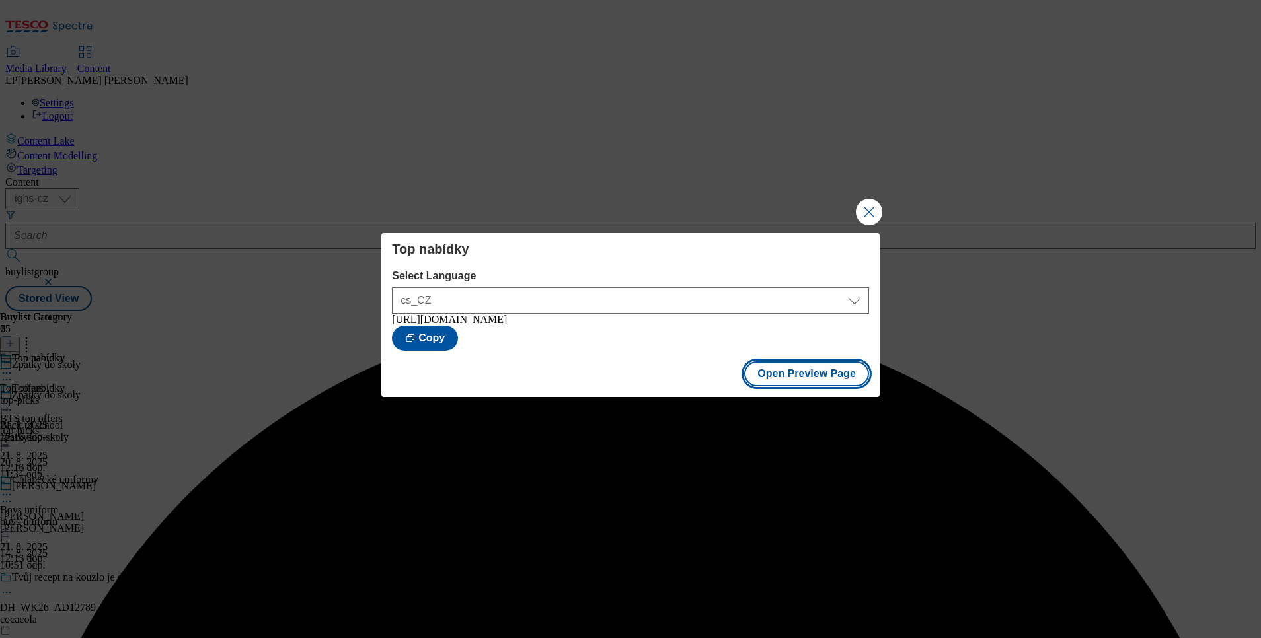
click at [810, 380] on button "Open Preview Page" at bounding box center [806, 373] width 125 height 25
click at [860, 208] on button "Close Modal" at bounding box center [869, 212] width 26 height 26
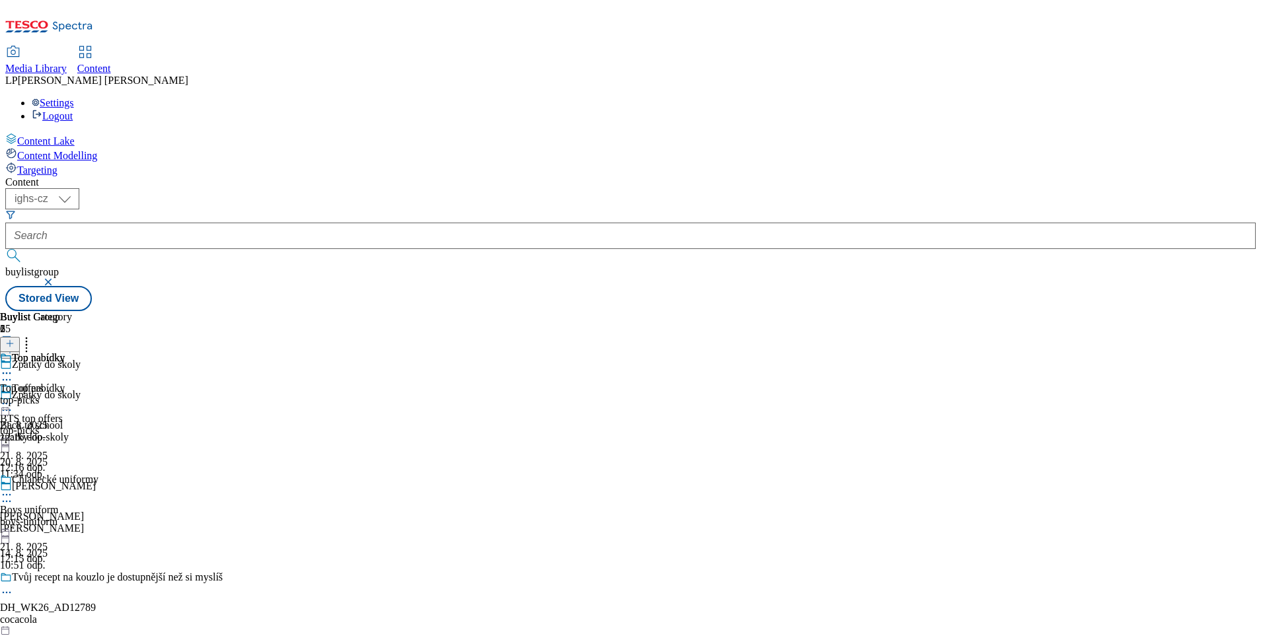
click at [13, 488] on icon at bounding box center [6, 494] width 13 height 13
click at [110, 609] on span "Open Preview Url" at bounding box center [75, 614] width 69 height 10
click at [98, 397] on div at bounding box center [49, 405] width 98 height 16
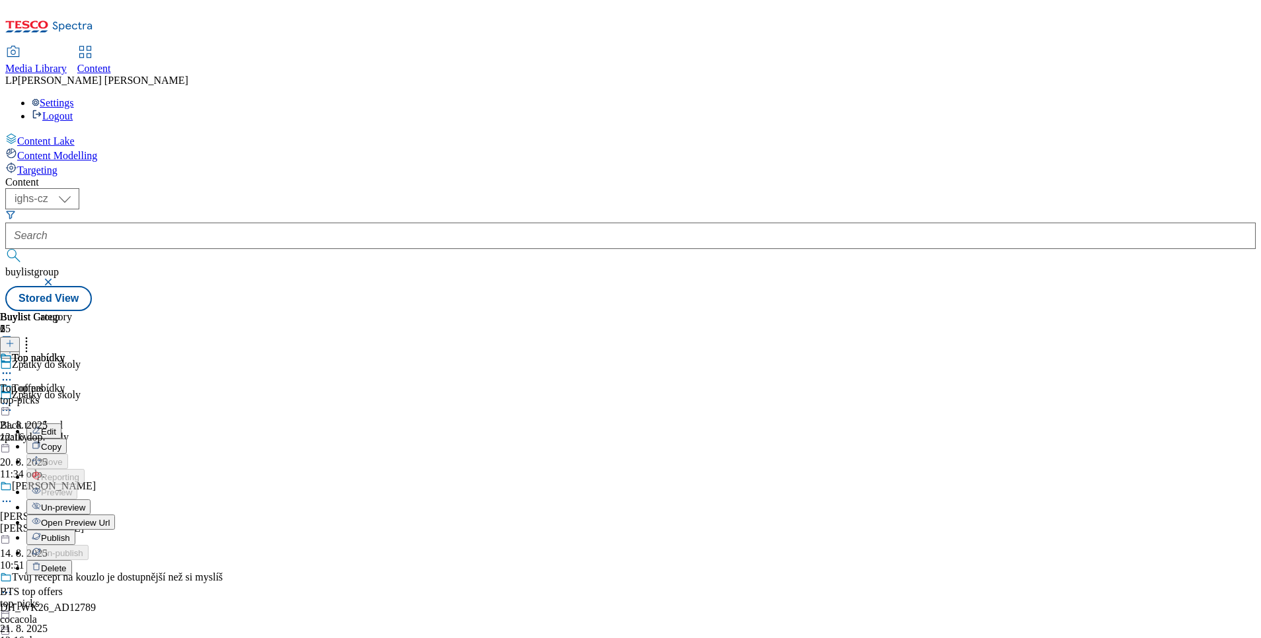
click at [56, 427] on span "Edit" at bounding box center [48, 432] width 15 height 10
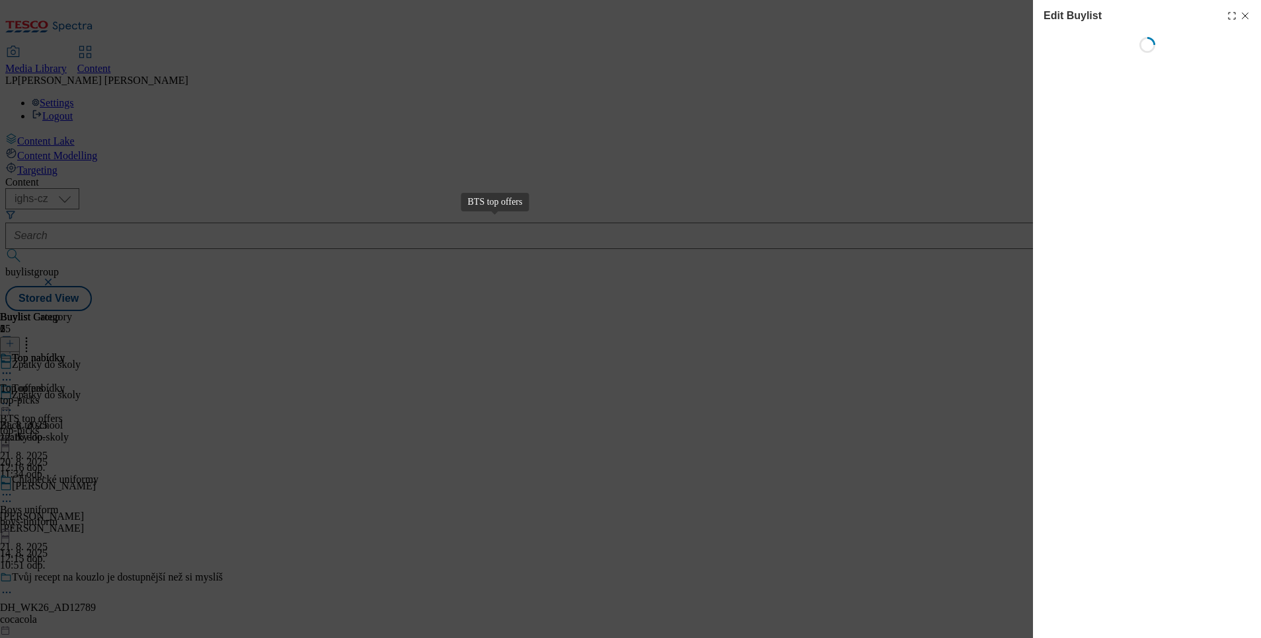
select select "evergreen"
select select "Banner"
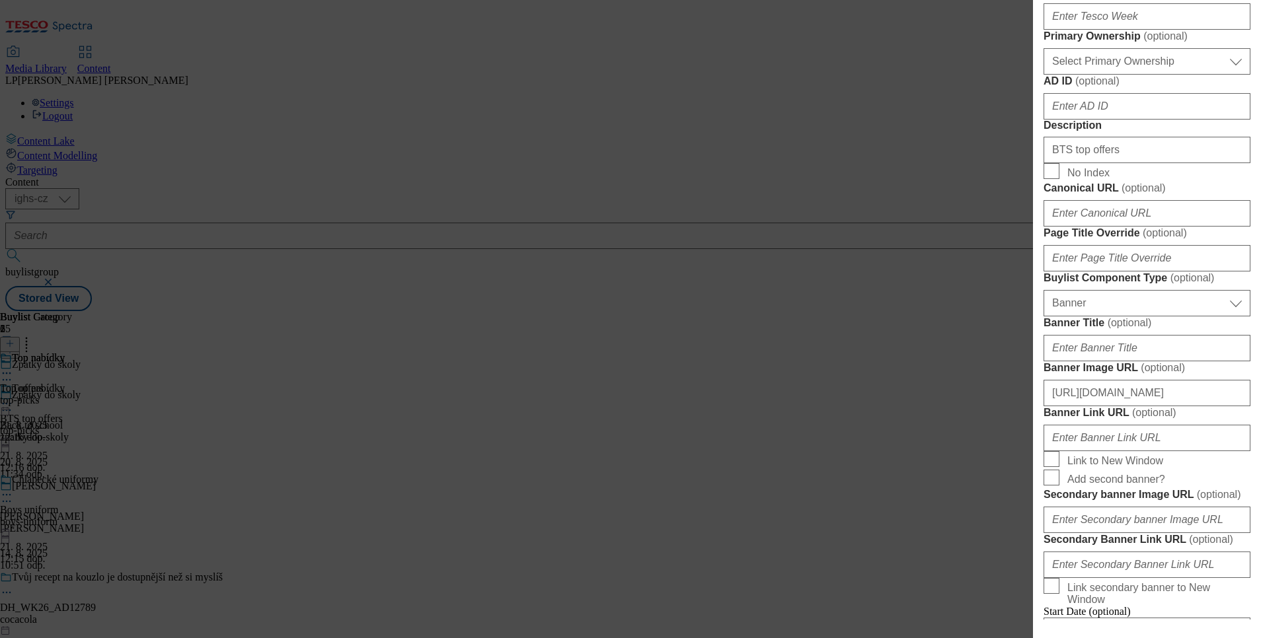
scroll to position [683, 0]
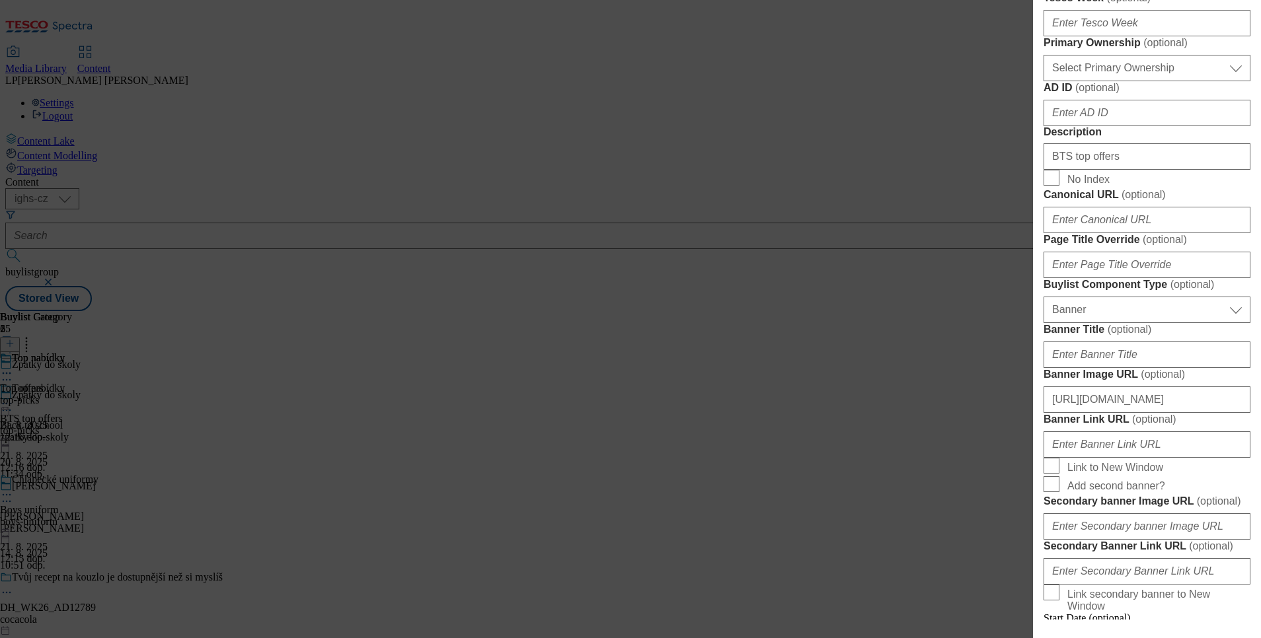
click at [930, 382] on div "Edit Buylist Locale 2 locales selected English Czech Tags 1 tags selected buyli…" at bounding box center [630, 319] width 1261 height 638
click at [1006, 80] on div "Edit Buylist Locale 2 locales selected English Czech Tags 1 tags selected buyli…" at bounding box center [630, 319] width 1261 height 638
